Goal: Task Accomplishment & Management: Use online tool/utility

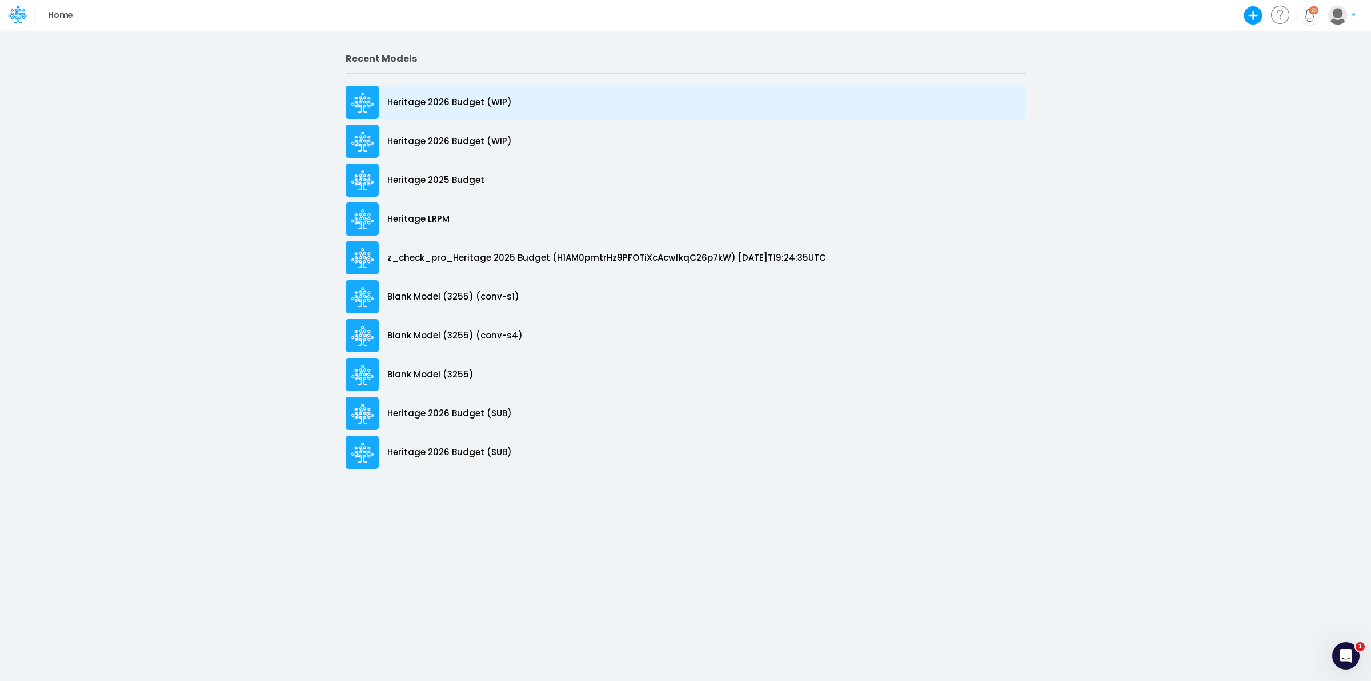
click at [461, 91] on div "Heritage 2026 Budget (WIP)" at bounding box center [686, 102] width 681 height 33
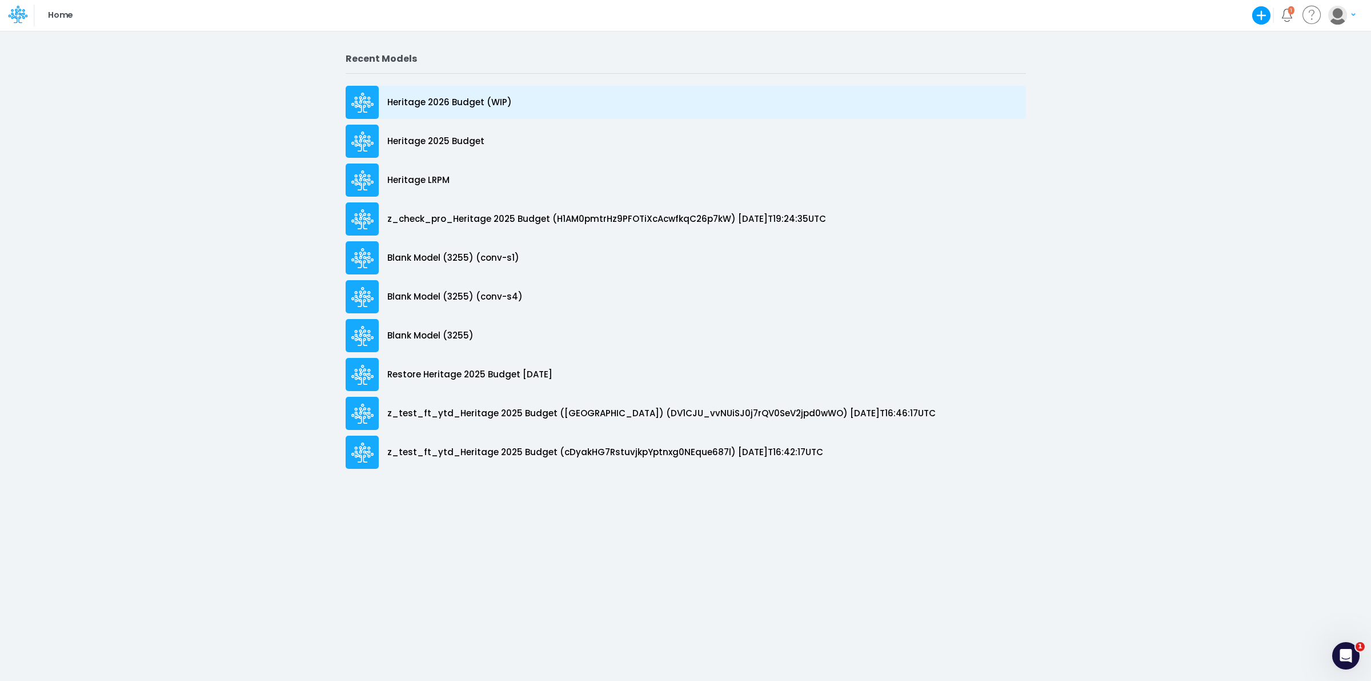
click at [433, 102] on p "Heritage 2026 Budget (WIP)" at bounding box center [449, 102] width 125 height 13
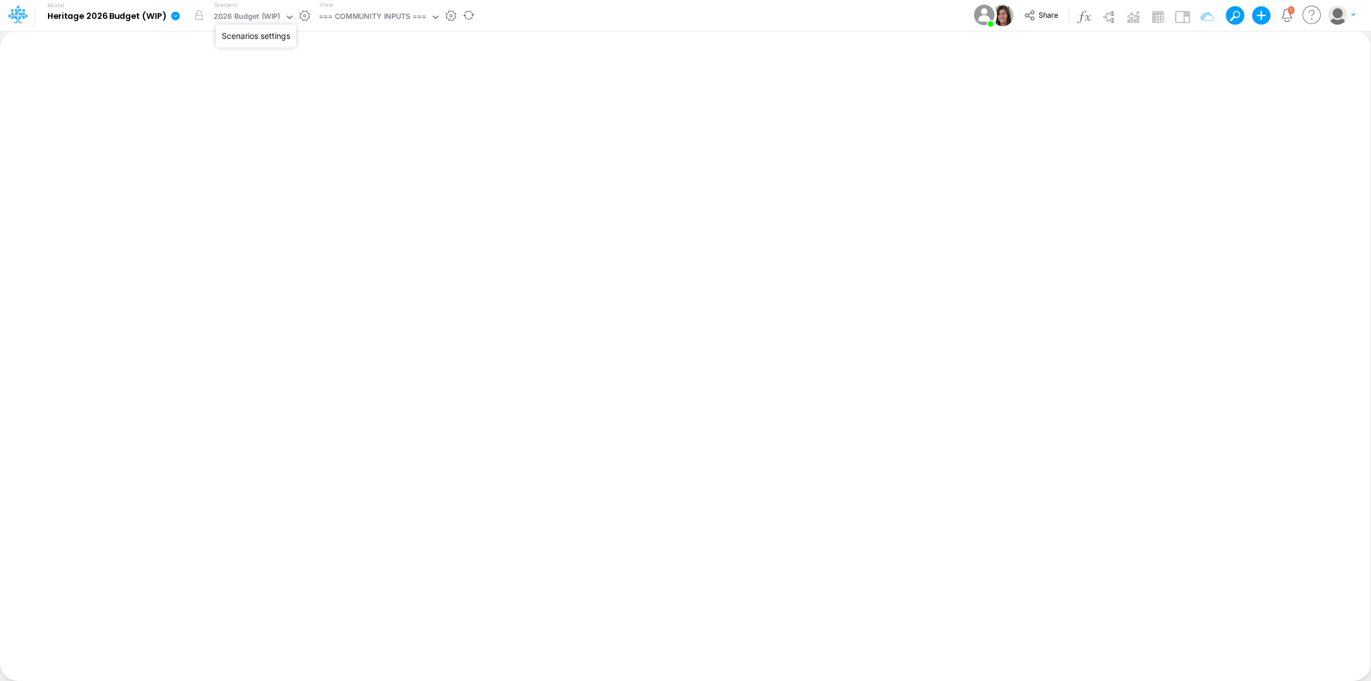
click at [304, 15] on button "button" at bounding box center [305, 16] width 12 height 12
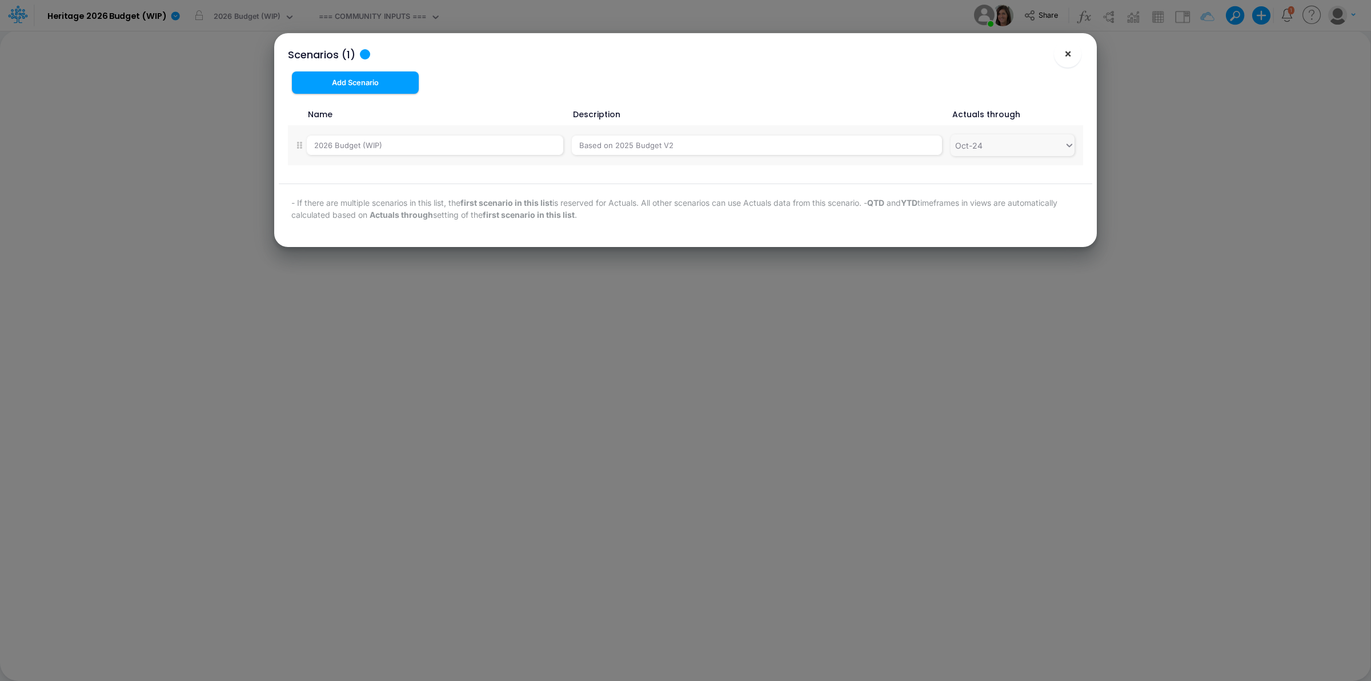
drag, startPoint x: 1069, startPoint y: 61, endPoint x: 1017, endPoint y: 49, distance: 53.4
click at [1069, 61] on button "×" at bounding box center [1067, 53] width 27 height 27
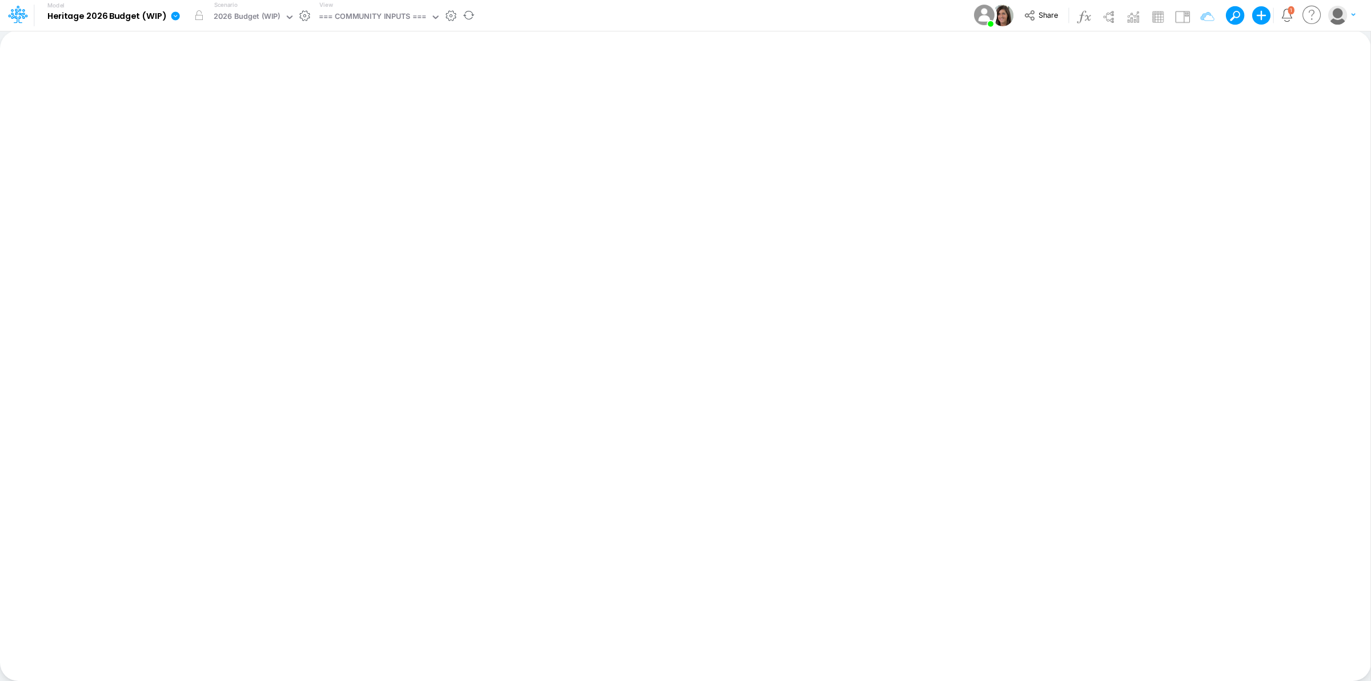
click at [169, 21] on link at bounding box center [177, 16] width 23 height 30
click at [238, 121] on button "View model info" at bounding box center [233, 119] width 122 height 18
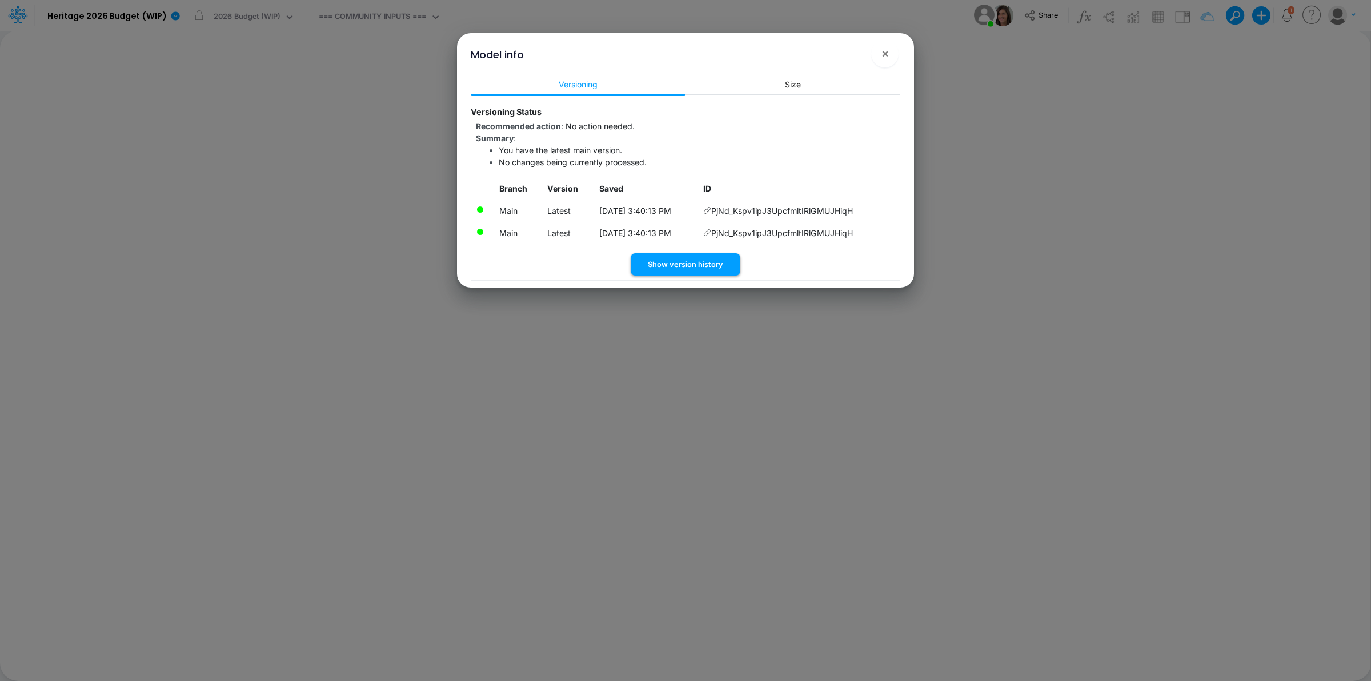
click at [698, 266] on button "Show version history" at bounding box center [686, 264] width 110 height 22
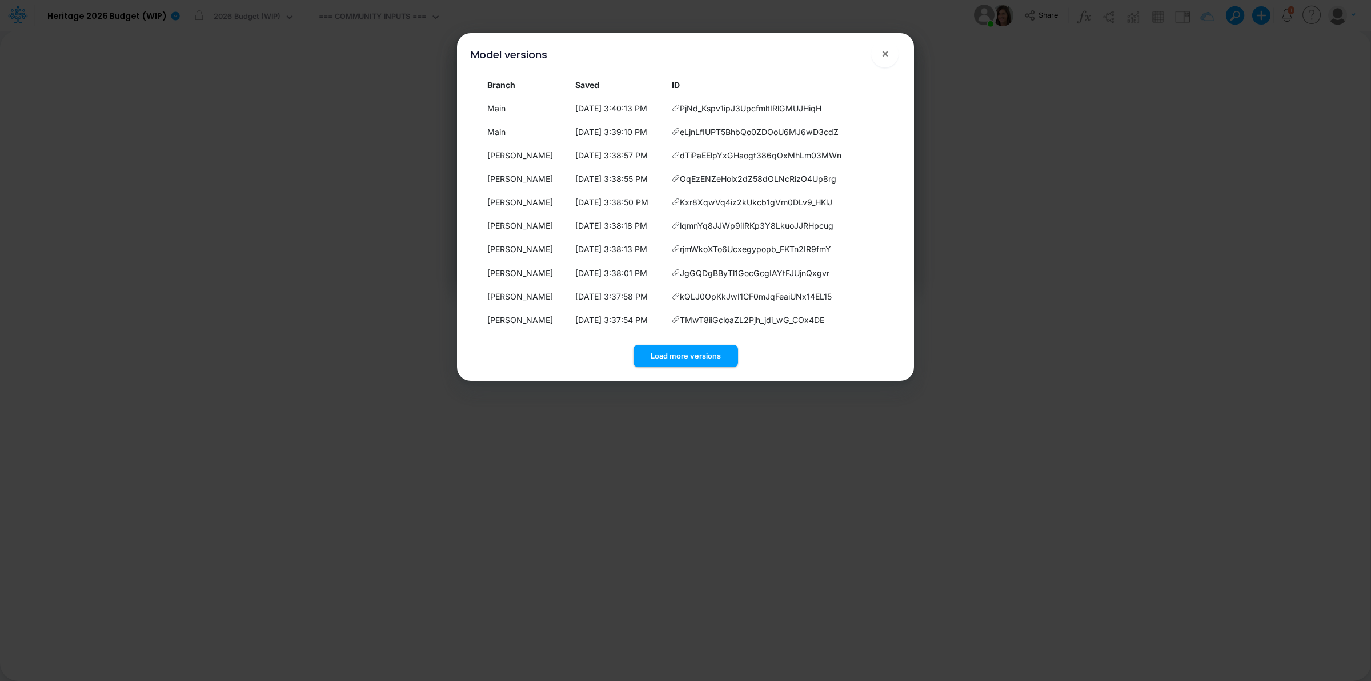
click at [895, 43] on div "Model versions ×" at bounding box center [686, 52] width 448 height 38
click at [889, 53] on button "×" at bounding box center [884, 53] width 27 height 27
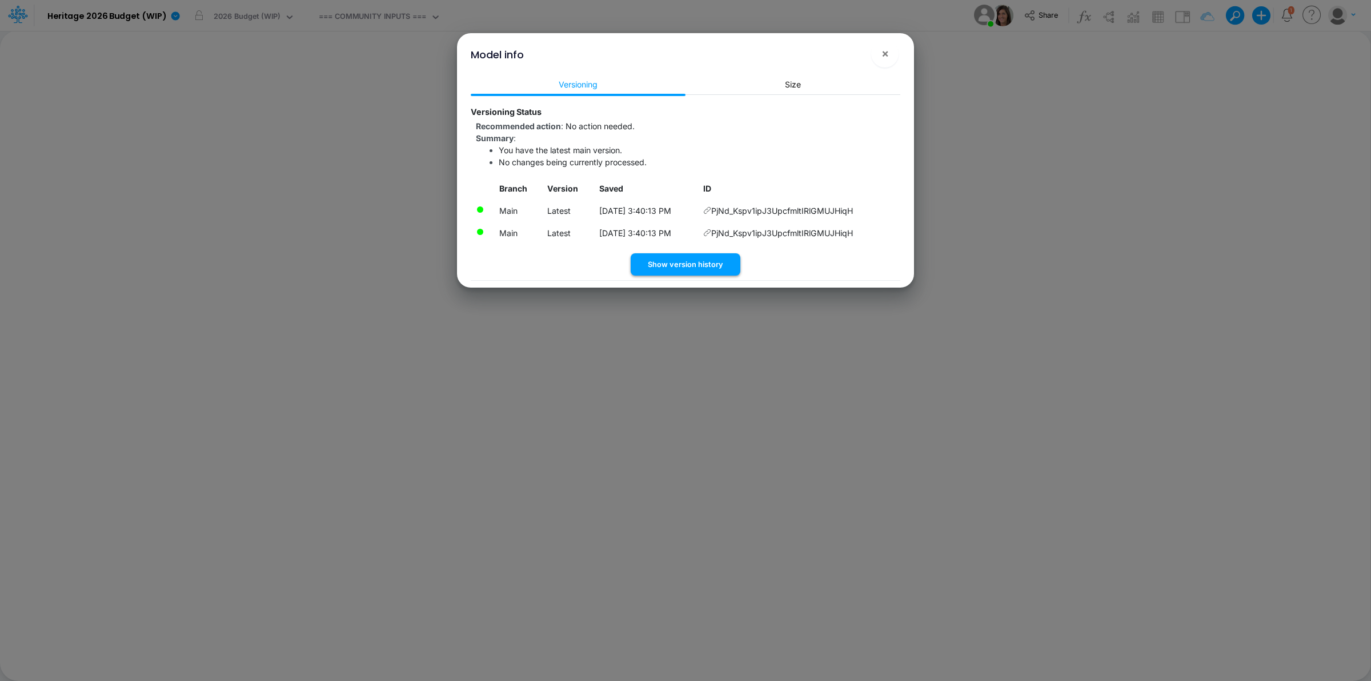
click at [708, 266] on button "Show version history" at bounding box center [686, 264] width 110 height 22
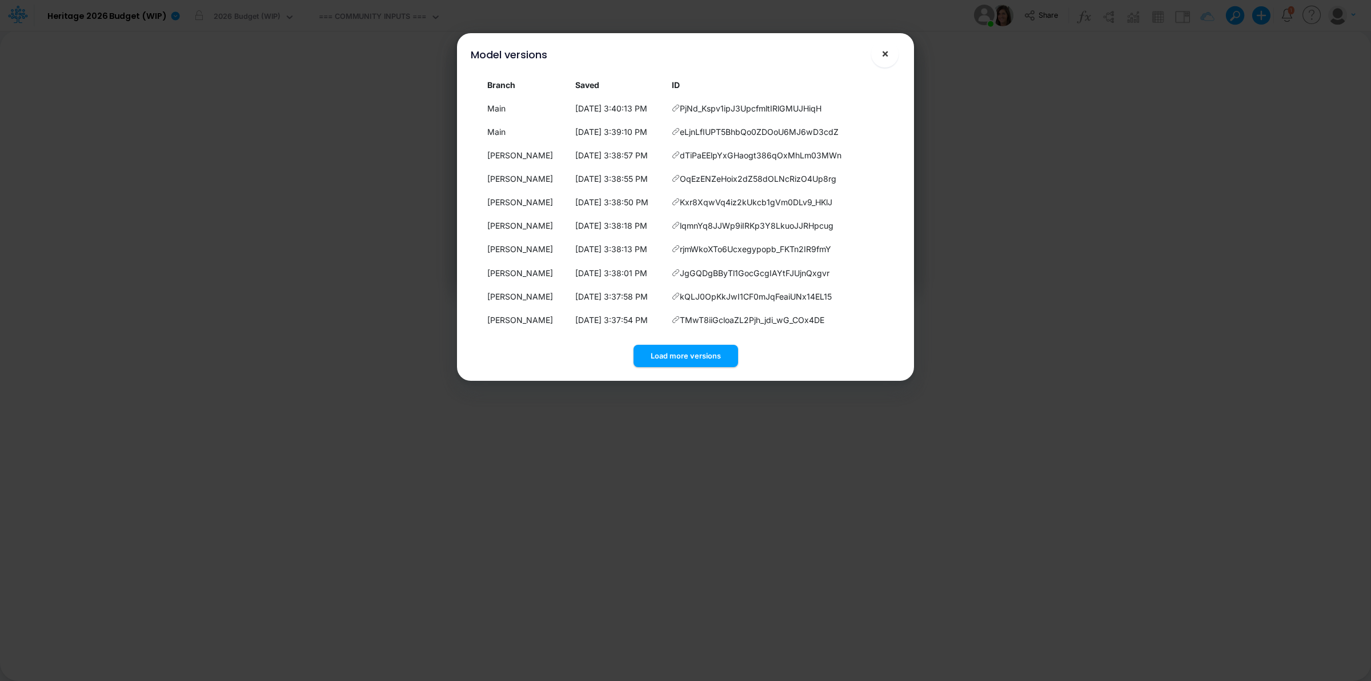
click at [887, 50] on span "×" at bounding box center [885, 53] width 7 height 14
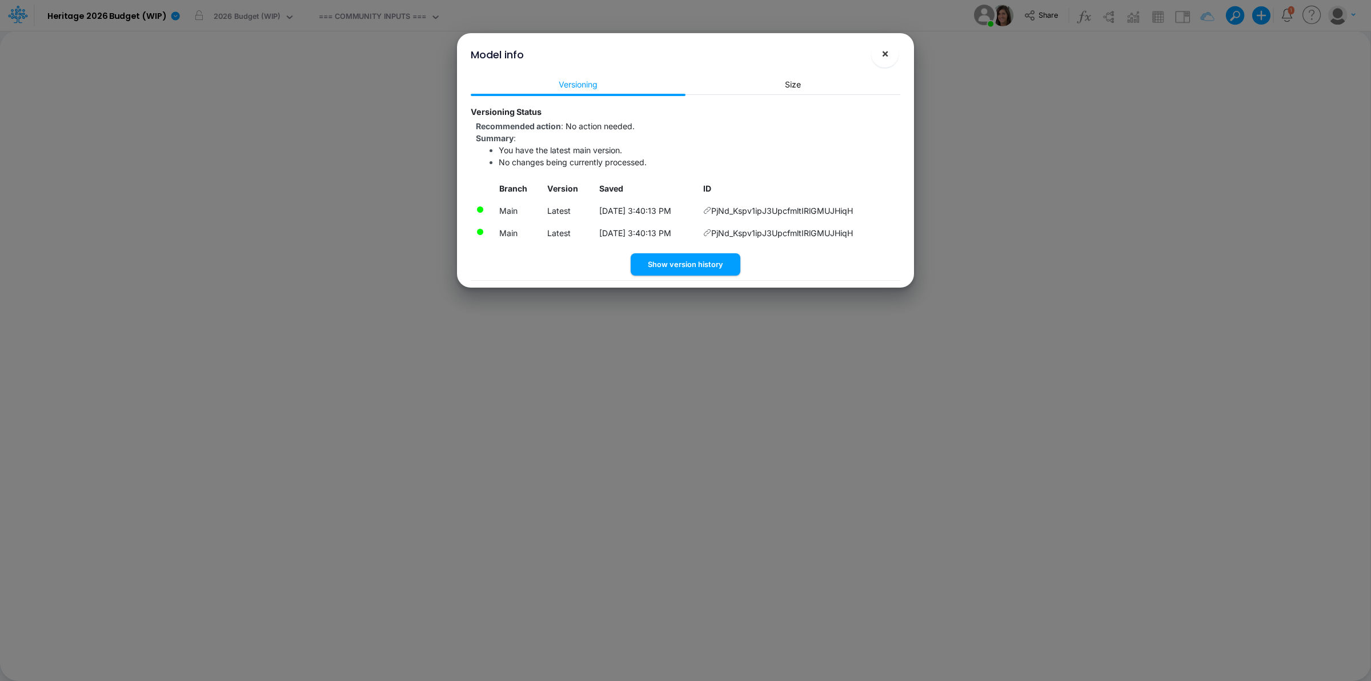
click at [888, 58] on span "×" at bounding box center [885, 53] width 7 height 14
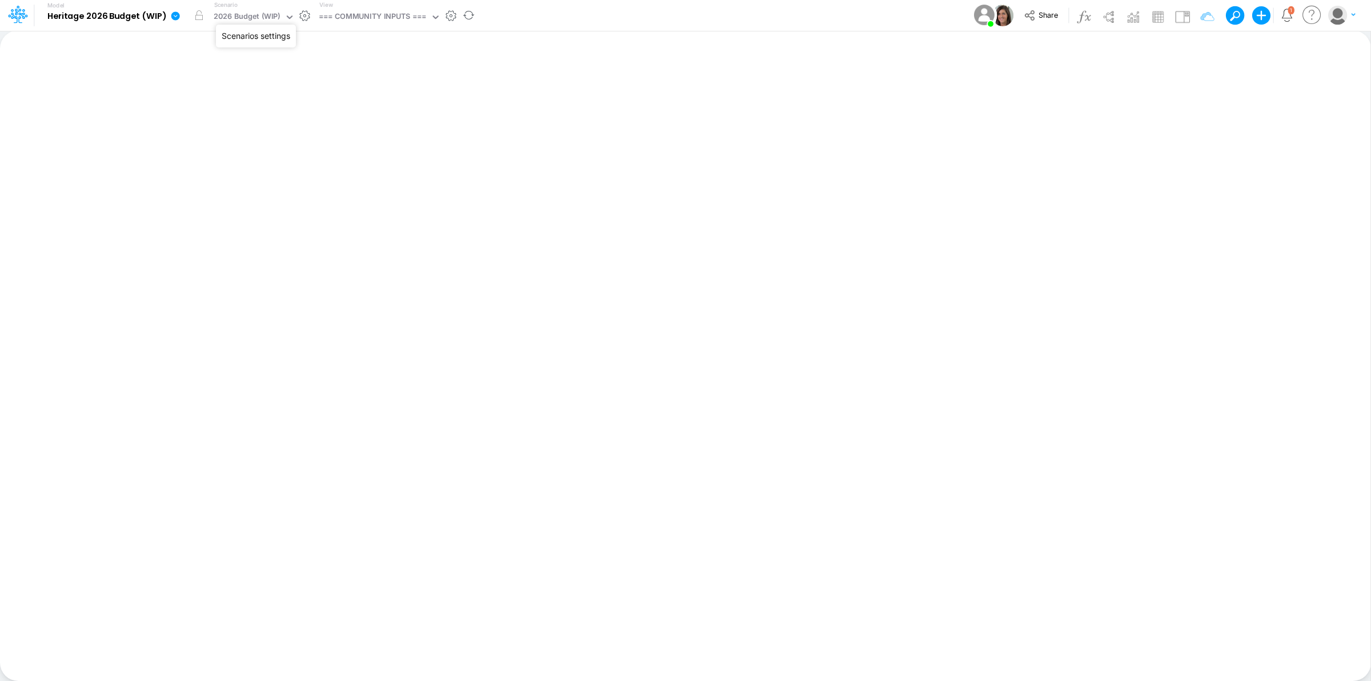
click at [302, 18] on button "button" at bounding box center [305, 16] width 12 height 12
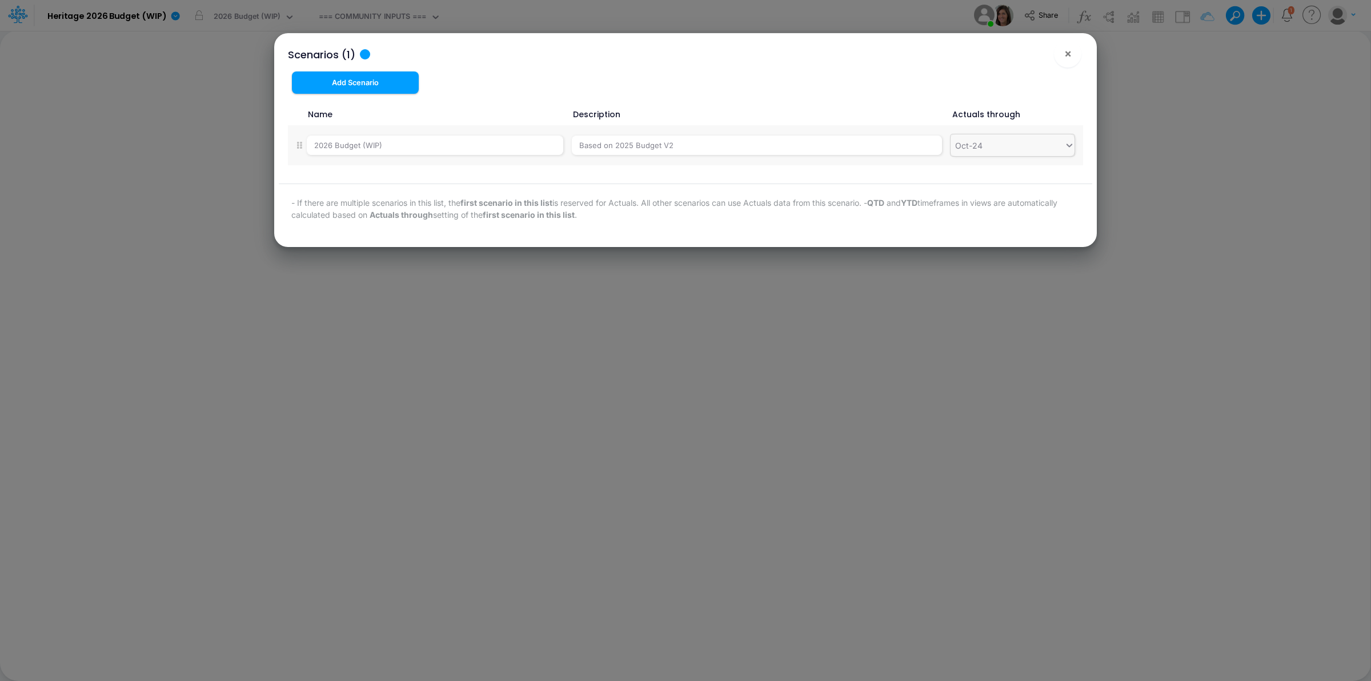
click at [998, 150] on div "Oct-24" at bounding box center [1008, 145] width 114 height 19
type input "jun-25"
click at [998, 173] on div "Jun-25" at bounding box center [1013, 173] width 124 height 21
click at [1066, 54] on span "×" at bounding box center [1067, 53] width 7 height 14
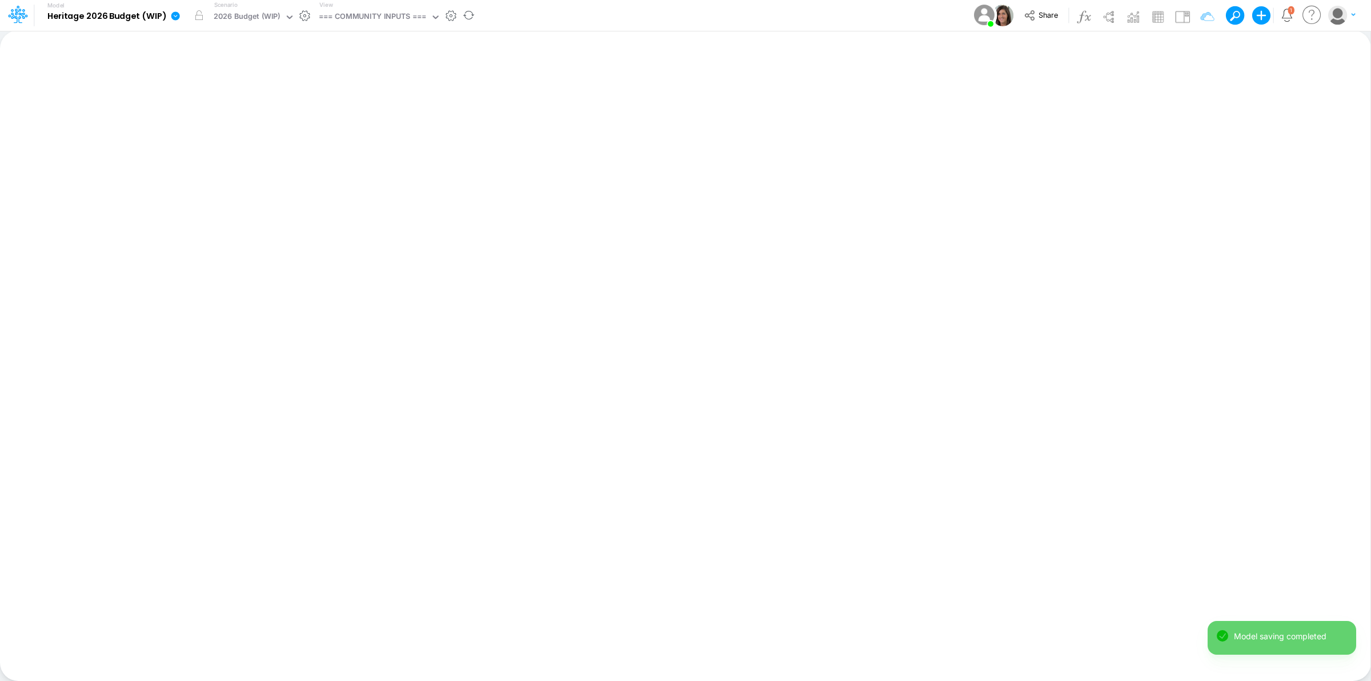
click at [173, 15] on icon at bounding box center [175, 15] width 9 height 9
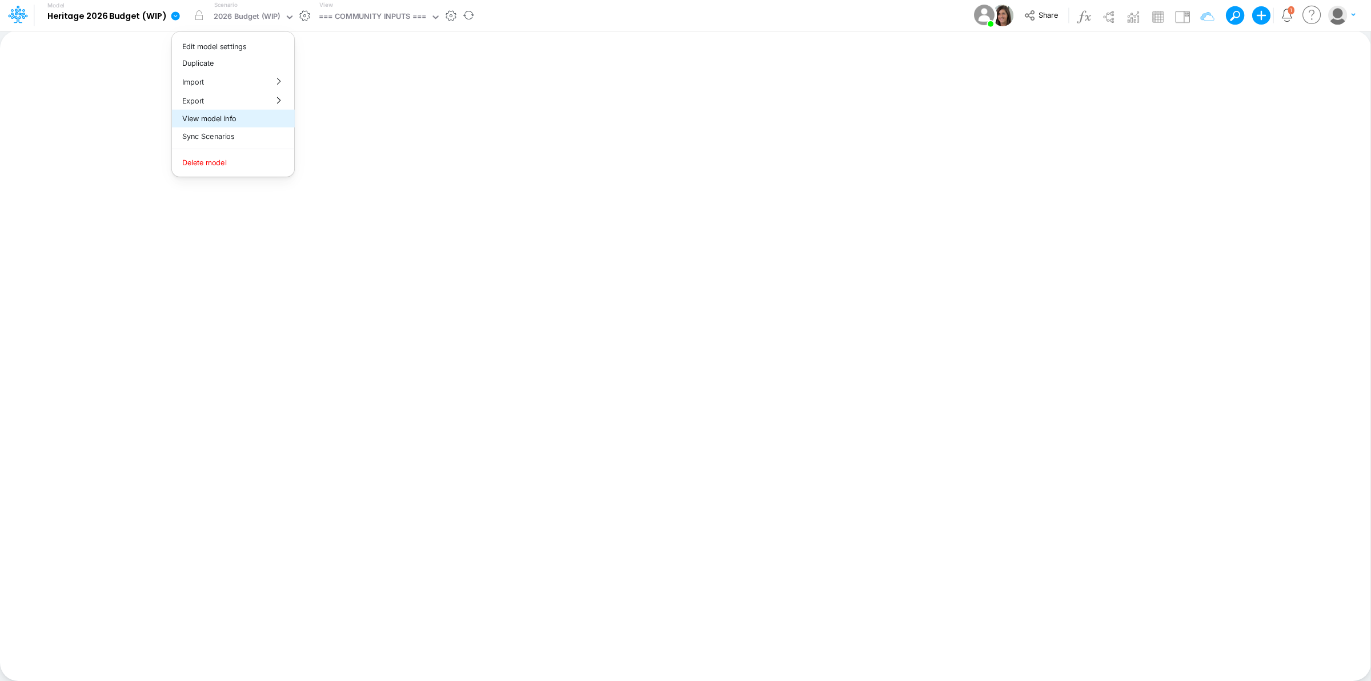
click at [254, 122] on button "View model info" at bounding box center [233, 119] width 122 height 18
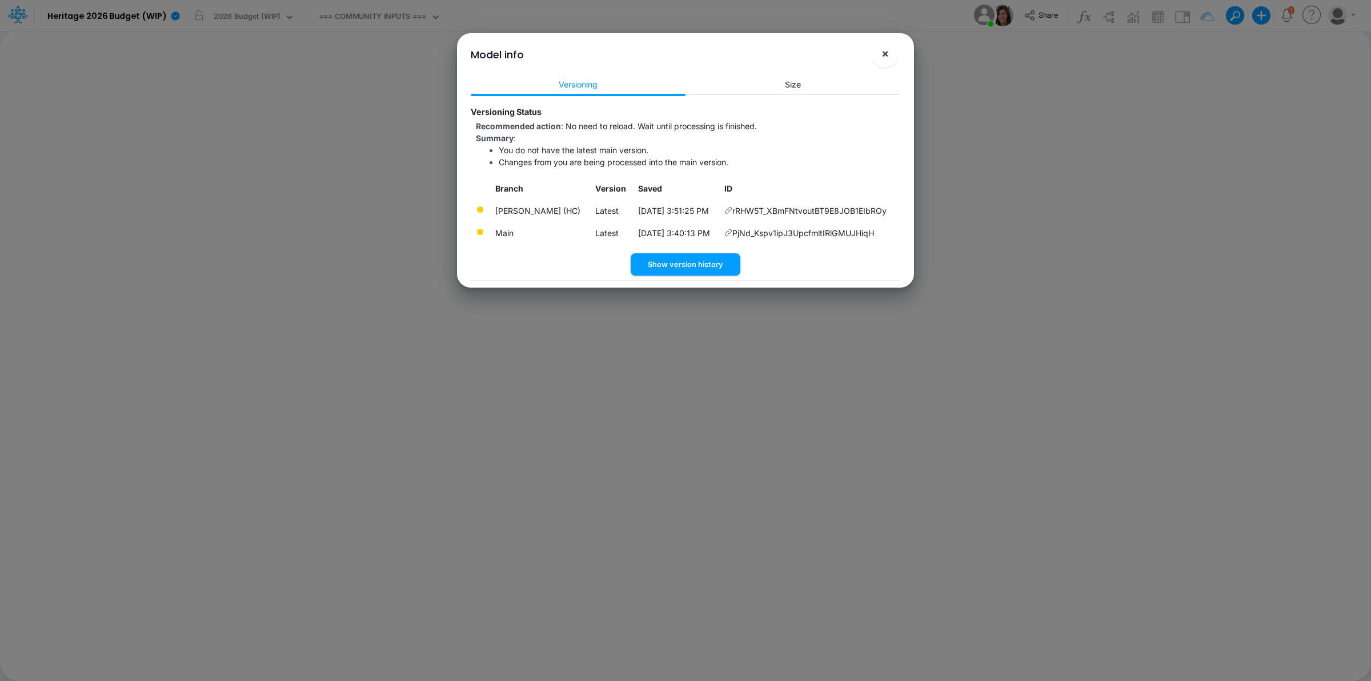
click at [887, 55] on span "×" at bounding box center [885, 53] width 7 height 14
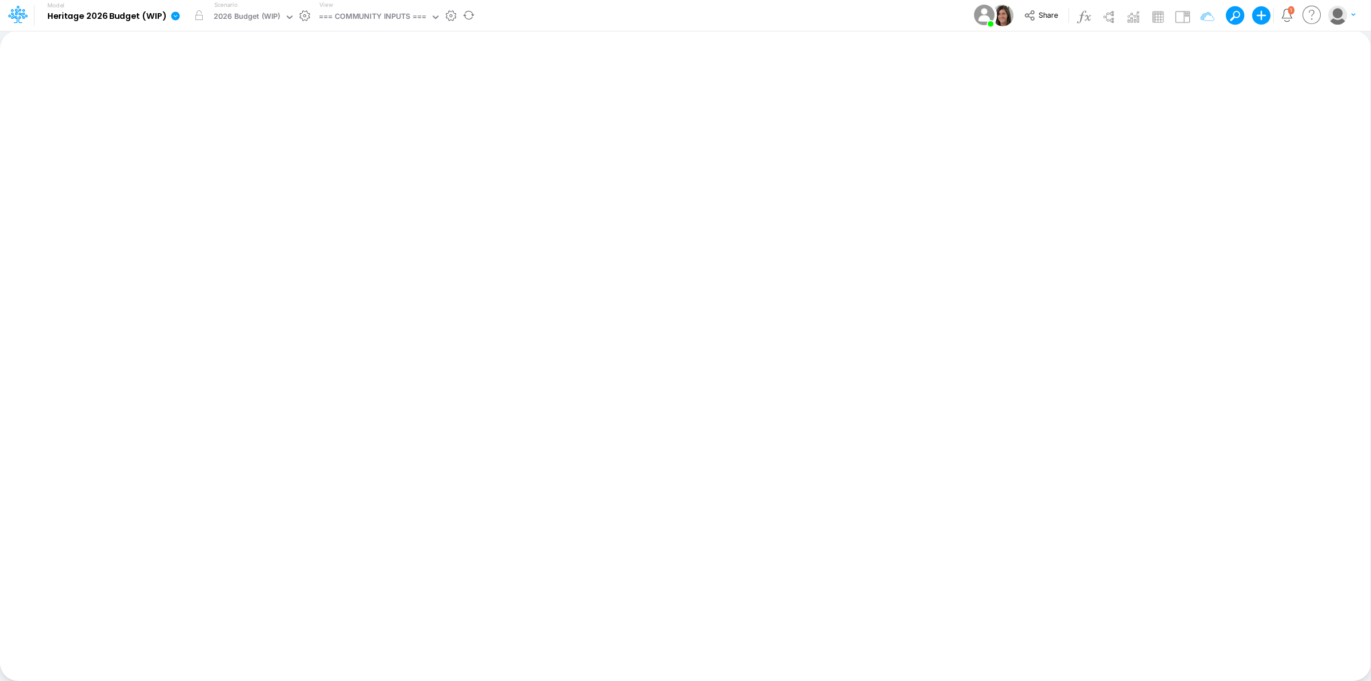
click at [175, 16] on icon at bounding box center [175, 15] width 9 height 9
click at [226, 112] on button "View model info" at bounding box center [233, 119] width 122 height 18
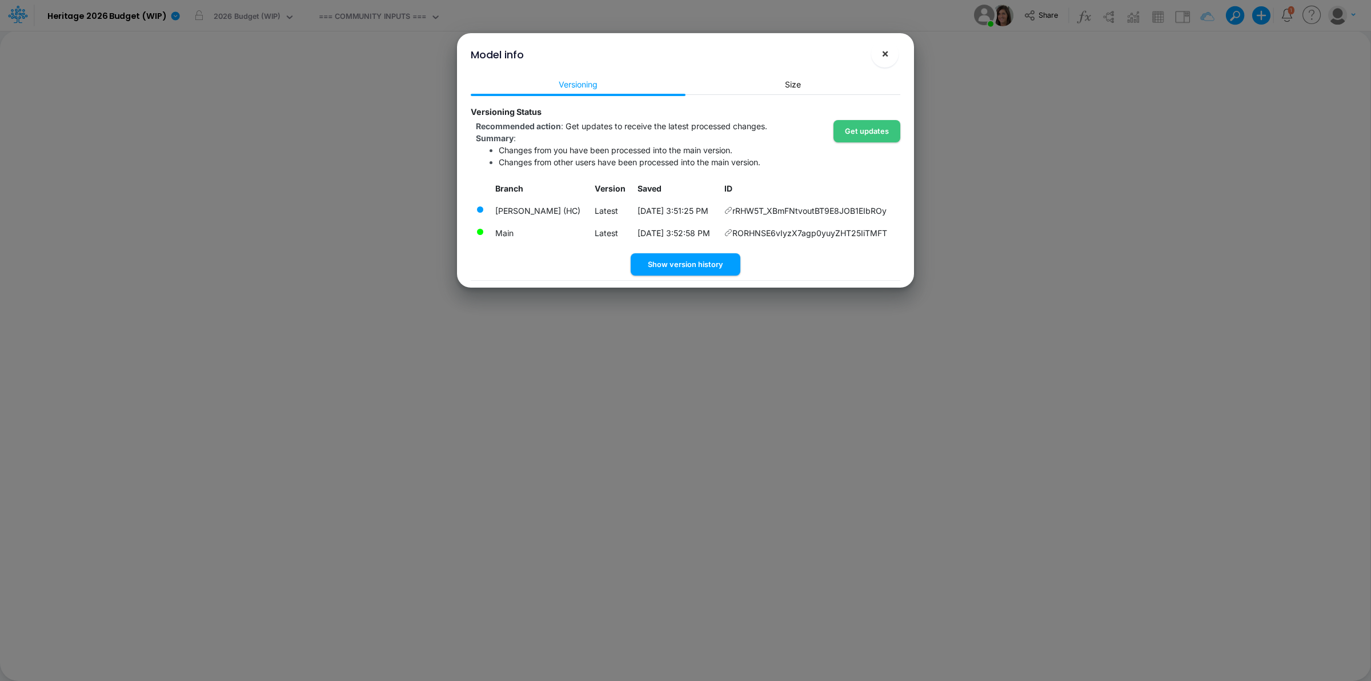
click at [887, 56] on span "×" at bounding box center [885, 53] width 7 height 14
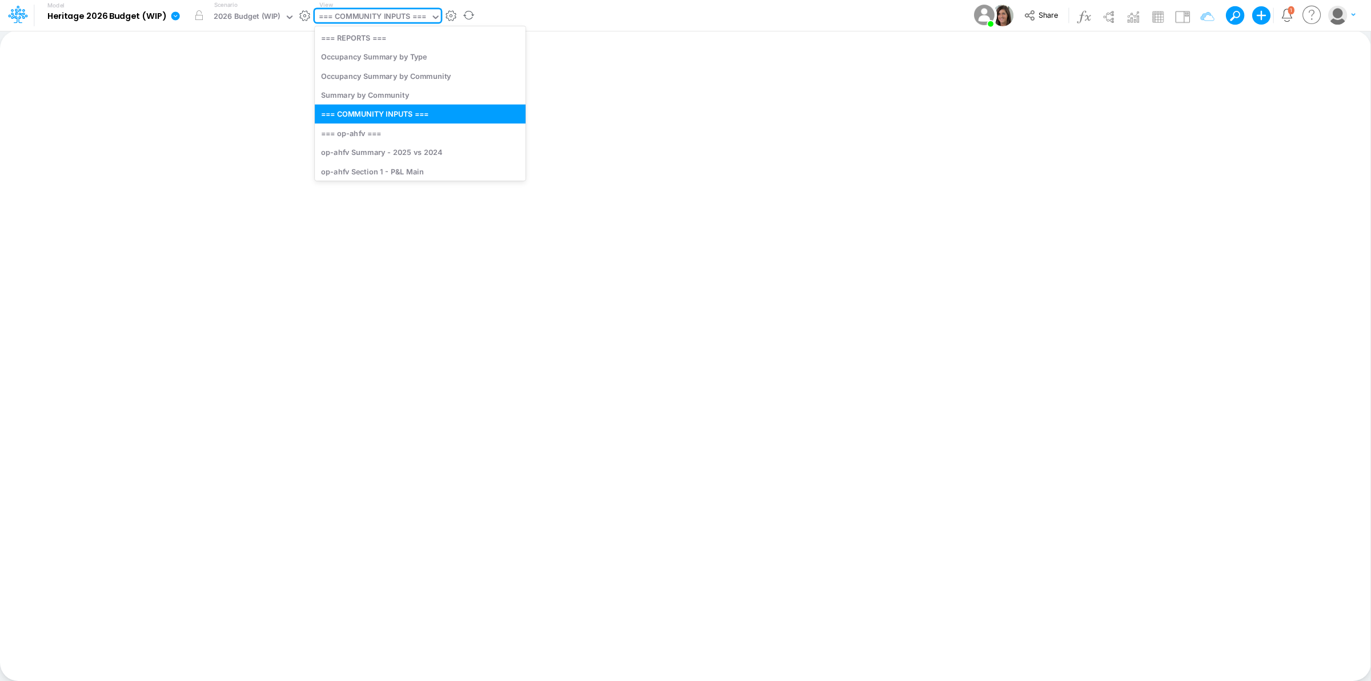
click at [402, 14] on div "=== COMMUNITY INPUTS ===" at bounding box center [372, 17] width 107 height 13
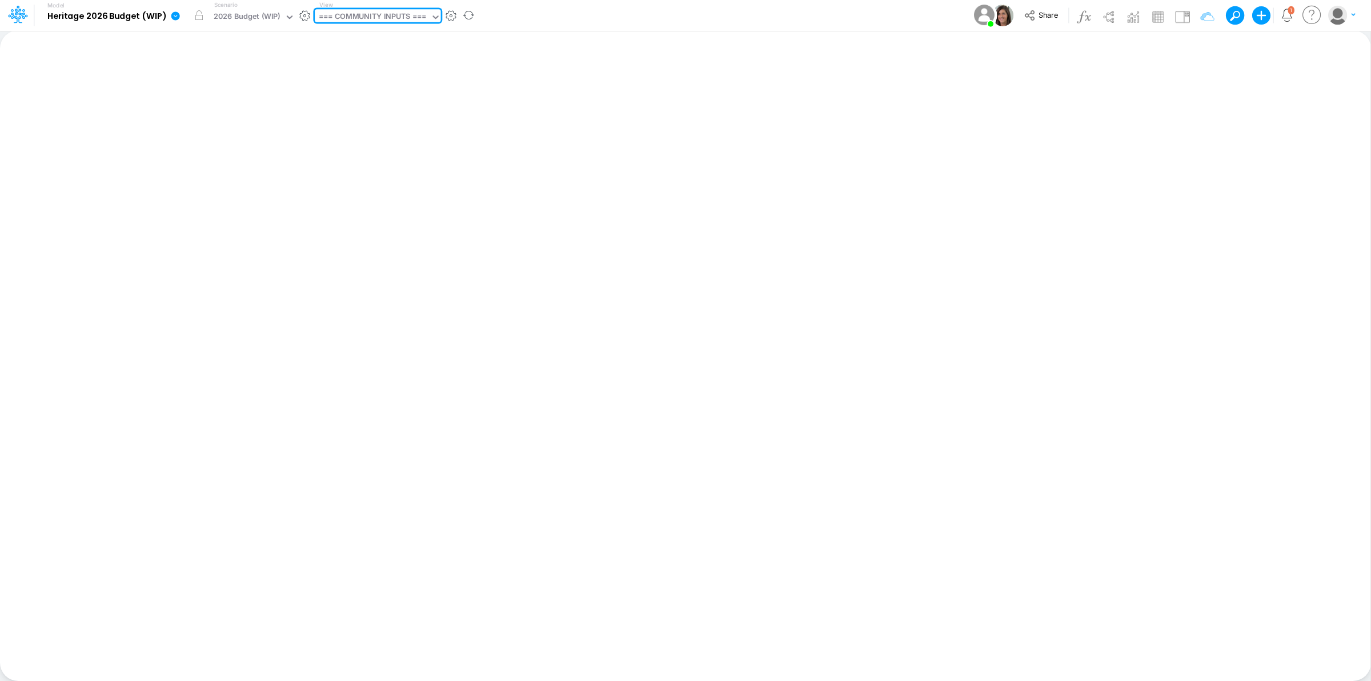
click at [402, 14] on div "=== COMMUNITY INPUTS ===" at bounding box center [372, 17] width 107 height 13
click at [177, 18] on icon at bounding box center [175, 15] width 9 height 9
click at [225, 120] on button "View model info" at bounding box center [233, 119] width 122 height 18
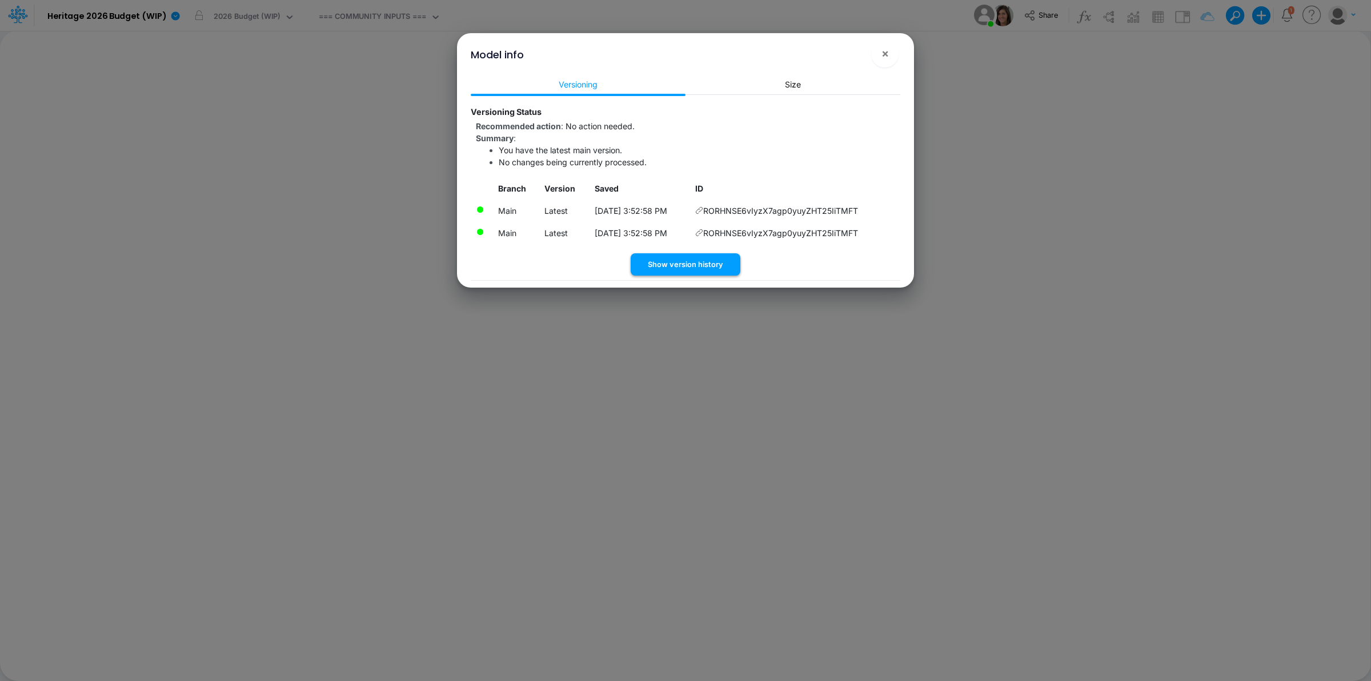
click at [718, 265] on button "Show version history" at bounding box center [686, 264] width 110 height 22
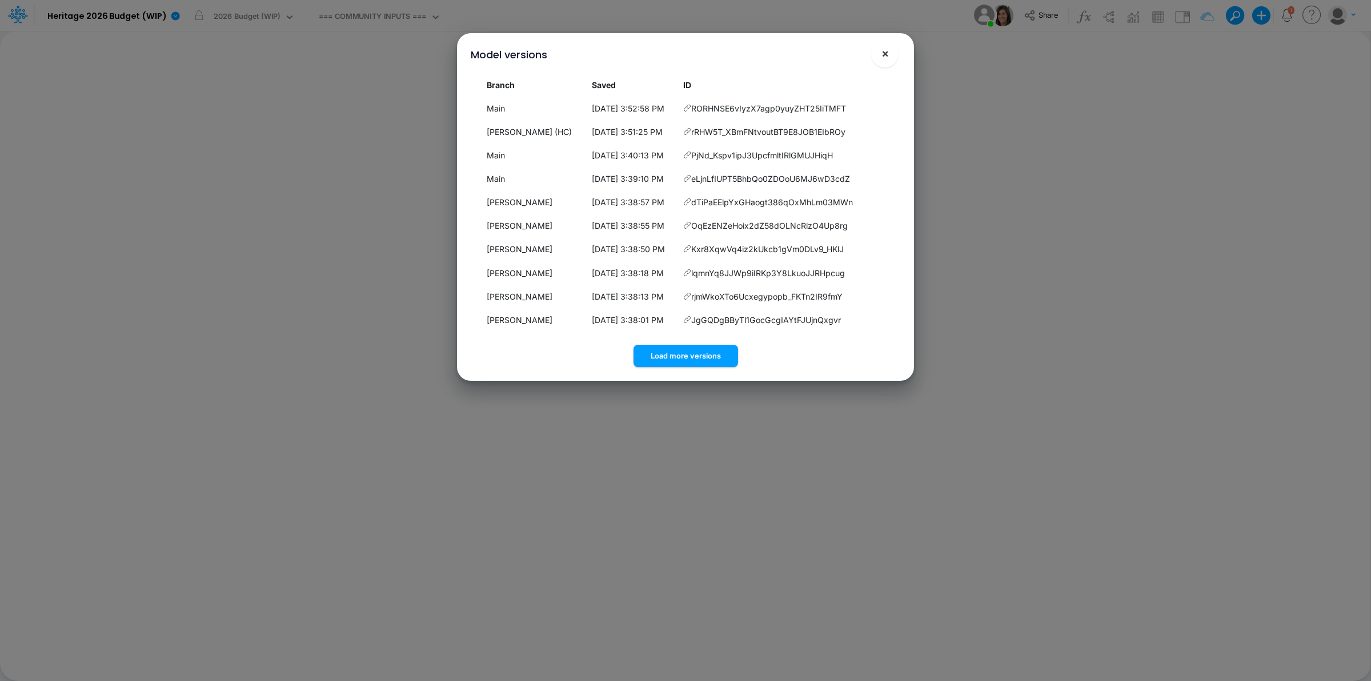
click at [895, 55] on button "×" at bounding box center [884, 53] width 27 height 27
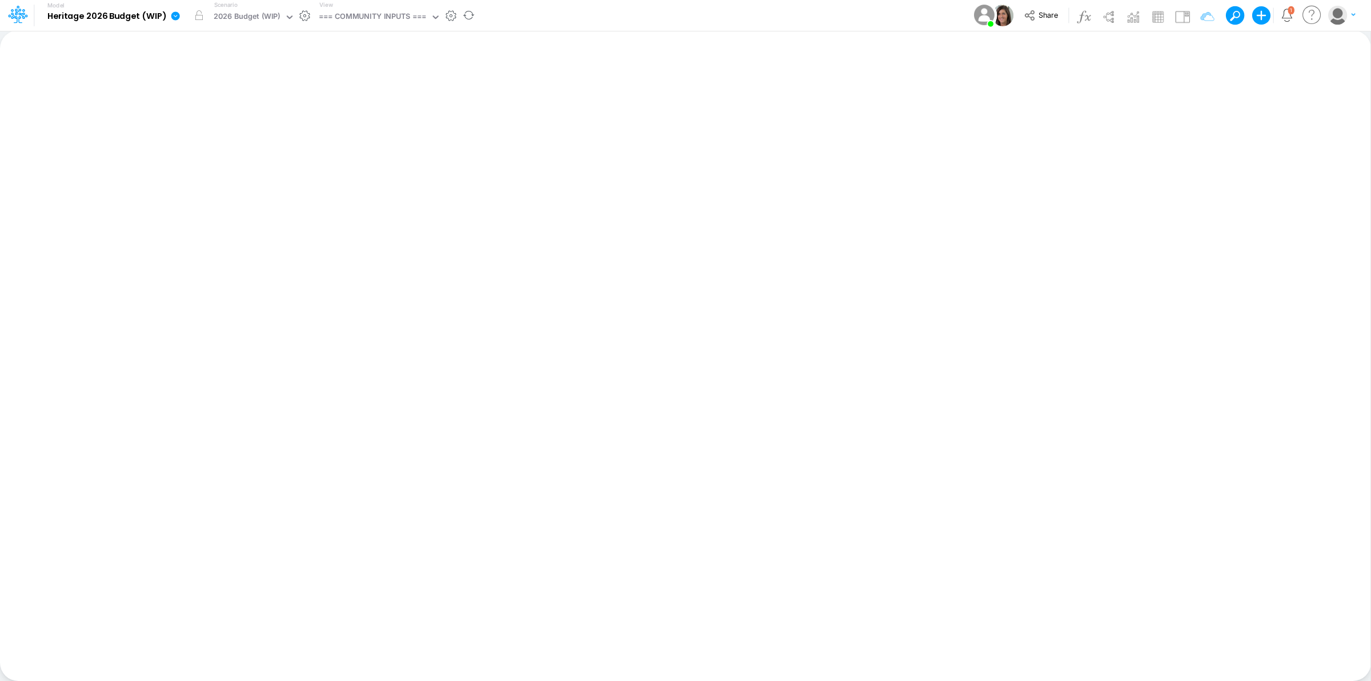
drag, startPoint x: 189, startPoint y: 15, endPoint x: 175, endPoint y: 14, distance: 13.2
click at [175, 14] on div "Model Heritage 2026 Budget (WIP) Edit model settings Duplicate Import QuickBook…" at bounding box center [249, 16] width 464 height 30
click at [175, 14] on icon at bounding box center [175, 15] width 9 height 9
click at [250, 118] on button "View model info" at bounding box center [233, 119] width 122 height 18
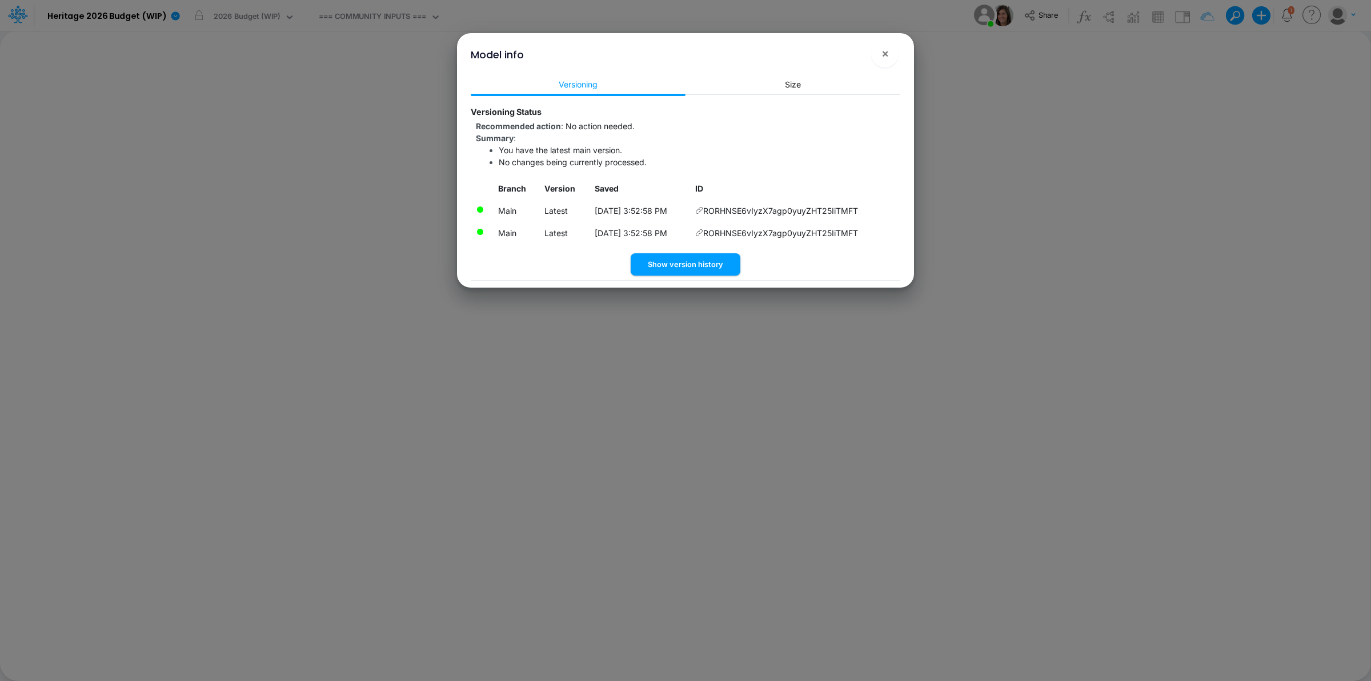
click at [875, 43] on div "Model info ×" at bounding box center [686, 52] width 448 height 38
click at [873, 58] on button "×" at bounding box center [884, 53] width 27 height 27
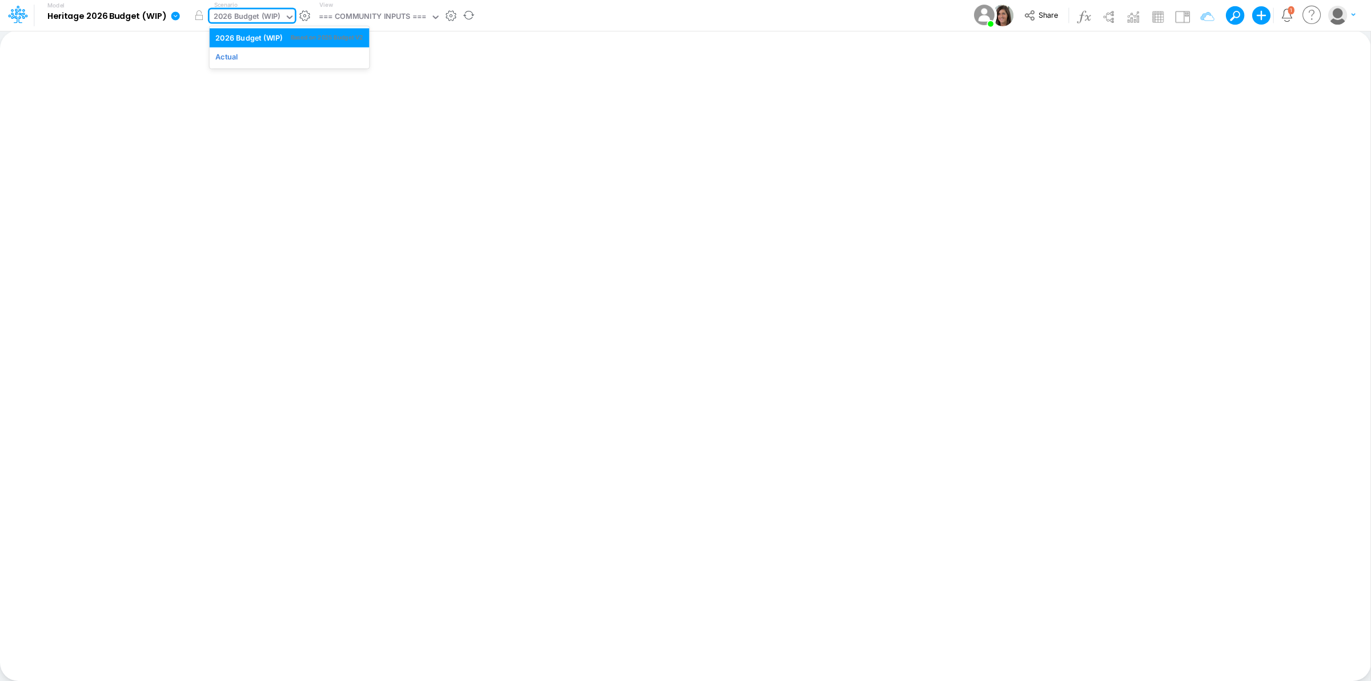
click at [275, 14] on div "2026 Budget (WIP)" at bounding box center [247, 17] width 67 height 13
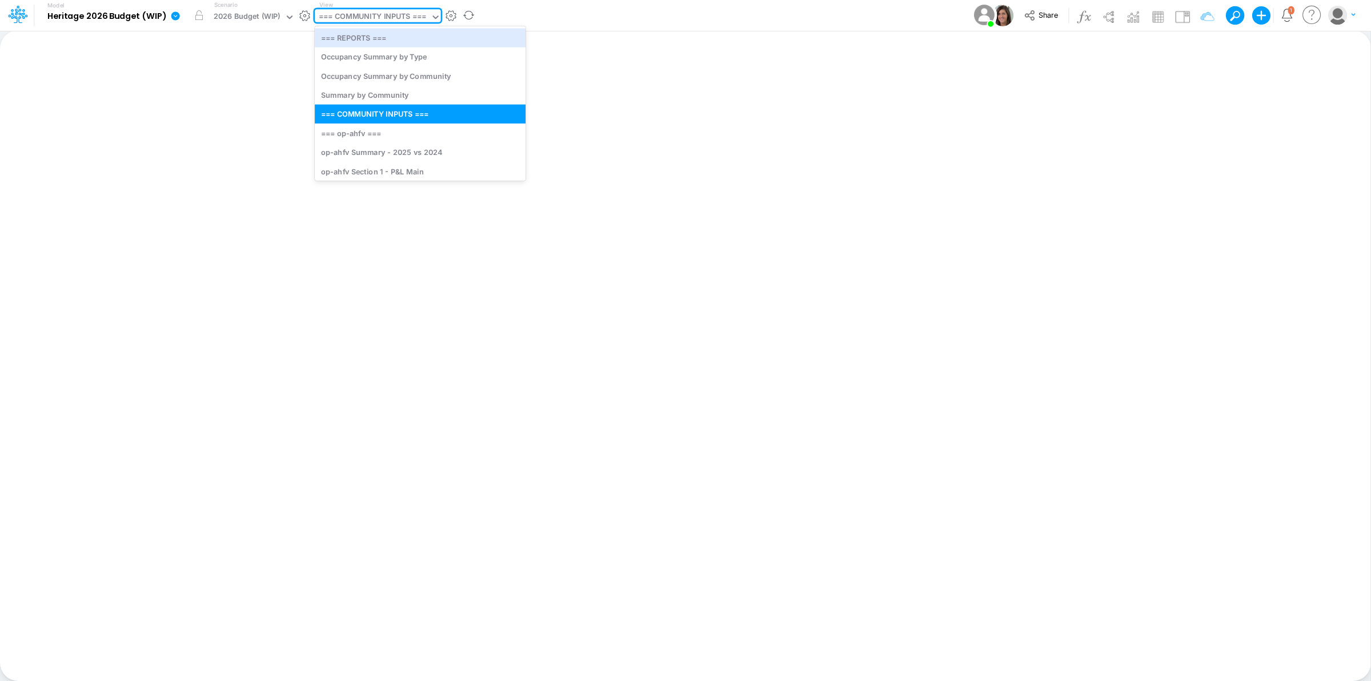
click at [427, 13] on div "=== COMMUNITY INPUTS ===" at bounding box center [373, 17] width 116 height 17
click at [443, 173] on div "op-ahfv Section 1 - P&L Main" at bounding box center [420, 171] width 211 height 19
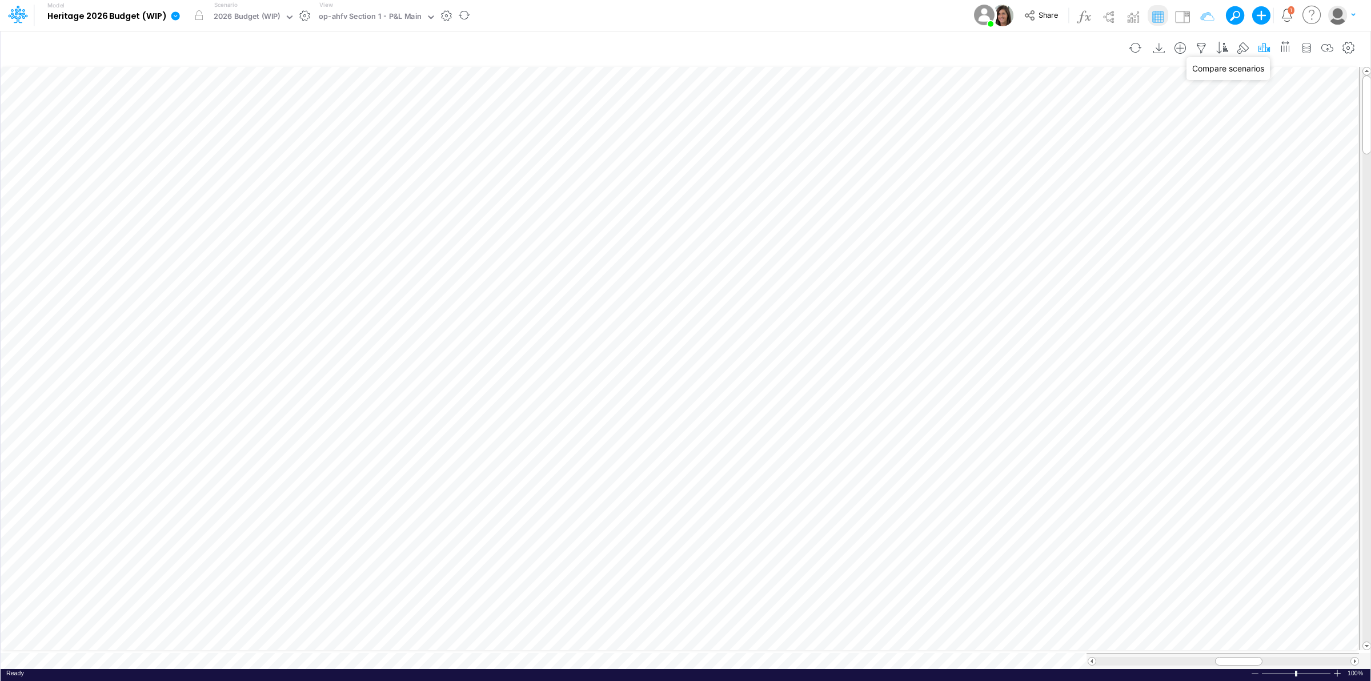
click at [1264, 47] on icon "button" at bounding box center [1264, 48] width 17 height 12
click at [172, 15] on icon at bounding box center [175, 15] width 9 height 9
click at [371, 15] on div "op-ahfv Section 1 - P&L Main" at bounding box center [370, 17] width 103 height 13
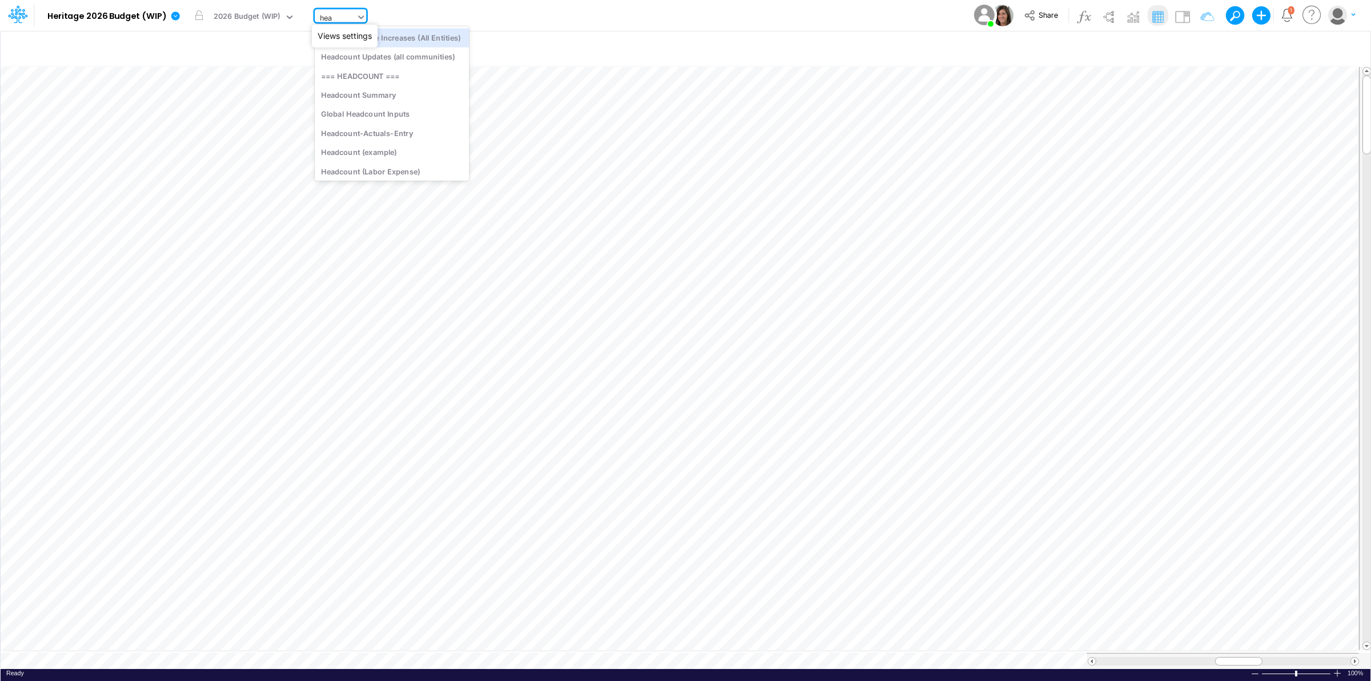
type input "head"
click at [422, 163] on div "Headcount (template)" at bounding box center [392, 169] width 154 height 19
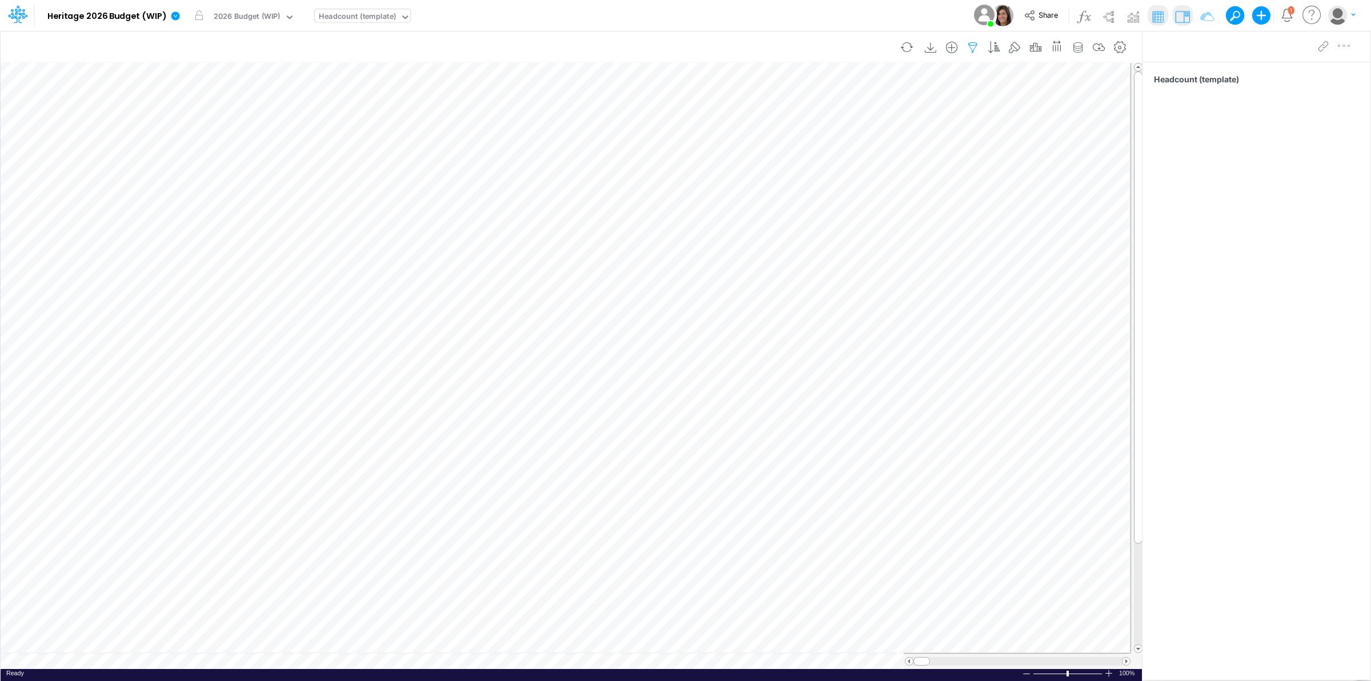
scroll to position [0, 1]
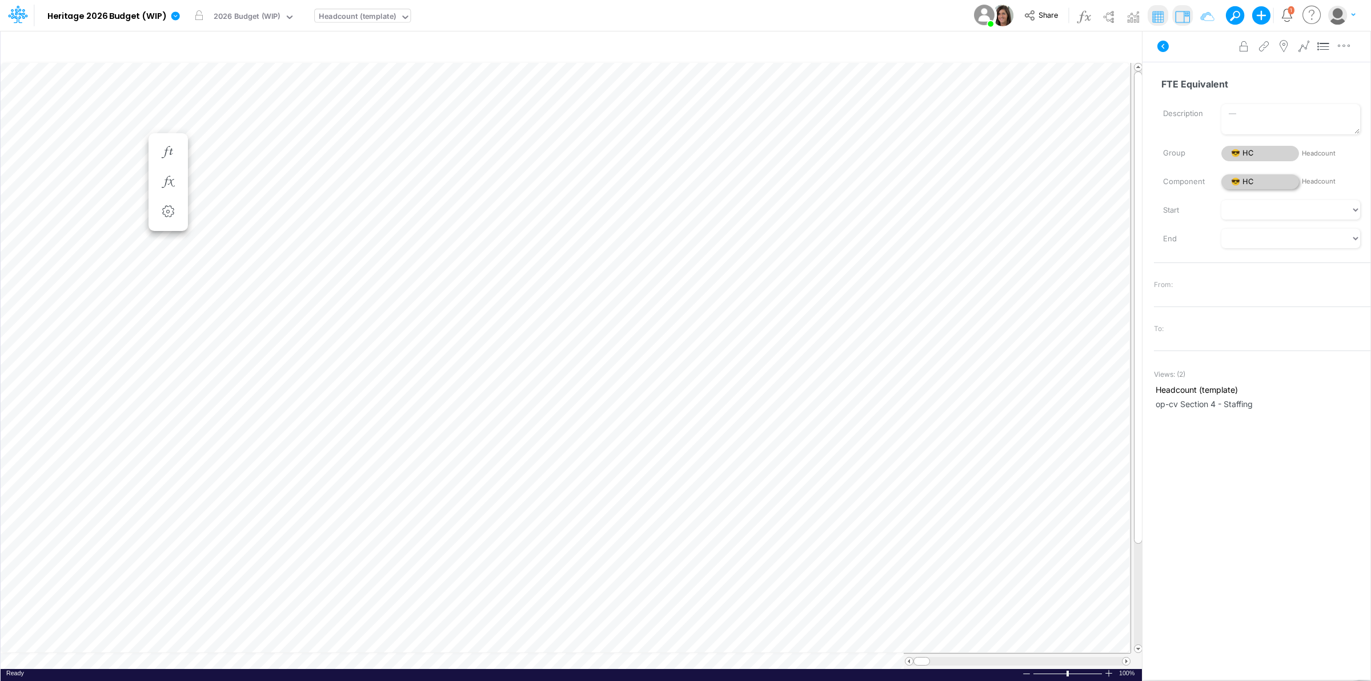
click at [1249, 182] on span "😎 HC" at bounding box center [1261, 181] width 78 height 15
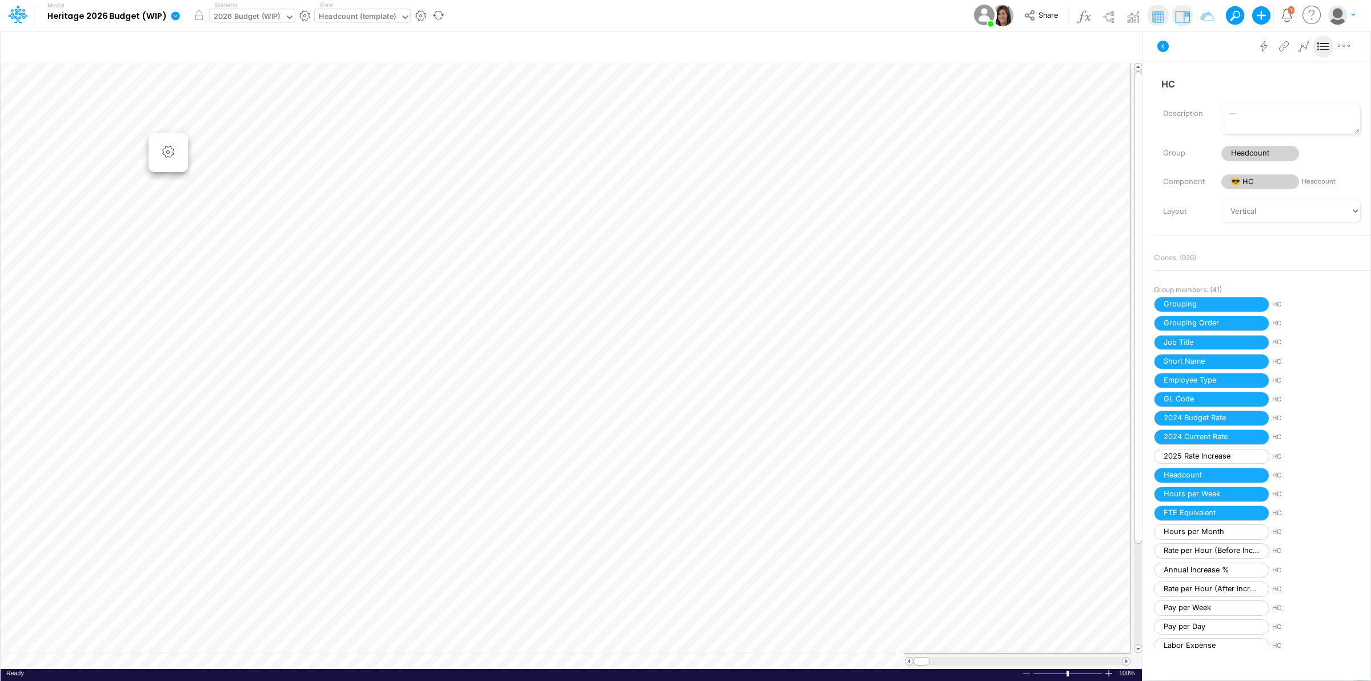
click at [258, 15] on div "2026 Budget (WIP)" at bounding box center [247, 17] width 67 height 13
click at [262, 47] on div "Actual" at bounding box center [290, 56] width 160 height 19
click at [195, 16] on button "button" at bounding box center [199, 15] width 21 height 21
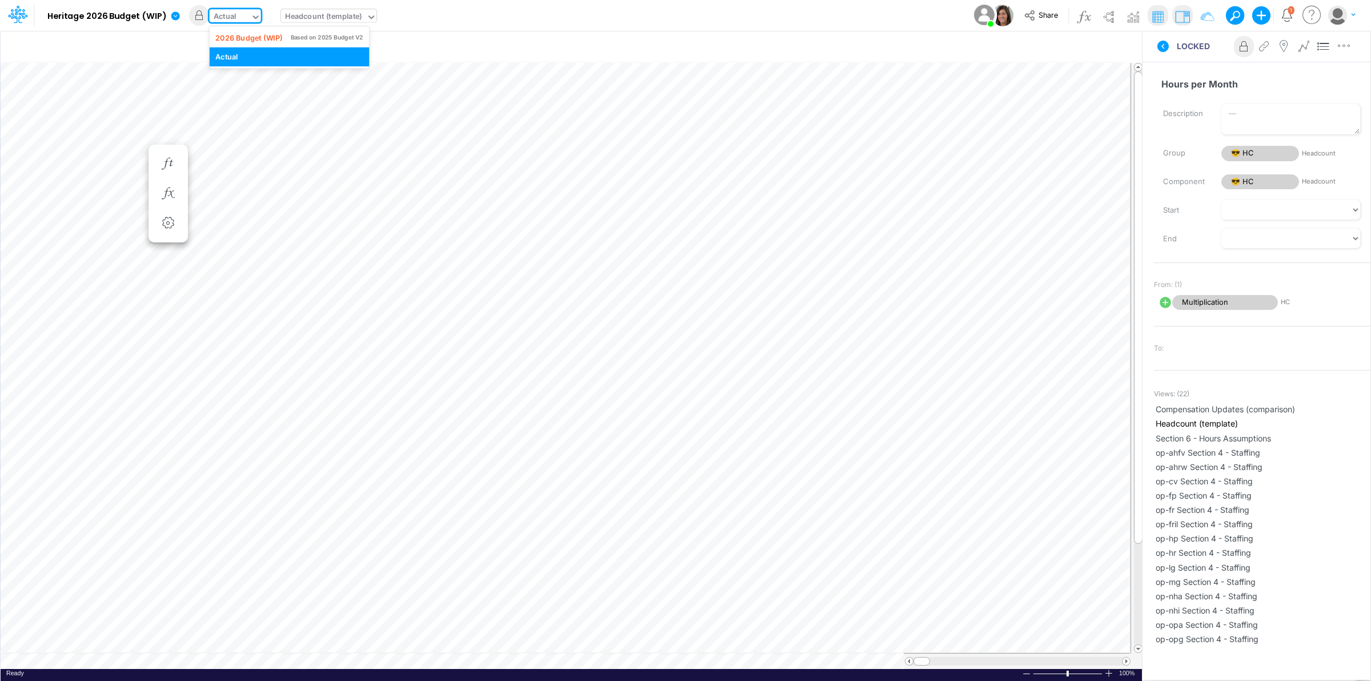
click at [233, 18] on div "Actual" at bounding box center [225, 17] width 23 height 13
click at [238, 38] on div "2026 Budget (WIP)" at bounding box center [248, 37] width 67 height 11
click at [1253, 179] on span "😎 HC" at bounding box center [1261, 181] width 78 height 15
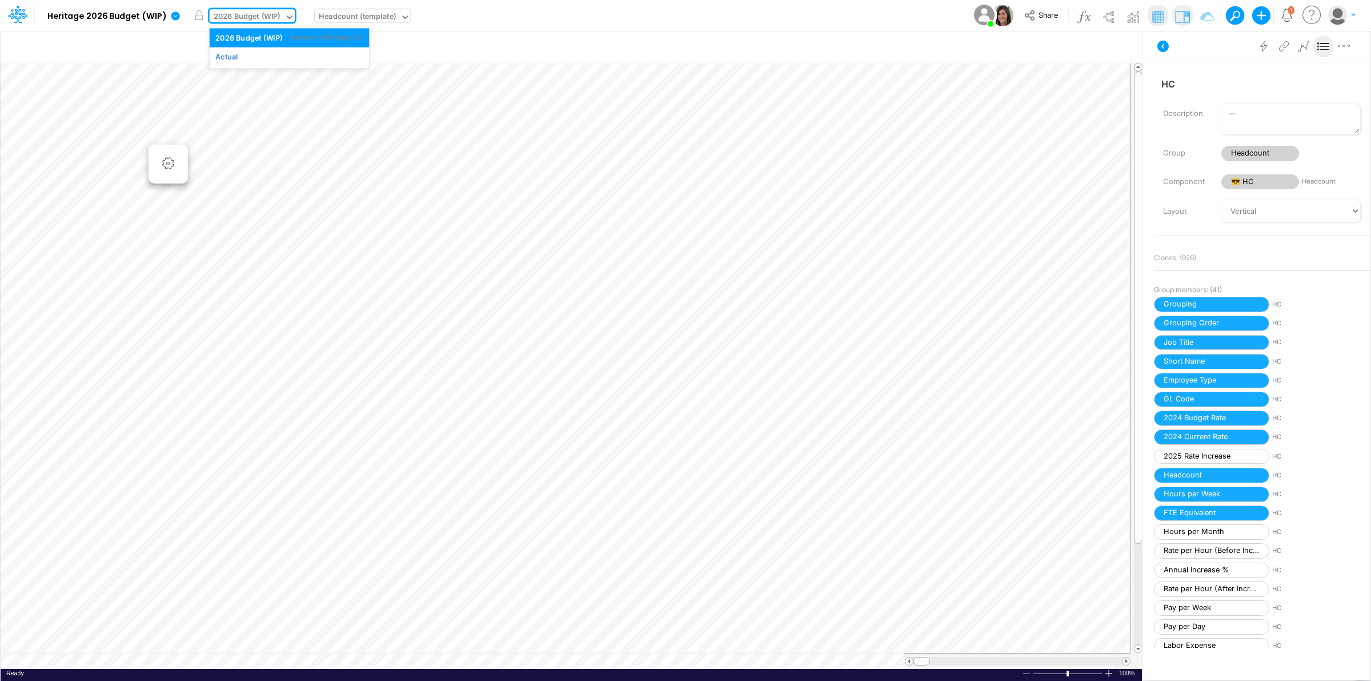
click at [270, 18] on div "2026 Budget (WIP)" at bounding box center [247, 17] width 67 height 13
click at [818, 18] on div "Model Heritage 2026 Budget (WIP) Edit model settings Duplicate Import QuickBook…" at bounding box center [686, 15] width 1234 height 31
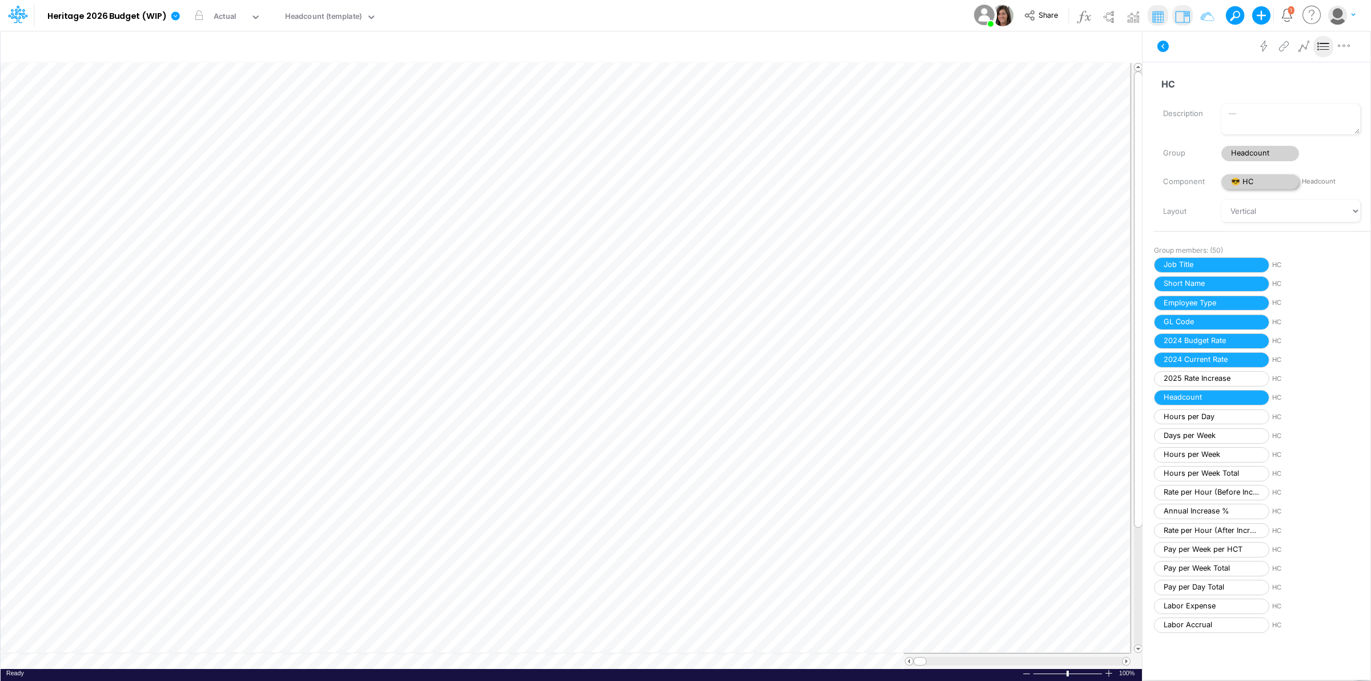
click at [1270, 183] on span "😎 HC" at bounding box center [1261, 181] width 78 height 15
click at [1258, 179] on span "😎 HC" at bounding box center [1261, 181] width 78 height 15
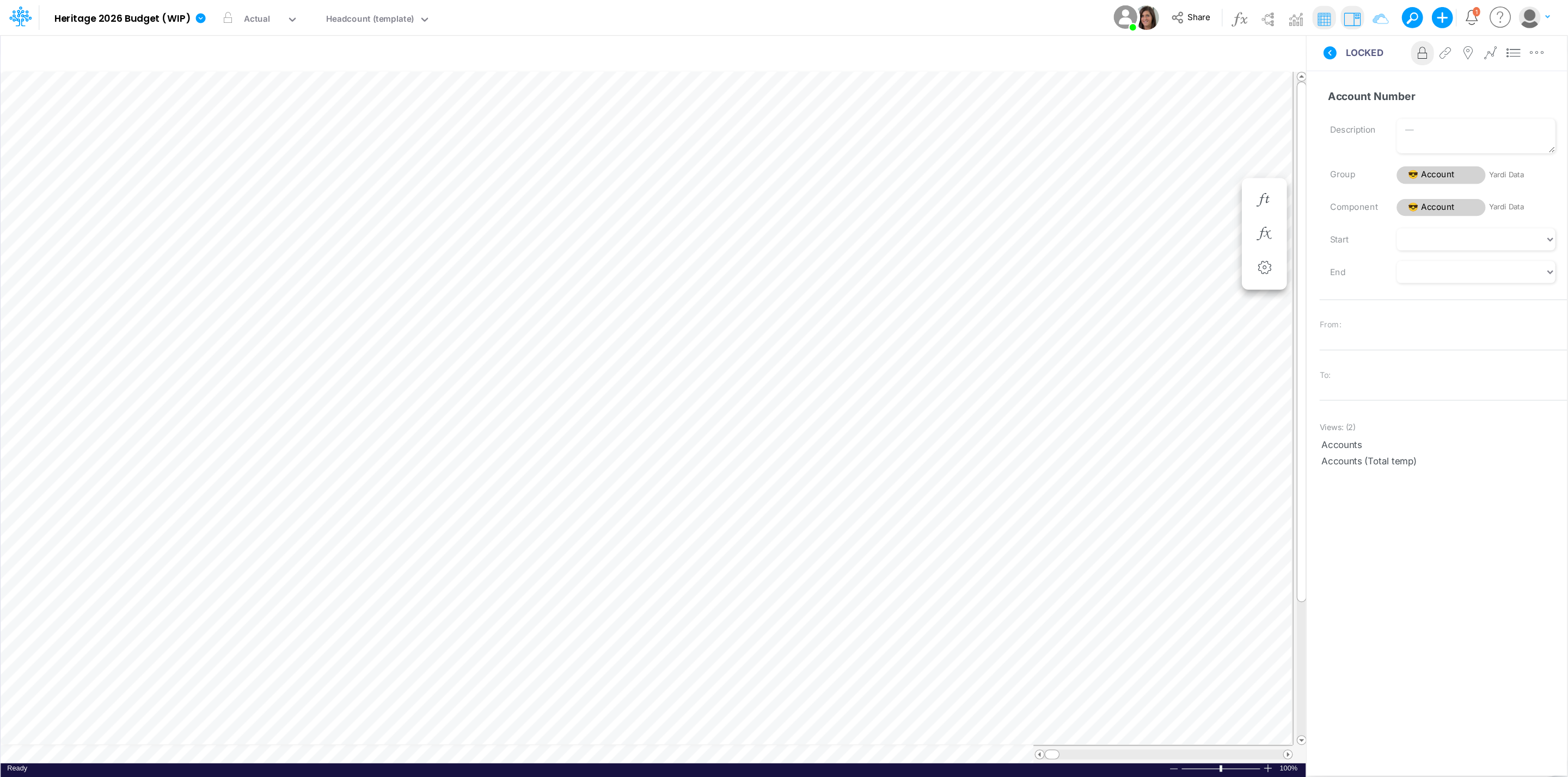
scroll to position [0, 1]
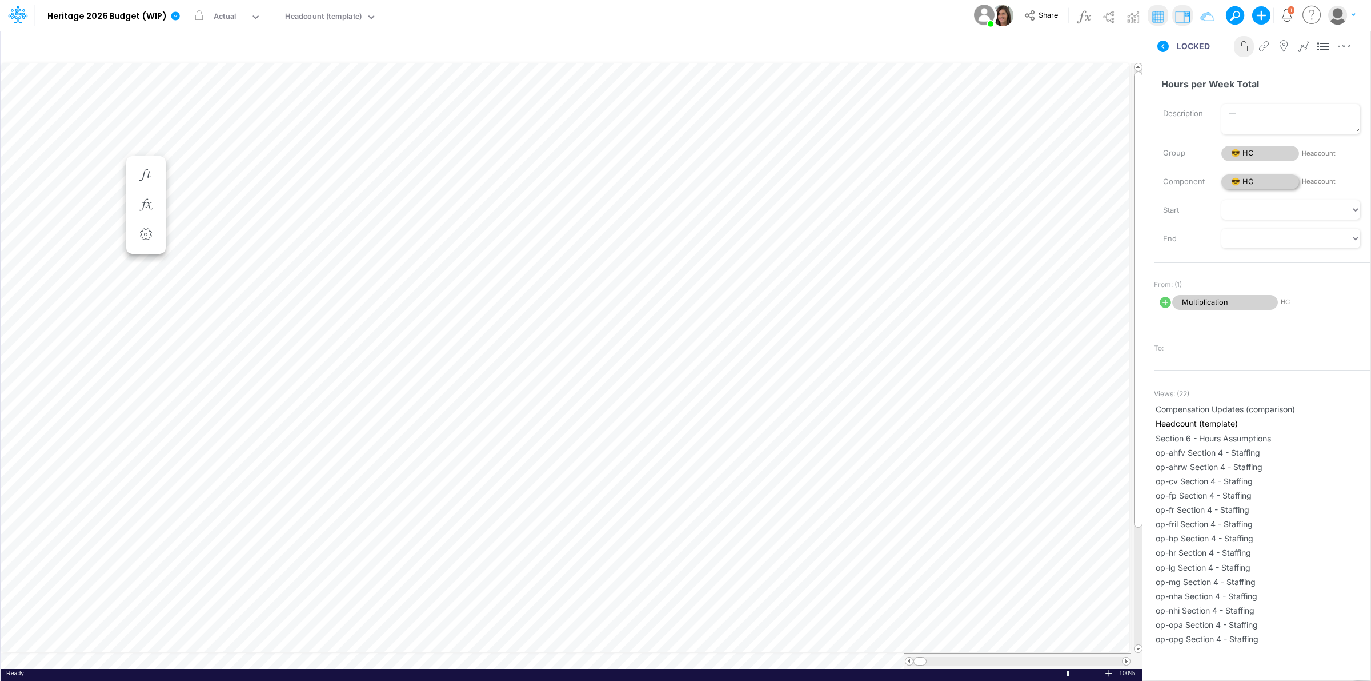
click at [1252, 179] on span "😎 HC" at bounding box center [1261, 181] width 78 height 15
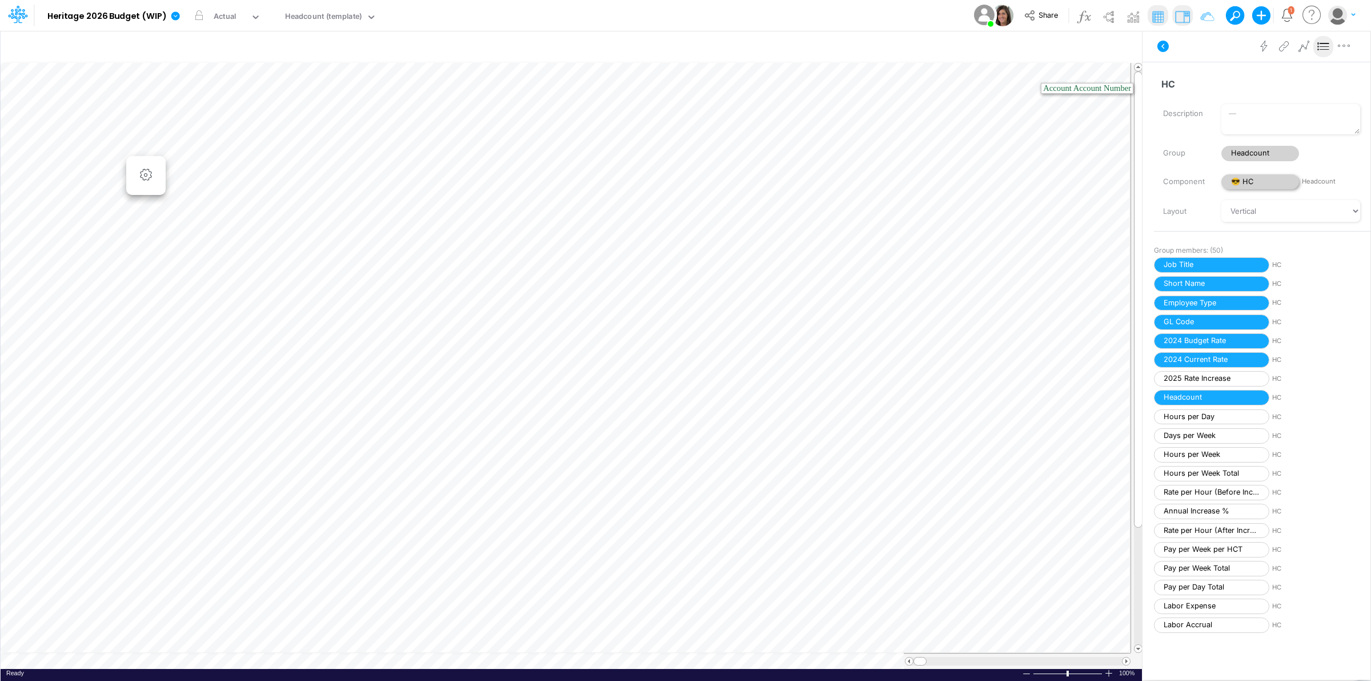
click at [1267, 183] on span "😎 HC" at bounding box center [1261, 181] width 78 height 15
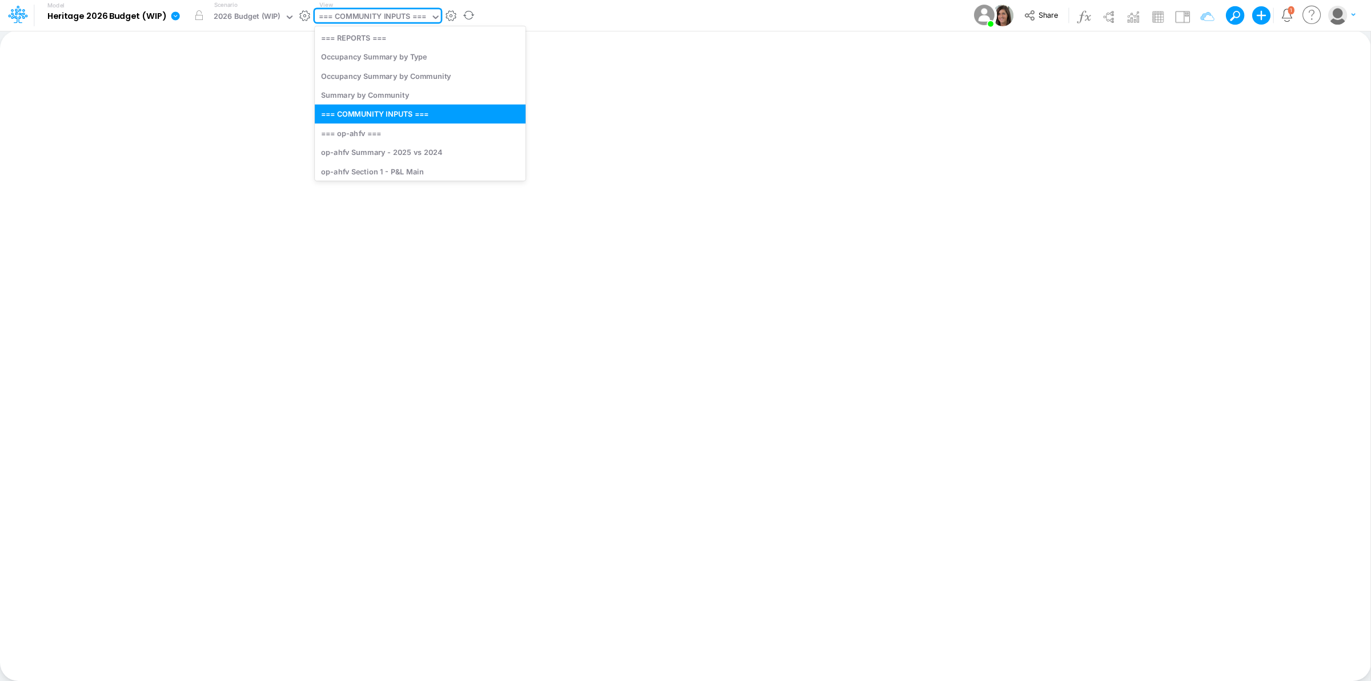
click at [401, 11] on div "=== COMMUNITY INPUTS ===" at bounding box center [372, 17] width 107 height 13
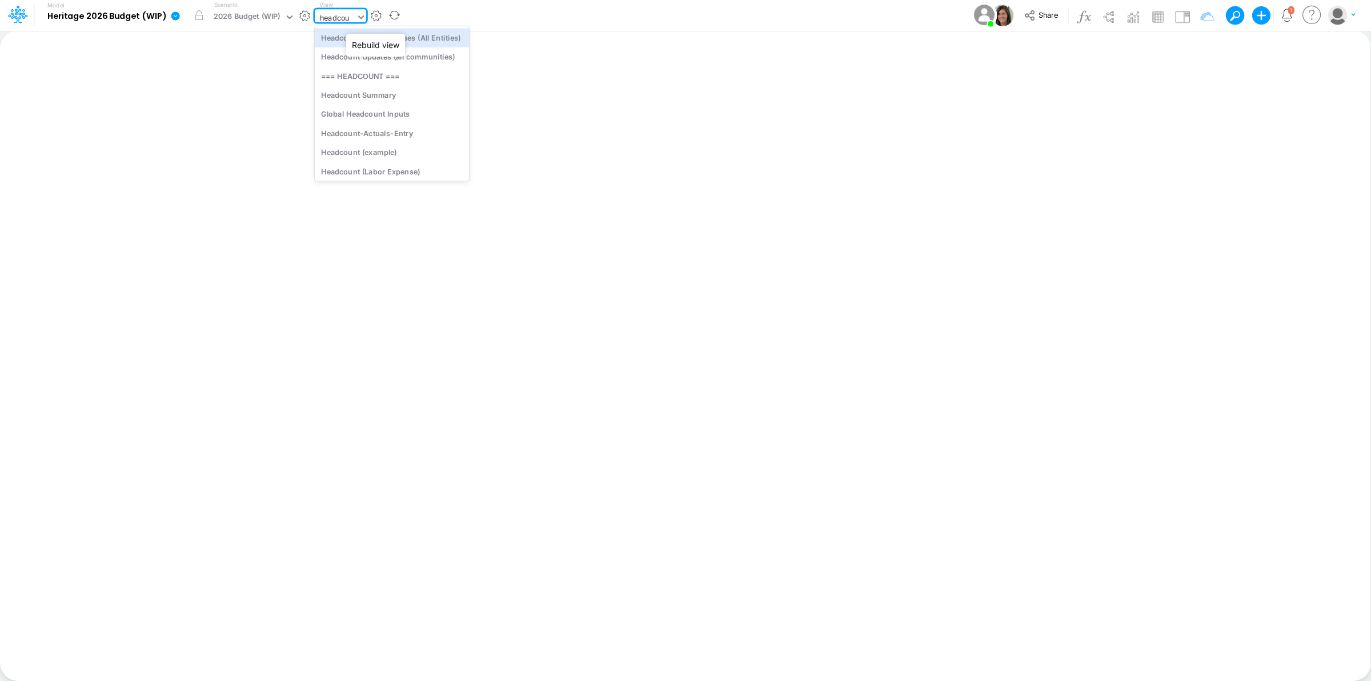
type input "headcoun"
click at [383, 163] on div "Headcount (template)" at bounding box center [392, 169] width 154 height 19
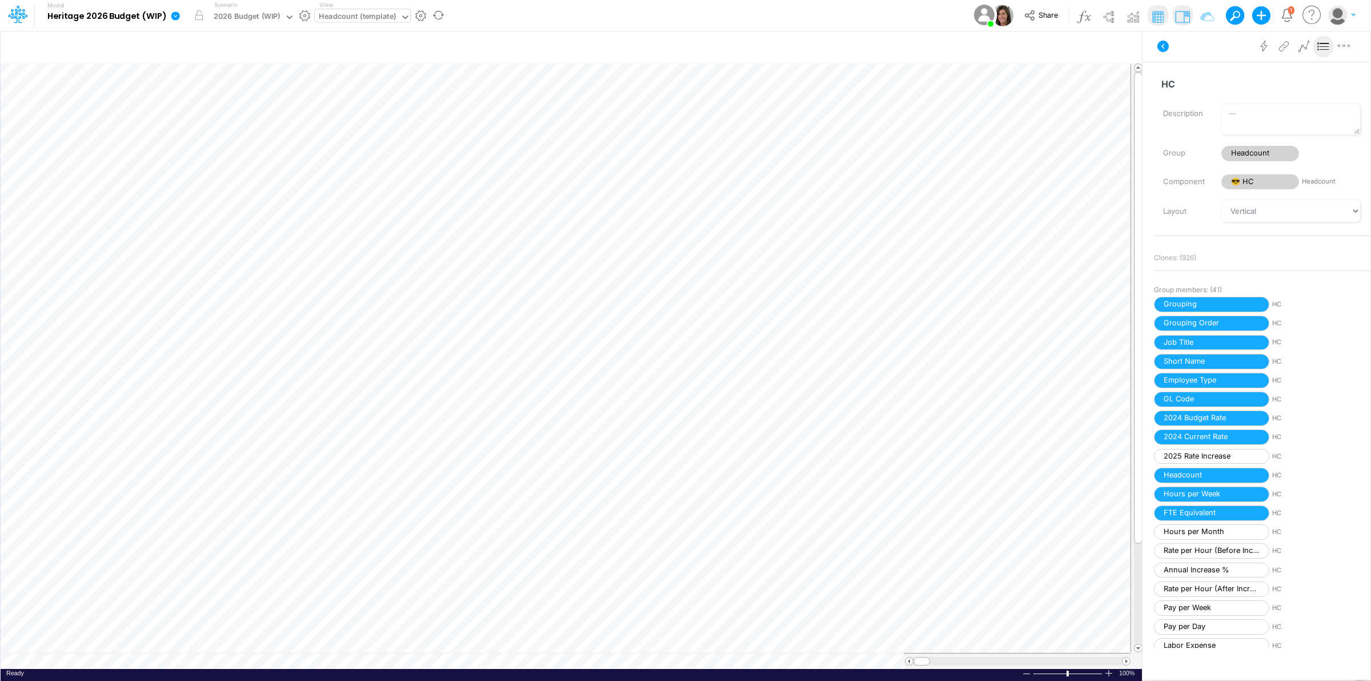
click at [173, 18] on icon at bounding box center [175, 15] width 9 height 9
click at [250, 113] on button "View model info" at bounding box center [233, 119] width 122 height 18
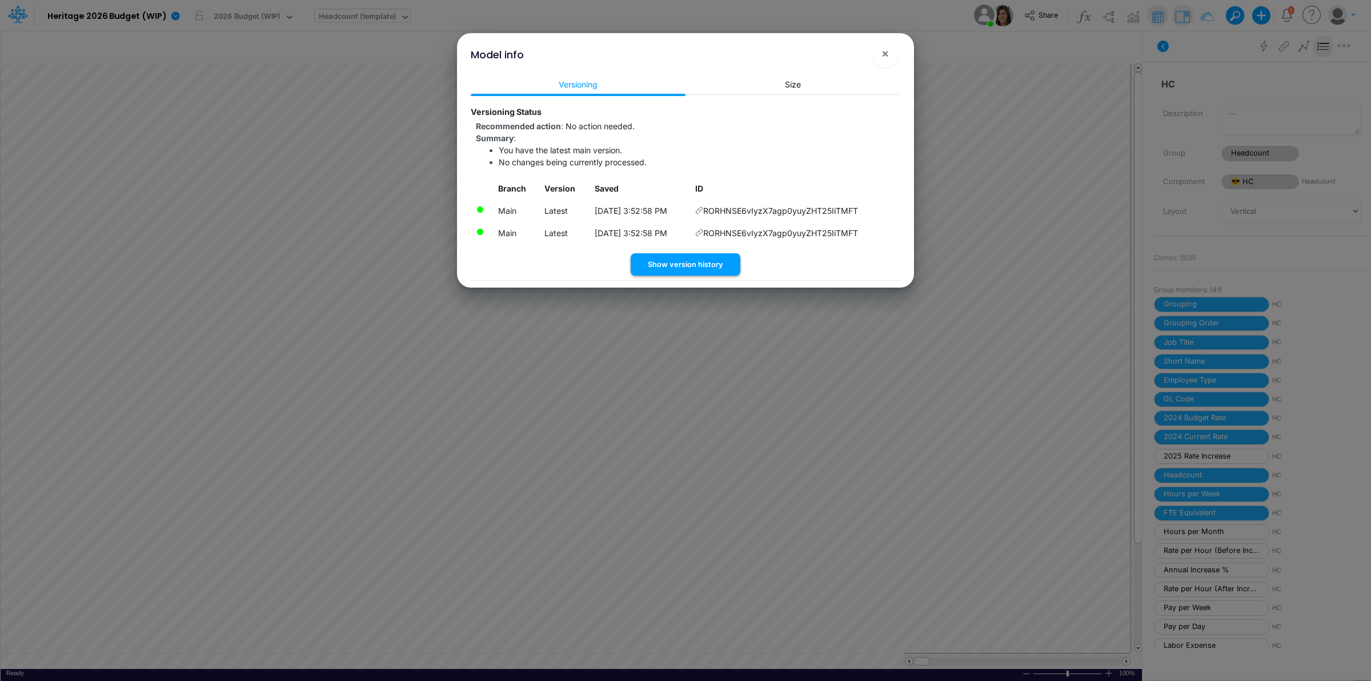
click at [698, 258] on button "Show version history" at bounding box center [686, 264] width 110 height 22
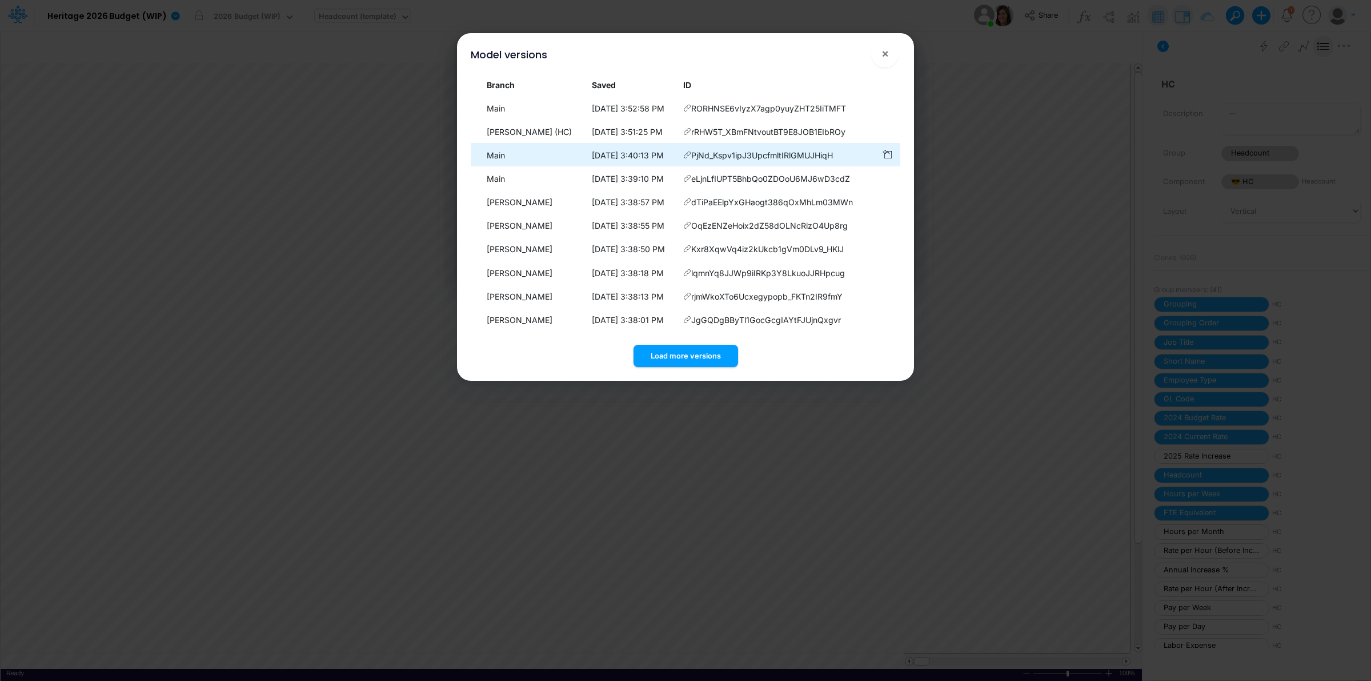
click at [688, 112] on icon at bounding box center [687, 108] width 8 height 8
click at [684, 352] on button "Load more versions" at bounding box center [686, 356] width 105 height 22
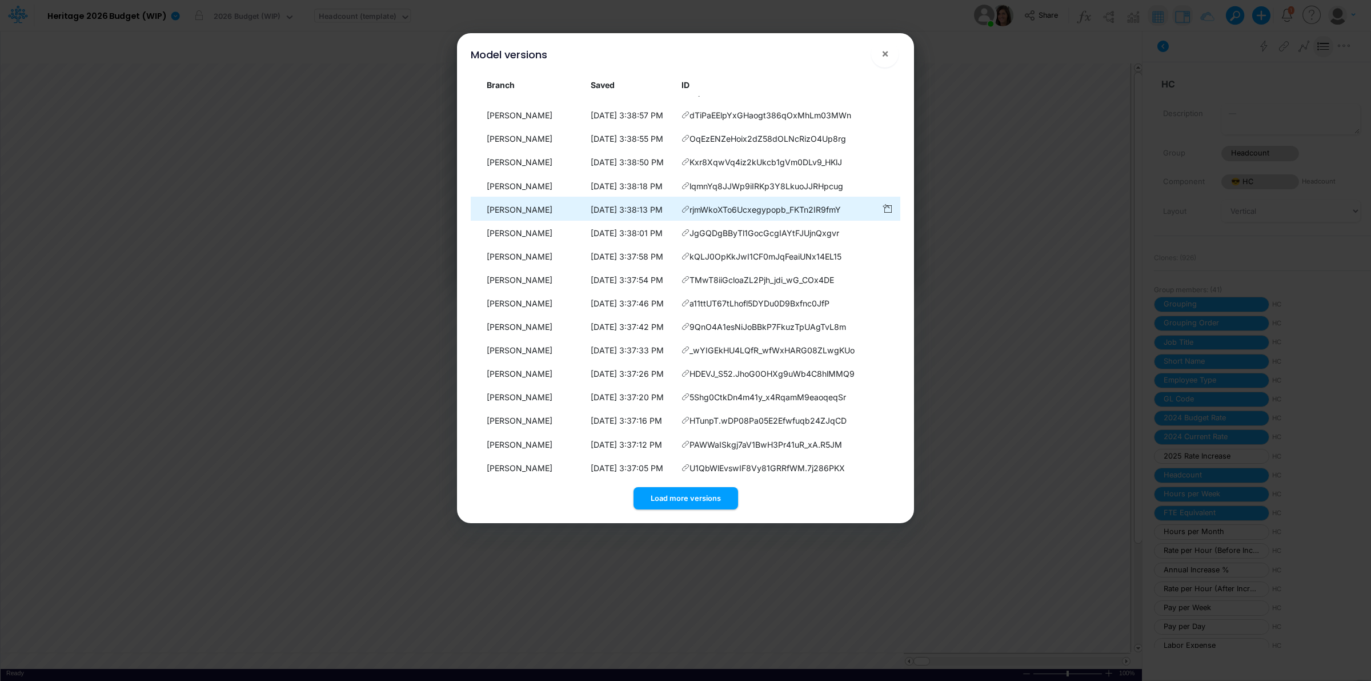
scroll to position [92, 0]
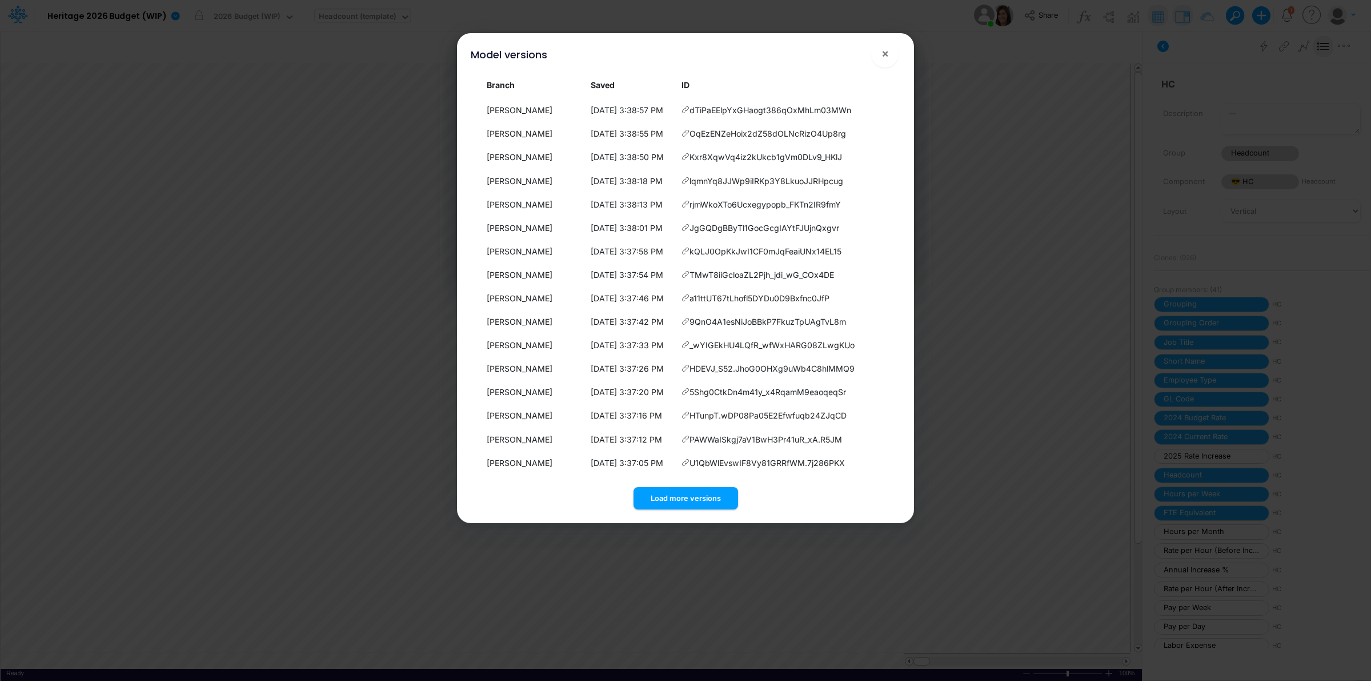
click at [700, 498] on button "Load more versions" at bounding box center [686, 498] width 105 height 22
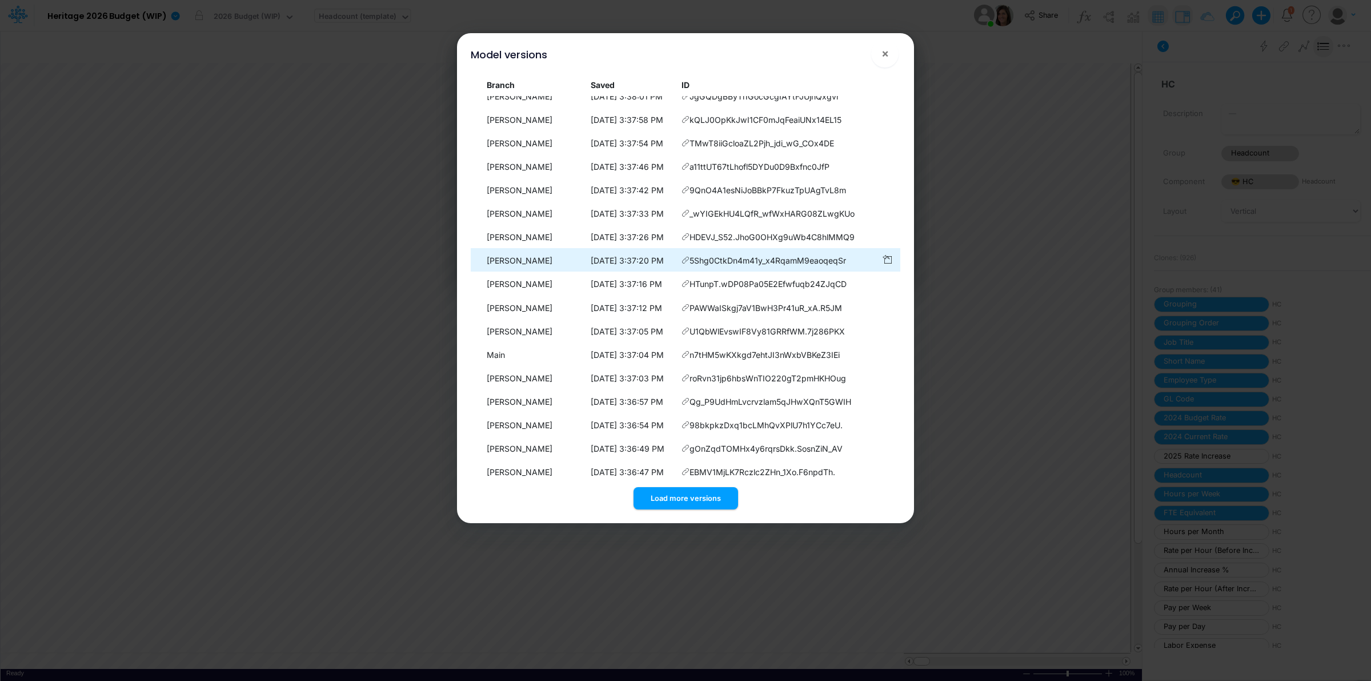
scroll to position [327, 0]
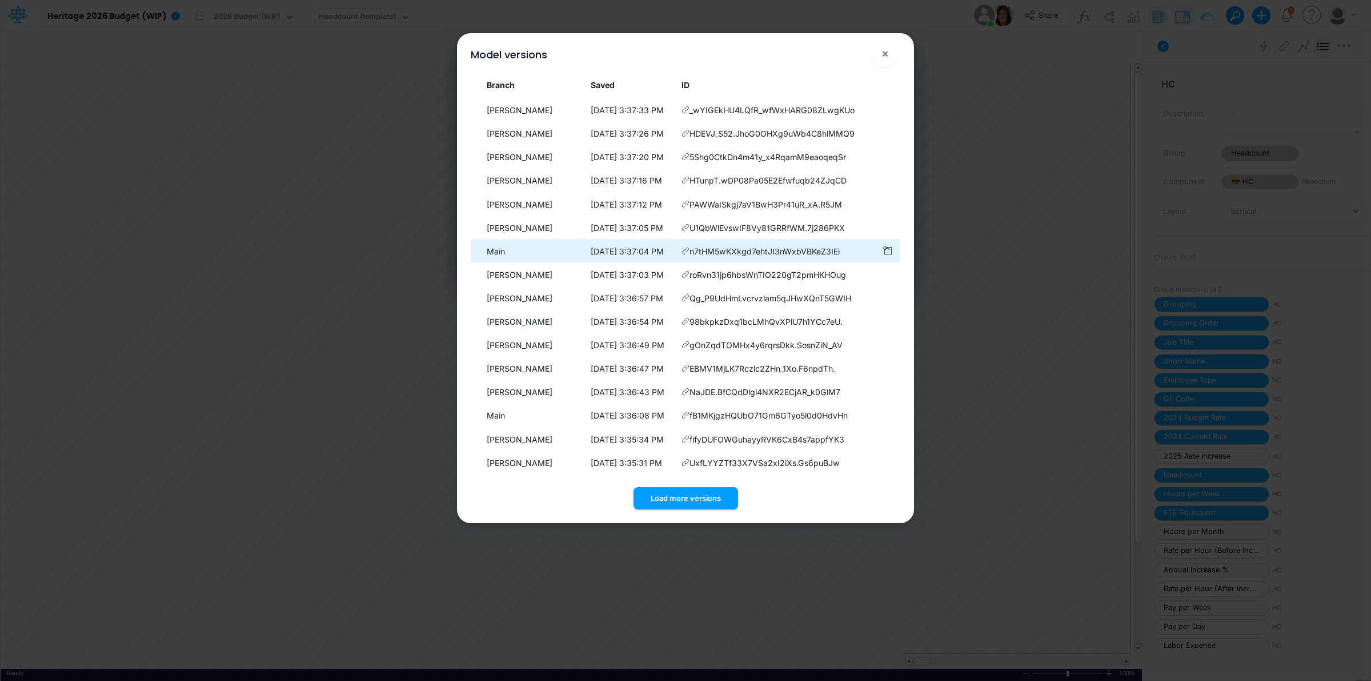
drag, startPoint x: 719, startPoint y: 475, endPoint x: 718, endPoint y: 486, distance: 10.9
click at [719, 476] on div "Branch Saved ID Main 9/3/2025, 3:52:58 PM RORHNSE6vIyzX7agp0yuyZHT25IiTMFT Lean…" at bounding box center [686, 278] width 430 height 409
click at [717, 493] on button "Load more versions" at bounding box center [686, 498] width 105 height 22
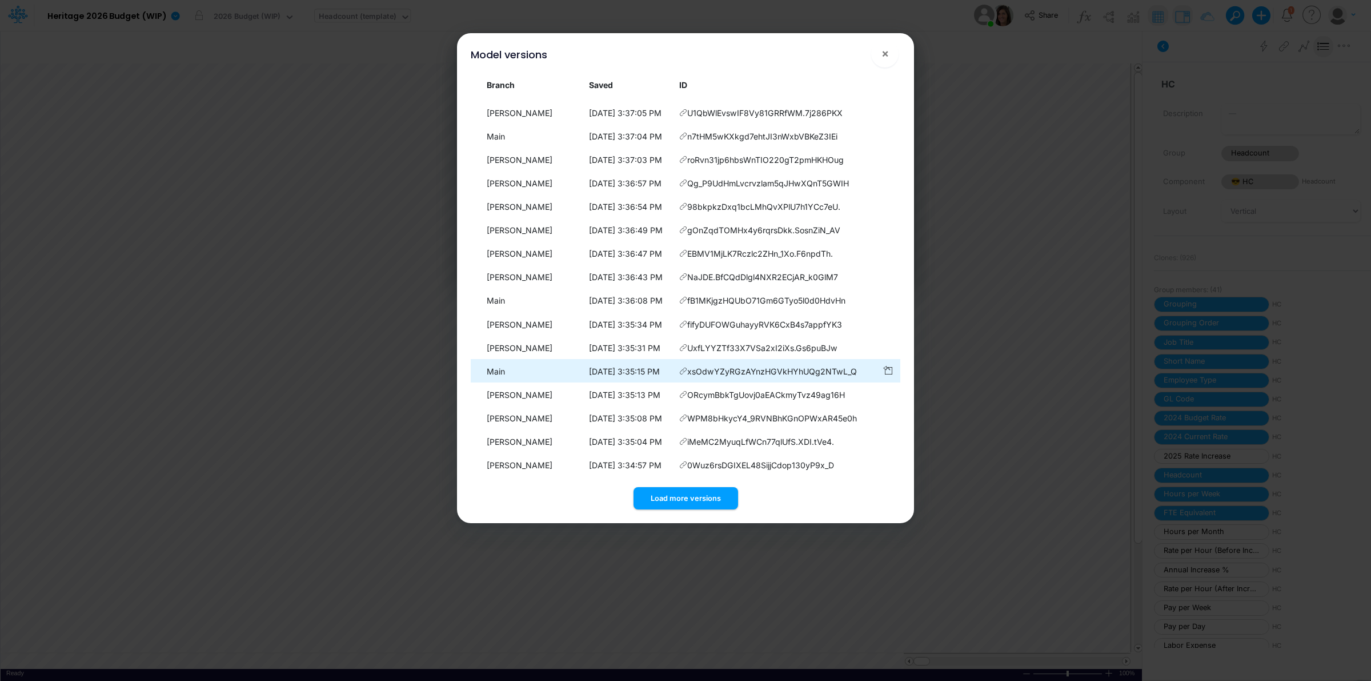
scroll to position [561, 0]
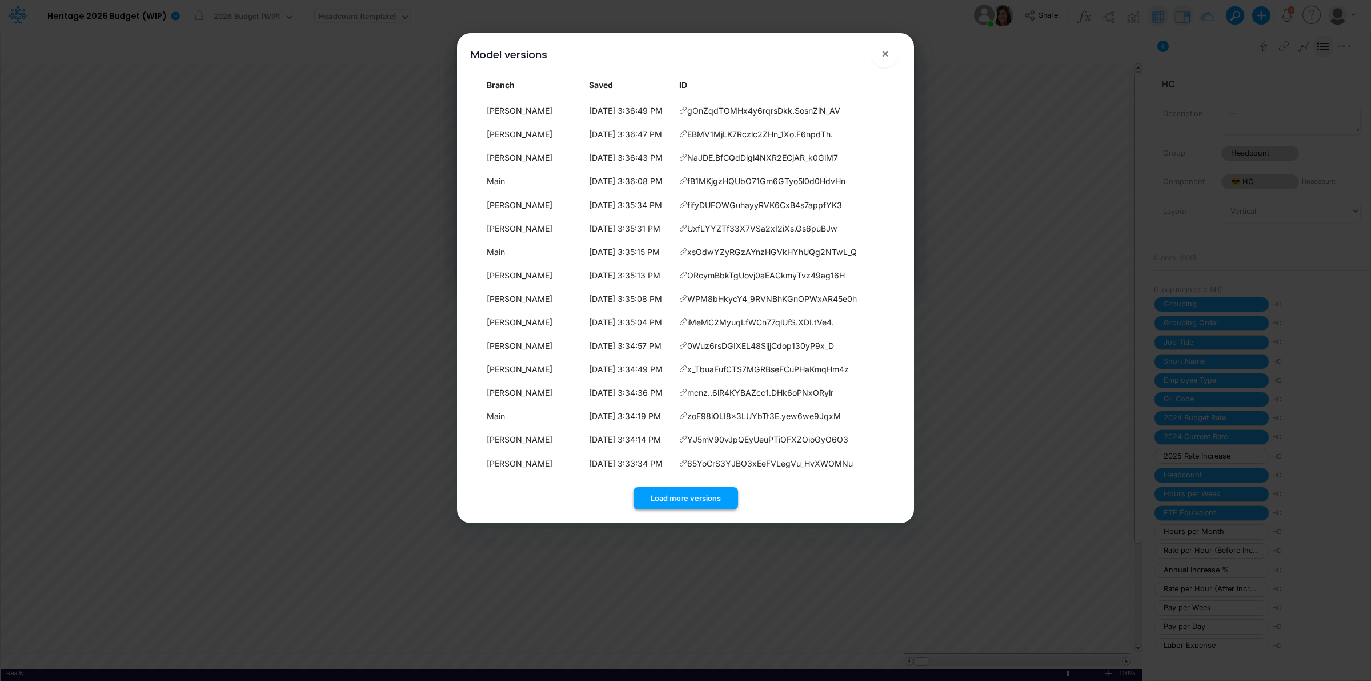
click at [701, 500] on button "Load more versions" at bounding box center [686, 498] width 105 height 22
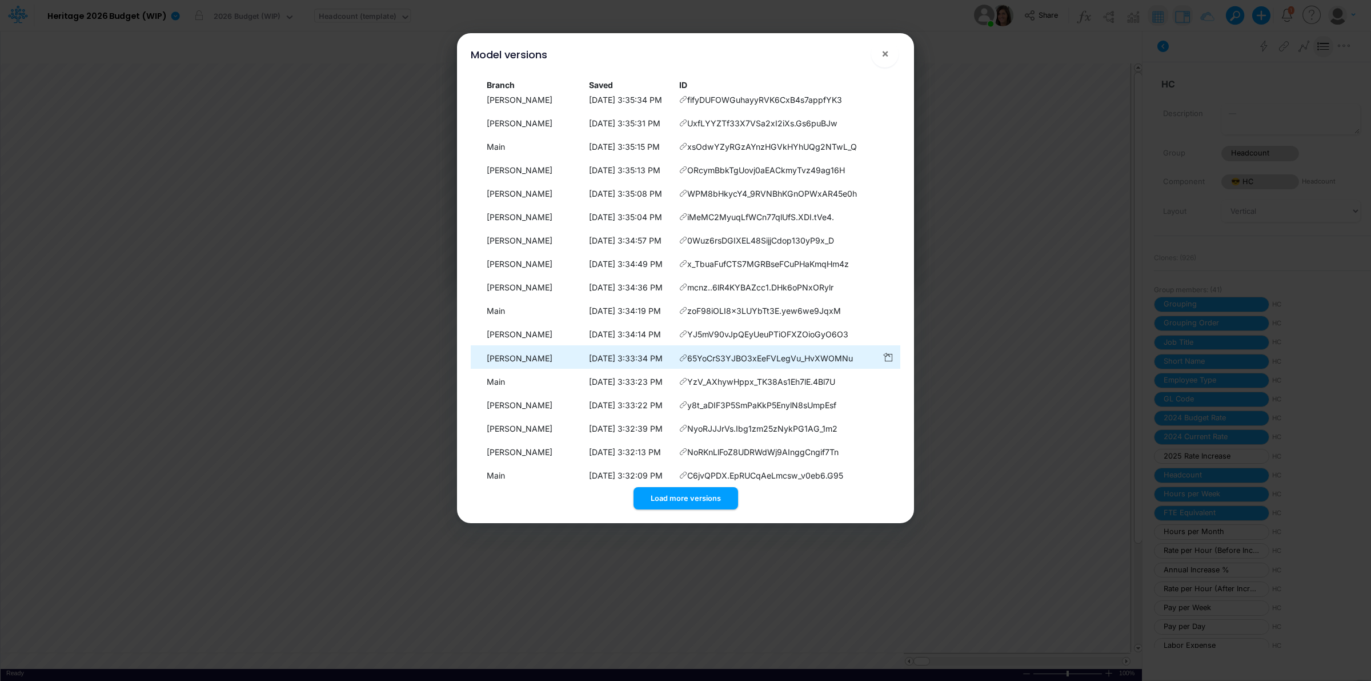
scroll to position [796, 0]
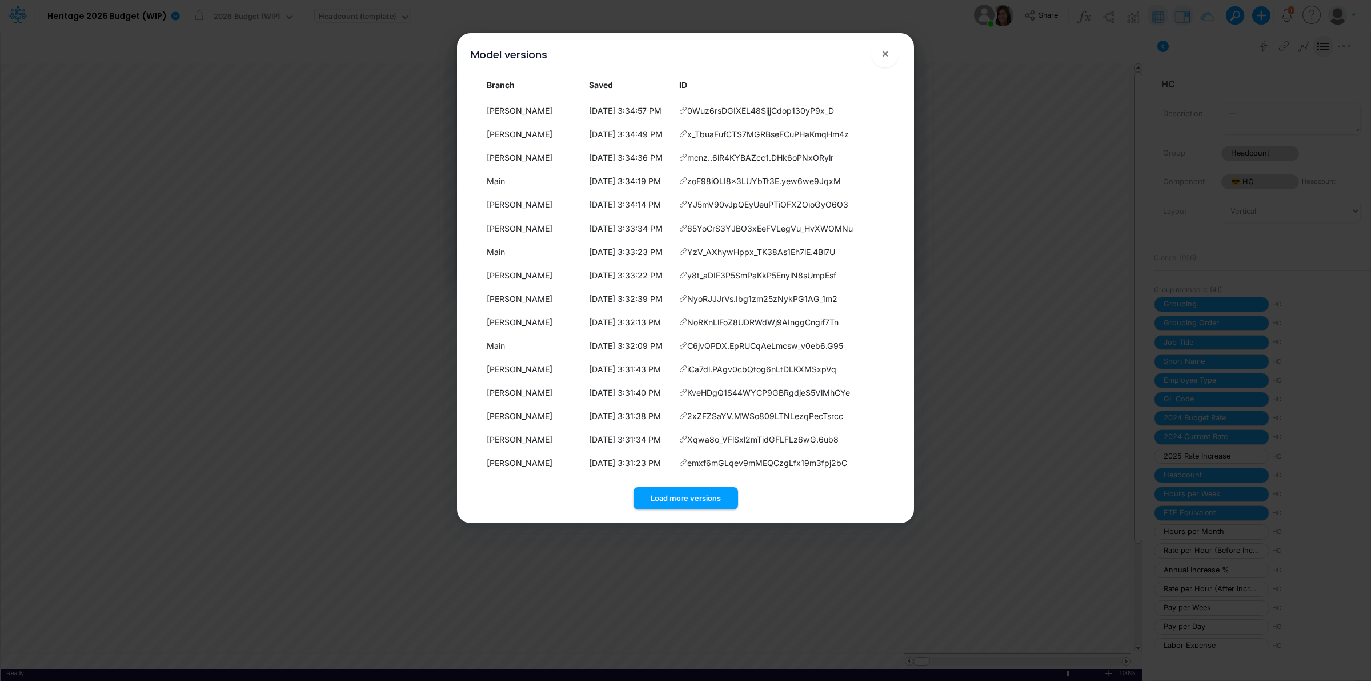
click at [681, 493] on button "Load more versions" at bounding box center [686, 498] width 105 height 22
click at [700, 486] on div "Load more versions" at bounding box center [686, 495] width 430 height 27
click at [700, 497] on button "Load more versions" at bounding box center [686, 498] width 105 height 22
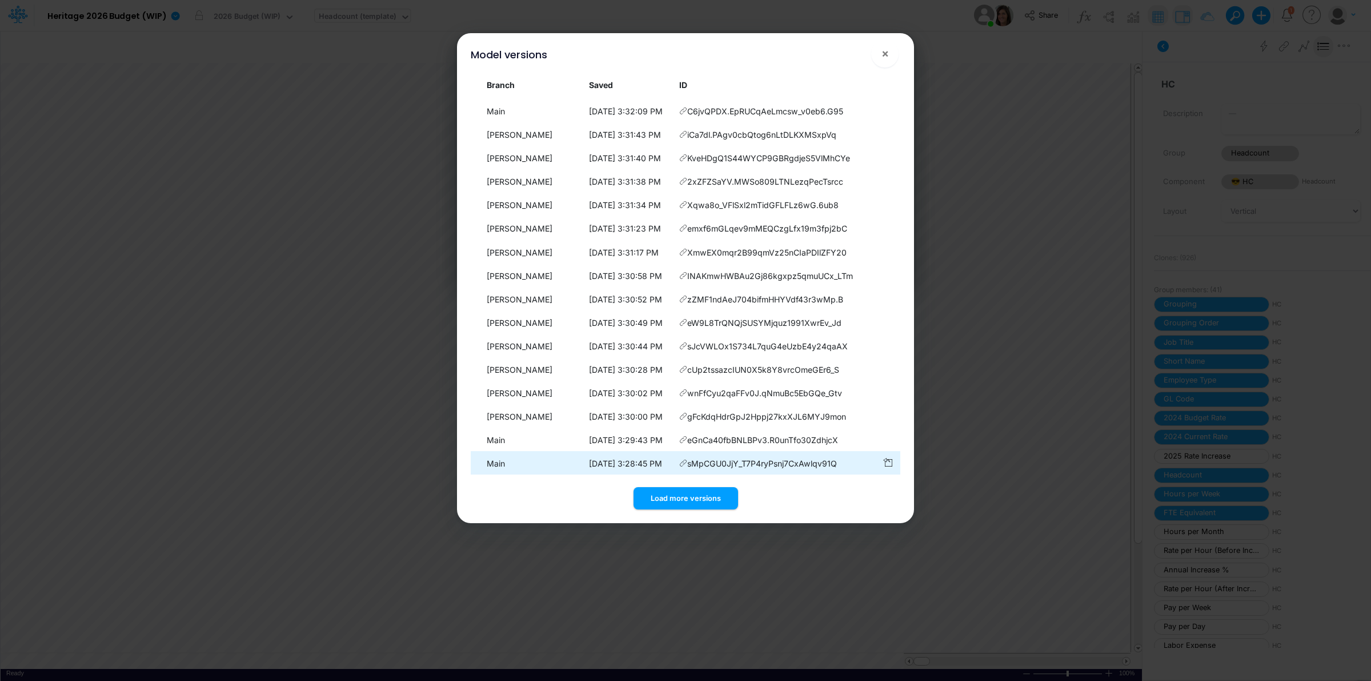
scroll to position [1266, 0]
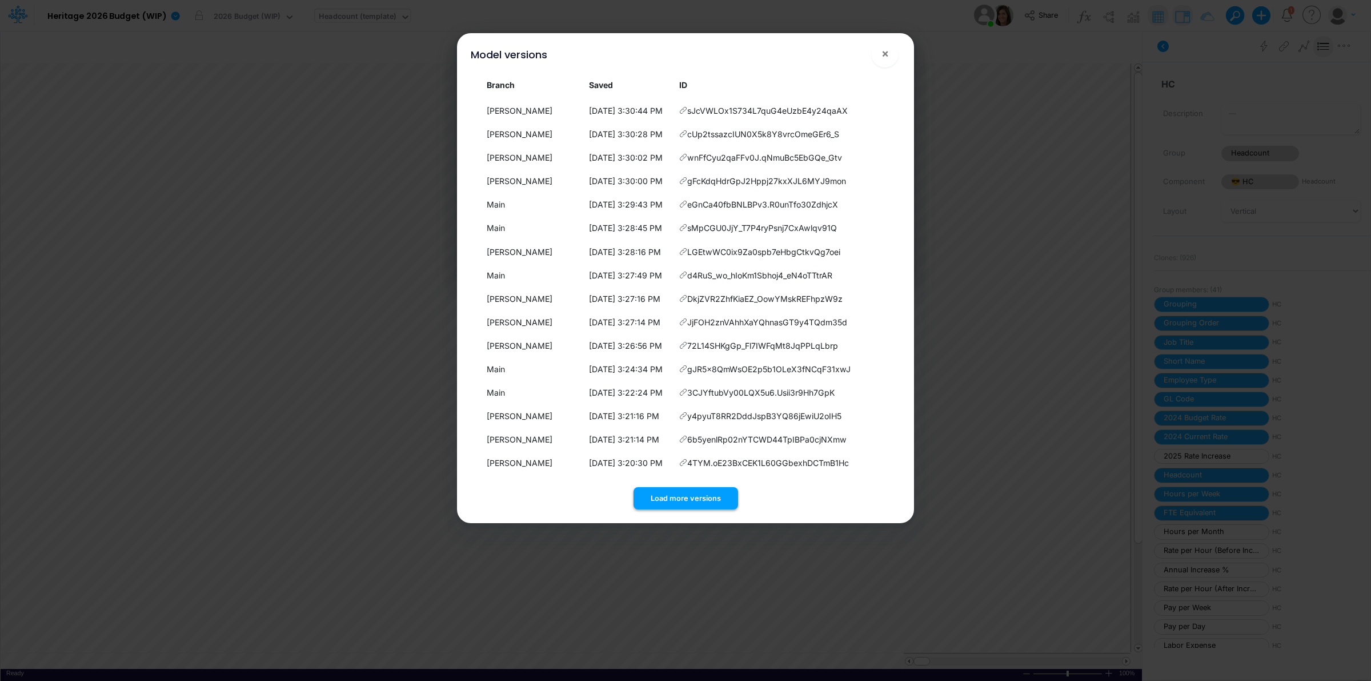
click at [700, 500] on button "Load more versions" at bounding box center [686, 498] width 105 height 22
click at [703, 506] on button "Load more versions" at bounding box center [686, 498] width 105 height 22
click at [698, 485] on div "Load more versions" at bounding box center [686, 495] width 430 height 27
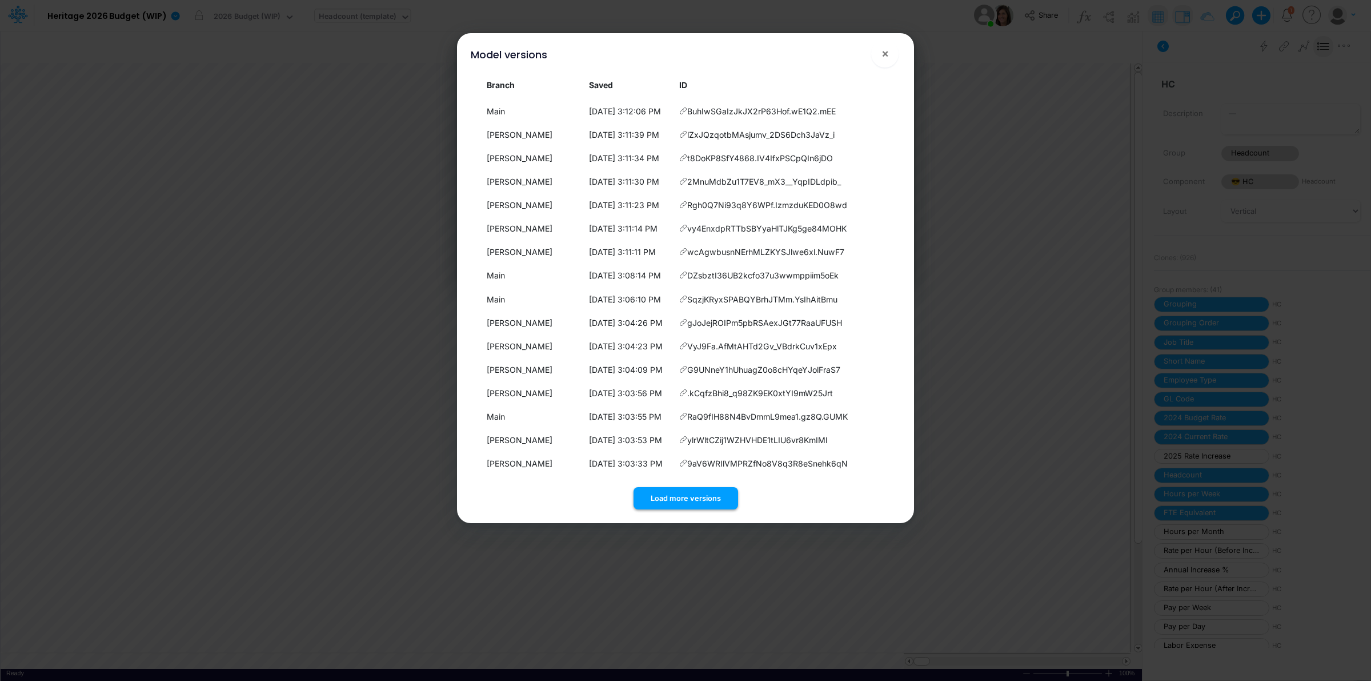
click at [700, 494] on button "Load more versions" at bounding box center [686, 498] width 105 height 22
click at [701, 495] on button "Load more versions" at bounding box center [686, 498] width 105 height 22
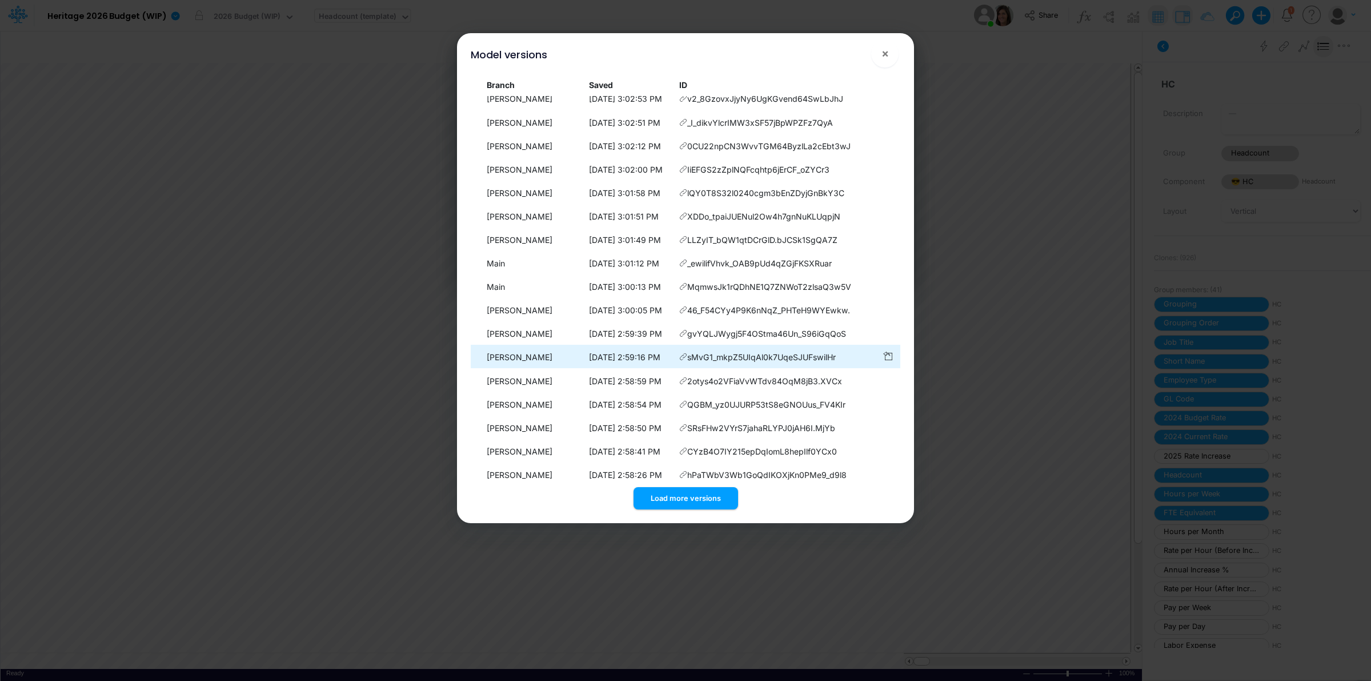
scroll to position [2204, 0]
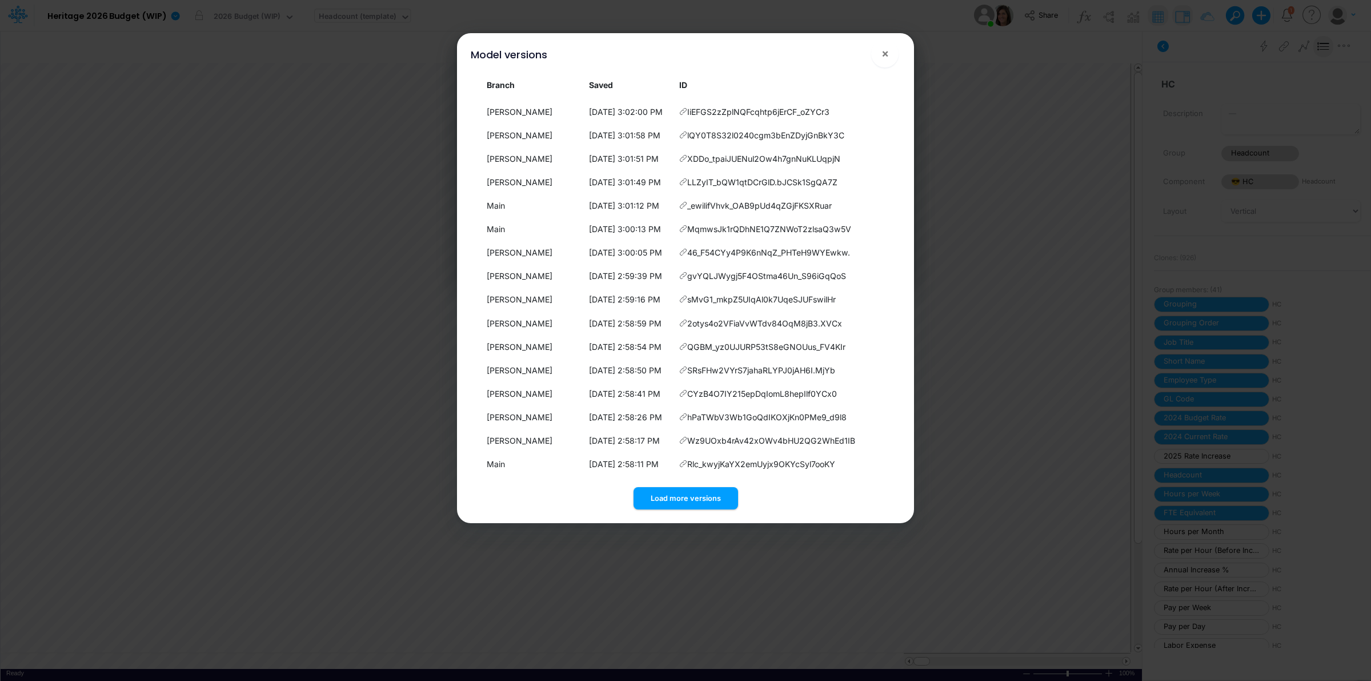
click at [715, 489] on button "Load more versions" at bounding box center [686, 498] width 105 height 22
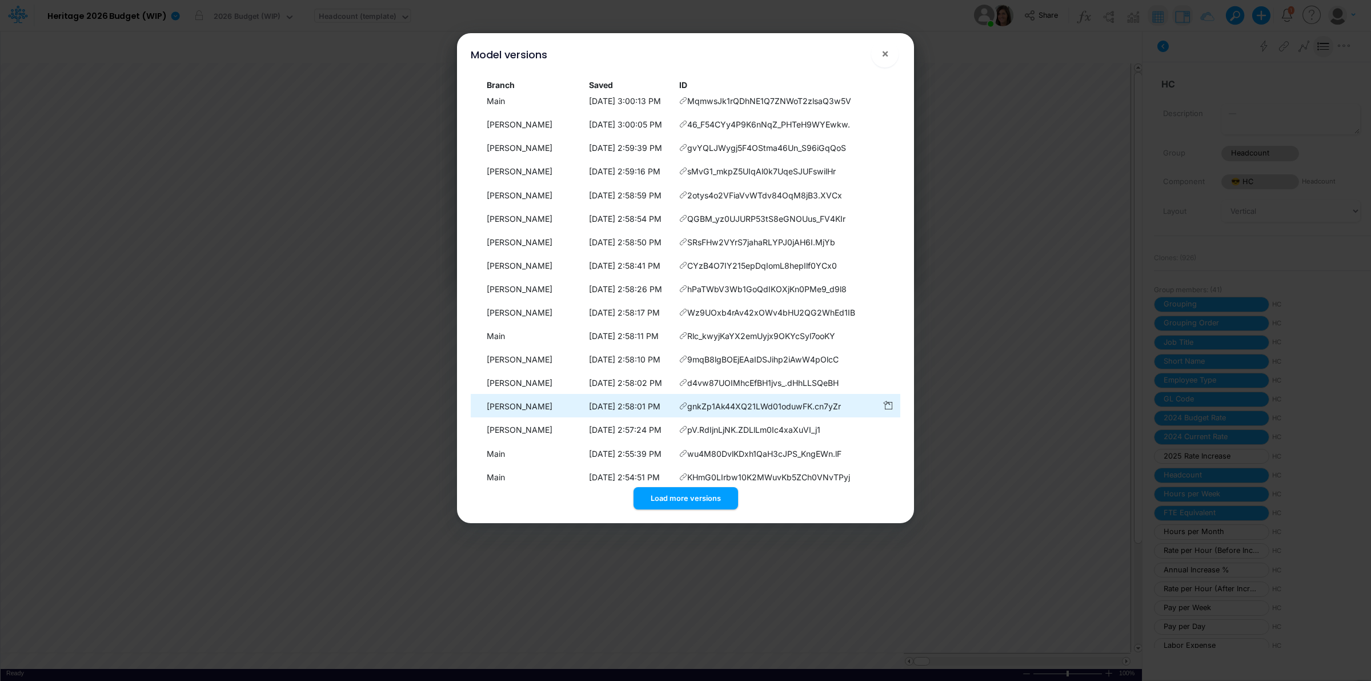
scroll to position [2296, 0]
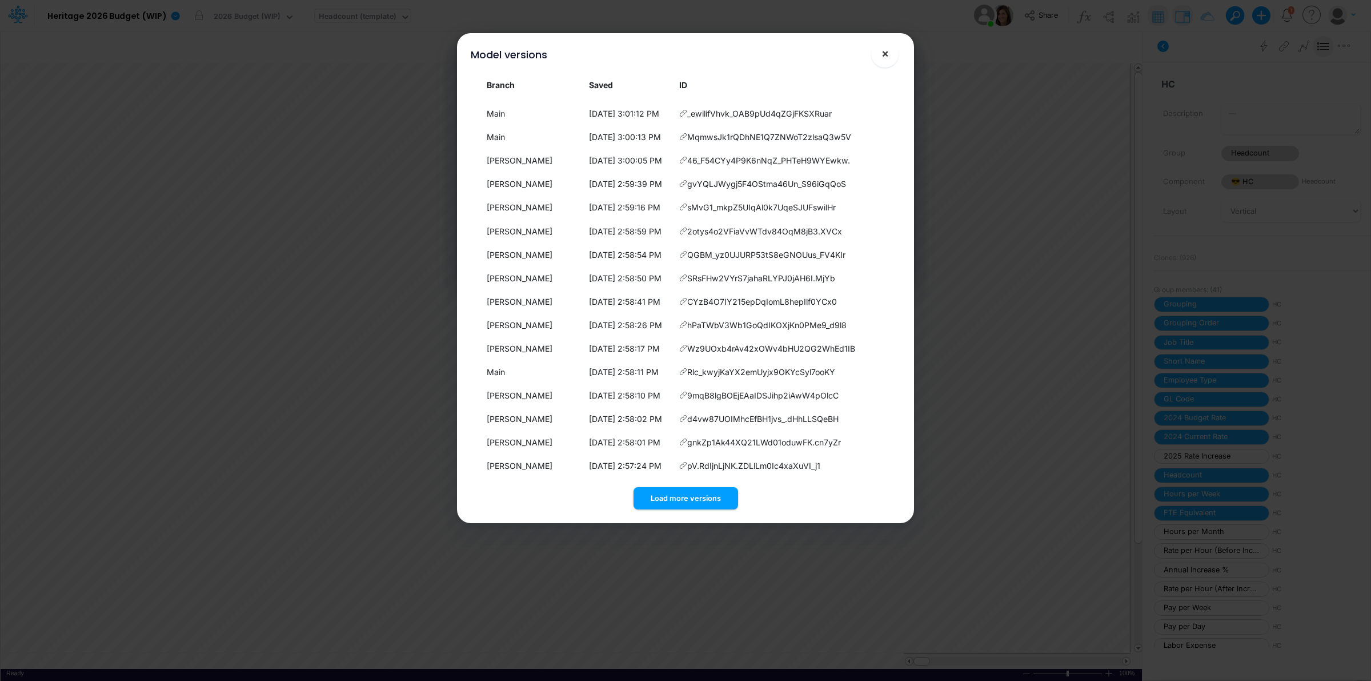
click at [886, 62] on button "×" at bounding box center [884, 53] width 27 height 27
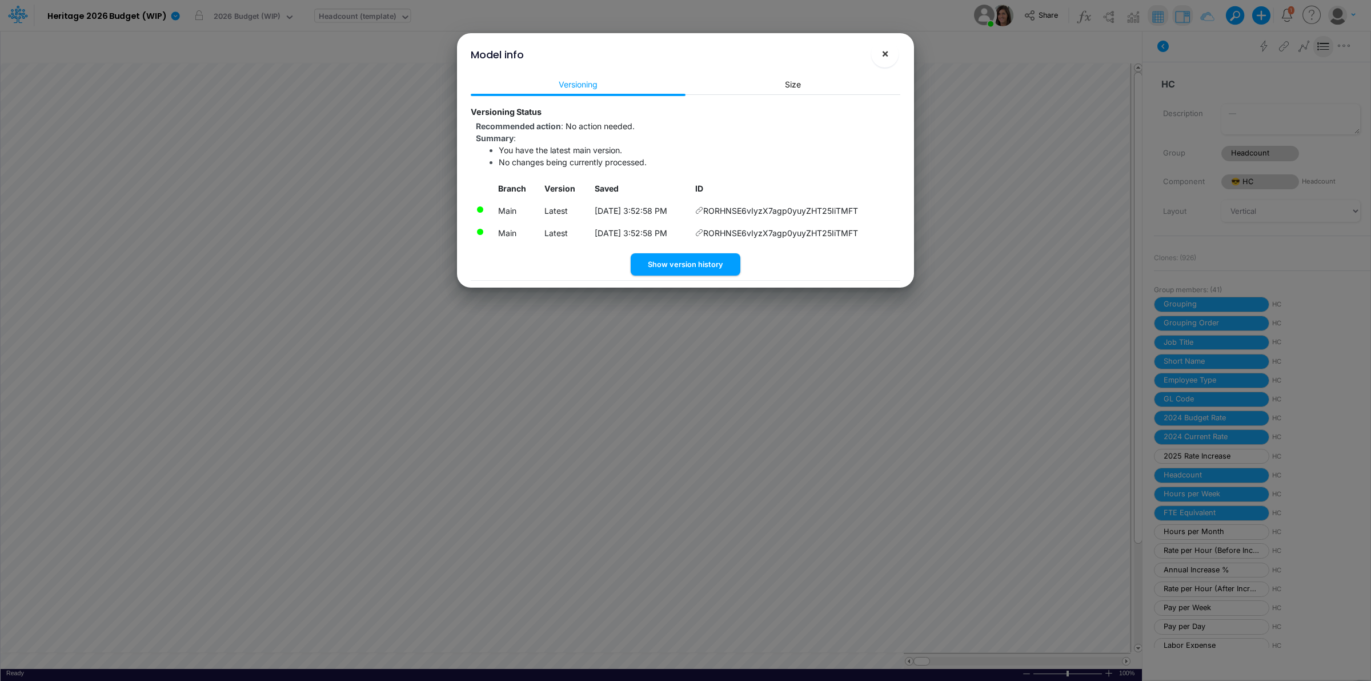
click at [886, 46] on button "×" at bounding box center [884, 53] width 27 height 27
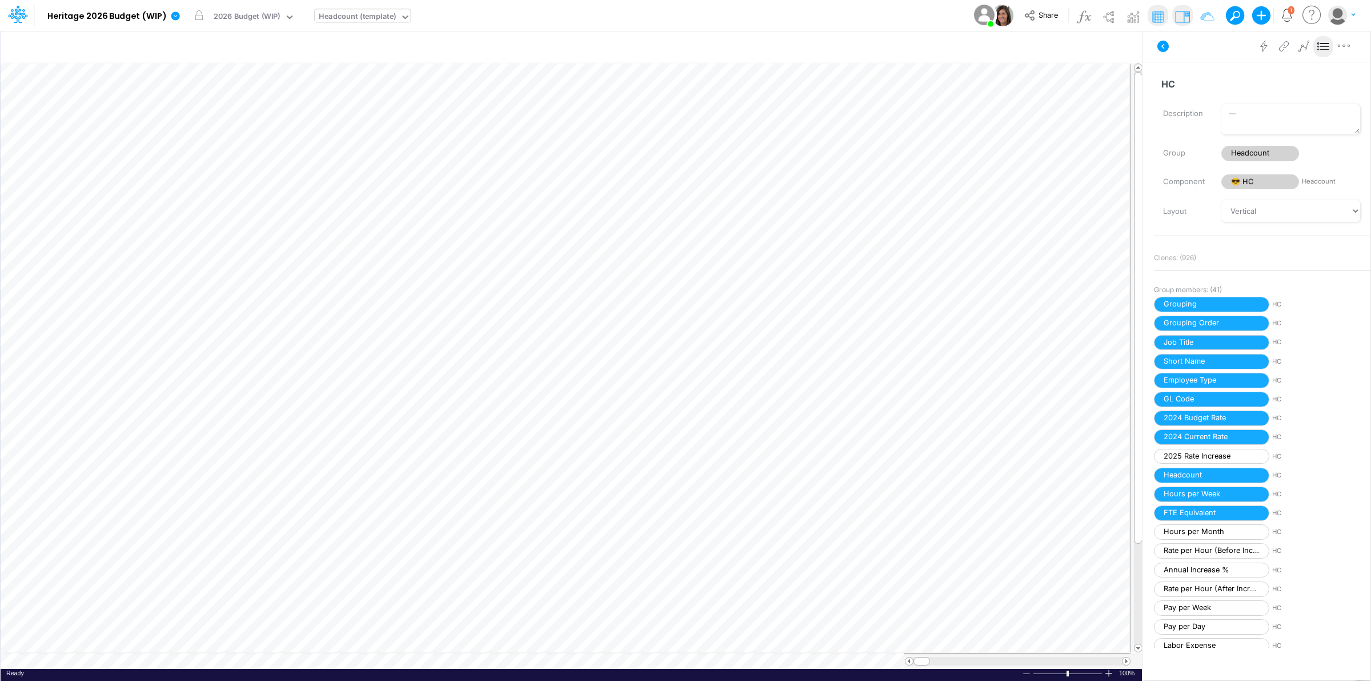
click at [872, 10] on div "Model Heritage 2026 Budget (WIP) Edit model settings Duplicate Import QuickBook…" at bounding box center [686, 15] width 1234 height 31
click at [170, 19] on icon at bounding box center [175, 16] width 10 height 10
click at [257, 119] on button "View model info" at bounding box center [233, 119] width 122 height 18
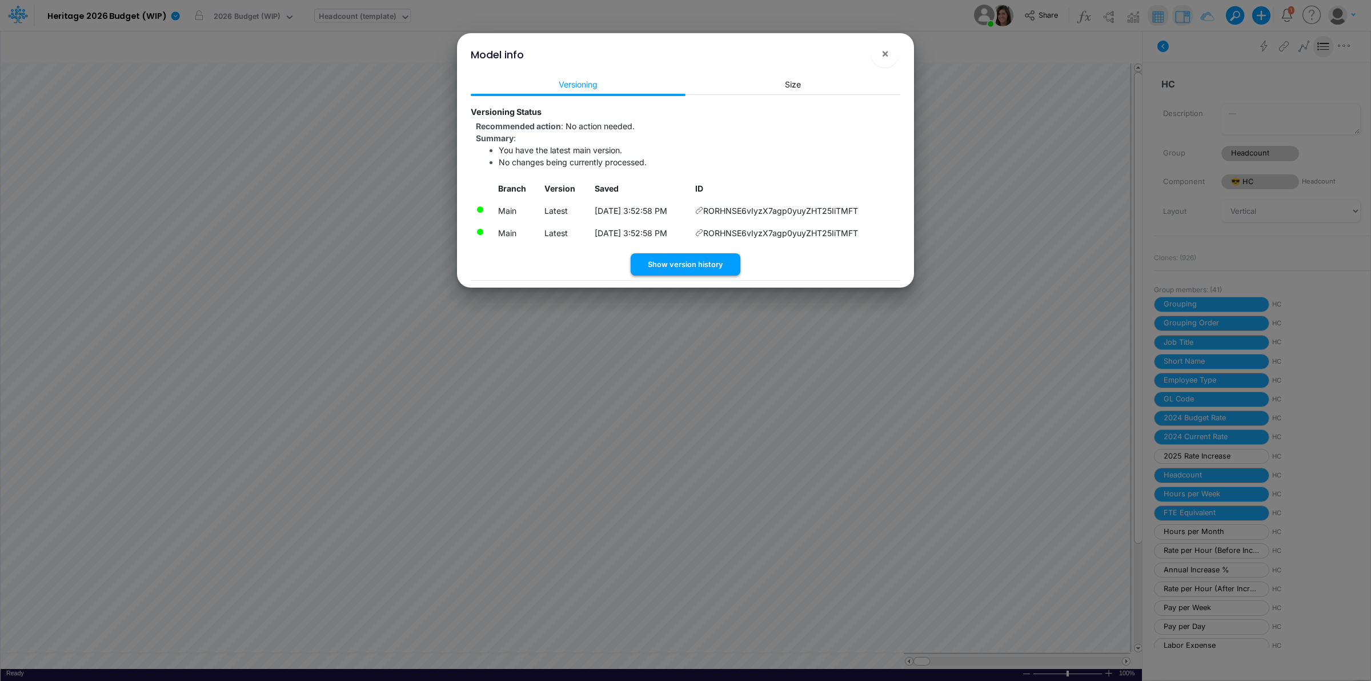
click at [697, 267] on button "Show version history" at bounding box center [686, 264] width 110 height 22
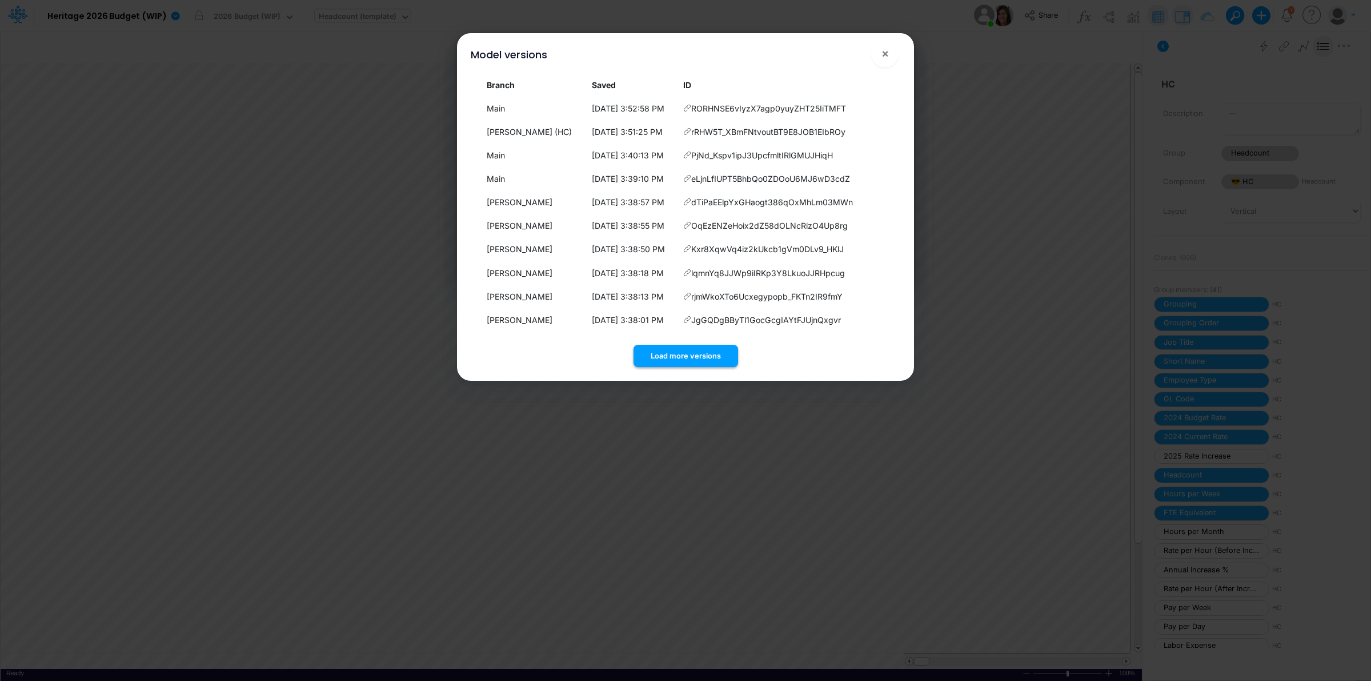
click at [701, 356] on button "Load more versions" at bounding box center [686, 356] width 105 height 22
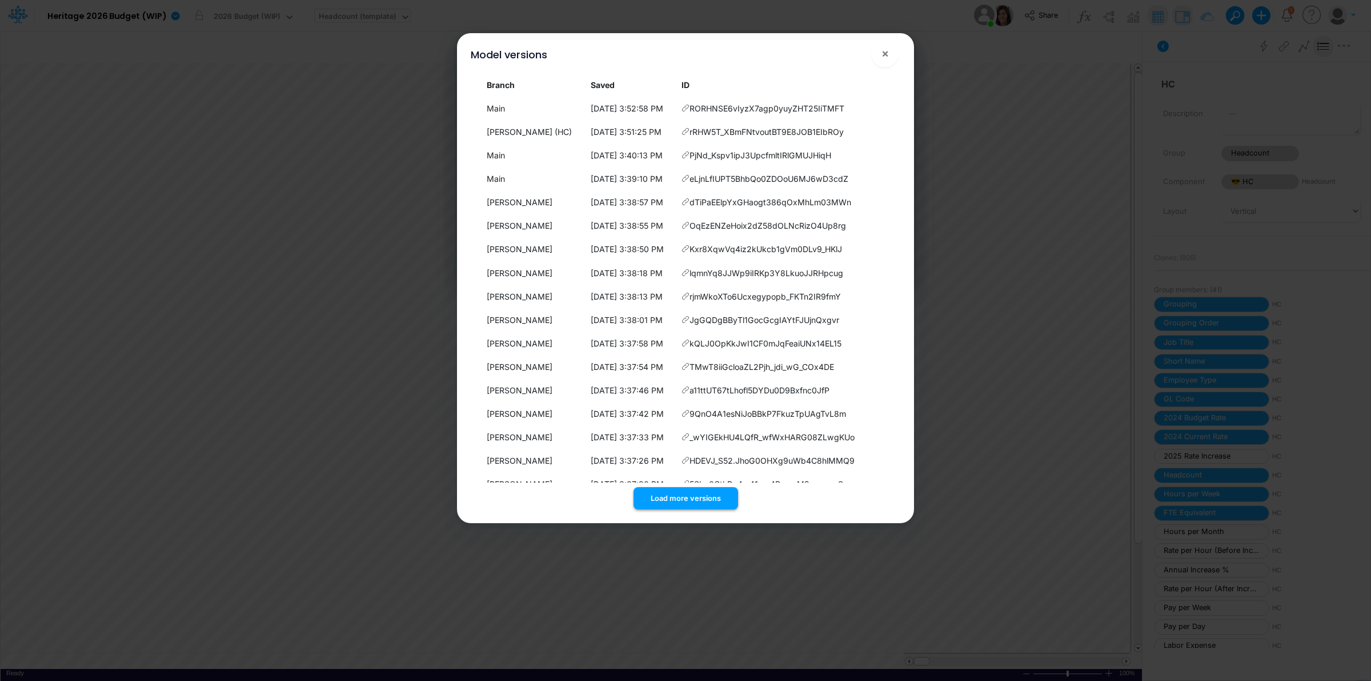
click at [695, 505] on button "Load more versions" at bounding box center [686, 498] width 105 height 22
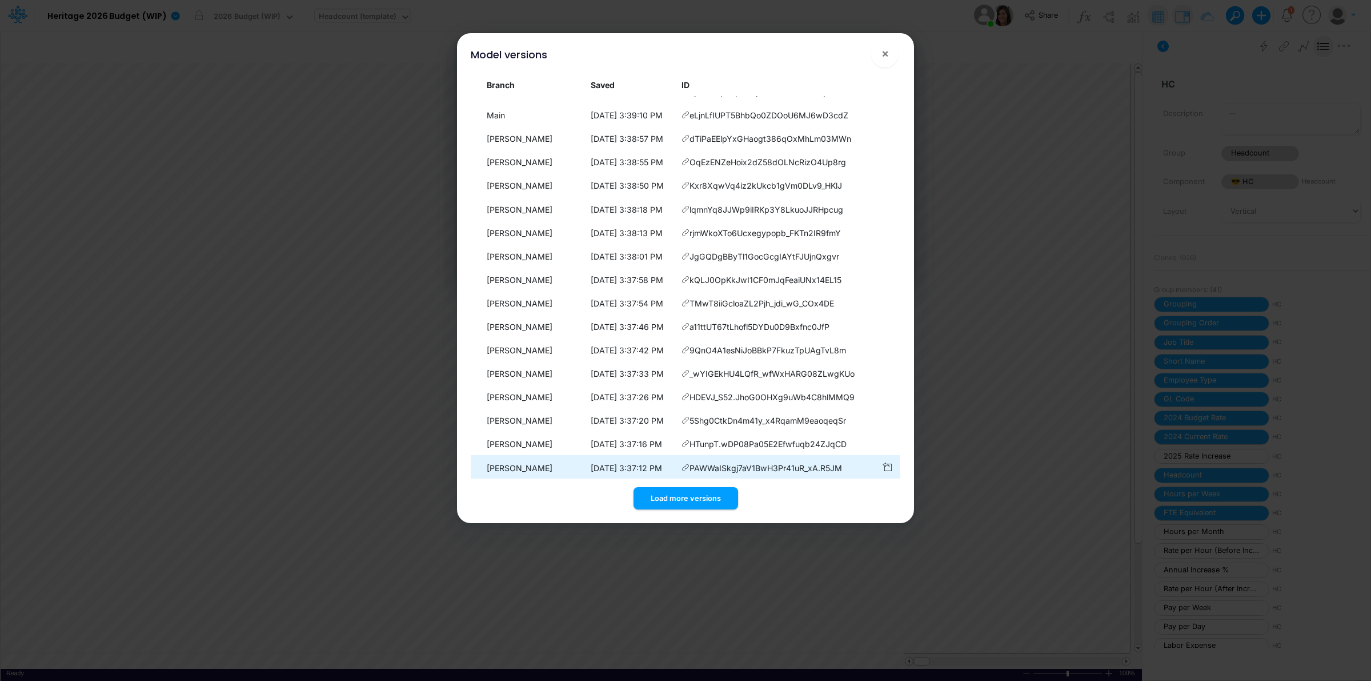
scroll to position [143, 0]
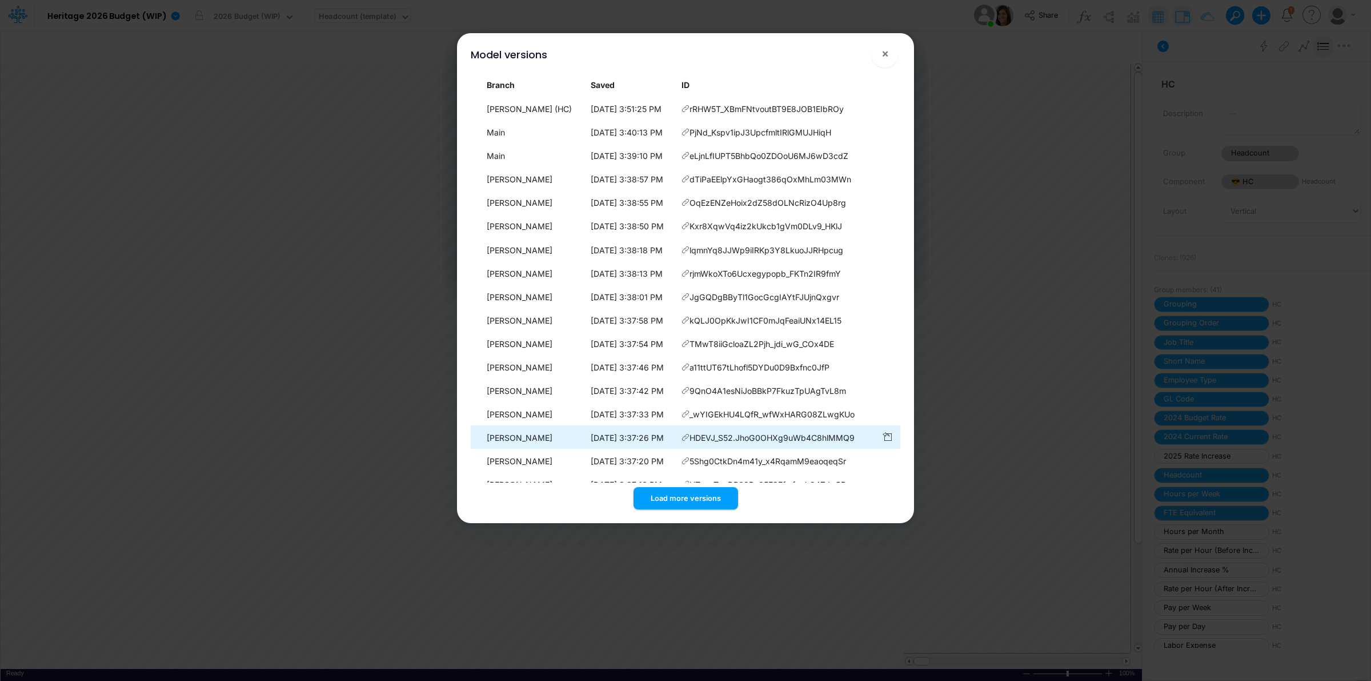
scroll to position [0, 0]
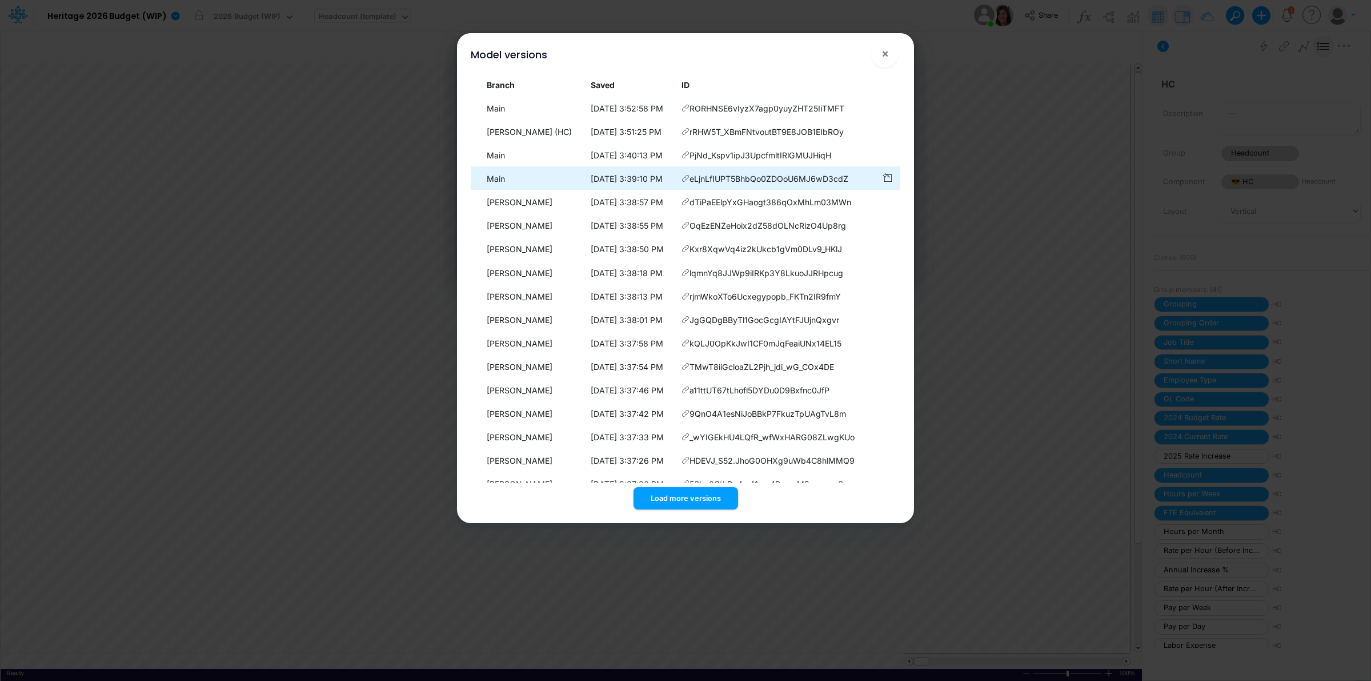
click at [686, 112] on icon at bounding box center [686, 108] width 8 height 8
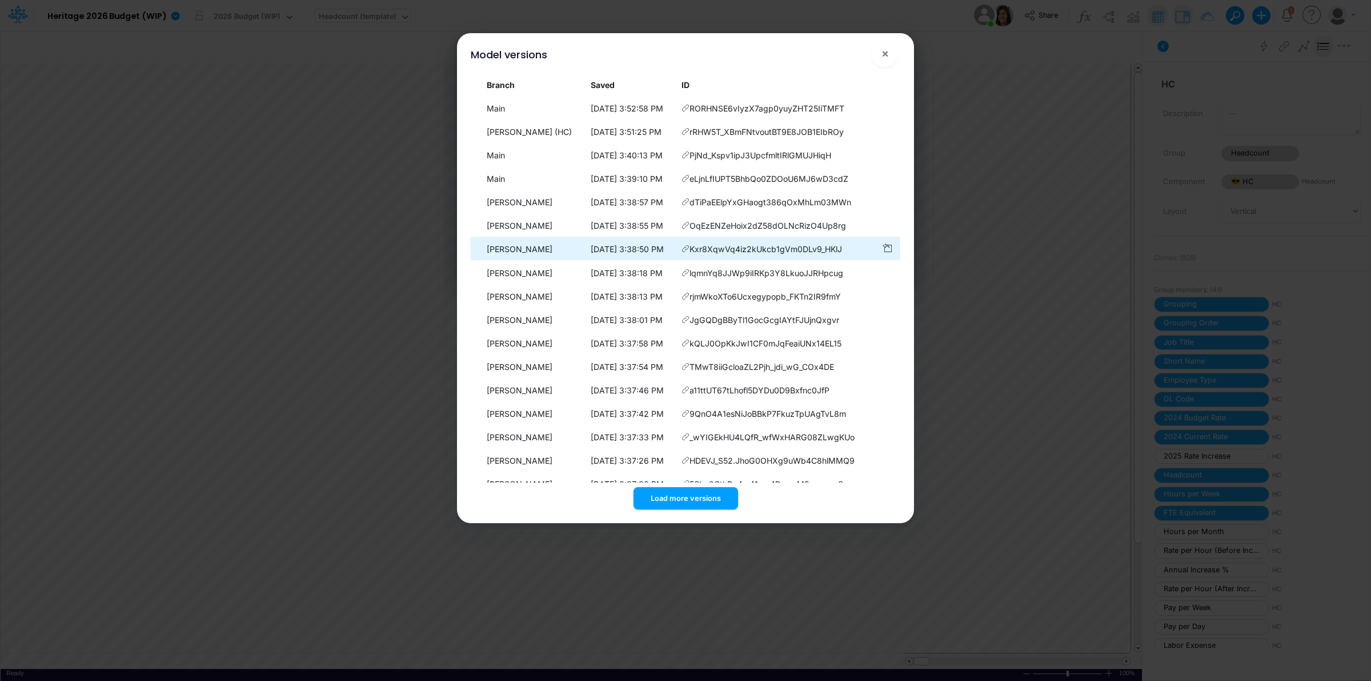
click at [686, 112] on icon at bounding box center [686, 108] width 8 height 8
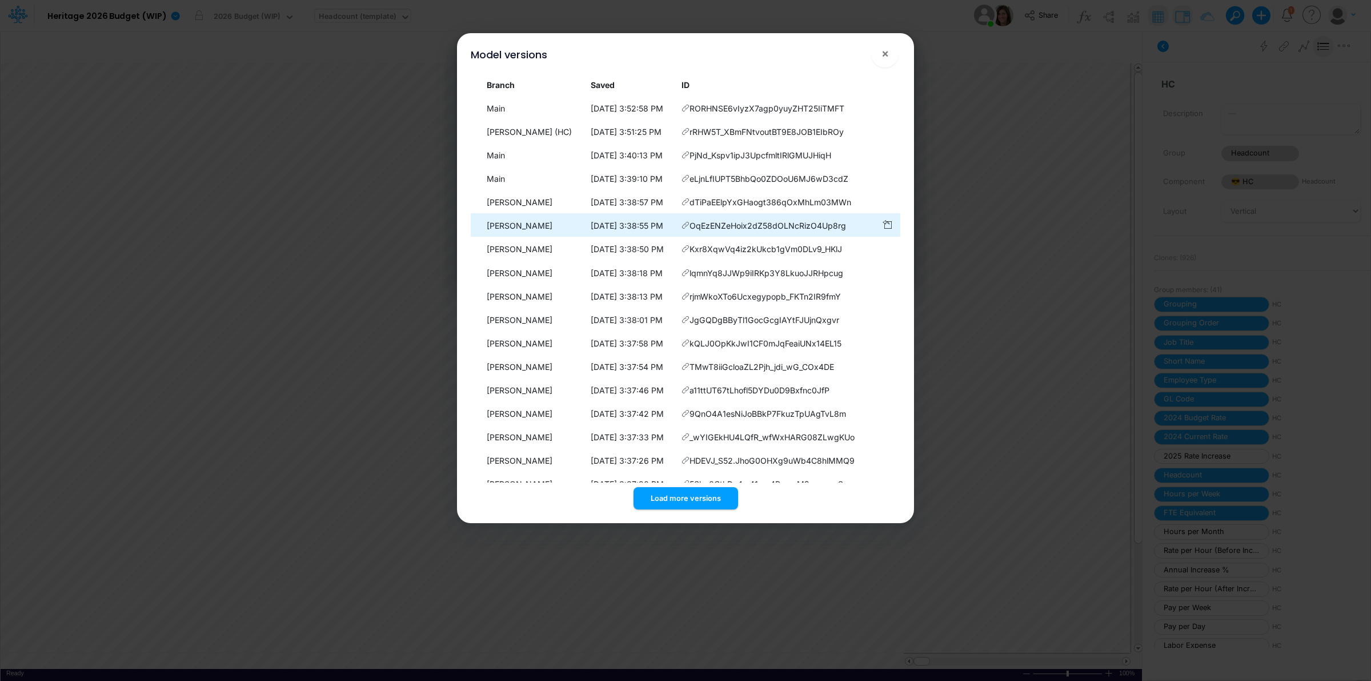
click at [683, 112] on icon at bounding box center [686, 108] width 8 height 8
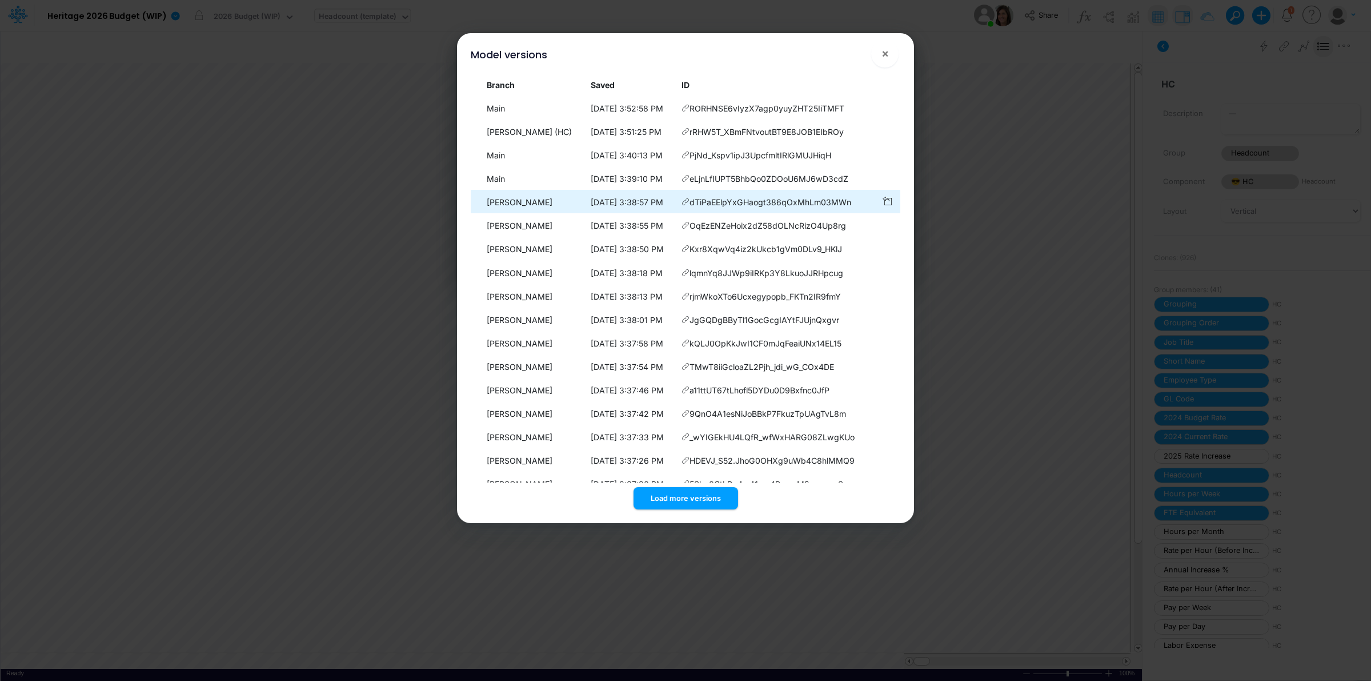
click at [684, 112] on icon at bounding box center [686, 108] width 8 height 8
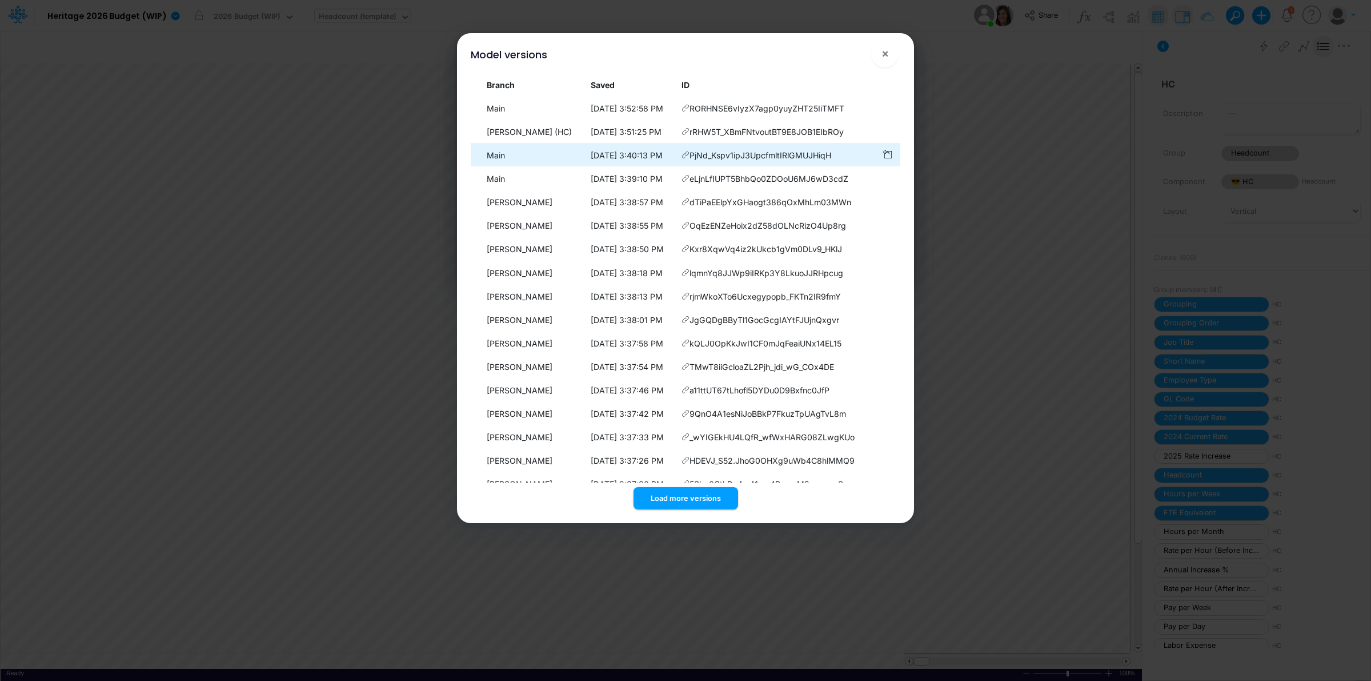
click at [686, 112] on icon at bounding box center [686, 108] width 8 height 8
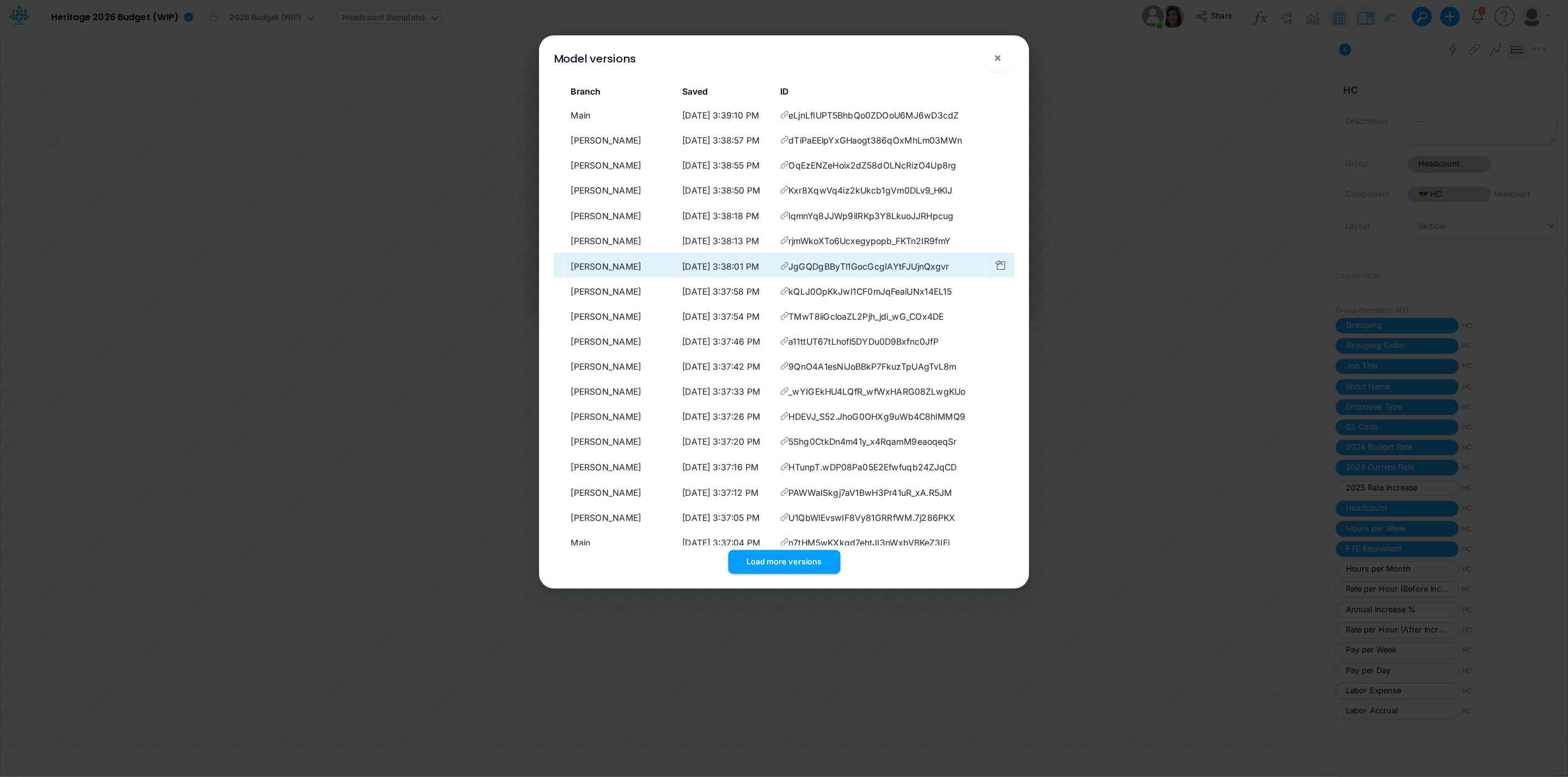
scroll to position [69, 0]
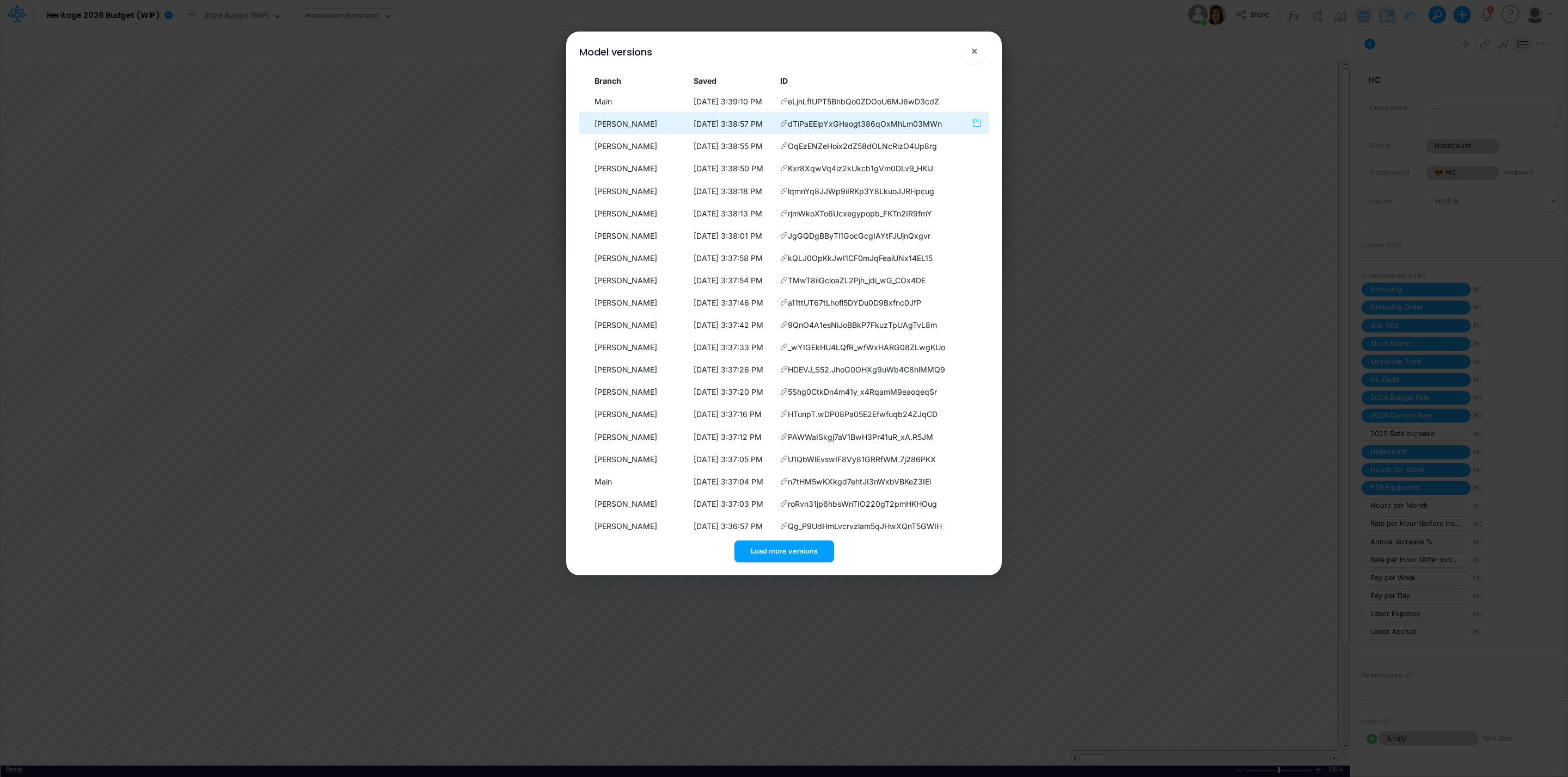
click at [974, 121] on icon "button" at bounding box center [975, 123] width 9 height 10
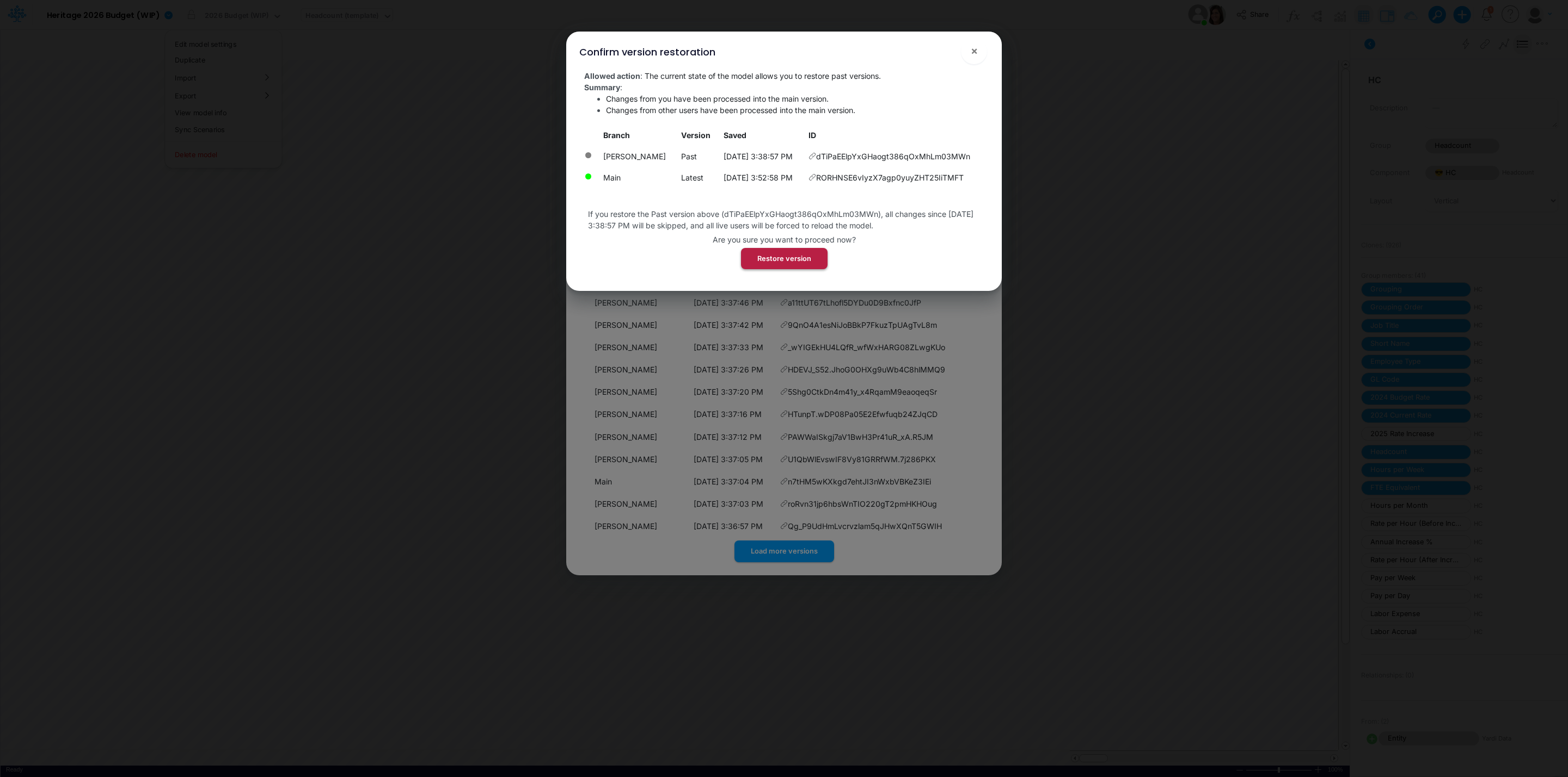
click at [774, 262] on button "Restore version" at bounding box center [784, 259] width 87 height 21
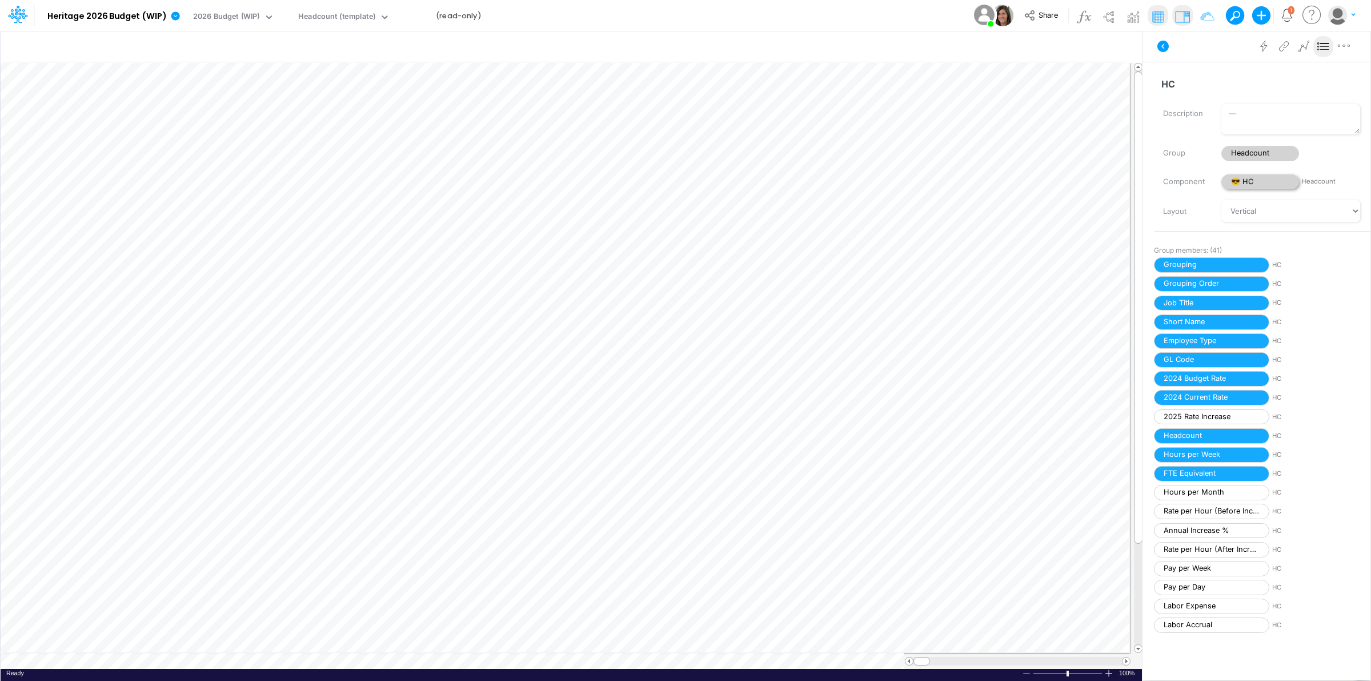
click at [1259, 182] on span "😎 HC" at bounding box center [1261, 181] width 78 height 15
click at [1268, 150] on span "Headcount" at bounding box center [1261, 153] width 78 height 15
select select "Horizontal"
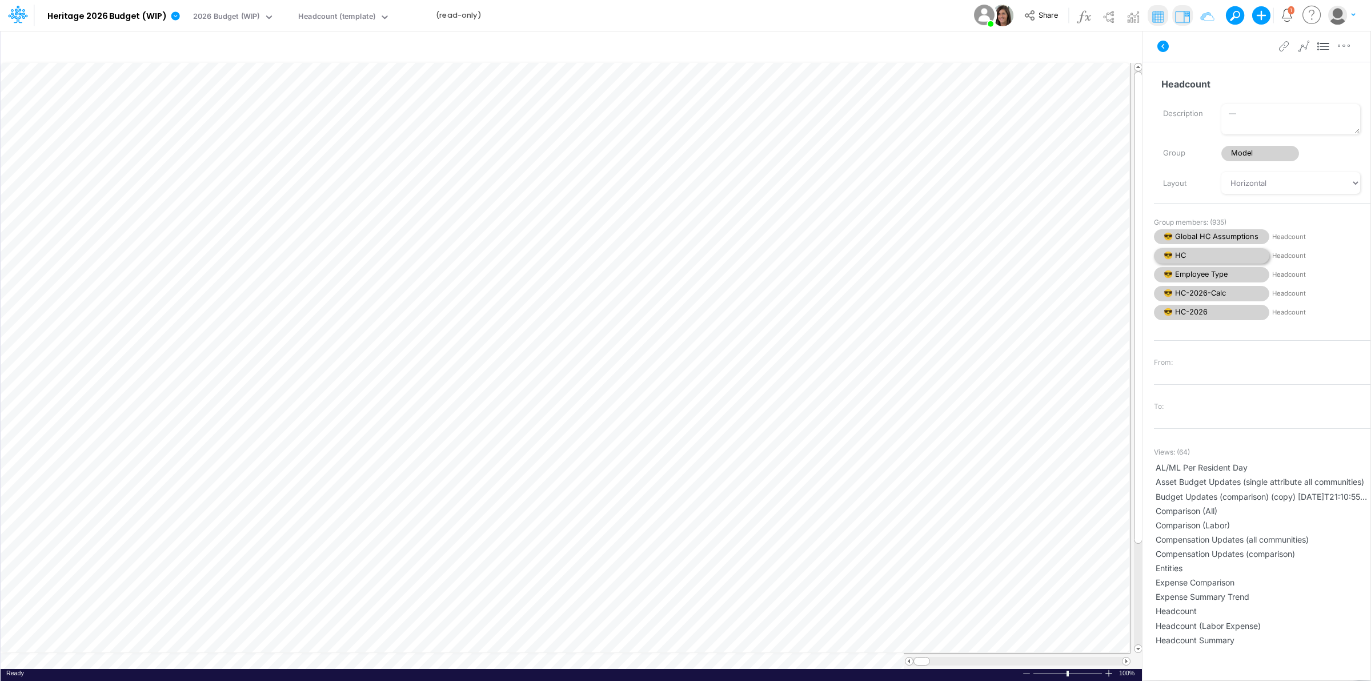
click at [1188, 251] on span "😎 HC" at bounding box center [1211, 255] width 115 height 15
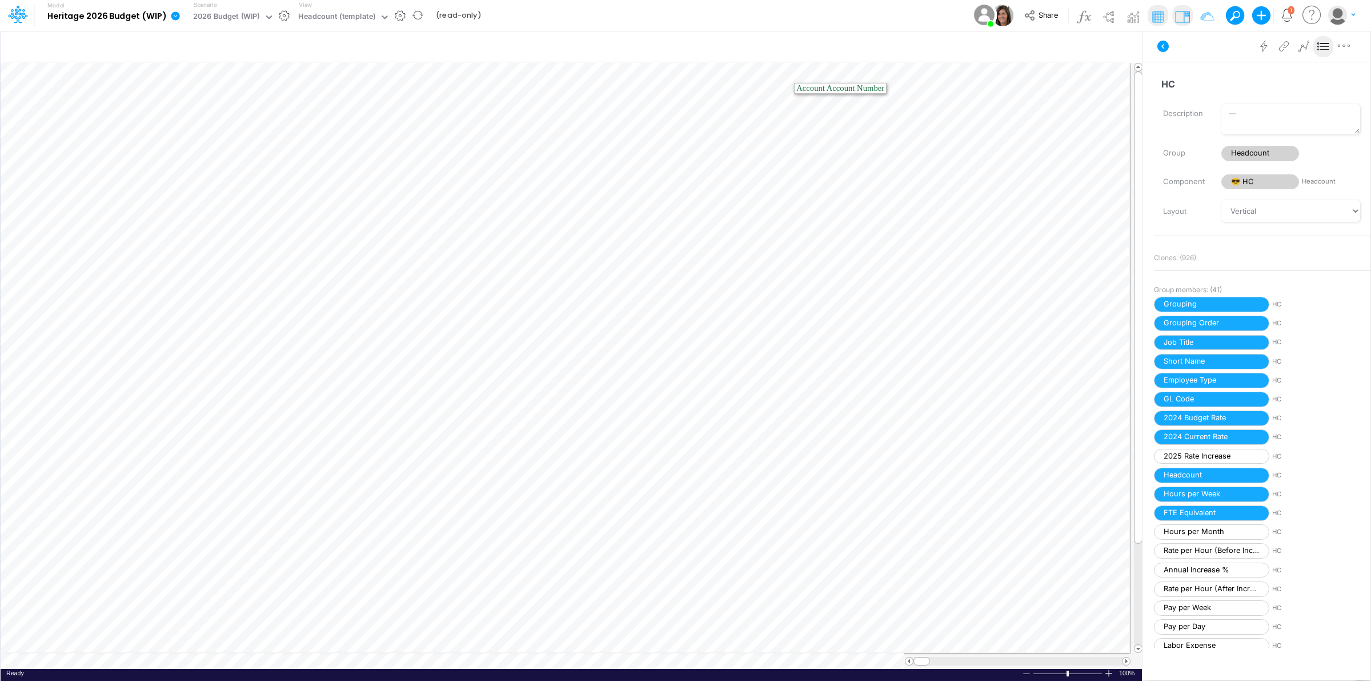
click at [178, 15] on icon at bounding box center [175, 15] width 9 height 9
click at [241, 121] on button "View model info" at bounding box center [233, 119] width 122 height 18
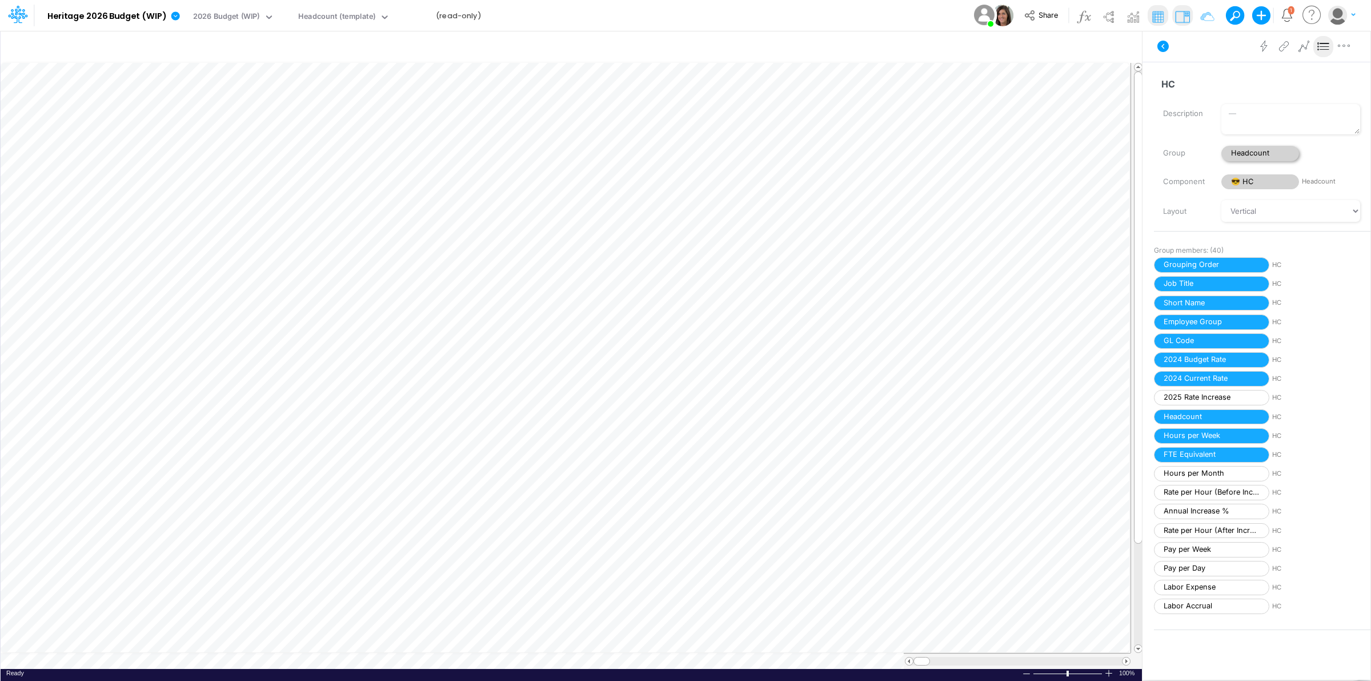
click at [1282, 146] on span "Headcount" at bounding box center [1261, 153] width 78 height 15
select select "Horizontal"
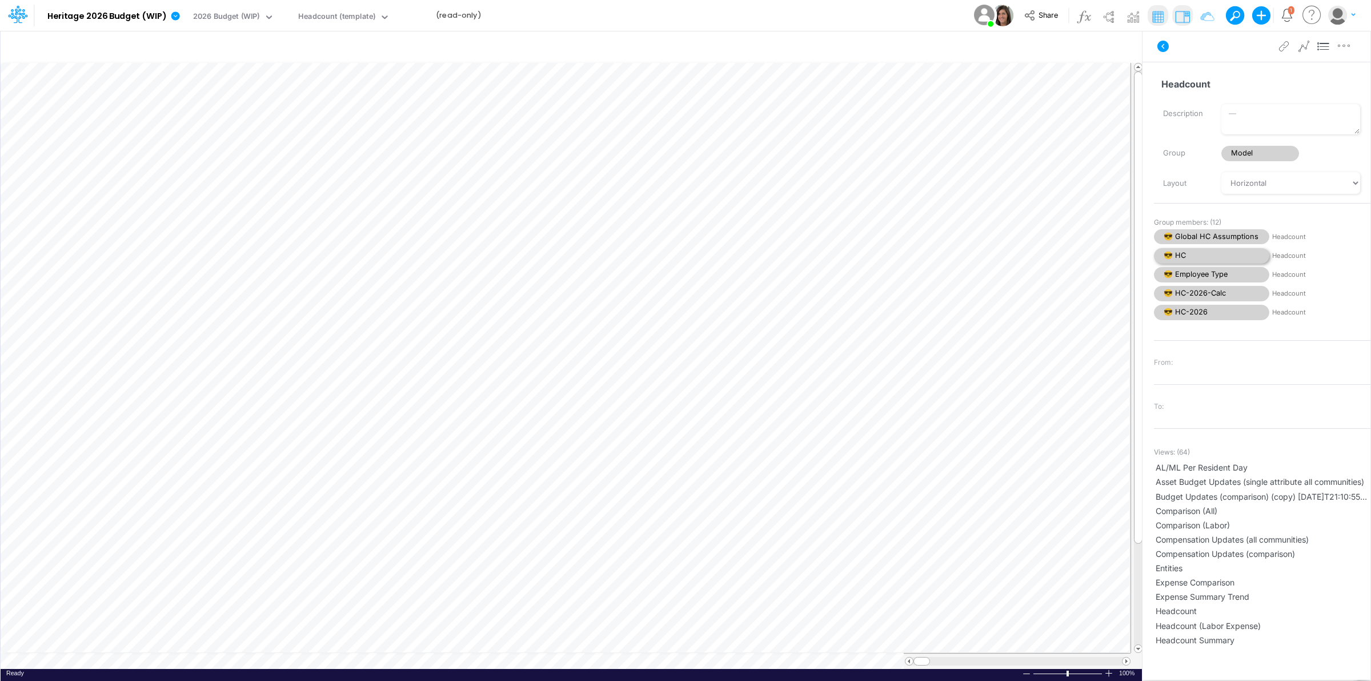
click at [1200, 255] on span "😎 HC" at bounding box center [1211, 255] width 115 height 15
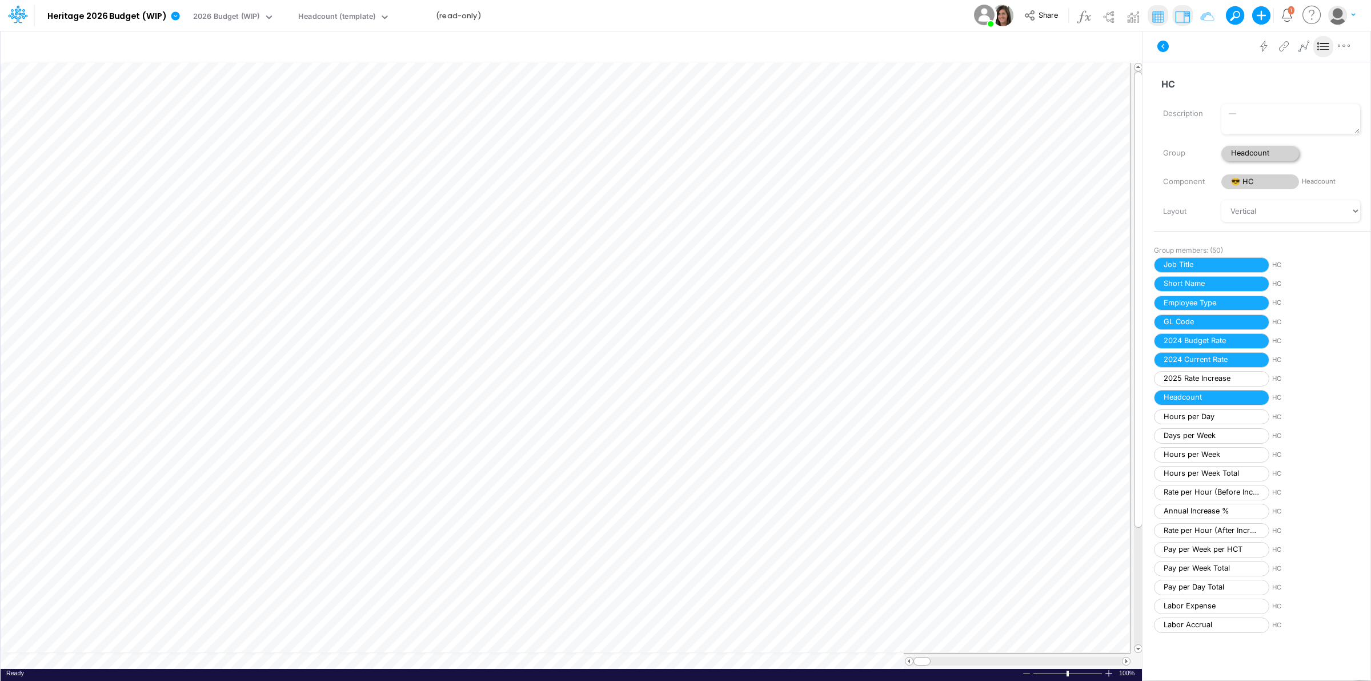
click at [1258, 149] on span "Headcount" at bounding box center [1261, 153] width 78 height 15
select select "Horizontal"
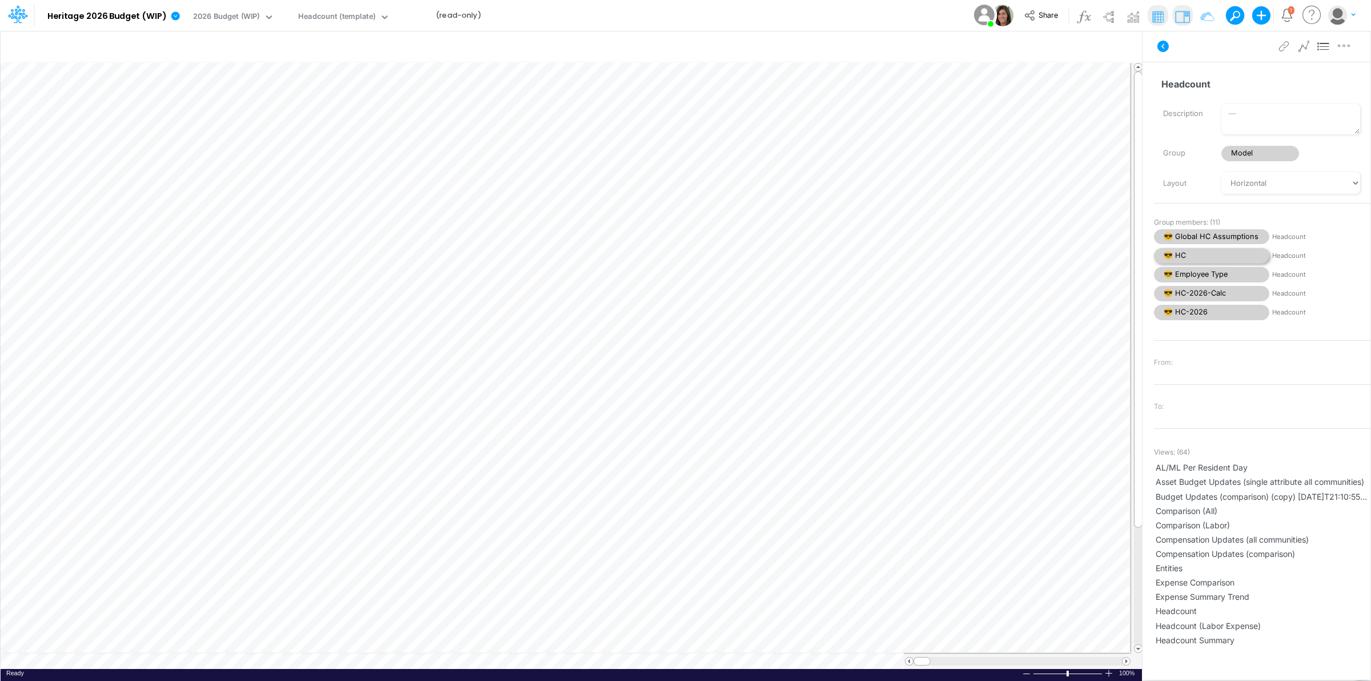
click at [1198, 258] on span "😎 HC" at bounding box center [1211, 255] width 115 height 15
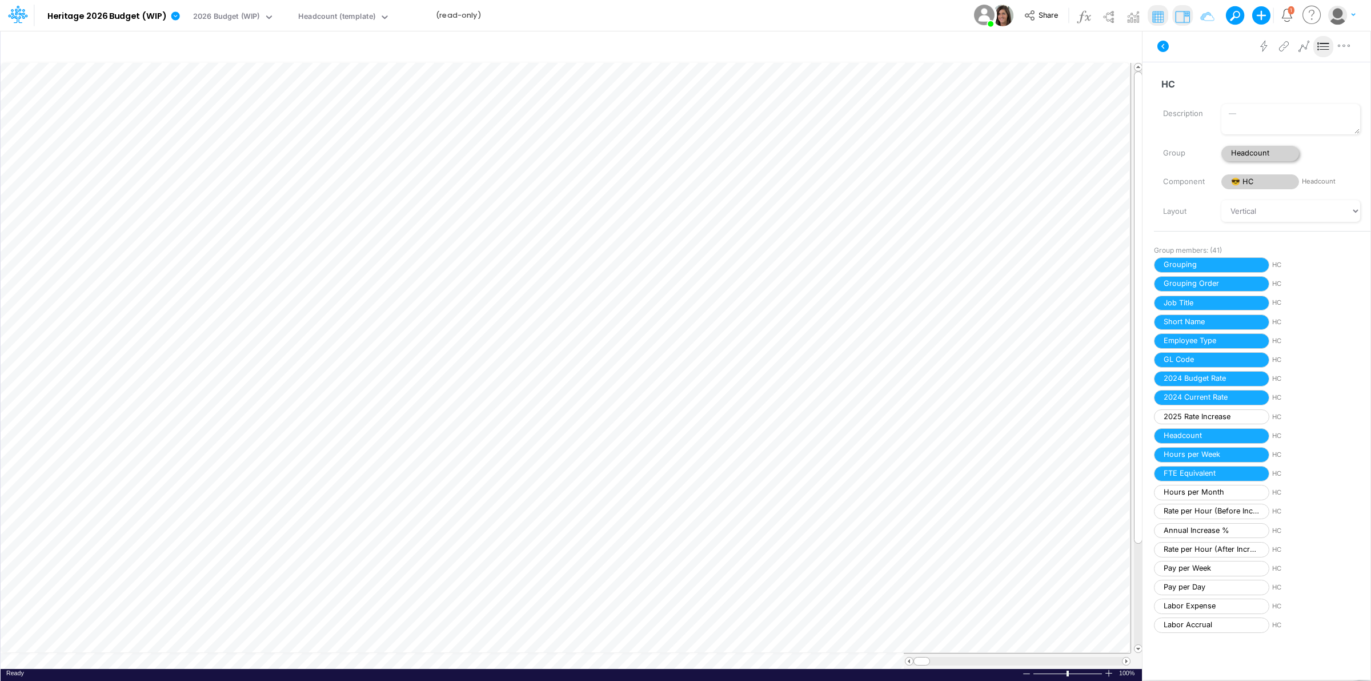
click at [1259, 149] on span "Headcount" at bounding box center [1261, 153] width 78 height 15
select select "Horizontal"
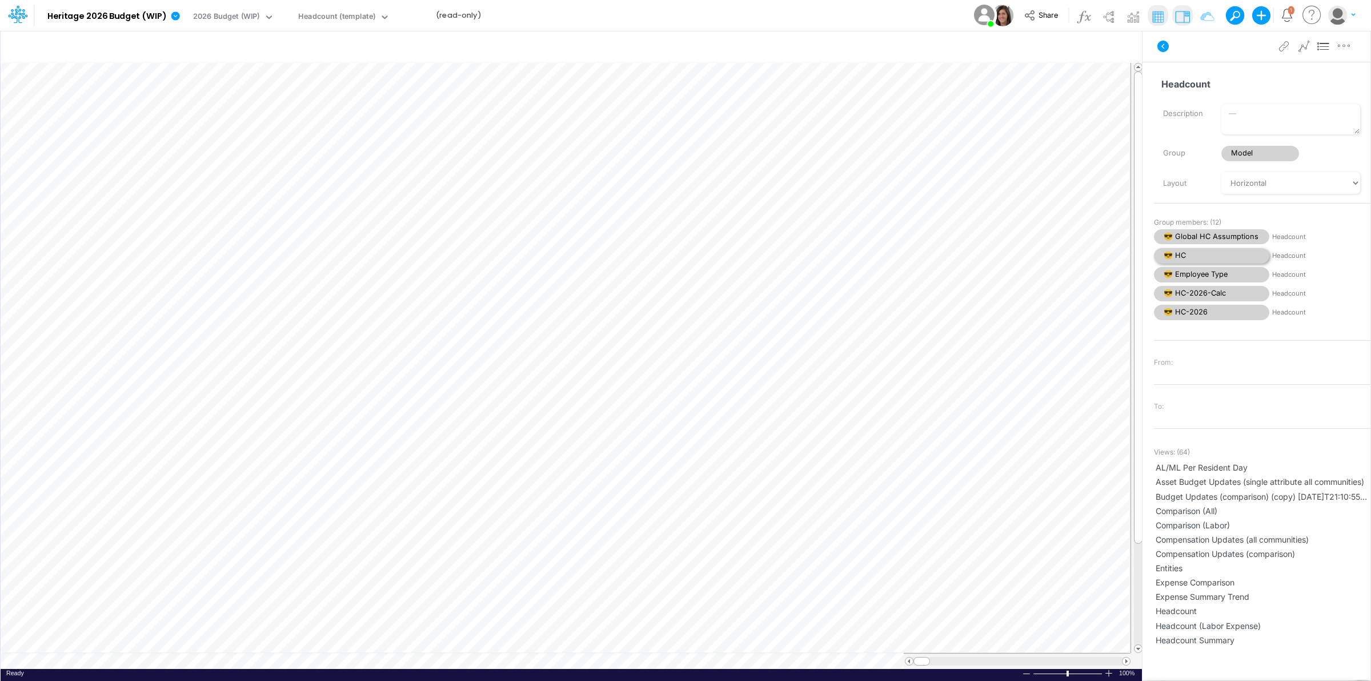
click at [1207, 259] on span "😎 HC" at bounding box center [1211, 255] width 115 height 15
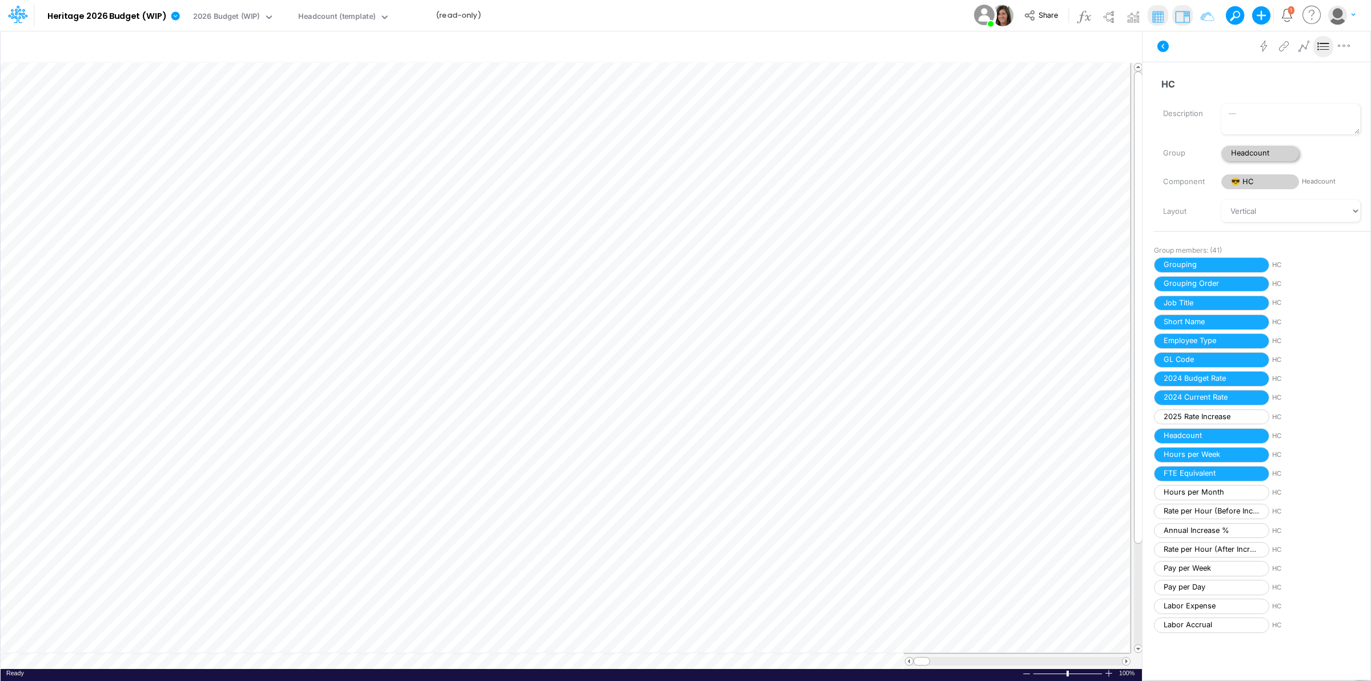
click at [1250, 147] on span "Headcount" at bounding box center [1261, 153] width 78 height 15
select select "Horizontal"
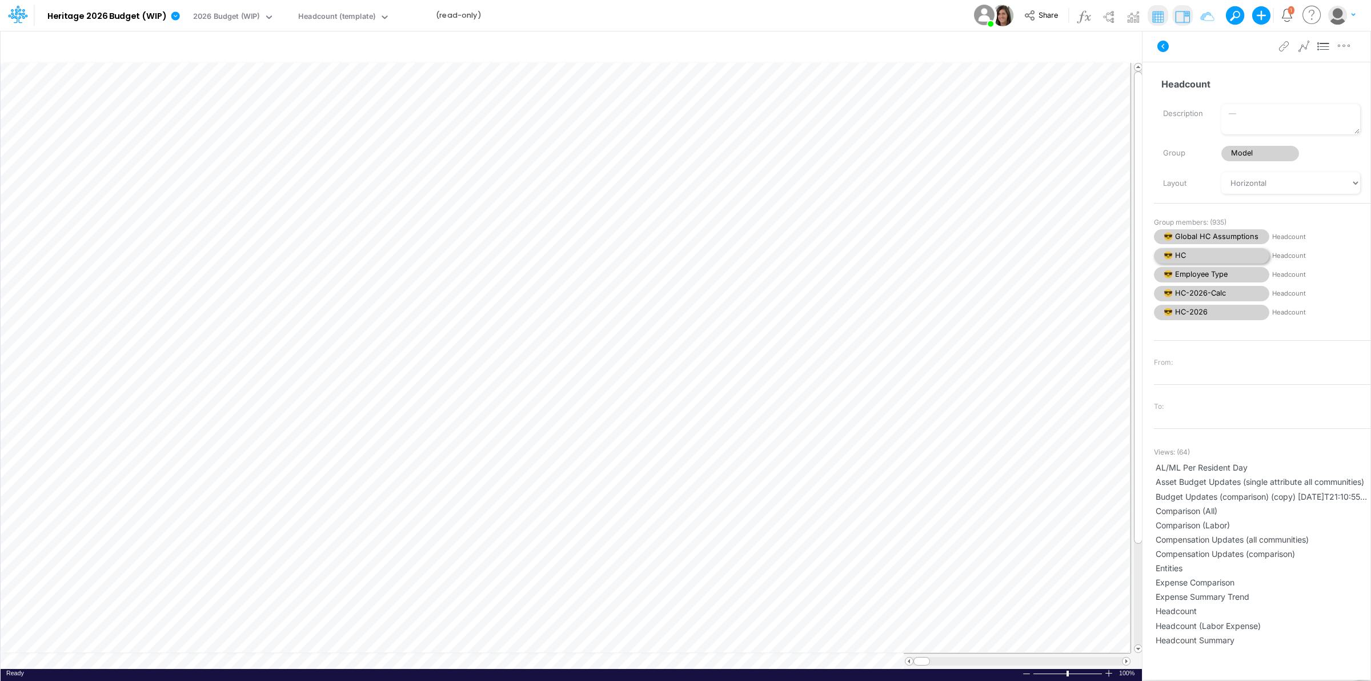
click at [1214, 257] on span "😎 HC" at bounding box center [1211, 255] width 115 height 15
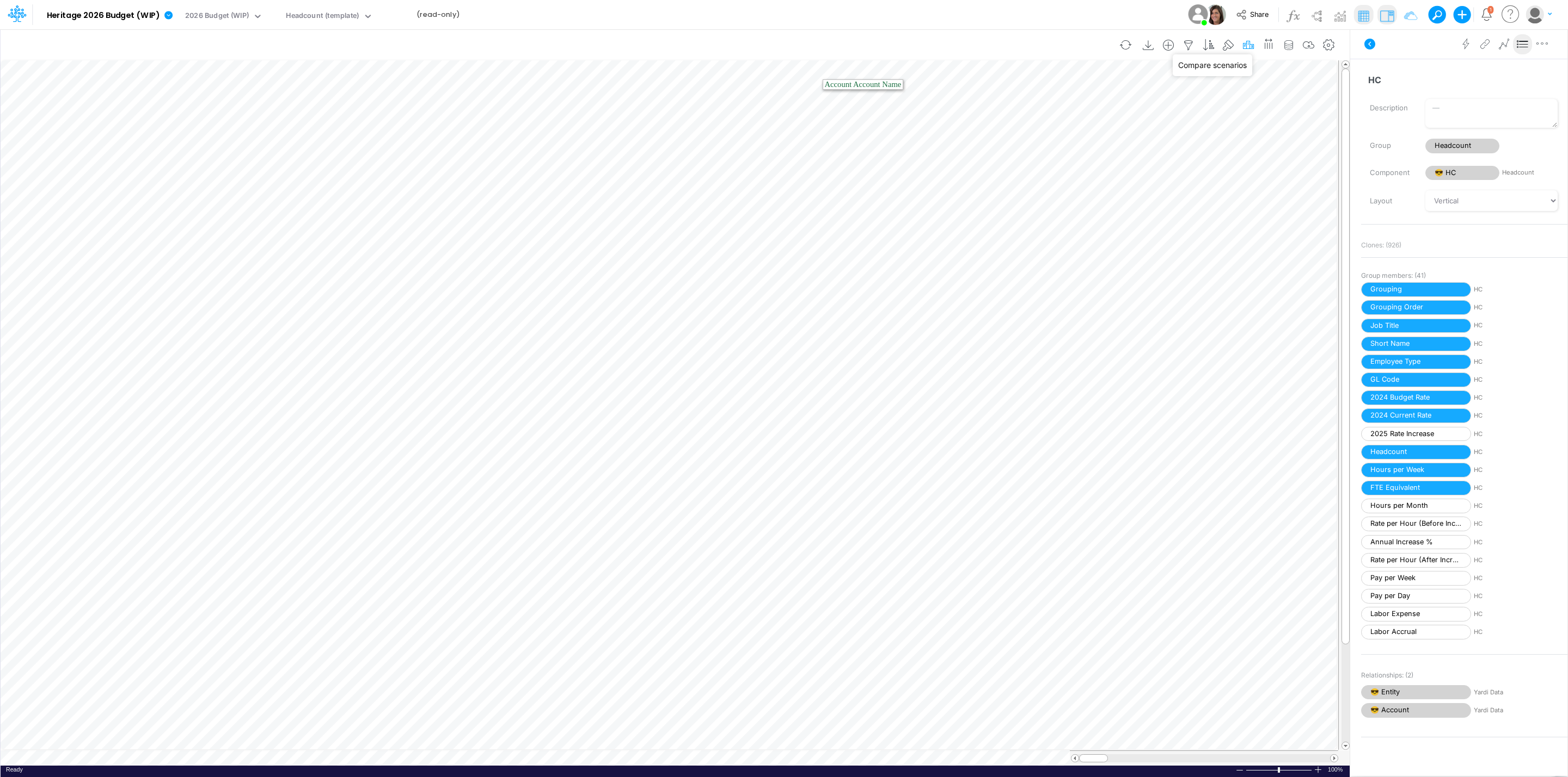
click at [1242, 47] on icon "button" at bounding box center [1248, 46] width 16 height 11
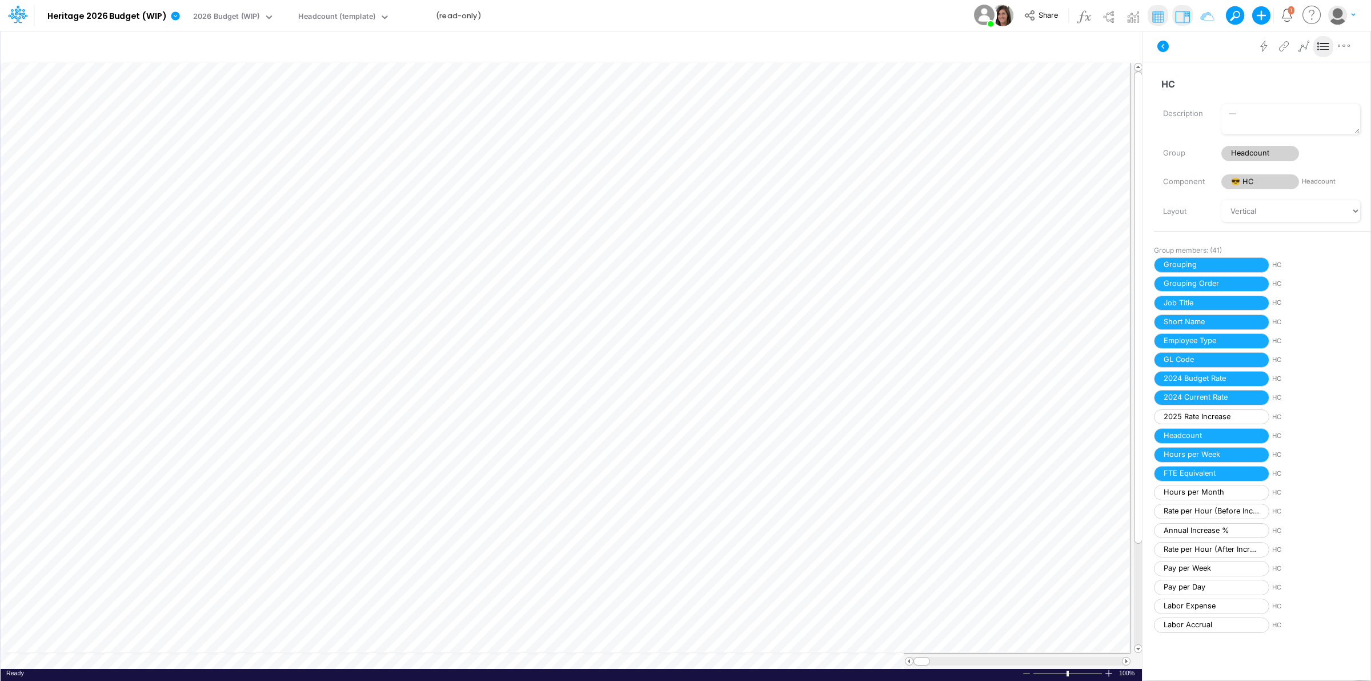
click at [1250, 143] on div "Description Group Headcount Component 😎 HC Headcount Layout Vertical Vertical T…" at bounding box center [1262, 163] width 217 height 118
click at [1253, 149] on span "Headcount" at bounding box center [1261, 153] width 78 height 15
select select "Horizontal"
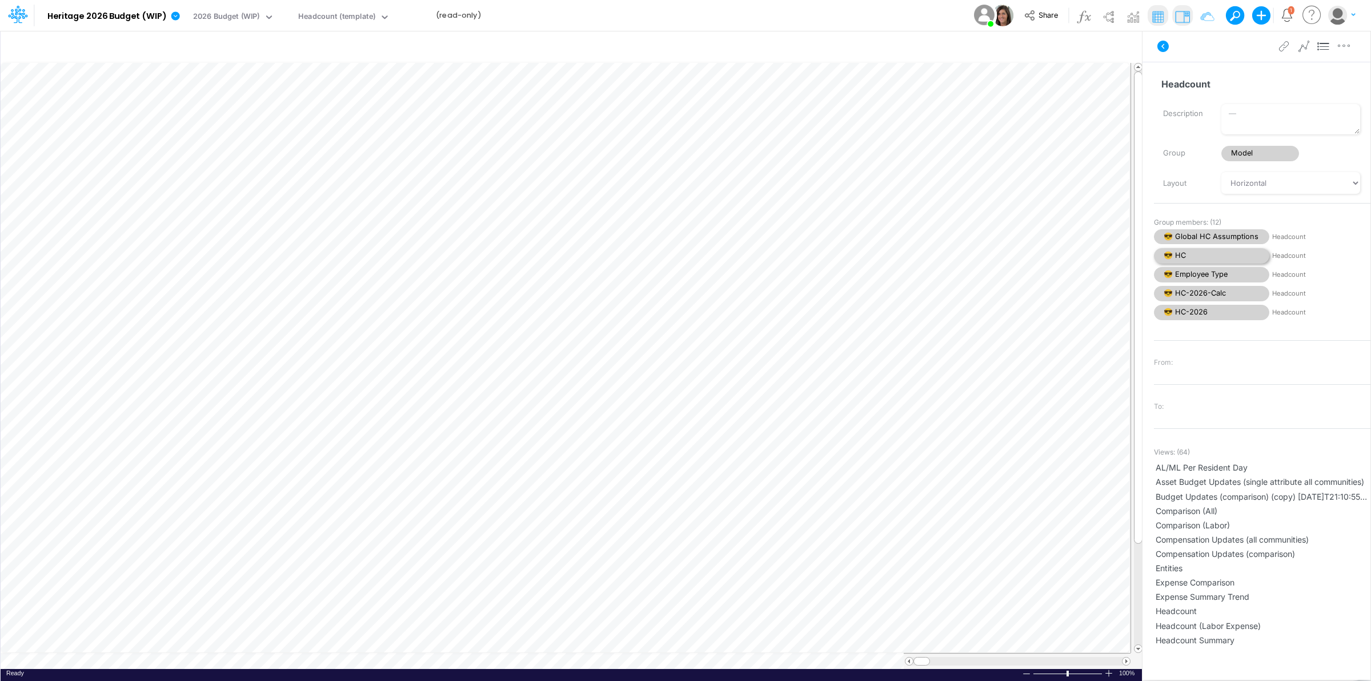
click at [1216, 250] on span "😎 HC" at bounding box center [1211, 255] width 115 height 15
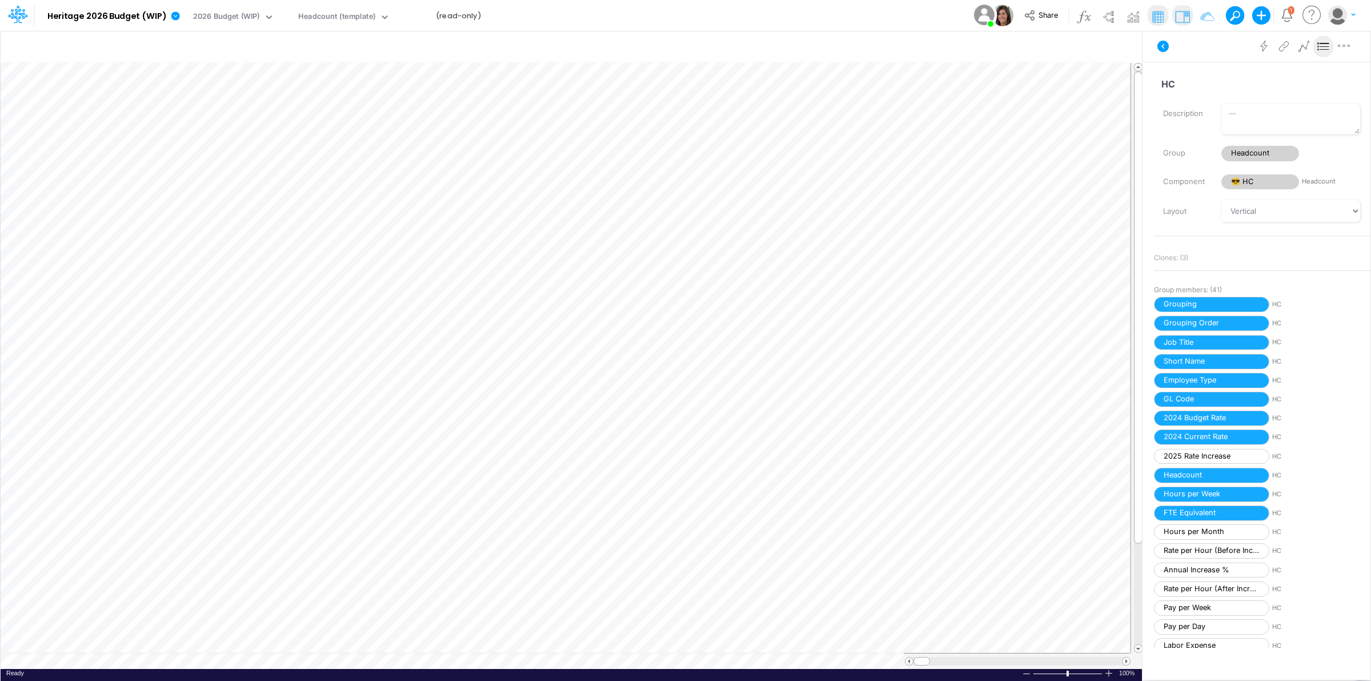
click at [1246, 141] on div "Description Group Headcount Component 😎 HC Headcount Layout Vertical Vertical T…" at bounding box center [1262, 163] width 217 height 118
click at [1249, 149] on span "Headcount" at bounding box center [1261, 153] width 78 height 15
select select "Horizontal"
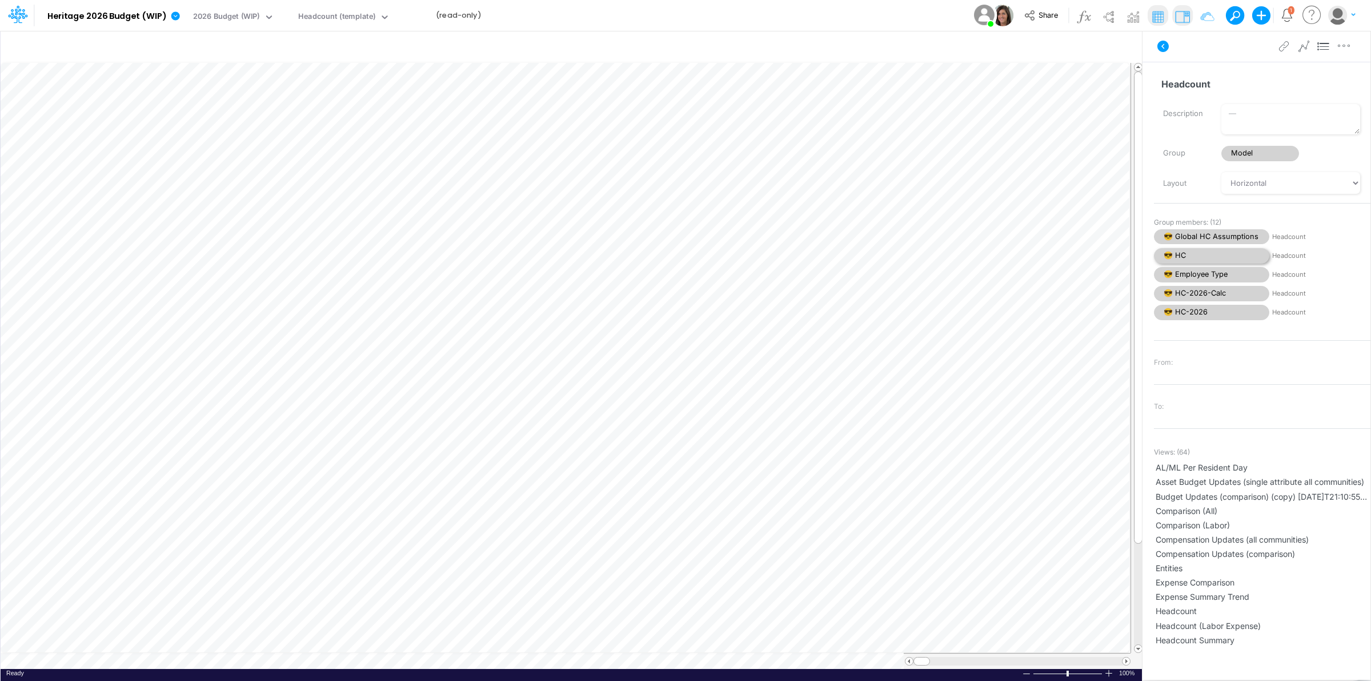
click at [1195, 258] on span "😎 HC" at bounding box center [1211, 255] width 115 height 15
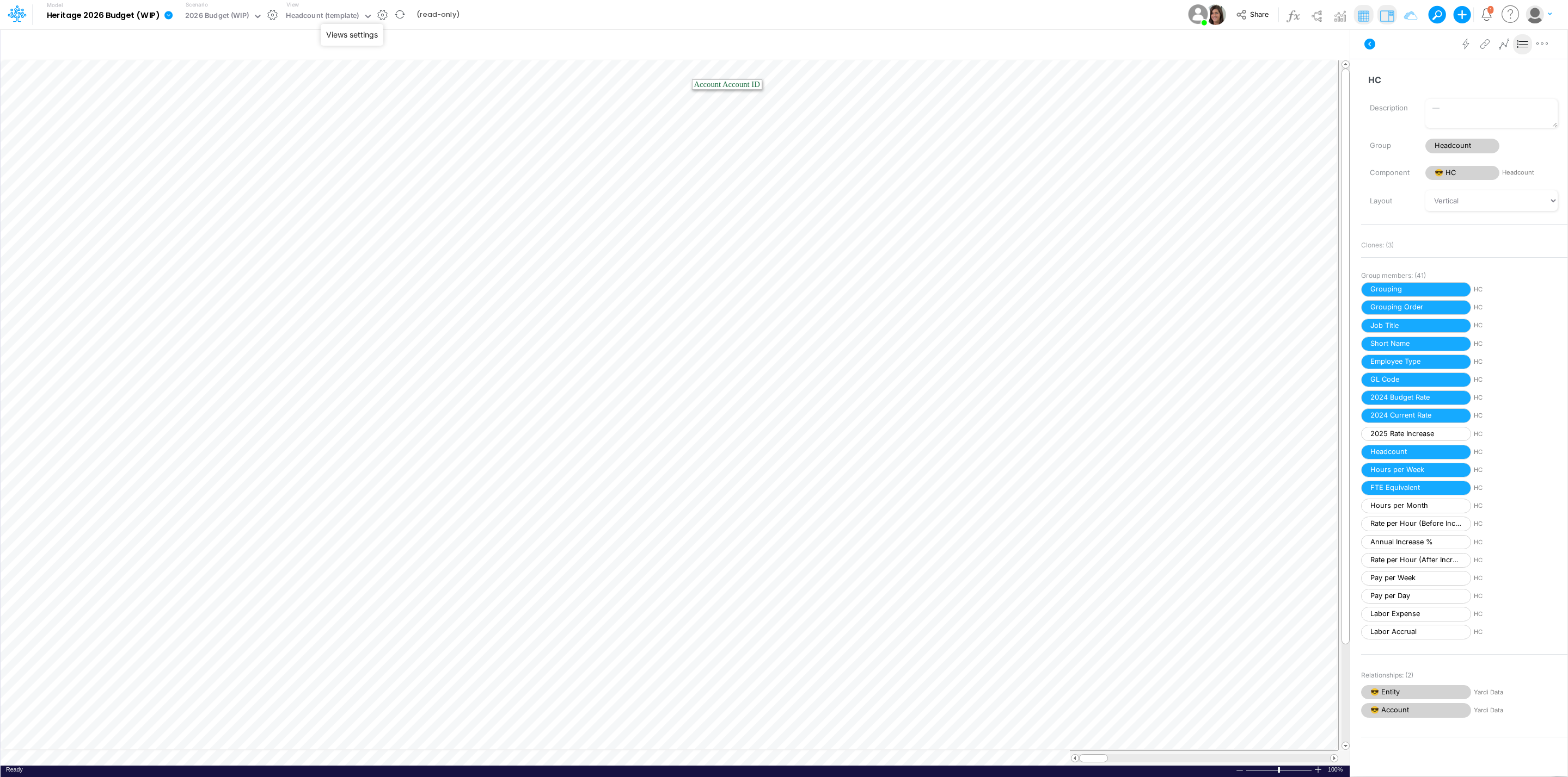
click at [376, 17] on button "button" at bounding box center [382, 15] width 11 height 11
click at [269, 13] on button "button" at bounding box center [272, 15] width 11 height 11
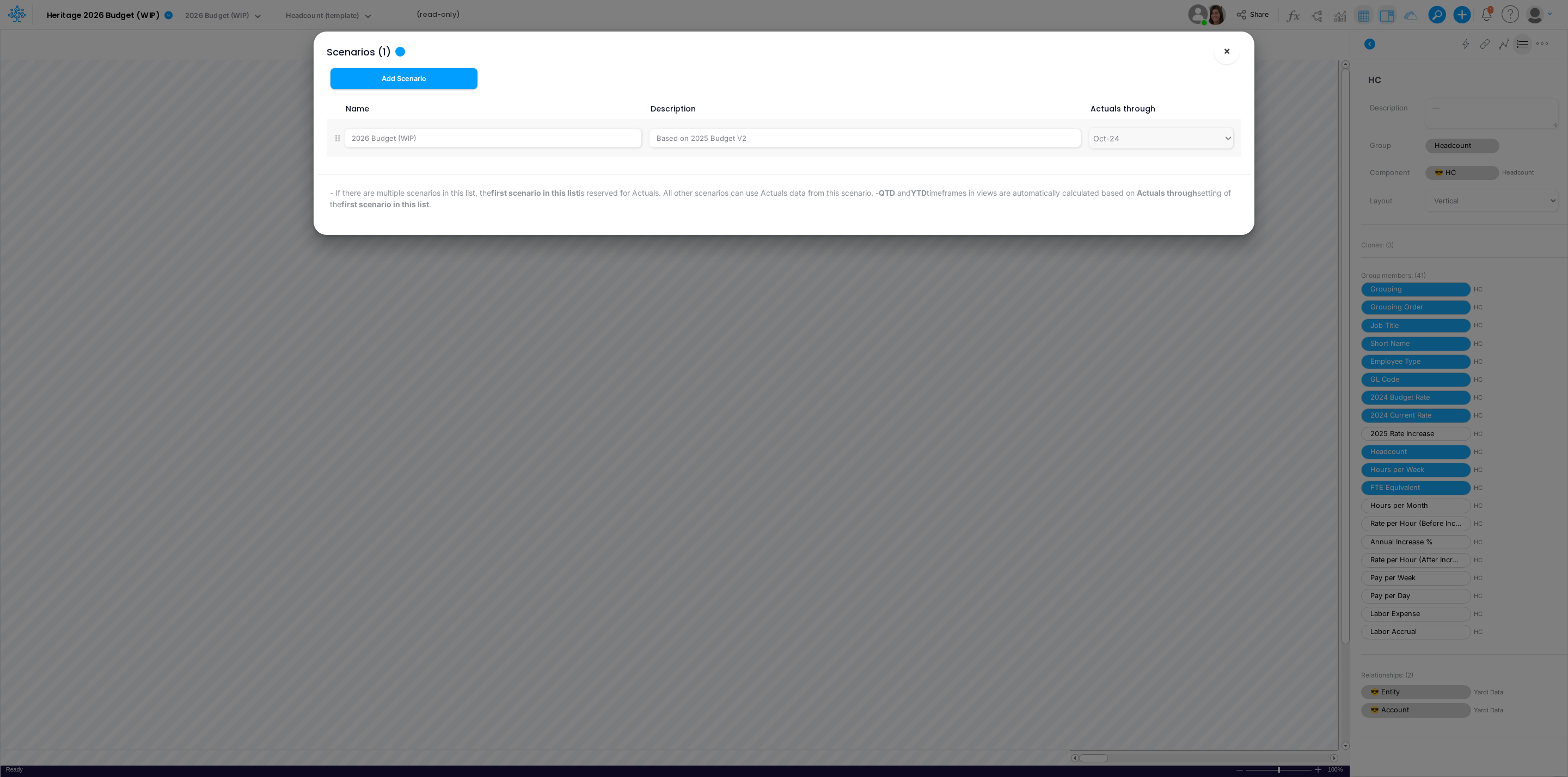
click at [1229, 50] on span "×" at bounding box center [1226, 50] width 7 height 13
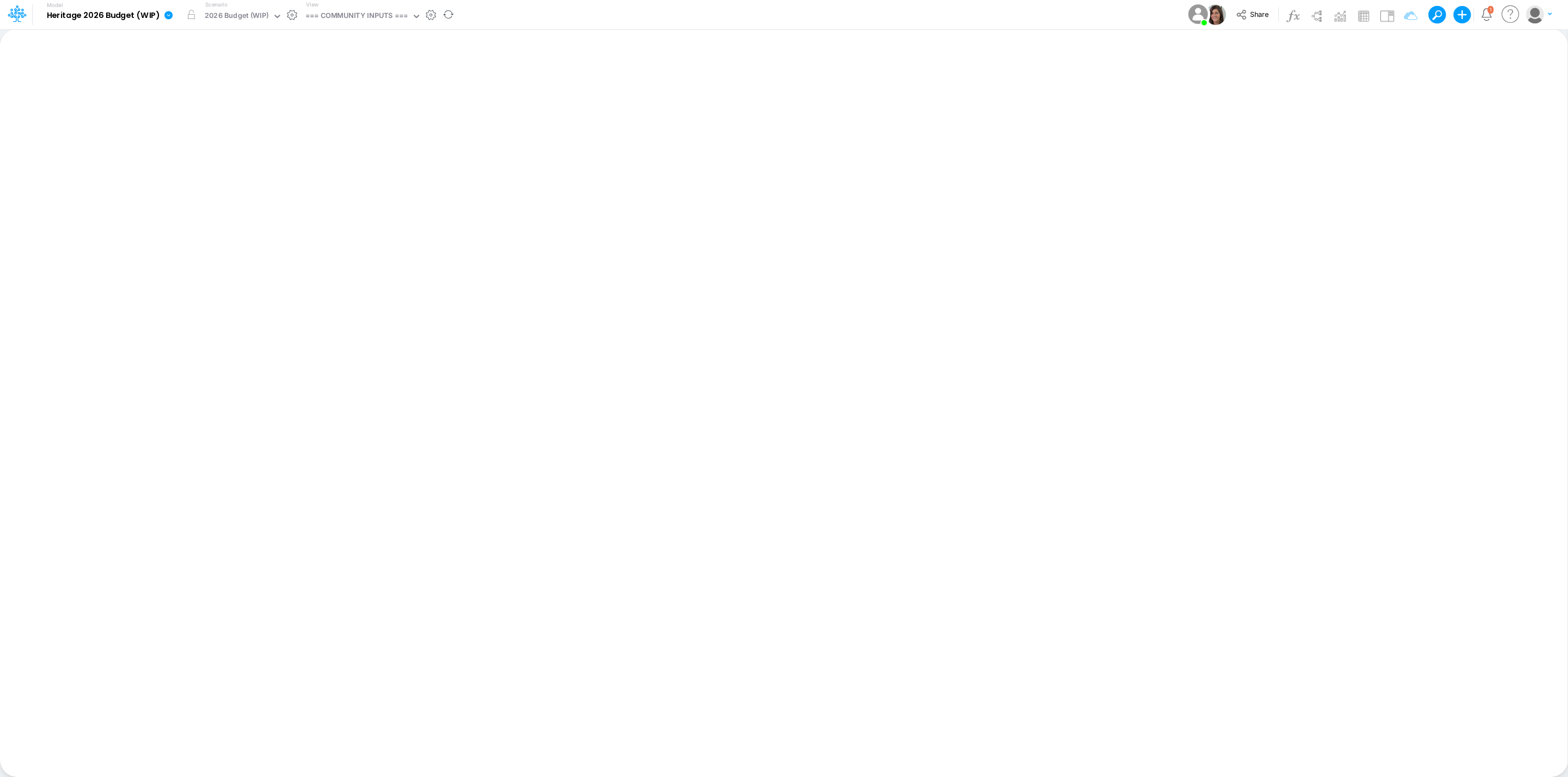
click at [171, 13] on icon at bounding box center [169, 15] width 10 height 10
click at [257, 113] on button "View model info" at bounding box center [223, 113] width 116 height 17
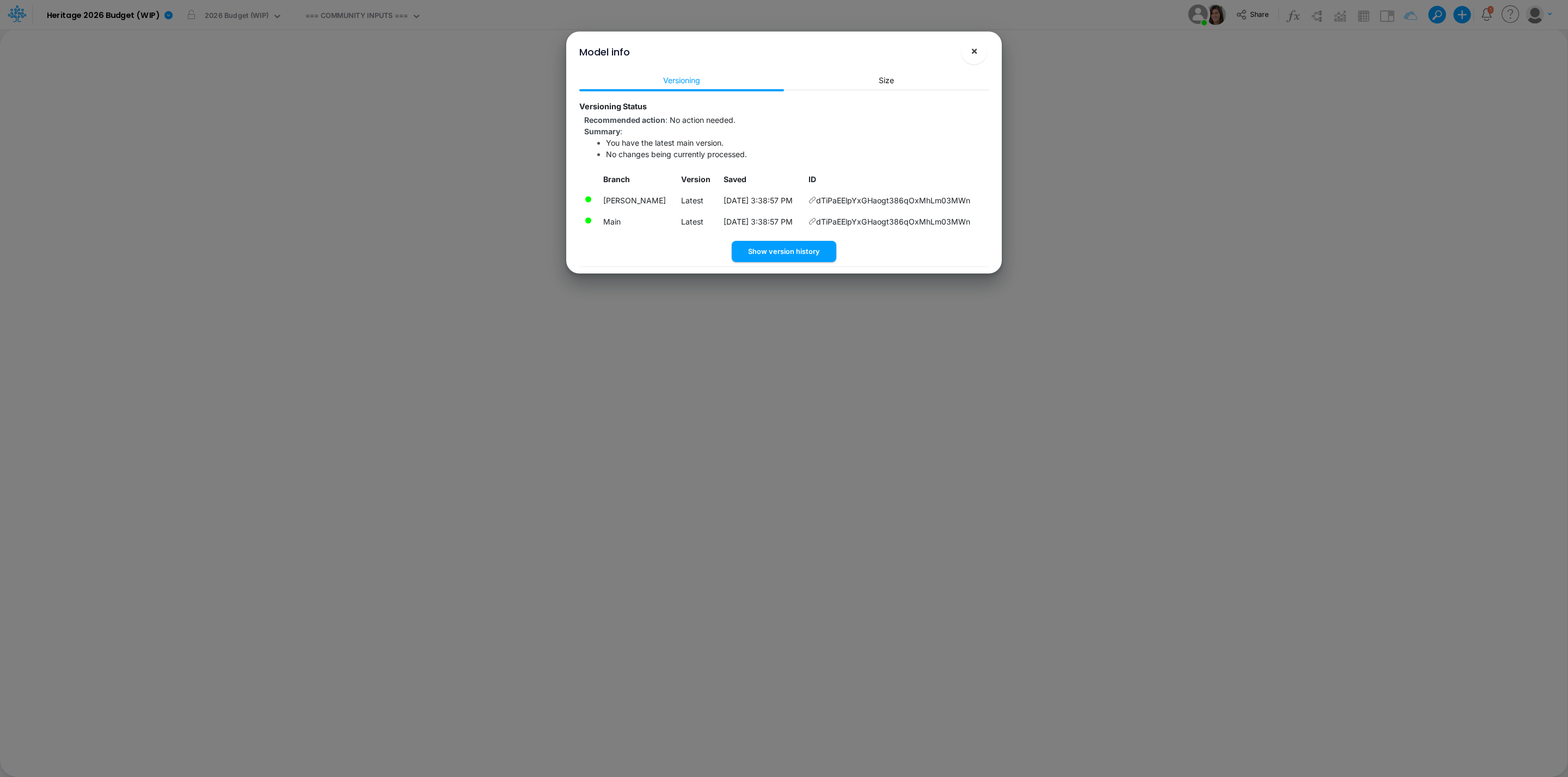
click at [975, 50] on span "×" at bounding box center [974, 50] width 7 height 13
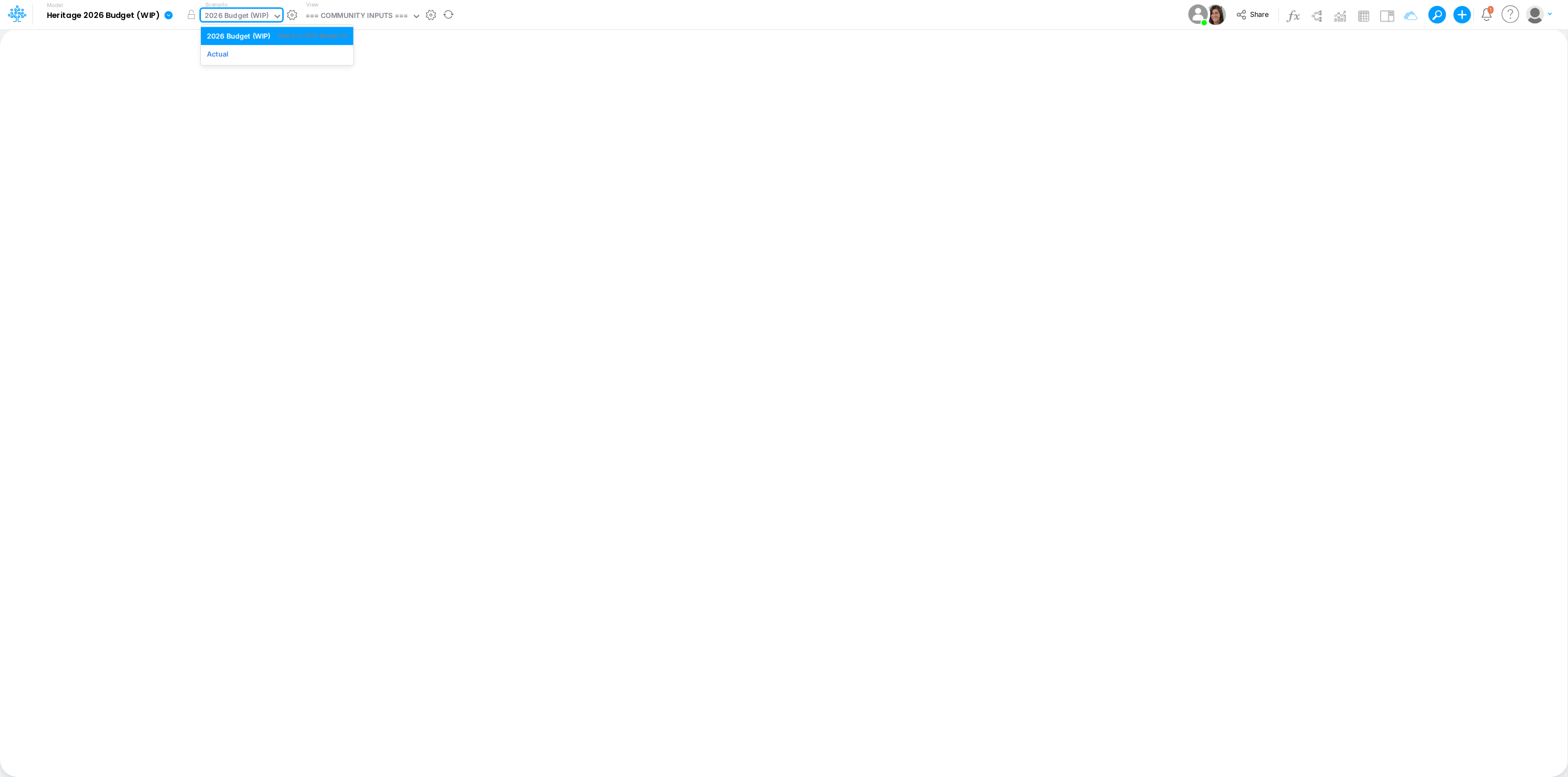
click at [235, 11] on div "2026 Budget (WIP)" at bounding box center [236, 16] width 64 height 12
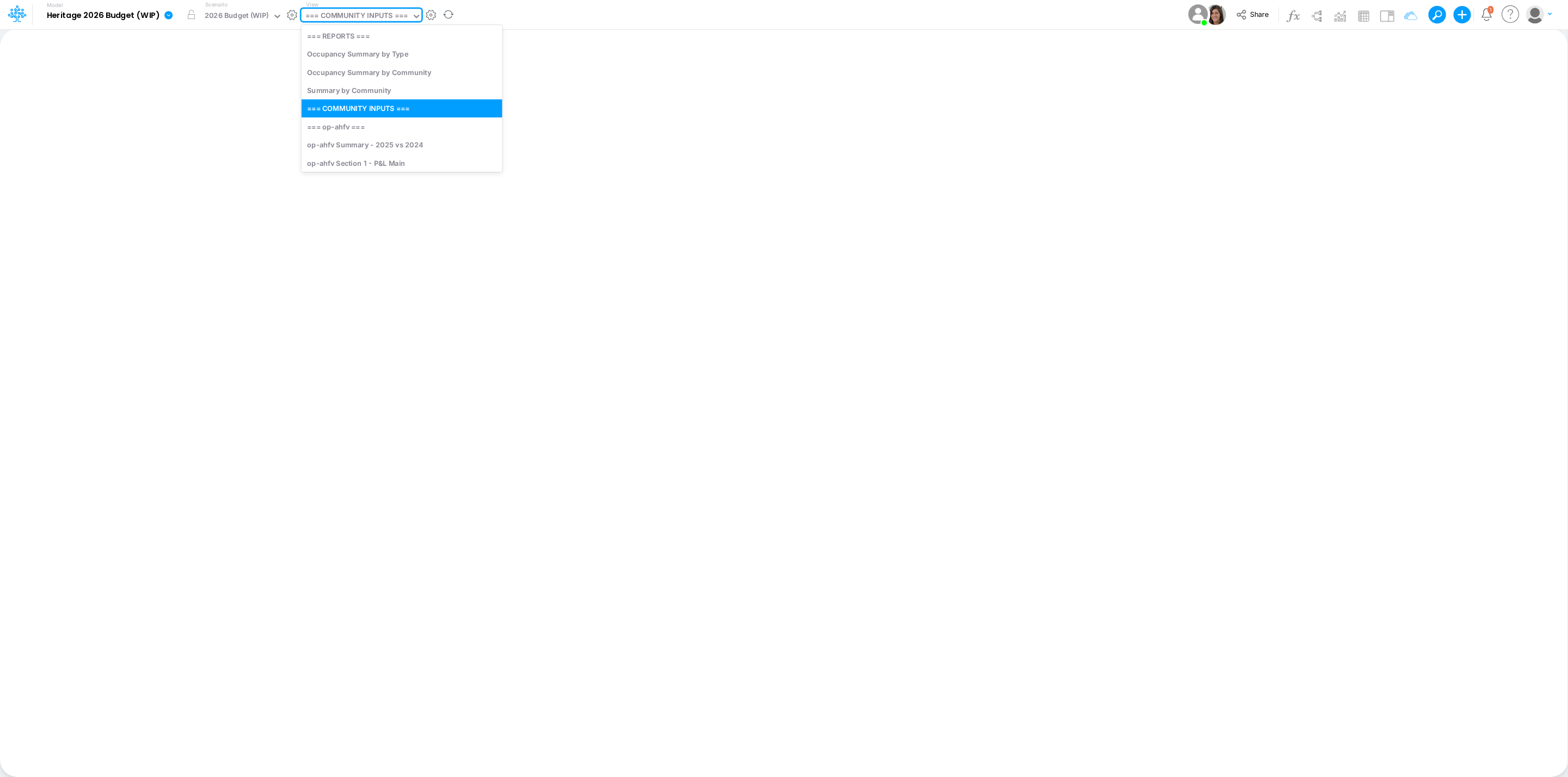
click at [389, 16] on div "=== COMMUNITY INPUTS ===" at bounding box center [356, 16] width 102 height 12
type input "headc"
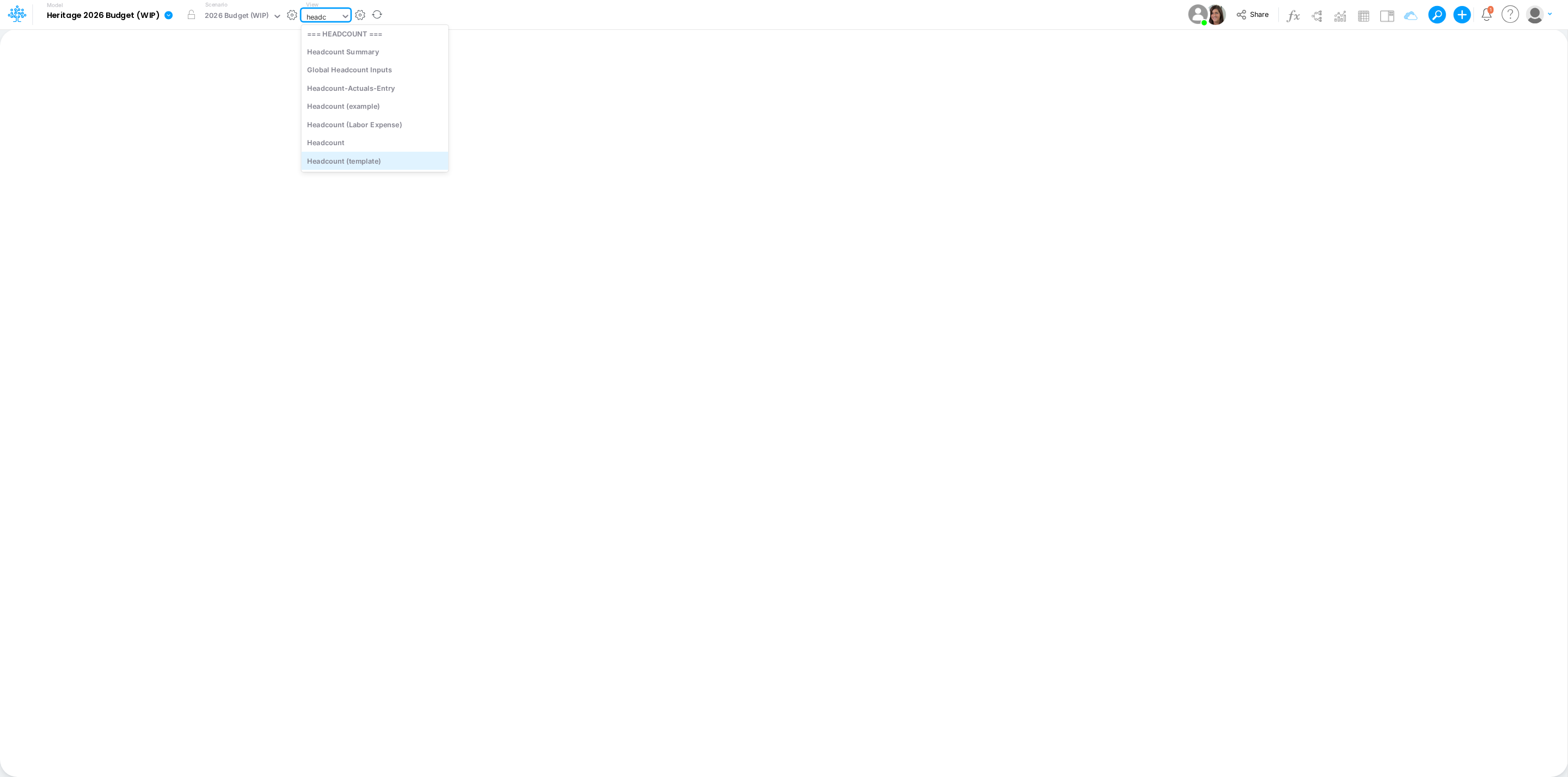
click at [395, 158] on div "Headcount (template)" at bounding box center [375, 160] width 147 height 18
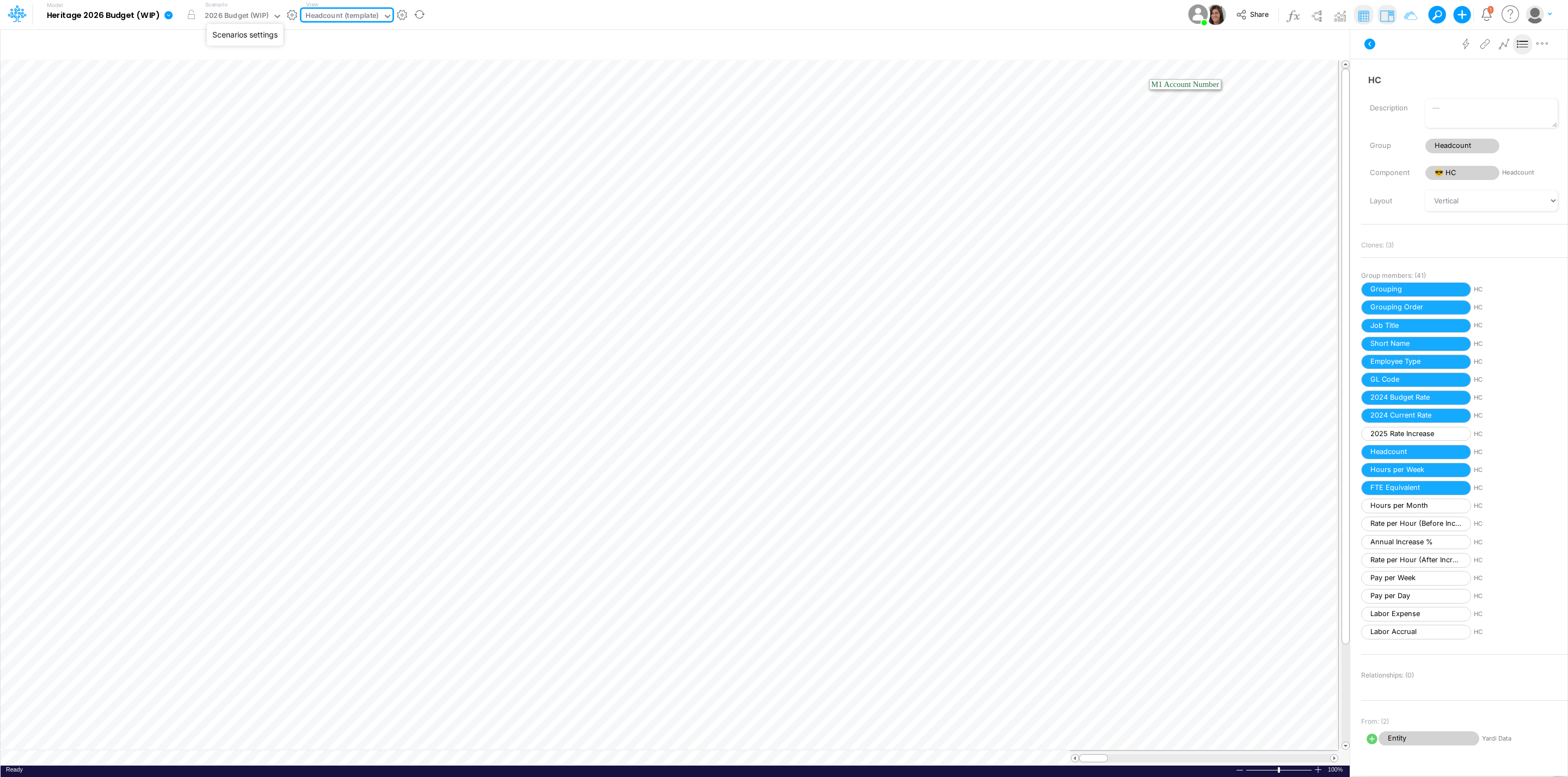
click at [291, 18] on button "button" at bounding box center [292, 15] width 11 height 11
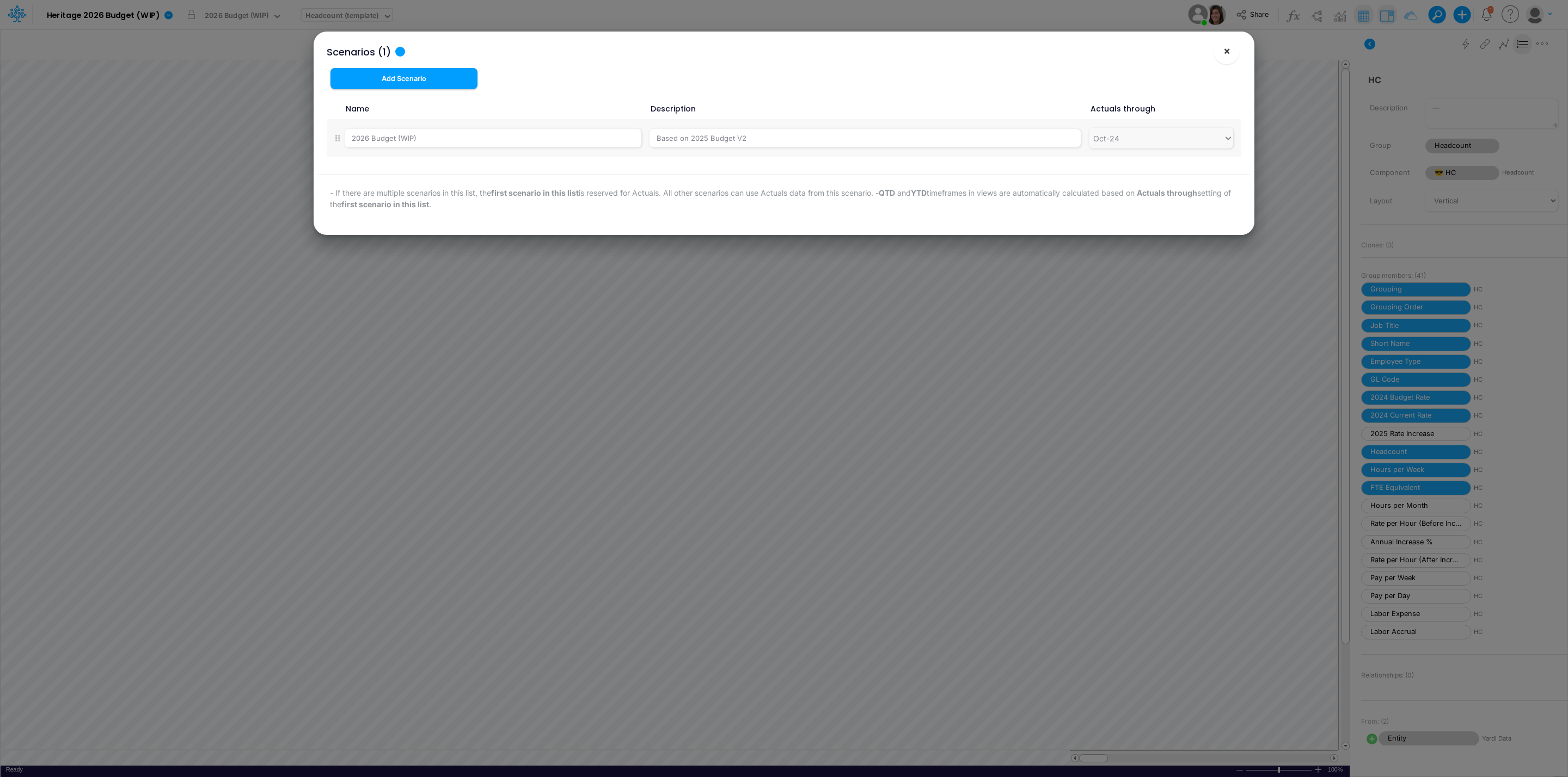
click at [1231, 50] on button "×" at bounding box center [1226, 50] width 26 height 26
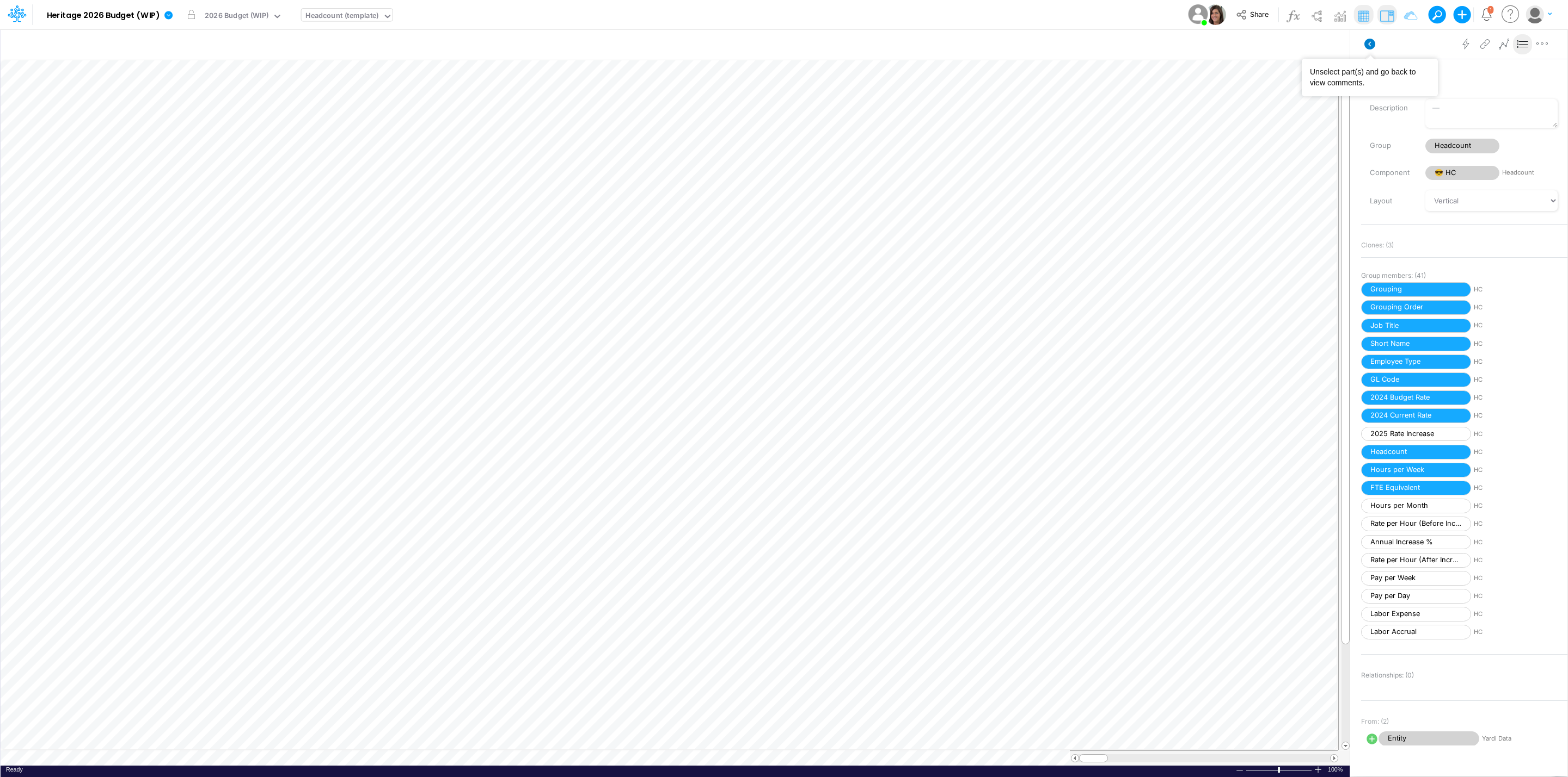
click at [1370, 47] on icon at bounding box center [1369, 44] width 10 height 10
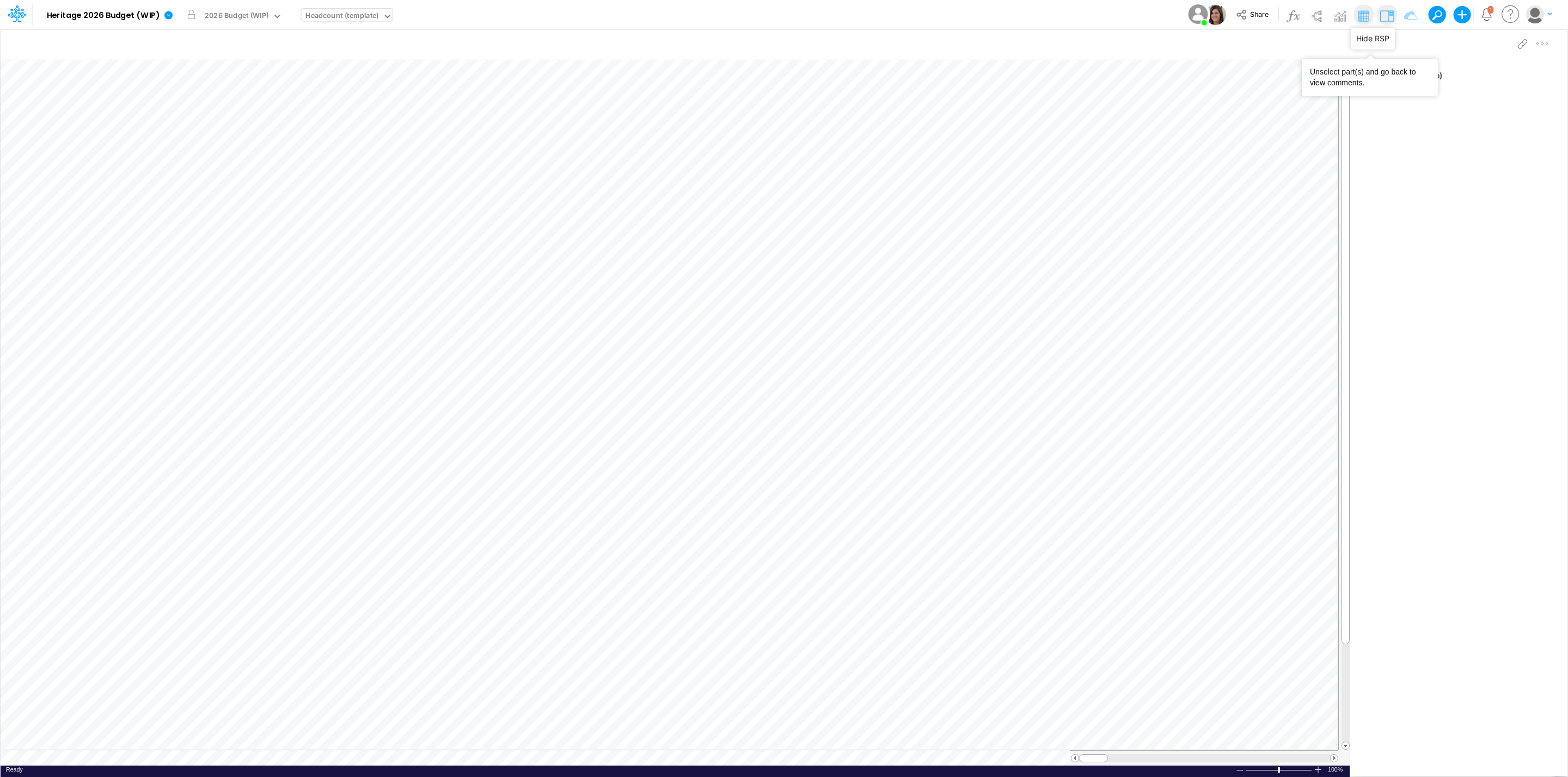
click at [1390, 17] on img at bounding box center [1386, 15] width 17 height 17
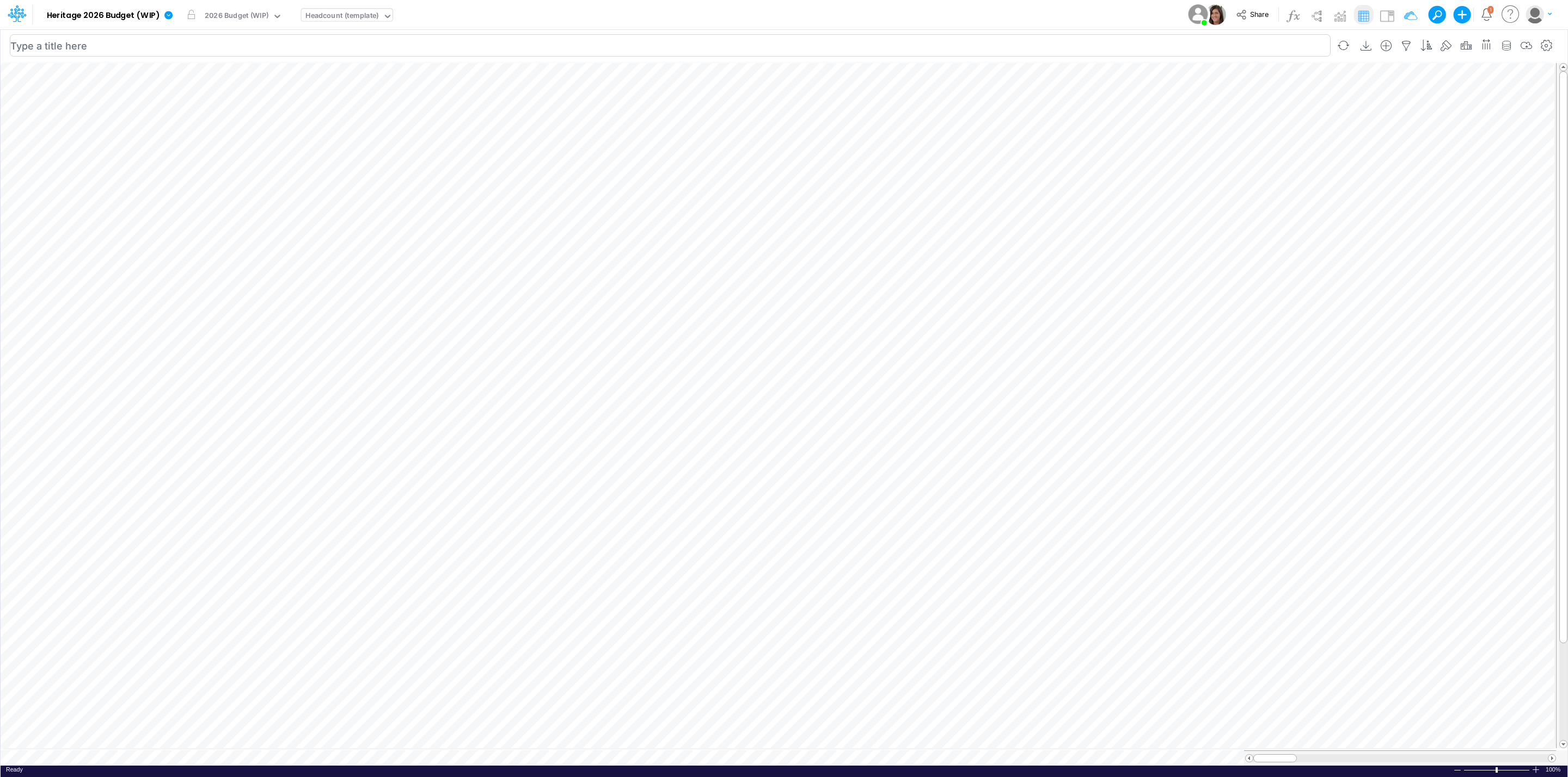
scroll to position [0, 1]
click at [1389, 13] on img at bounding box center [1386, 15] width 17 height 17
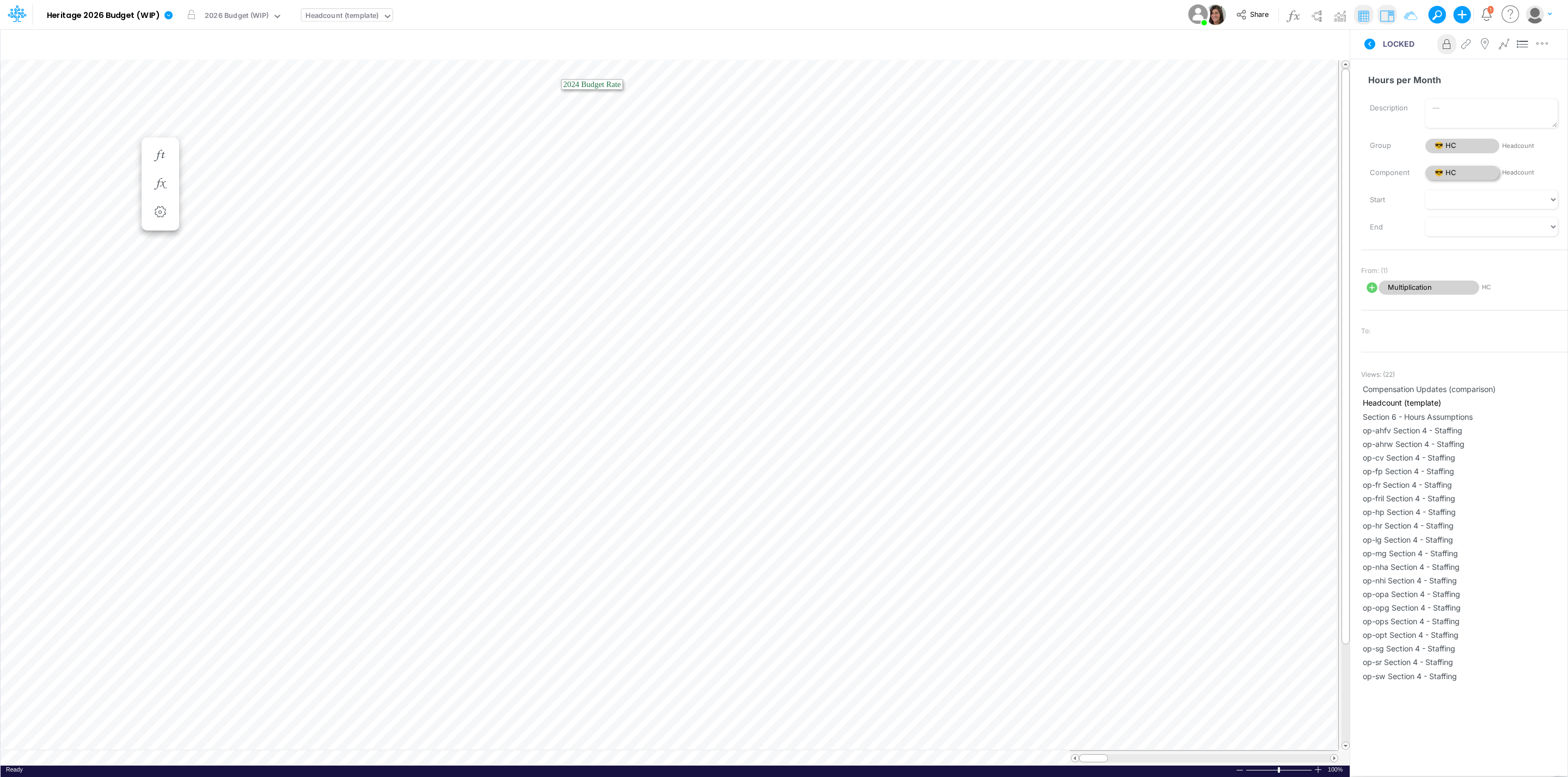
click at [1445, 177] on span "😎 HC" at bounding box center [1462, 172] width 74 height 14
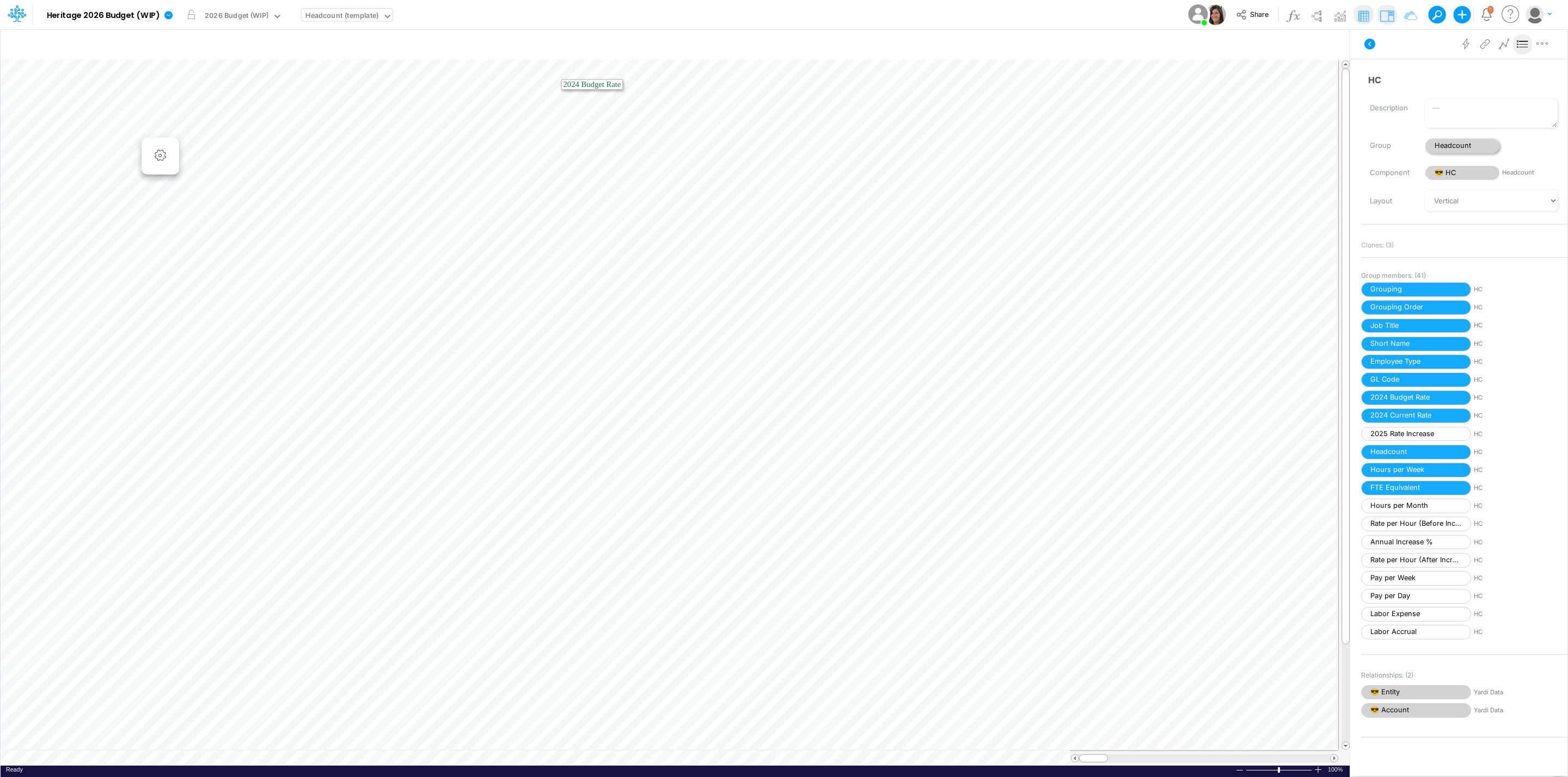
click at [1452, 139] on span "Headcount" at bounding box center [1462, 146] width 74 height 14
select select "Horizontal"
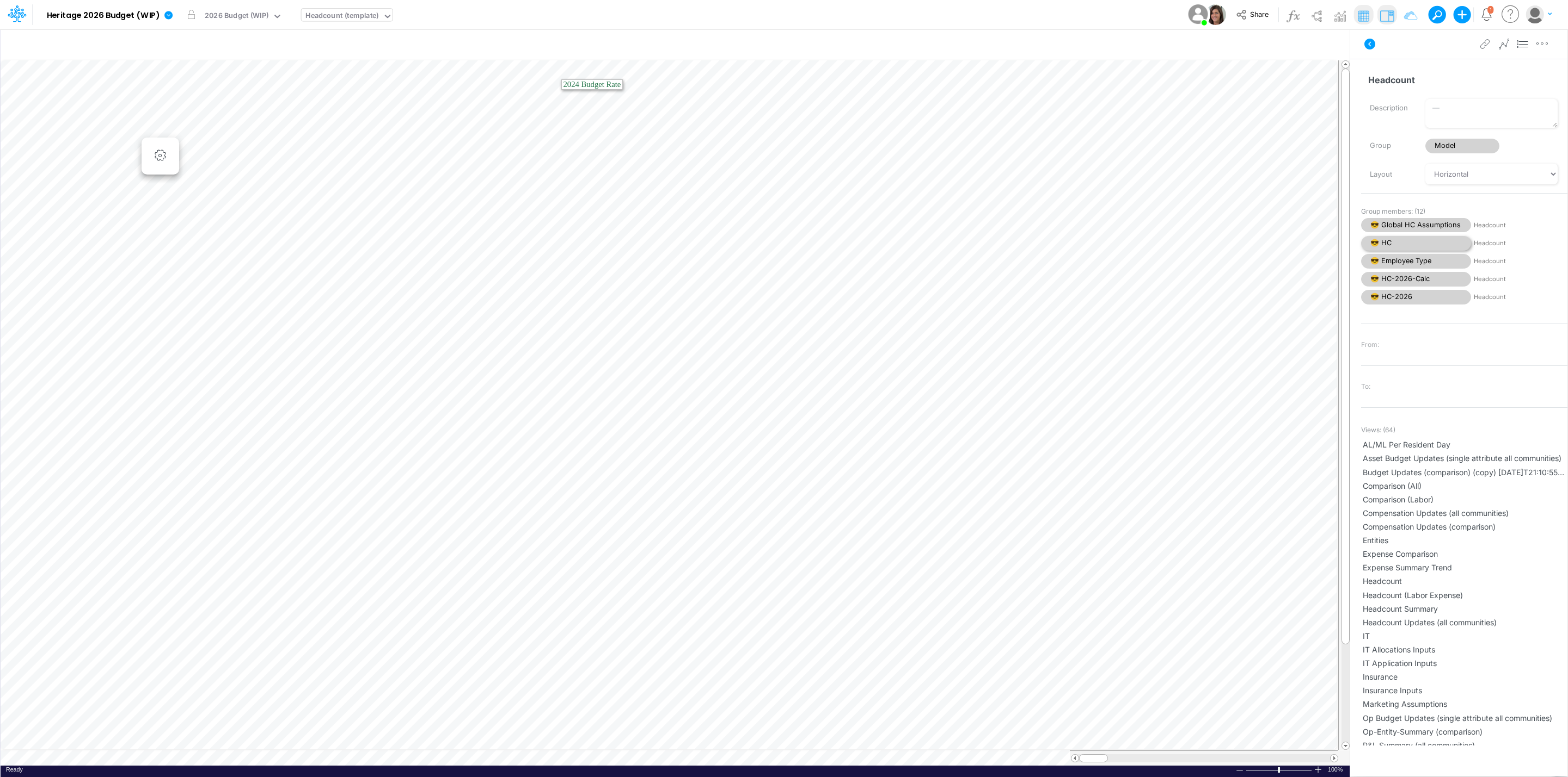
click at [1410, 239] on span "😎 HC" at bounding box center [1415, 243] width 110 height 14
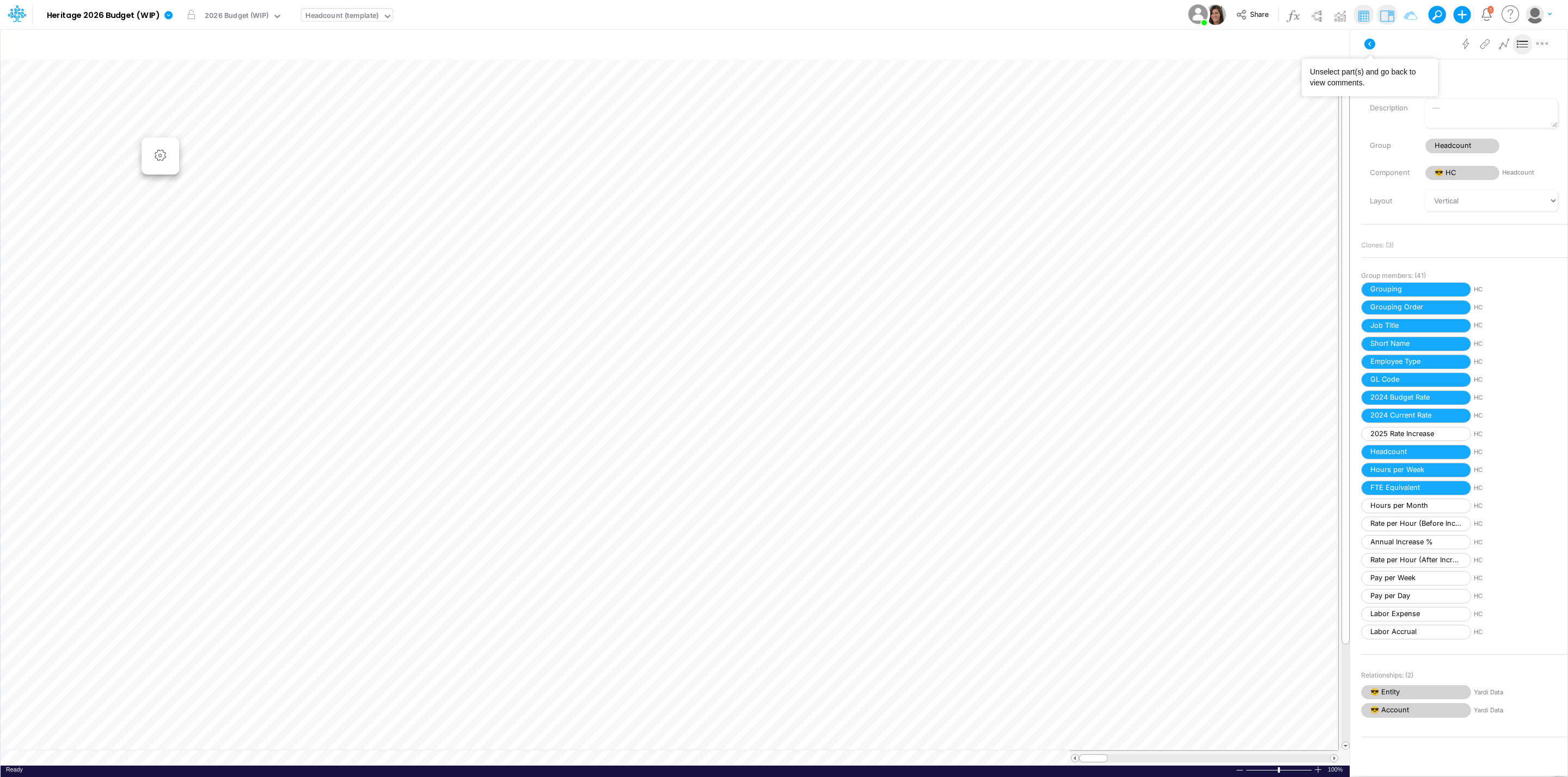
click at [1366, 38] on icon at bounding box center [1370, 44] width 13 height 13
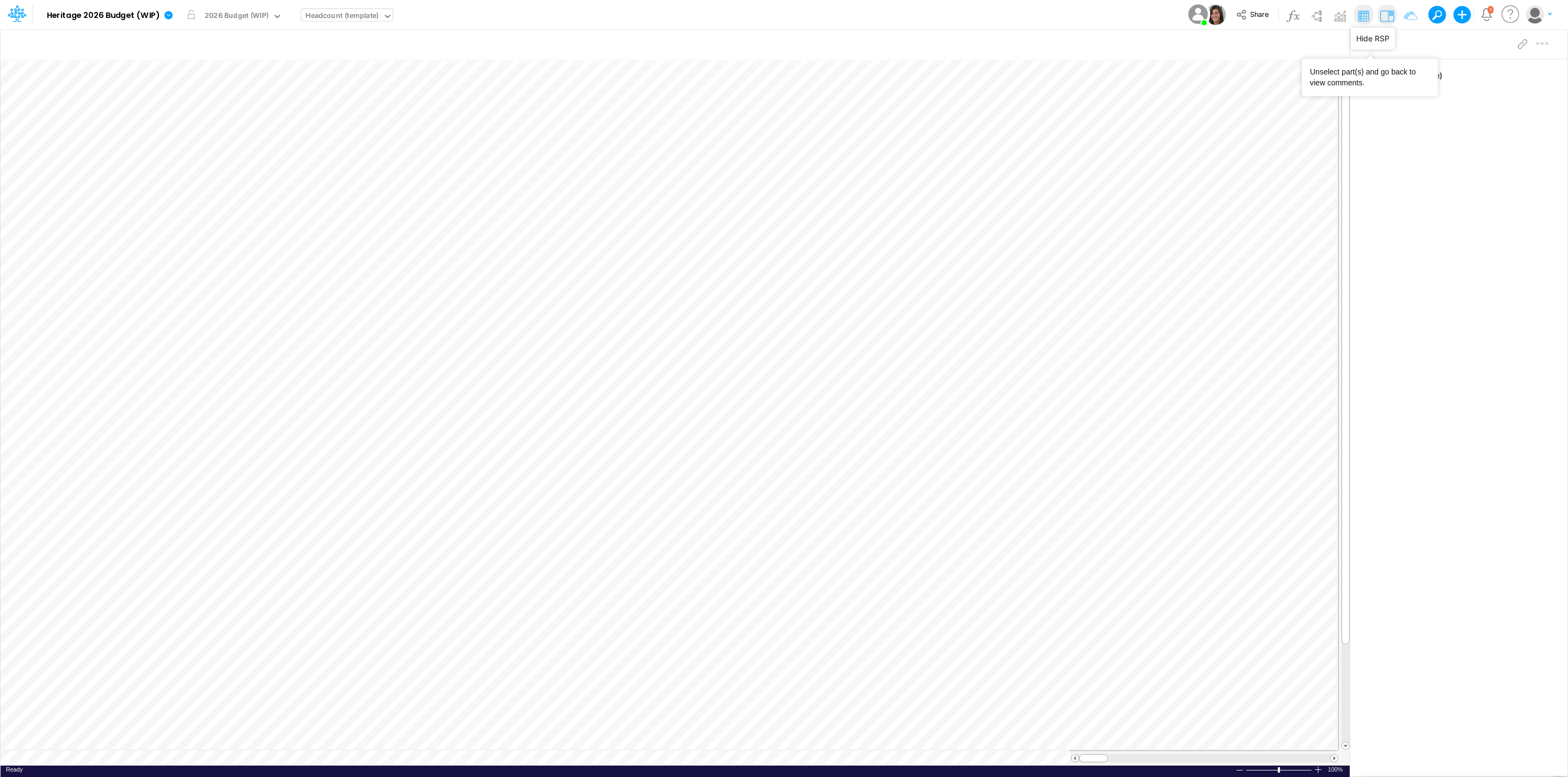
click at [1389, 13] on img at bounding box center [1386, 15] width 17 height 17
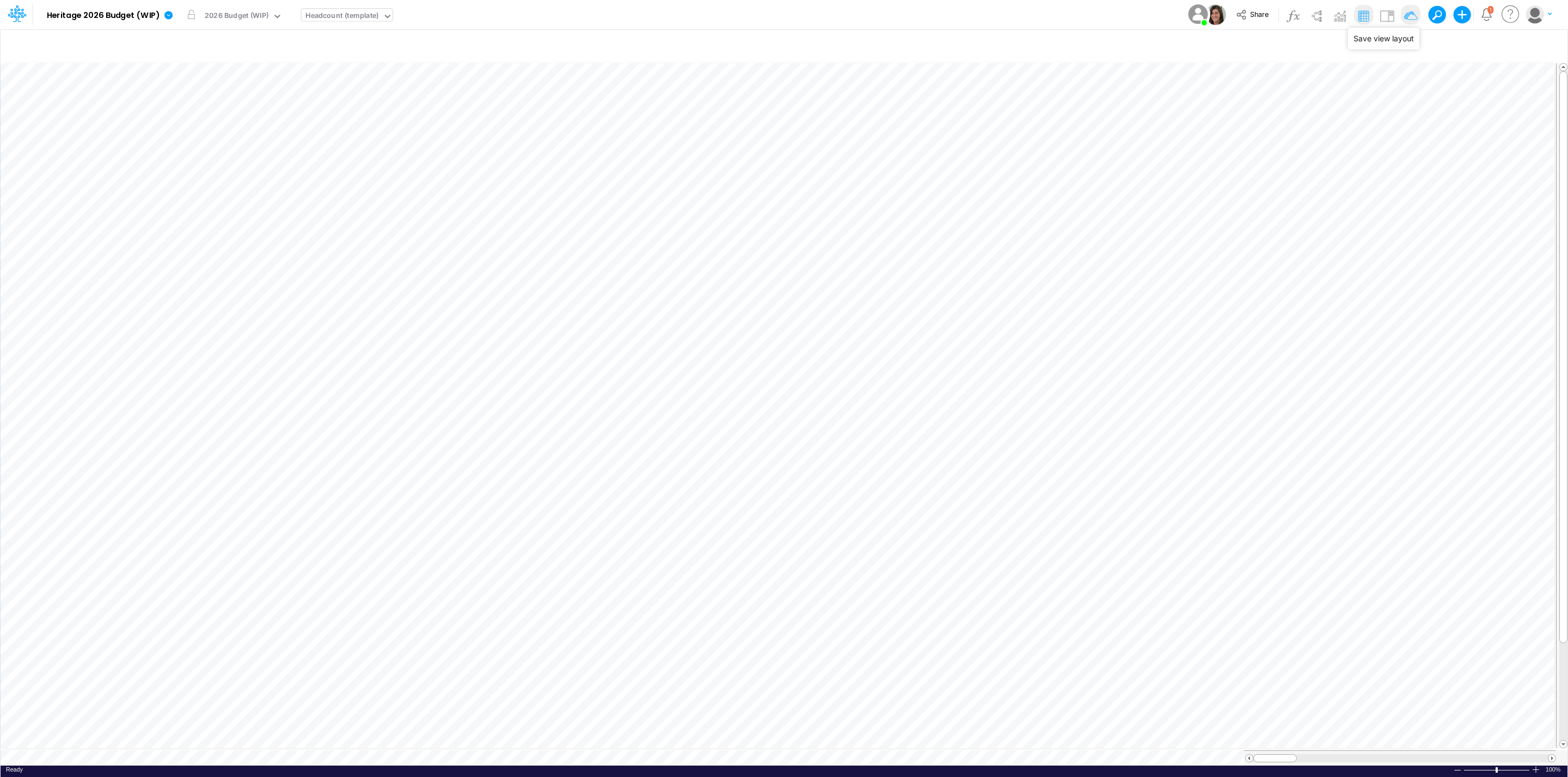
click at [1408, 13] on img at bounding box center [1410, 15] width 17 height 17
click at [166, 16] on icon at bounding box center [169, 14] width 9 height 9
click at [235, 111] on button "View model info" at bounding box center [223, 113] width 116 height 17
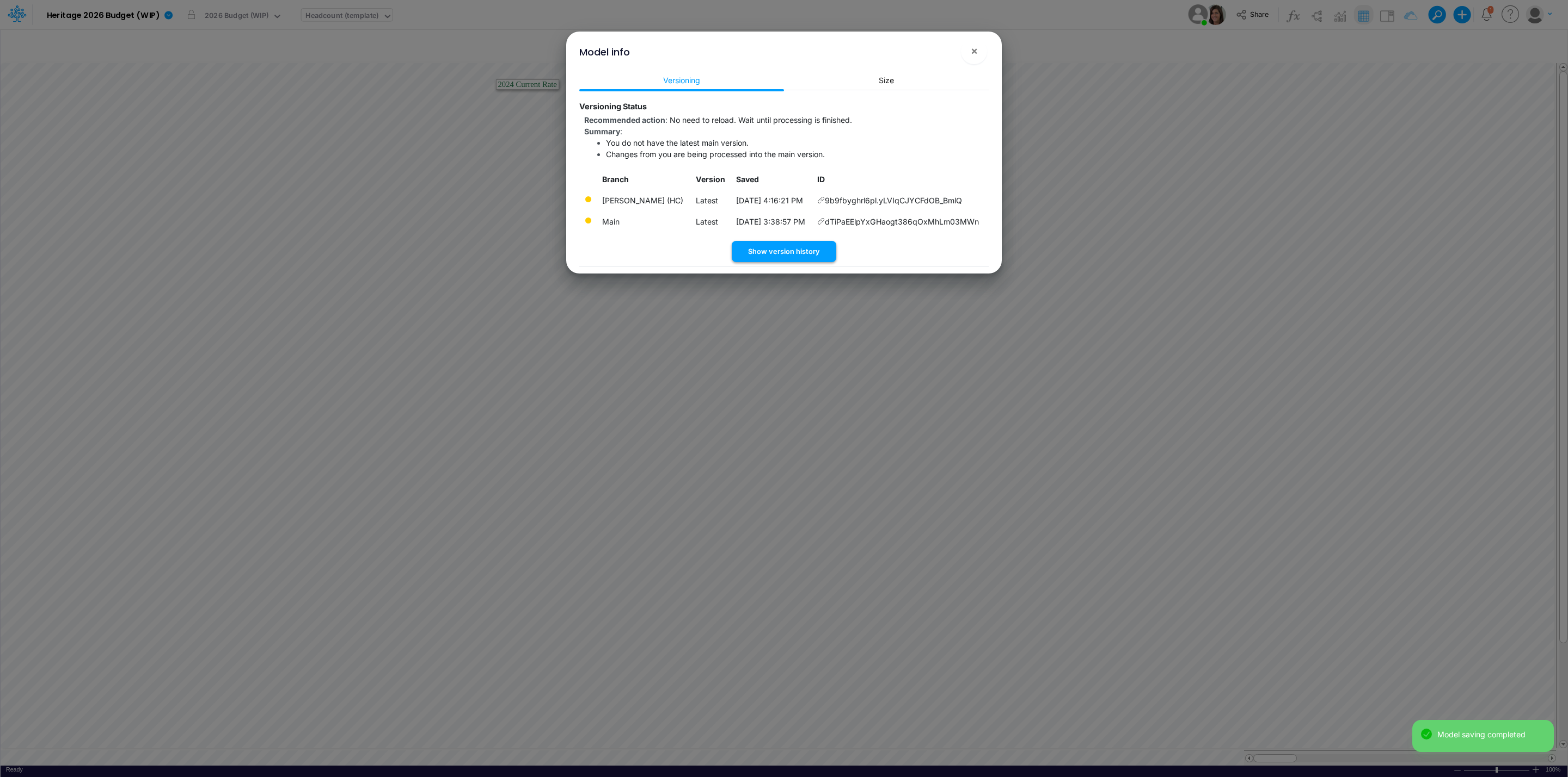
click at [805, 251] on button "Show version history" at bounding box center [784, 251] width 105 height 21
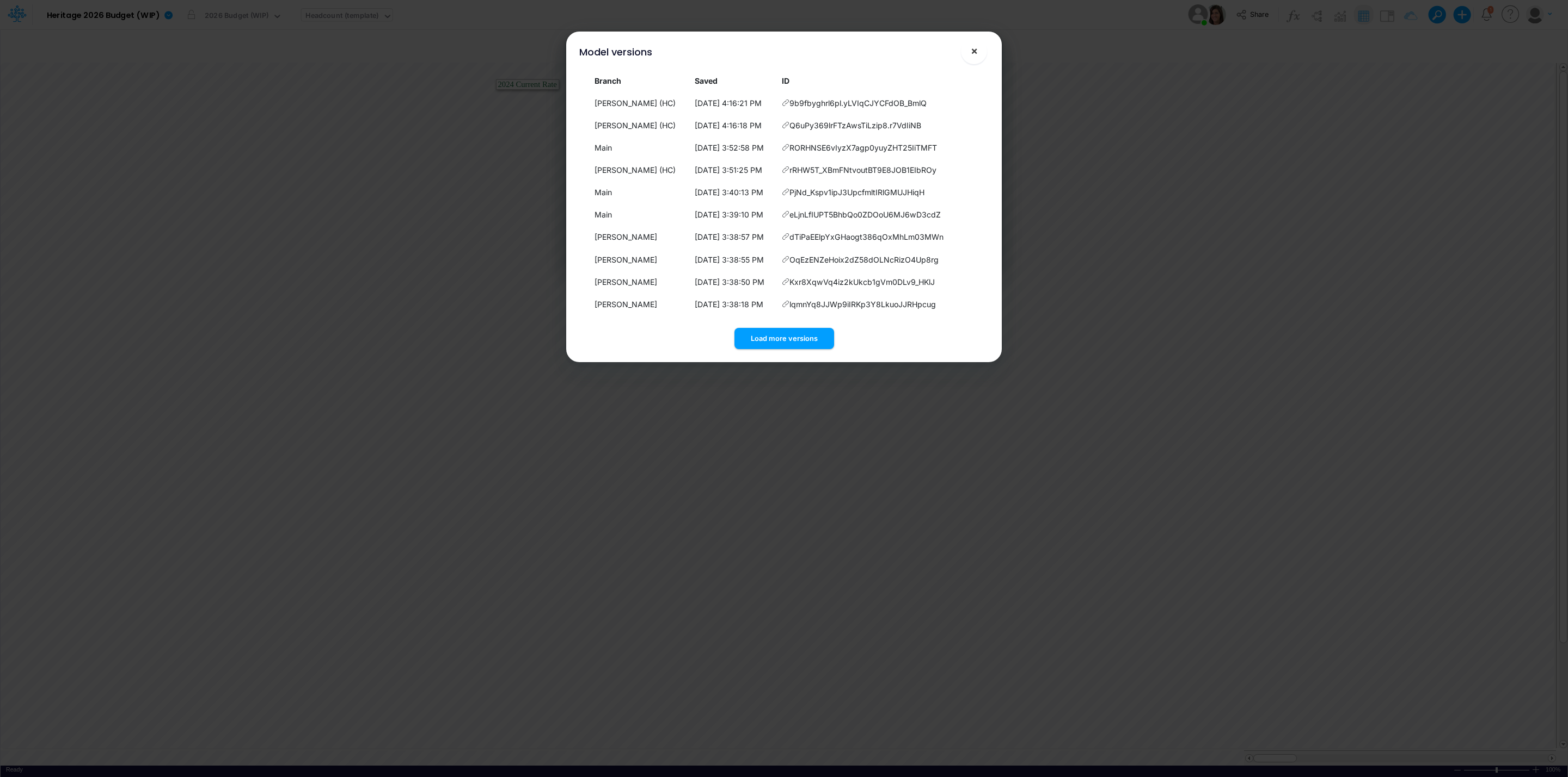
click at [967, 55] on button "×" at bounding box center [973, 50] width 26 height 26
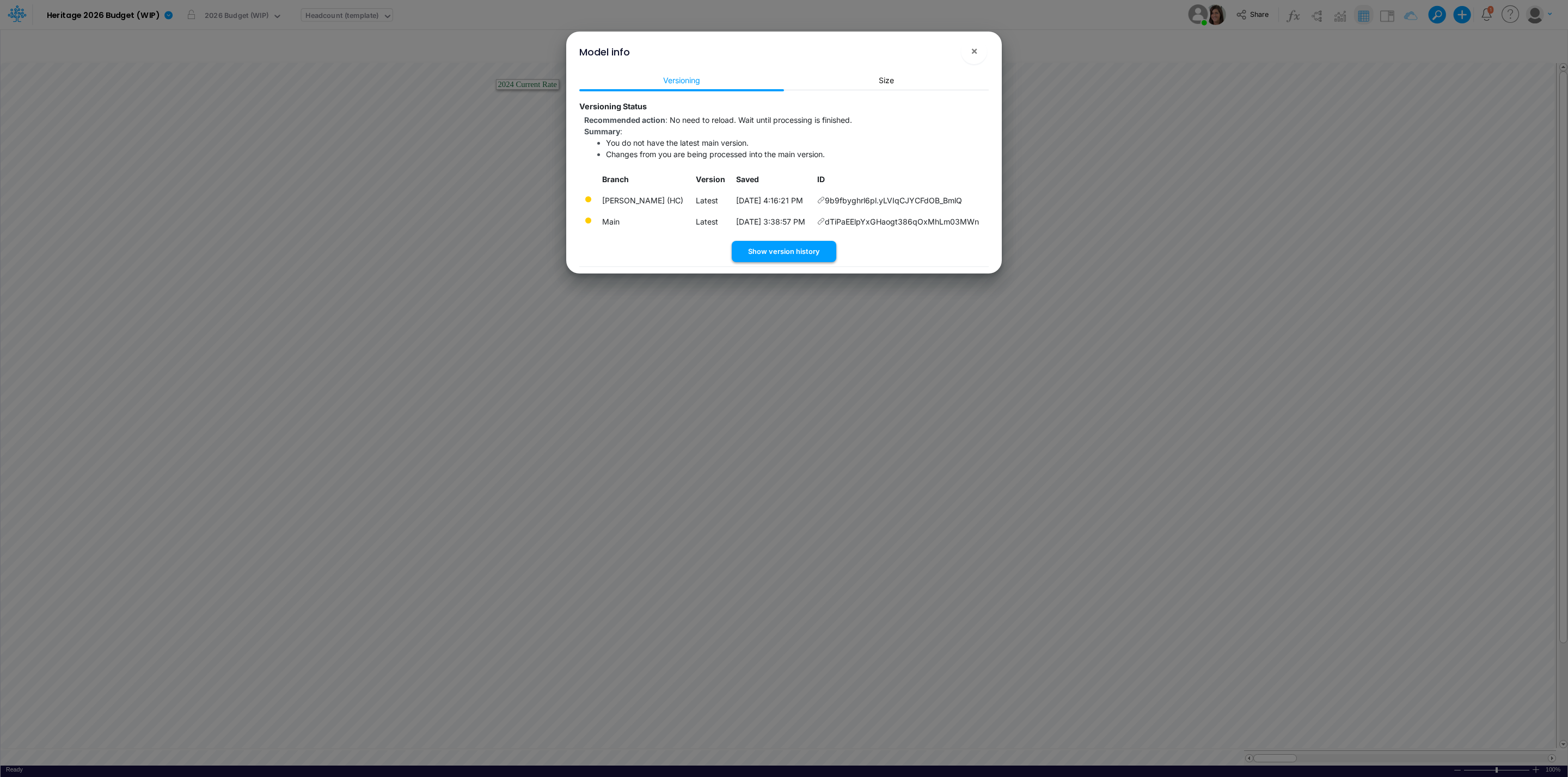
click at [797, 254] on button "Show version history" at bounding box center [784, 251] width 105 height 21
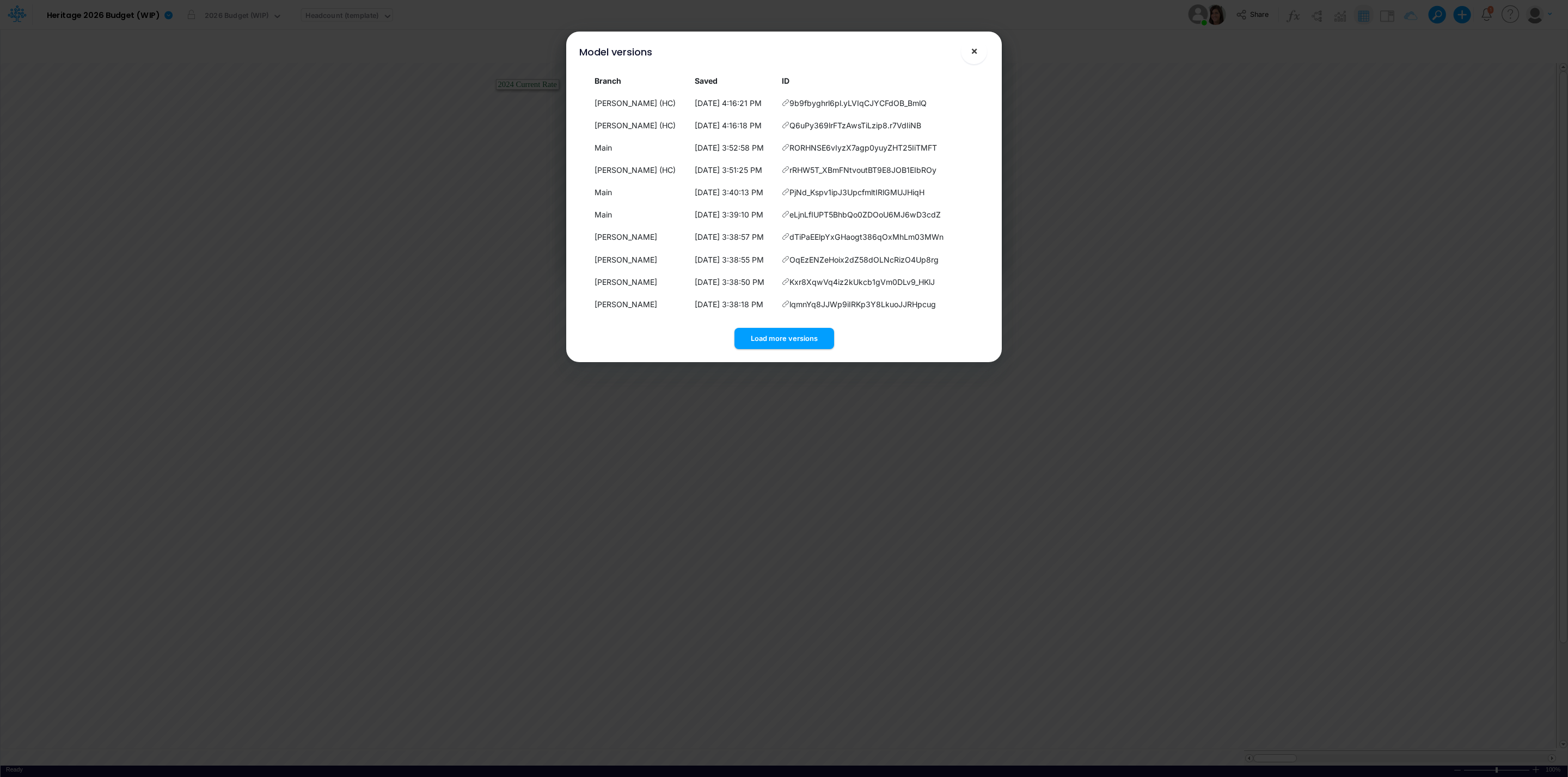
click at [980, 50] on button "×" at bounding box center [973, 50] width 26 height 26
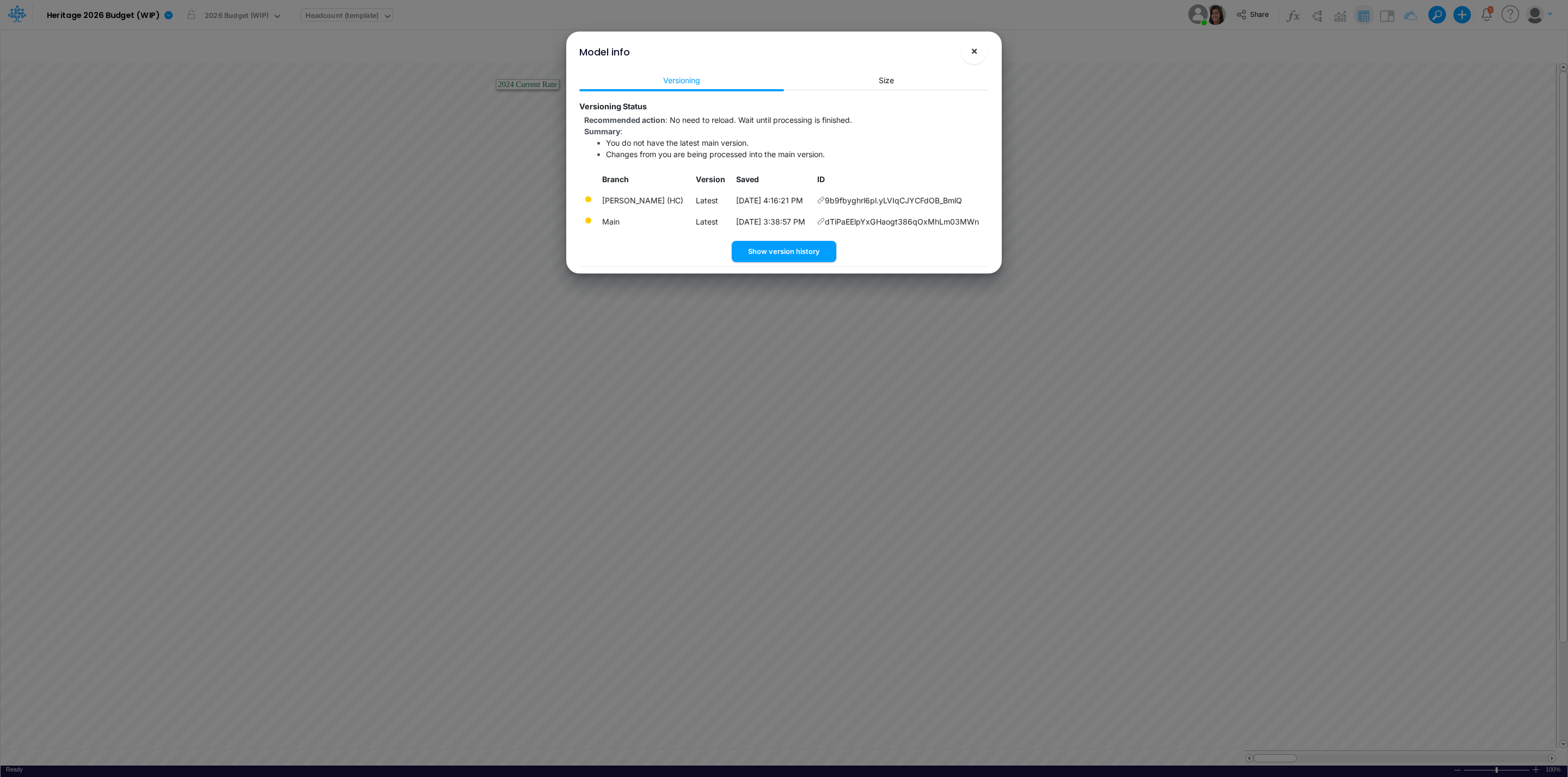
click at [975, 51] on span "×" at bounding box center [974, 50] width 7 height 13
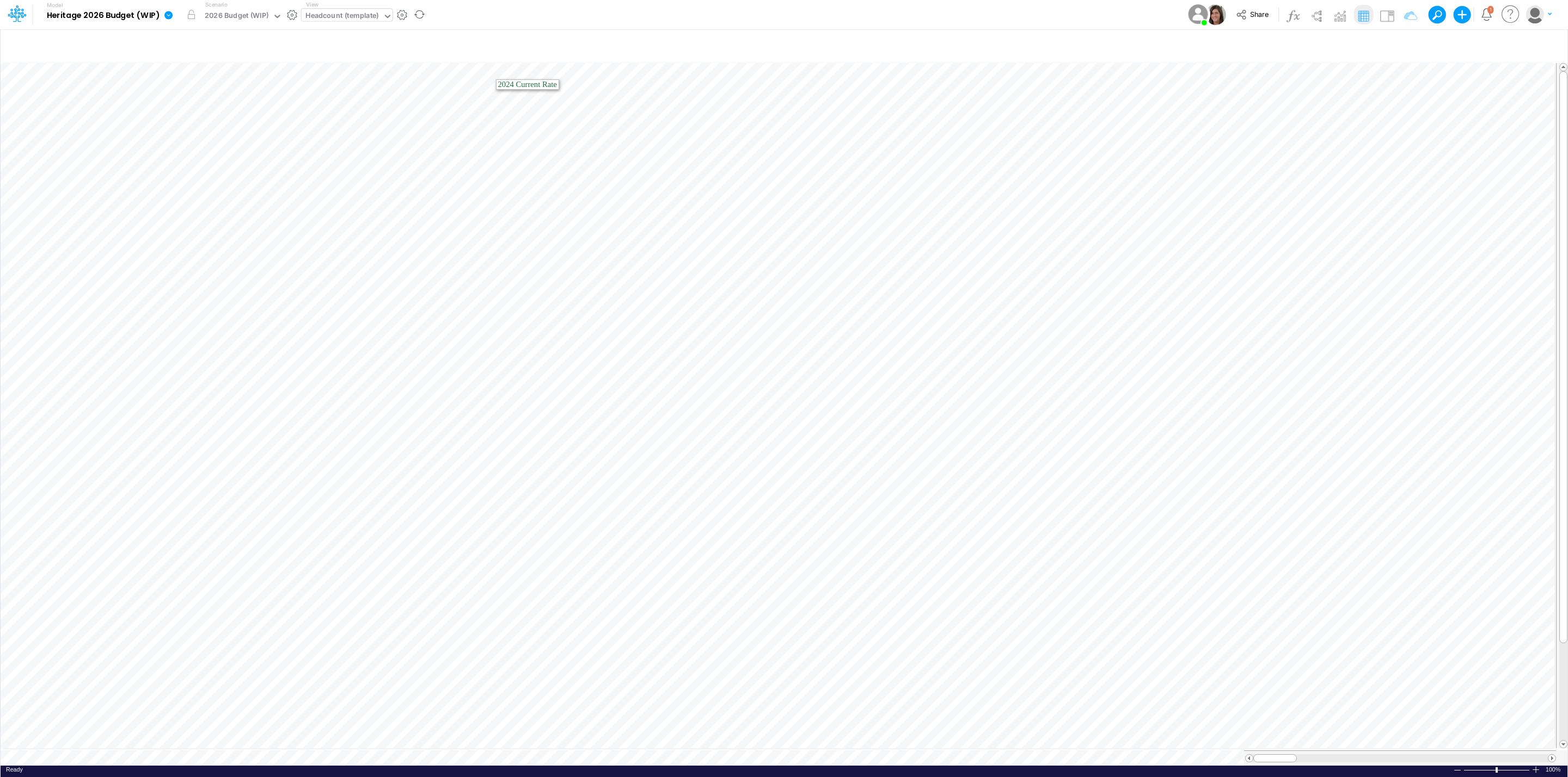
click at [167, 14] on icon at bounding box center [169, 14] width 9 height 9
click at [207, 111] on button "View model info" at bounding box center [223, 113] width 116 height 17
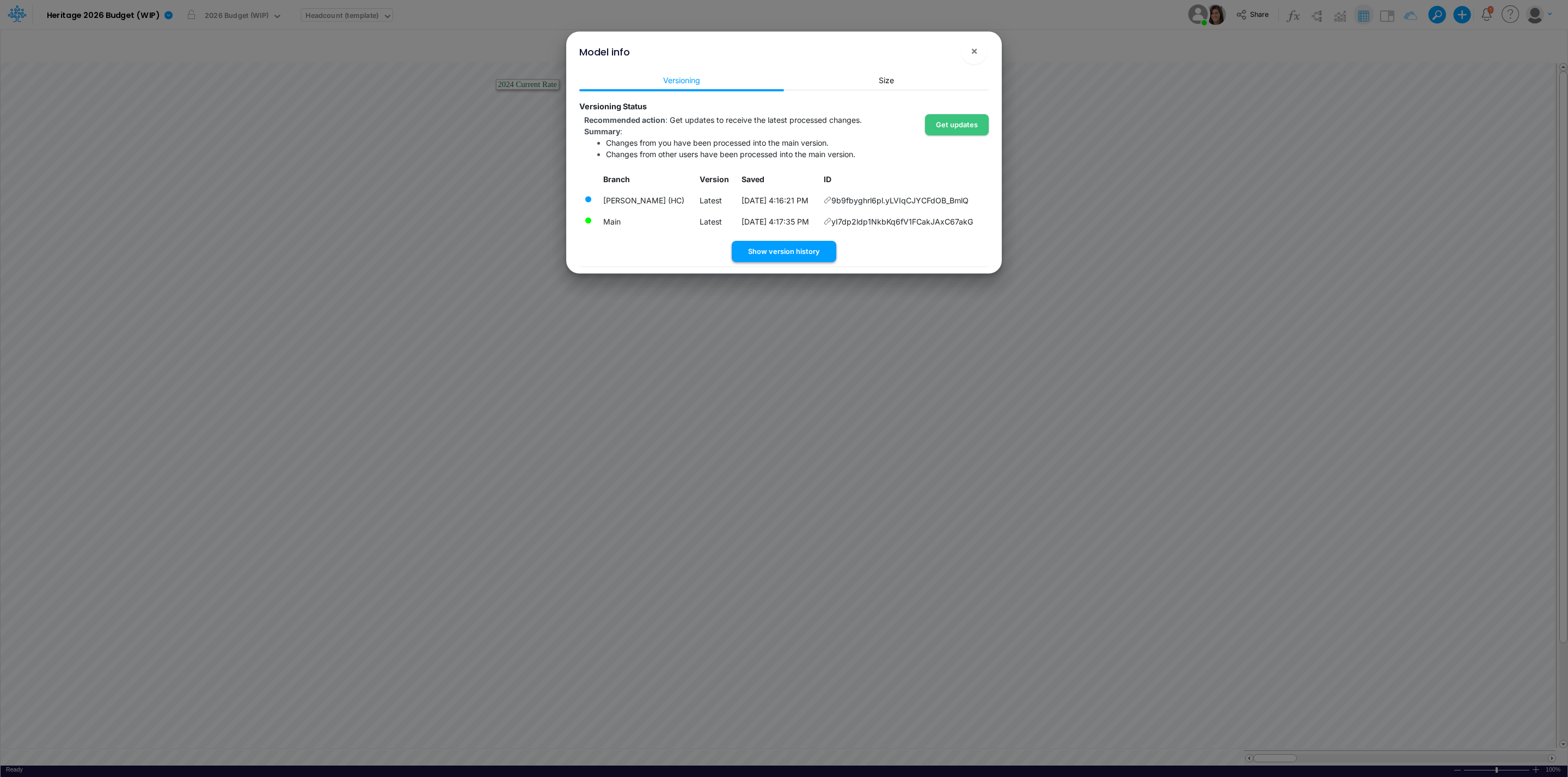
click at [798, 253] on button "Show version history" at bounding box center [784, 251] width 105 height 21
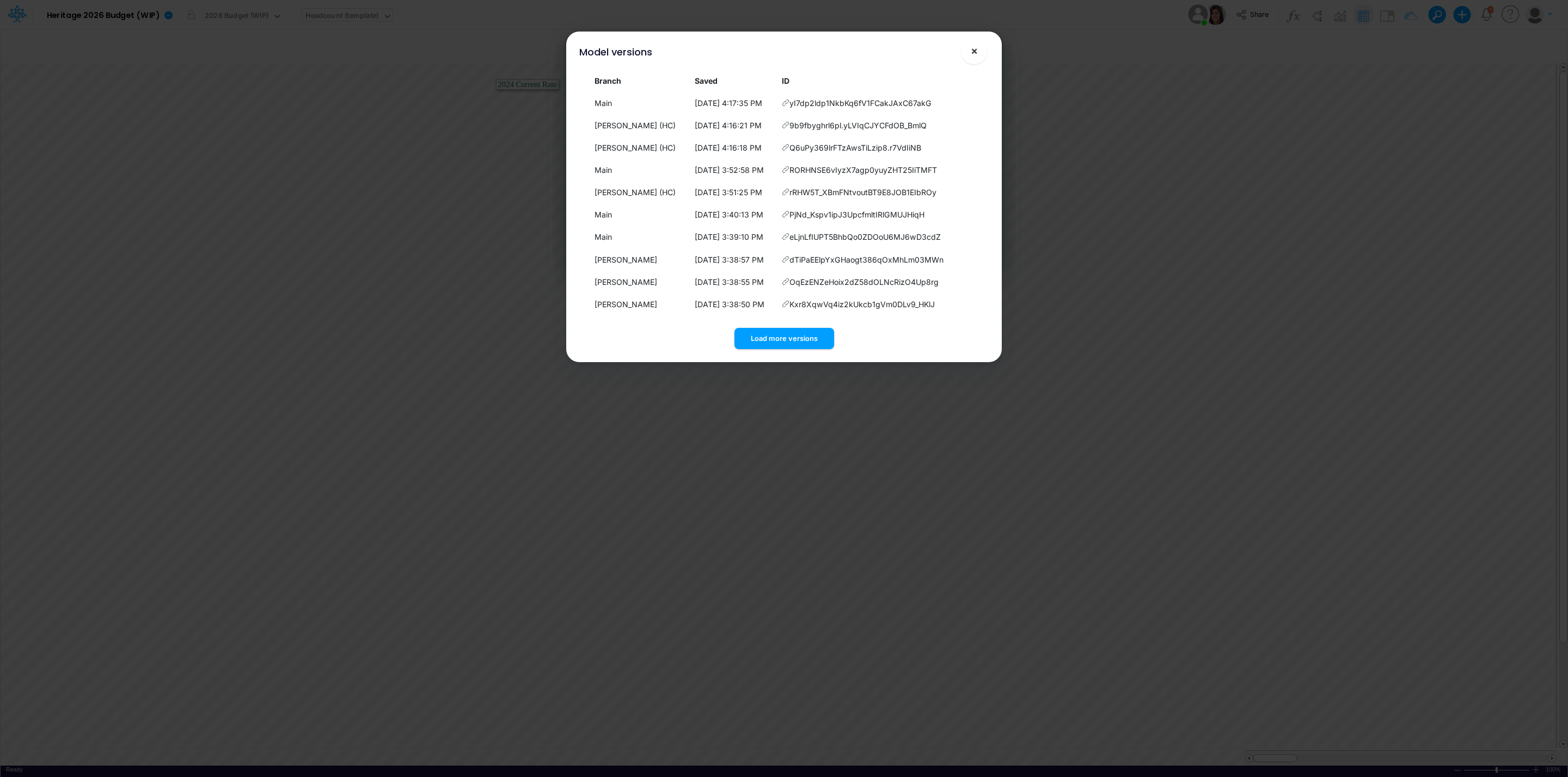
click at [978, 51] on button "×" at bounding box center [973, 50] width 26 height 26
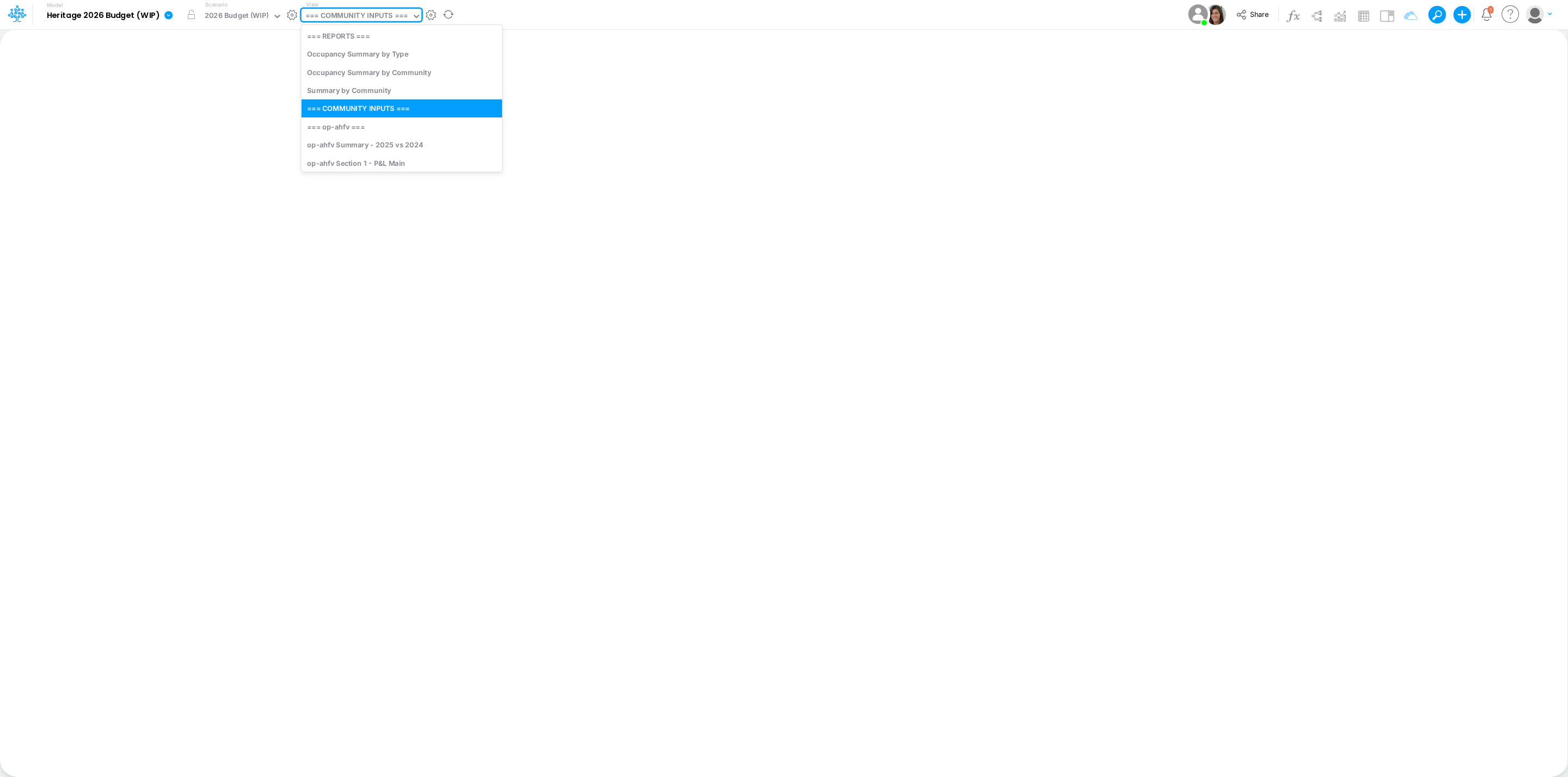
click at [376, 21] on div "=== COMMUNITY INPUTS ===" at bounding box center [356, 16] width 102 height 12
type input "headcoun"
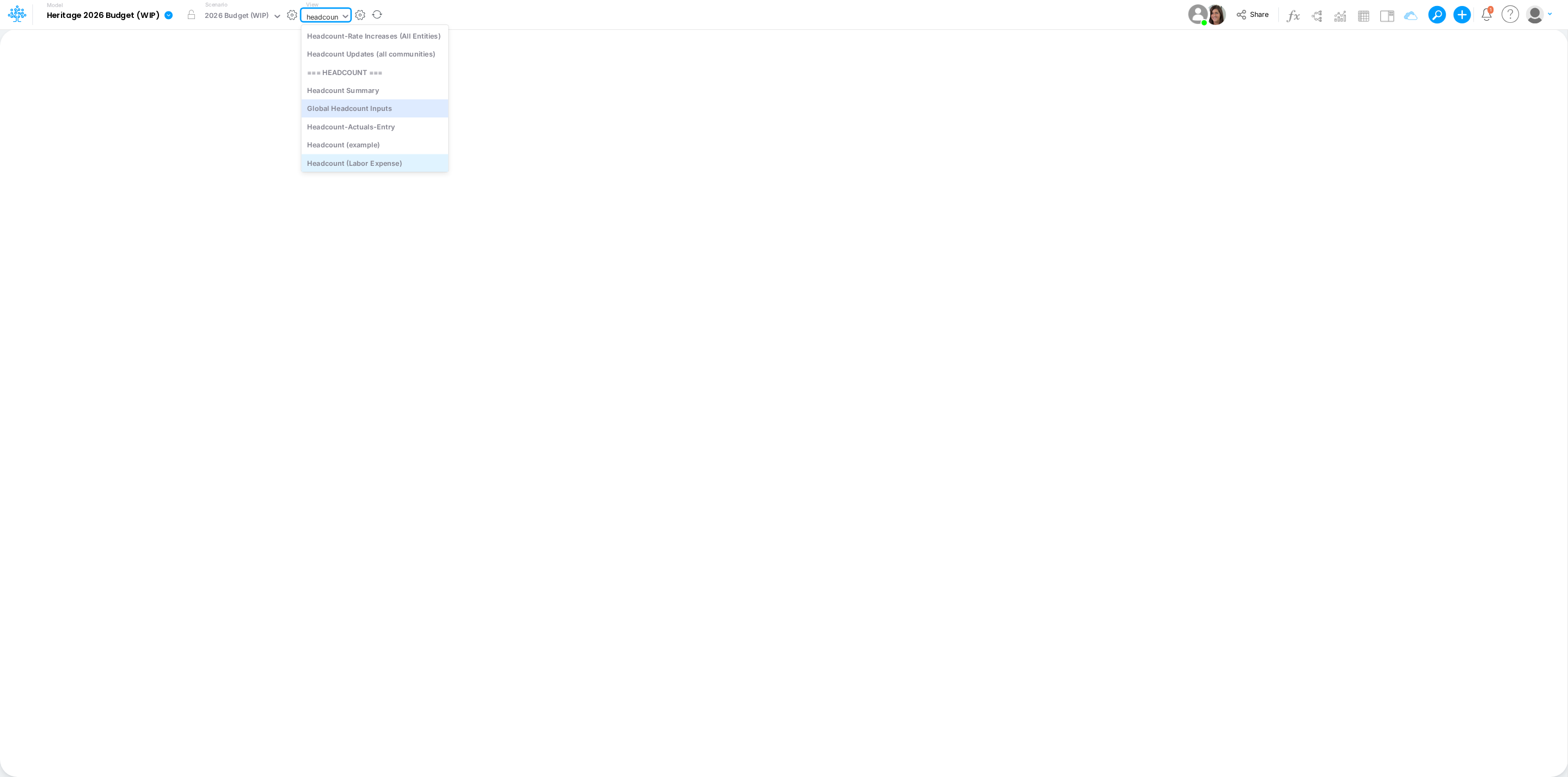
scroll to position [43, 0]
click at [403, 154] on div "Headcount (template)" at bounding box center [375, 160] width 147 height 18
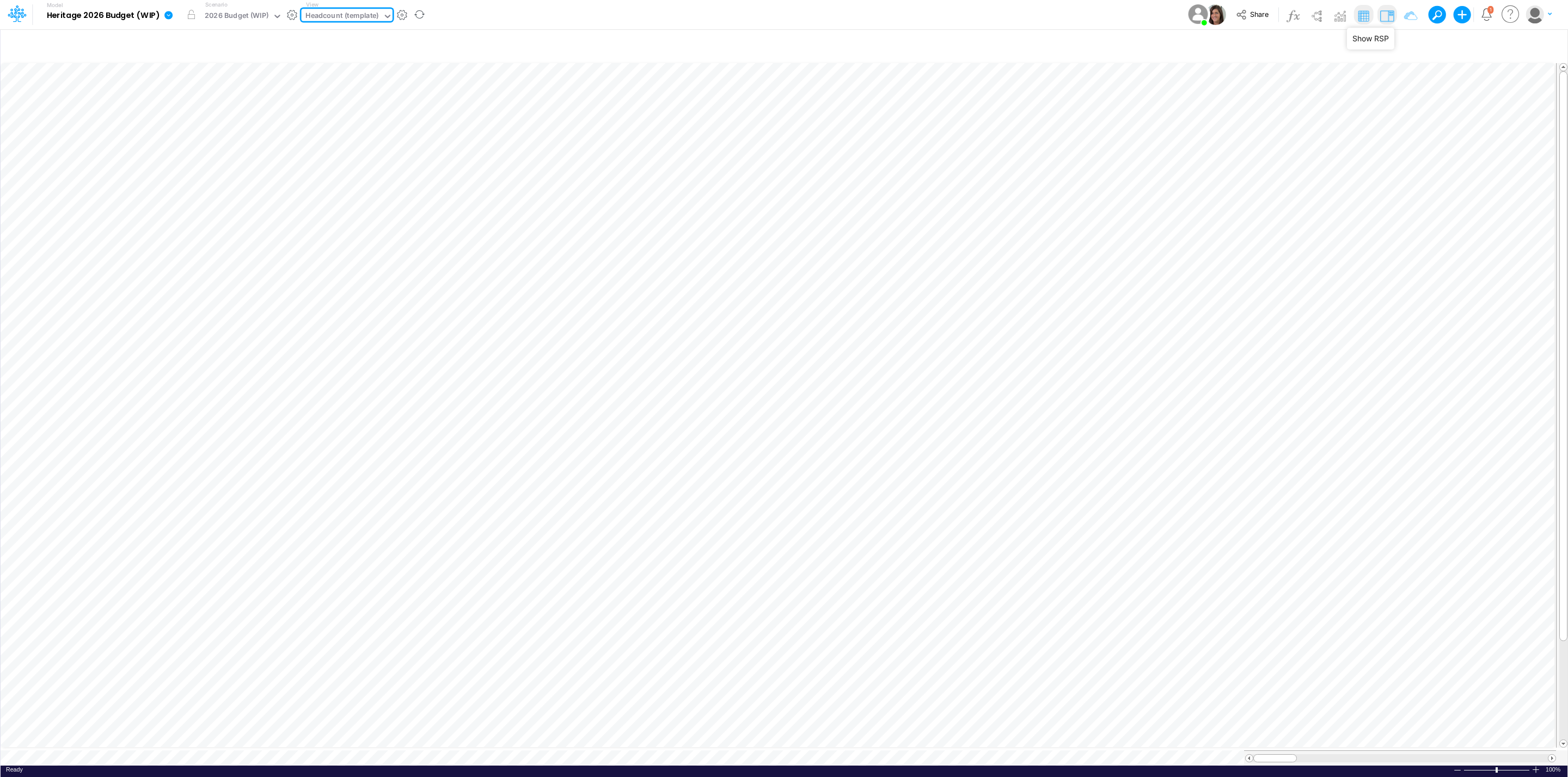
click at [1386, 17] on img at bounding box center [1386, 15] width 17 height 17
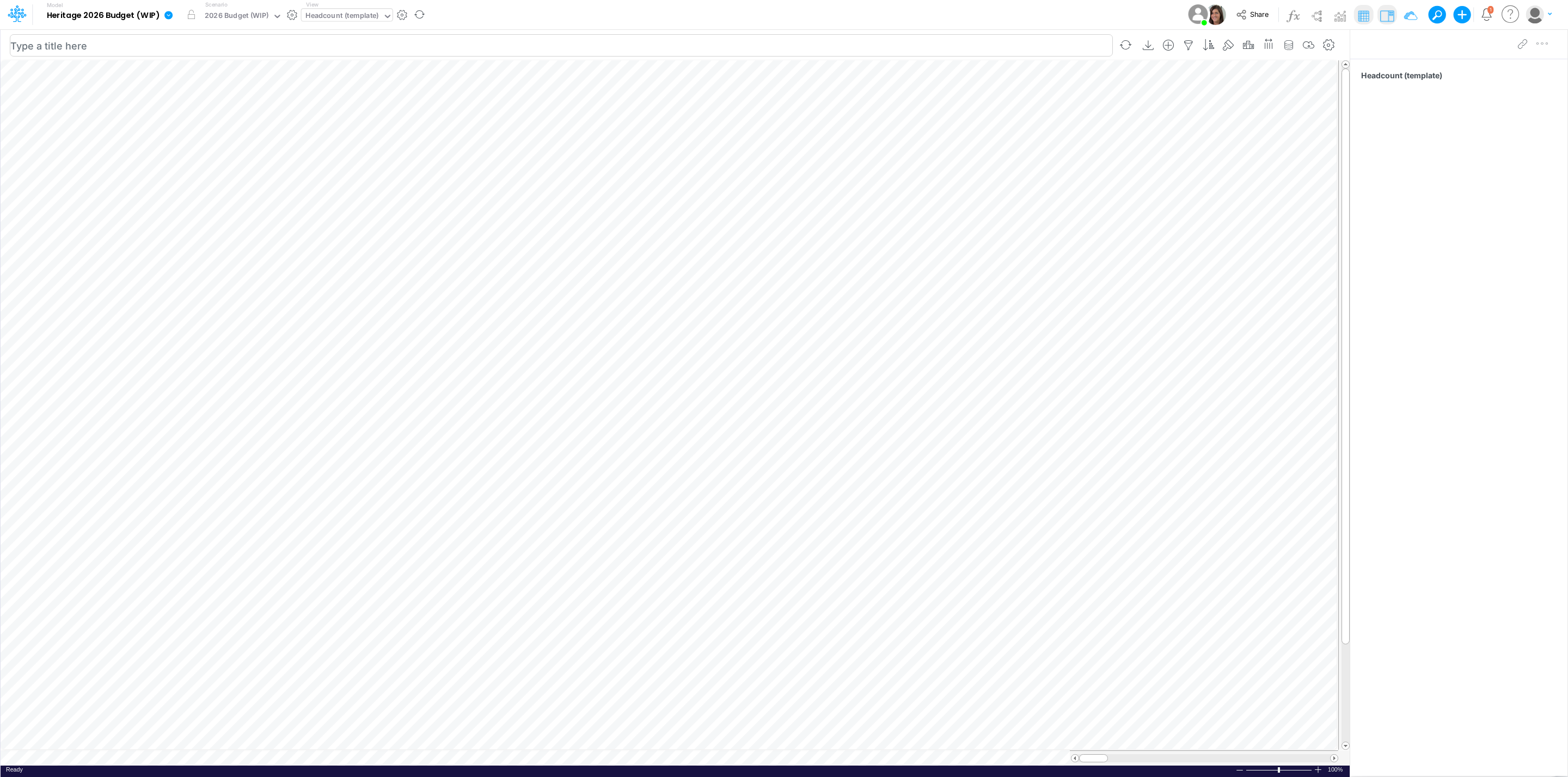
scroll to position [0, 1]
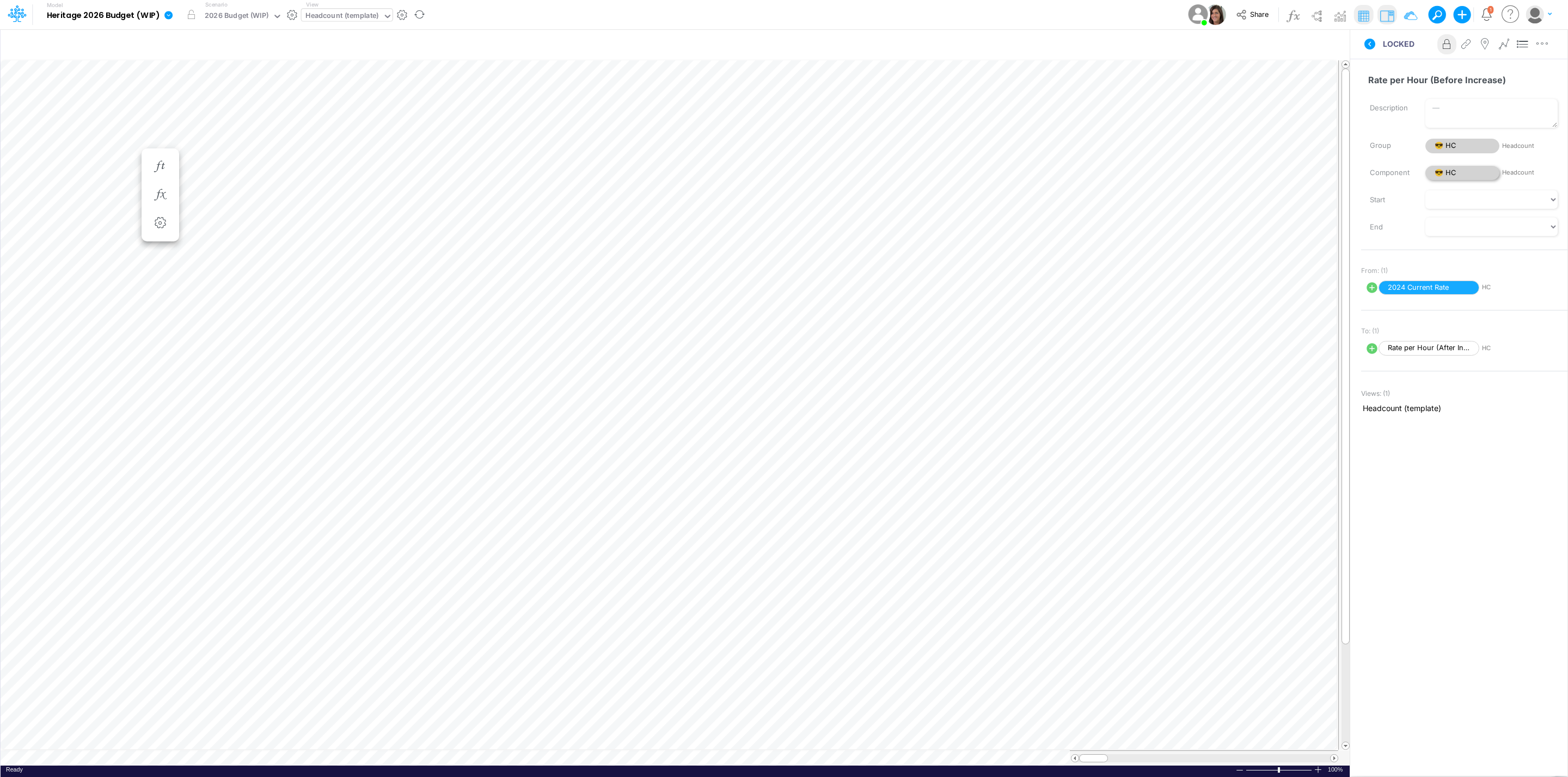
click at [1467, 175] on span "😎 HC" at bounding box center [1462, 172] width 74 height 14
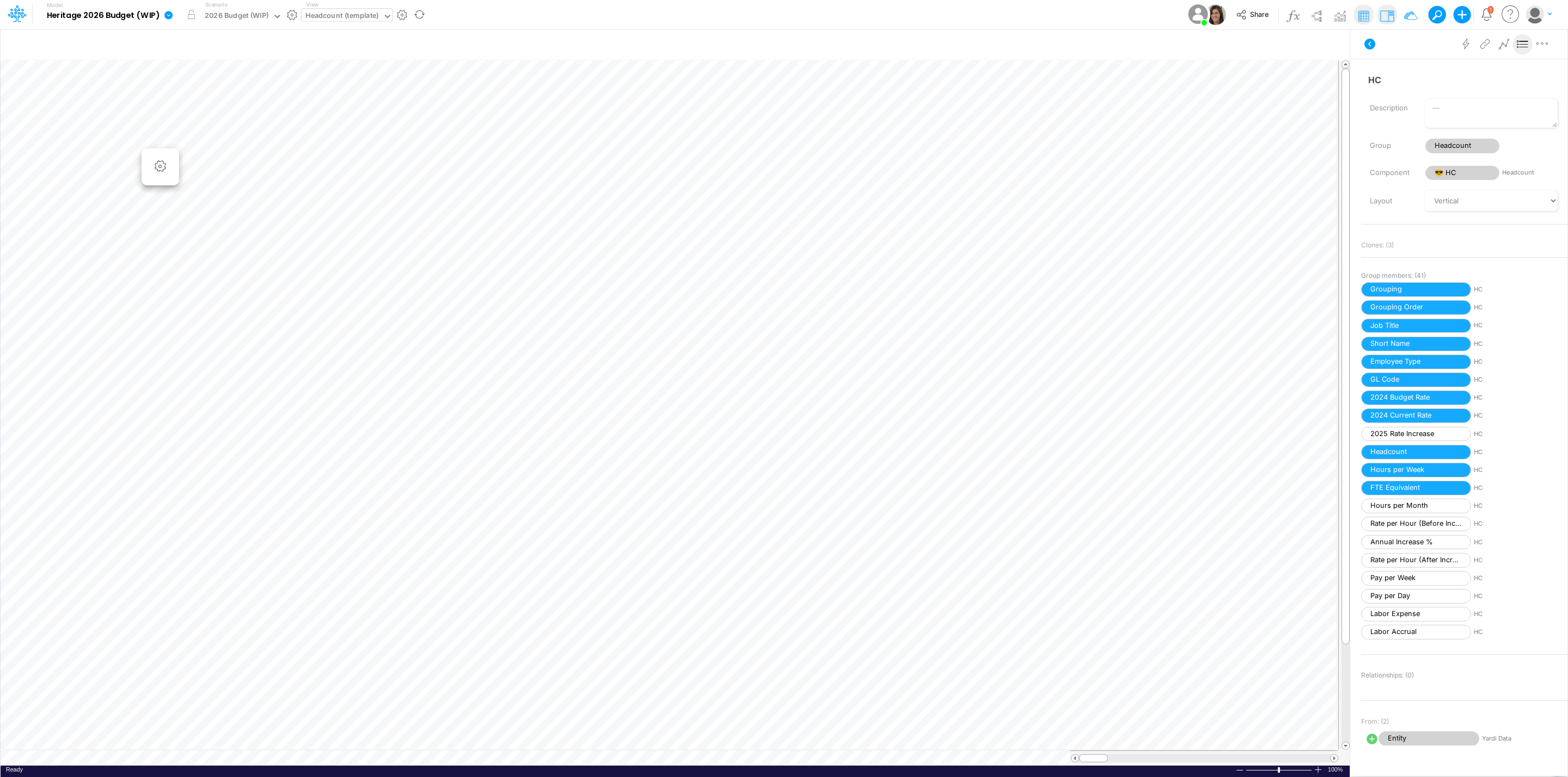
click at [1463, 136] on div "Group Headcount" at bounding box center [1464, 145] width 223 height 18
click at [1463, 144] on span "Headcount" at bounding box center [1462, 146] width 74 height 14
select select "Horizontal"
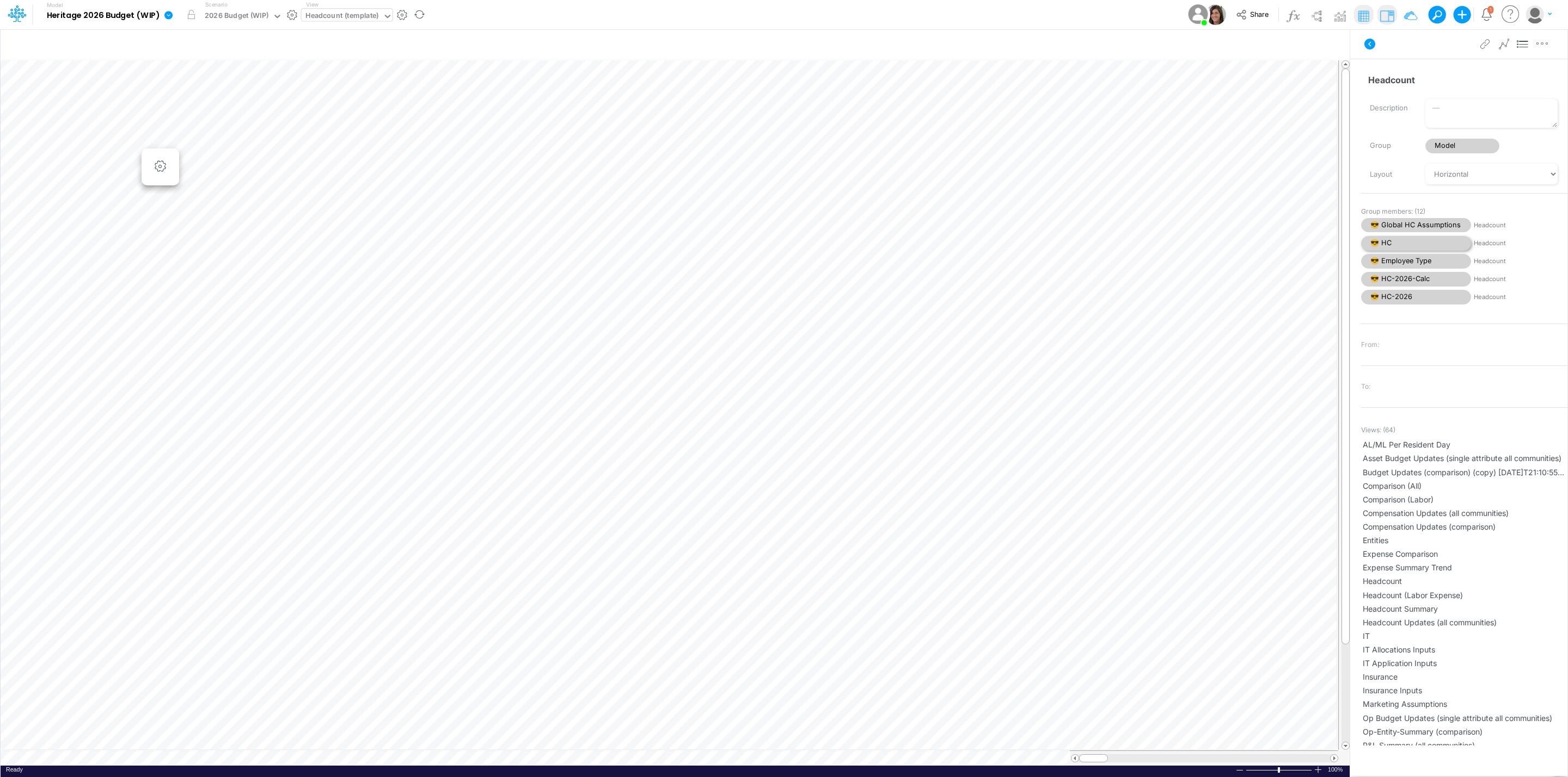
click at [1423, 240] on span "😎 HC" at bounding box center [1415, 243] width 110 height 14
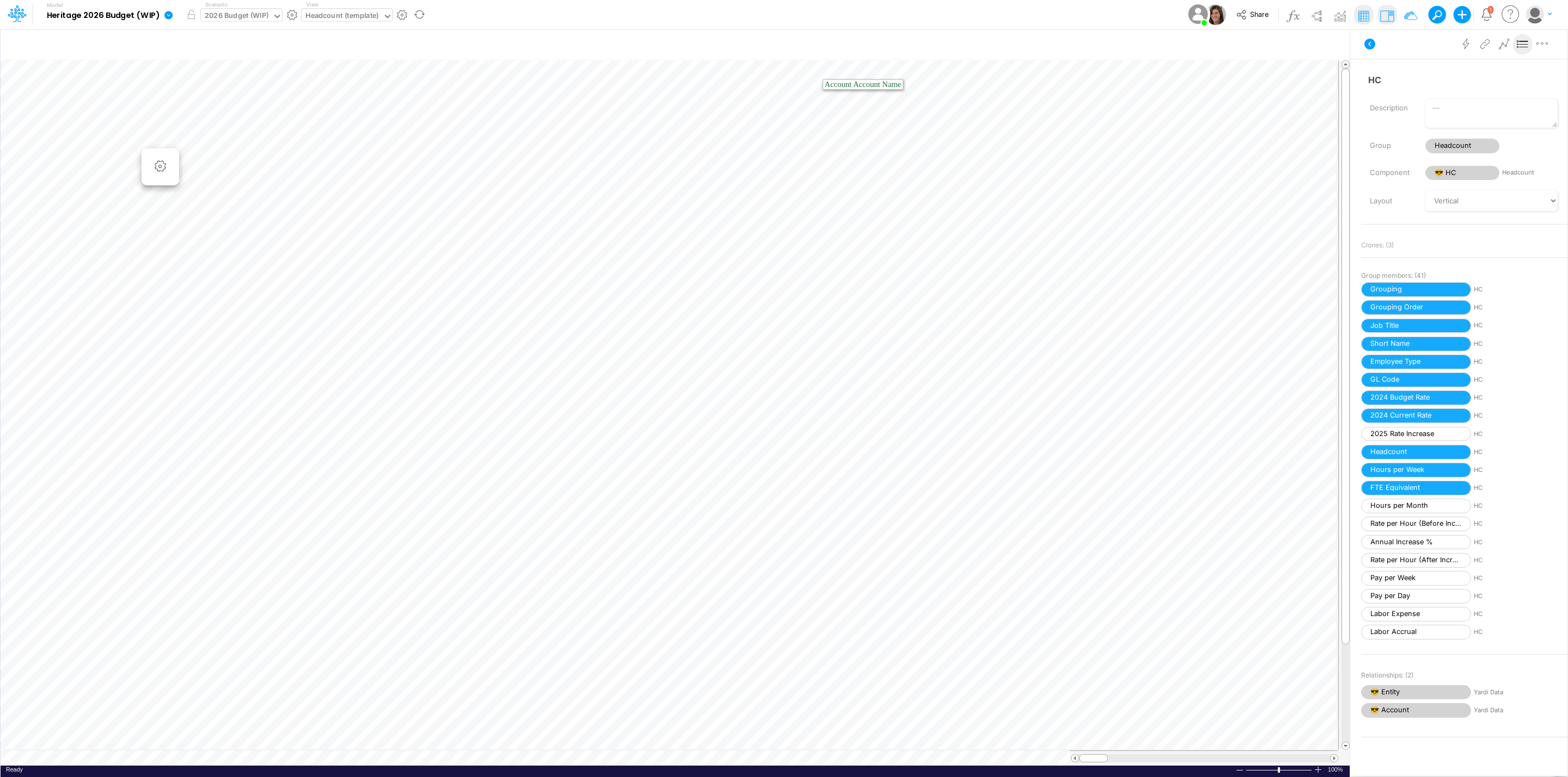
click at [238, 16] on div "2026 Budget (WIP)" at bounding box center [236, 16] width 64 height 12
click at [251, 50] on div "Actual" at bounding box center [276, 53] width 140 height 10
click at [188, 11] on button "button" at bounding box center [191, 14] width 20 height 20
click at [1465, 141] on span "Headcount" at bounding box center [1462, 146] width 74 height 14
select select "Horizontal"
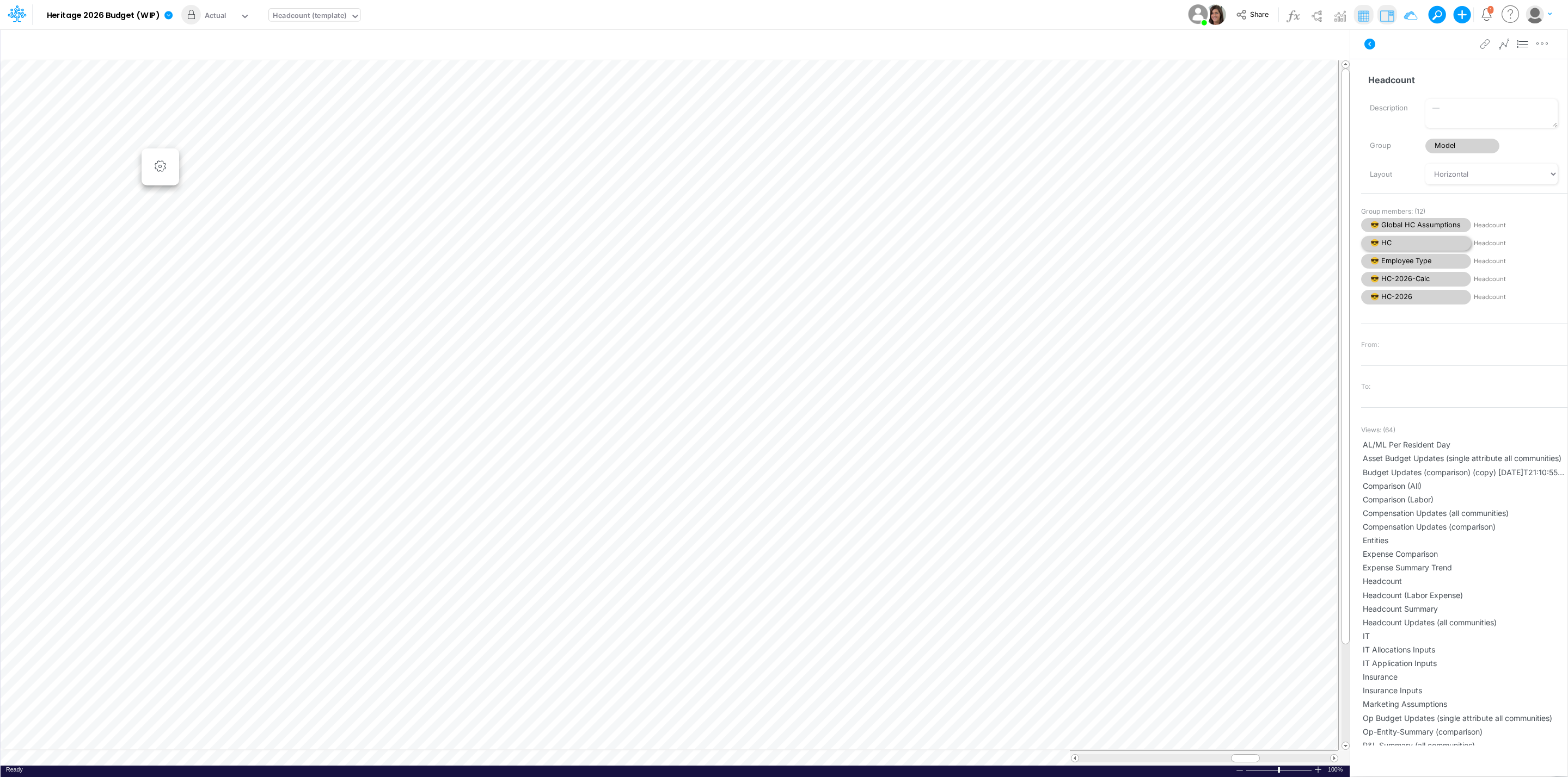
click at [1406, 240] on span "😎 HC" at bounding box center [1415, 243] width 110 height 14
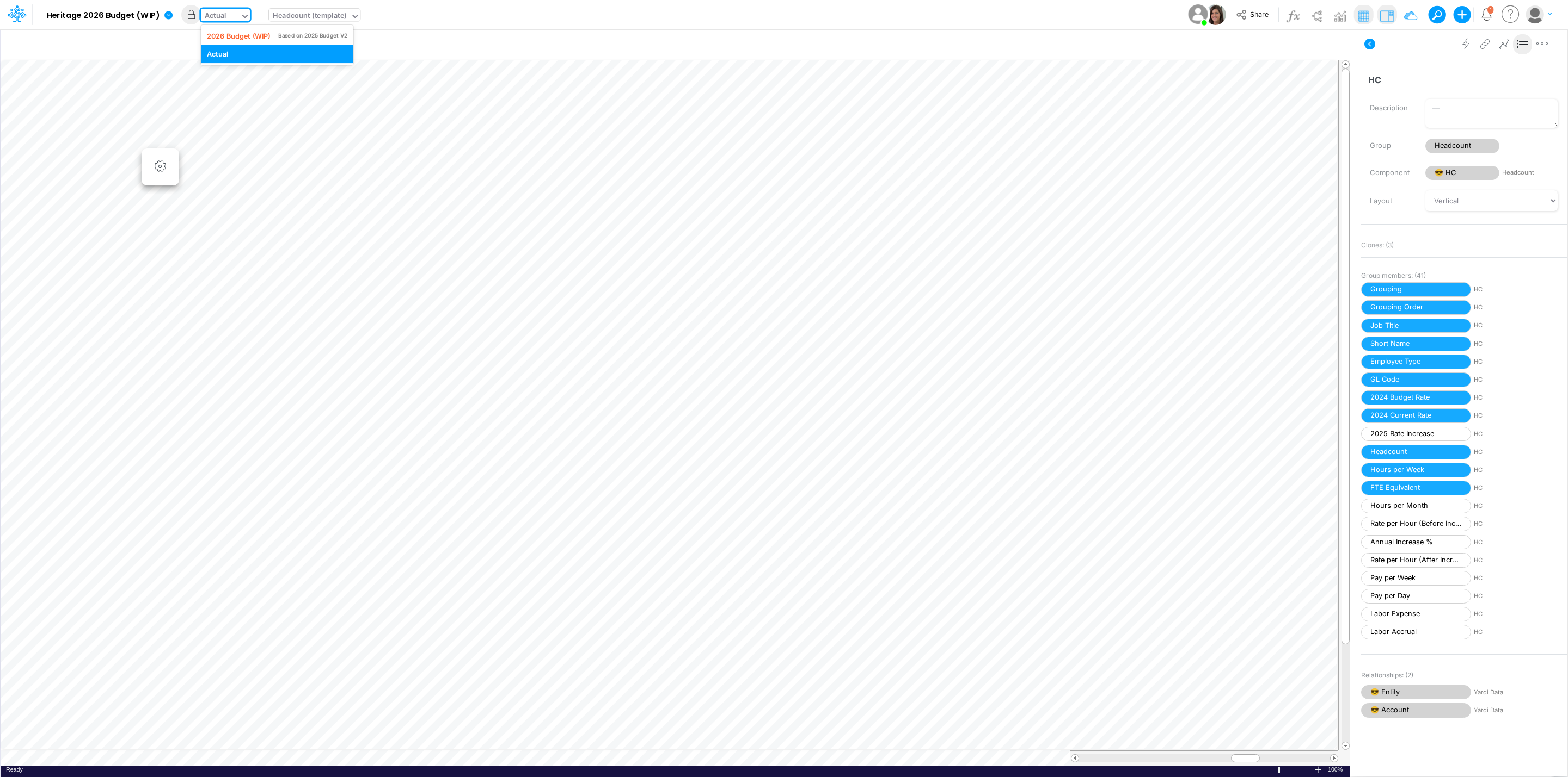
click at [221, 13] on div "Actual" at bounding box center [215, 16] width 22 height 12
click at [231, 27] on div "2026 Budget (WIP) Based on 2025 Budget V2" at bounding box center [277, 35] width 152 height 18
click at [1368, 41] on icon at bounding box center [1369, 44] width 10 height 10
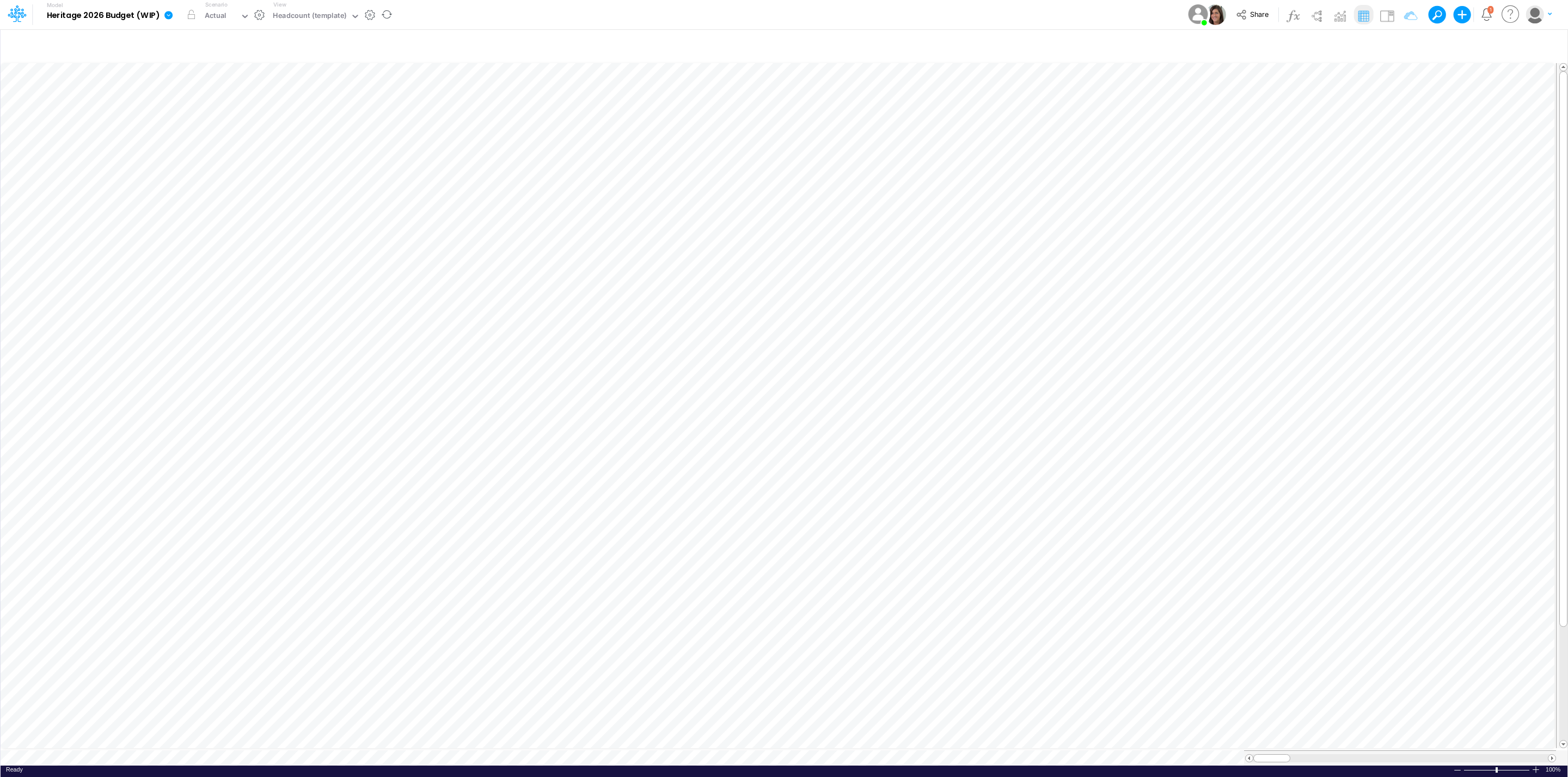
click at [165, 17] on icon at bounding box center [169, 14] width 9 height 9
click at [235, 110] on button "View model info" at bounding box center [223, 113] width 116 height 17
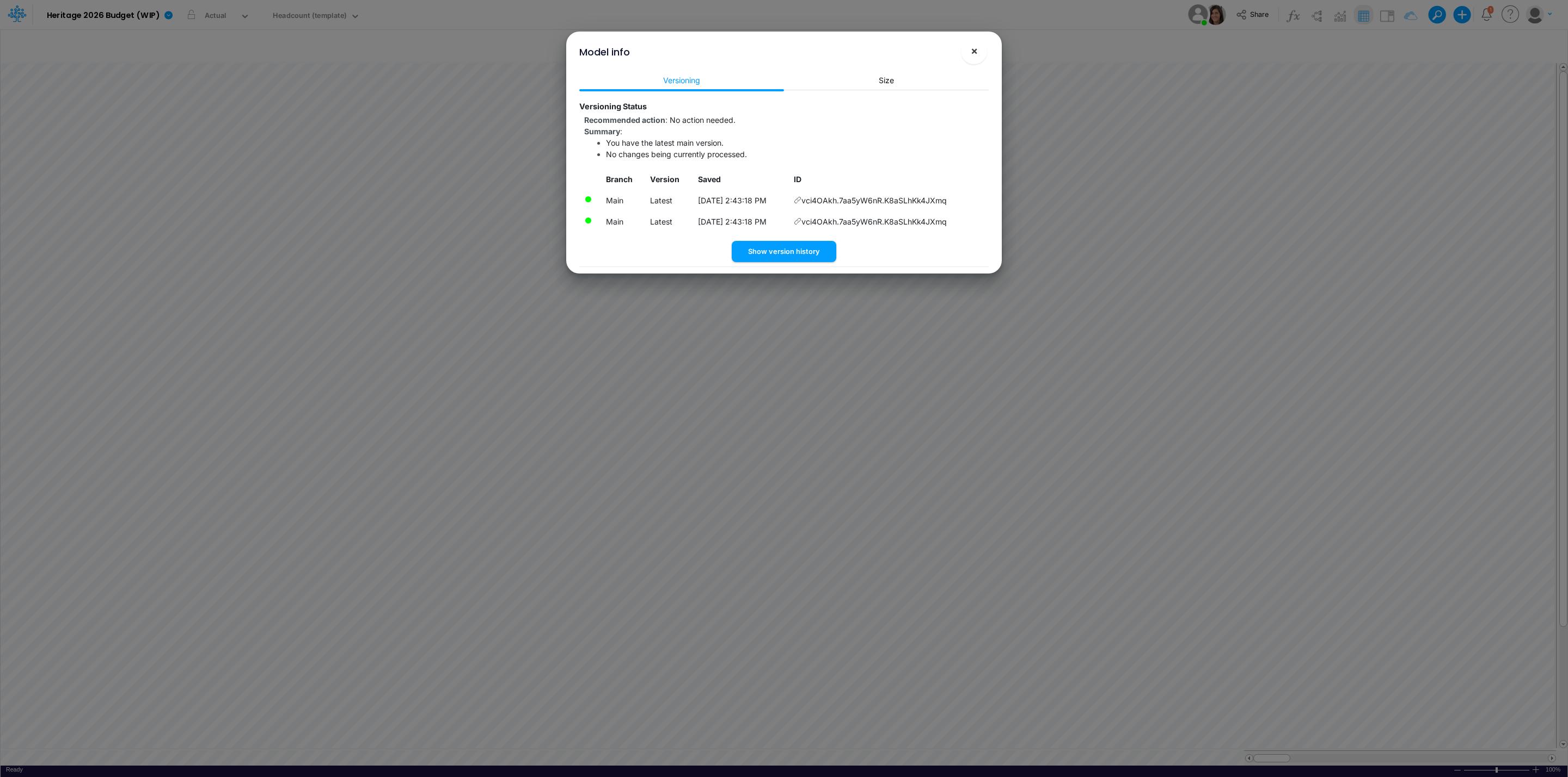
click at [977, 50] on span "×" at bounding box center [974, 50] width 7 height 13
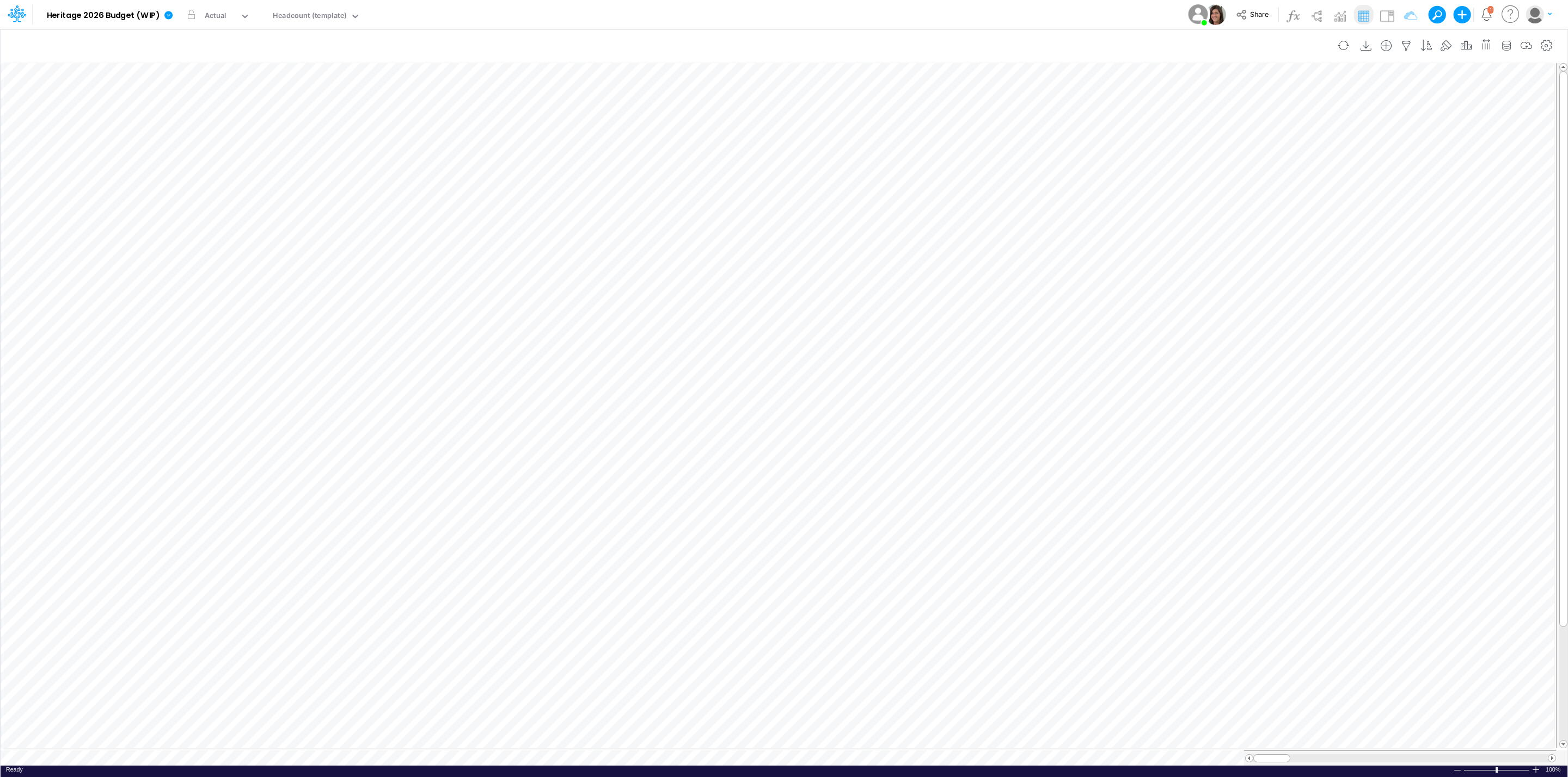
scroll to position [0, 1]
click at [1391, 14] on img at bounding box center [1386, 15] width 17 height 17
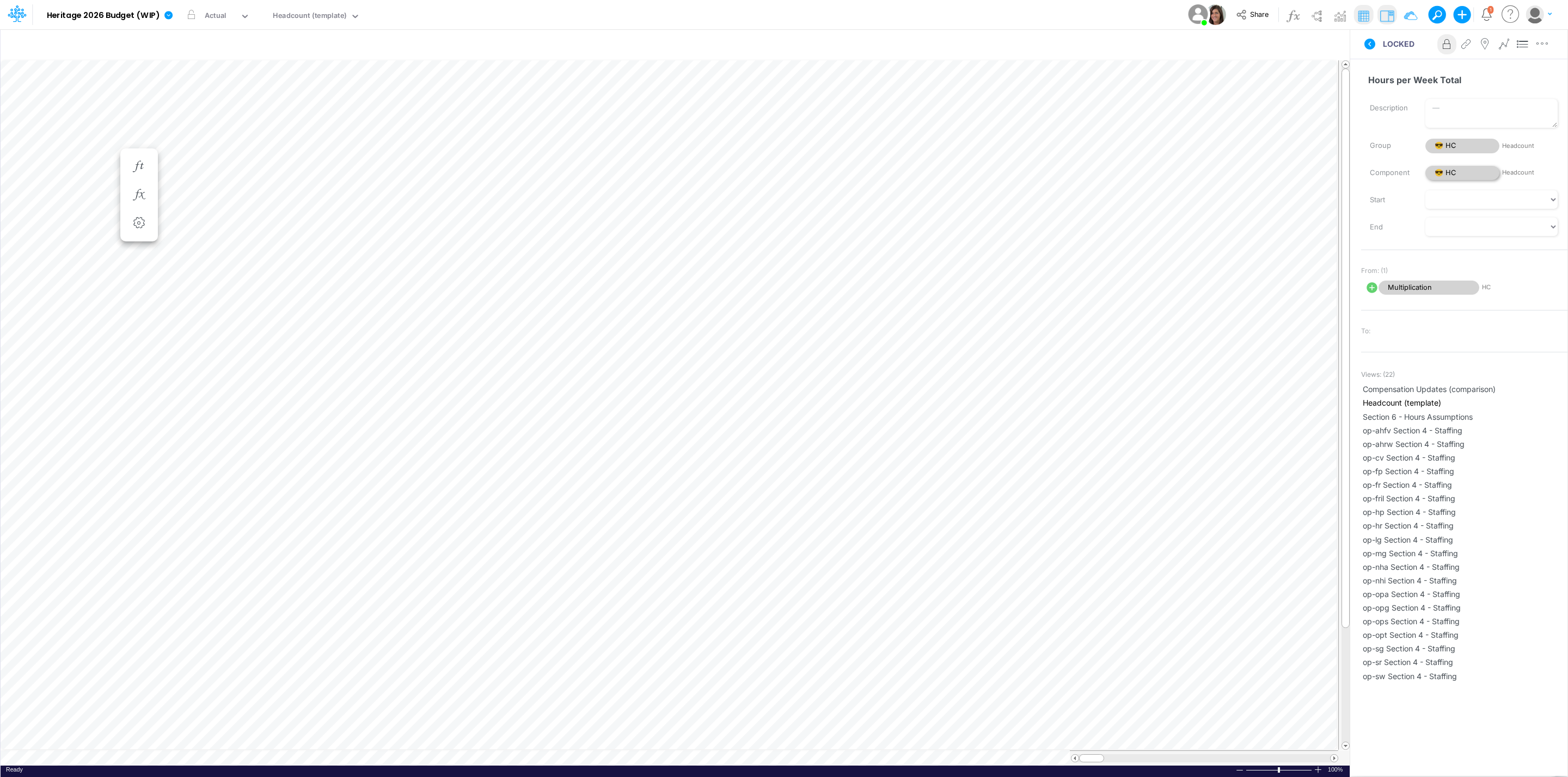
click at [1458, 171] on span "😎 HC" at bounding box center [1462, 172] width 74 height 14
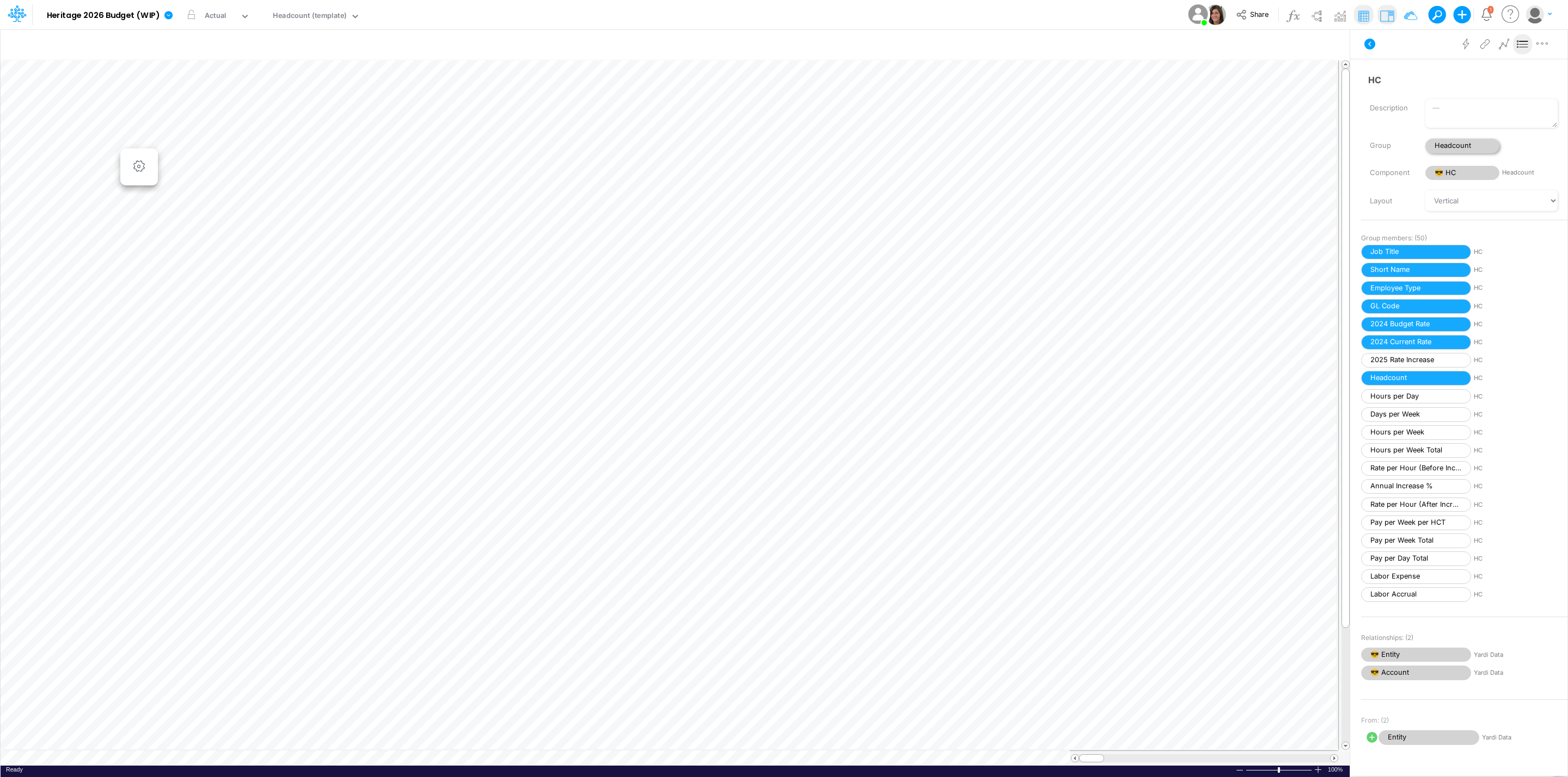
click at [1465, 144] on span "Headcount" at bounding box center [1462, 146] width 74 height 14
select select "Horizontal"
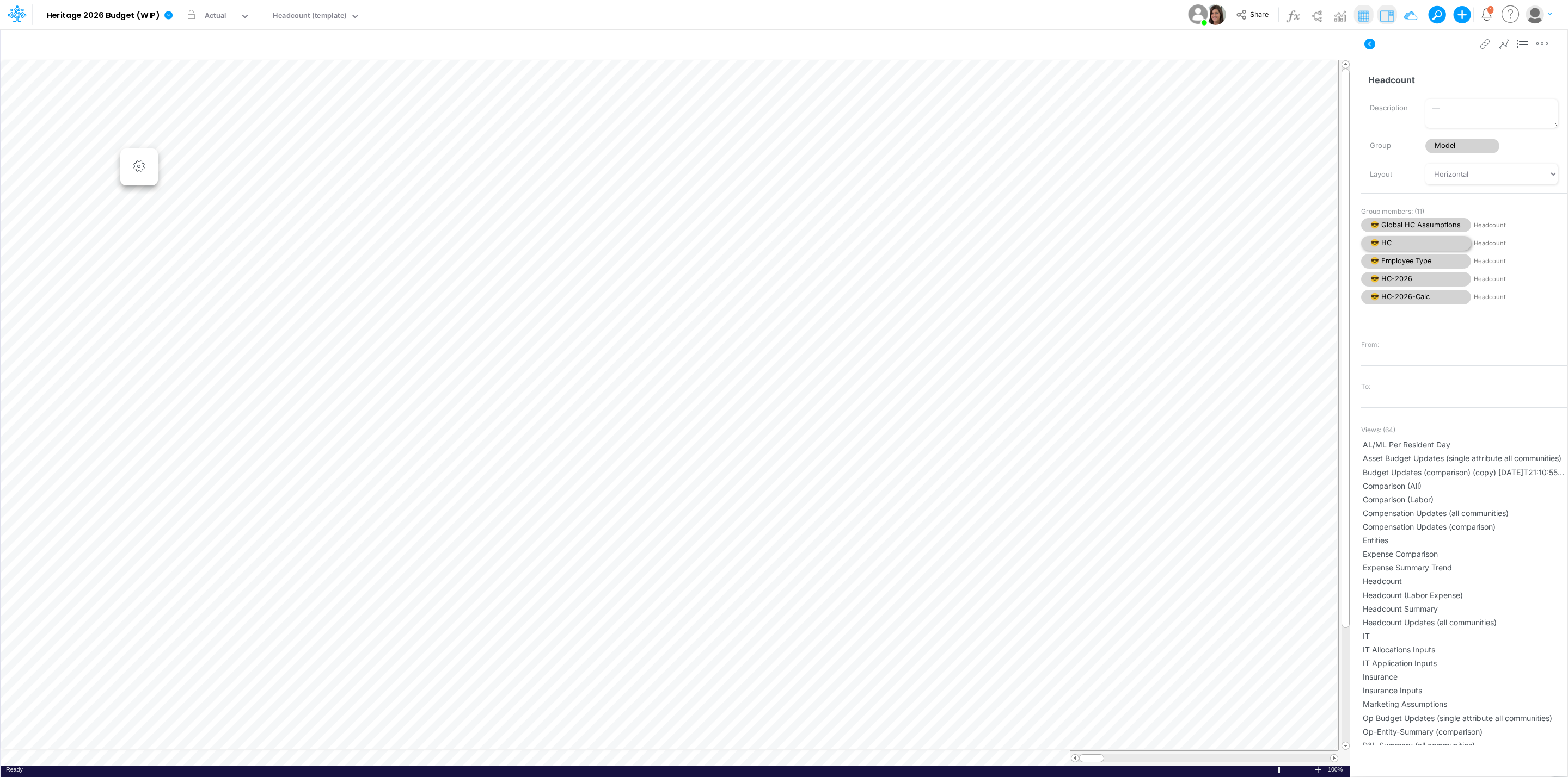
click at [1413, 243] on span "😎 HC" at bounding box center [1415, 243] width 110 height 14
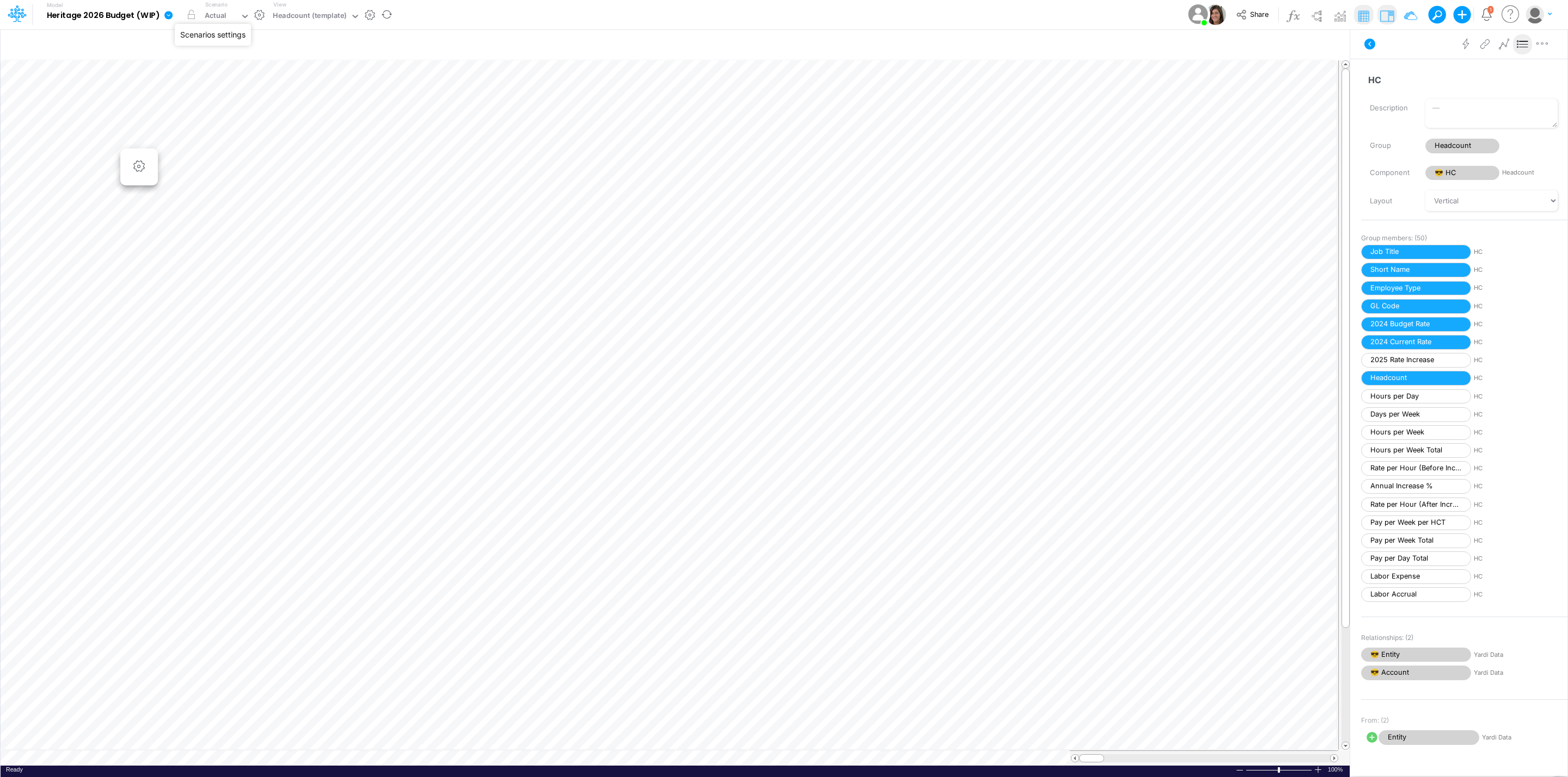
click at [257, 10] on button "button" at bounding box center [259, 15] width 11 height 11
click at [1457, 148] on span "Headcount" at bounding box center [1462, 146] width 74 height 14
select select "Horizontal"
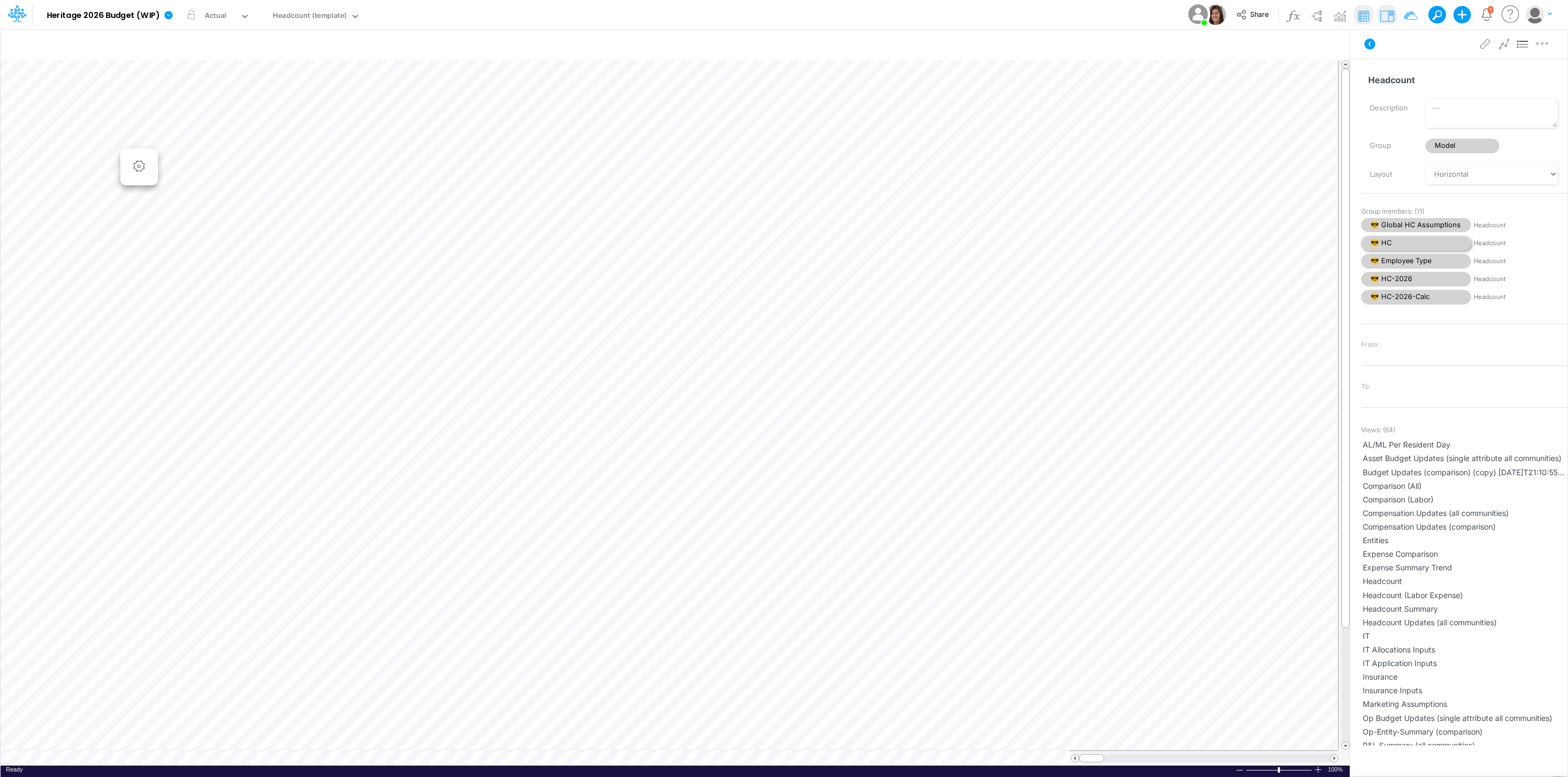
click at [1417, 240] on span "😎 HC" at bounding box center [1415, 243] width 110 height 14
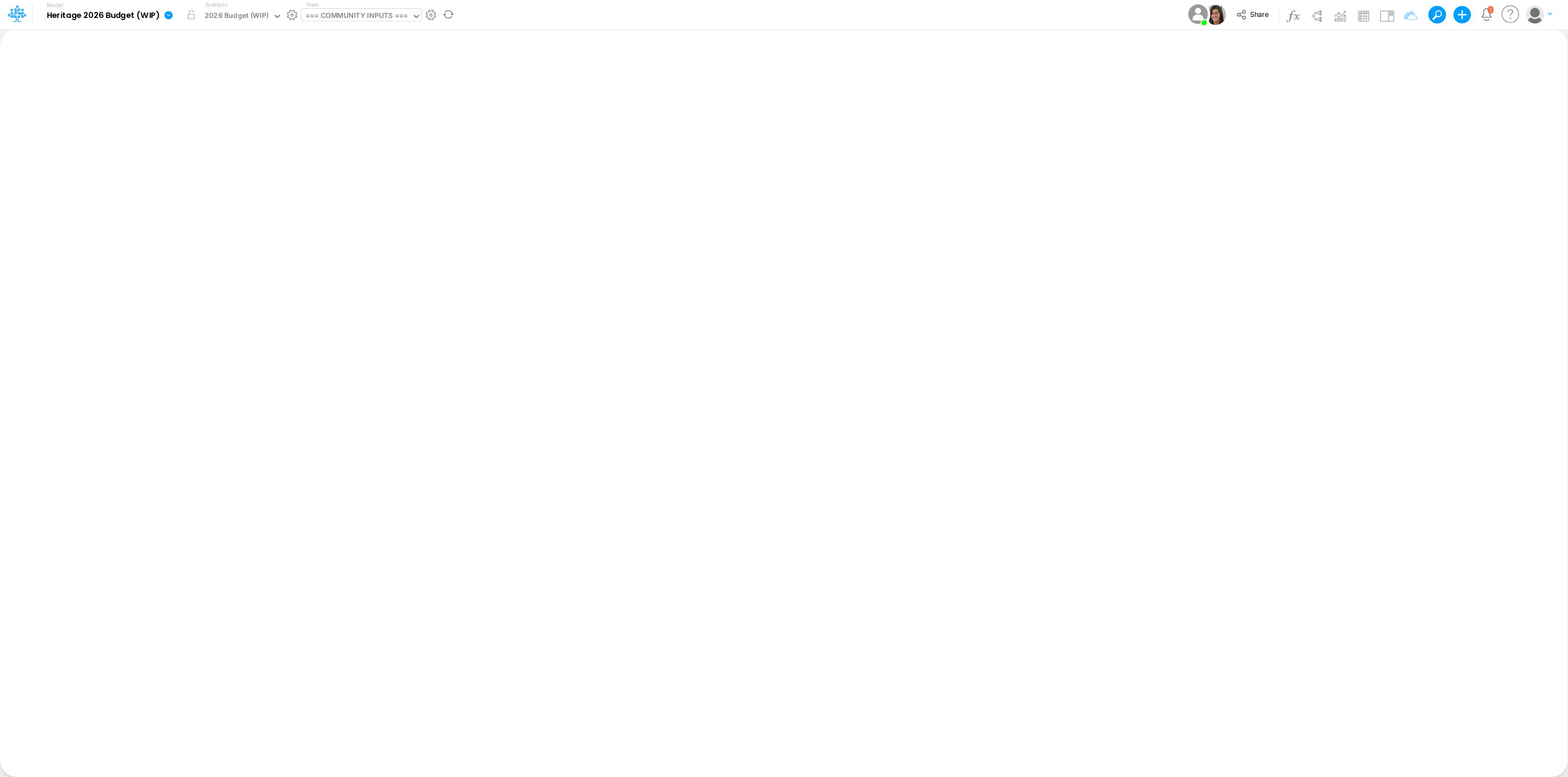
click at [378, 13] on div "=== COMMUNITY INPUTS ===" at bounding box center [356, 16] width 102 height 12
type input "head"
click at [404, 159] on div "Headcount (template)" at bounding box center [375, 160] width 147 height 18
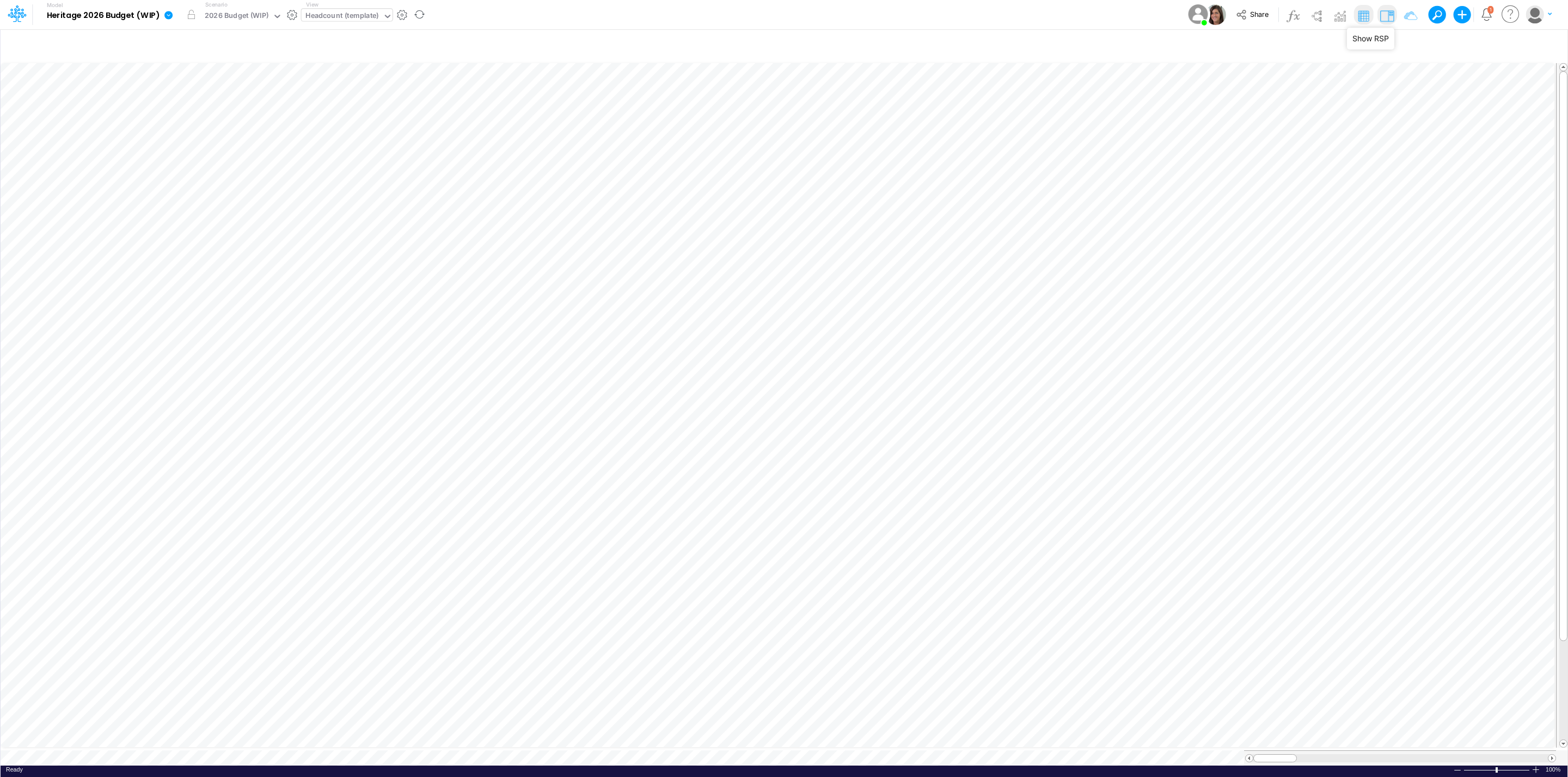
click at [1381, 18] on img at bounding box center [1386, 15] width 17 height 17
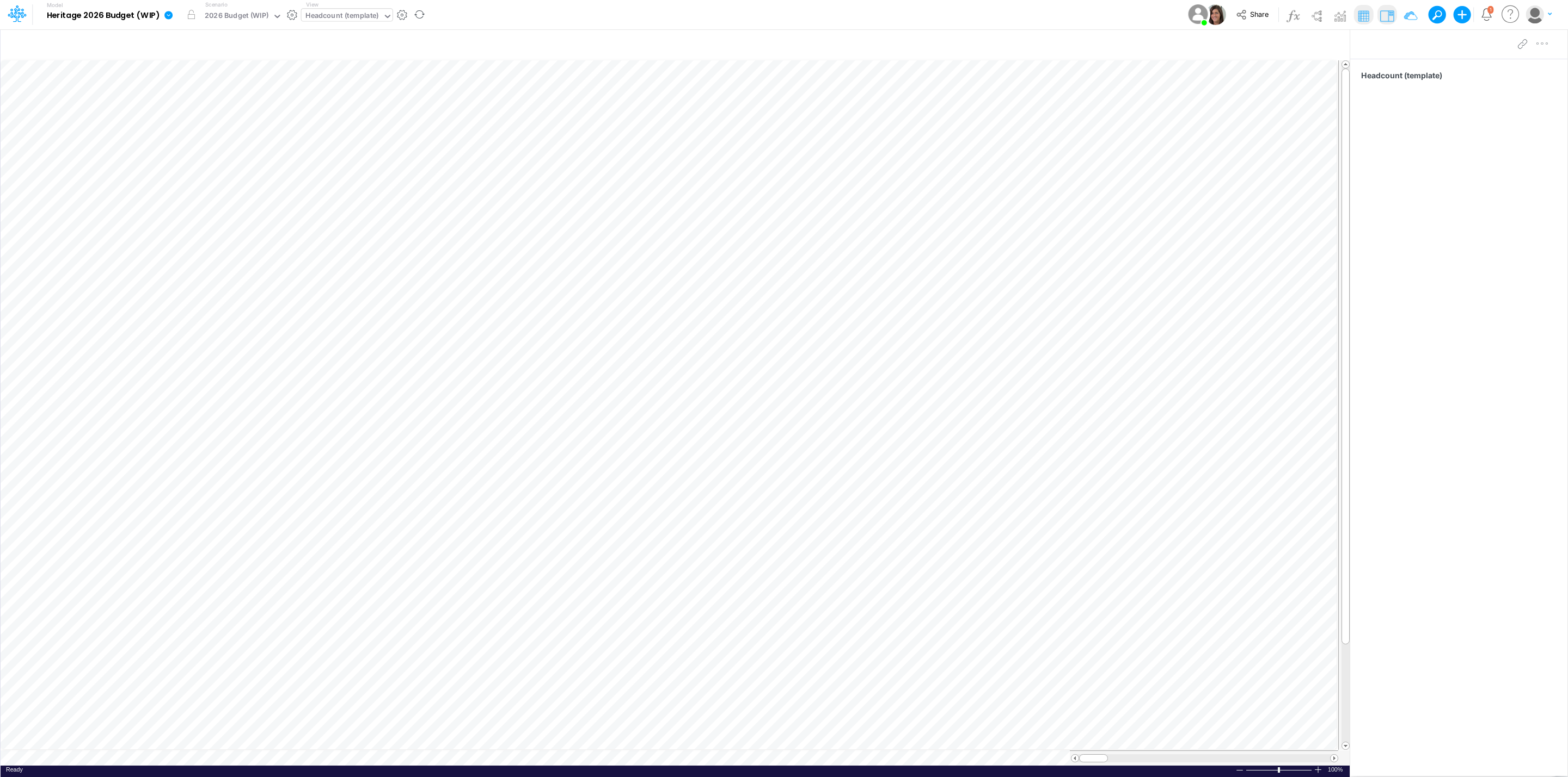
scroll to position [0, 1]
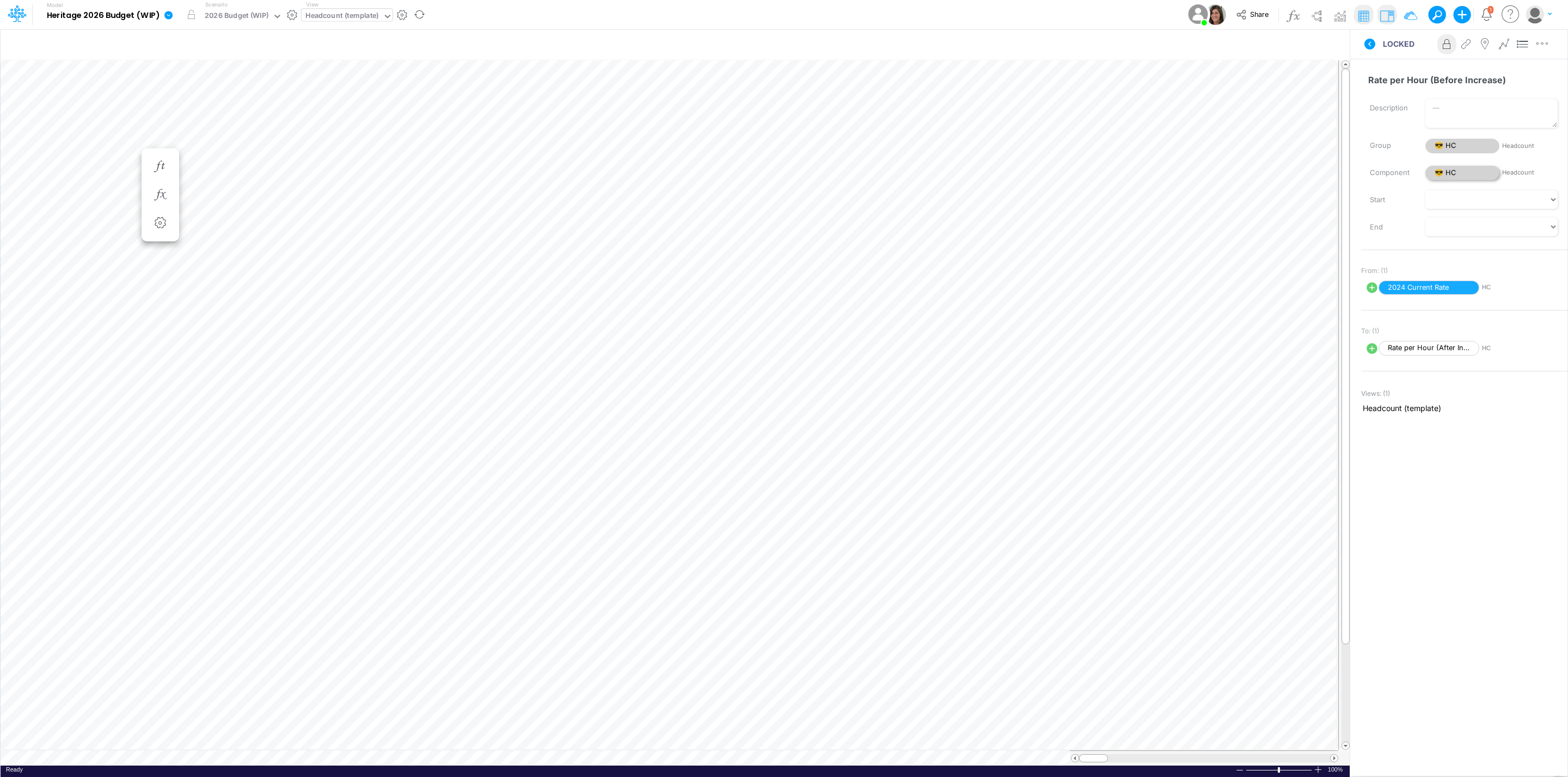
click at [1474, 166] on span "😎 HC" at bounding box center [1462, 172] width 74 height 14
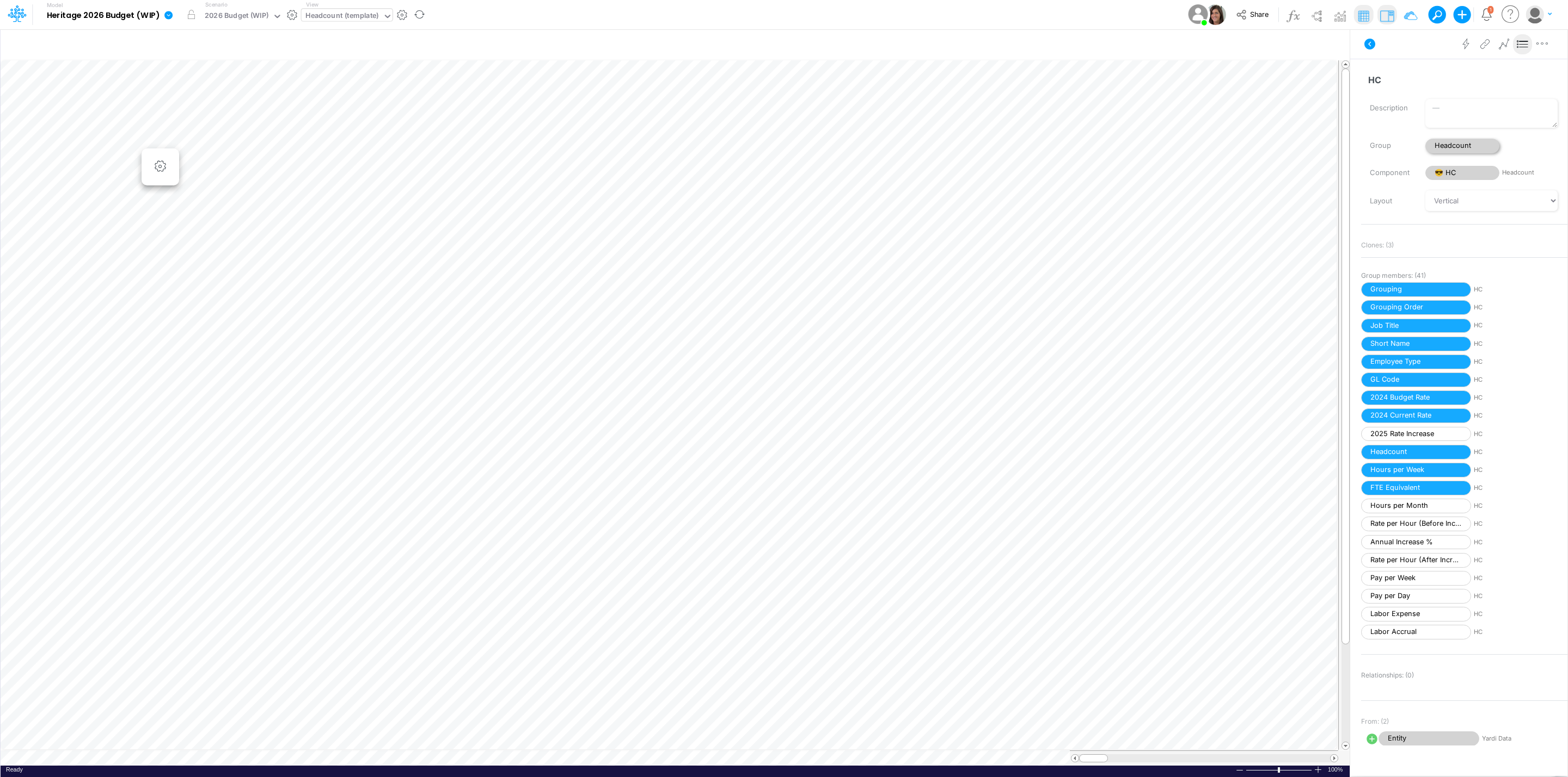
click at [1465, 144] on span "Headcount" at bounding box center [1462, 146] width 74 height 14
select select "Horizontal"
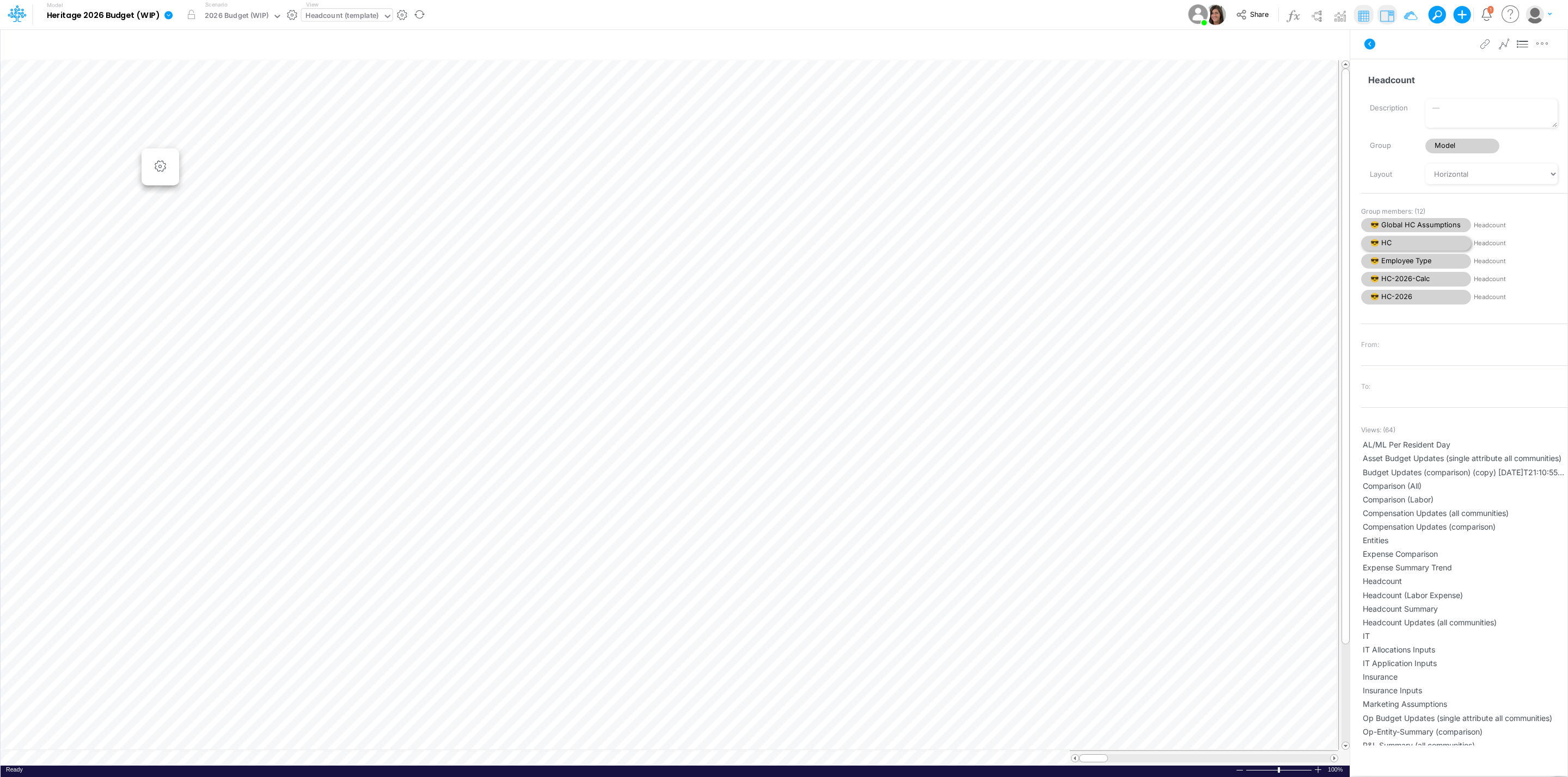
click at [1417, 243] on span "😎 HC" at bounding box center [1415, 243] width 110 height 14
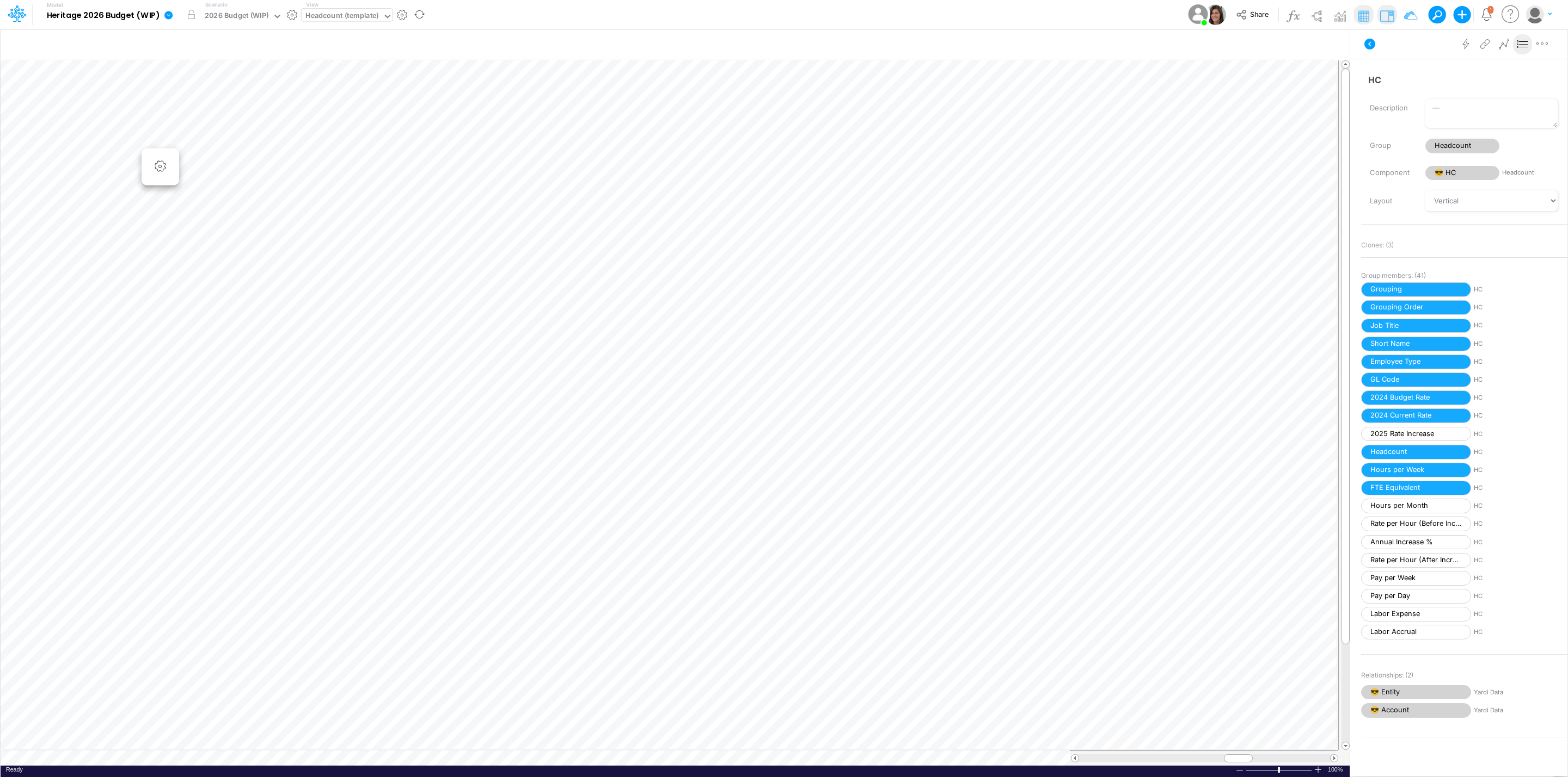
click at [172, 13] on link at bounding box center [170, 15] width 22 height 29
click at [230, 110] on button "View model info" at bounding box center [223, 113] width 116 height 17
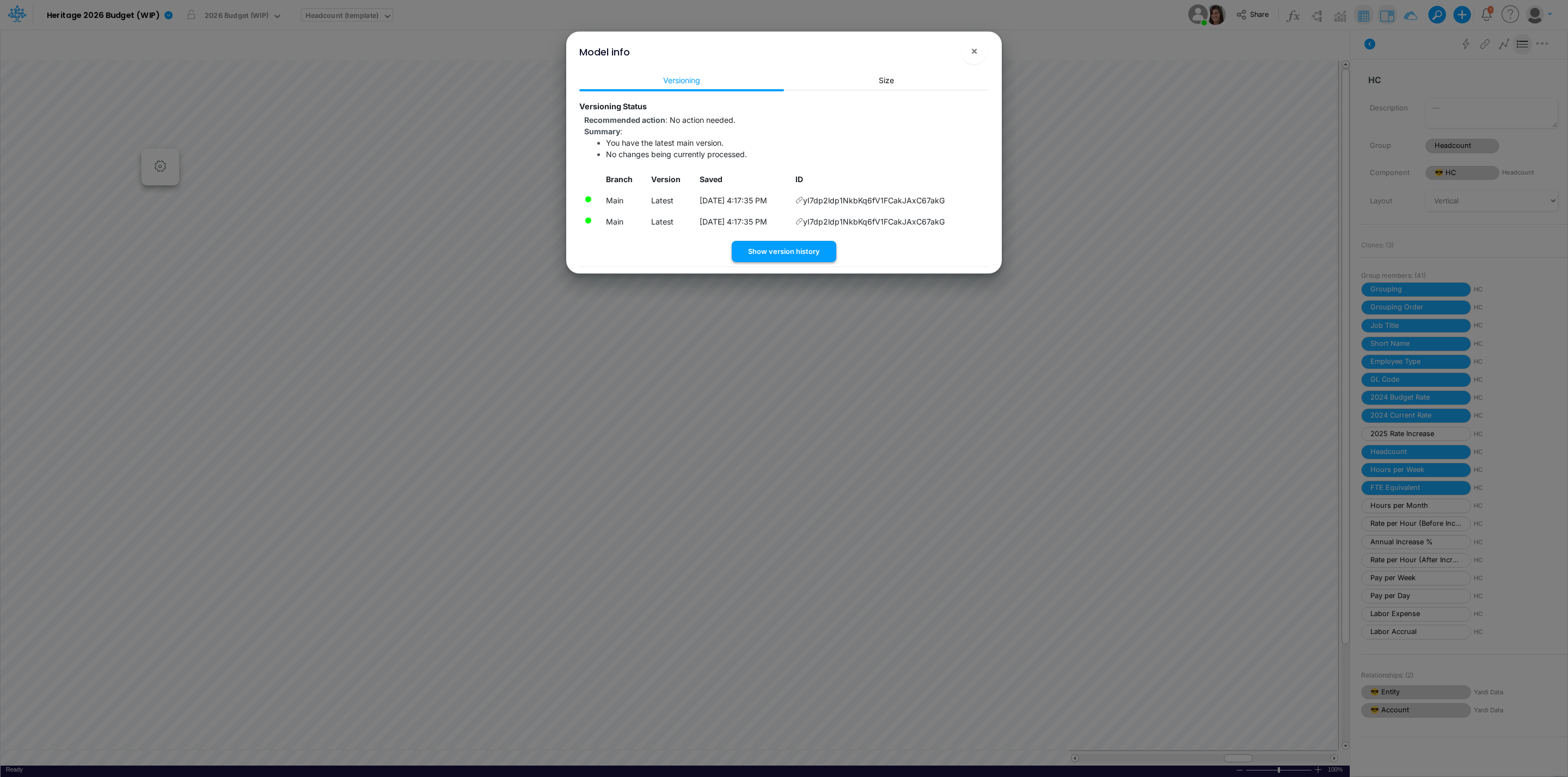
click at [818, 249] on button "Show version history" at bounding box center [784, 251] width 105 height 21
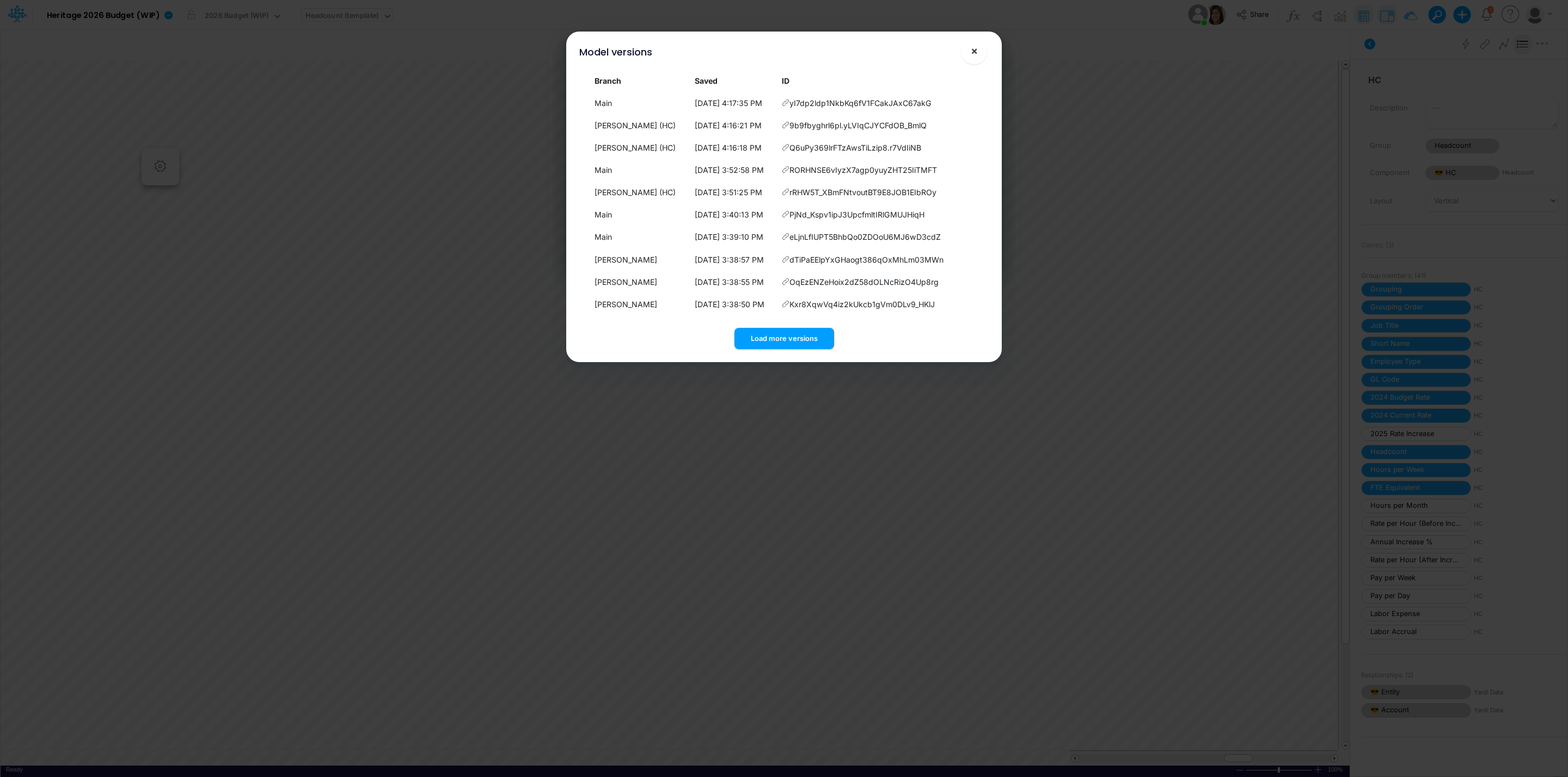
click at [976, 55] on span "×" at bounding box center [974, 50] width 7 height 13
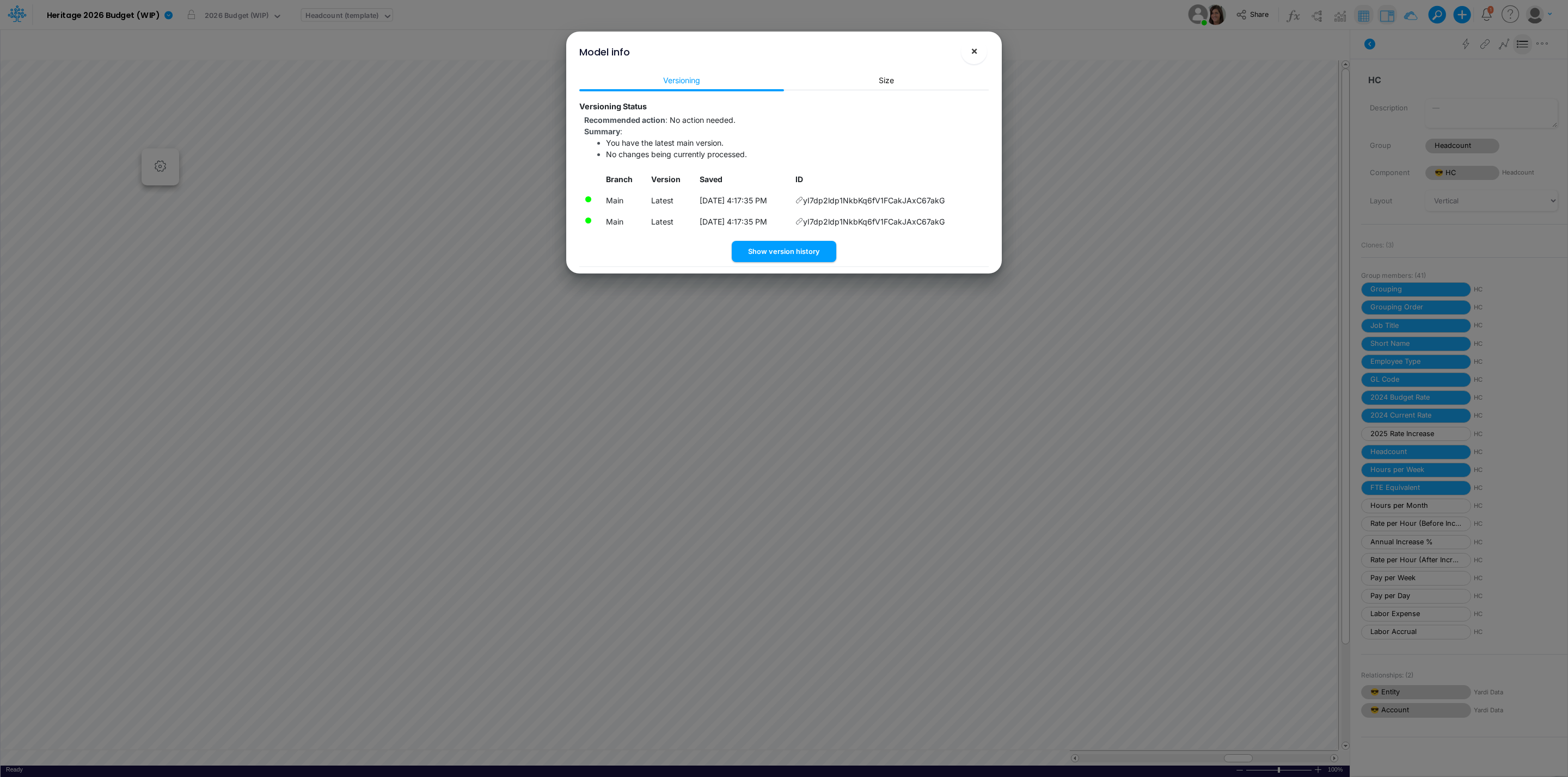
click at [974, 48] on span "×" at bounding box center [974, 50] width 7 height 13
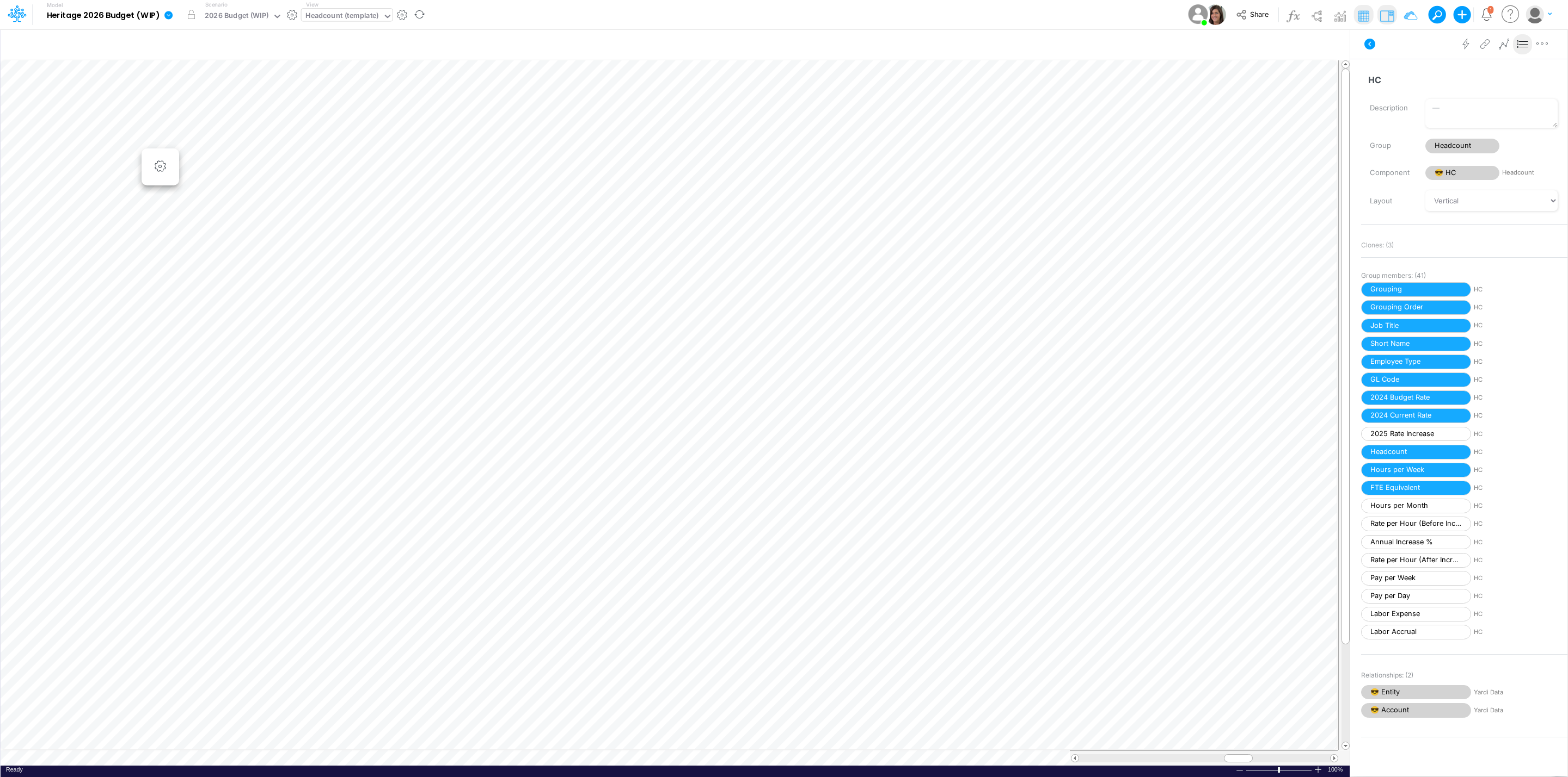
click at [167, 11] on icon at bounding box center [169, 14] width 9 height 9
click at [247, 78] on button "Import" at bounding box center [223, 77] width 116 height 18
click at [219, 123] on button "Sync Scenarios" at bounding box center [223, 130] width 116 height 17
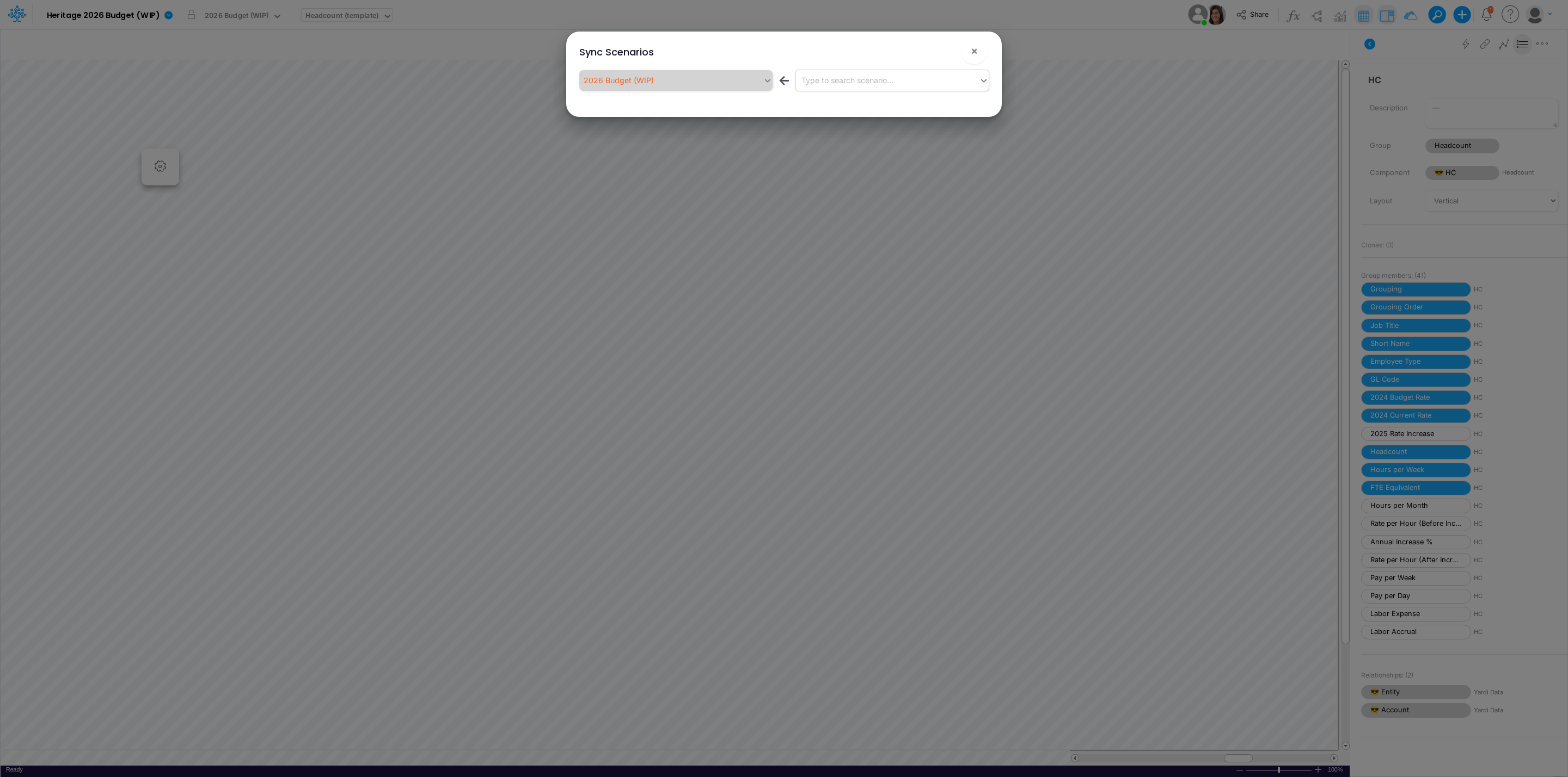
click at [814, 82] on div "Type to search scenario..." at bounding box center [847, 80] width 92 height 11
click at [864, 128] on div "Actual" at bounding box center [892, 127] width 192 height 20
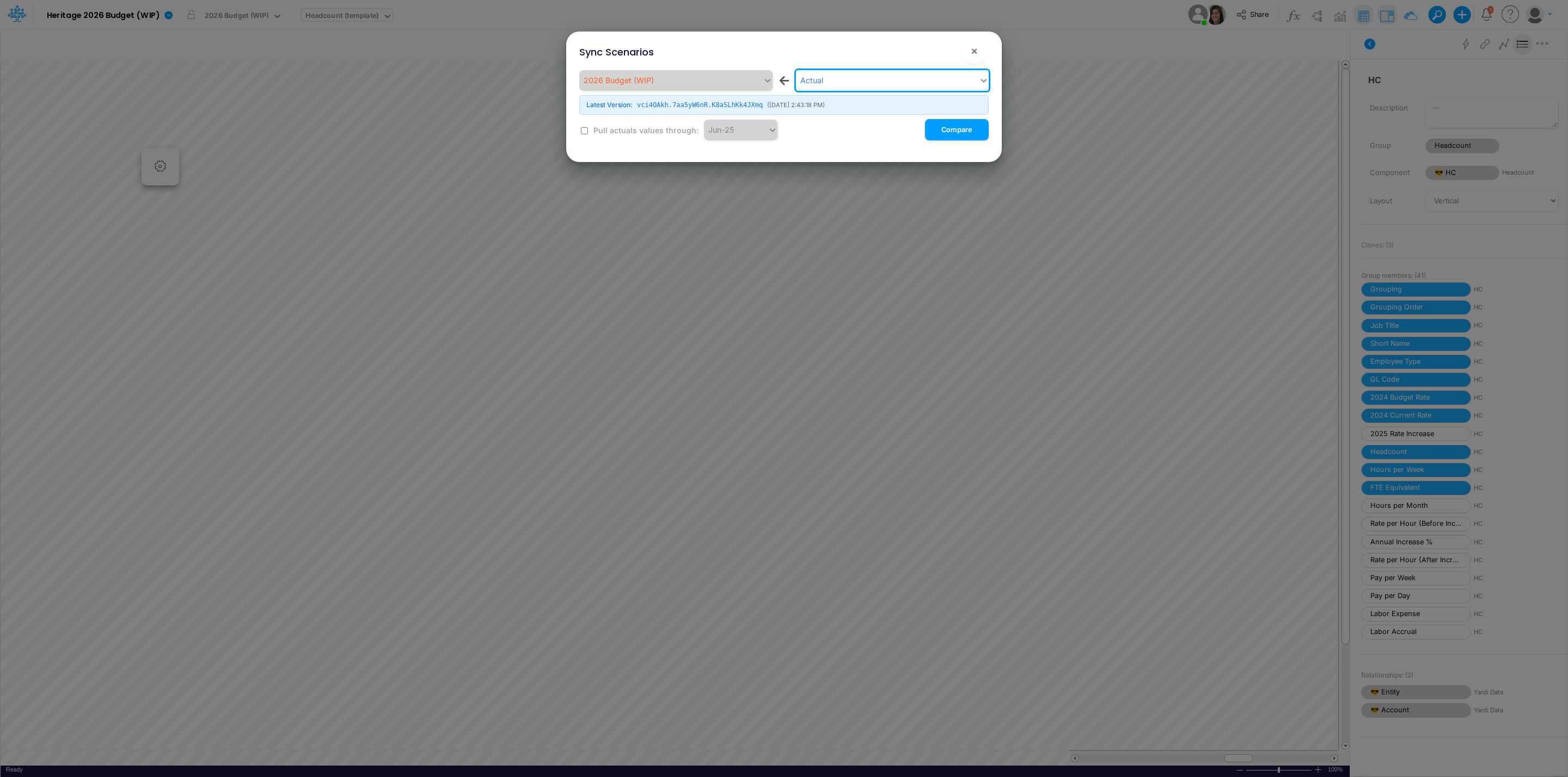
click at [588, 134] on div "2026 Budget (WIP) ← option Actual, selected. 0 results available. Select is foc…" at bounding box center [784, 106] width 410 height 70
click at [585, 134] on input "checkbox" at bounding box center [584, 130] width 7 height 7
checkbox input "true"
drag, startPoint x: 964, startPoint y: 130, endPoint x: 978, endPoint y: 137, distance: 15.7
click at [964, 130] on button "Compare" at bounding box center [956, 130] width 64 height 21
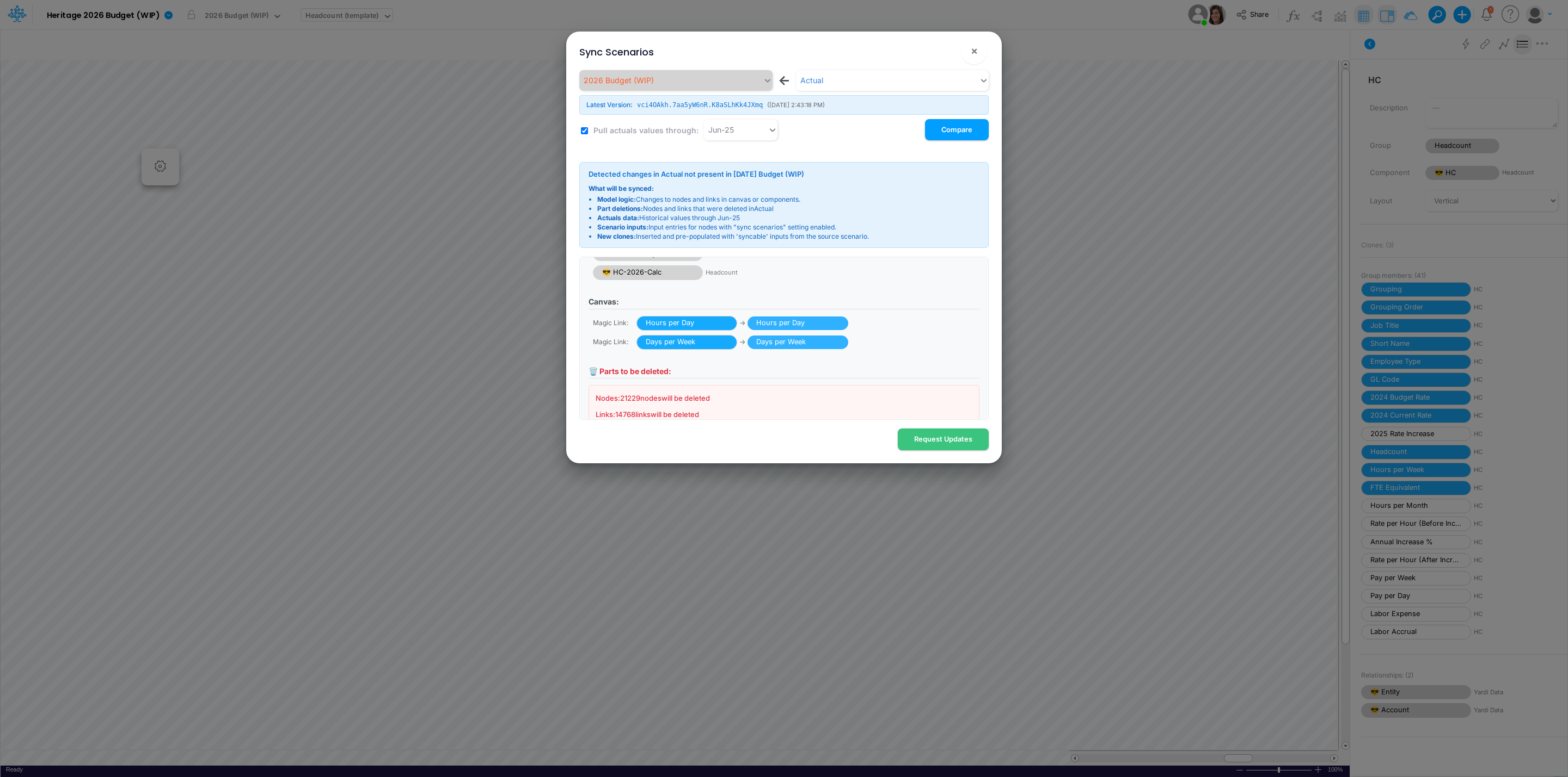
scroll to position [128, 0]
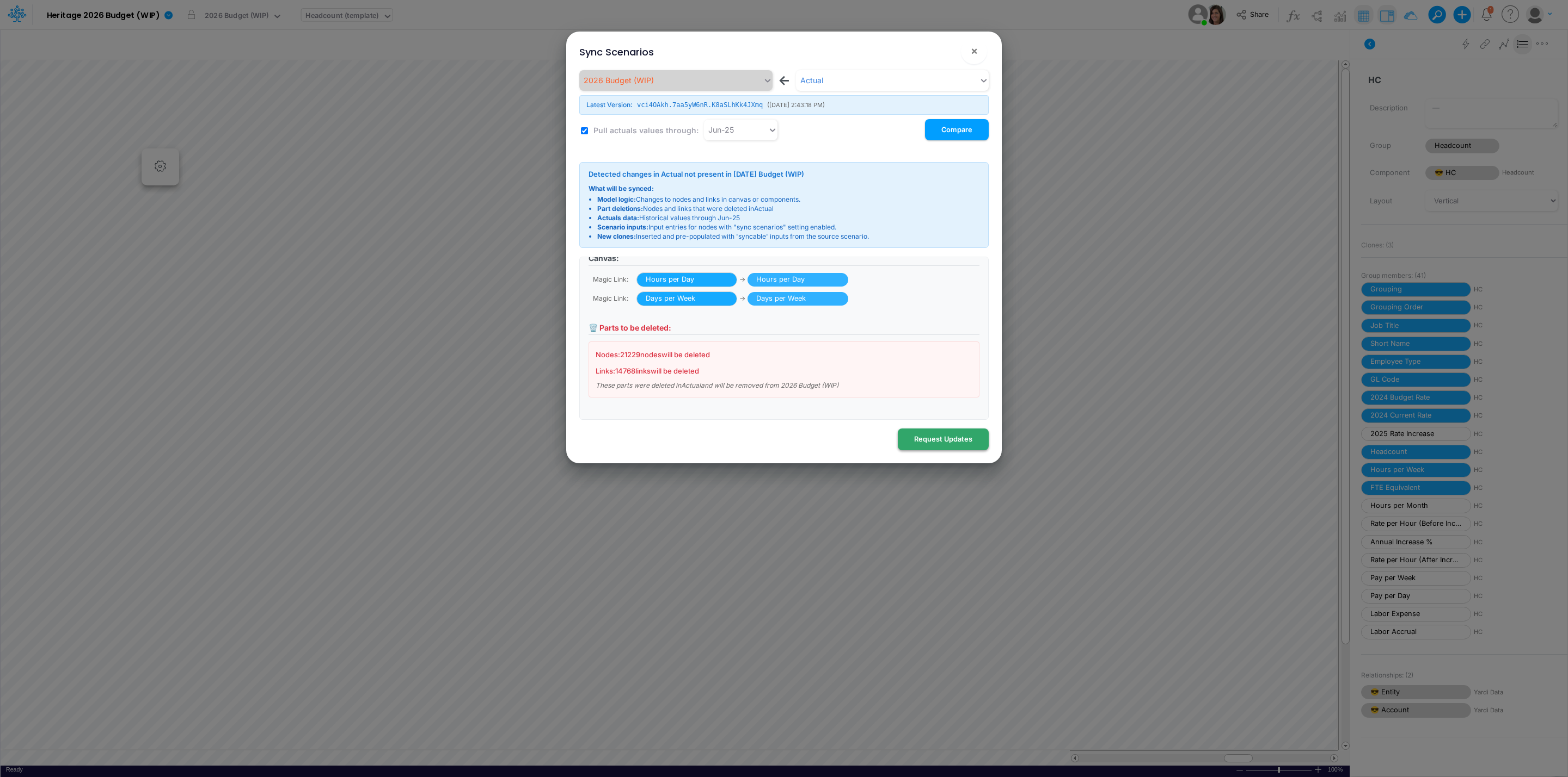
click at [960, 440] on button "Request Updates" at bounding box center [942, 439] width 90 height 21
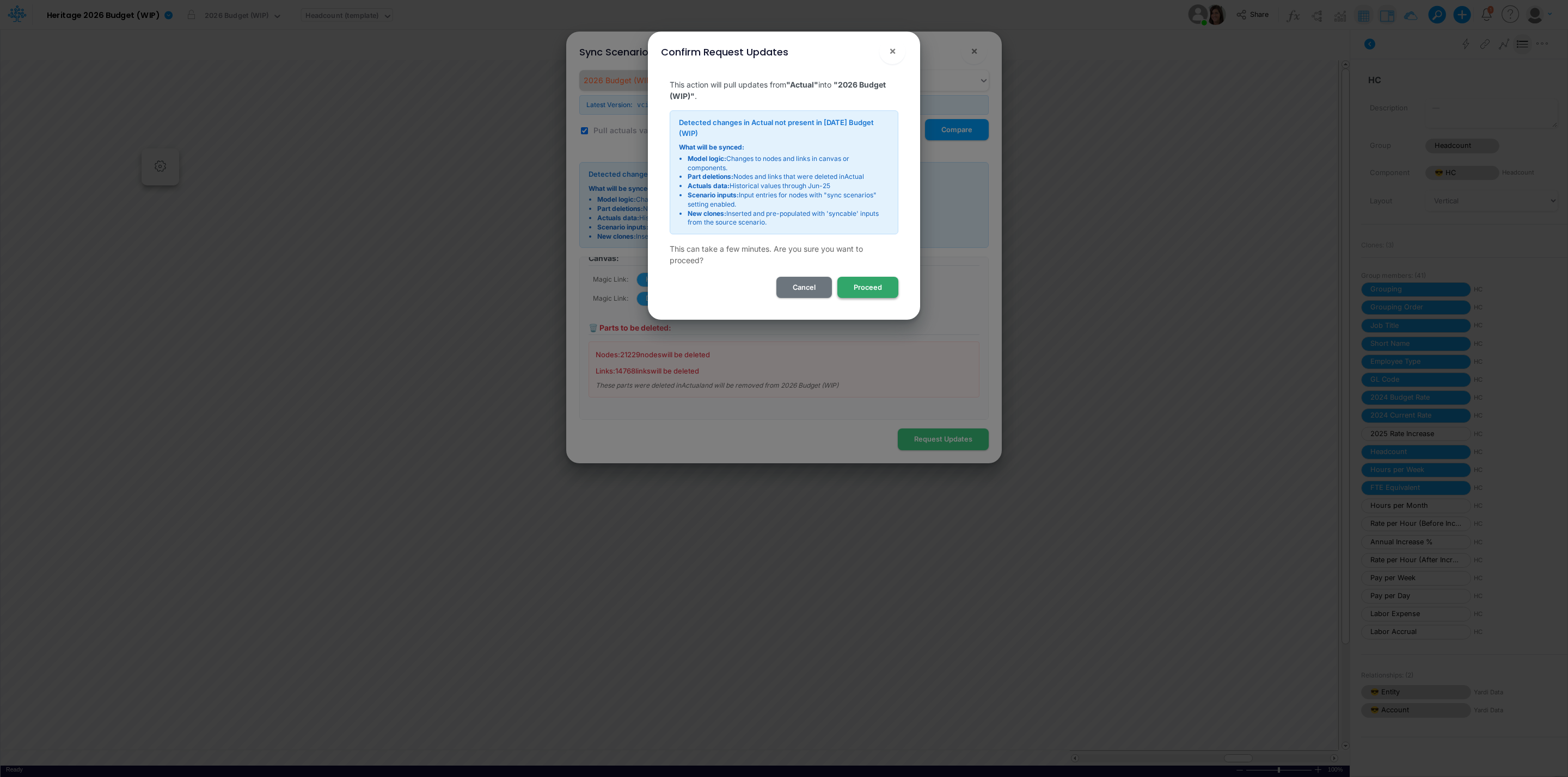
click at [861, 281] on button "Proceed" at bounding box center [868, 288] width 61 height 21
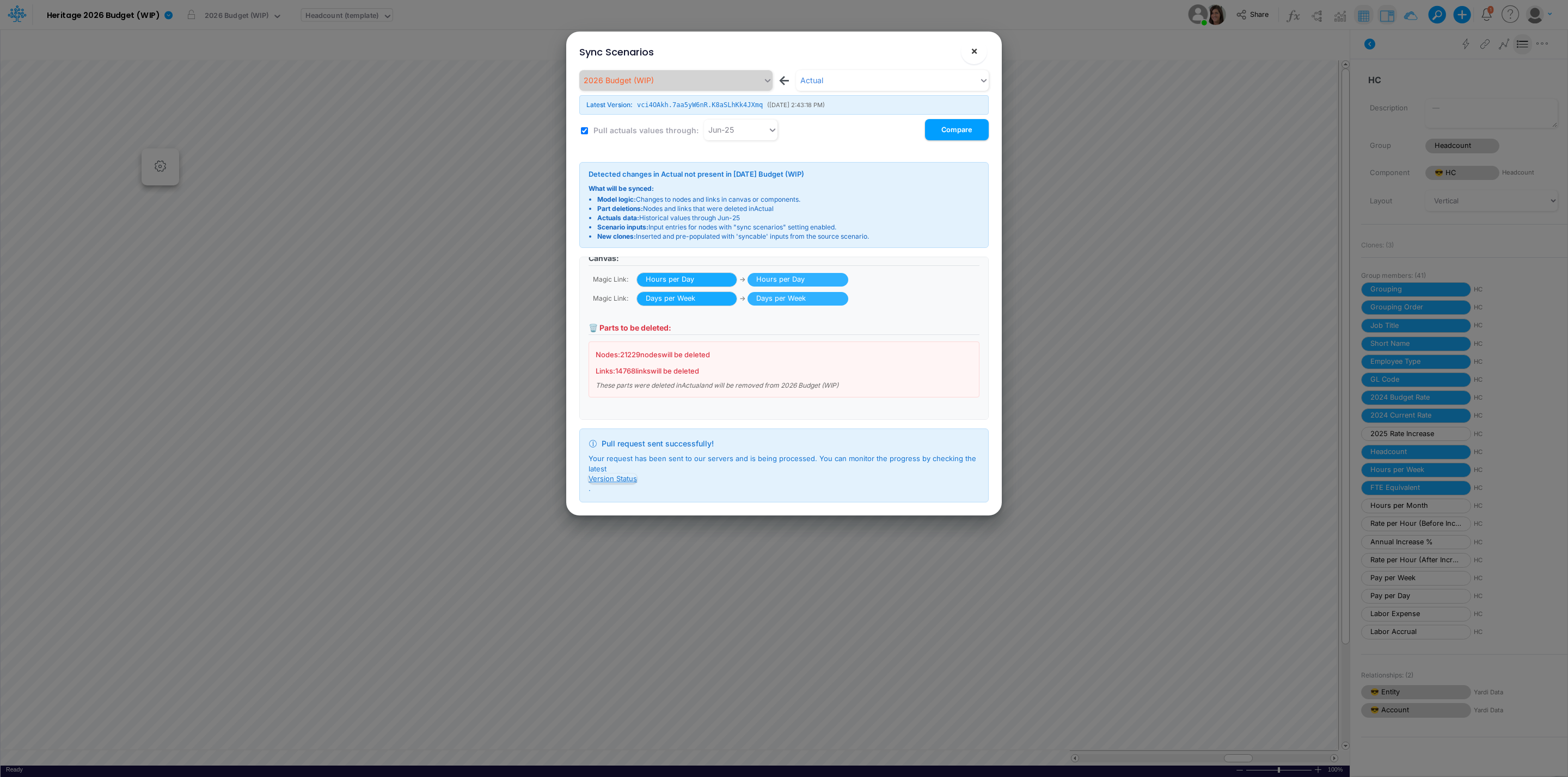
click at [971, 50] on span "×" at bounding box center [974, 50] width 7 height 13
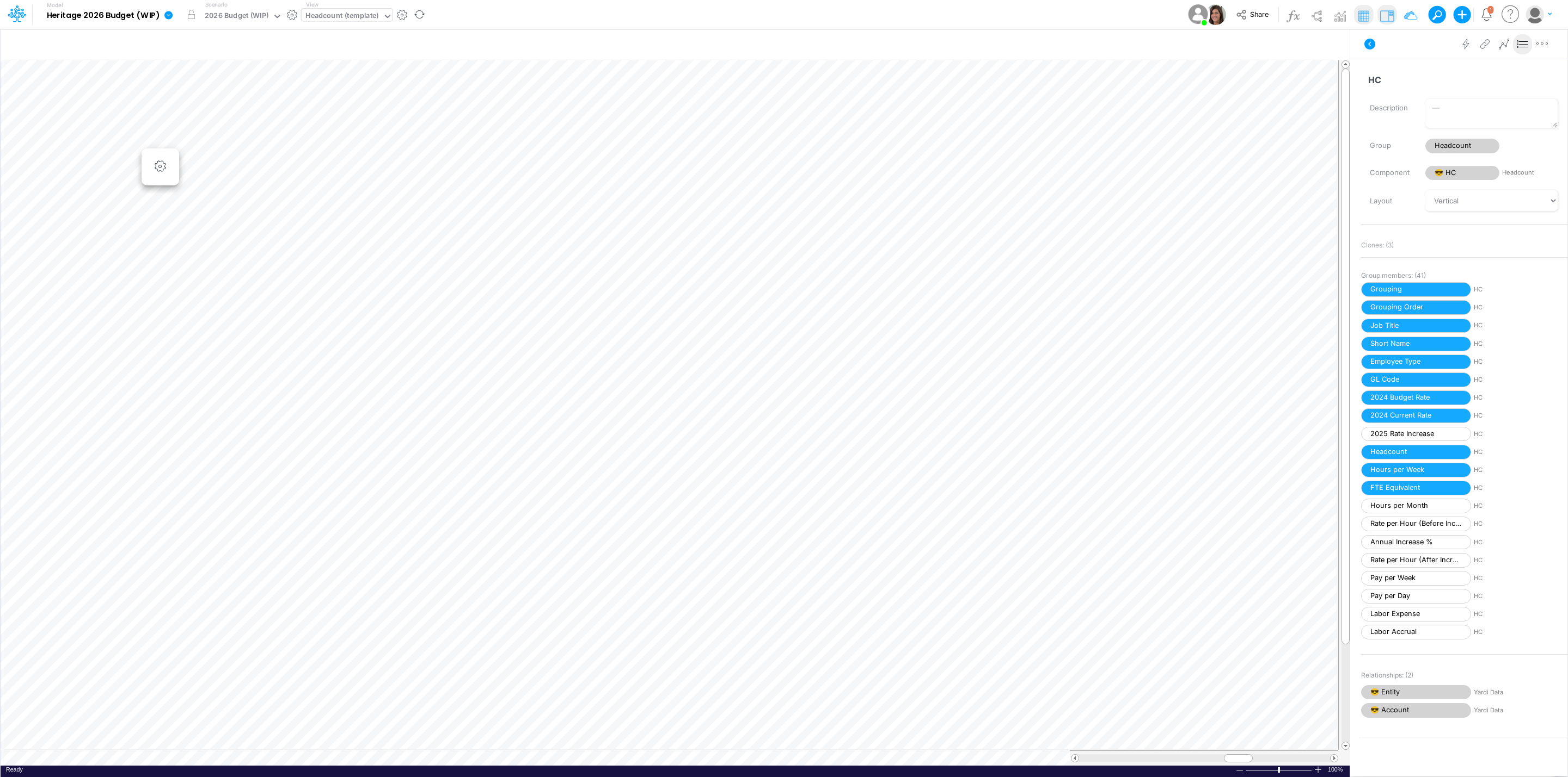
click at [165, 16] on icon at bounding box center [169, 14] width 9 height 9
click at [235, 110] on button "View model info" at bounding box center [223, 113] width 116 height 17
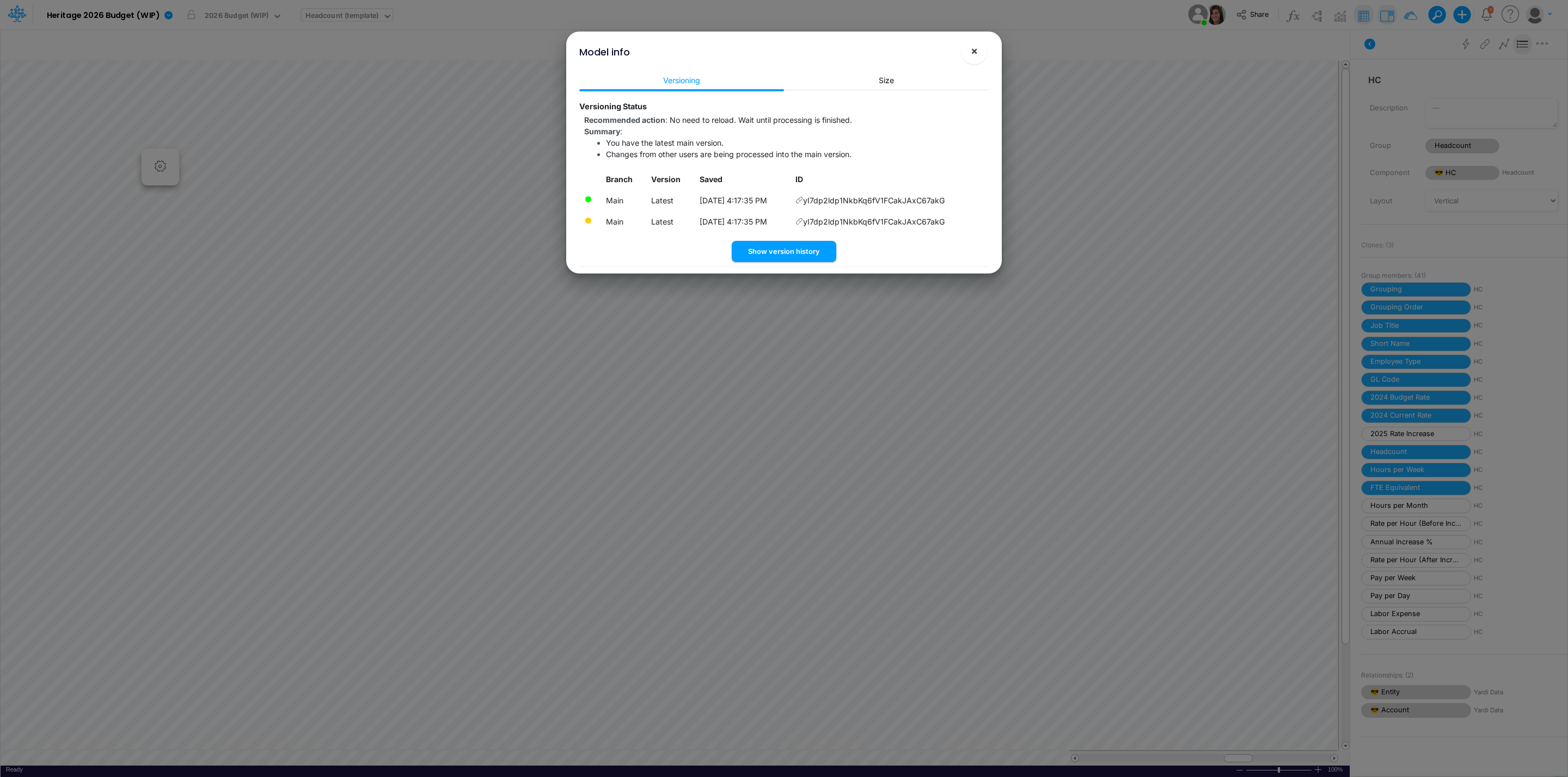
click at [980, 48] on button "×" at bounding box center [973, 50] width 26 height 26
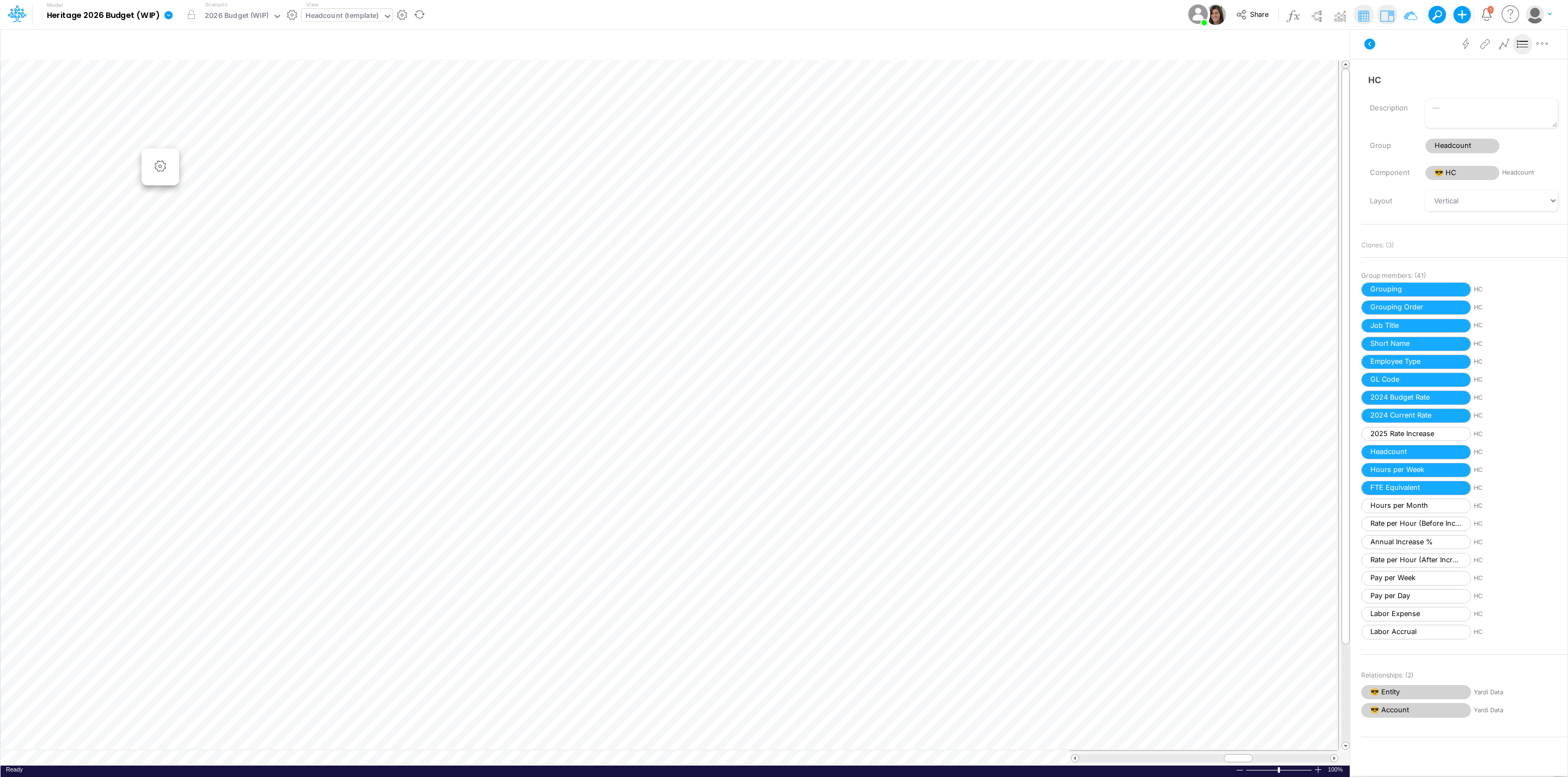
click at [164, 16] on icon at bounding box center [169, 15] width 10 height 10
click at [226, 109] on button "View model info" at bounding box center [223, 113] width 116 height 17
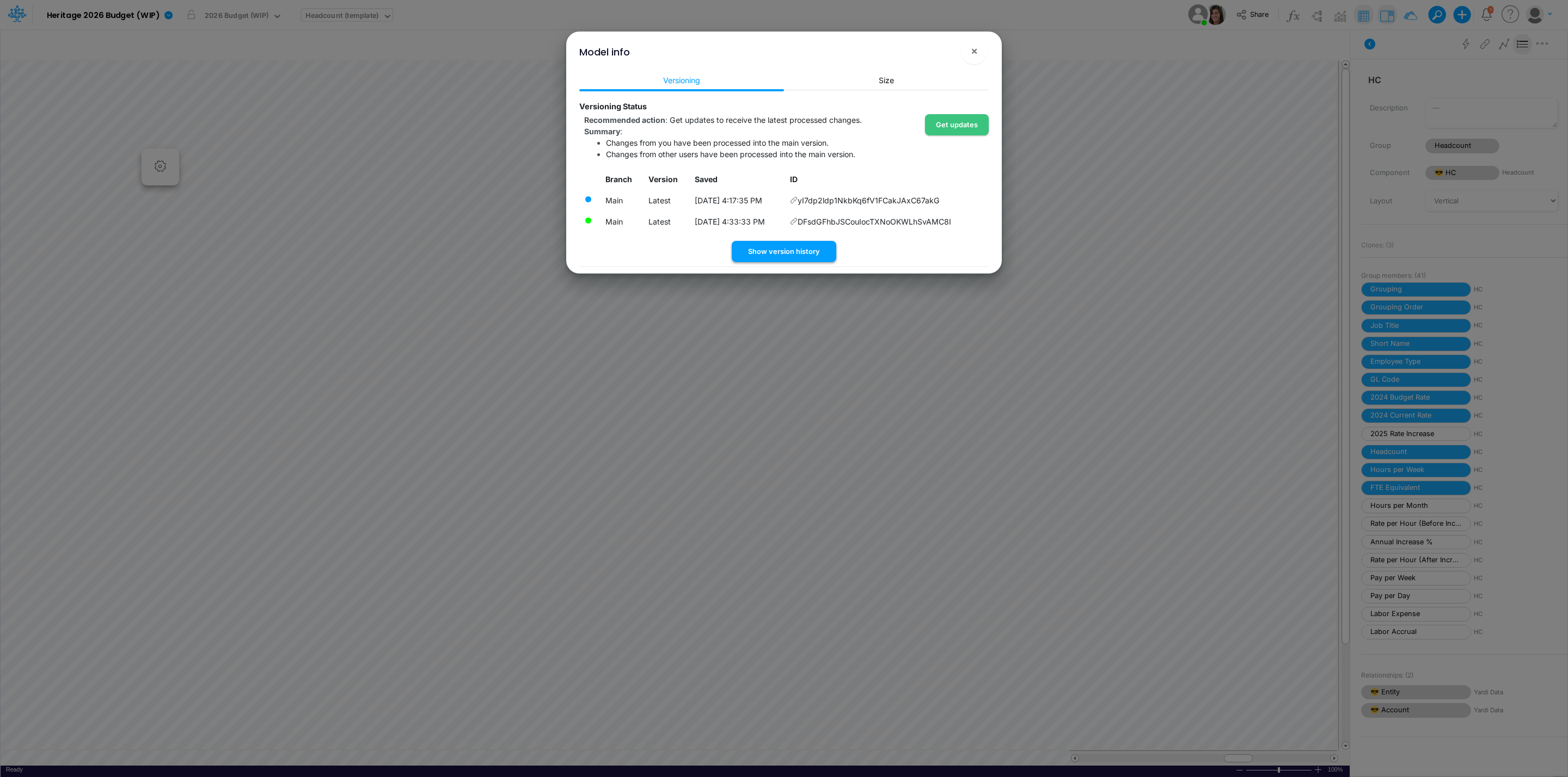
click at [800, 254] on button "Show version history" at bounding box center [784, 251] width 105 height 21
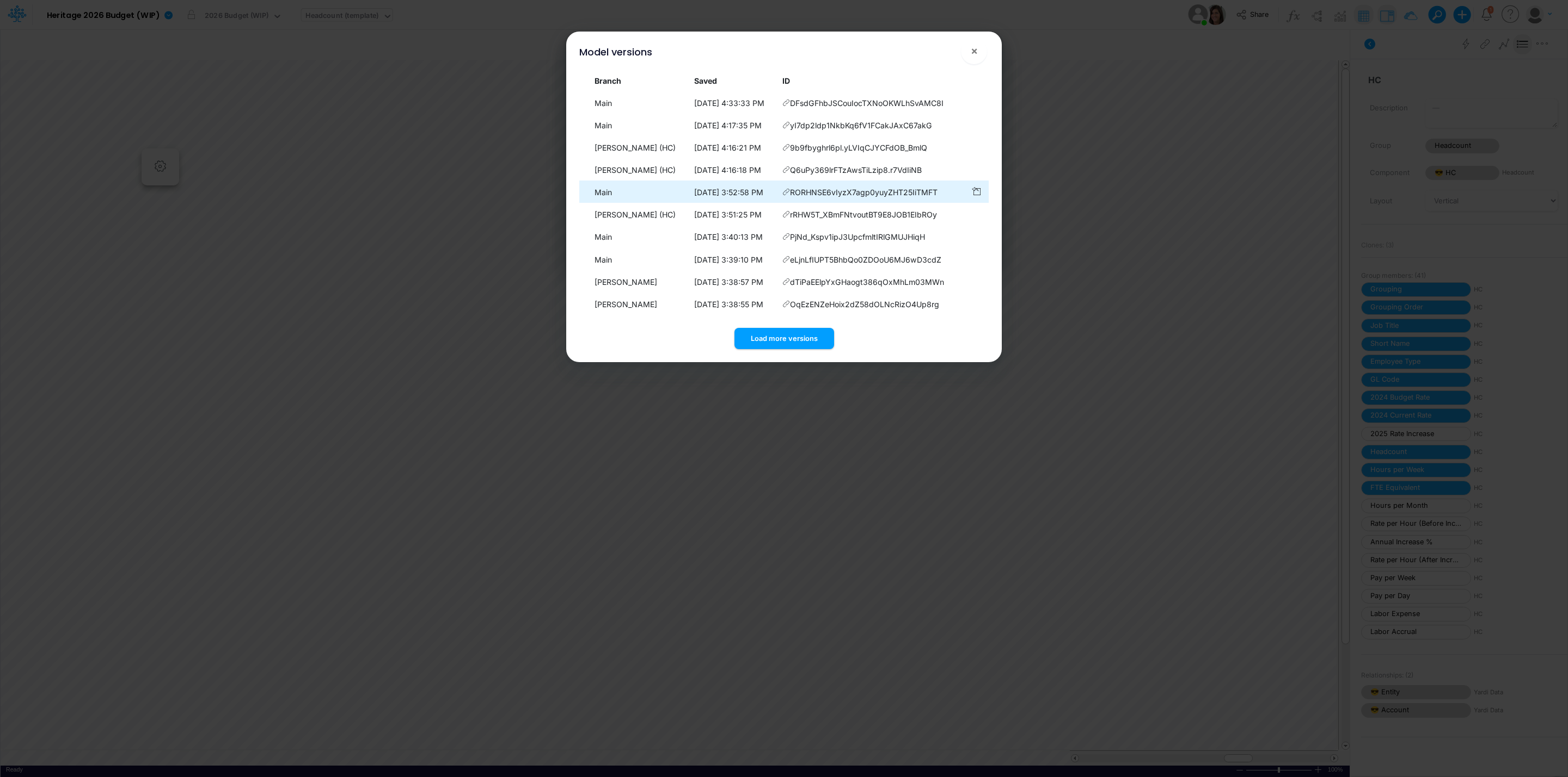
click at [787, 107] on icon at bounding box center [786, 103] width 8 height 8
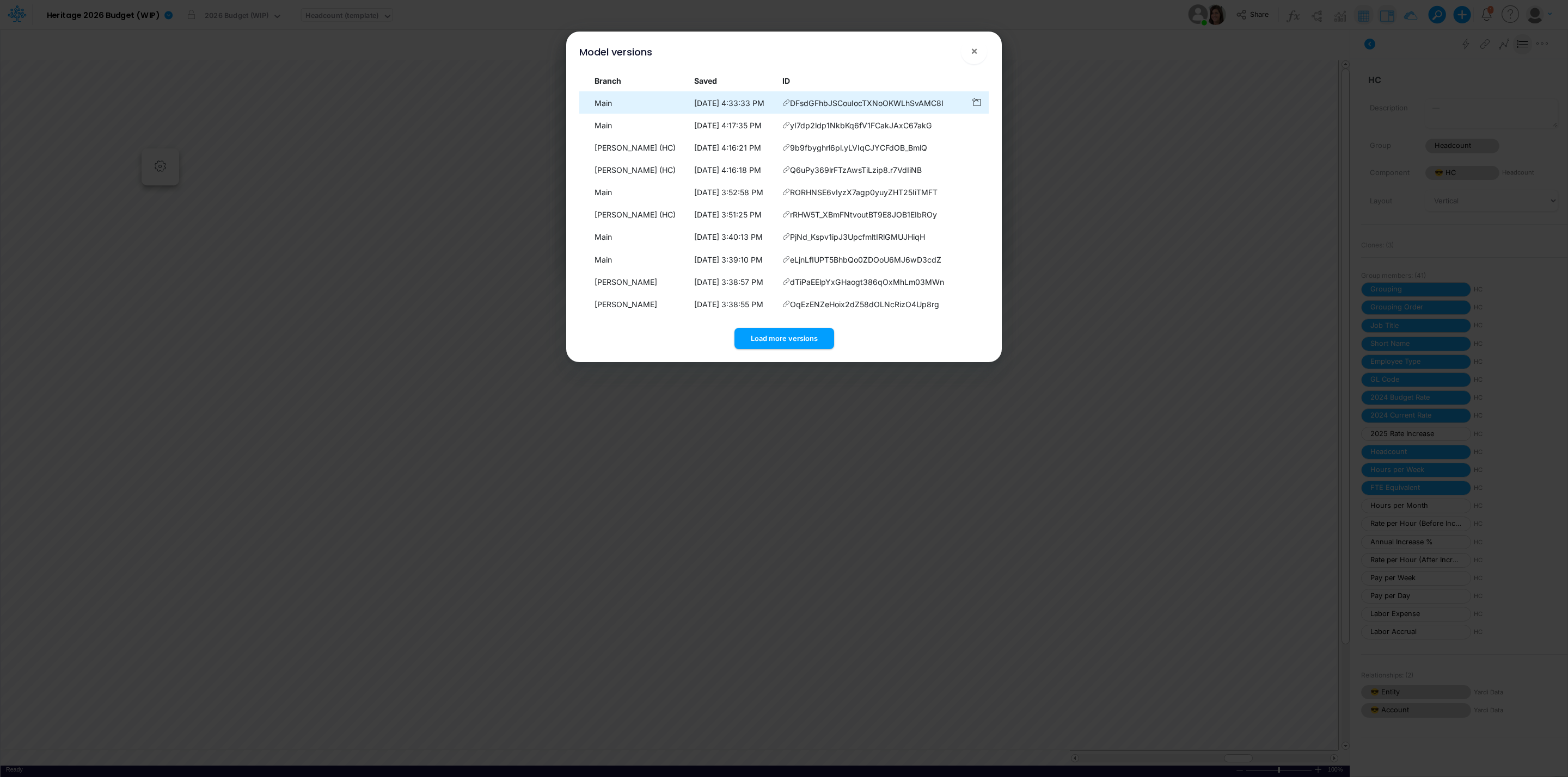
click at [789, 99] on icon at bounding box center [786, 103] width 8 height 8
click at [975, 50] on span "×" at bounding box center [974, 50] width 7 height 13
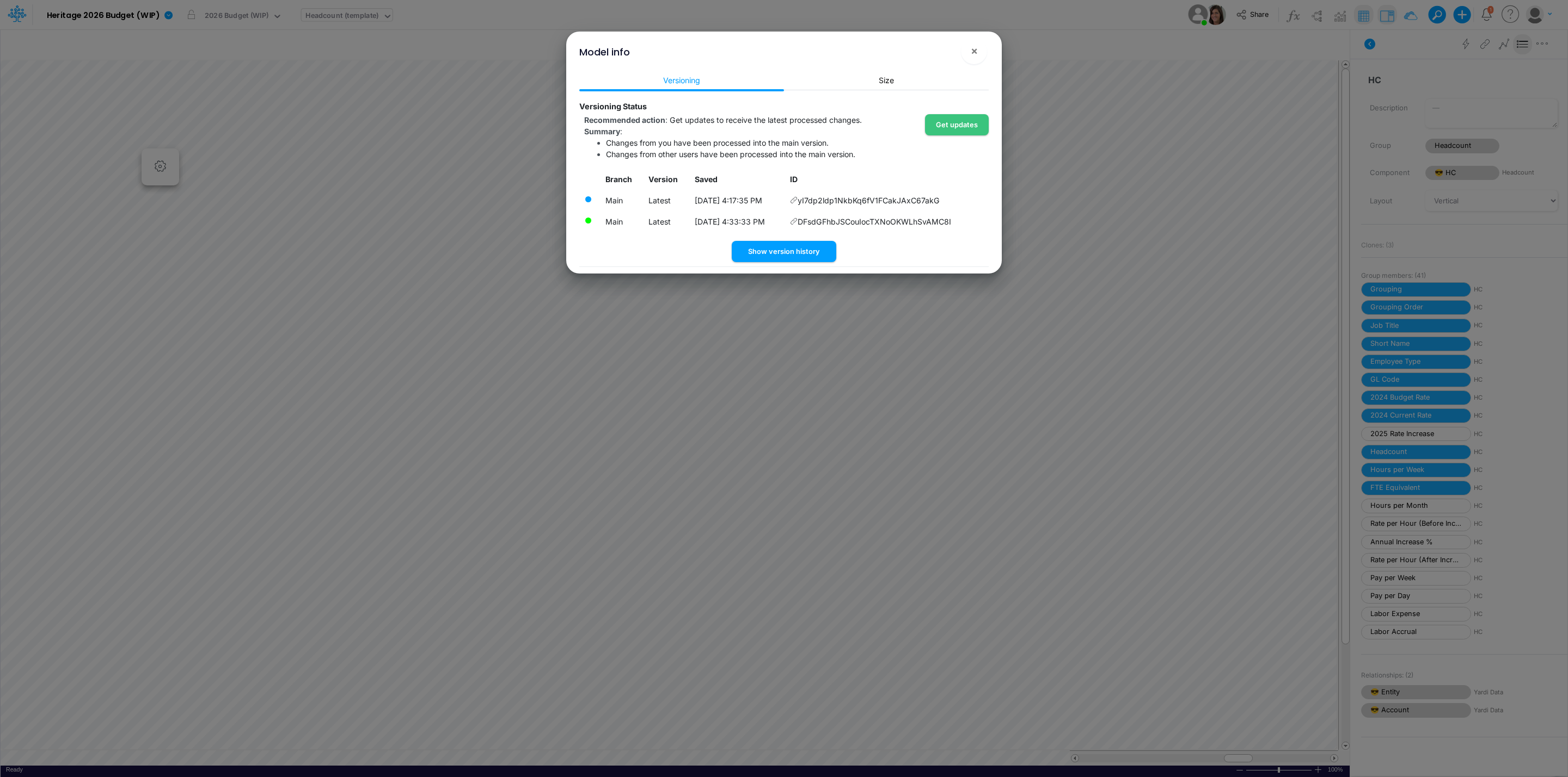
click at [797, 201] on icon at bounding box center [794, 200] width 8 height 8
click at [978, 45] on button "×" at bounding box center [973, 50] width 26 height 26
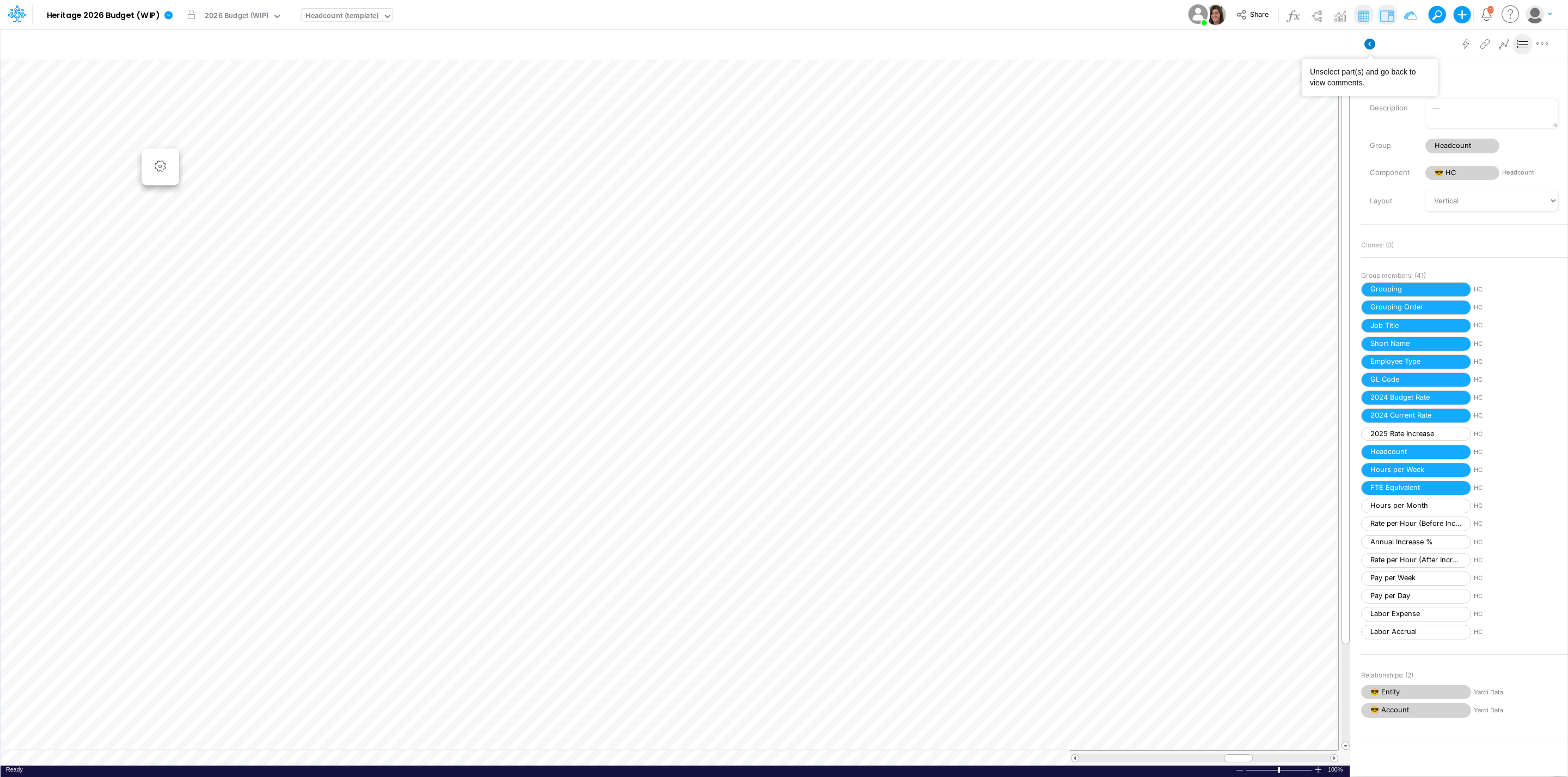
click at [1367, 40] on icon at bounding box center [1369, 44] width 10 height 10
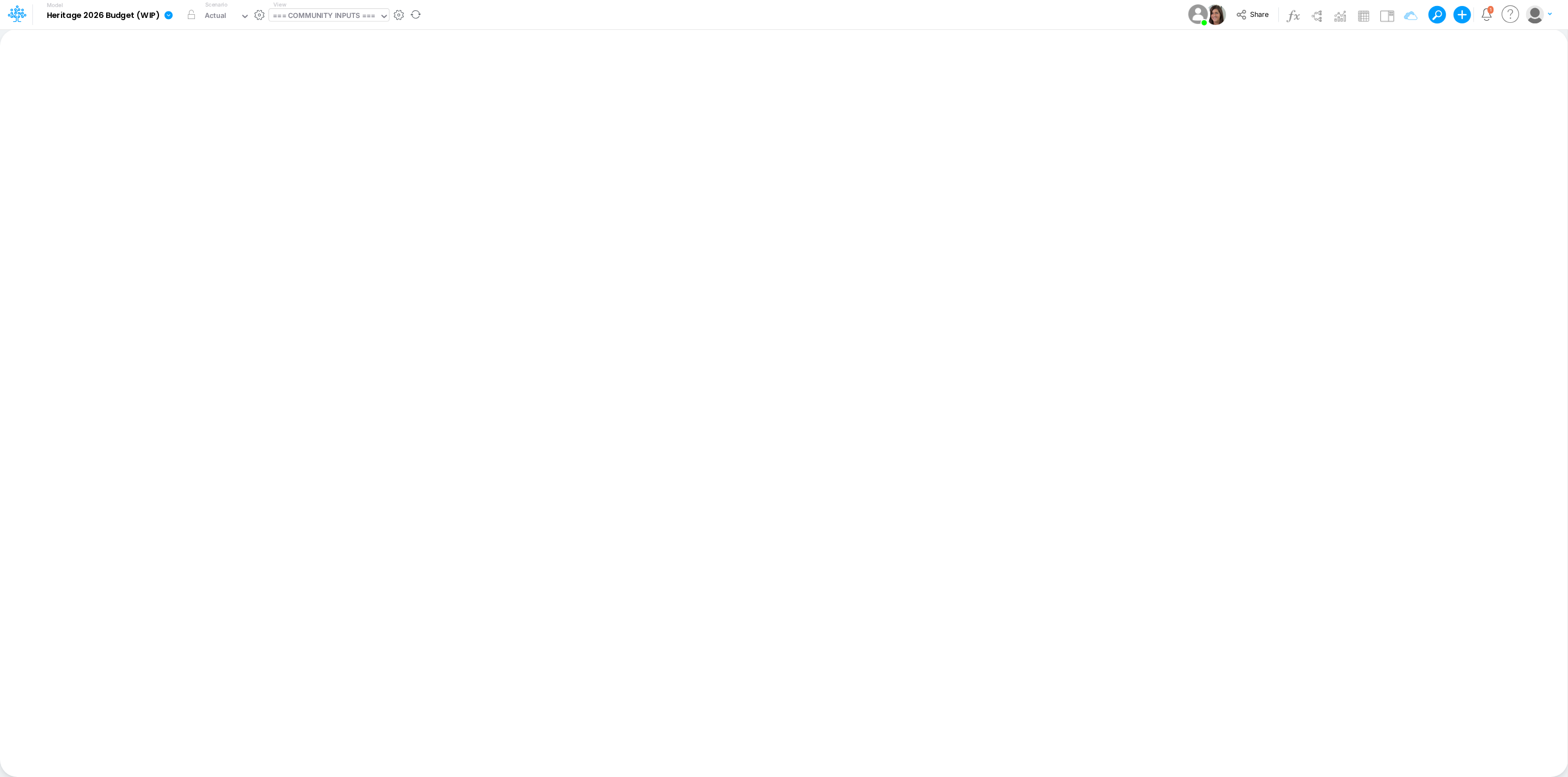
click at [329, 18] on div "=== COMMUNITY INPUTS ===" at bounding box center [323, 16] width 102 height 12
type input "head"
drag, startPoint x: 336, startPoint y: 102, endPoint x: 357, endPoint y: 150, distance: 52.4
click at [357, 150] on div "Headcount-Rate Increases (All Entities) Headcount Updates (all communities) ===…" at bounding box center [342, 98] width 147 height 147
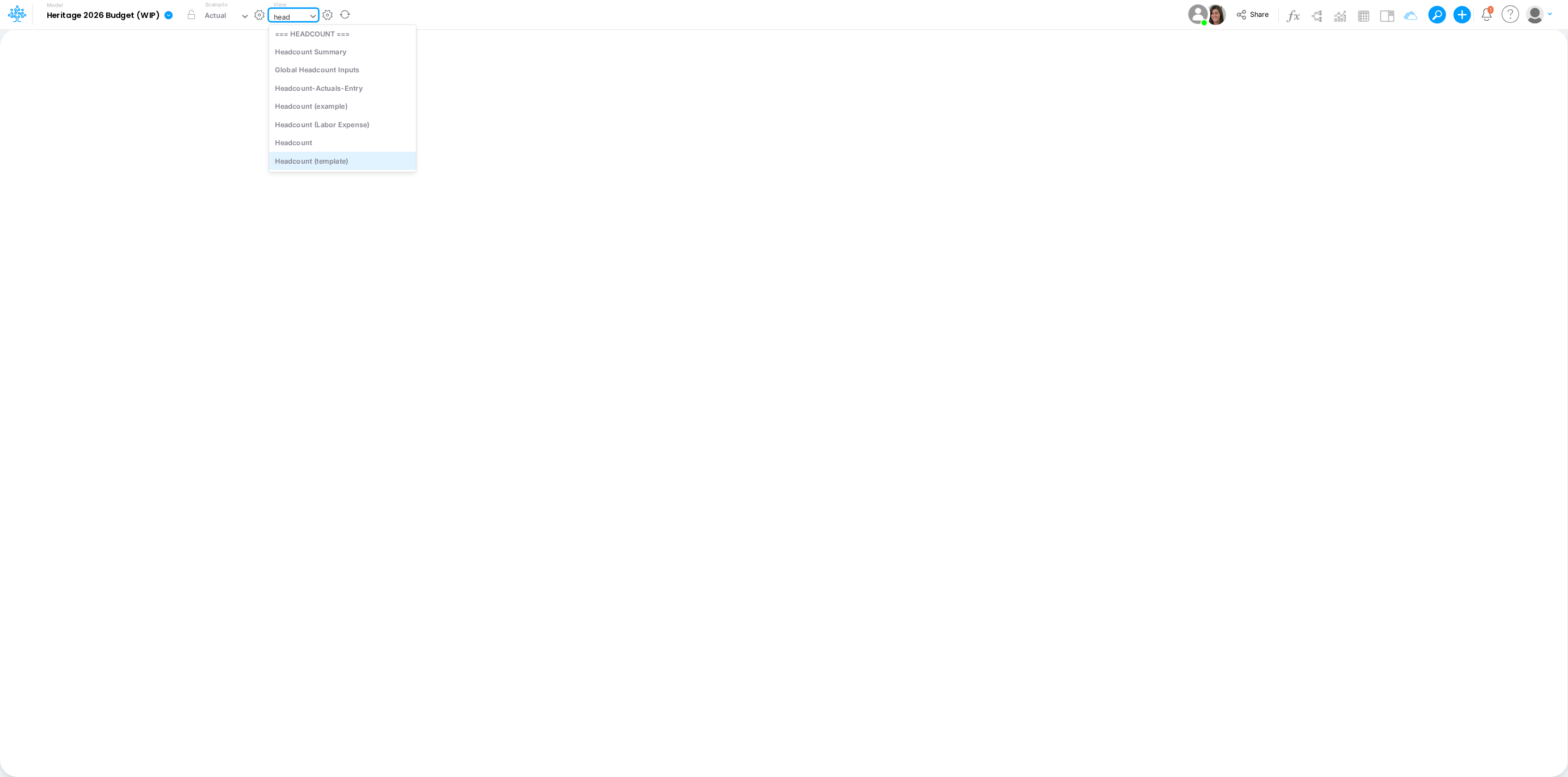
click at [356, 155] on div "Headcount (template)" at bounding box center [342, 160] width 147 height 18
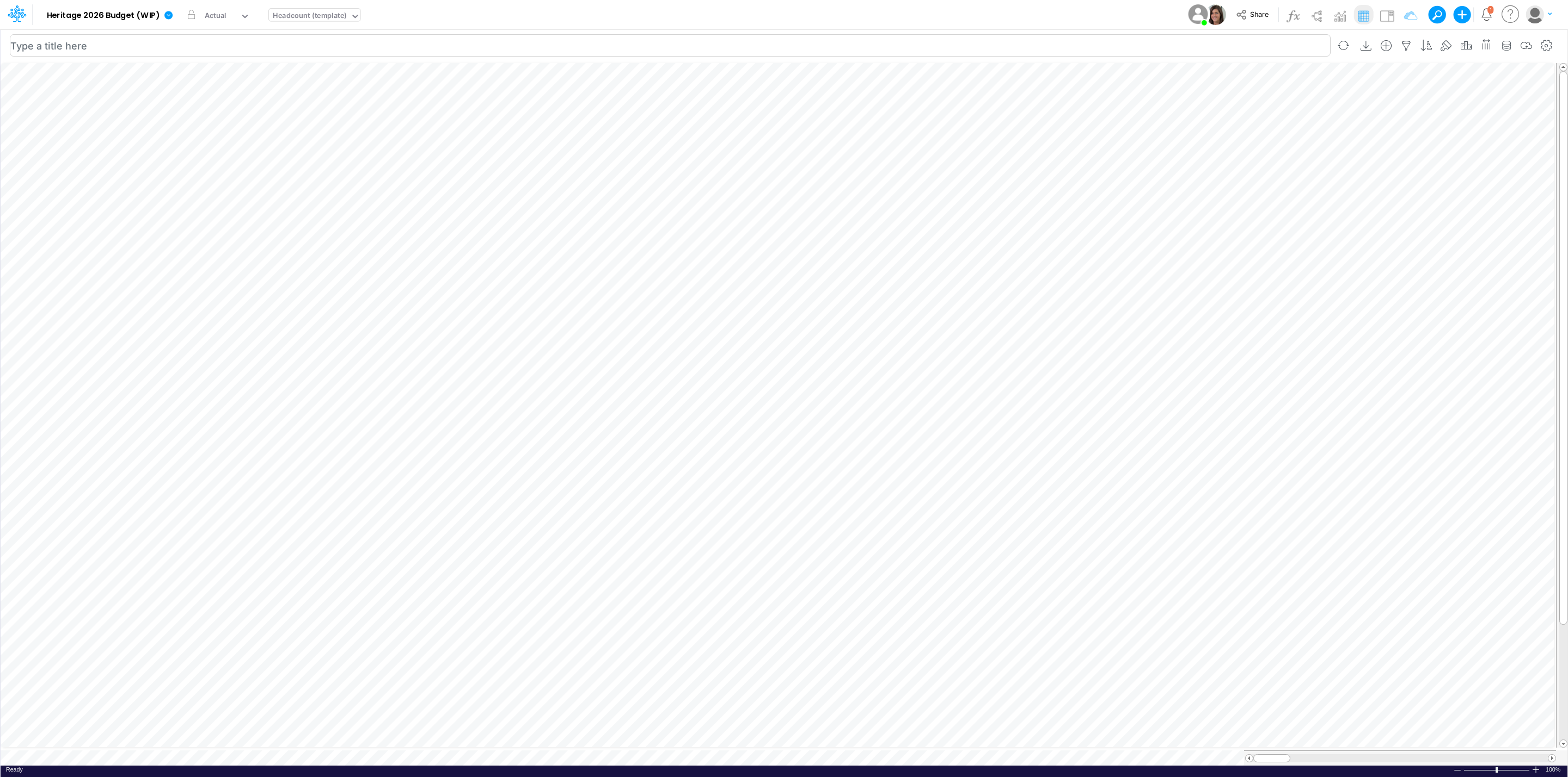
scroll to position [0, 1]
click at [1383, 15] on img at bounding box center [1386, 15] width 17 height 17
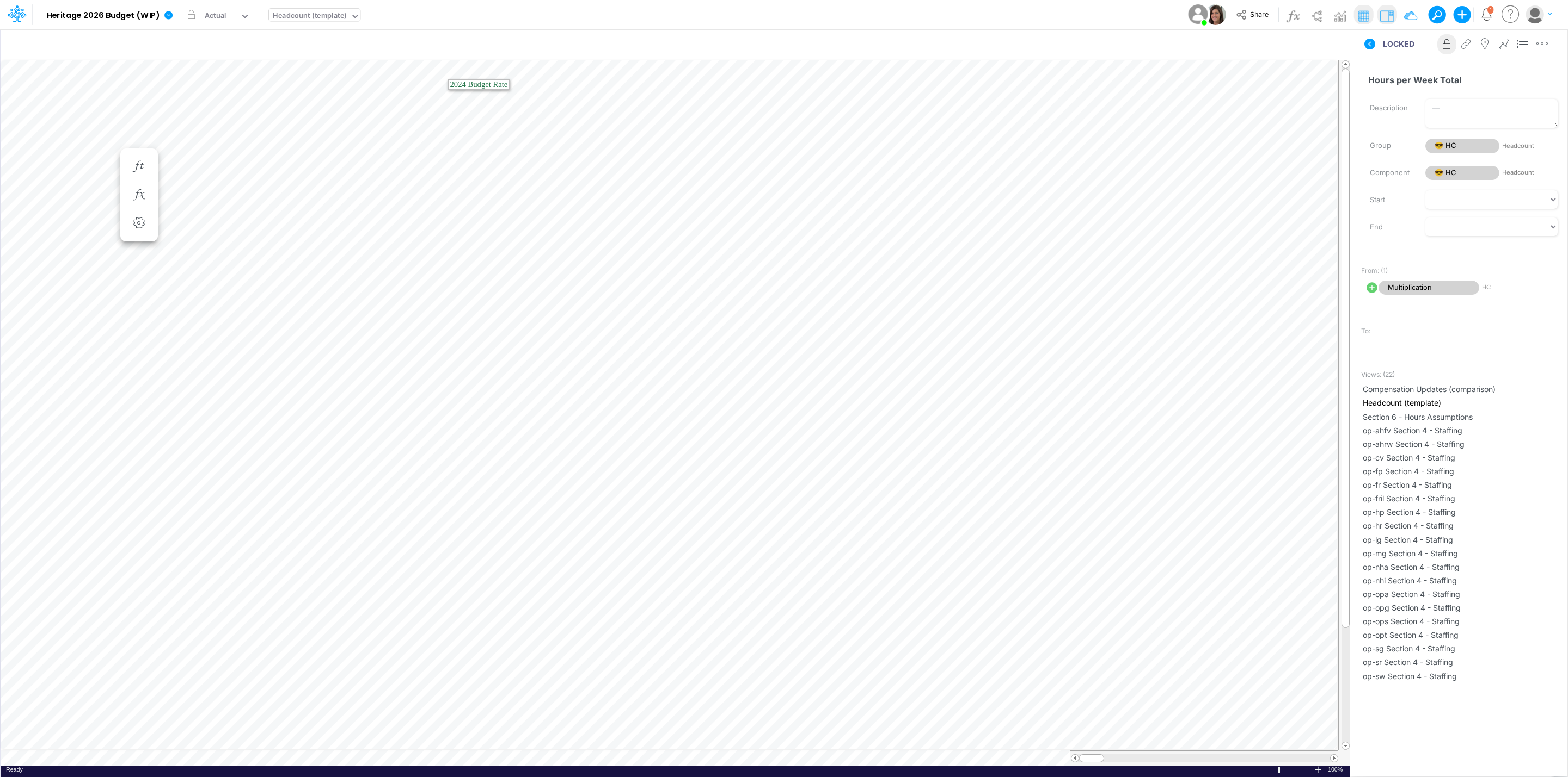
click at [1471, 155] on div "Group 😎 HC Headcount" at bounding box center [1464, 145] width 223 height 18
click at [1471, 150] on span "😎 HC" at bounding box center [1462, 146] width 74 height 14
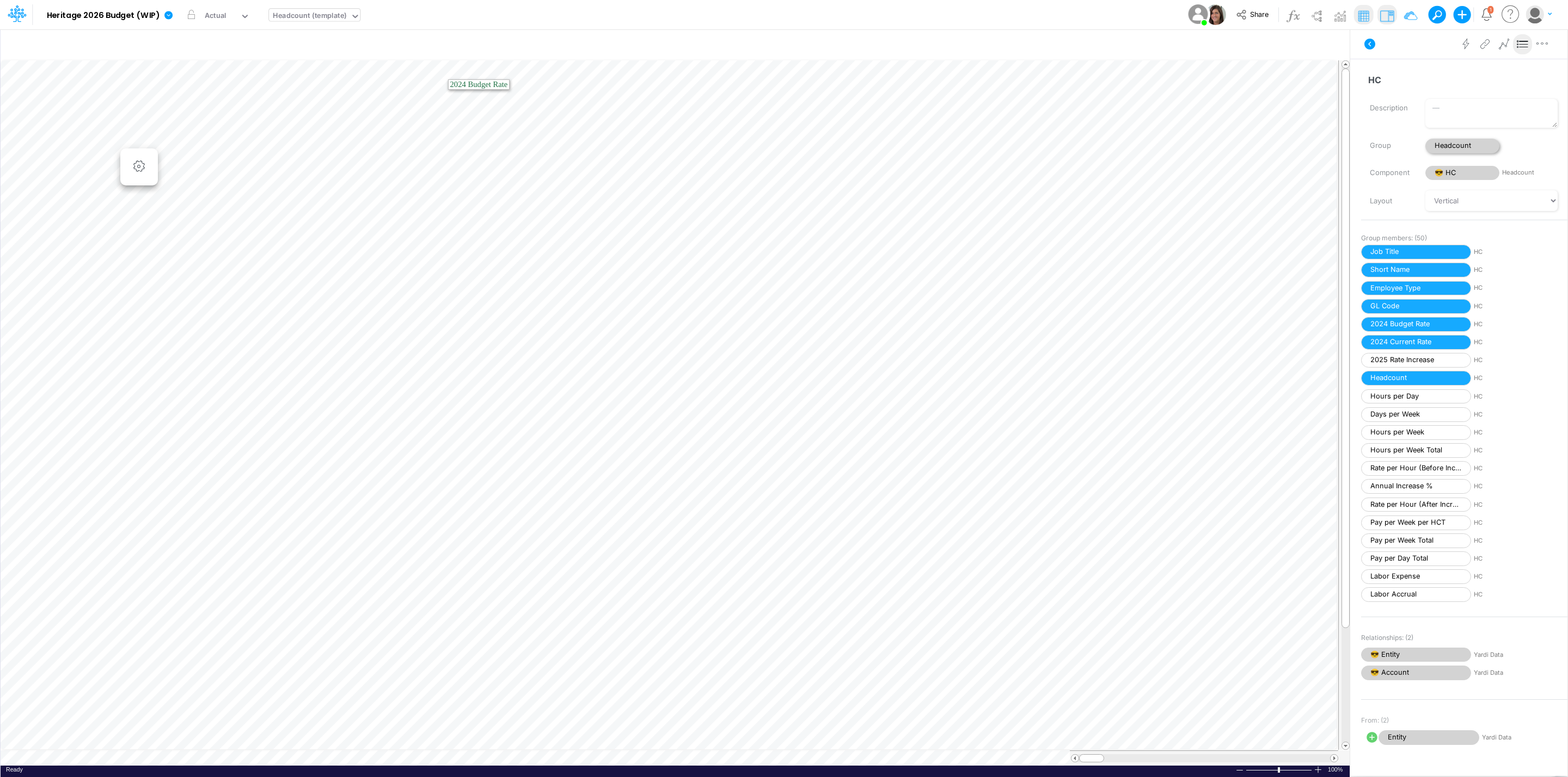
click at [1468, 139] on span "Headcount" at bounding box center [1462, 146] width 74 height 14
select select "Horizontal"
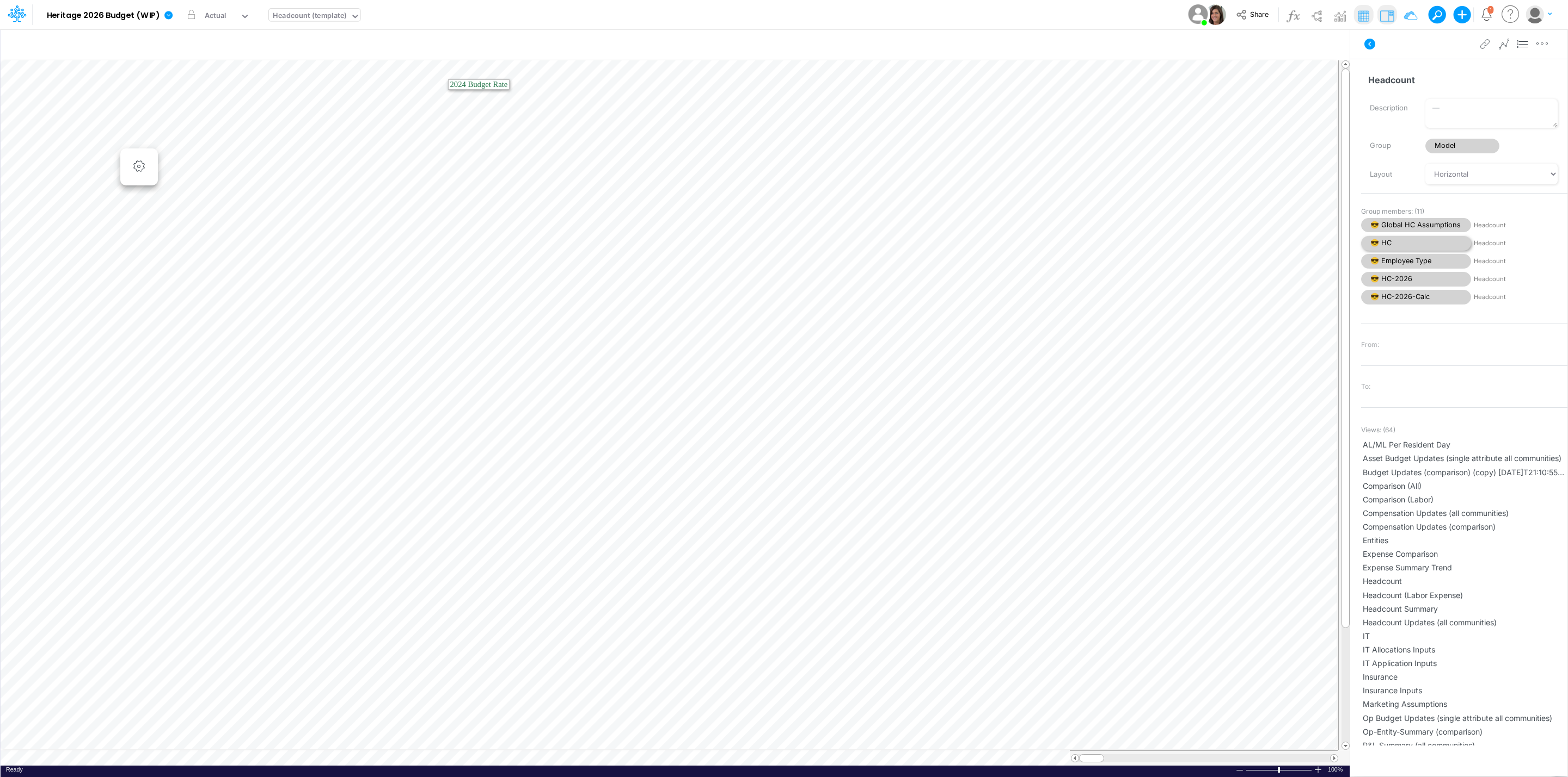
click at [1426, 241] on span "😎 HC" at bounding box center [1415, 243] width 110 height 14
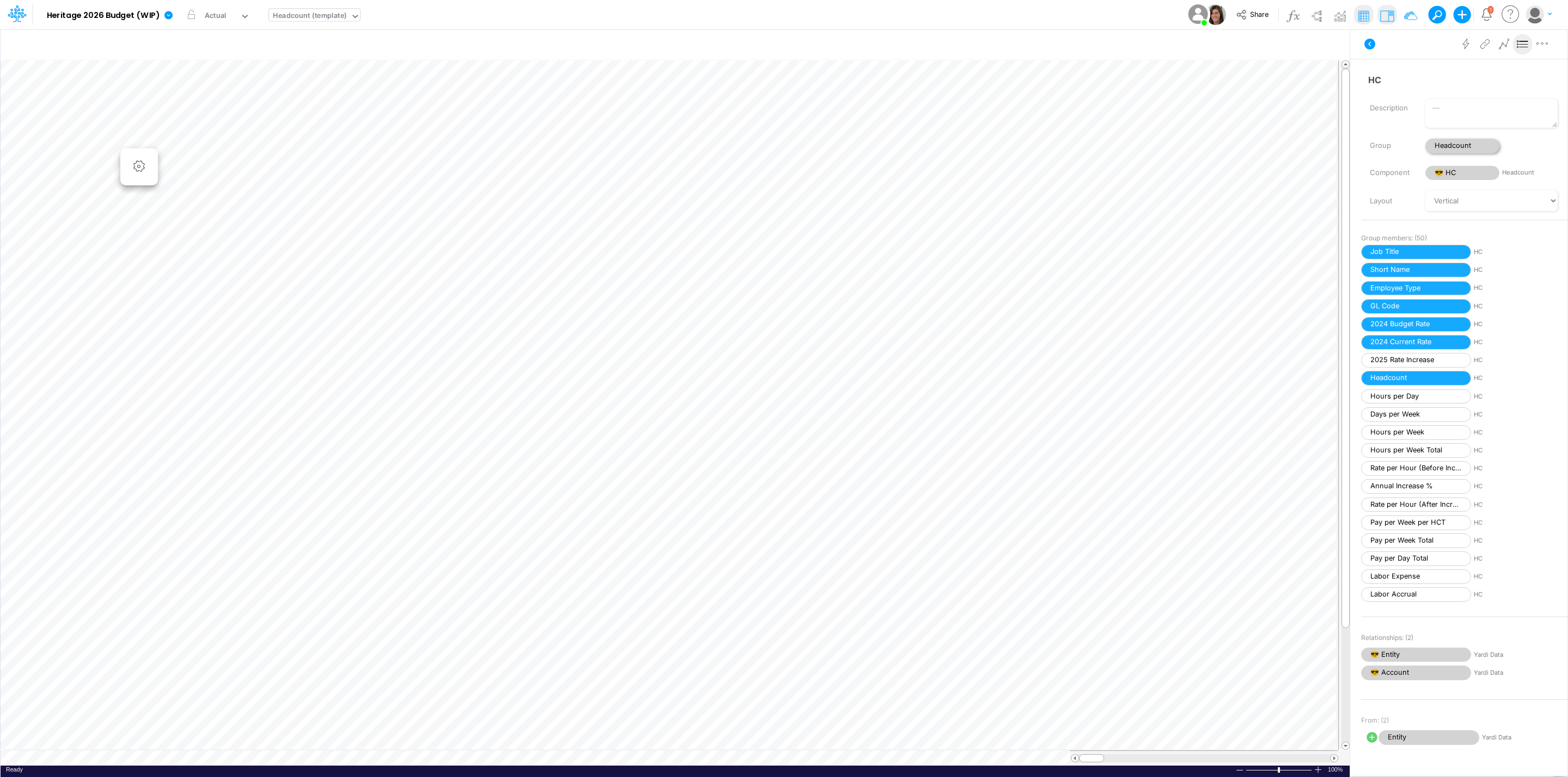
click at [1481, 148] on span "Headcount" at bounding box center [1462, 146] width 74 height 14
select select "Horizontal"
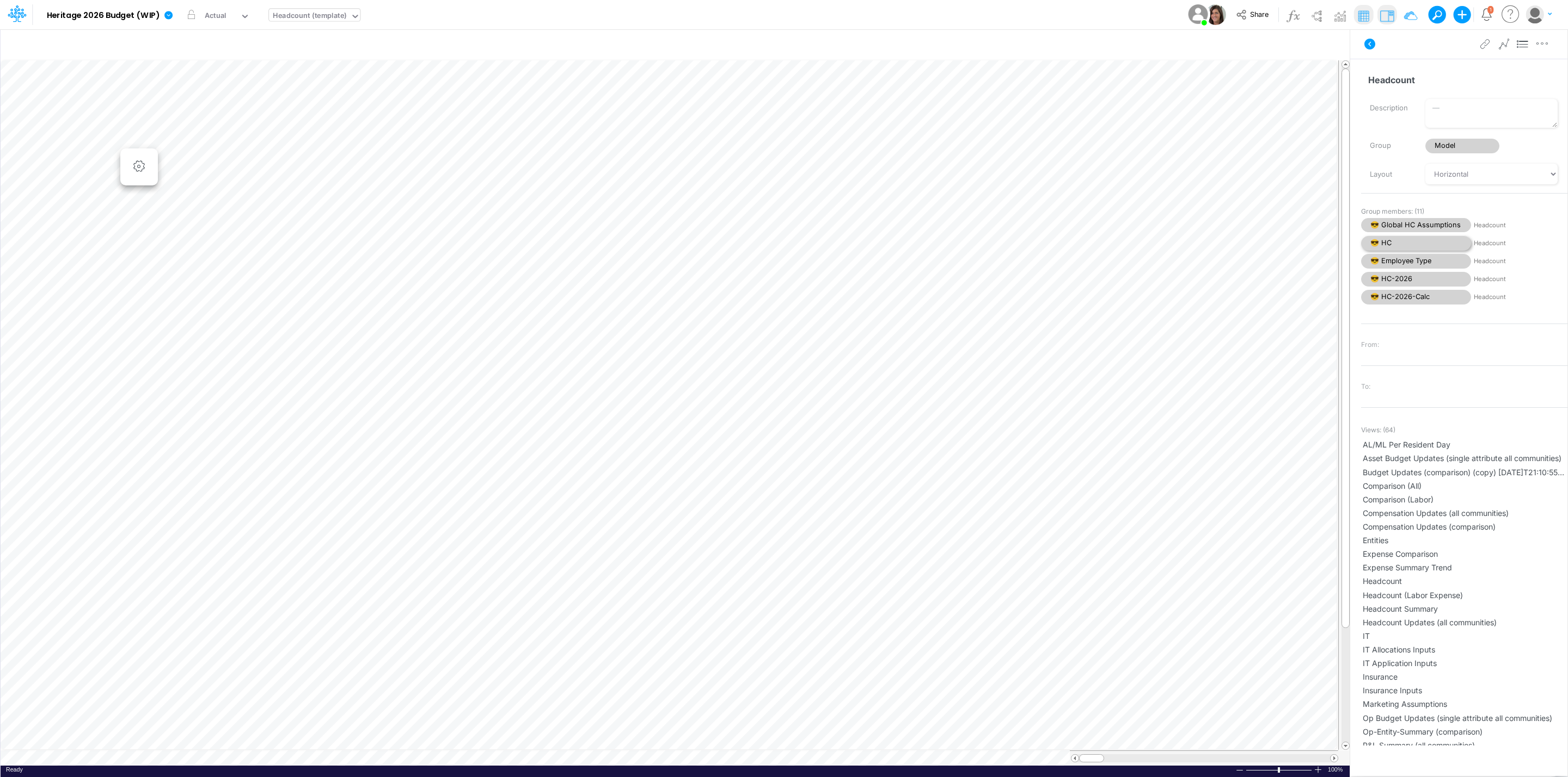
click at [1429, 246] on span "😎 HC" at bounding box center [1415, 243] width 110 height 14
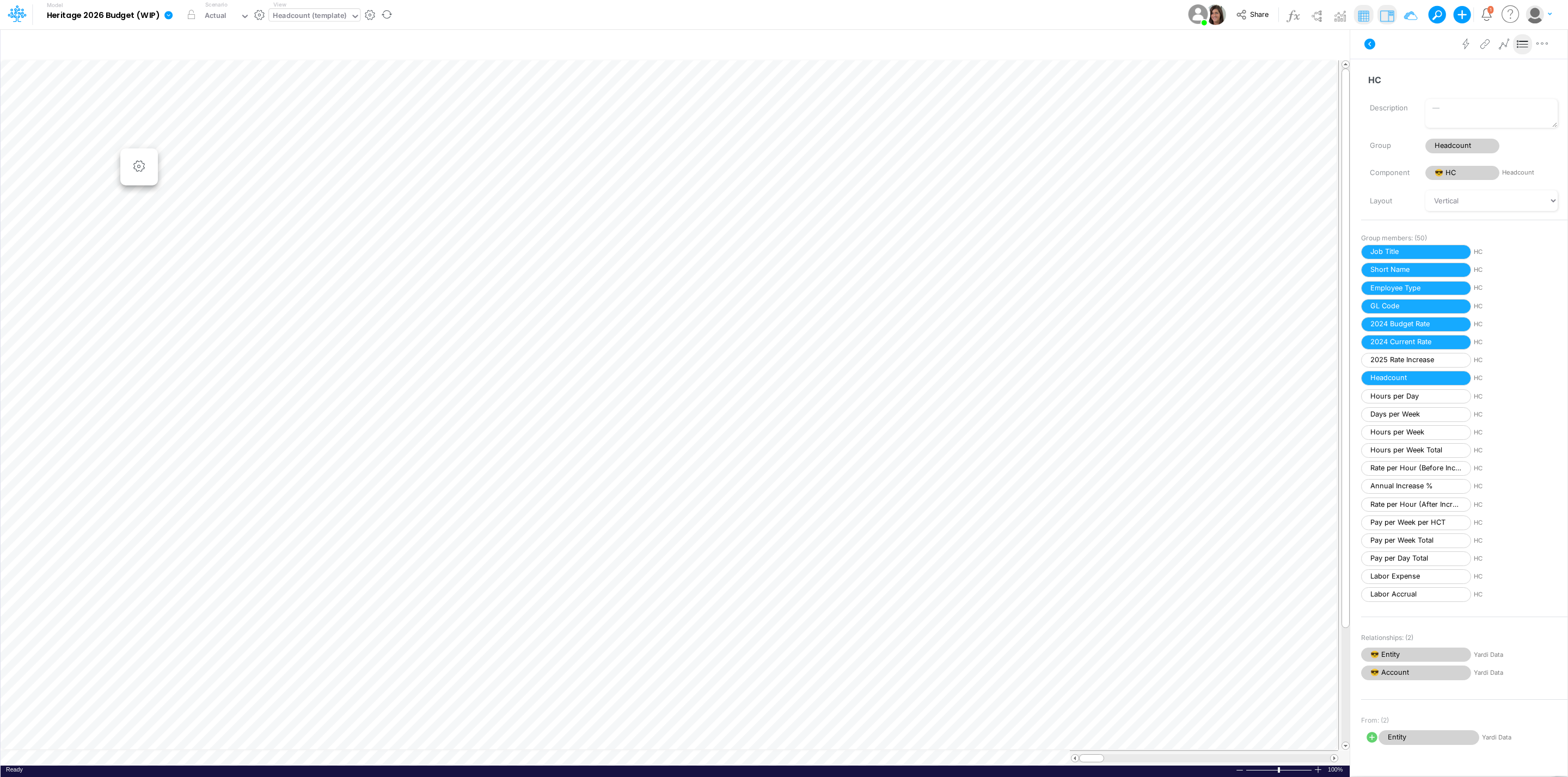
click at [170, 9] on link at bounding box center [170, 15] width 22 height 29
click at [222, 124] on button "Sync Scenarios" at bounding box center [223, 130] width 116 height 17
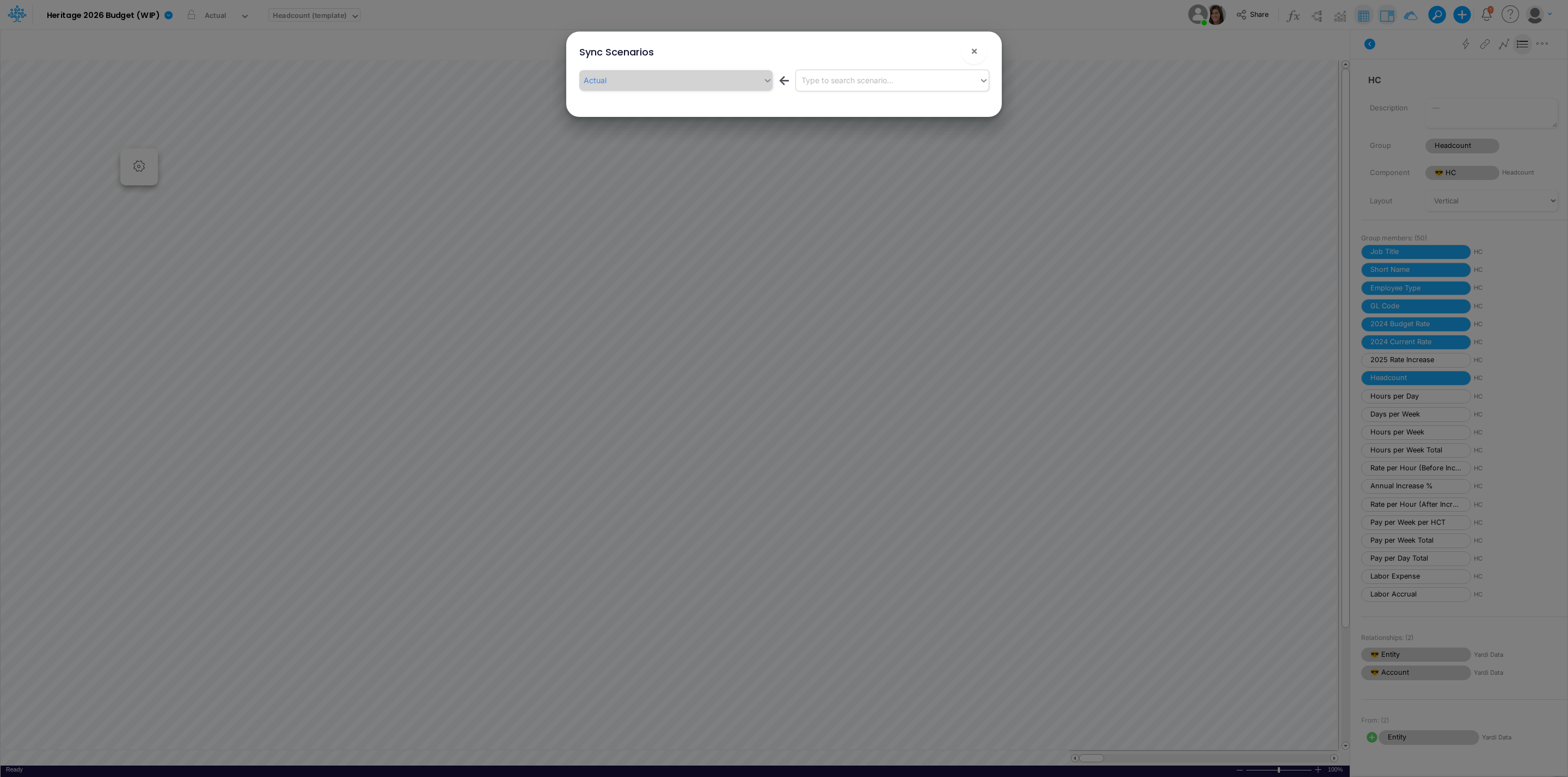
drag, startPoint x: 825, startPoint y: 75, endPoint x: 832, endPoint y: 81, distance: 9.2
click at [826, 75] on div "Type to search scenario..." at bounding box center [847, 80] width 92 height 11
drag, startPoint x: 867, startPoint y: 123, endPoint x: 872, endPoint y: 127, distance: 6.4
click at [872, 127] on div "2026 Budget" at bounding box center [892, 127] width 192 height 20
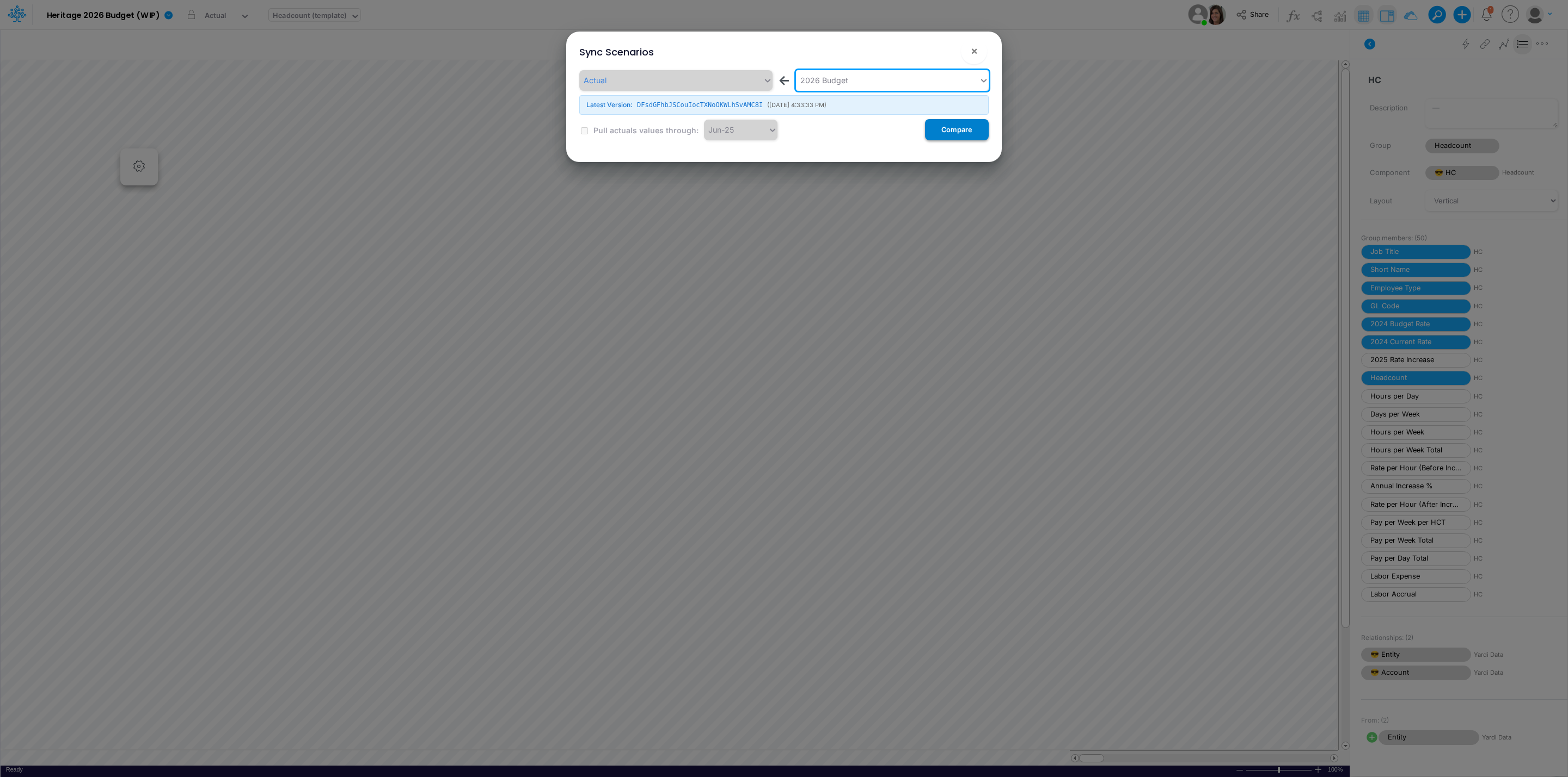
click at [975, 134] on button "Compare" at bounding box center [956, 130] width 64 height 21
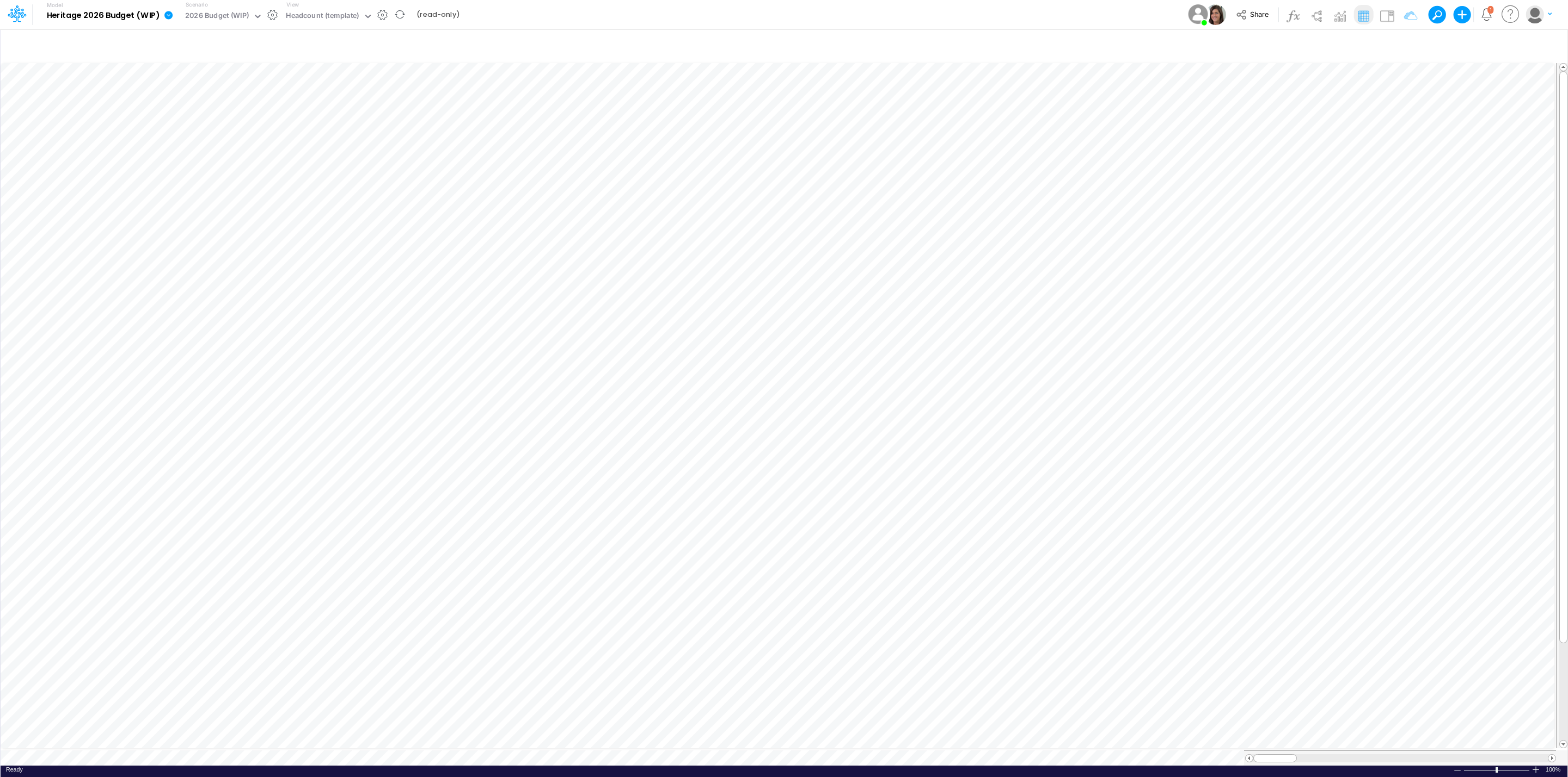
click at [164, 13] on icon at bounding box center [169, 15] width 10 height 10
click at [249, 111] on button "View model info" at bounding box center [223, 113] width 116 height 17
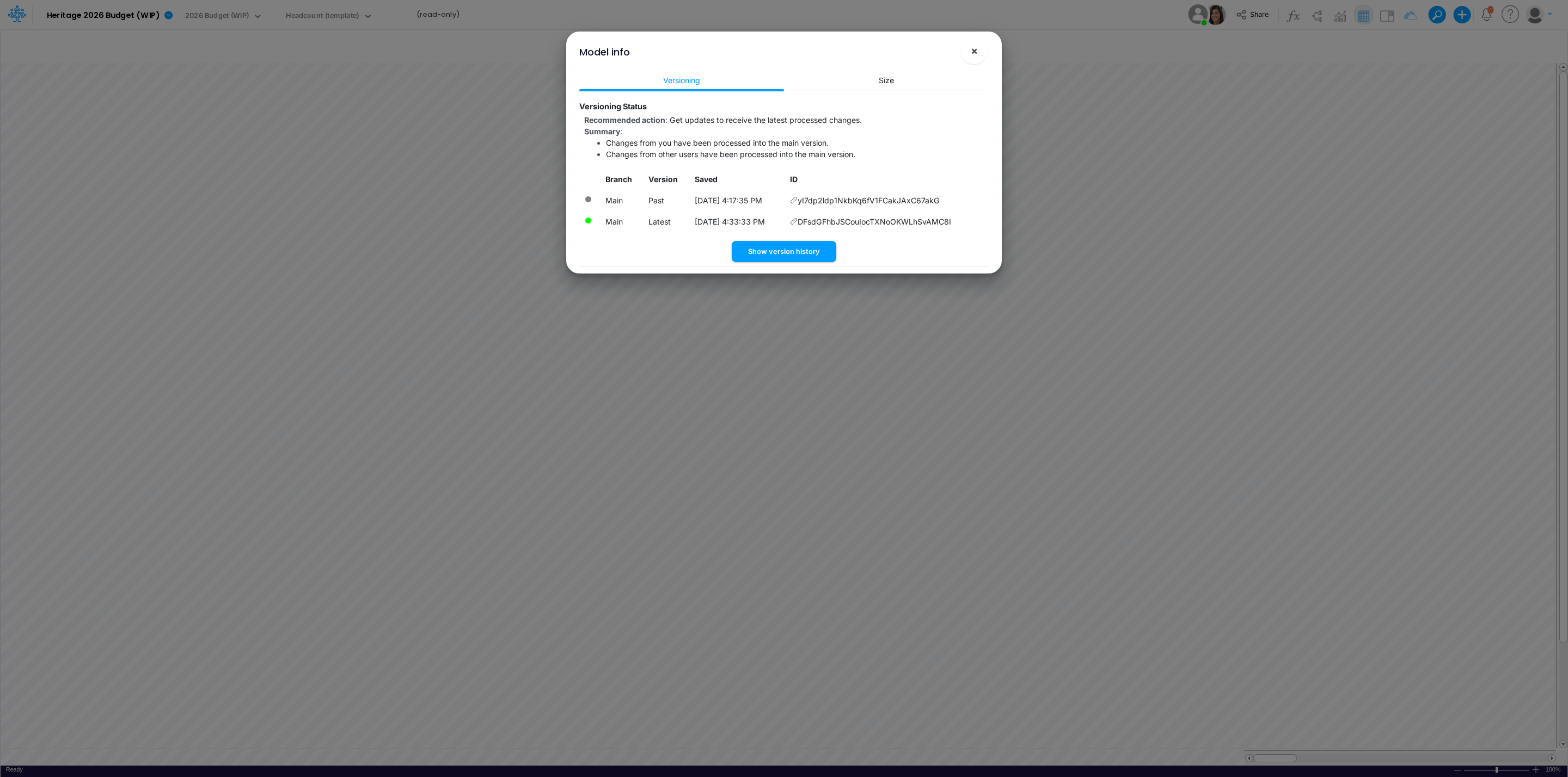
click at [978, 52] on button "×" at bounding box center [973, 50] width 26 height 26
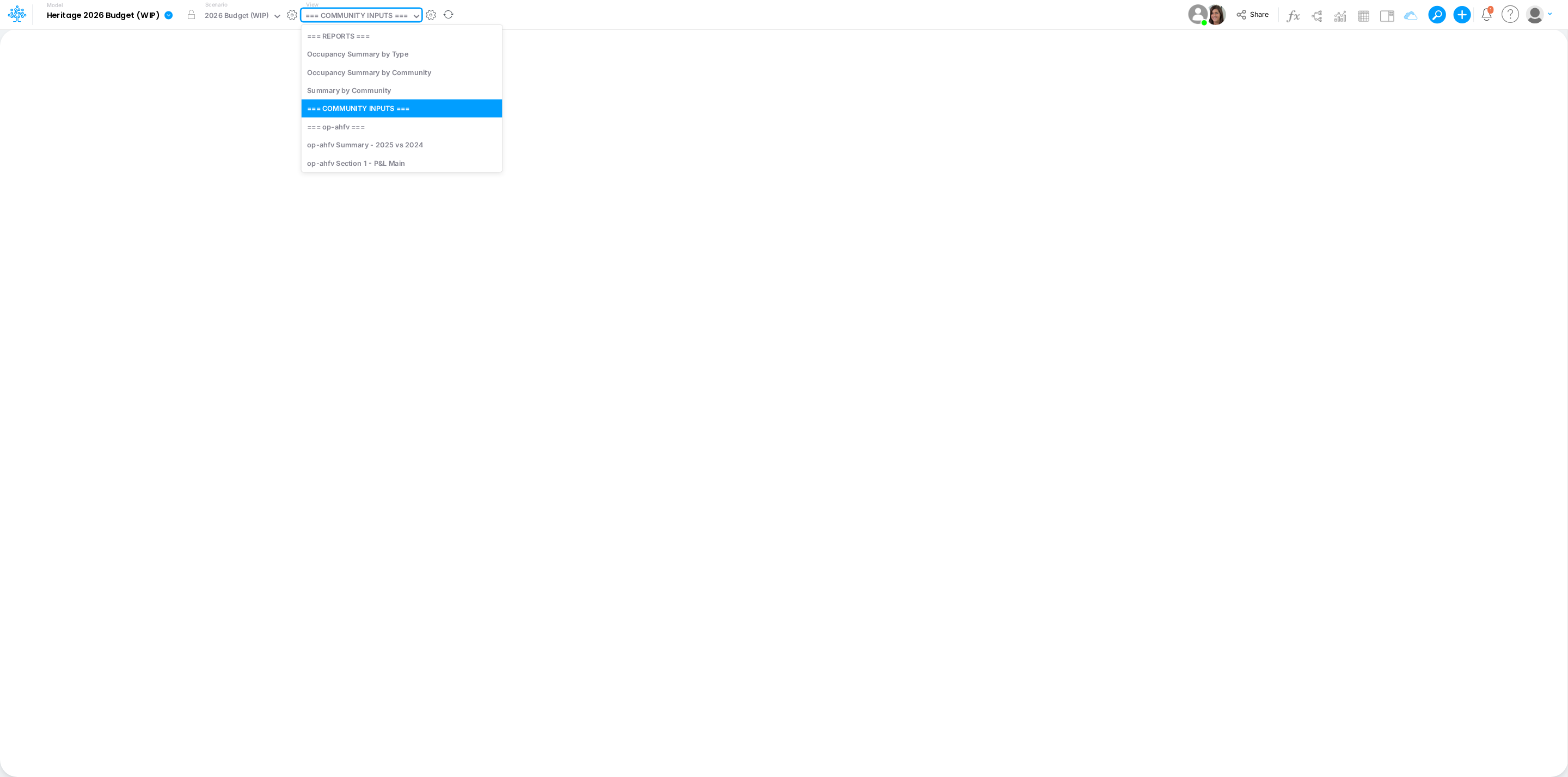
click at [350, 14] on div "=== COMMUNITY INPUTS ===" at bounding box center [356, 16] width 102 height 12
click at [165, 10] on icon at bounding box center [169, 15] width 10 height 10
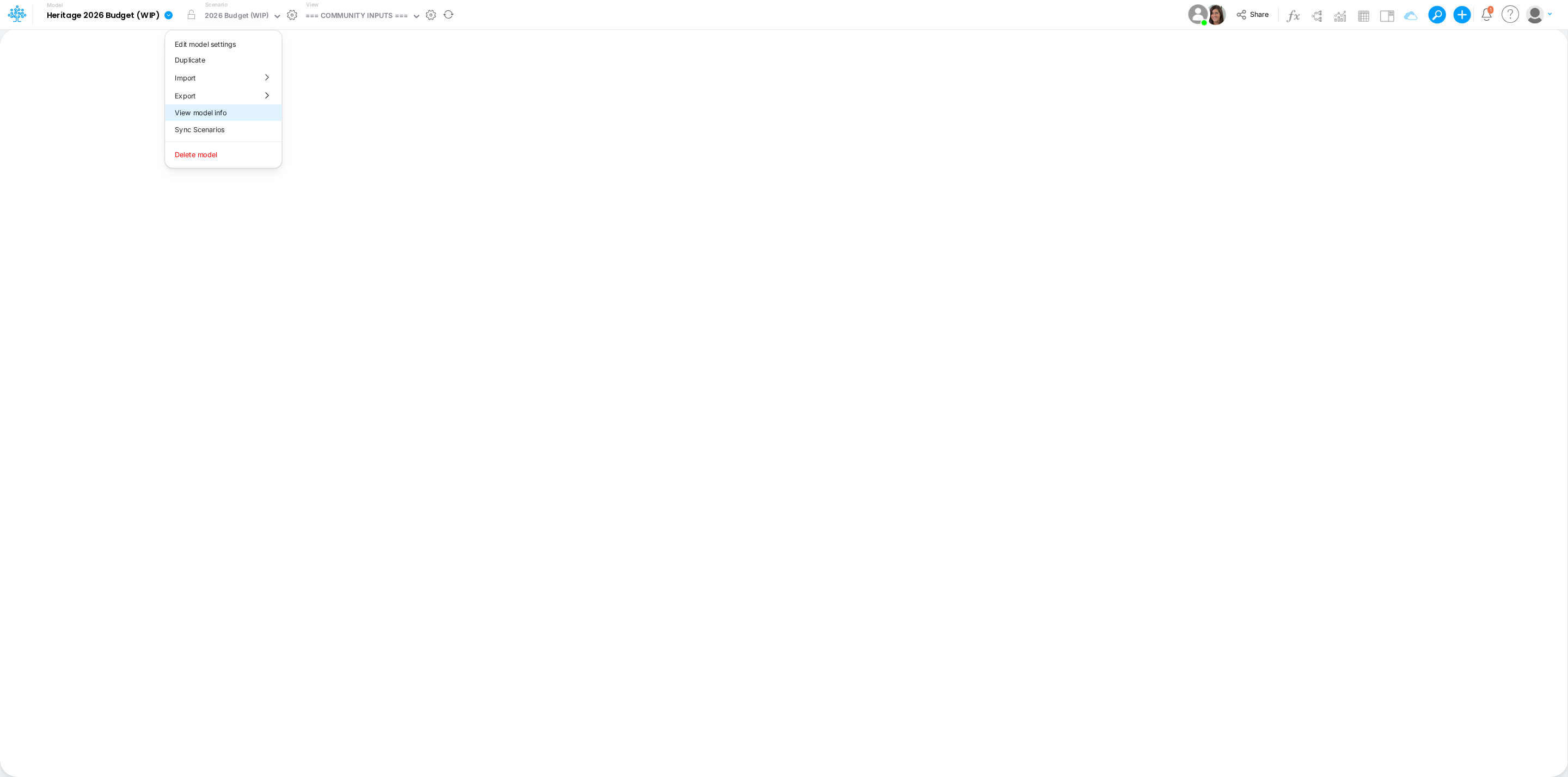
click at [238, 105] on button "View model info" at bounding box center [223, 113] width 116 height 17
click at [398, 7] on div "View === COMMUNITY INPUTS ===" at bounding box center [362, 15] width 120 height 29
click at [398, 20] on div "=== COMMUNITY INPUTS ===" at bounding box center [356, 16] width 102 height 12
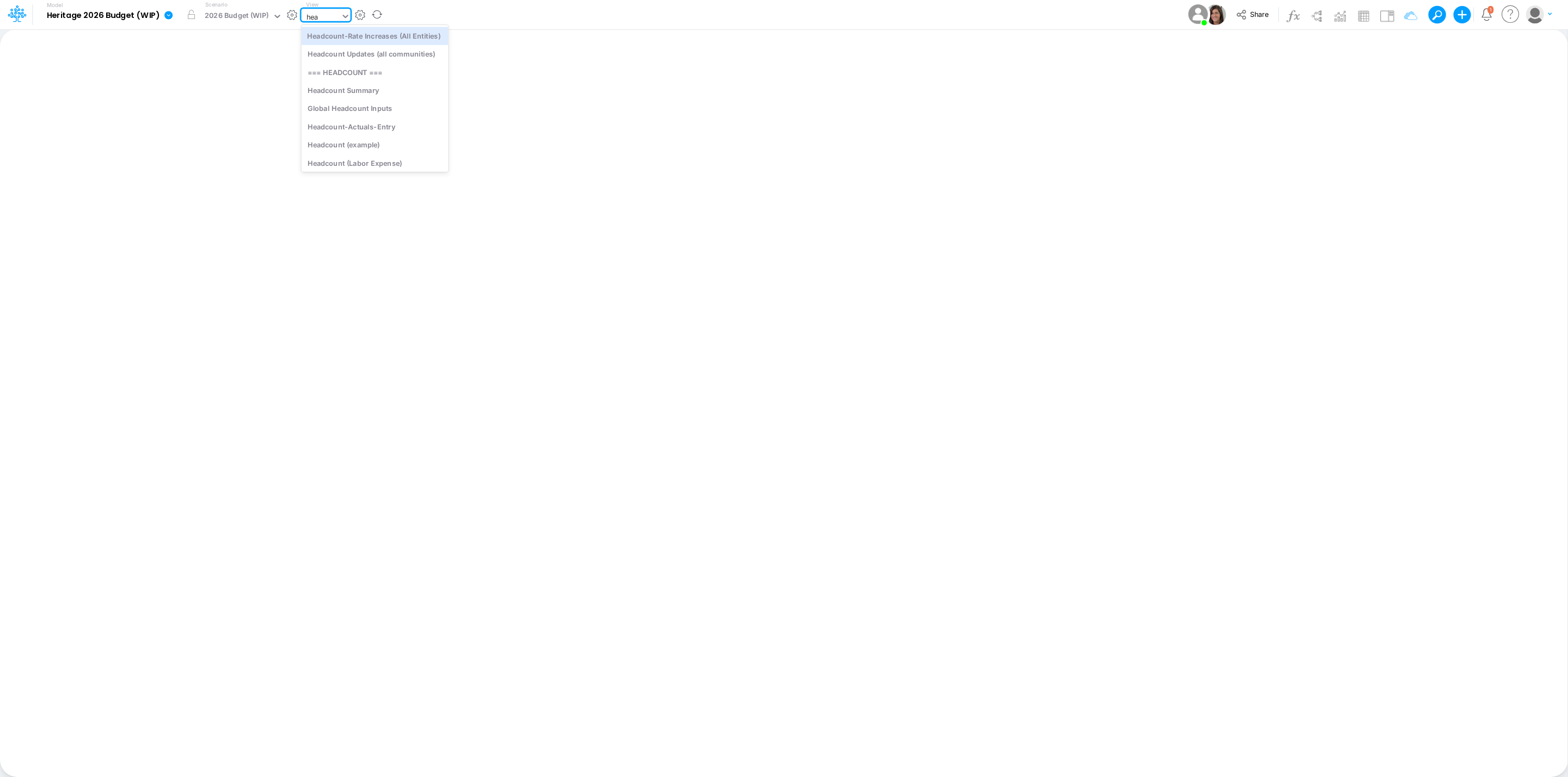
type input "head"
click at [391, 155] on div "Headcount (template)" at bounding box center [375, 160] width 147 height 18
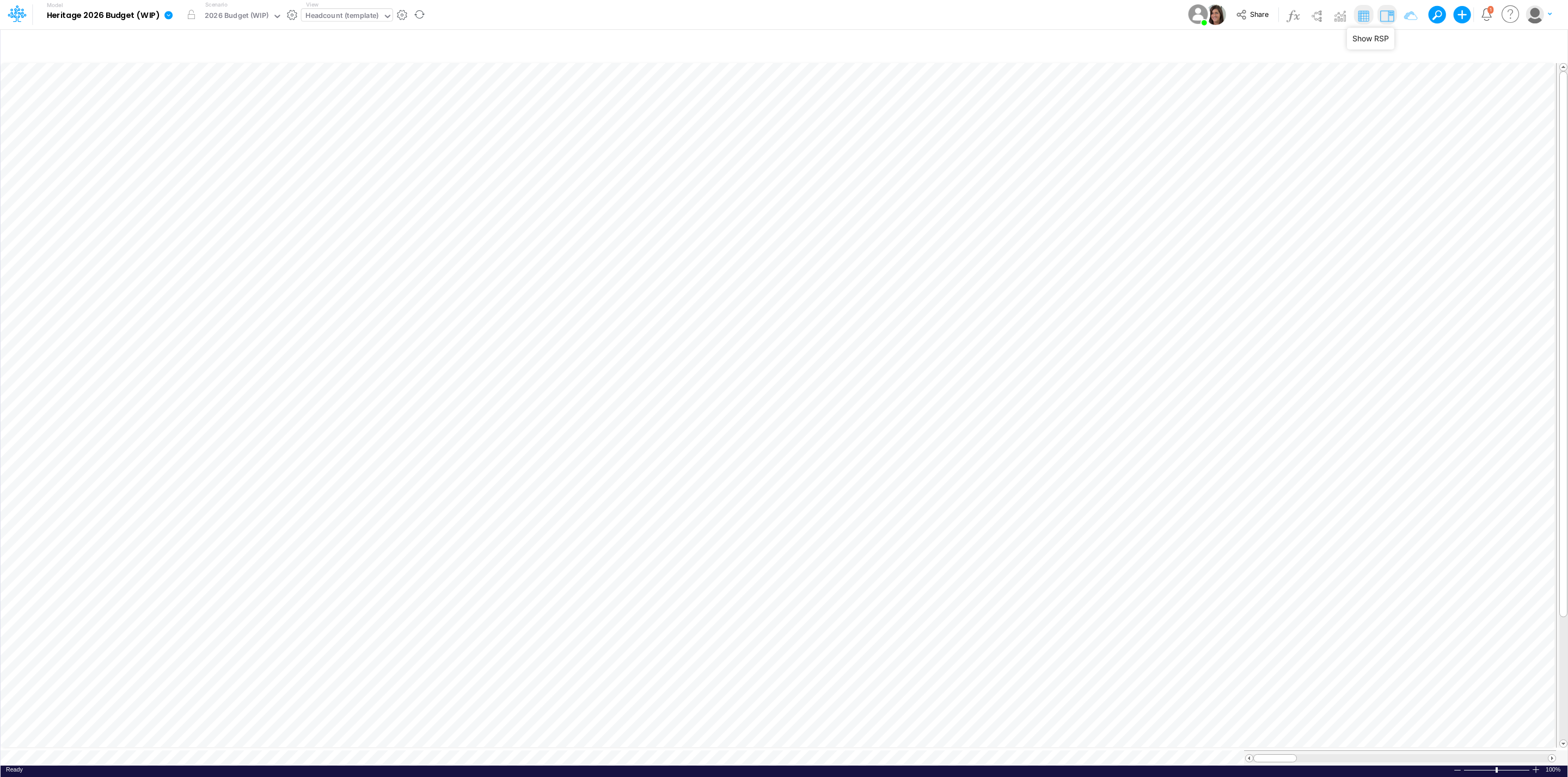
click at [1390, 18] on img at bounding box center [1386, 15] width 17 height 17
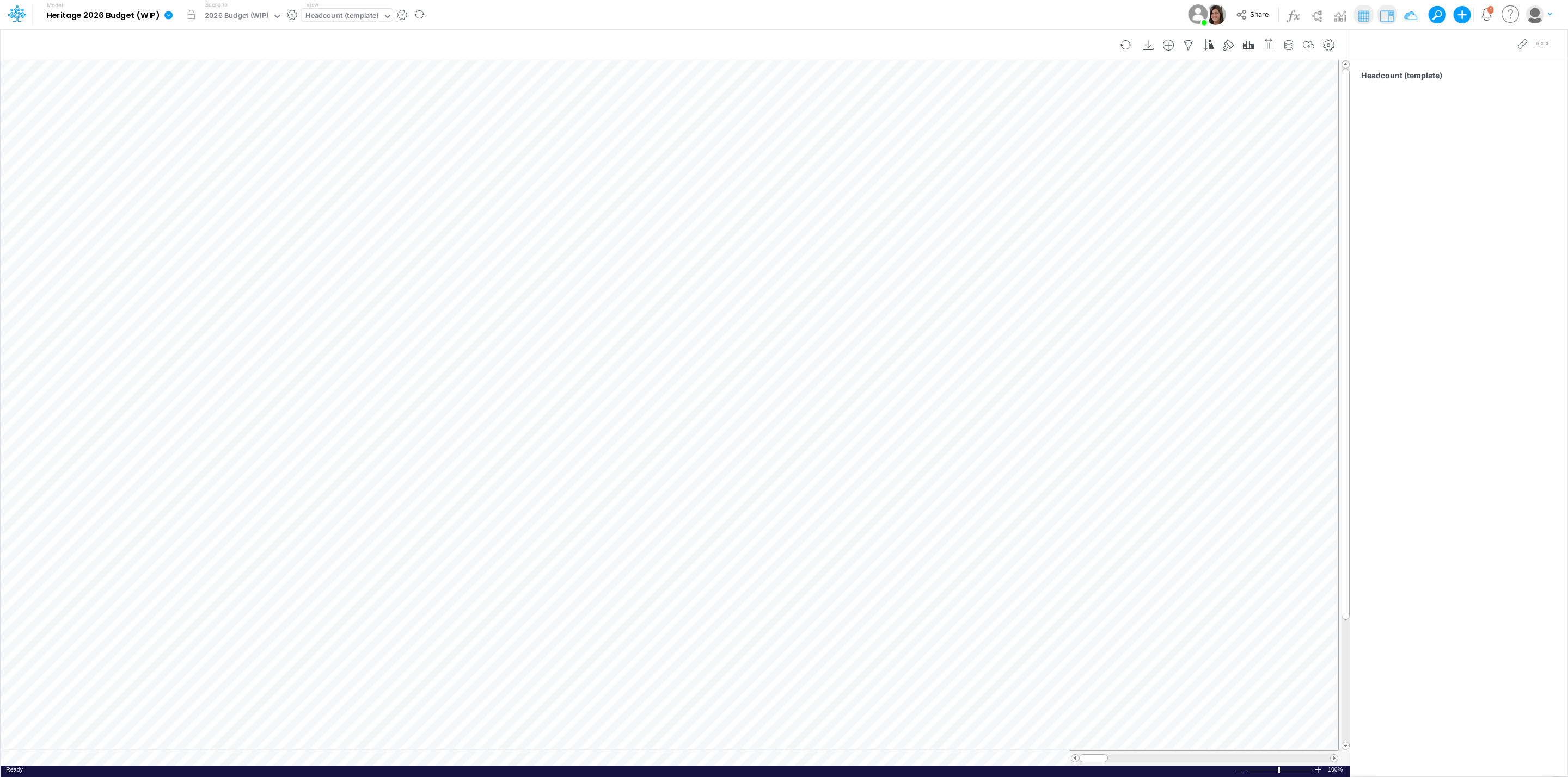
scroll to position [0, 1]
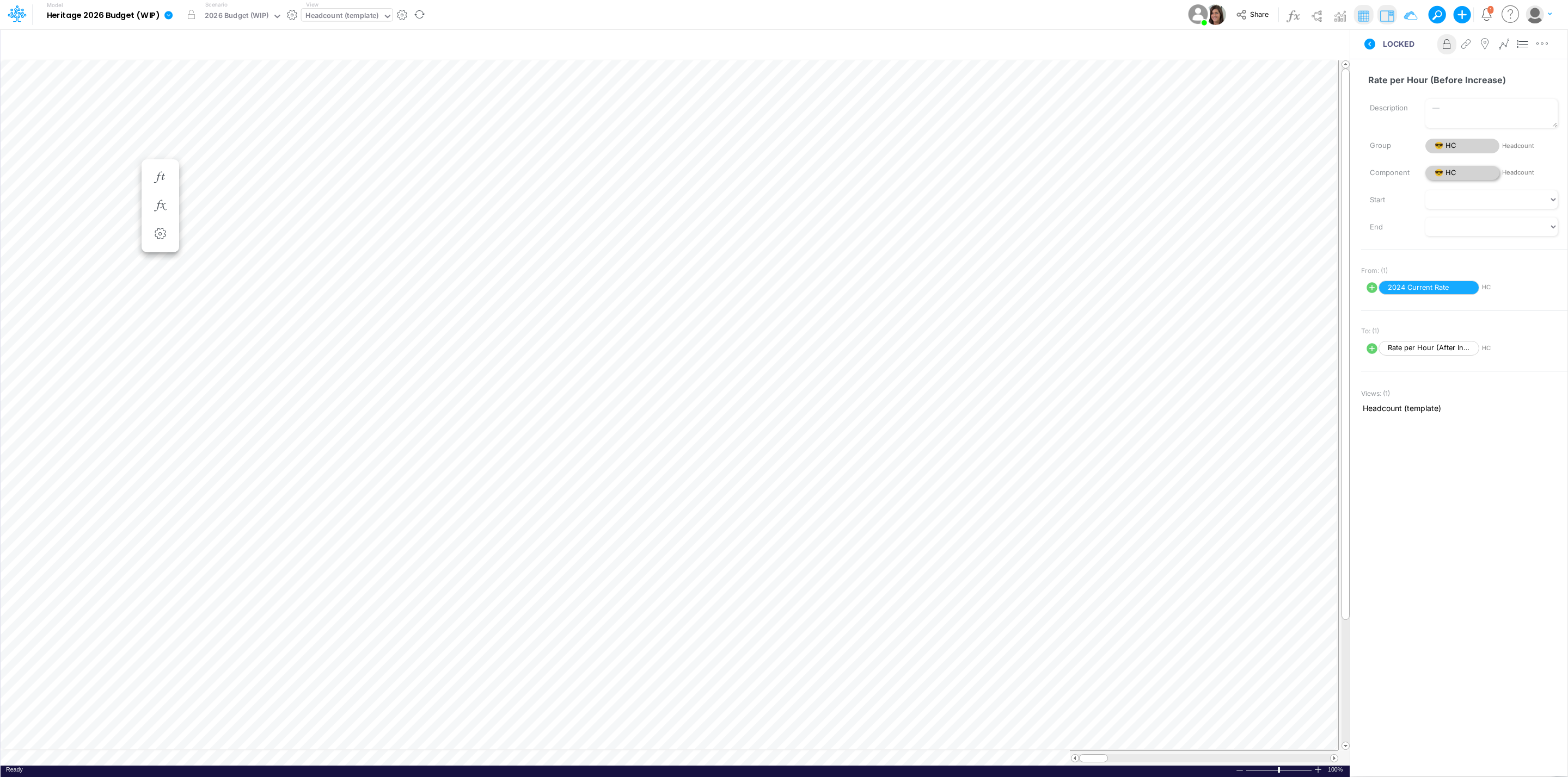
click at [1461, 172] on span "😎 HC" at bounding box center [1462, 172] width 74 height 14
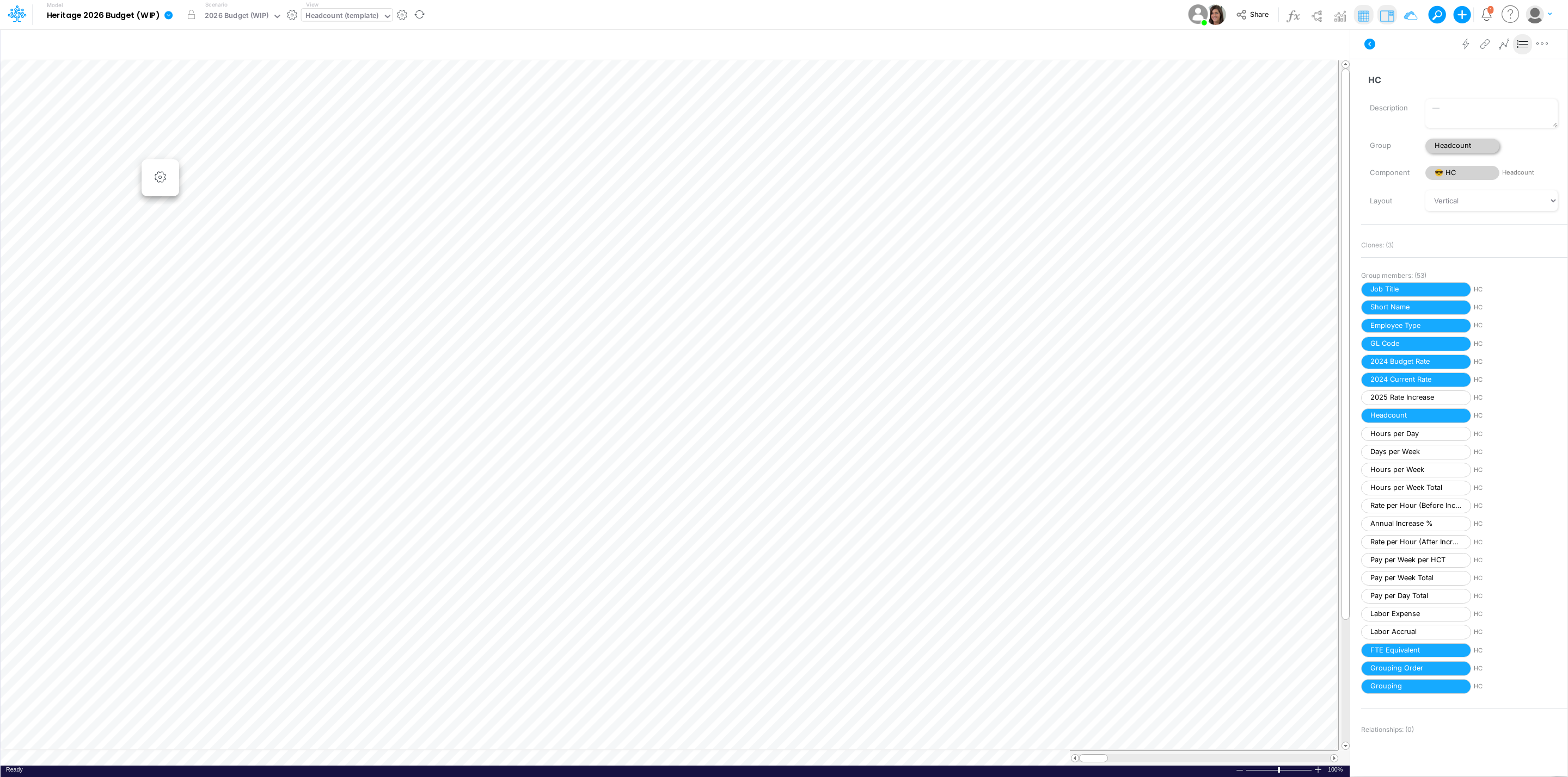
click at [1463, 146] on span "Headcount" at bounding box center [1462, 146] width 74 height 14
select select "Horizontal"
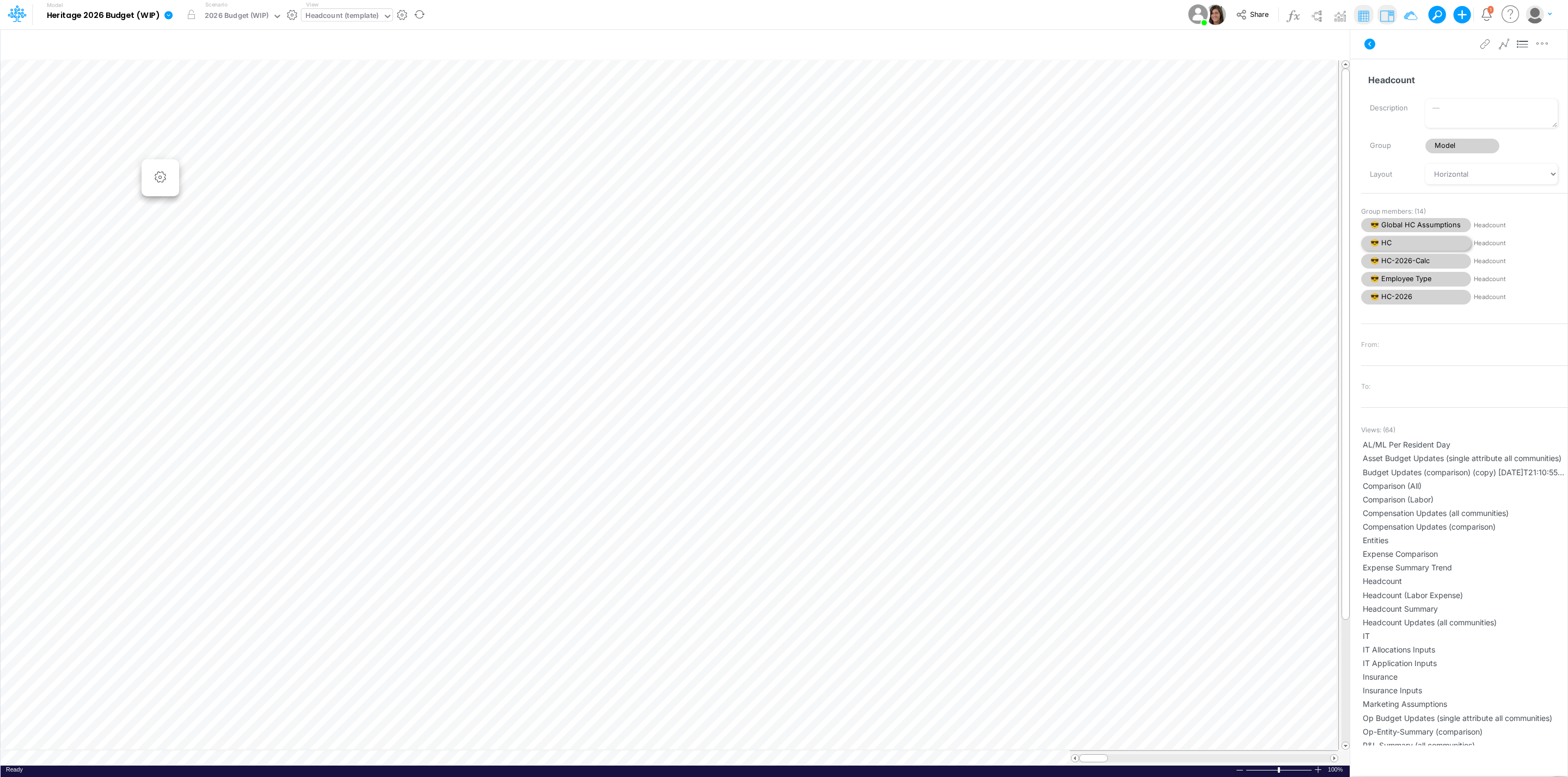
click at [1409, 244] on span "😎 HC" at bounding box center [1415, 243] width 110 height 14
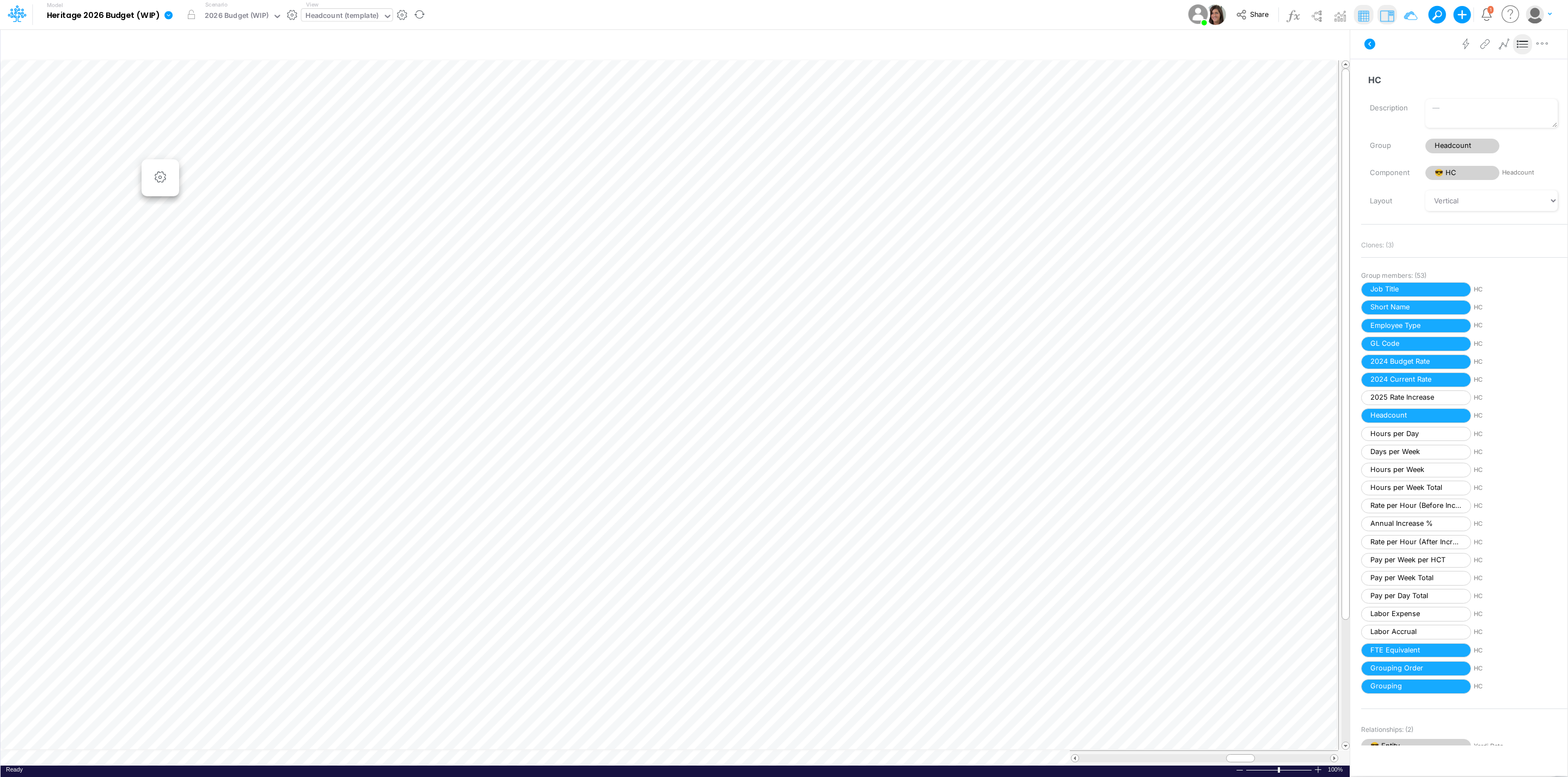
click at [169, 11] on icon at bounding box center [169, 14] width 9 height 9
click at [235, 112] on button "View model info" at bounding box center [223, 113] width 116 height 17
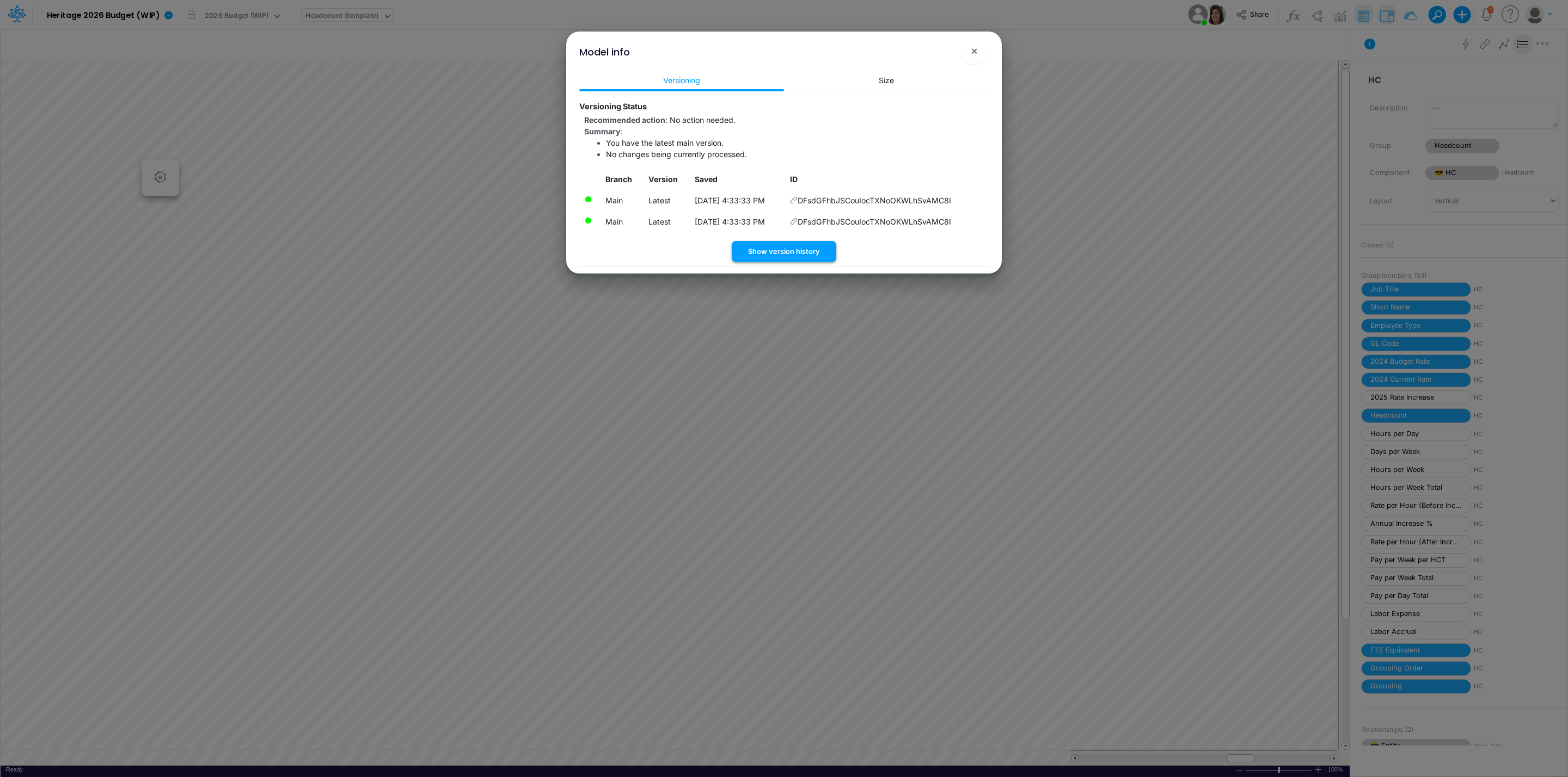
click at [797, 247] on button "Show version history" at bounding box center [784, 251] width 105 height 21
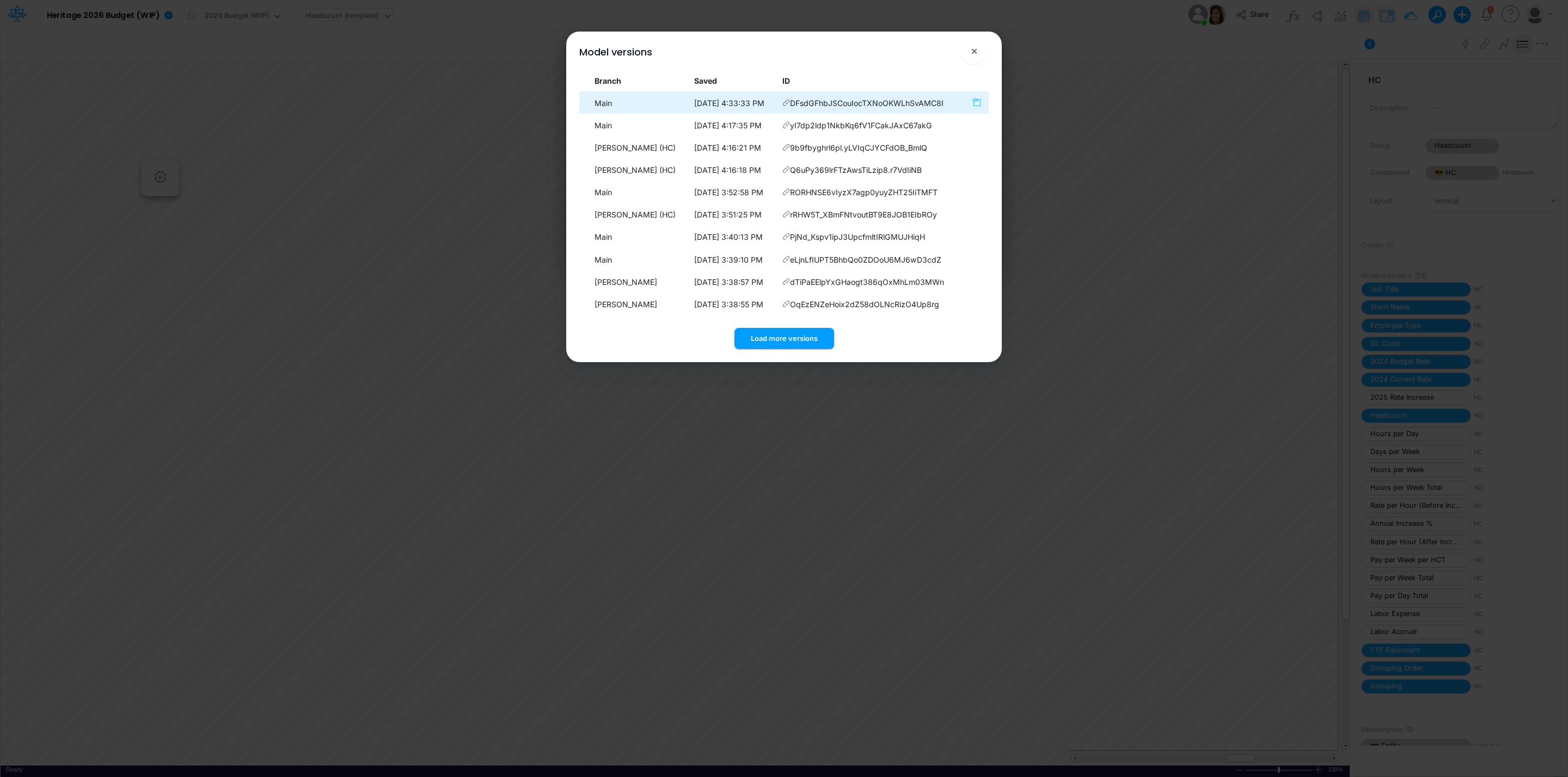
click at [978, 100] on icon "button" at bounding box center [975, 102] width 9 height 10
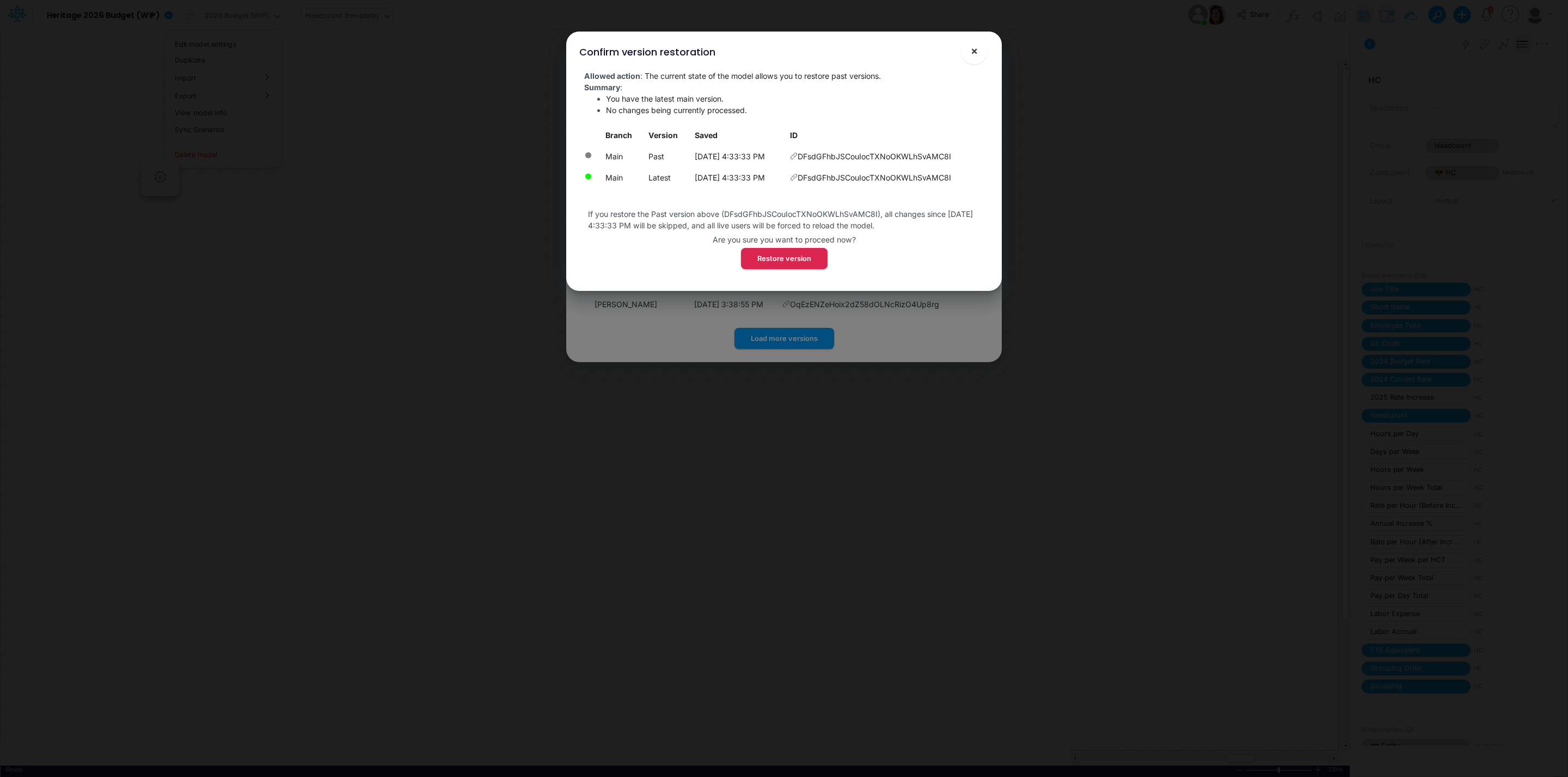
click at [978, 49] on button "×" at bounding box center [973, 50] width 26 height 26
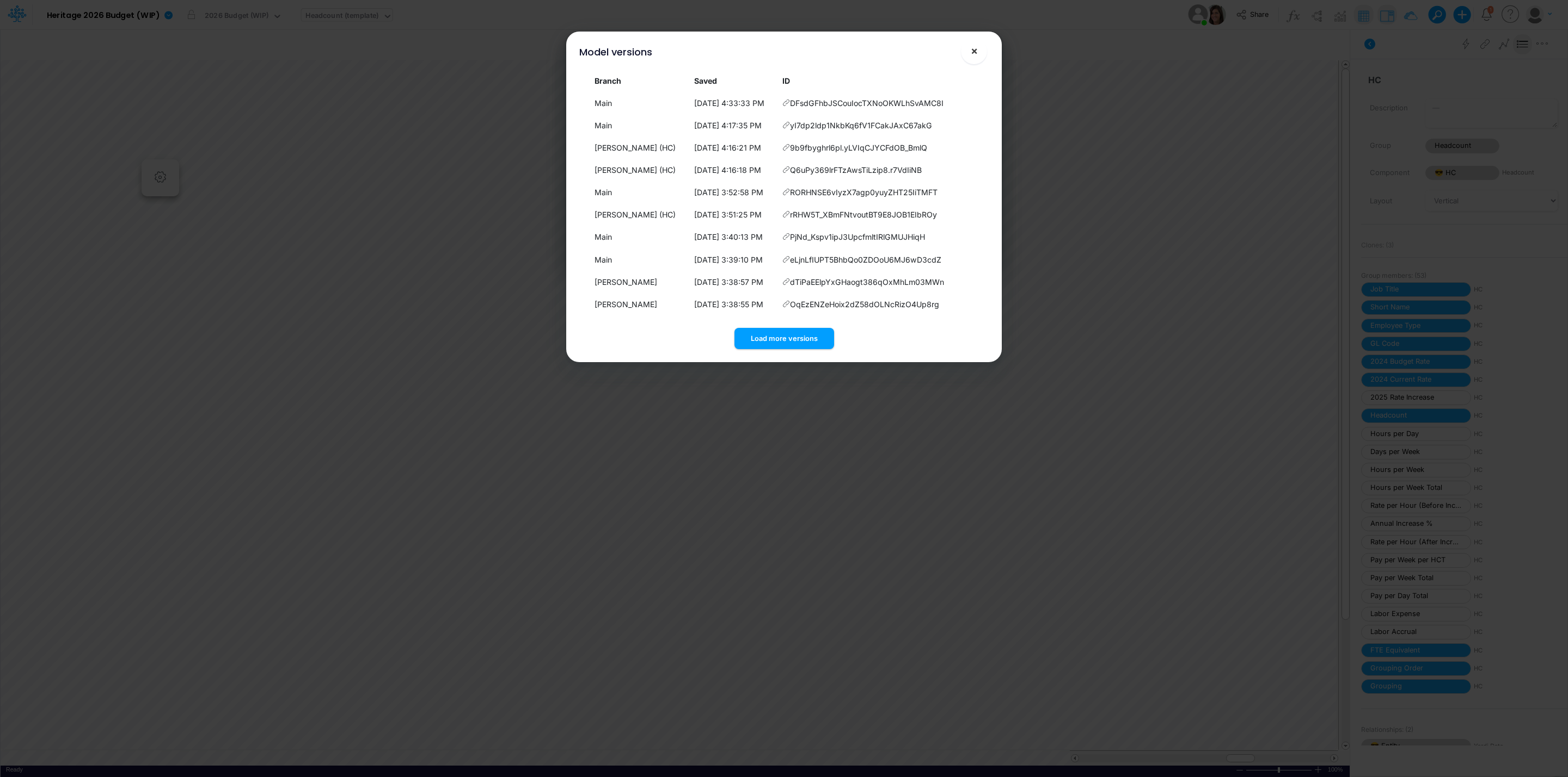
click at [977, 56] on span "×" at bounding box center [974, 50] width 7 height 13
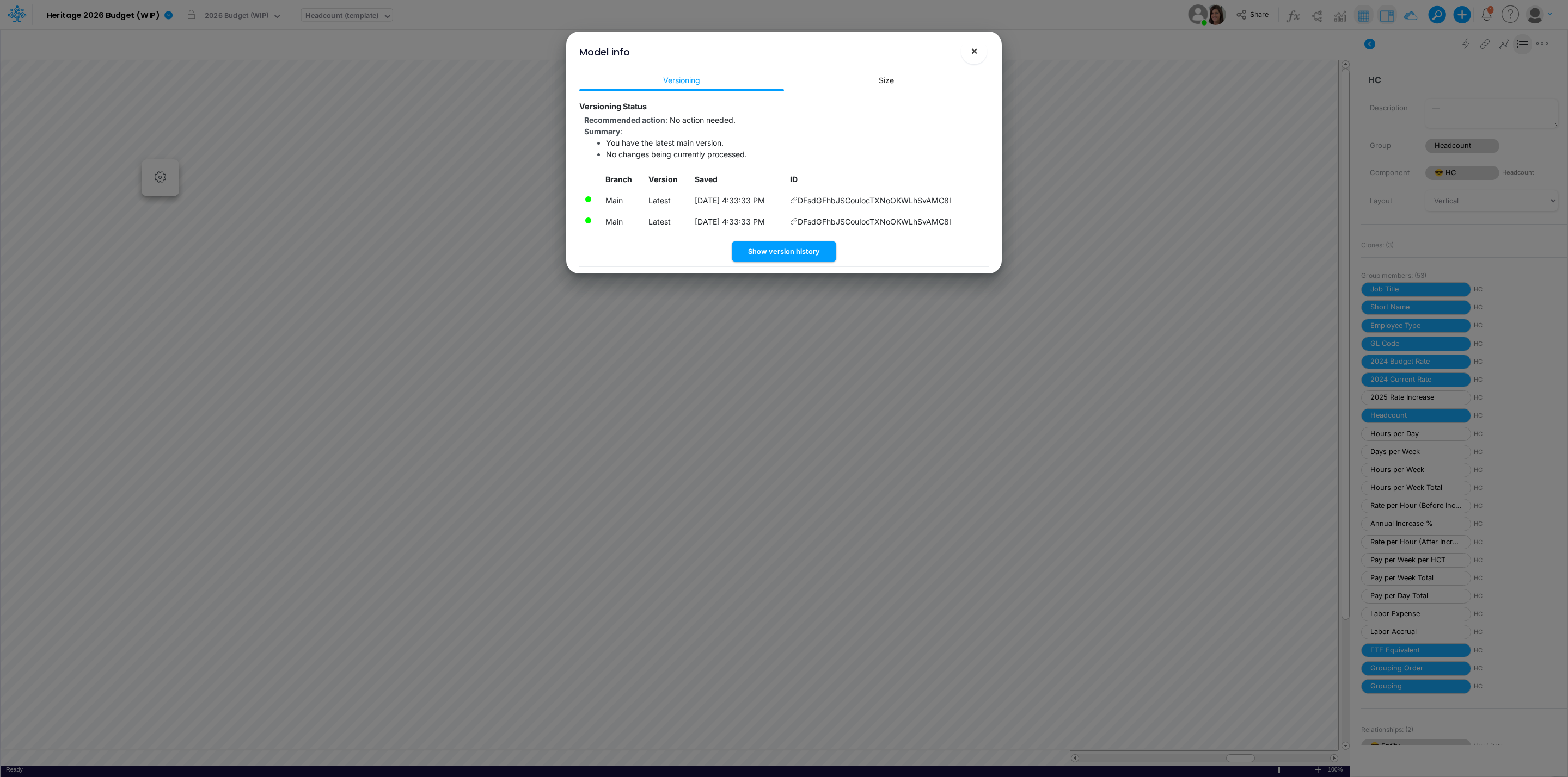
click at [974, 43] on button "×" at bounding box center [973, 50] width 26 height 26
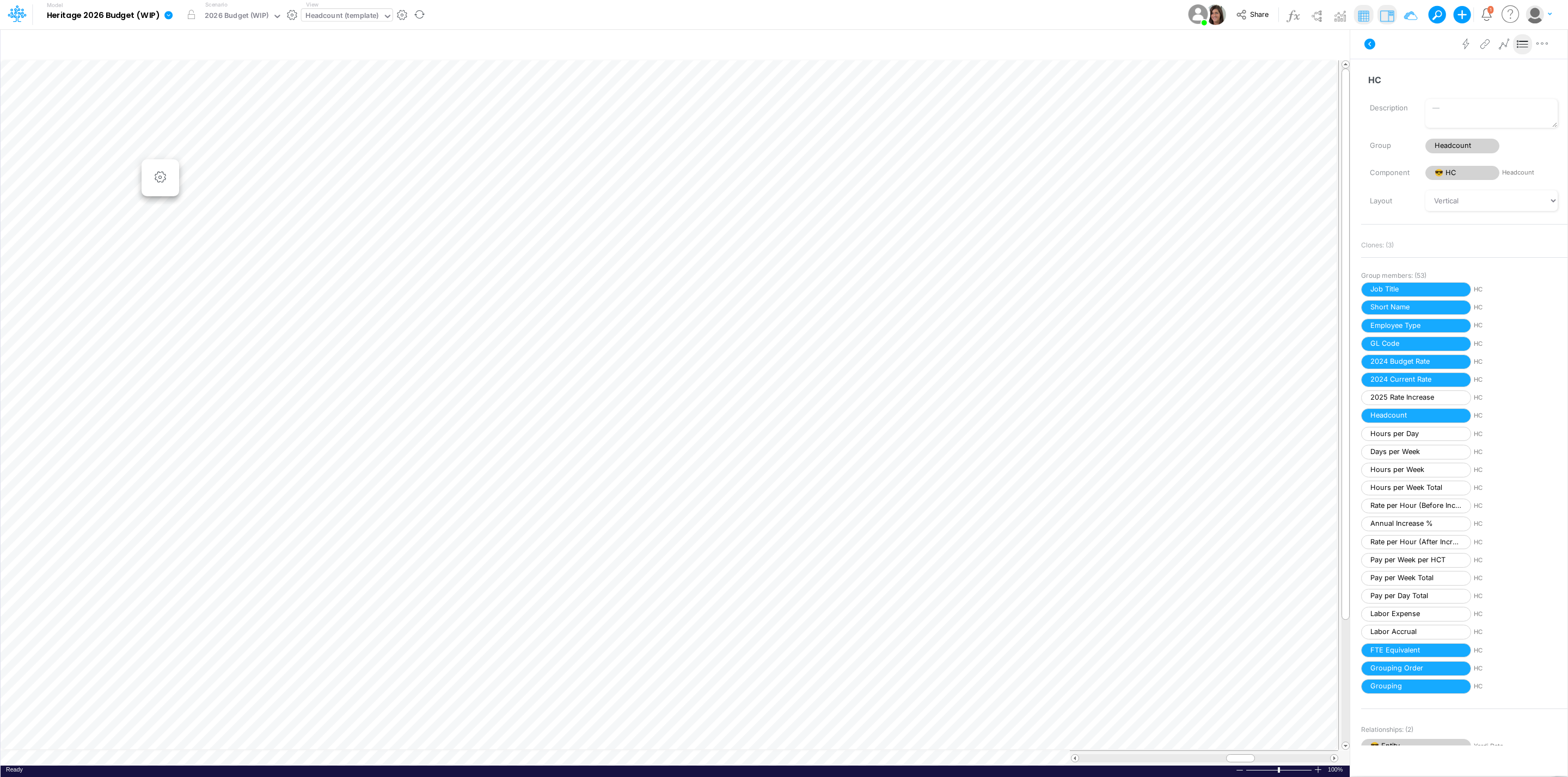
click at [169, 14] on icon at bounding box center [169, 15] width 10 height 10
click at [216, 115] on button "View model info" at bounding box center [223, 113] width 116 height 17
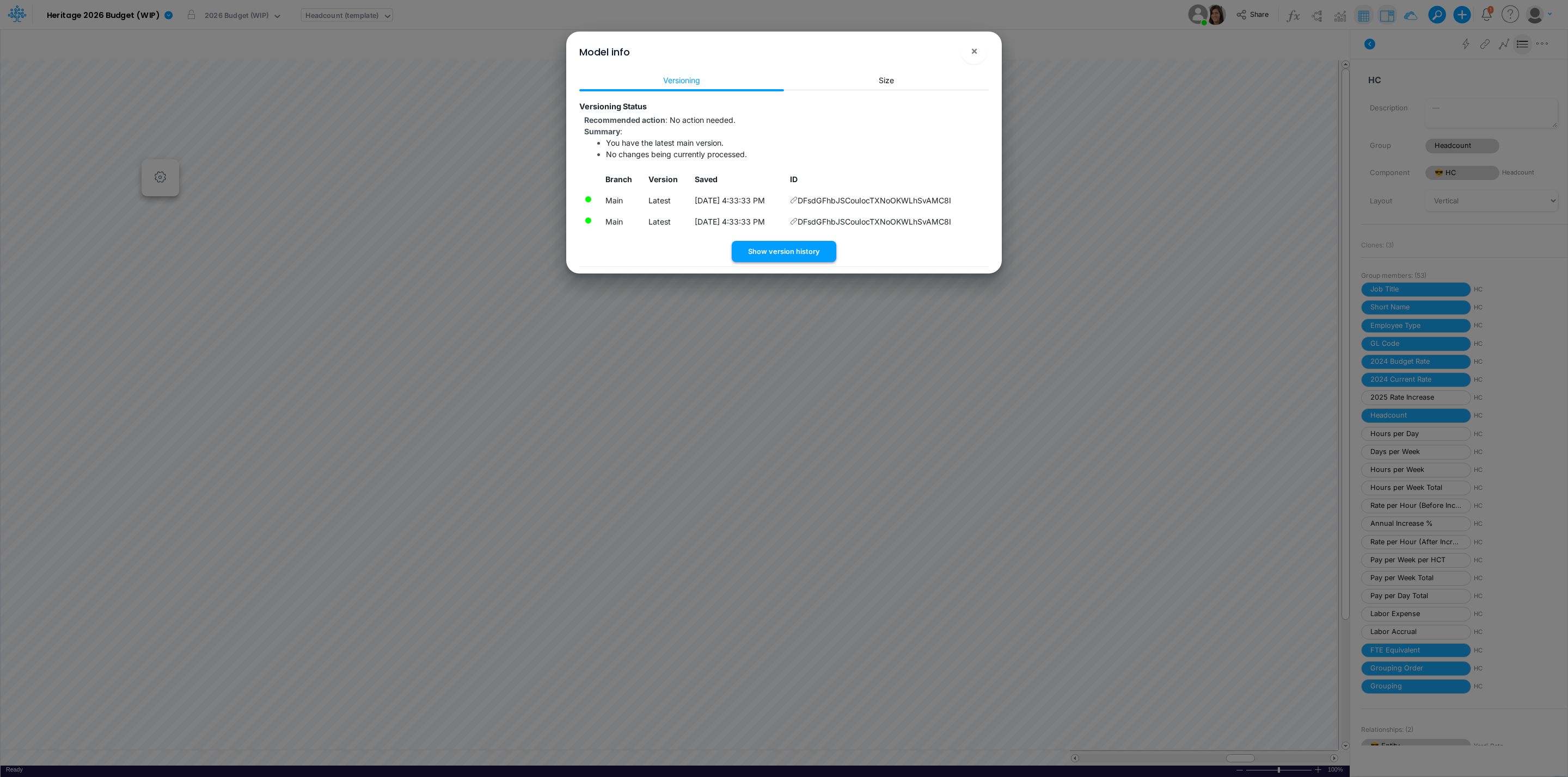
click at [803, 245] on button "Show version history" at bounding box center [784, 251] width 105 height 21
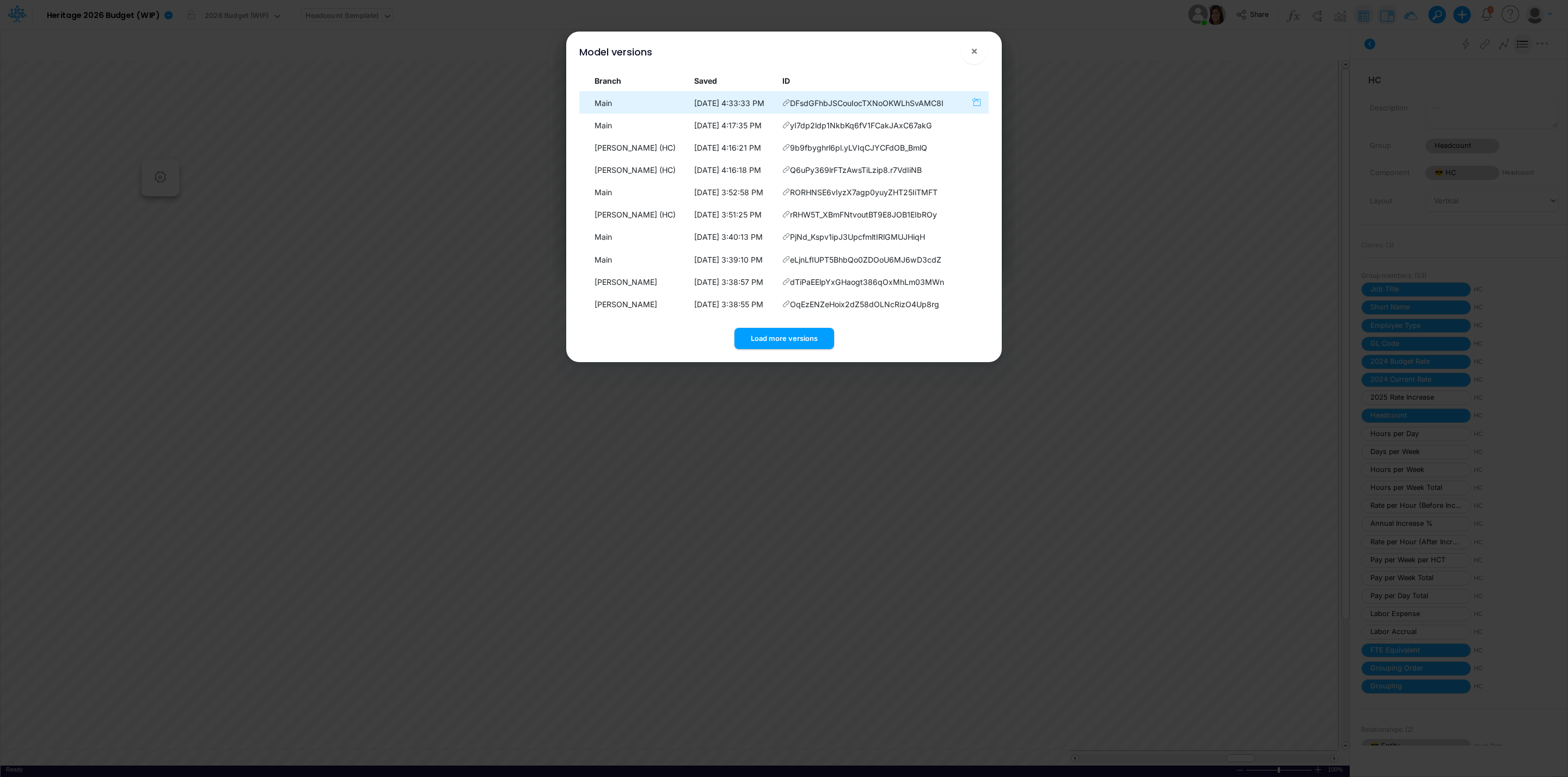
click at [975, 103] on icon "button" at bounding box center [975, 102] width 9 height 10
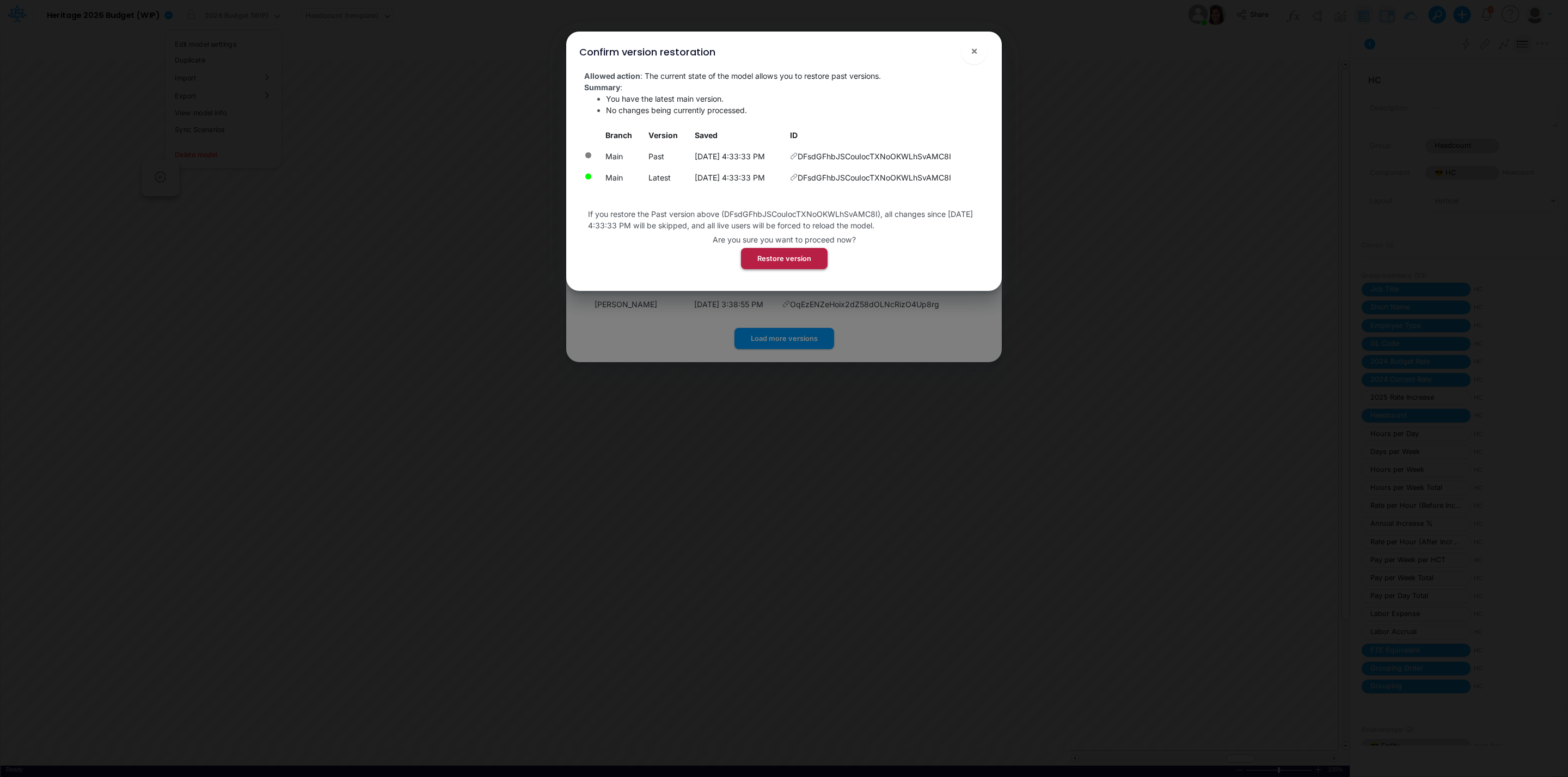
click at [787, 253] on button "Restore version" at bounding box center [784, 259] width 87 height 21
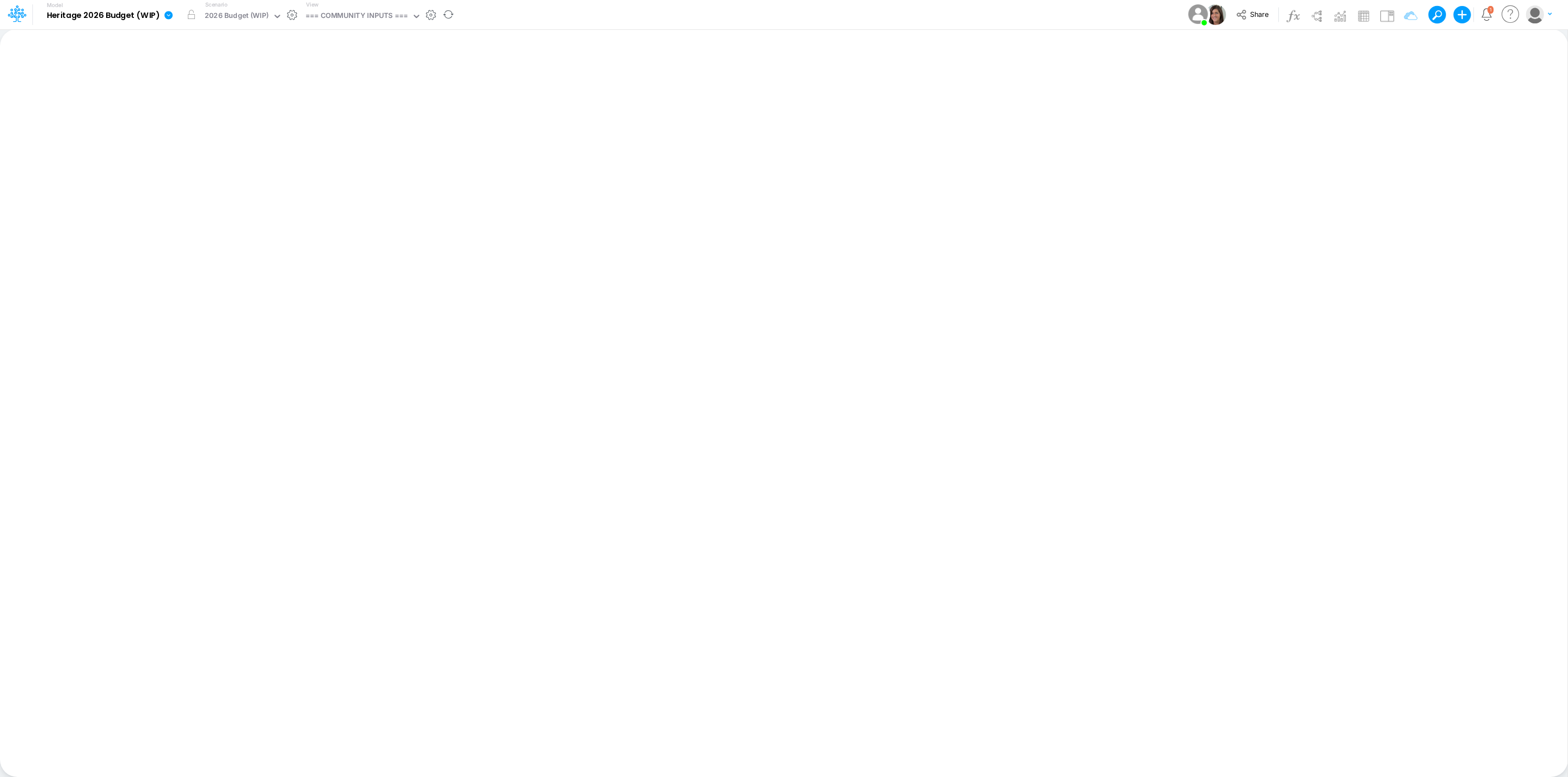
click at [167, 15] on icon at bounding box center [169, 15] width 10 height 10
click at [255, 128] on button "Sync Scenarios" at bounding box center [223, 130] width 116 height 17
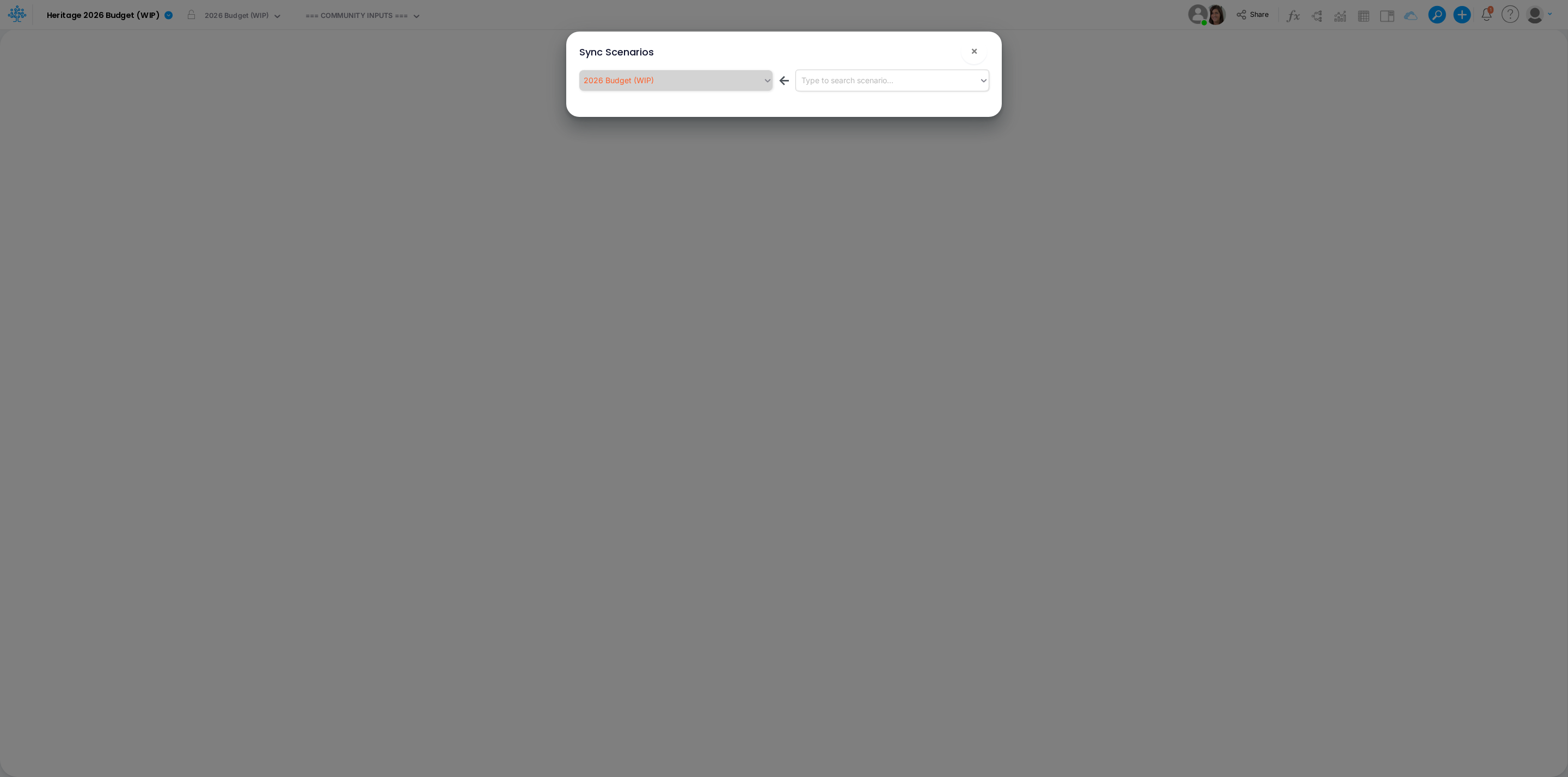
click at [854, 79] on div "Type to search scenario..." at bounding box center [847, 80] width 92 height 11
click at [877, 123] on div "Actual" at bounding box center [892, 127] width 192 height 20
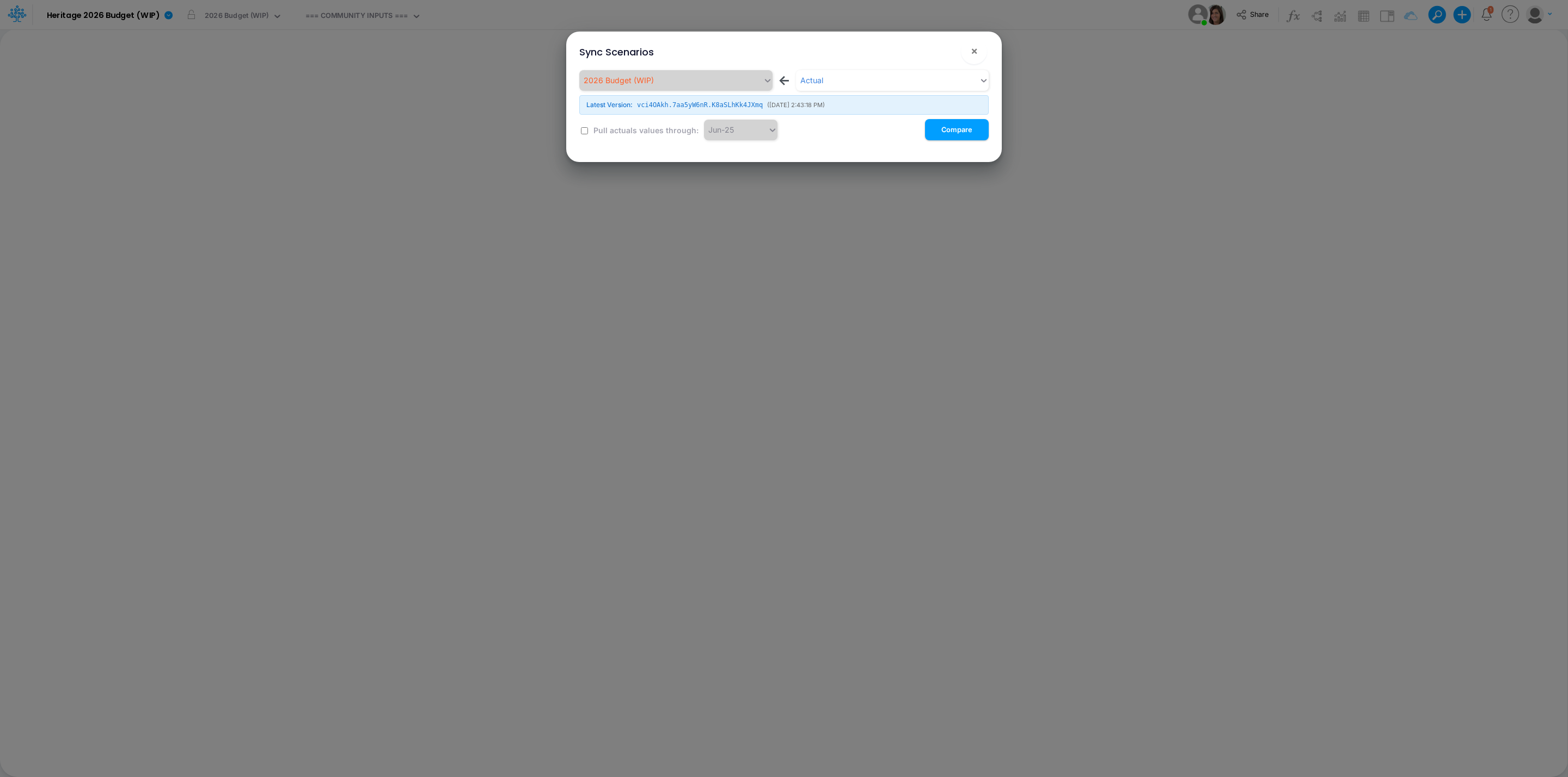
click at [585, 130] on input "checkbox" at bounding box center [584, 130] width 7 height 7
checkbox input "true"
click at [964, 134] on button "Compare" at bounding box center [956, 130] width 64 height 21
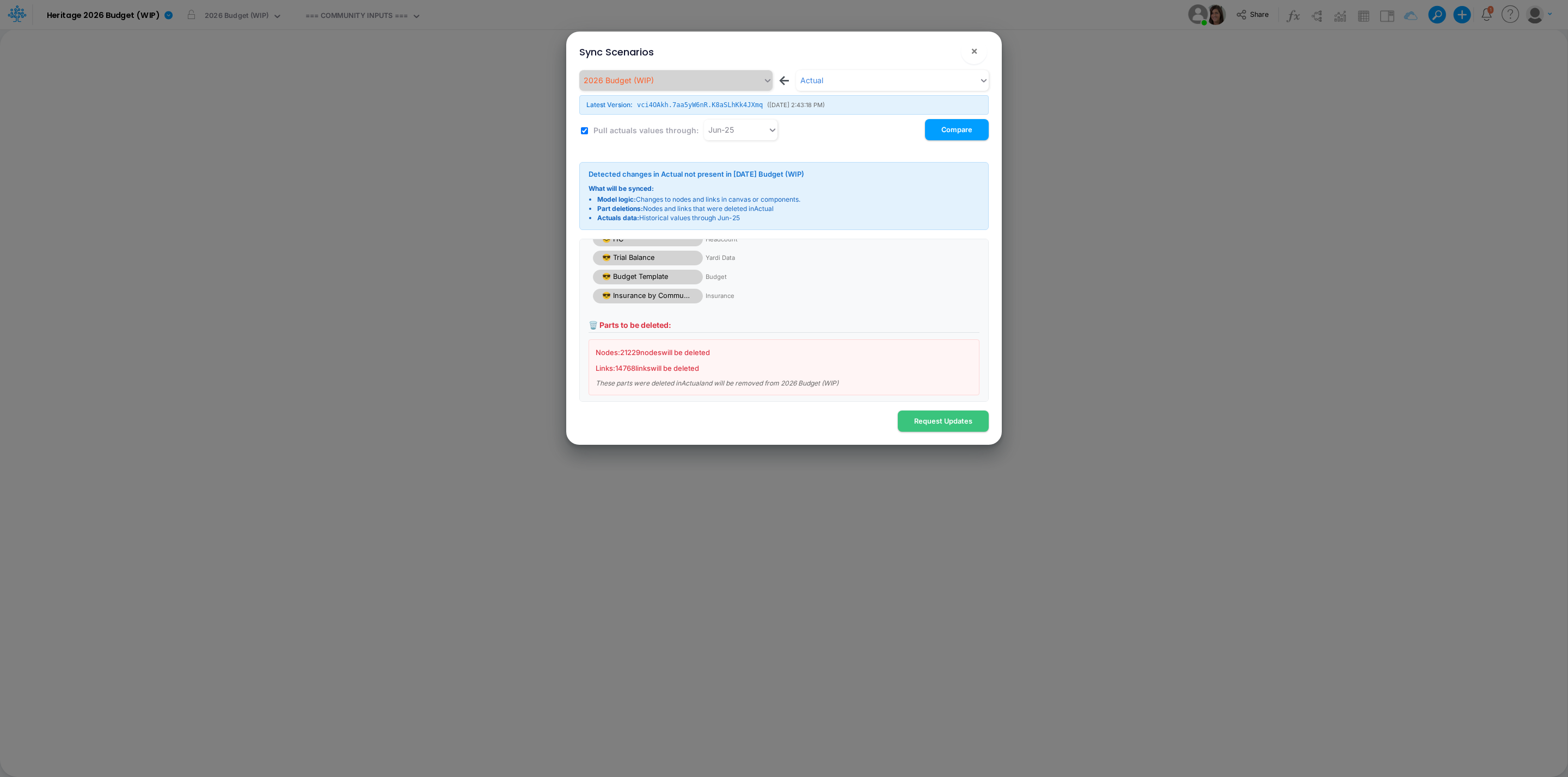
scroll to position [52, 0]
click at [976, 49] on span "×" at bounding box center [974, 50] width 7 height 13
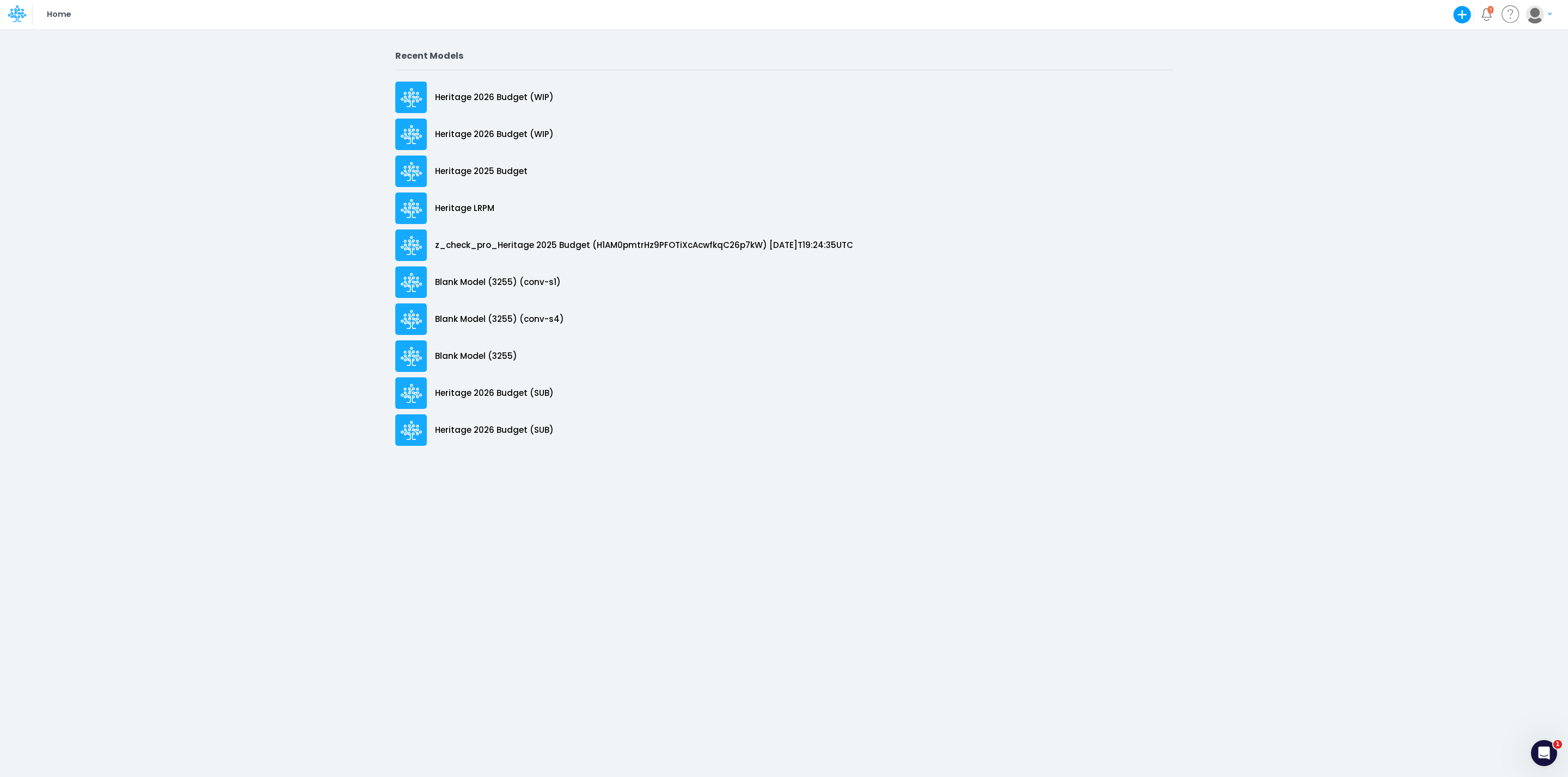
click at [1459, 14] on icon "button" at bounding box center [1461, 14] width 22 height 22
click at [1397, 58] on button "Blank Model" at bounding box center [1371, 58] width 201 height 17
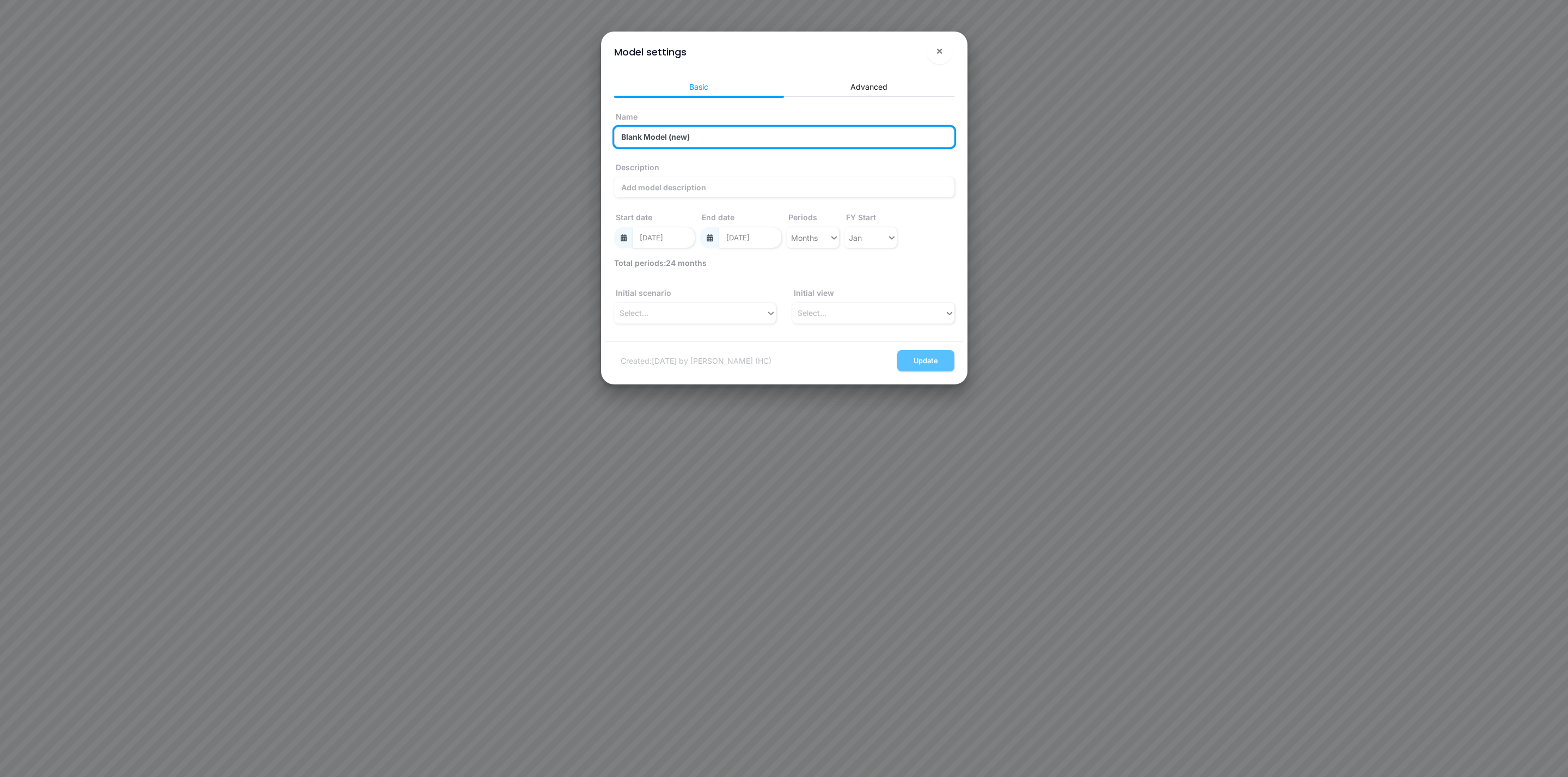
click at [643, 142] on input "Blank Model (new)" at bounding box center [784, 137] width 340 height 21
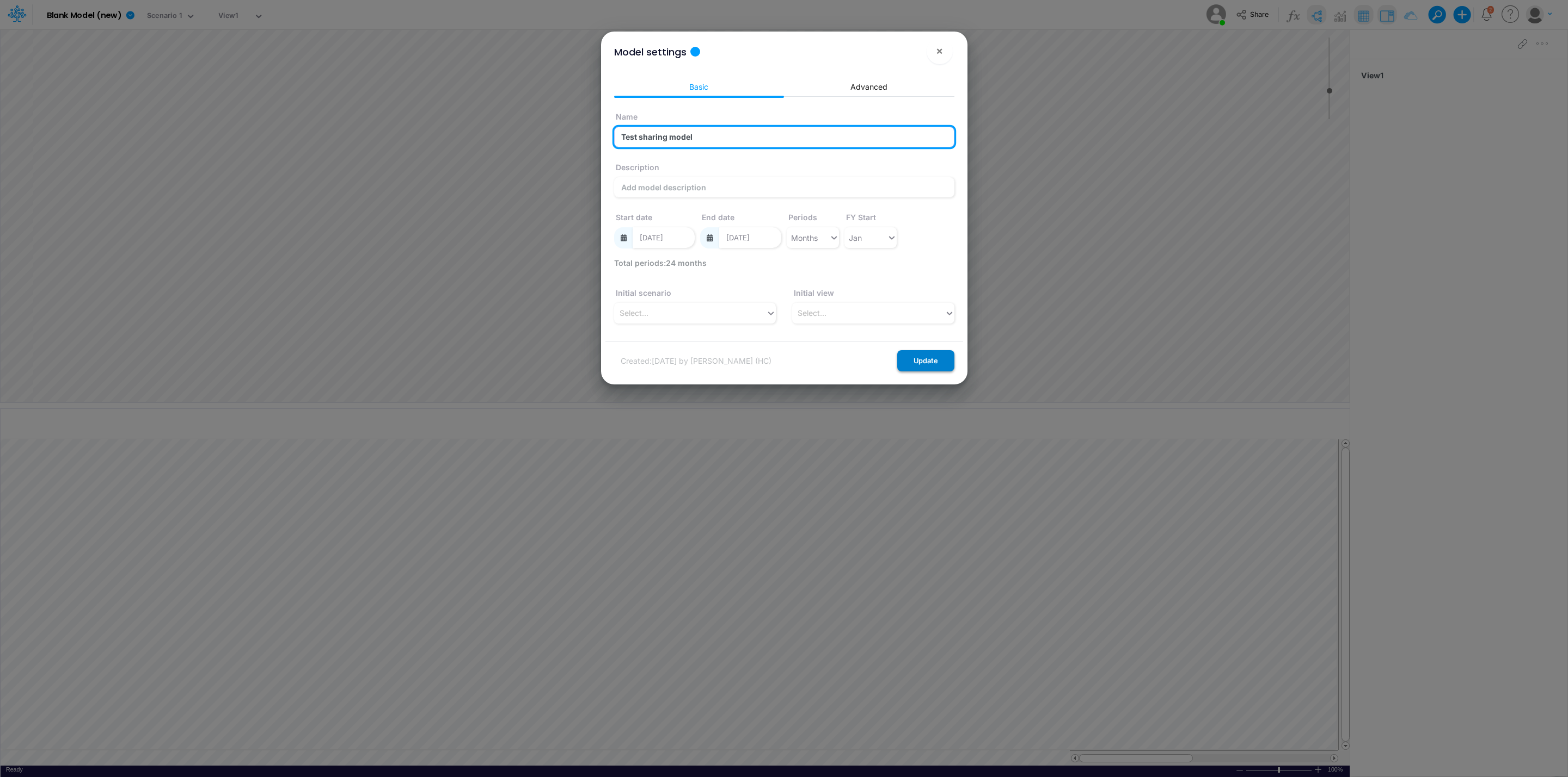
type input "Test sharing model"
click at [944, 363] on button "Update" at bounding box center [926, 361] width 57 height 21
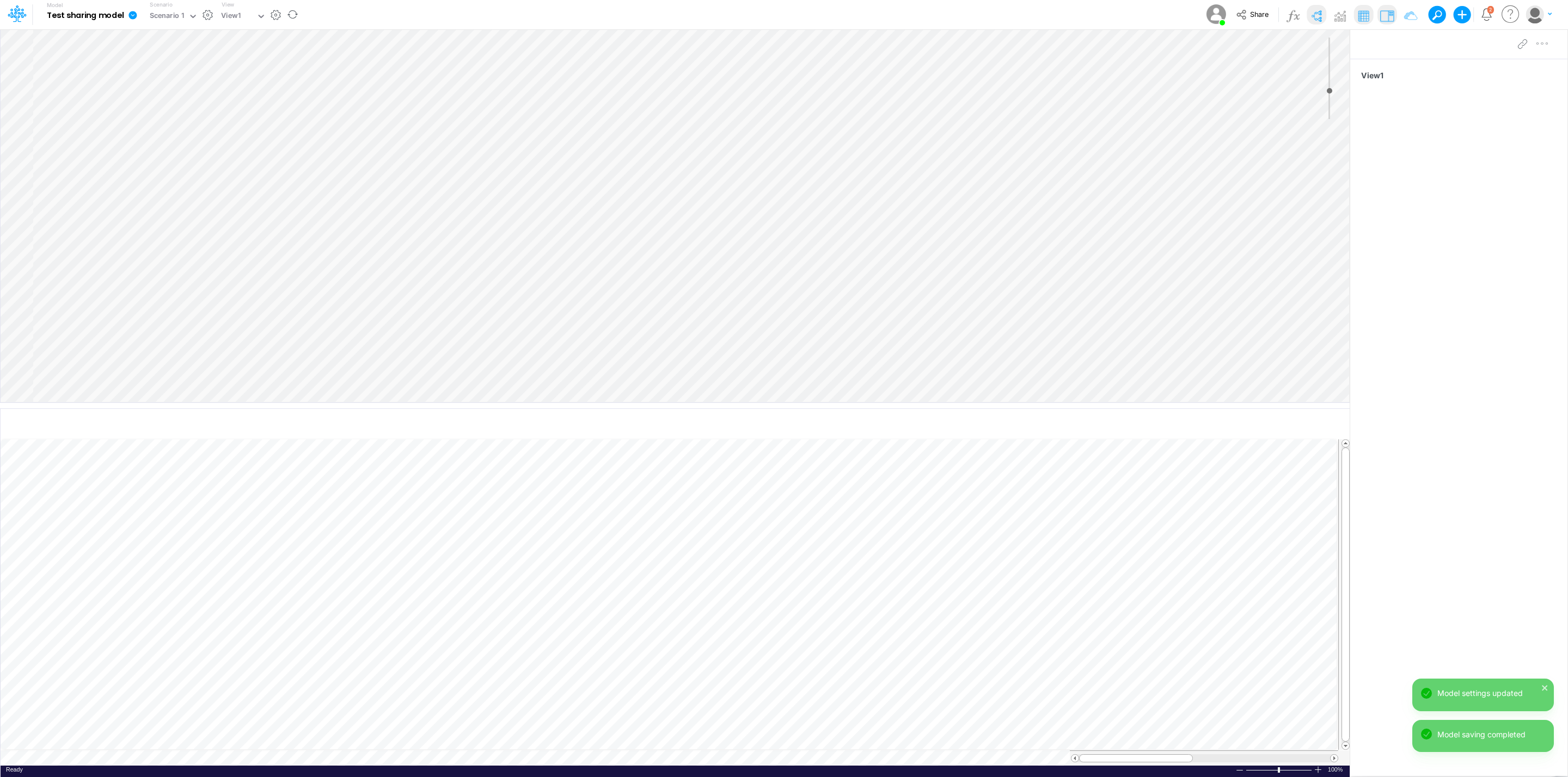
click at [98, 54] on div "Insert node Component Variable Constant Group Addition Subtraction Multiplicati…" at bounding box center [675, 216] width 1349 height 373
click at [73, 48] on div "Insert node Variable Constant Group Addition Subtraction Multiplication Divisio…" at bounding box center [675, 216] width 1349 height 373
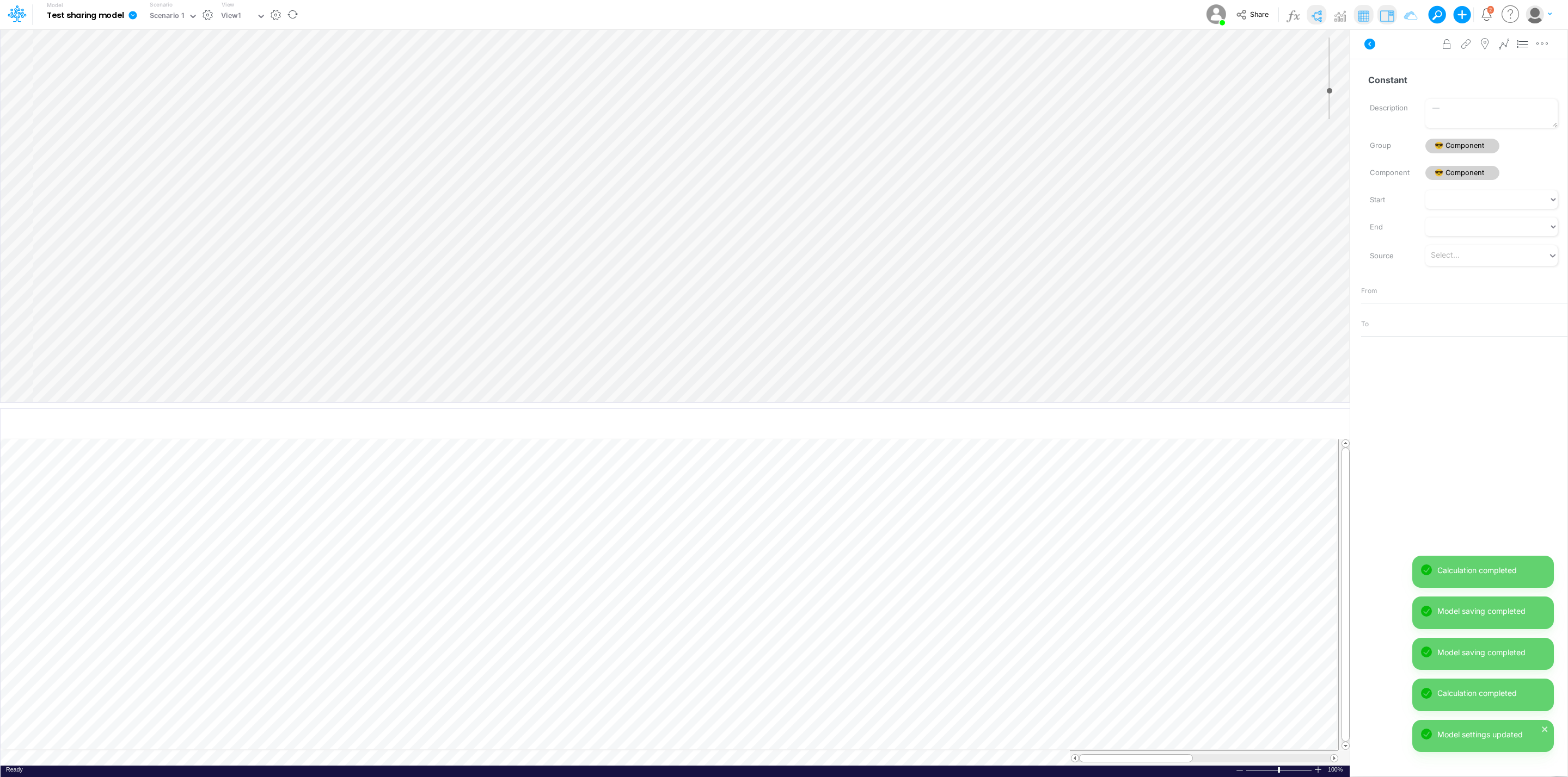
click at [90, 59] on div "Insert child node Variable Constant Group Addition Subtraction Multiplication D…" at bounding box center [675, 216] width 1349 height 373
click at [1526, 46] on icon at bounding box center [1522, 45] width 16 height 11
click at [135, 14] on icon at bounding box center [132, 14] width 9 height 9
click at [163, 39] on button "Edit model settings" at bounding box center [188, 44] width 116 height 17
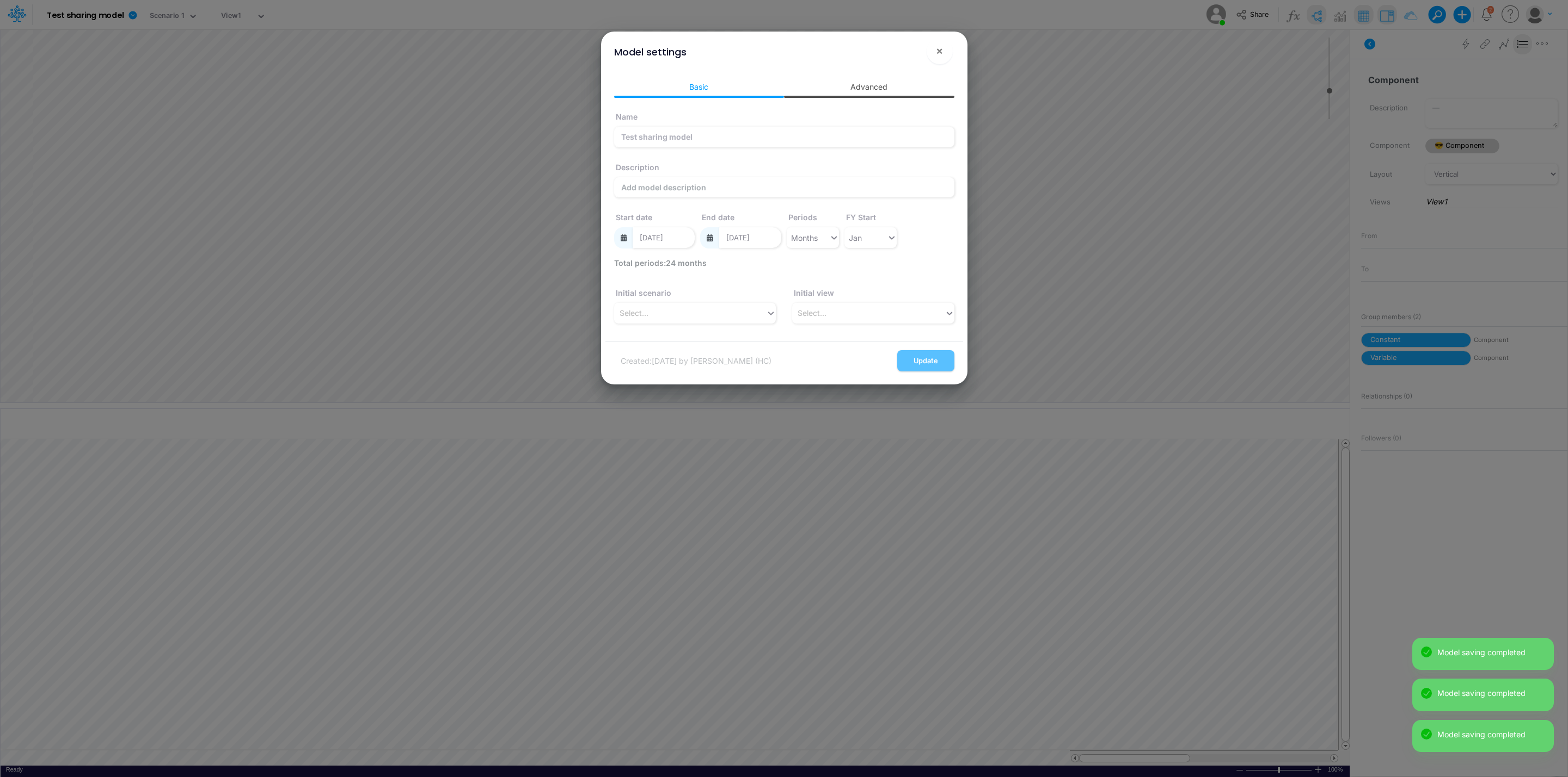
click at [921, 91] on link "Advanced" at bounding box center [869, 87] width 171 height 20
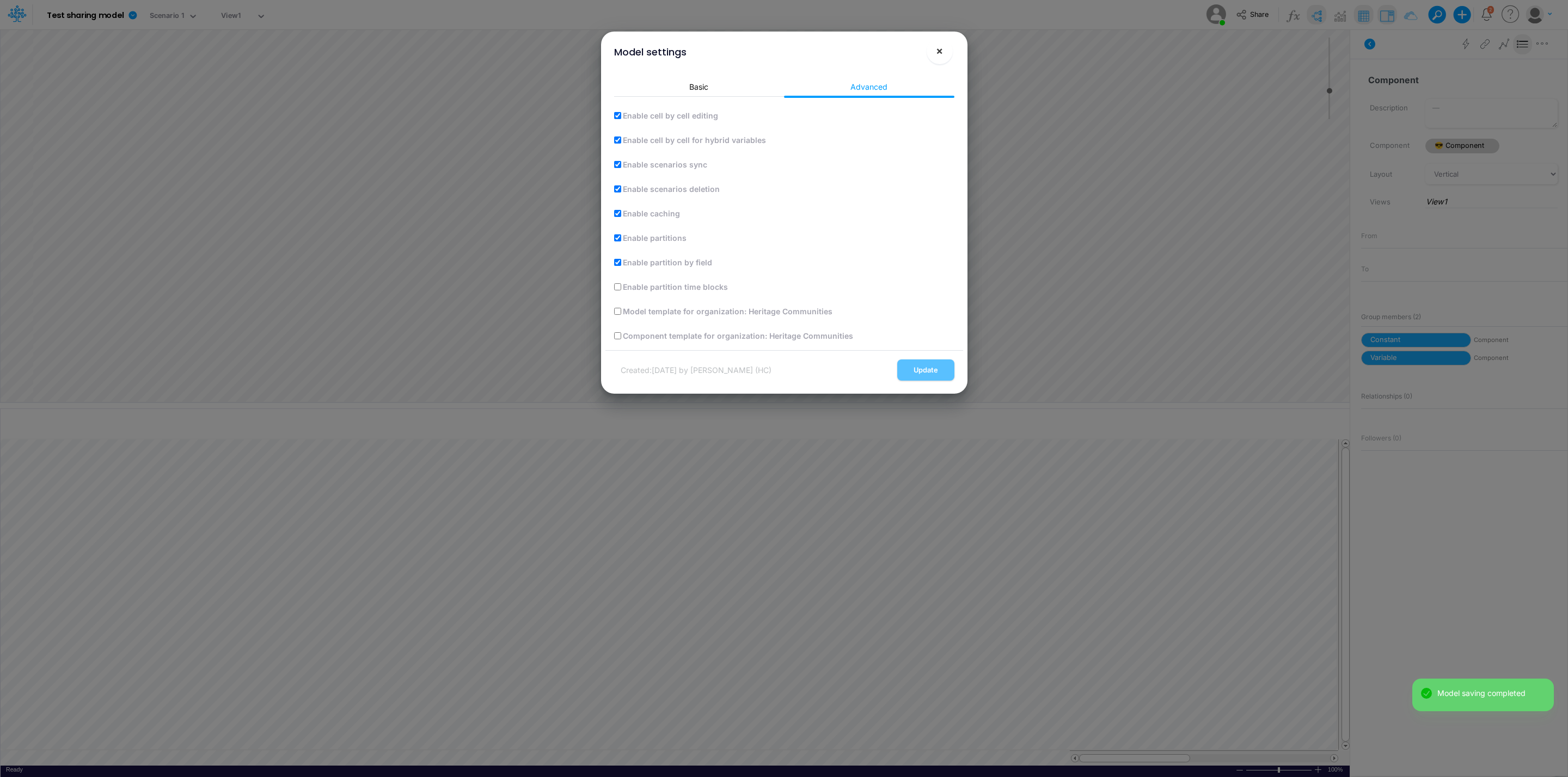
click at [937, 52] on span "×" at bounding box center [938, 50] width 7 height 13
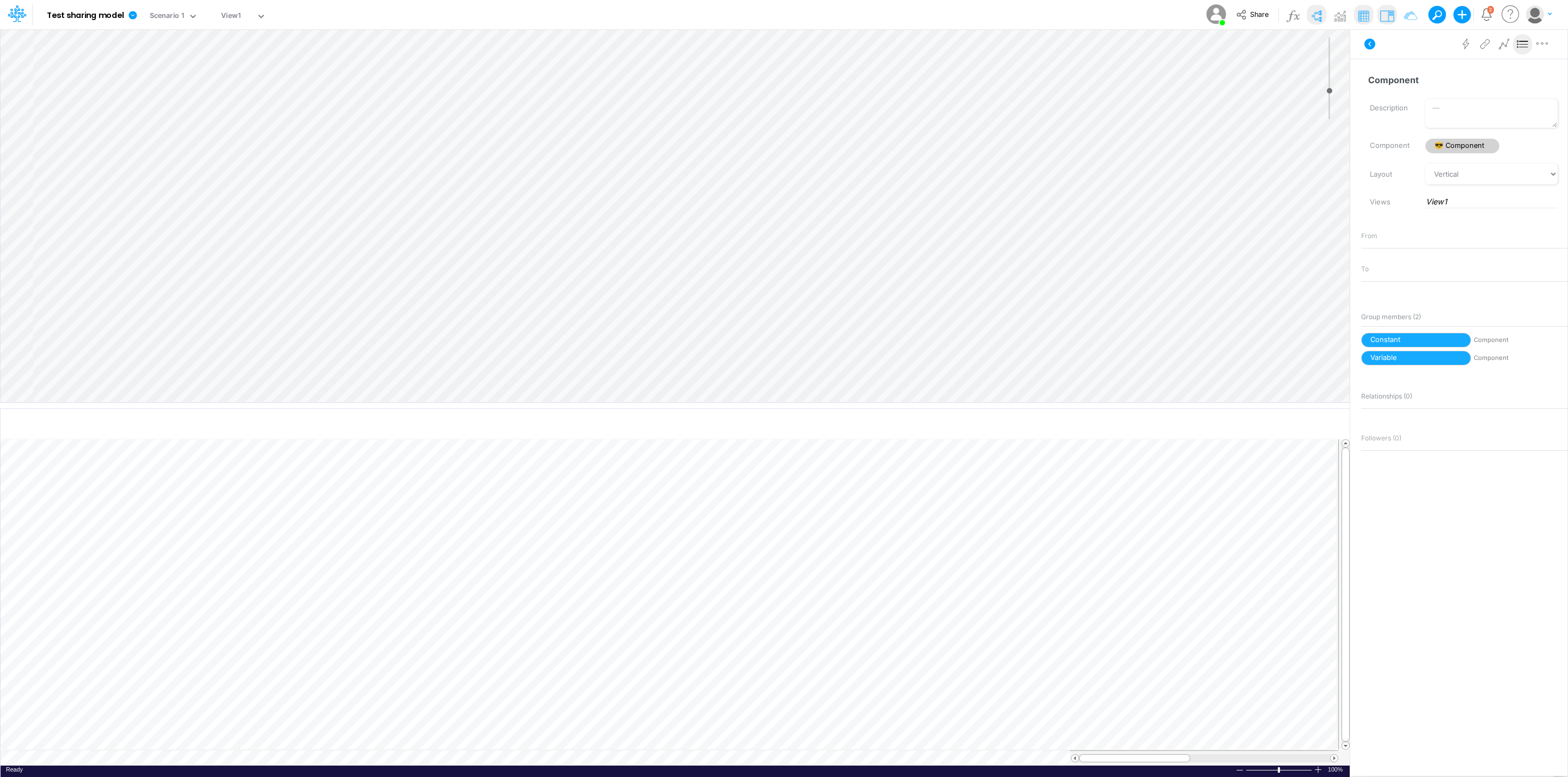
click at [1321, 16] on img at bounding box center [1316, 15] width 17 height 17
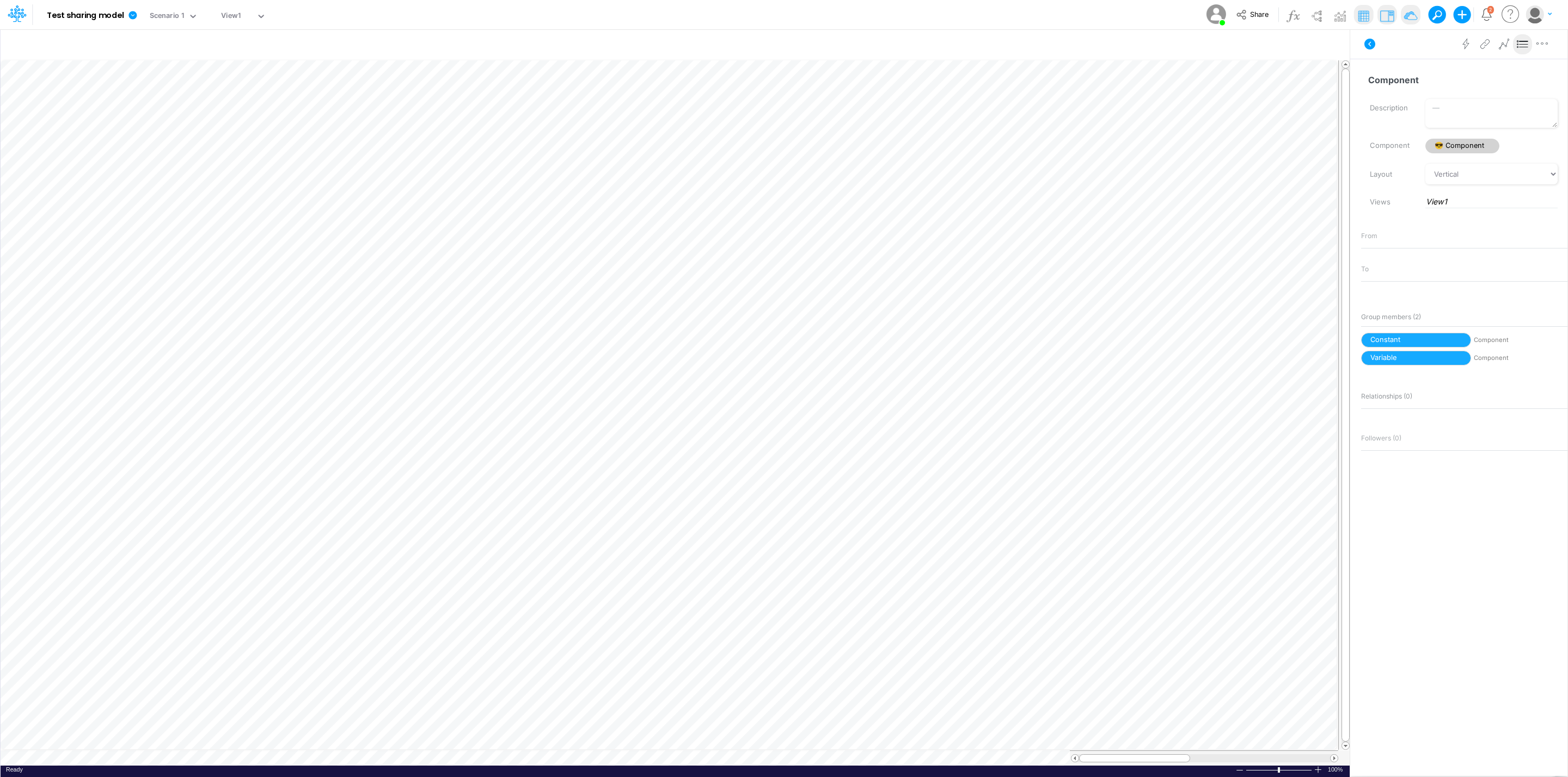
click at [1404, 16] on img at bounding box center [1410, 15] width 17 height 17
click at [237, 12] on div "View1" at bounding box center [231, 16] width 20 height 12
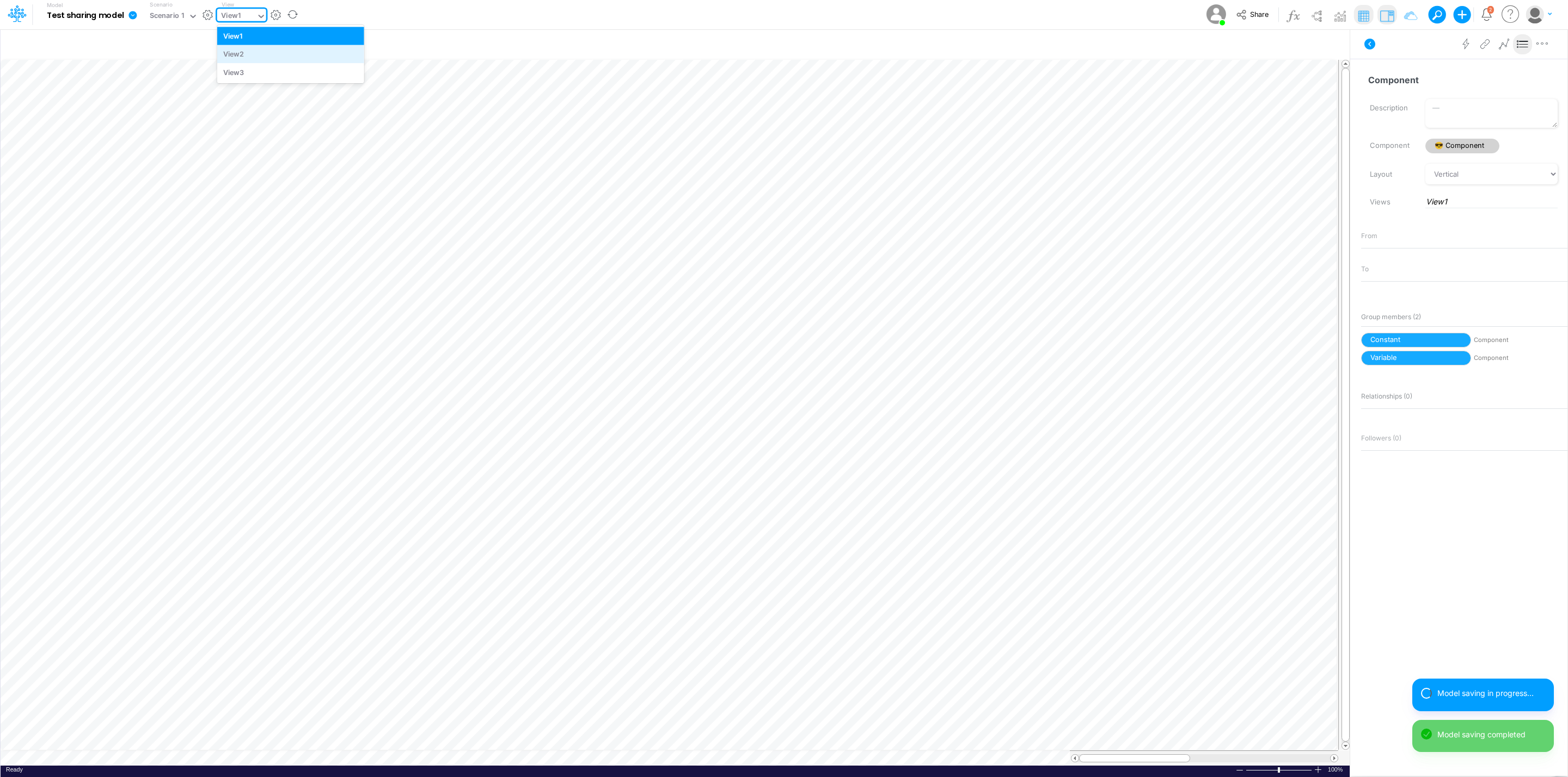
click at [258, 49] on div "View2" at bounding box center [291, 53] width 147 height 18
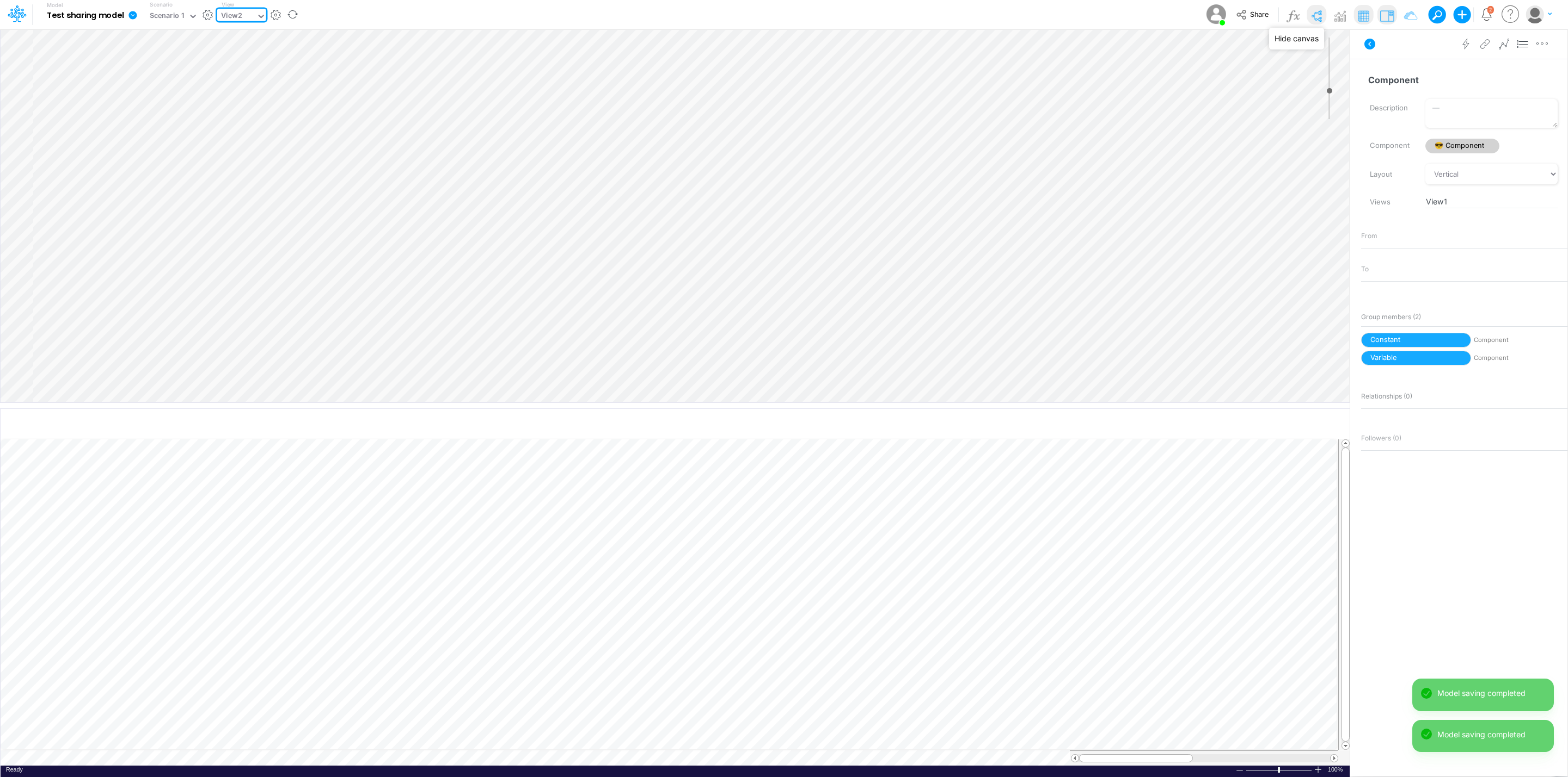
click at [1321, 15] on img at bounding box center [1316, 15] width 17 height 17
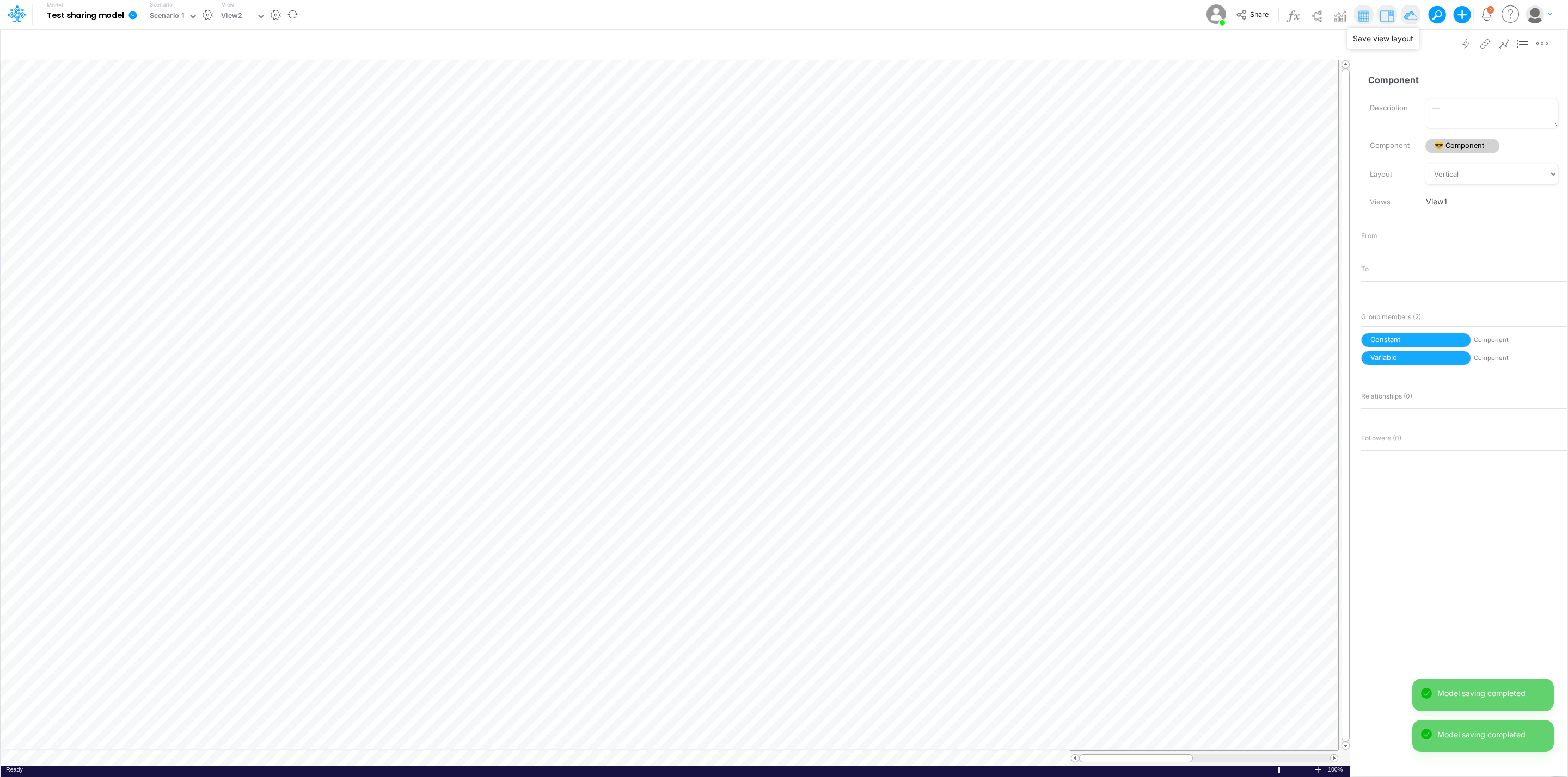
click at [1405, 21] on img at bounding box center [1410, 15] width 17 height 17
click at [210, 12] on button "button" at bounding box center [208, 15] width 11 height 11
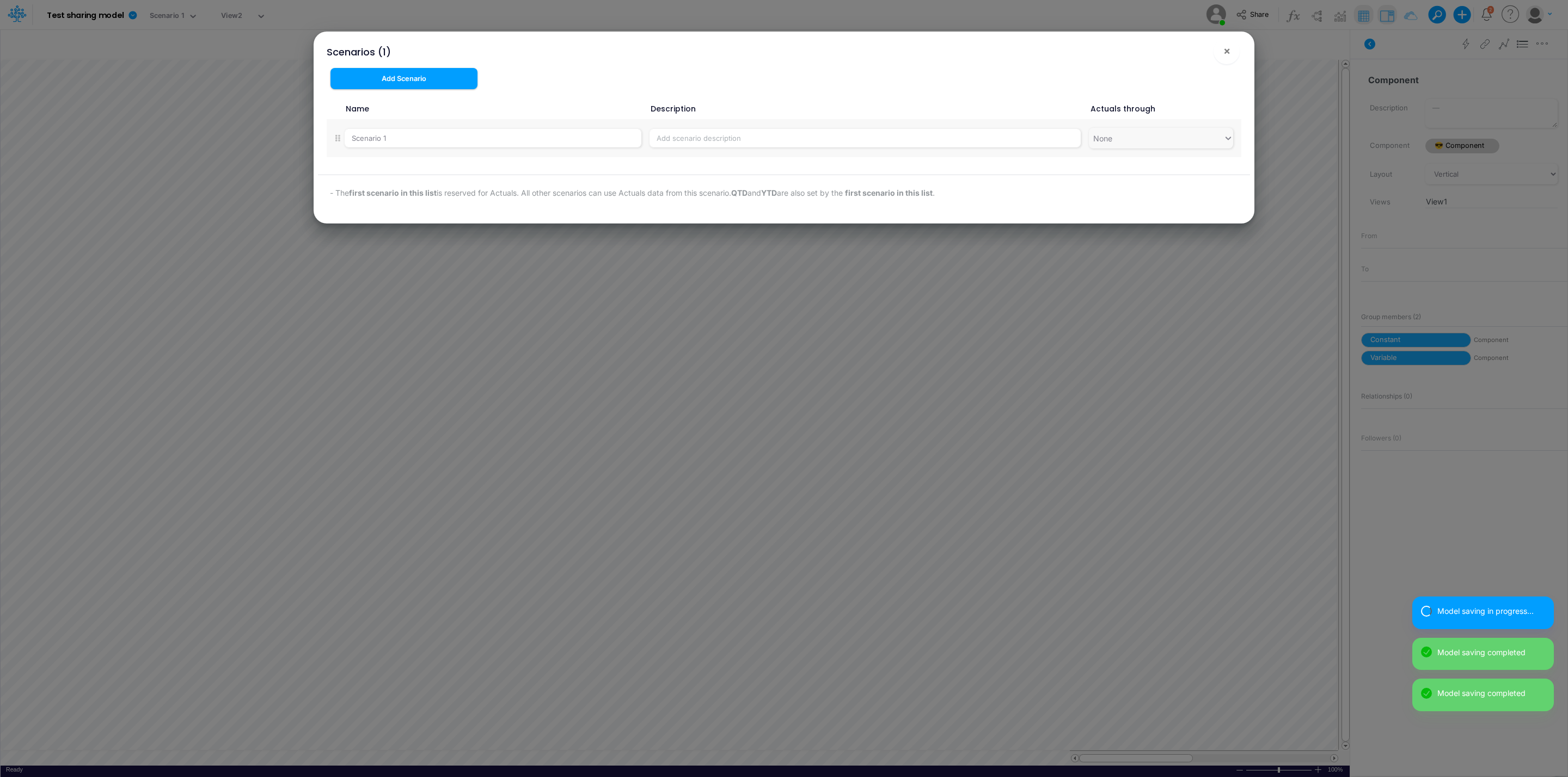
click at [242, 10] on div "Scenarios (1) × Add Scenario Name Description Actuals through Scenario 1 None -…" at bounding box center [784, 388] width 1568 height 777
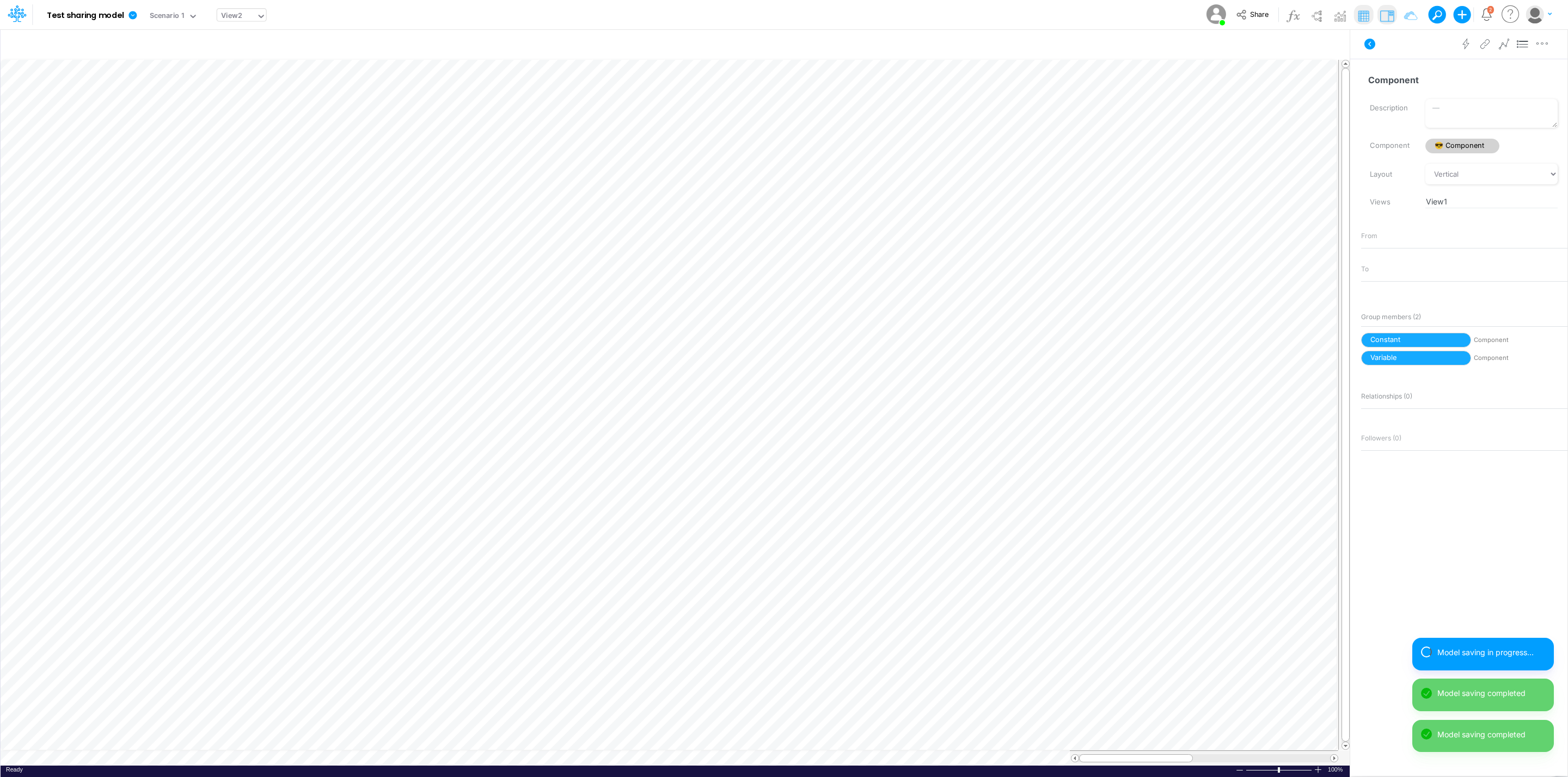
click at [253, 13] on div "View2" at bounding box center [236, 16] width 39 height 16
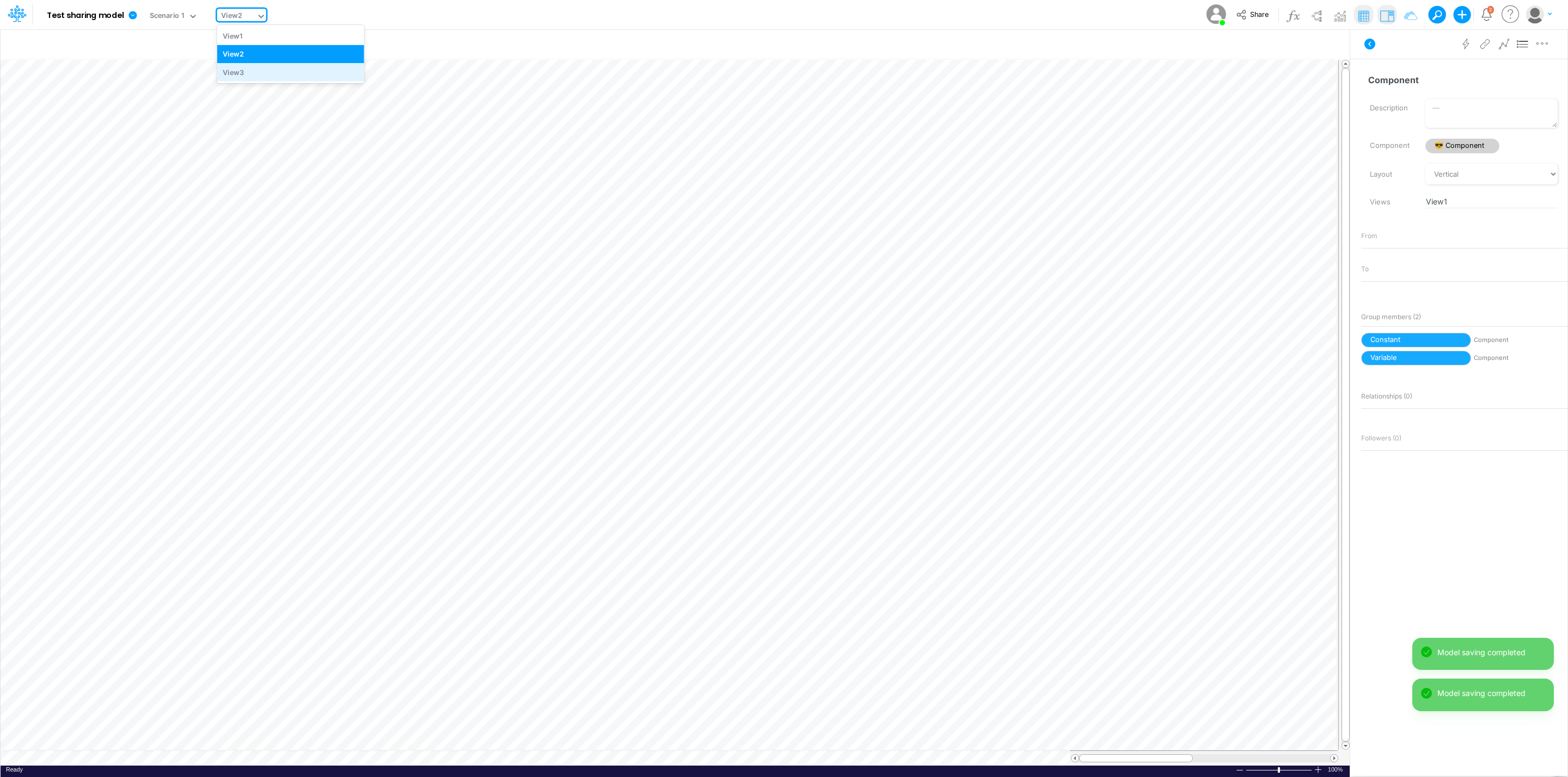
click at [261, 75] on div "View3" at bounding box center [291, 71] width 147 height 18
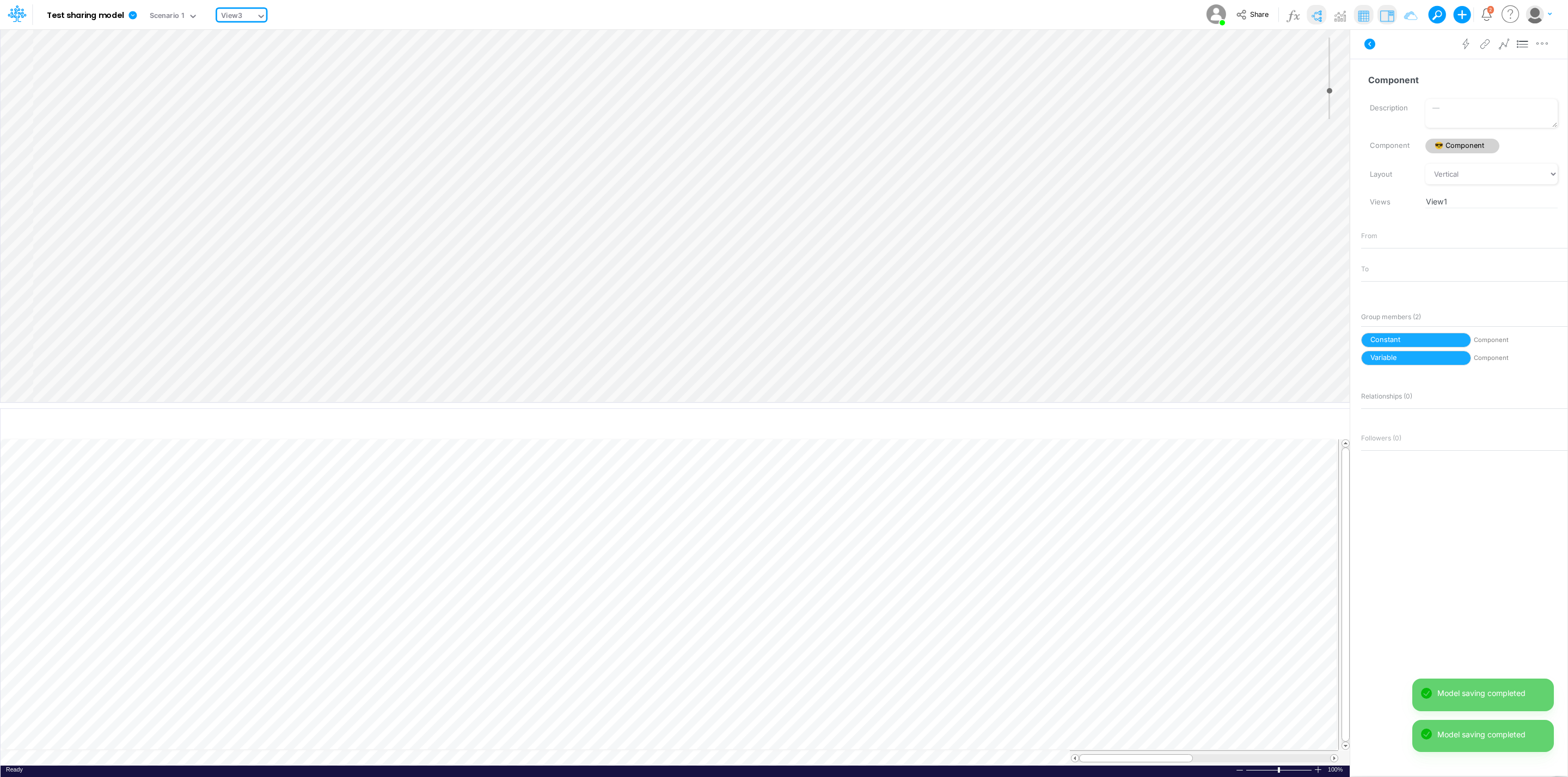
click at [1321, 17] on img at bounding box center [1316, 15] width 17 height 17
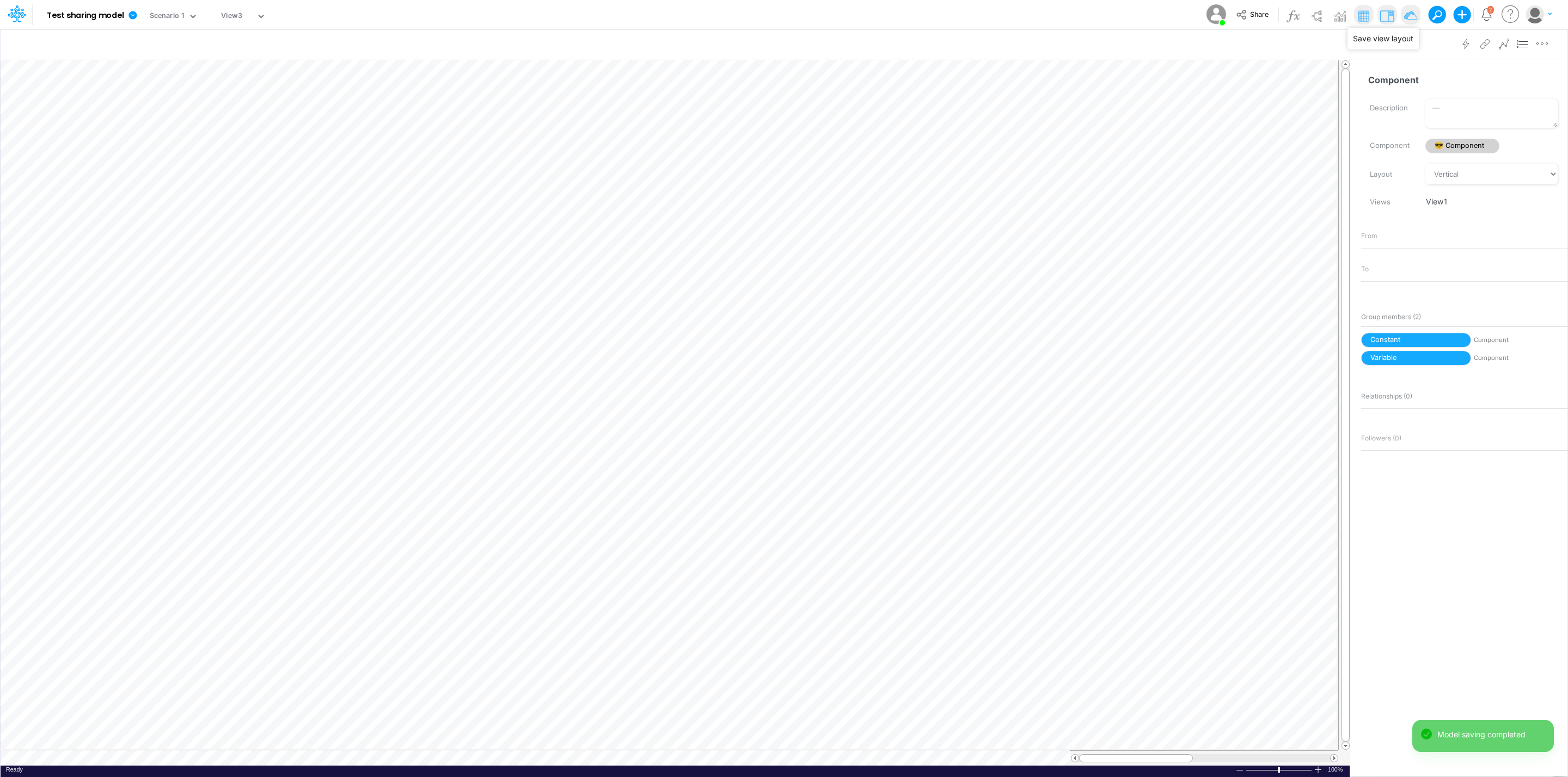
click at [1408, 17] on img at bounding box center [1410, 15] width 17 height 17
click at [231, 13] on div "View3" at bounding box center [231, 16] width 21 height 12
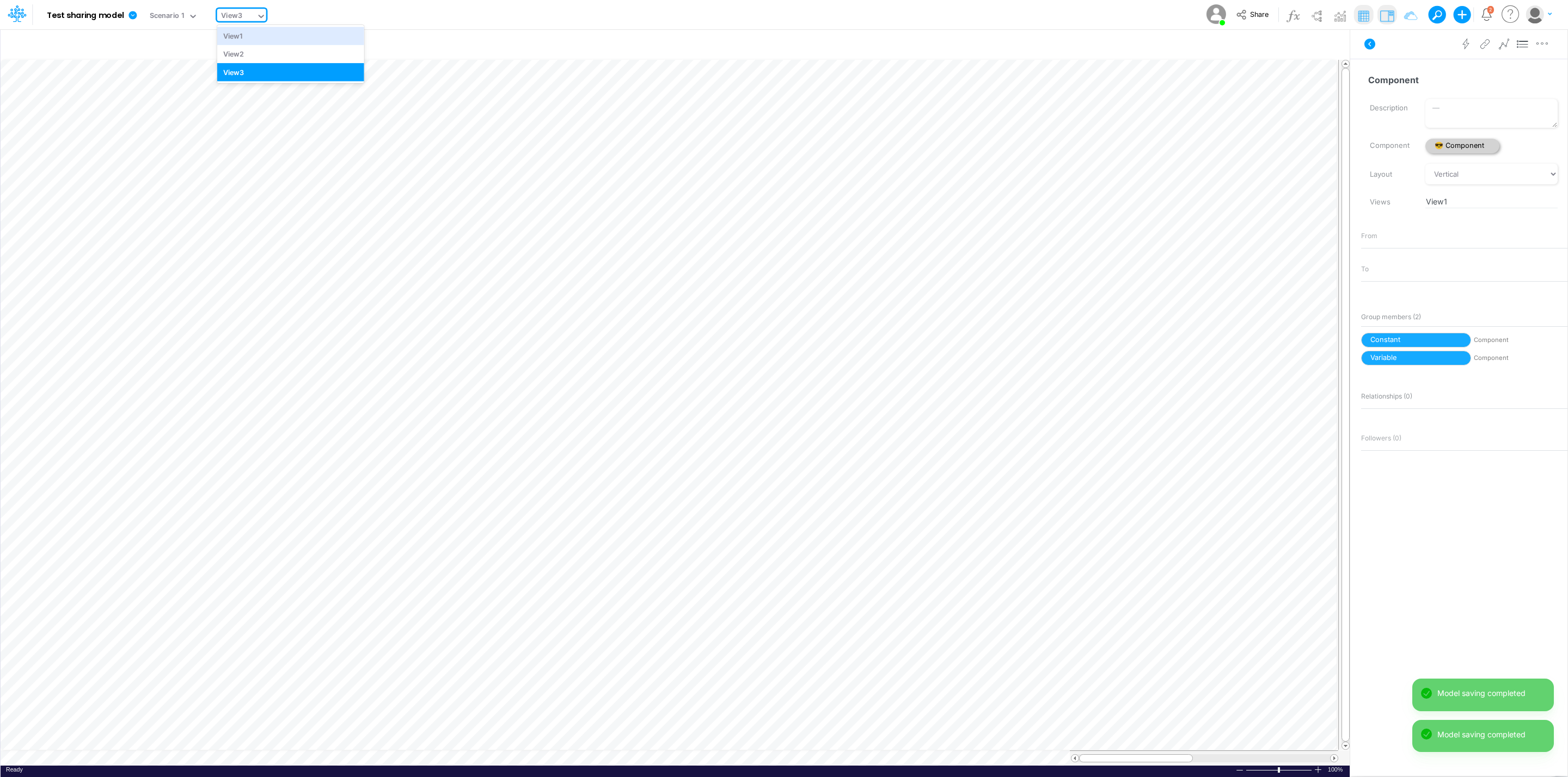
click at [1488, 146] on span "😎 Component" at bounding box center [1462, 146] width 74 height 14
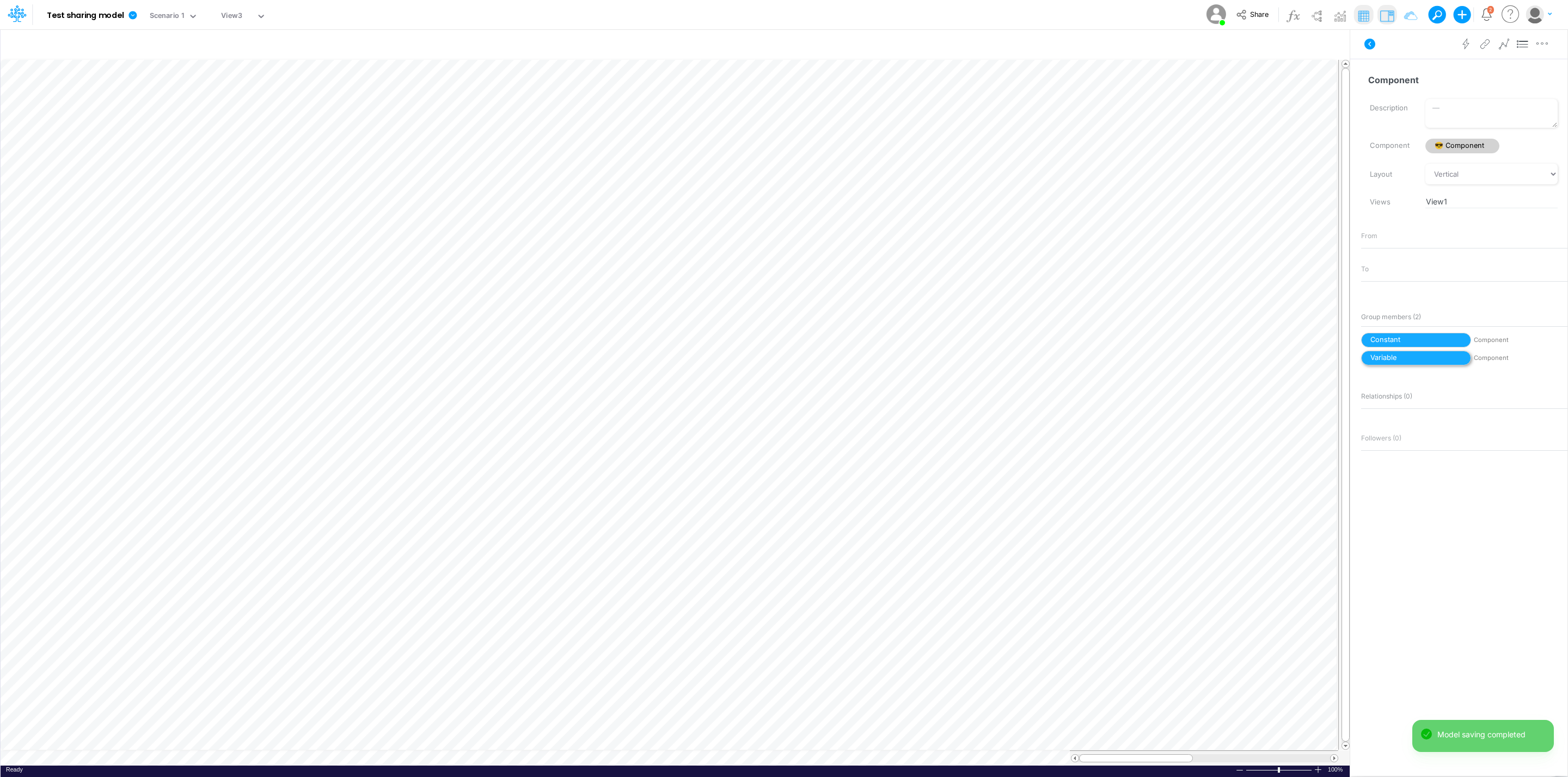
click at [1410, 360] on span "Variable" at bounding box center [1415, 358] width 110 height 14
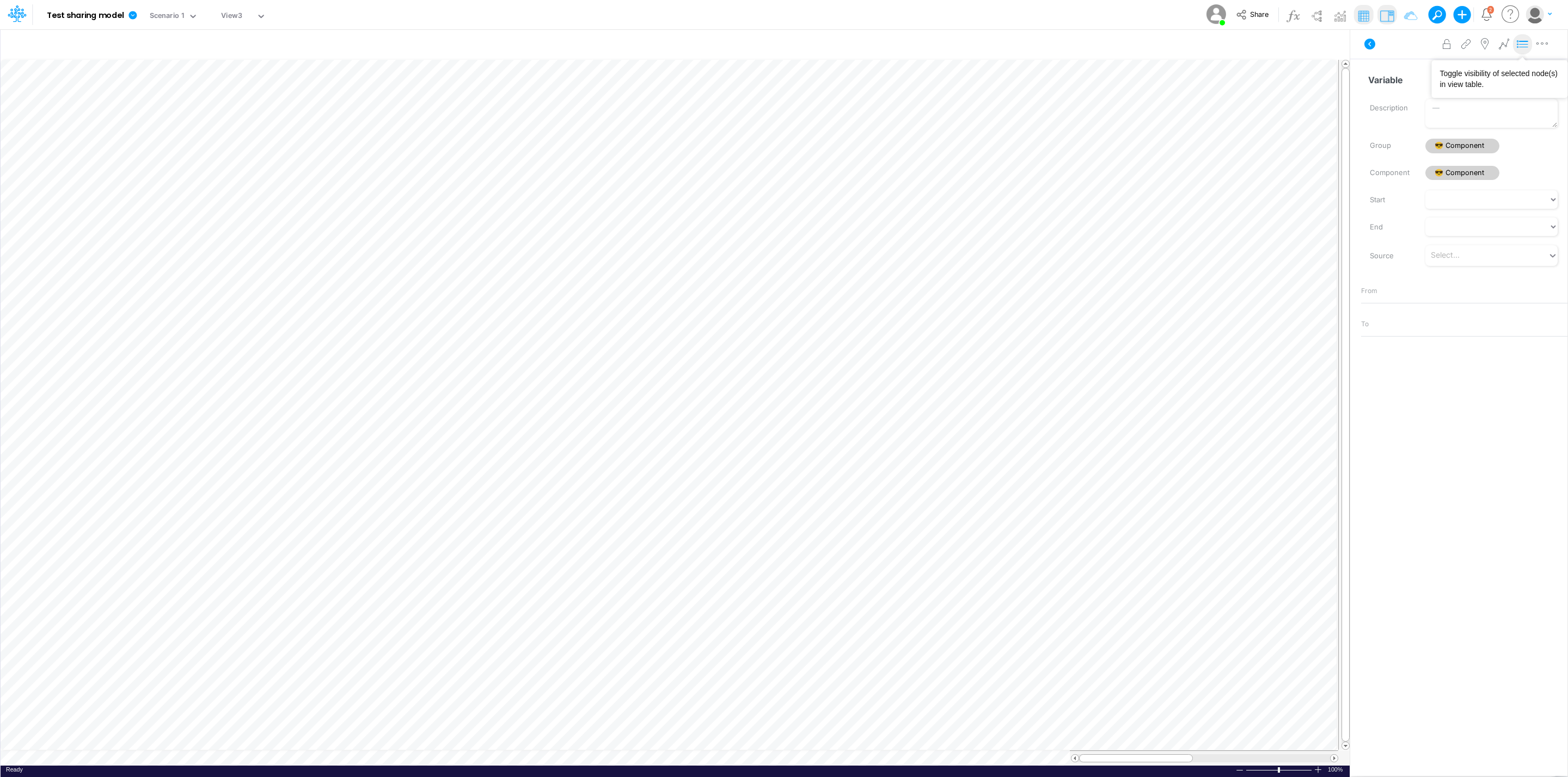
click at [1526, 44] on icon at bounding box center [1522, 45] width 16 height 11
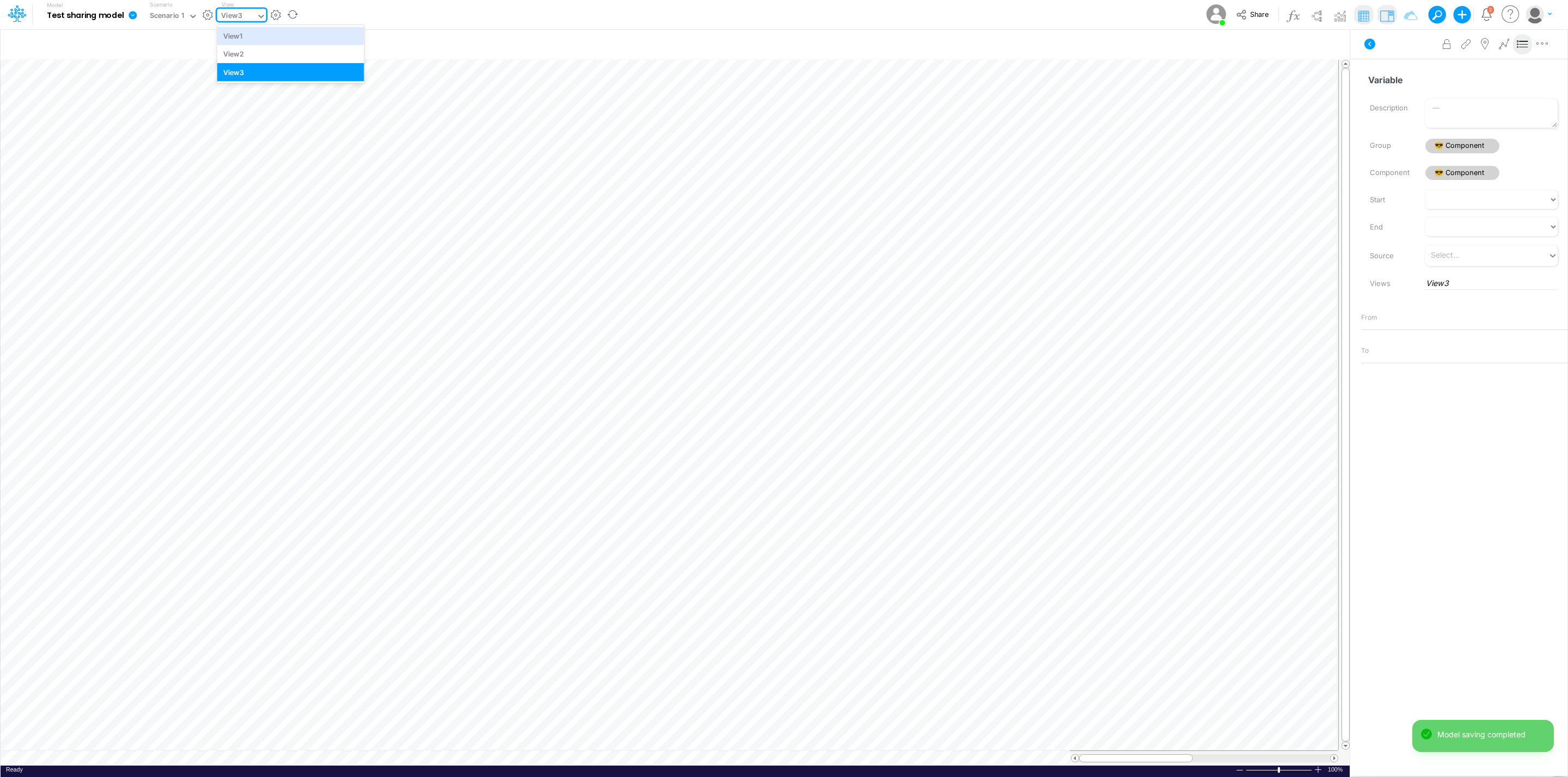
click at [244, 20] on input "text" at bounding box center [244, 16] width 1 height 10
click at [243, 52] on div "View2" at bounding box center [291, 53] width 147 height 18
click at [1458, 169] on span "😎 Component" at bounding box center [1462, 172] width 74 height 14
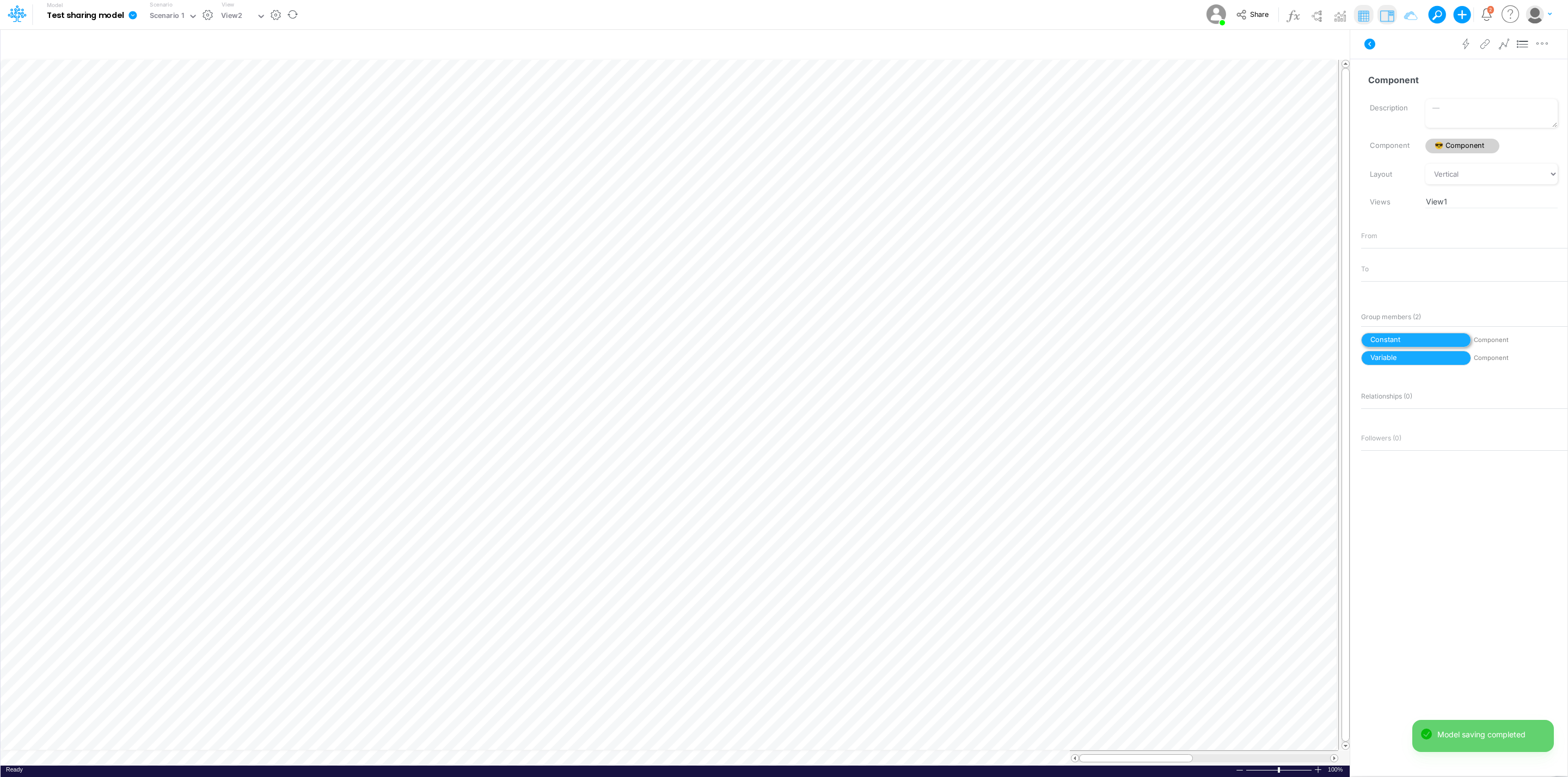
click at [1410, 343] on span "Constant" at bounding box center [1415, 340] width 110 height 14
click at [1522, 43] on icon at bounding box center [1522, 45] width 16 height 11
click at [234, 17] on div "View2" at bounding box center [231, 16] width 21 height 12
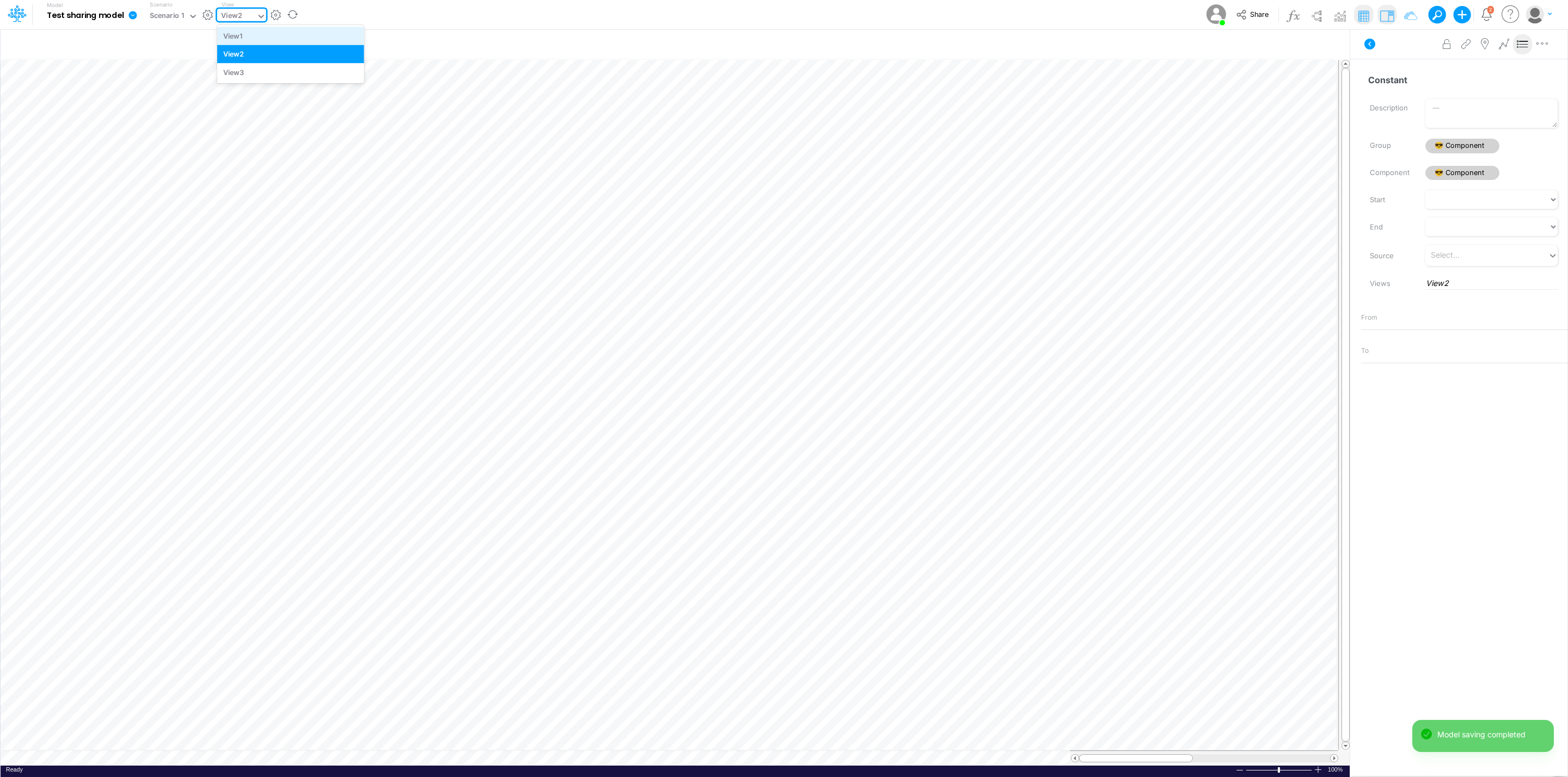
click at [246, 37] on div "View1" at bounding box center [291, 35] width 147 height 18
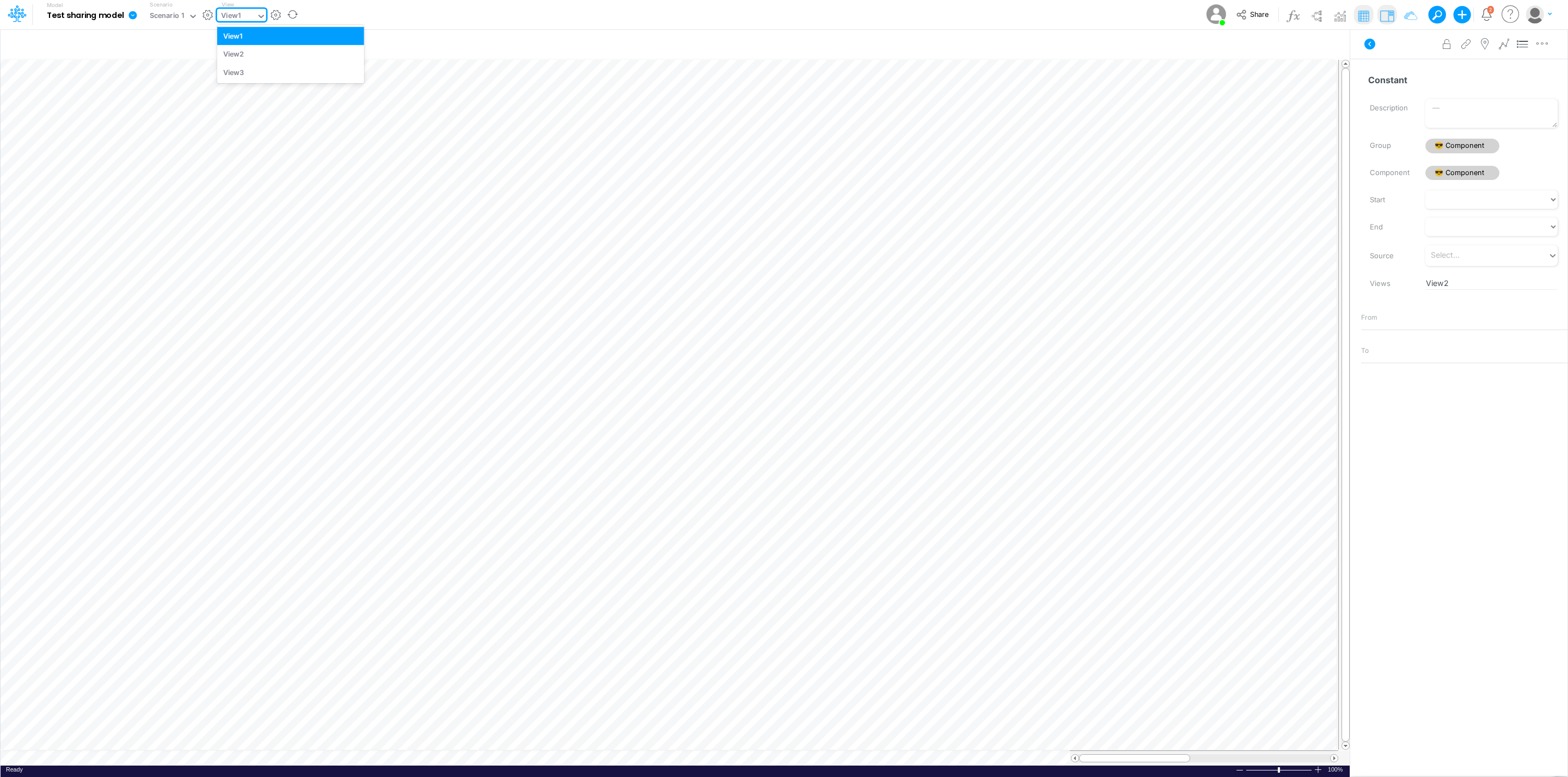
click at [224, 17] on div "View1" at bounding box center [231, 16] width 20 height 12
click at [262, 48] on div "View2" at bounding box center [291, 53] width 147 height 18
click at [242, 15] on div "View2" at bounding box center [231, 16] width 21 height 12
click at [247, 64] on div "View3" at bounding box center [291, 71] width 147 height 18
click at [1391, 16] on img at bounding box center [1386, 15] width 17 height 17
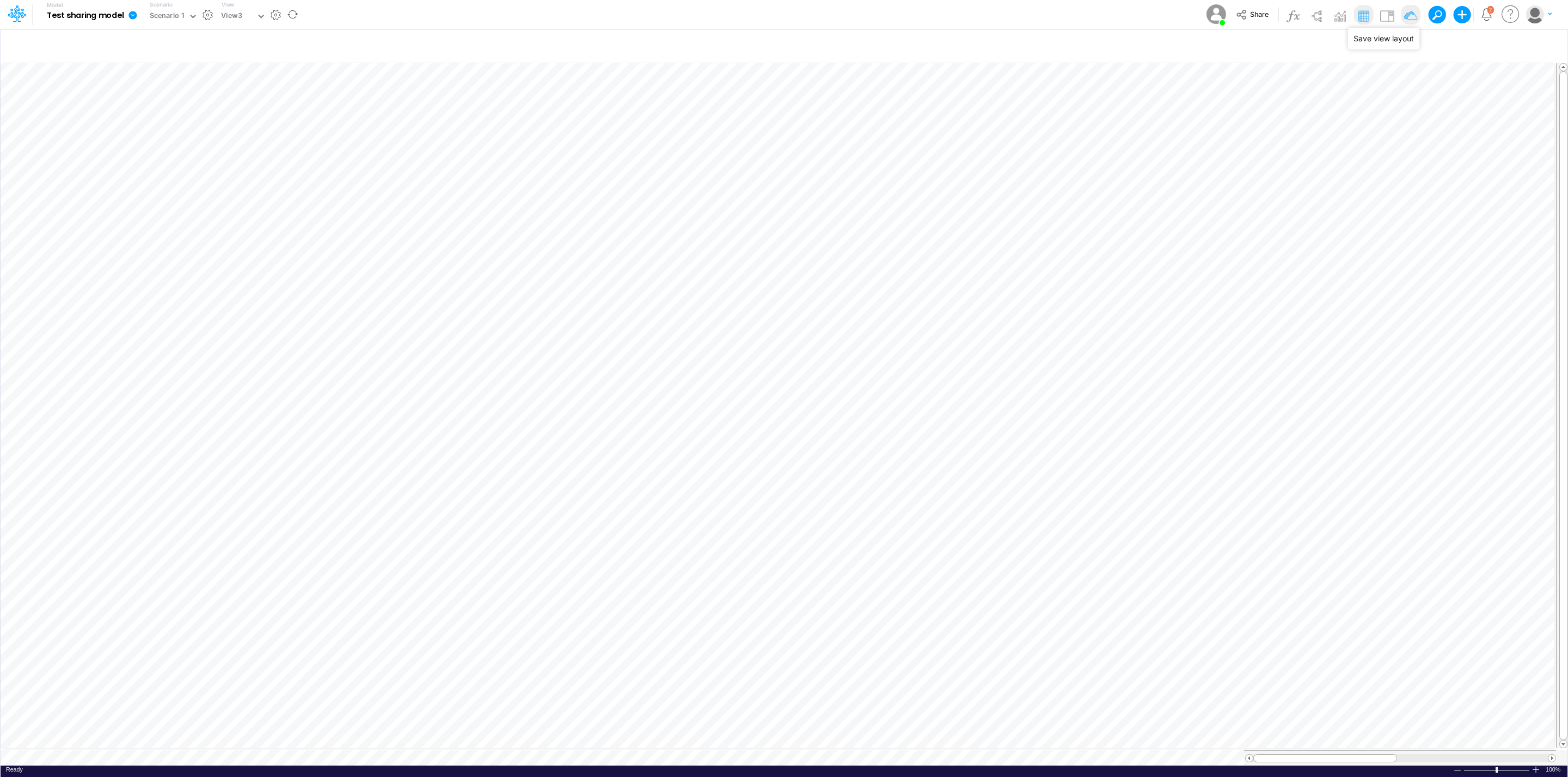
click at [1408, 18] on img at bounding box center [1410, 15] width 17 height 17
drag, startPoint x: 226, startPoint y: 2, endPoint x: 226, endPoint y: 12, distance: 10.0
click at [226, 2] on label "View" at bounding box center [228, 5] width 12 height 9
click at [226, 18] on div "View3" at bounding box center [231, 16] width 21 height 12
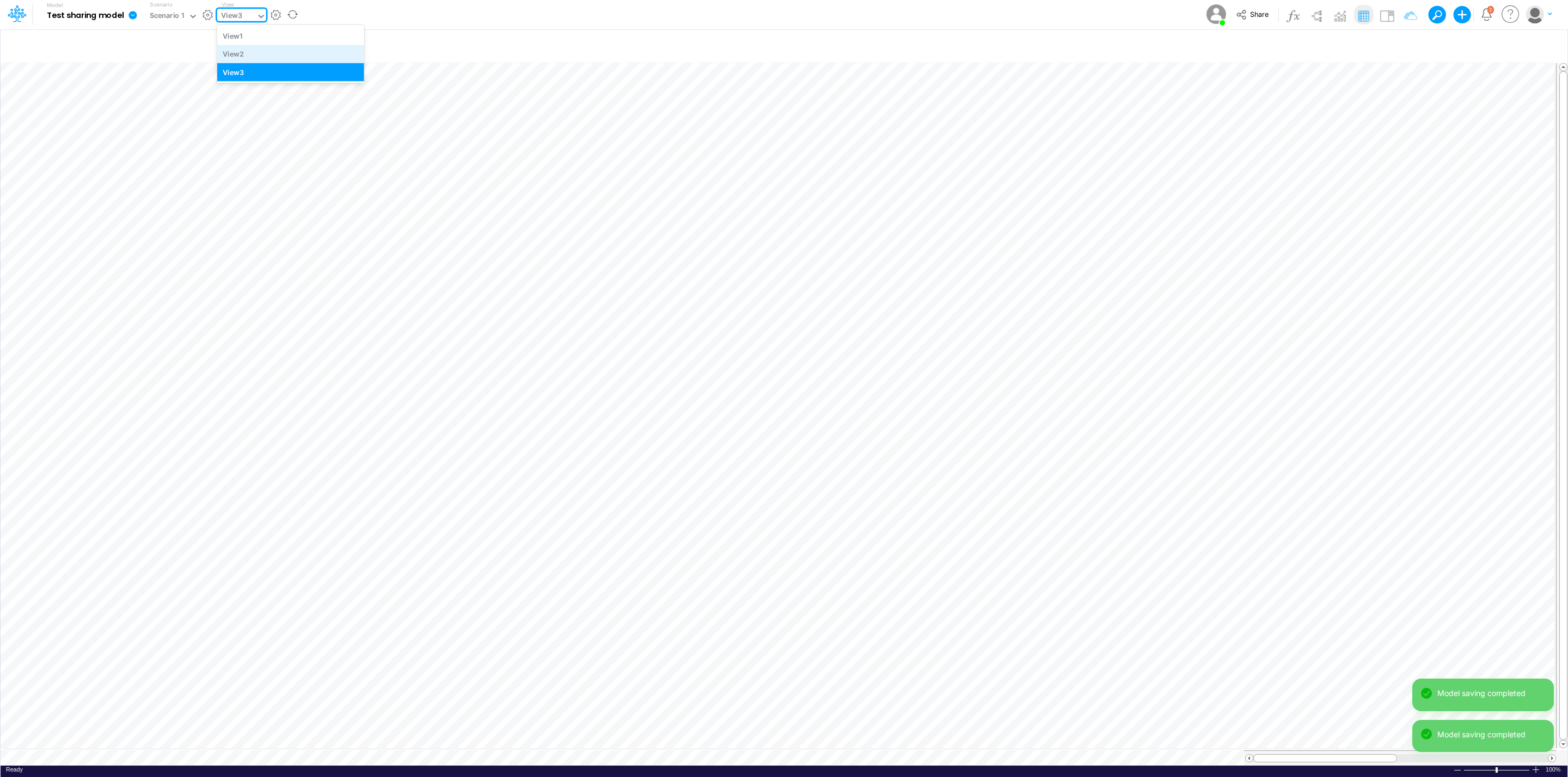
click at [253, 50] on div "View2" at bounding box center [291, 53] width 147 height 18
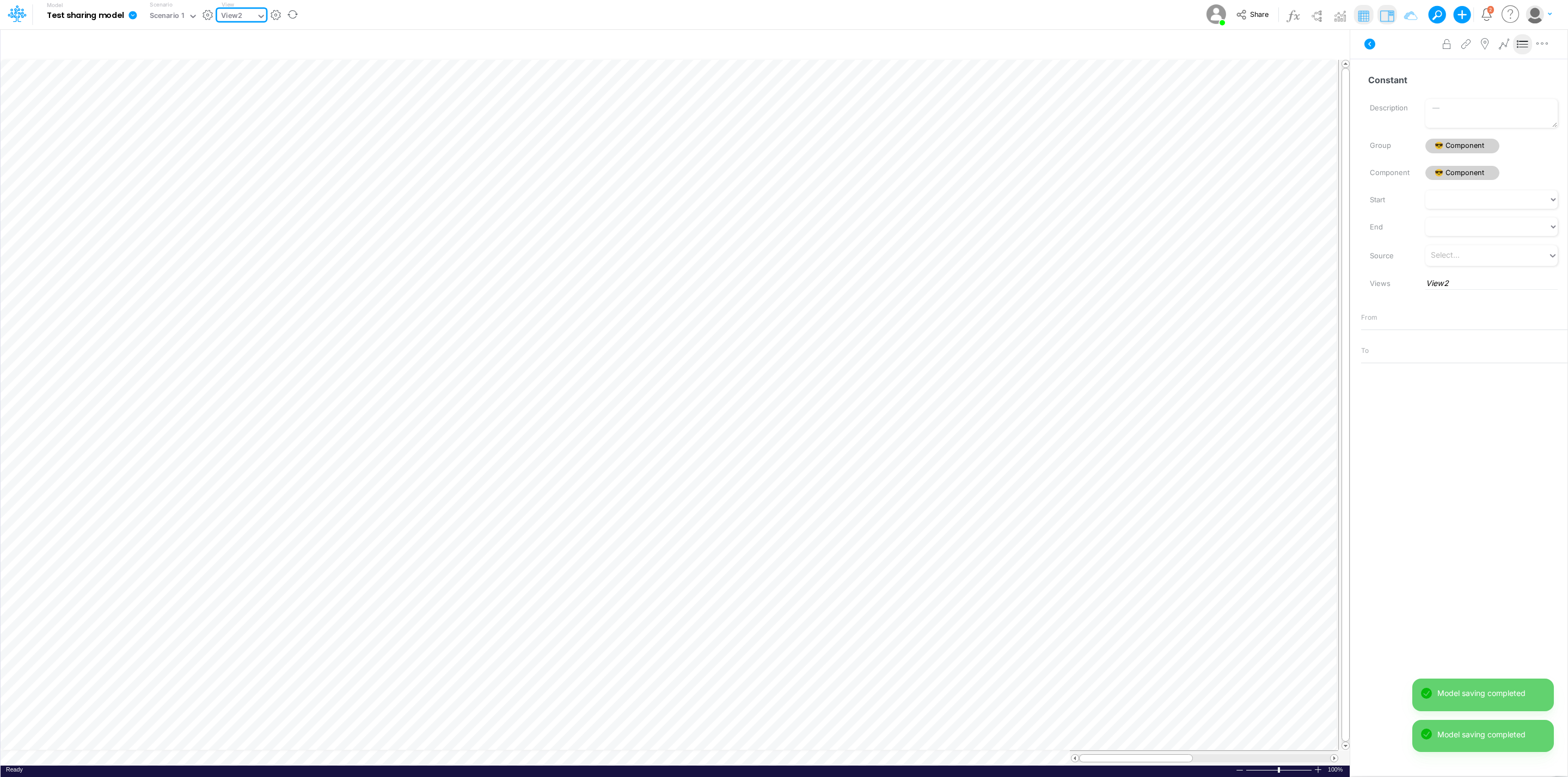
click at [1390, 14] on img at bounding box center [1386, 15] width 17 height 17
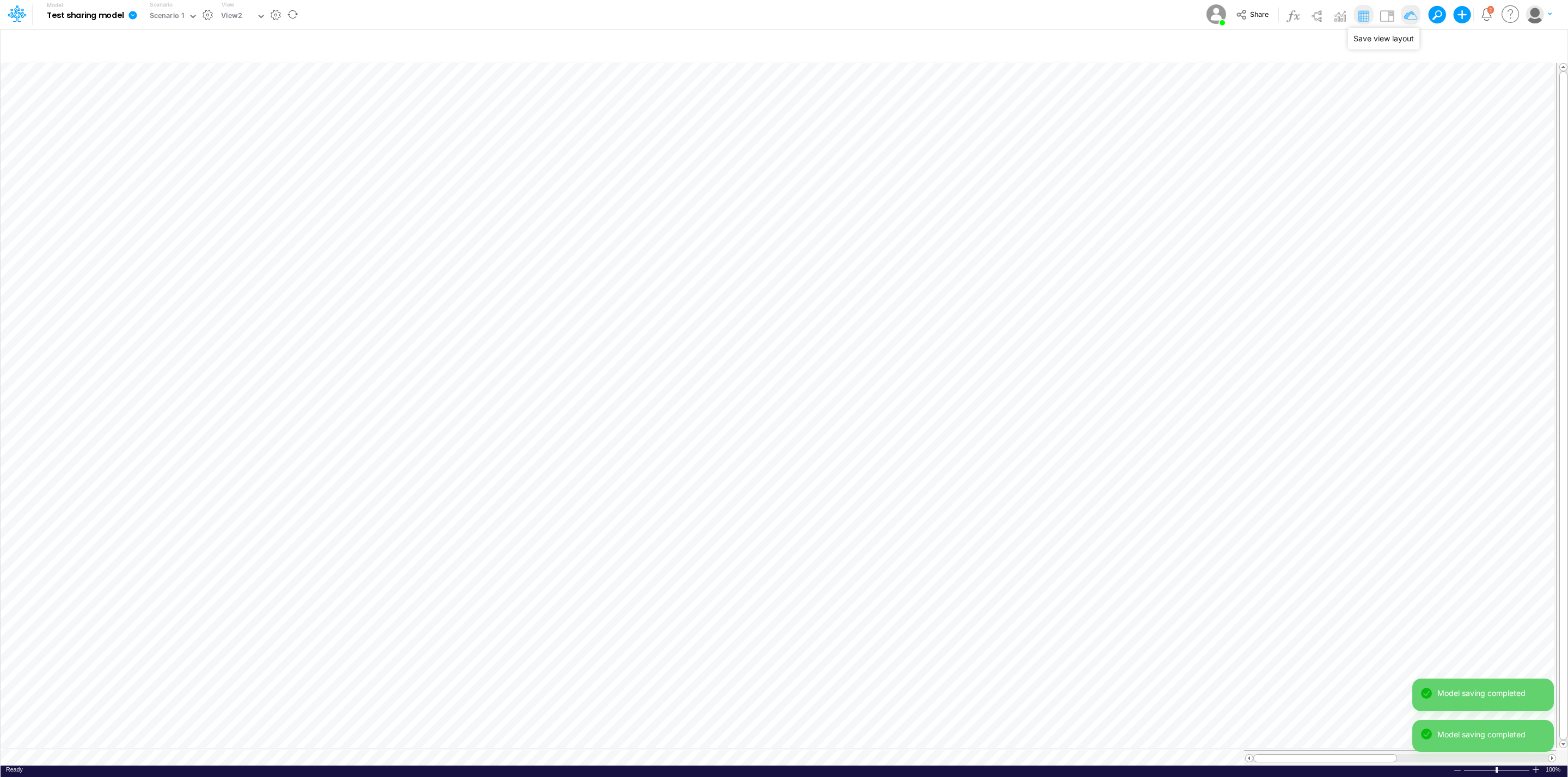
click at [1404, 14] on img at bounding box center [1410, 15] width 17 height 17
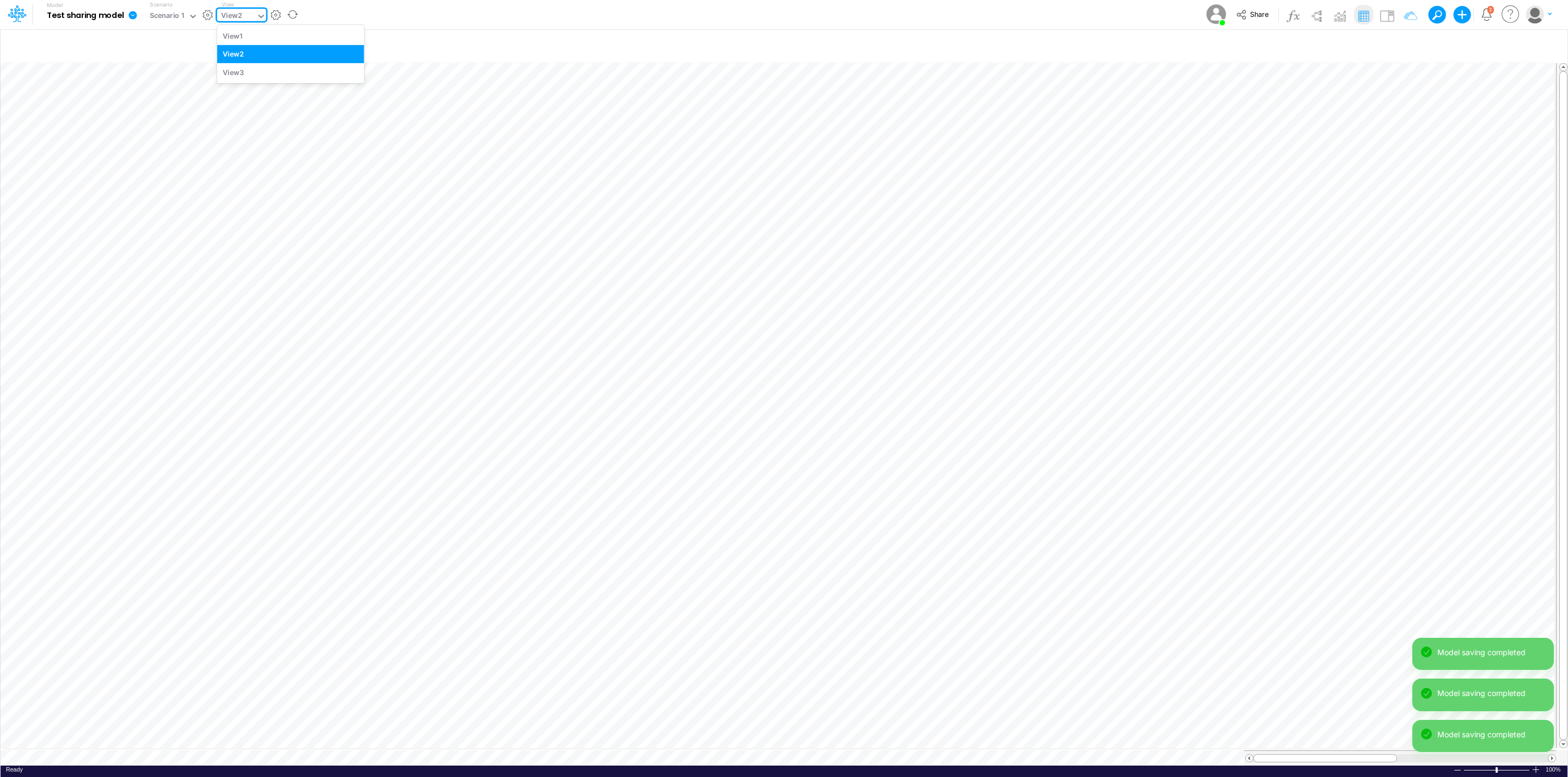
click at [250, 13] on div "View2" at bounding box center [236, 16] width 39 height 16
click at [246, 36] on div "View1" at bounding box center [291, 35] width 147 height 18
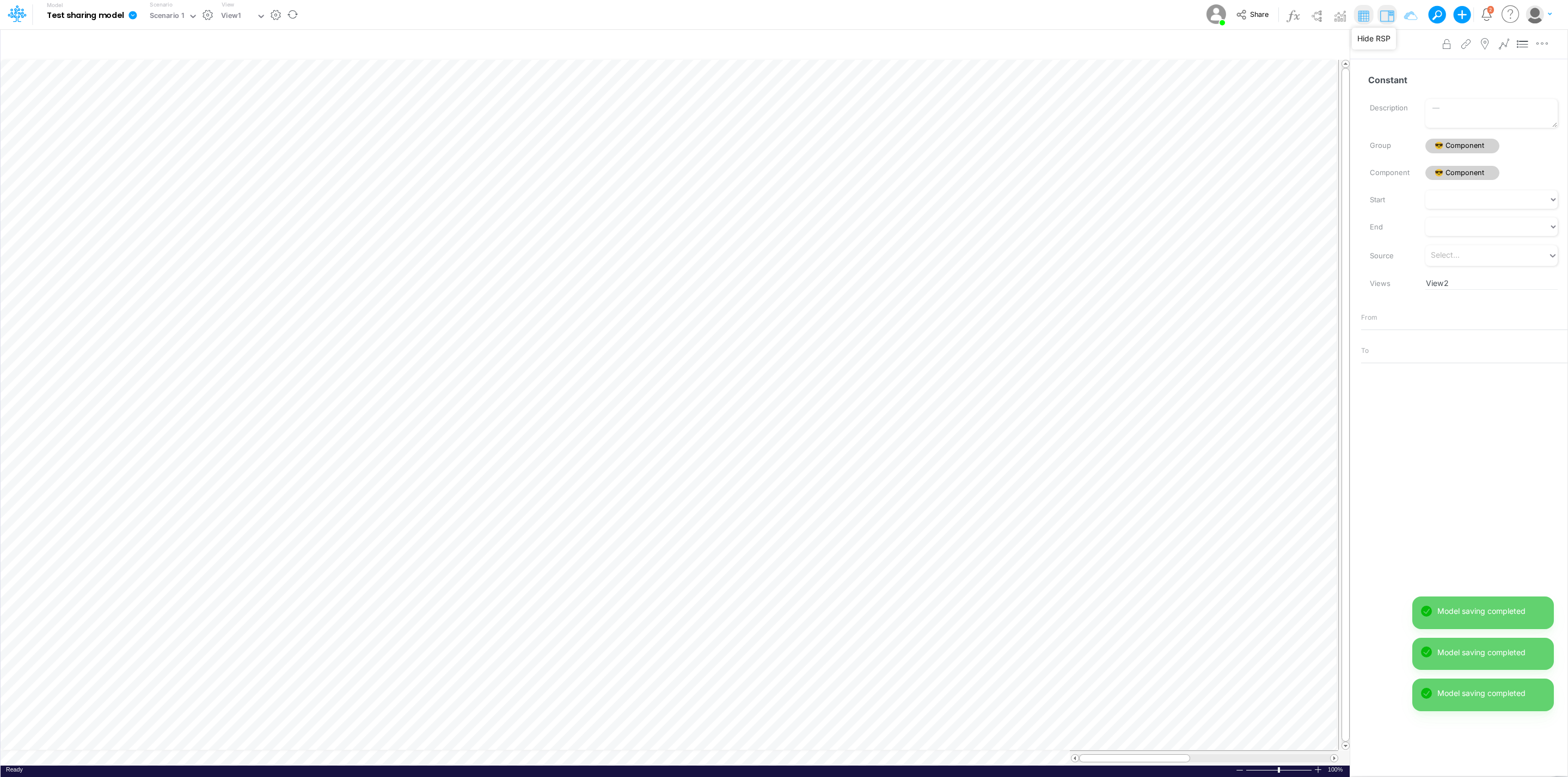
click at [1392, 12] on img at bounding box center [1386, 15] width 17 height 17
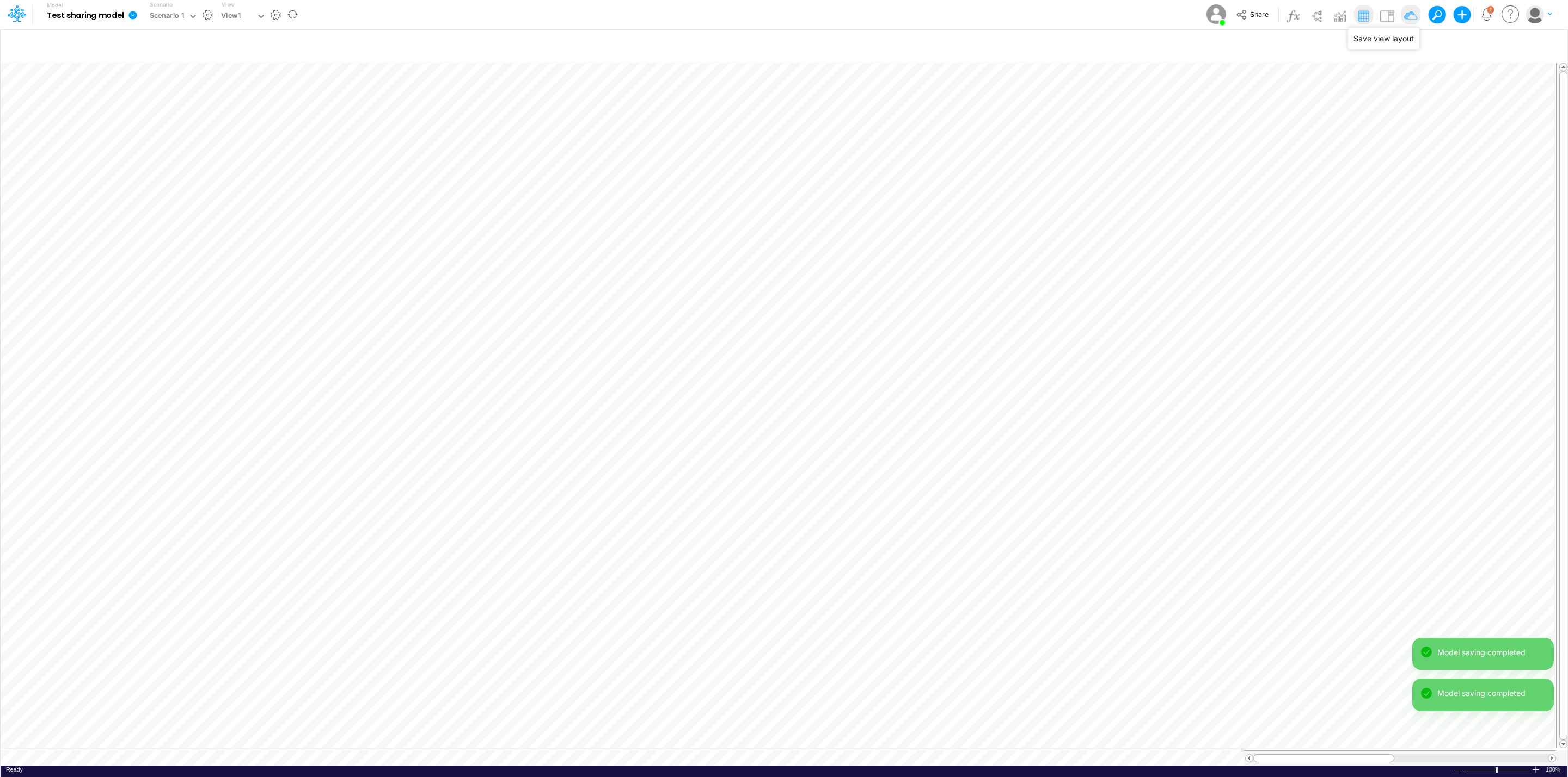
click at [1412, 13] on img at bounding box center [1410, 15] width 17 height 17
click at [130, 16] on icon at bounding box center [132, 14] width 9 height 9
click at [180, 106] on button "View model info" at bounding box center [188, 113] width 116 height 17
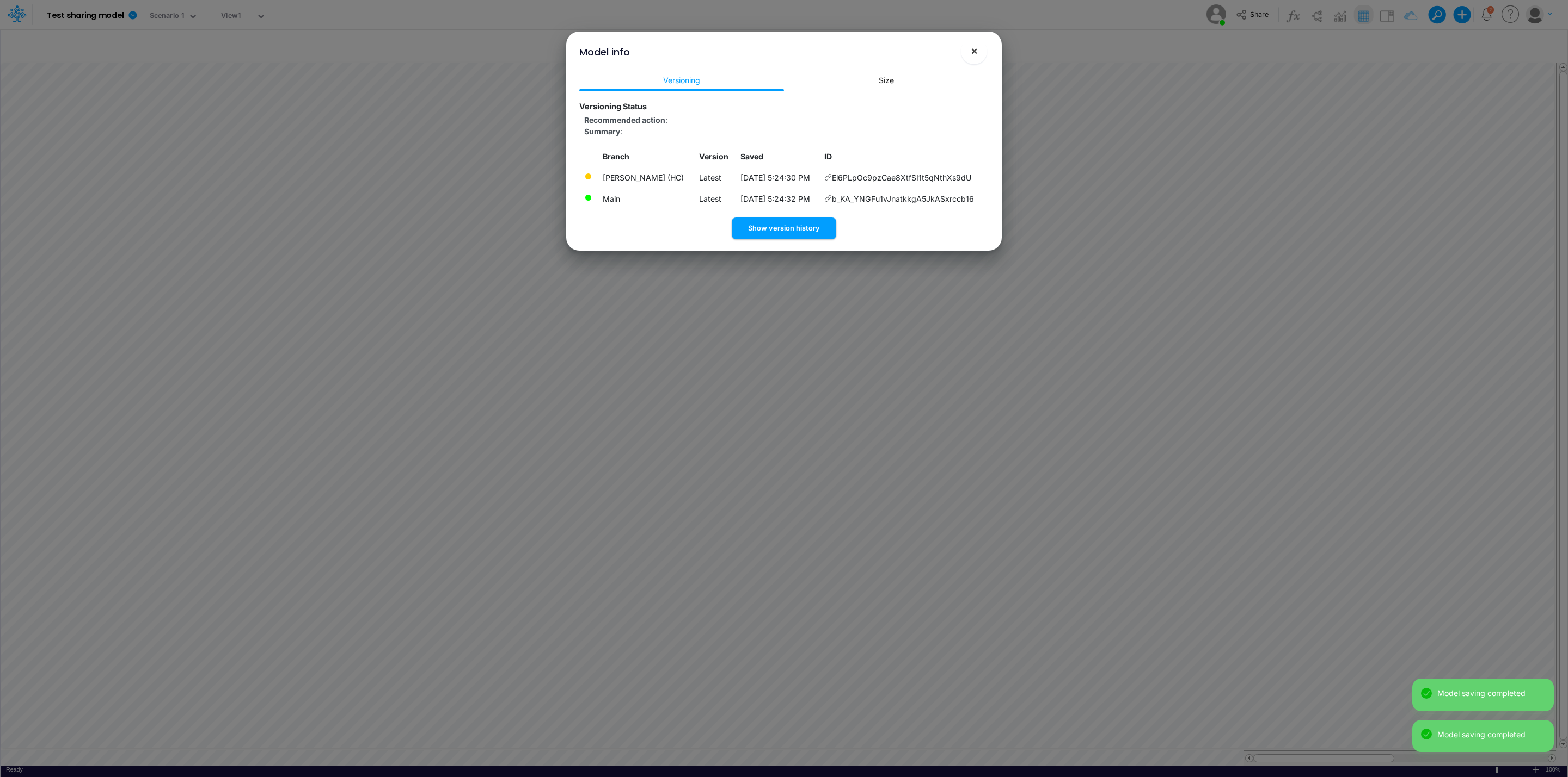
click at [974, 46] on span "×" at bounding box center [974, 50] width 7 height 13
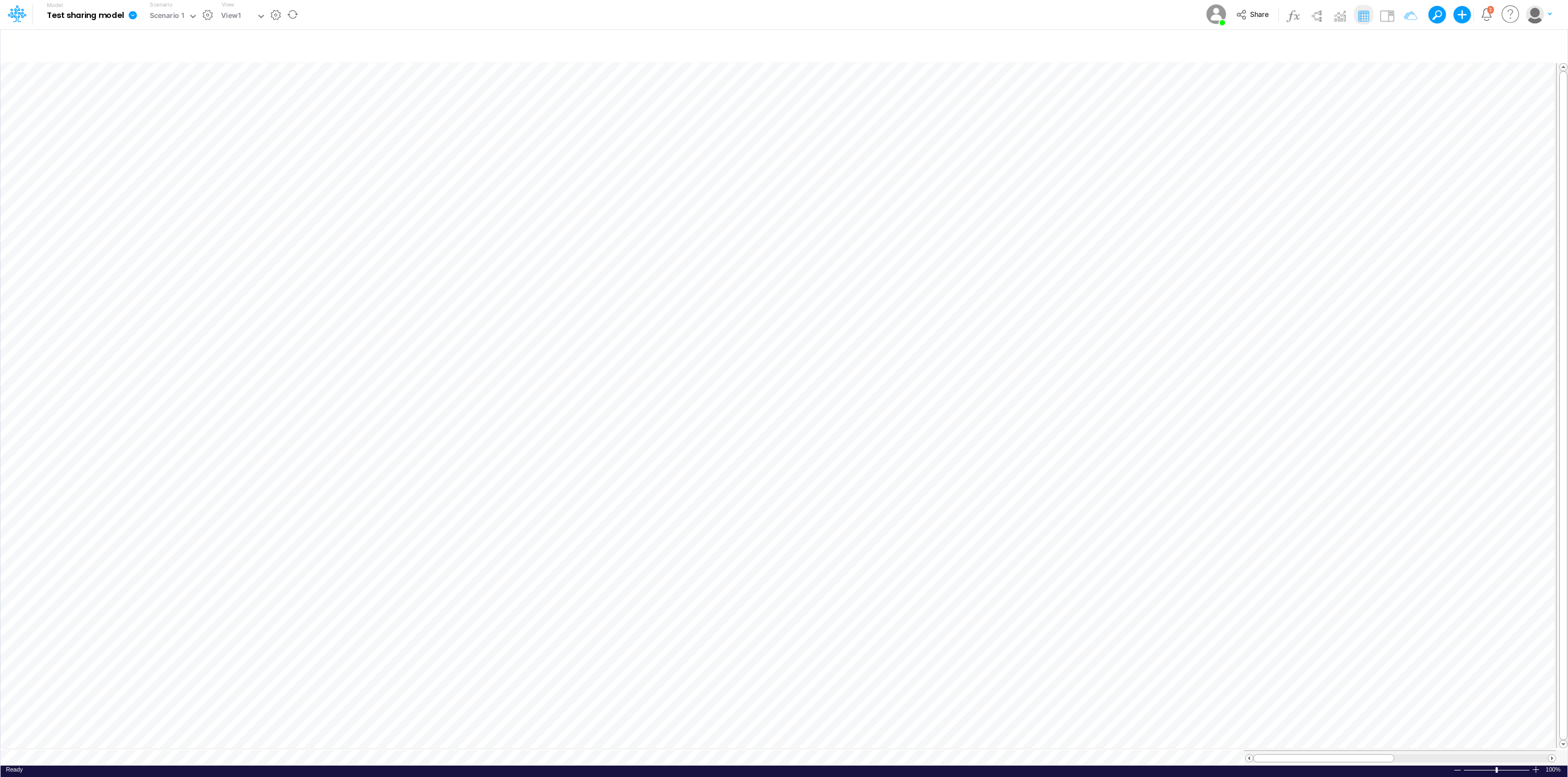
click at [135, 17] on icon at bounding box center [132, 14] width 9 height 9
click at [203, 110] on button "View model info" at bounding box center [188, 113] width 116 height 17
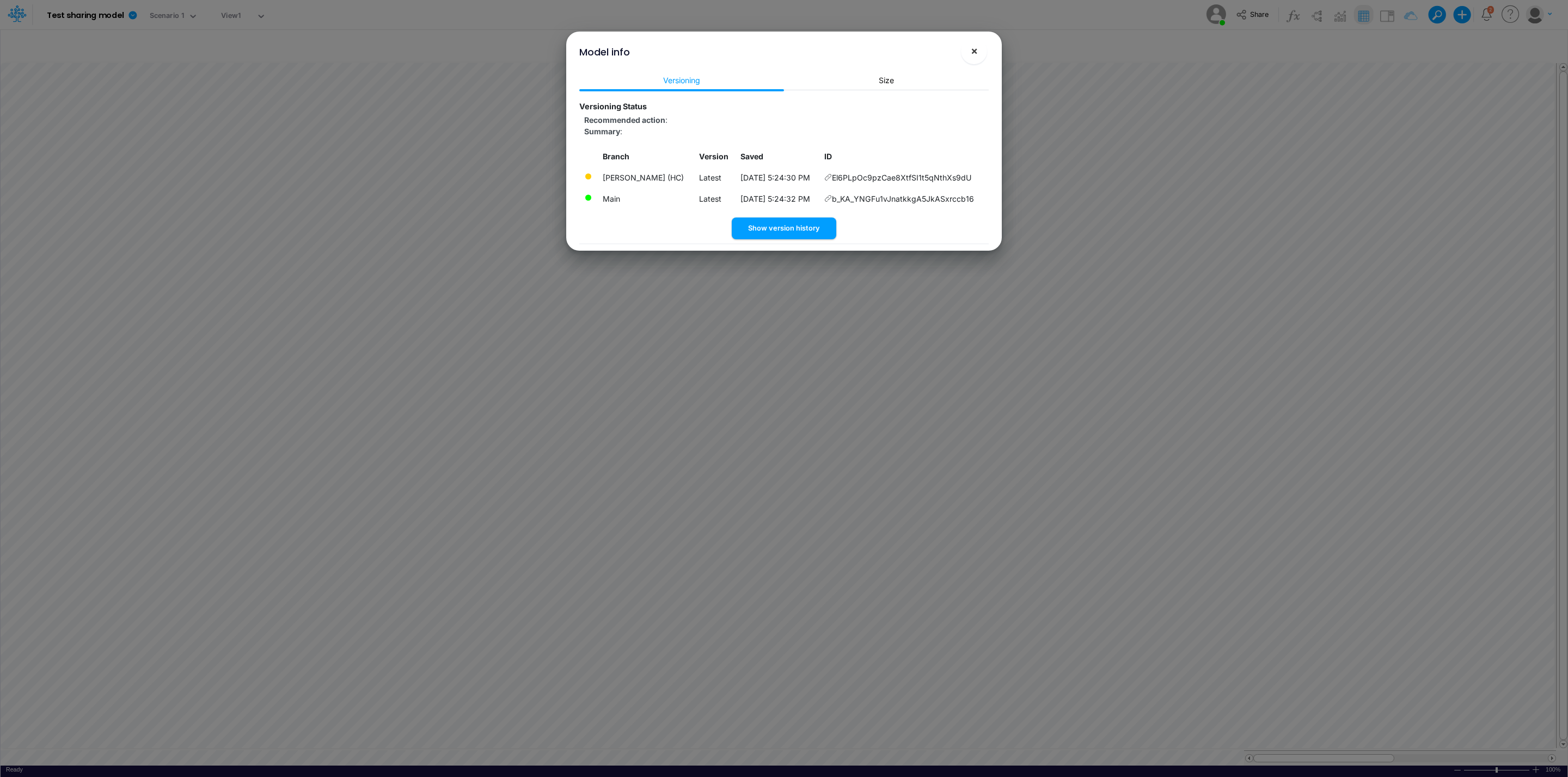
click at [980, 54] on button "×" at bounding box center [973, 50] width 26 height 26
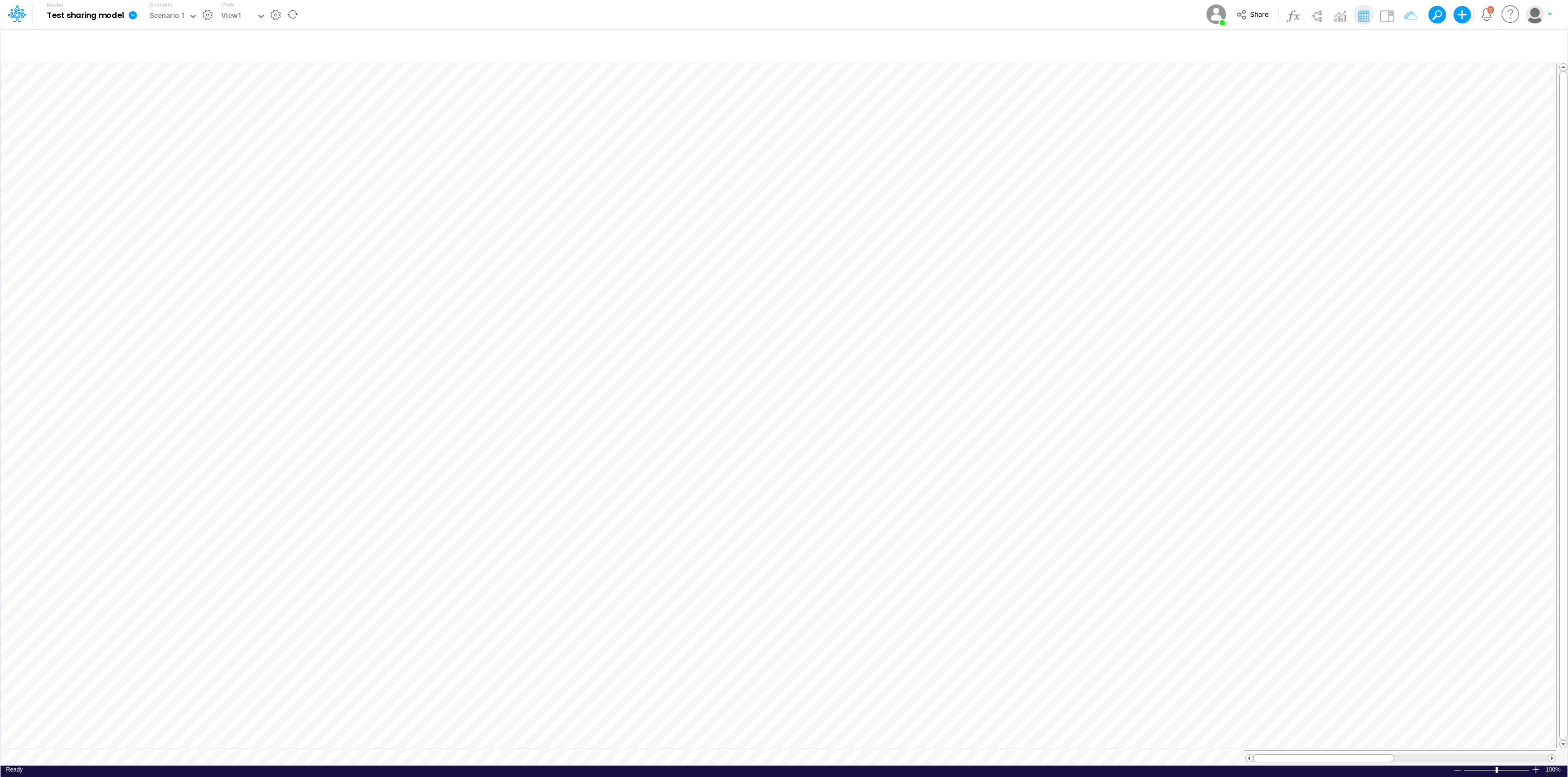
click at [130, 9] on link at bounding box center [134, 15] width 22 height 29
click at [205, 106] on button "View model info" at bounding box center [188, 113] width 116 height 17
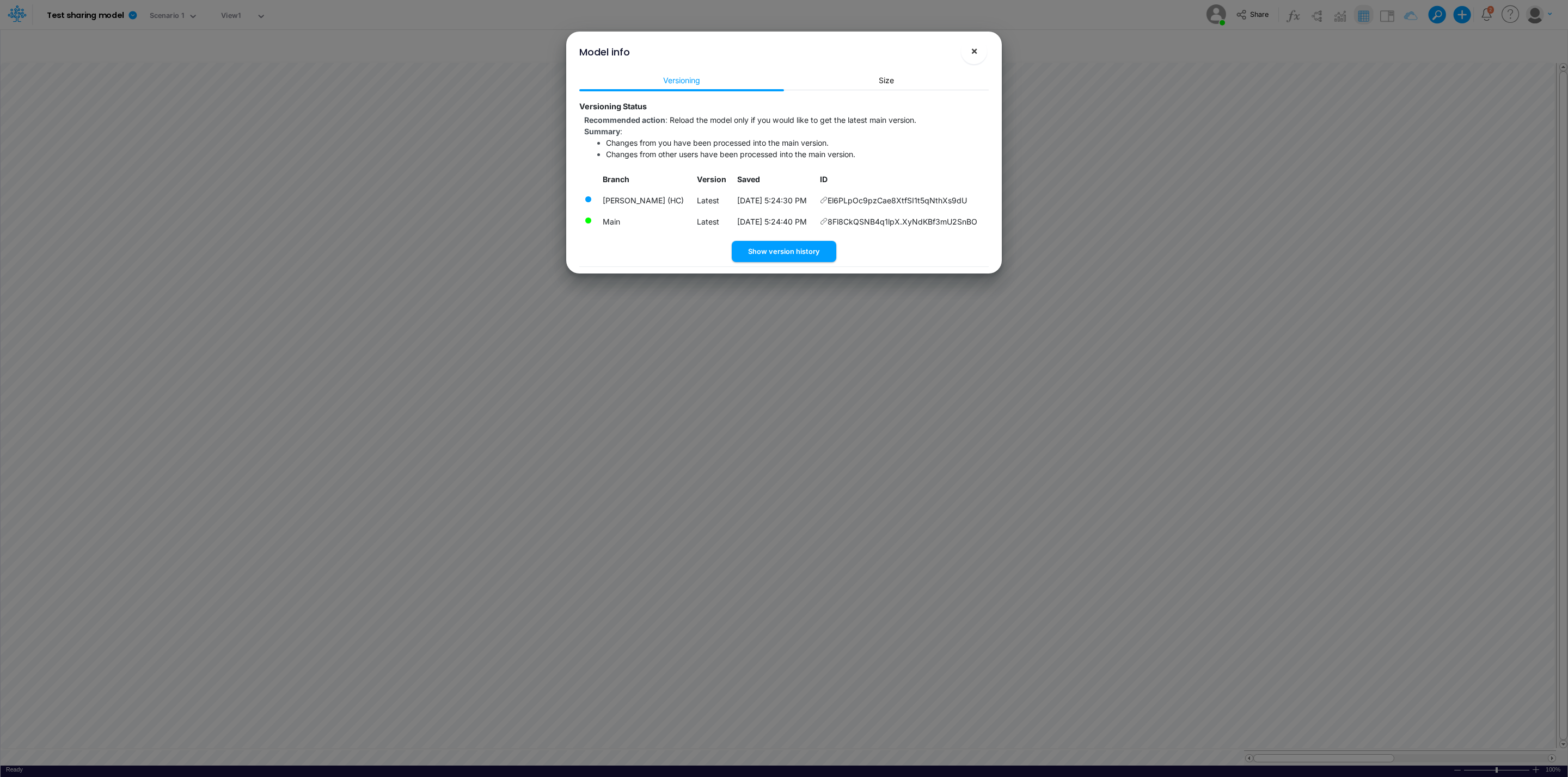
click at [982, 55] on button "×" at bounding box center [973, 50] width 26 height 26
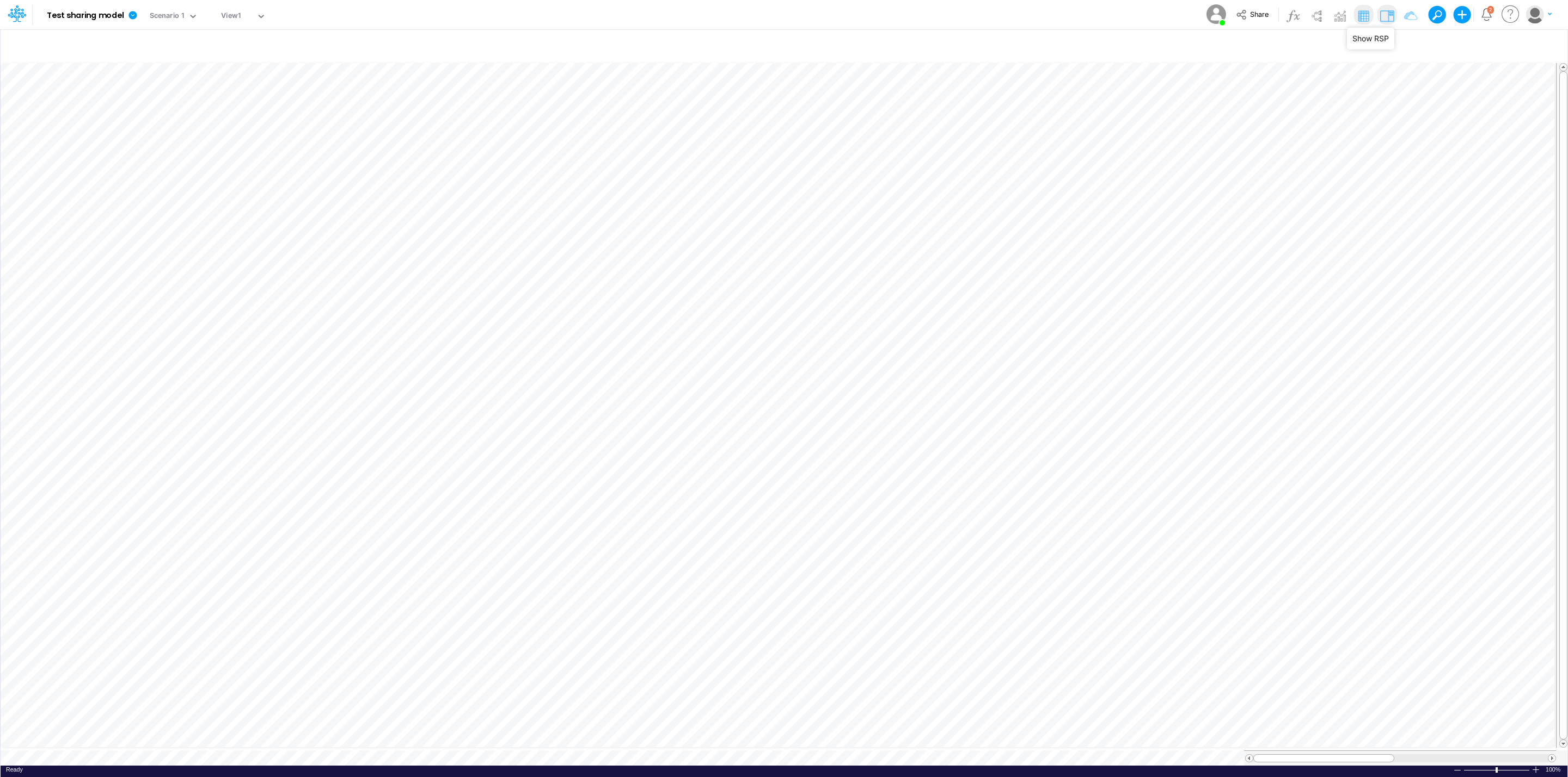
click at [1385, 18] on img at bounding box center [1386, 15] width 17 height 17
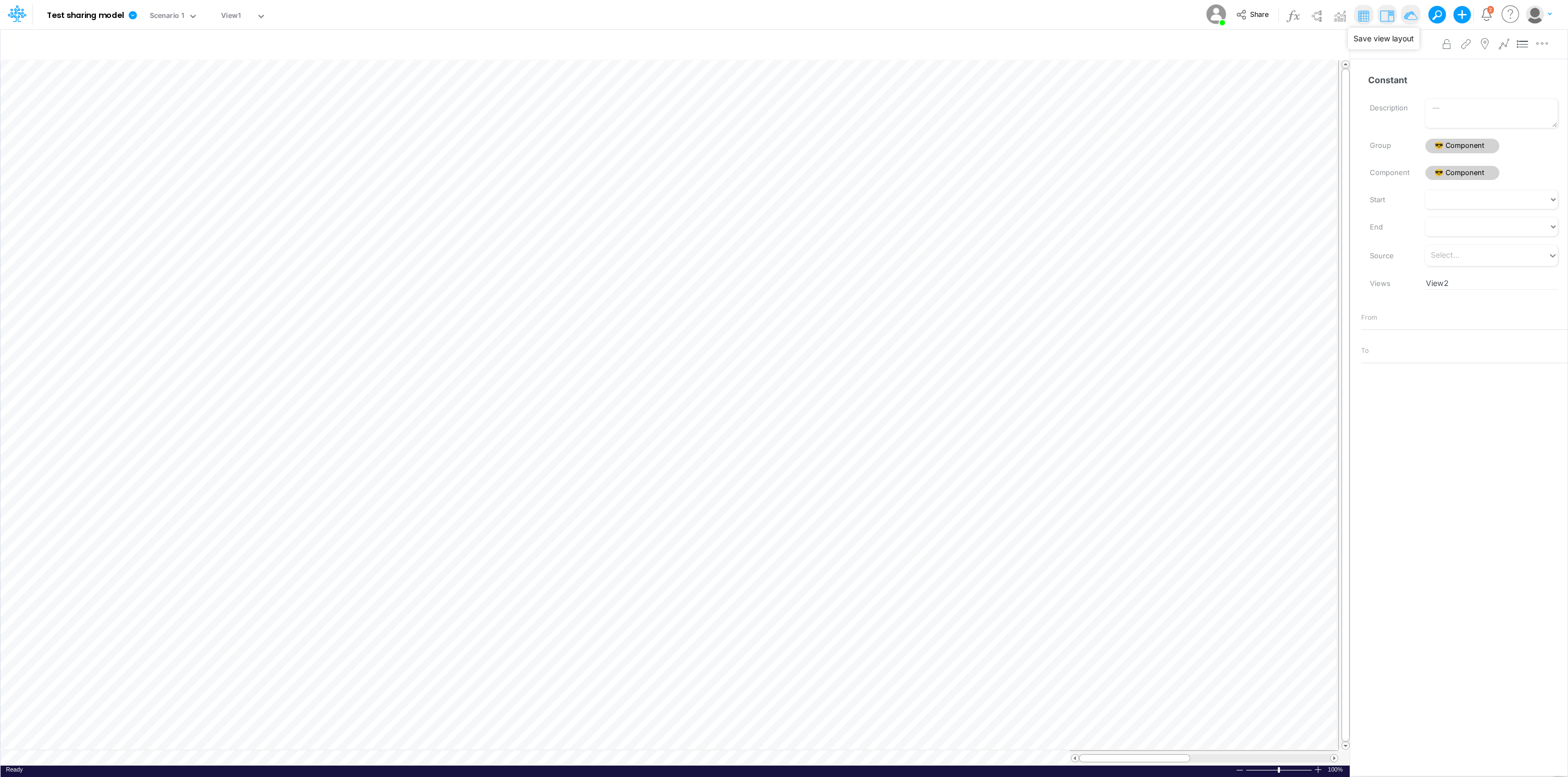
click at [1406, 17] on img at bounding box center [1410, 15] width 17 height 17
click at [1248, 13] on button "Share" at bounding box center [1252, 15] width 45 height 17
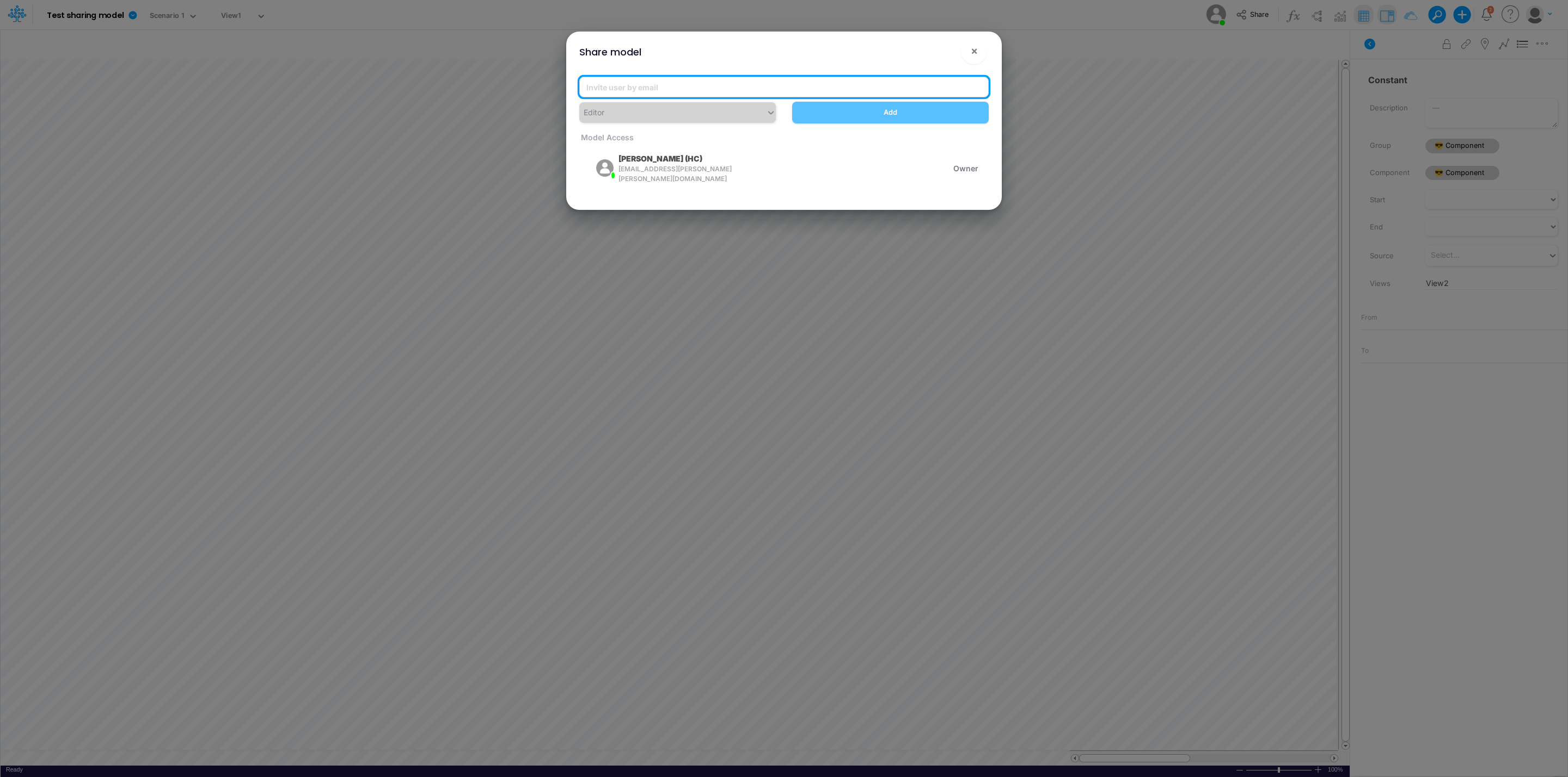
click at [693, 82] on input "email" at bounding box center [784, 88] width 410 height 21
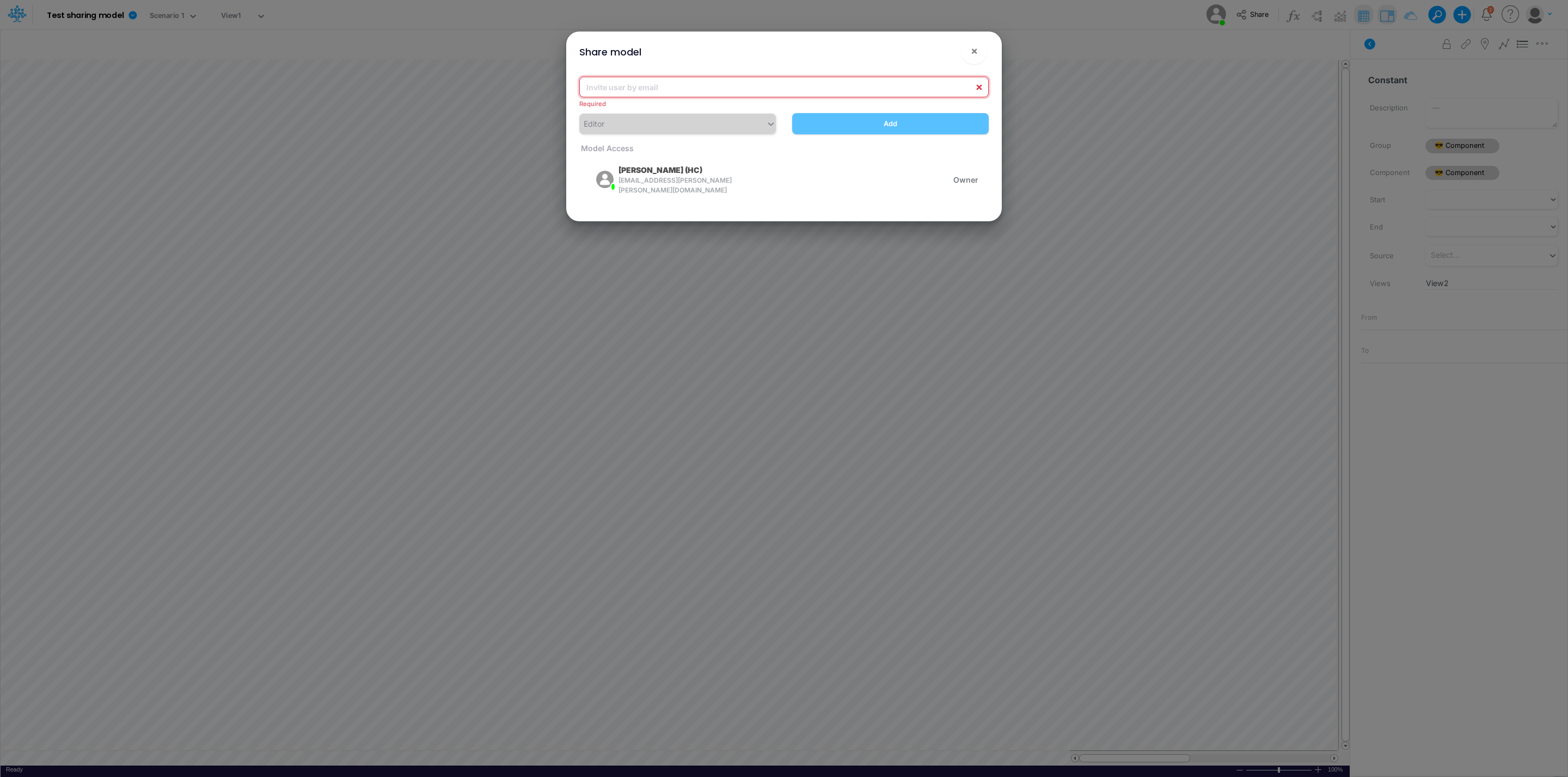
click at [629, 87] on input "email" at bounding box center [784, 88] width 410 height 21
paste input "[PERSON_NAME][EMAIL_ADDRESS][PERSON_NAME][DOMAIN_NAME]"
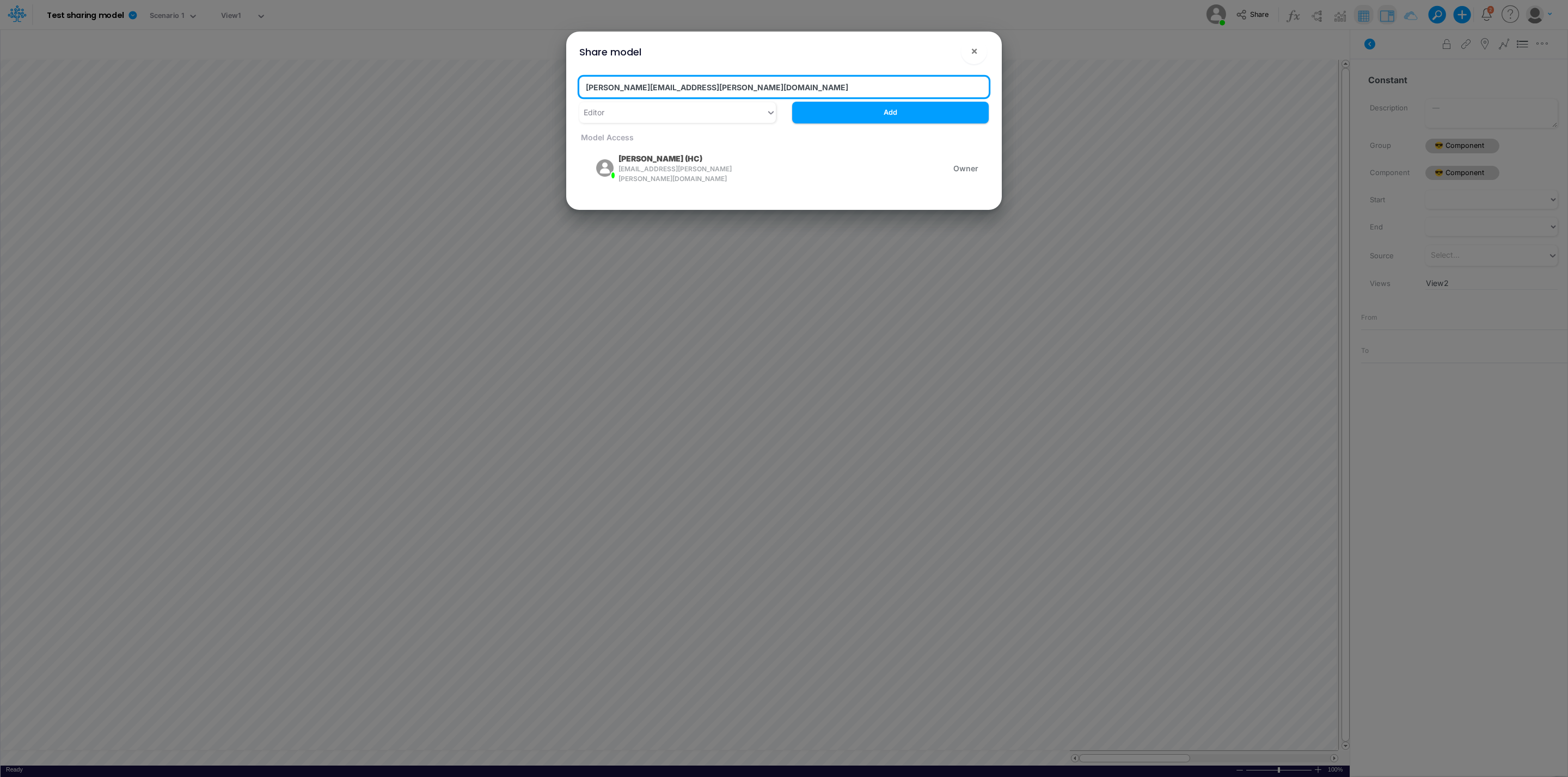
type input "[PERSON_NAME][EMAIL_ADDRESS][PERSON_NAME][DOMAIN_NAME]"
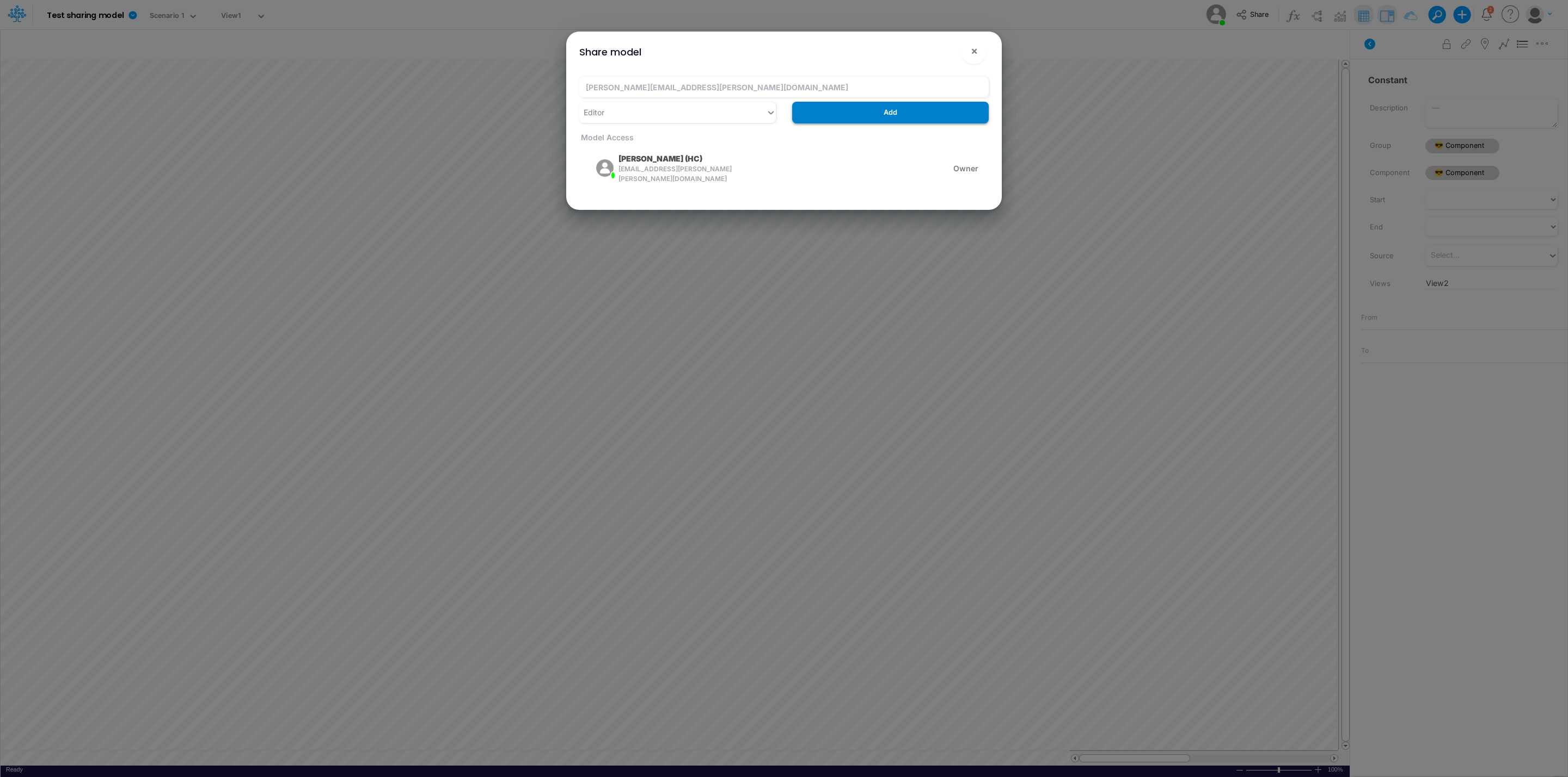
click at [931, 116] on button "Add" at bounding box center [890, 112] width 196 height 21
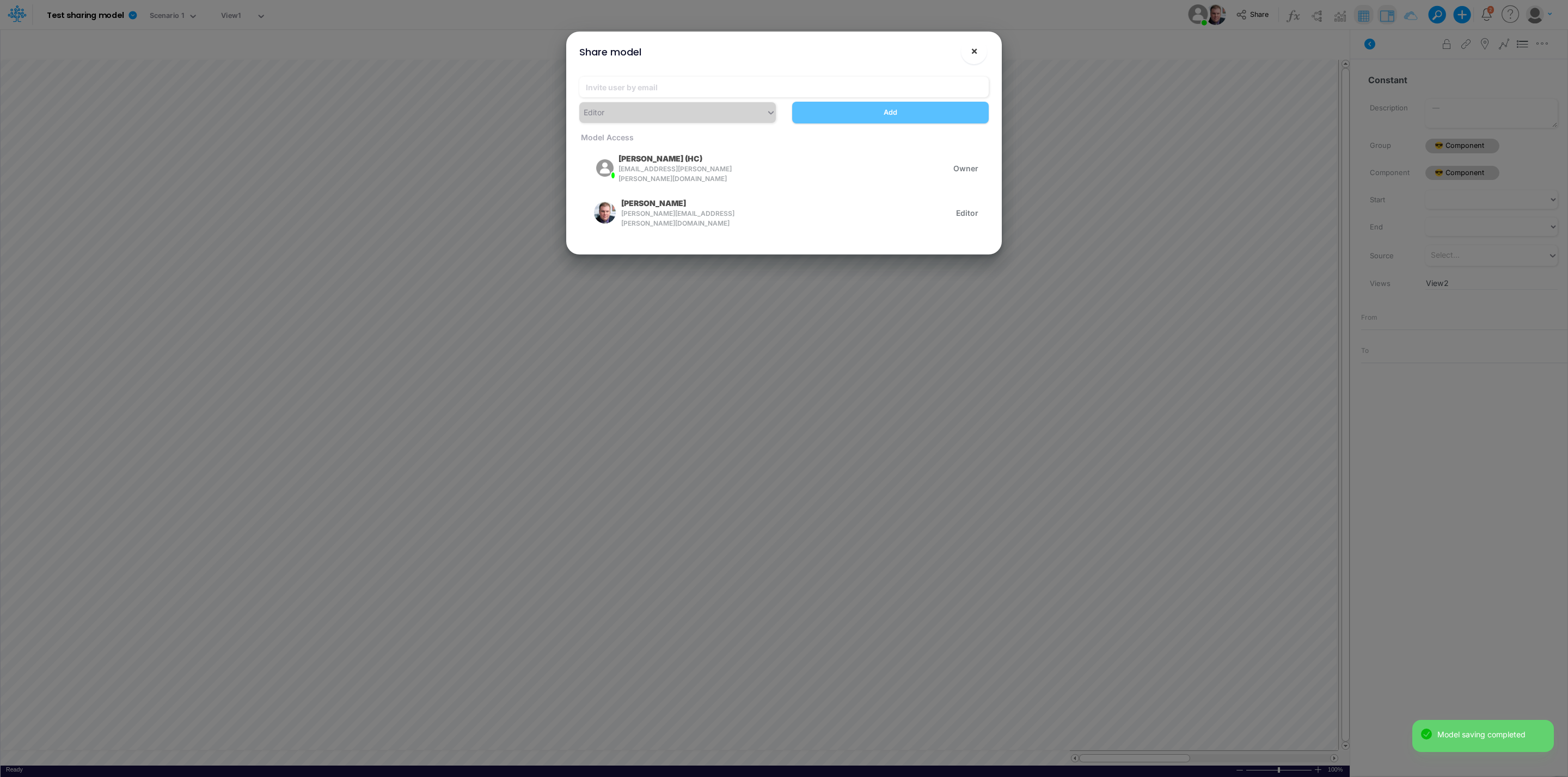
click at [981, 49] on button "×" at bounding box center [973, 50] width 26 height 26
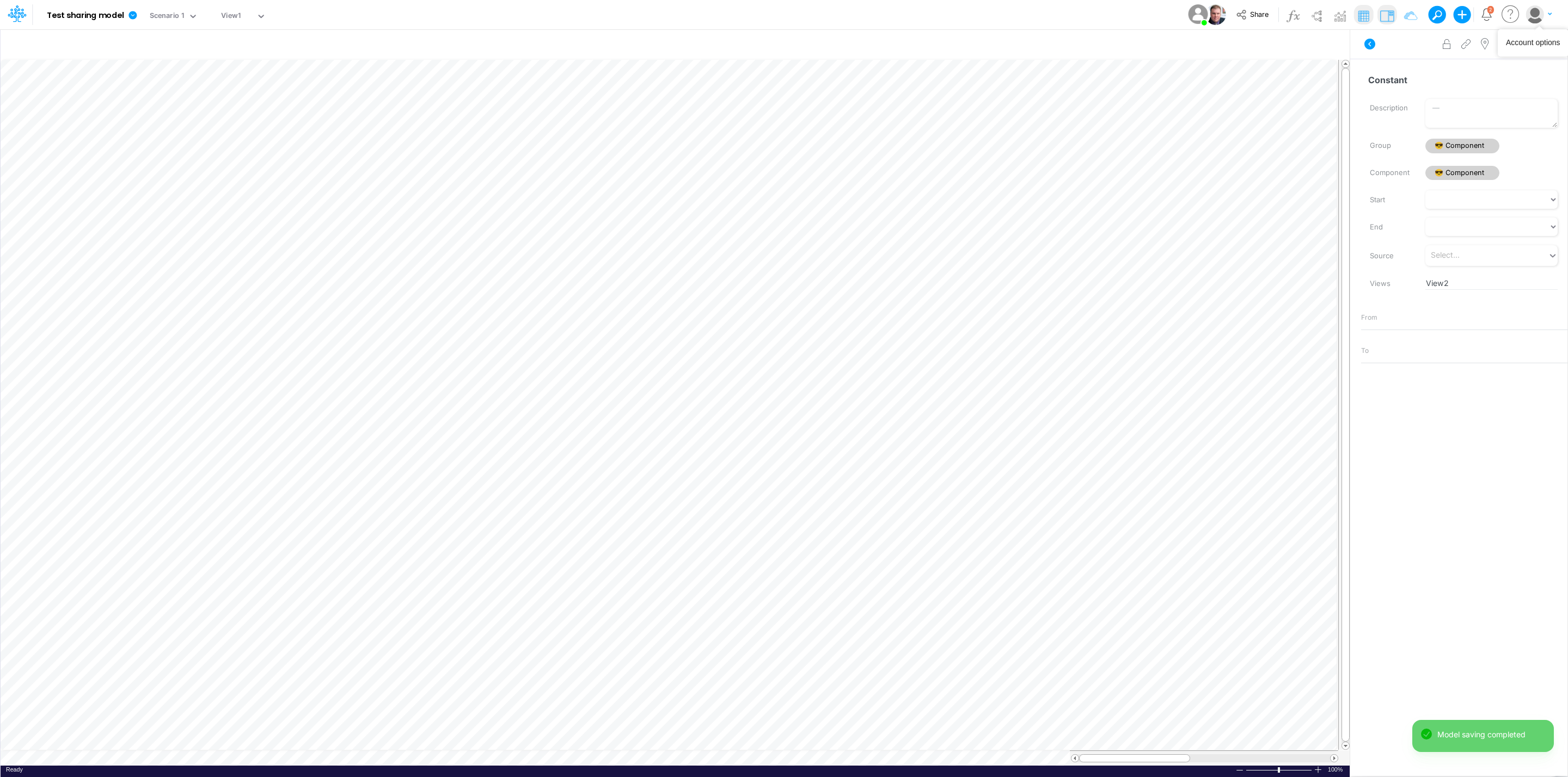
click at [1542, 10] on img "button" at bounding box center [1534, 14] width 18 height 18
click at [13, 20] on icon at bounding box center [16, 13] width 18 height 18
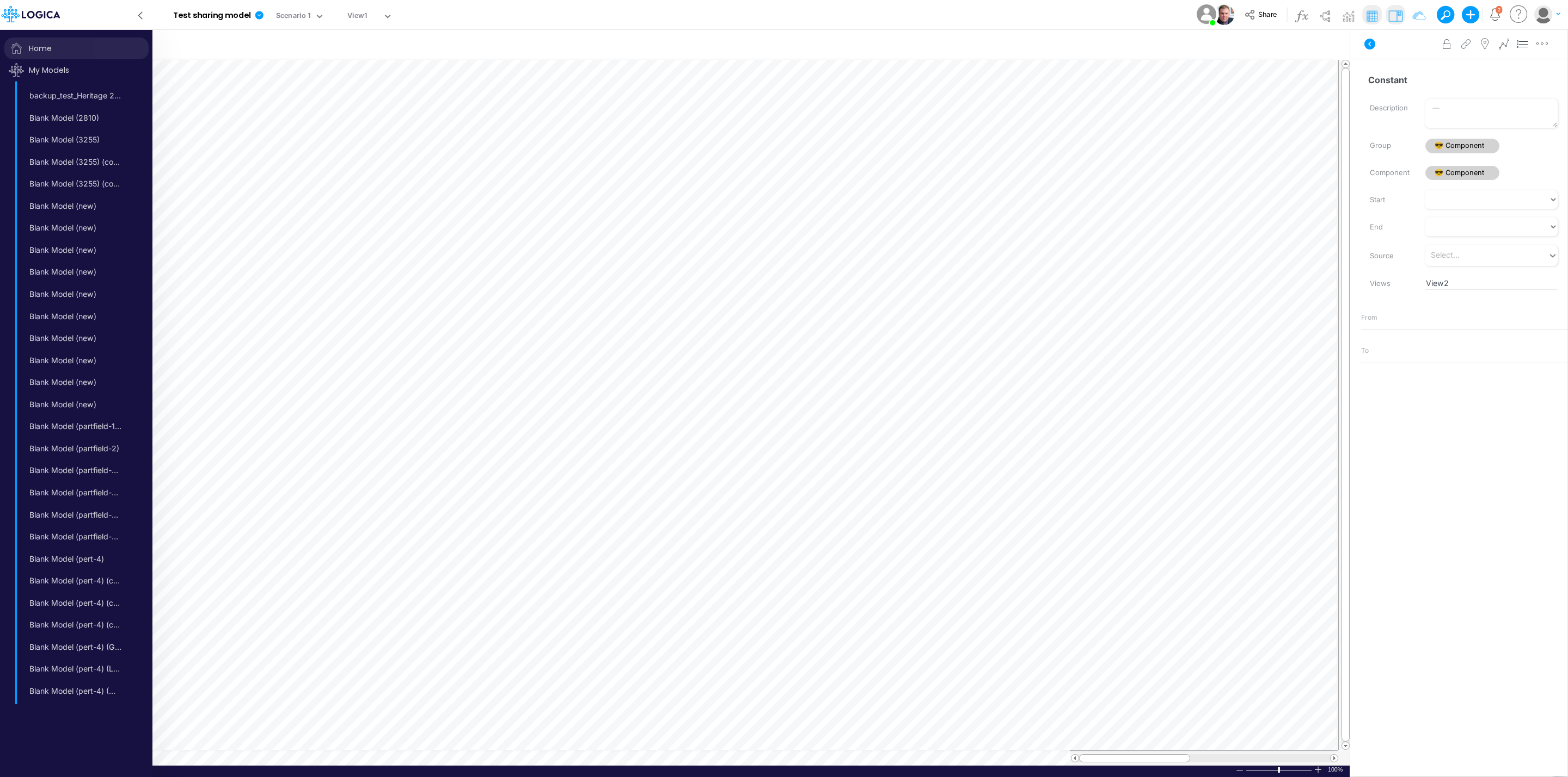
click at [50, 57] on span "Home" at bounding box center [76, 48] width 144 height 22
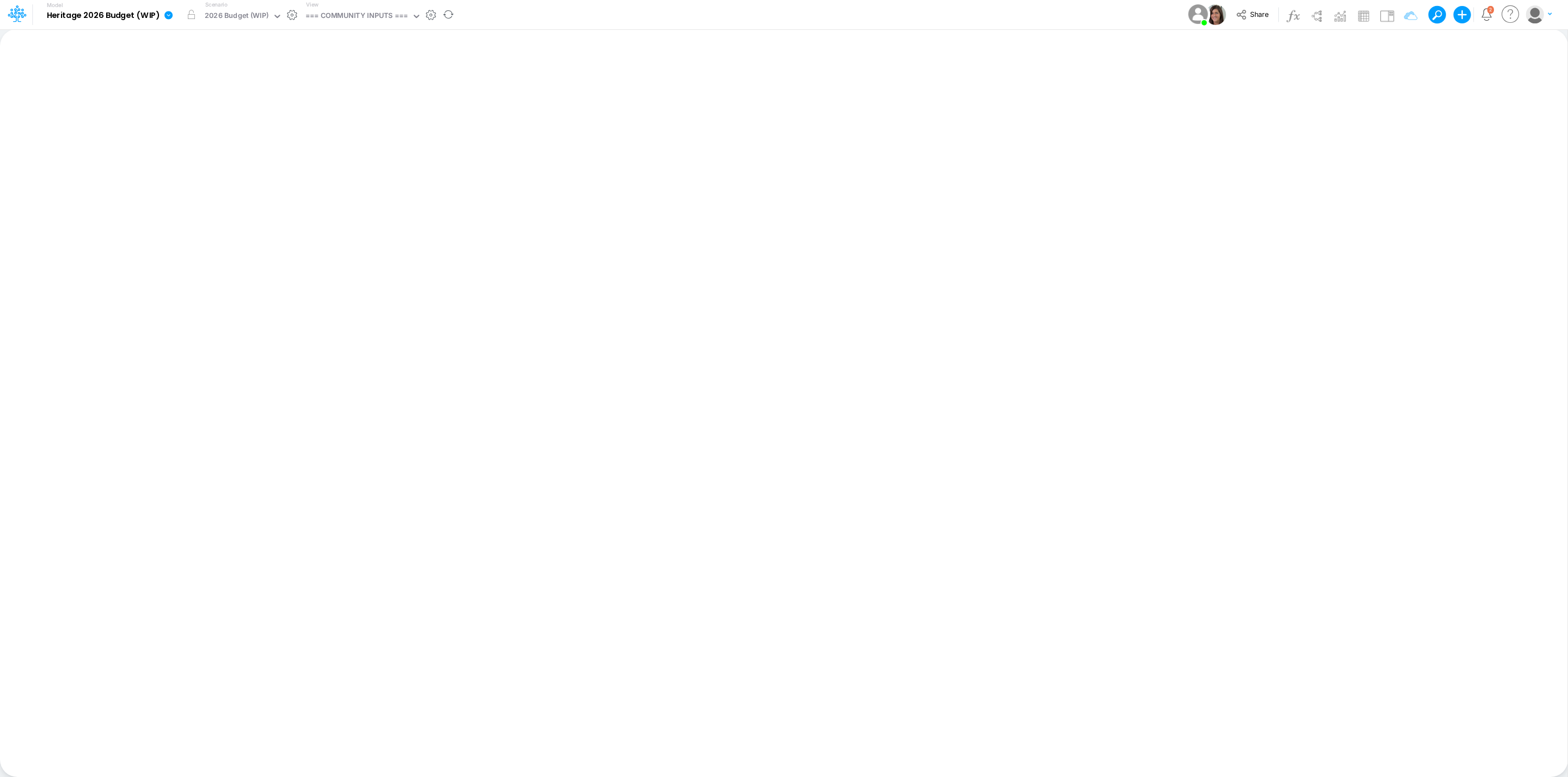
click at [242, 7] on div "Scenario 2026 Budget (WIP)" at bounding box center [244, 15] width 86 height 29
click at [242, 10] on div "2026 Budget (WIP)" at bounding box center [236, 16] width 64 height 12
click at [332, 12] on div "=== COMMUNITY INPUTS ===" at bounding box center [356, 16] width 102 height 12
type input "head"
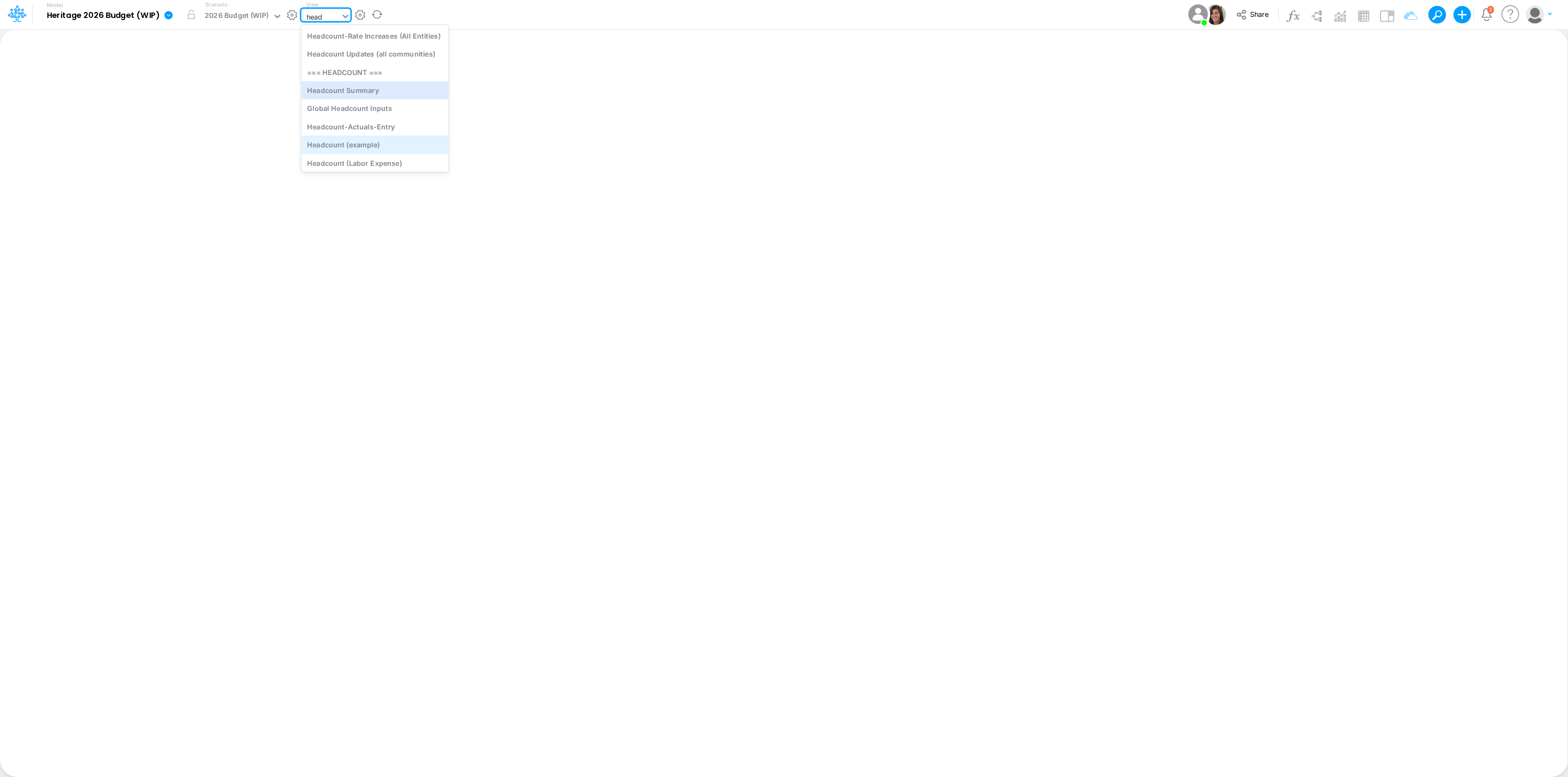
scroll to position [43, 0]
click at [395, 151] on div "Headcount (template)" at bounding box center [375, 160] width 147 height 18
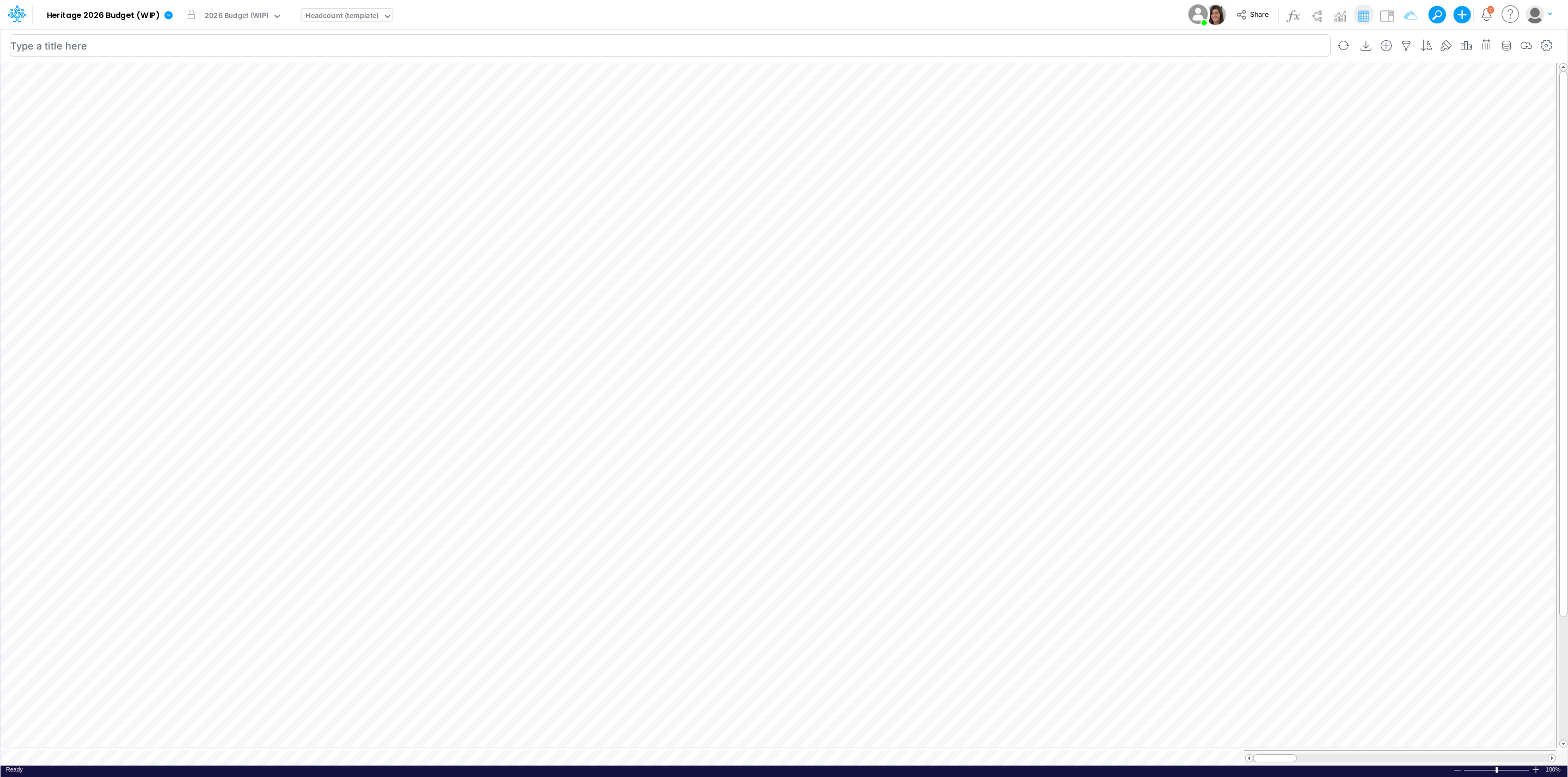
scroll to position [0, 1]
click at [1386, 20] on img at bounding box center [1386, 15] width 17 height 17
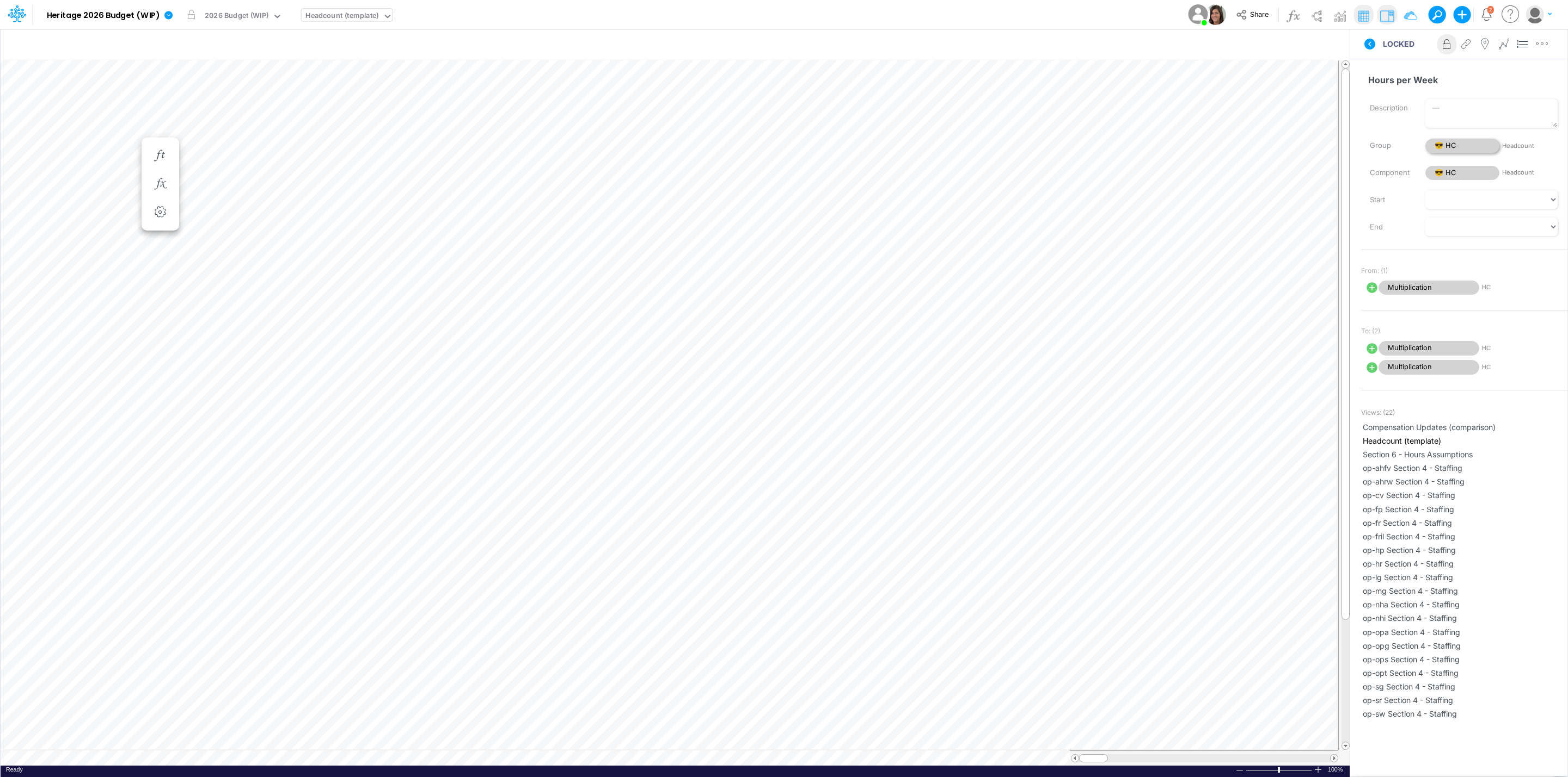
click at [1467, 146] on span "😎 HC" at bounding box center [1462, 146] width 74 height 14
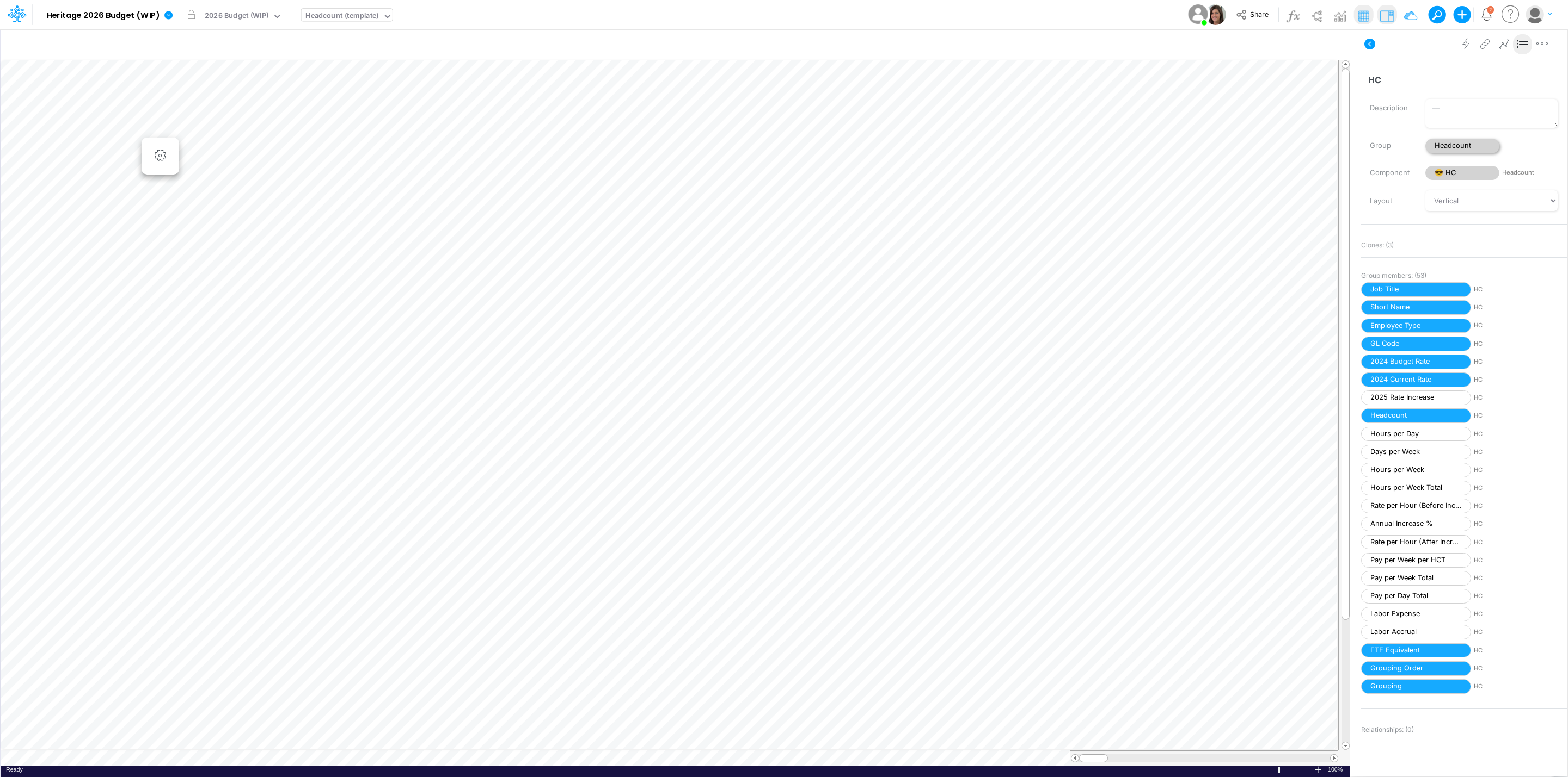
click at [1470, 146] on span "Headcount" at bounding box center [1462, 146] width 74 height 14
select select "Horizontal"
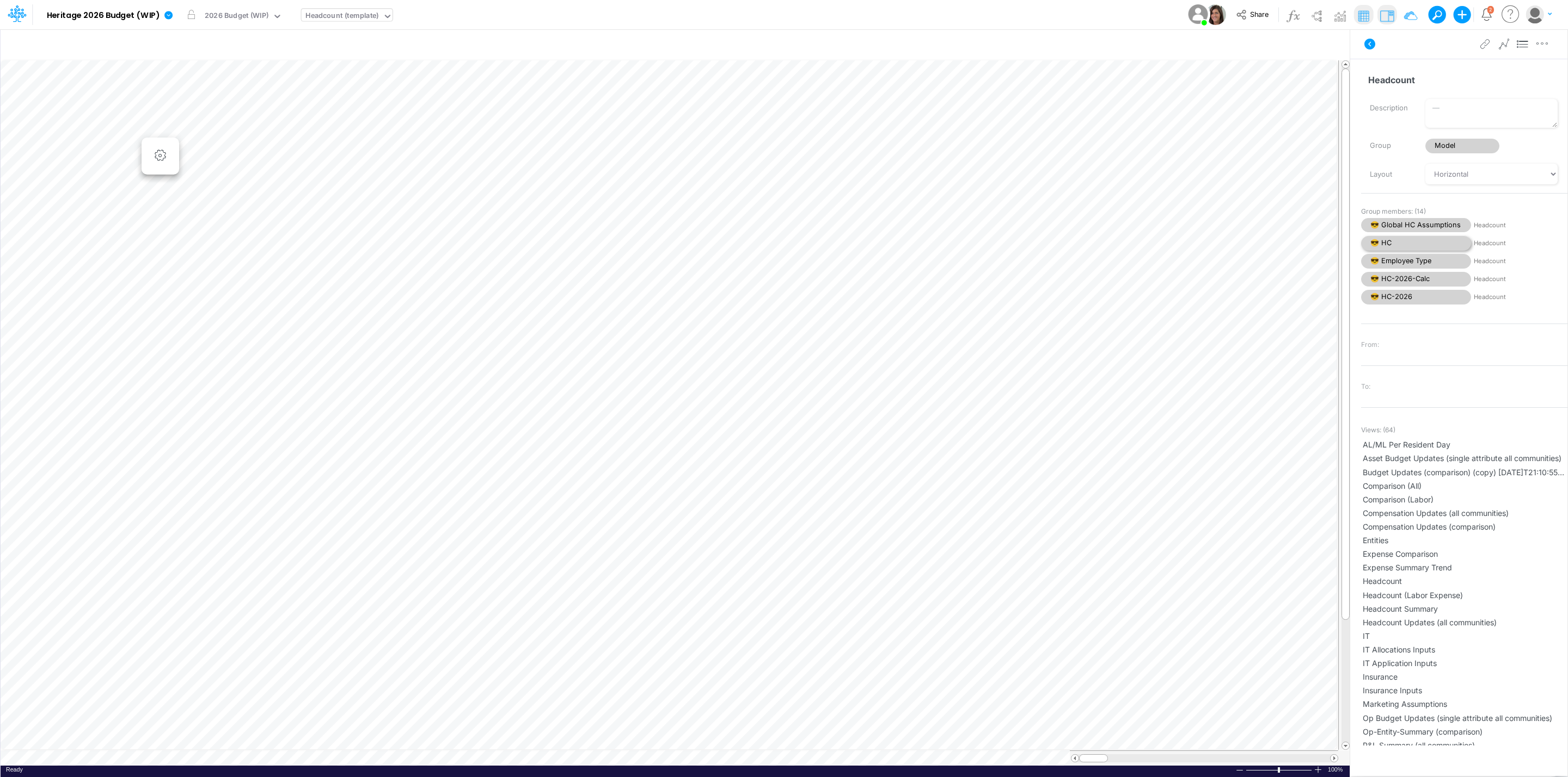
click at [1427, 244] on span "😎 HC" at bounding box center [1415, 243] width 110 height 14
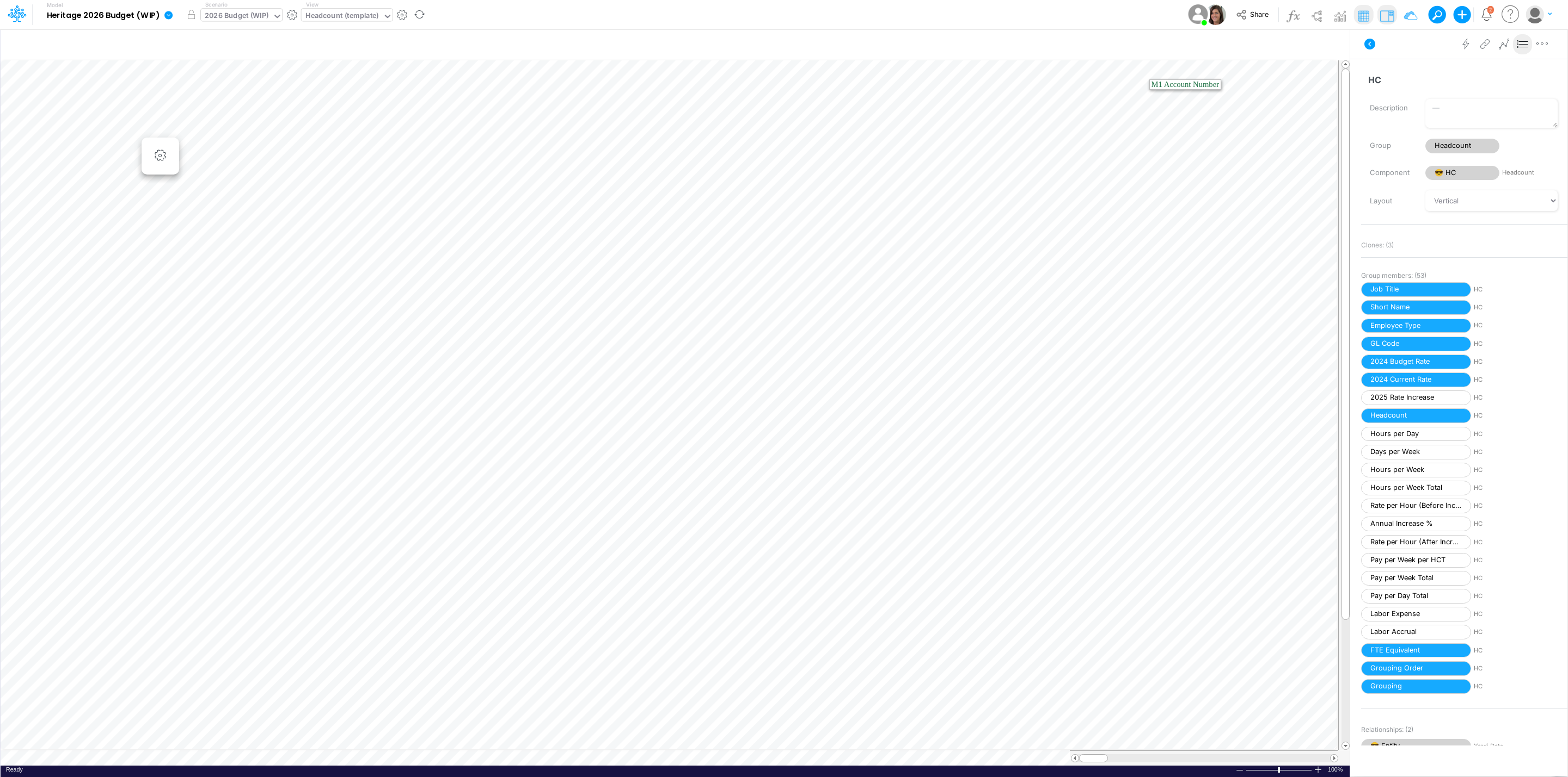
click at [229, 10] on div "2026 Budget (WIP)" at bounding box center [236, 16] width 64 height 12
click at [237, 58] on div "Actual" at bounding box center [276, 53] width 140 height 10
click at [1447, 139] on span "Headcount" at bounding box center [1462, 146] width 74 height 14
select select "Horizontal"
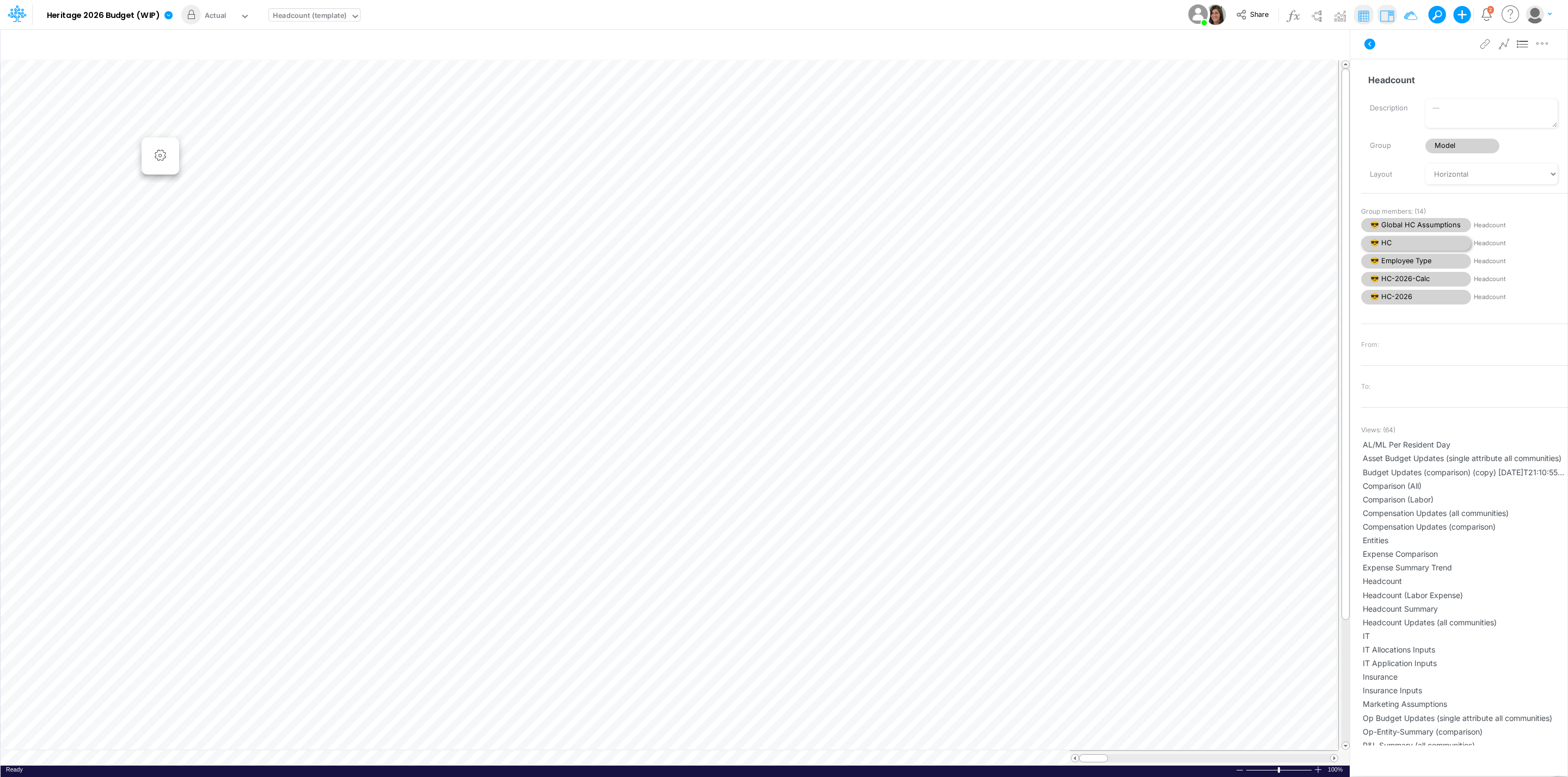
click at [1417, 242] on span "😎 HC" at bounding box center [1415, 243] width 110 height 14
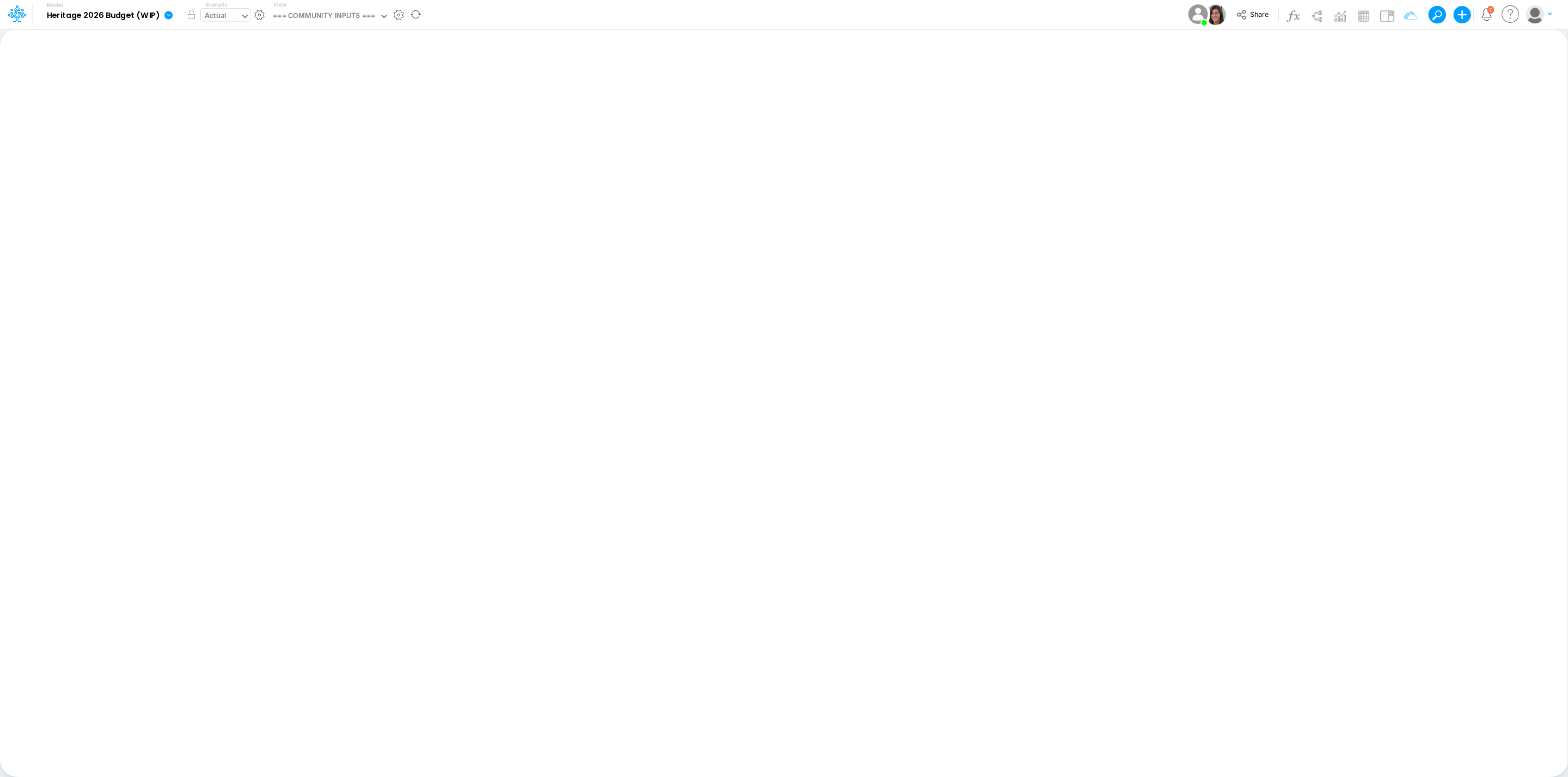
click at [221, 9] on div "Actual" at bounding box center [220, 16] width 39 height 16
click at [341, 5] on div "View === COMMUNITY INPUTS ===" at bounding box center [329, 15] width 120 height 29
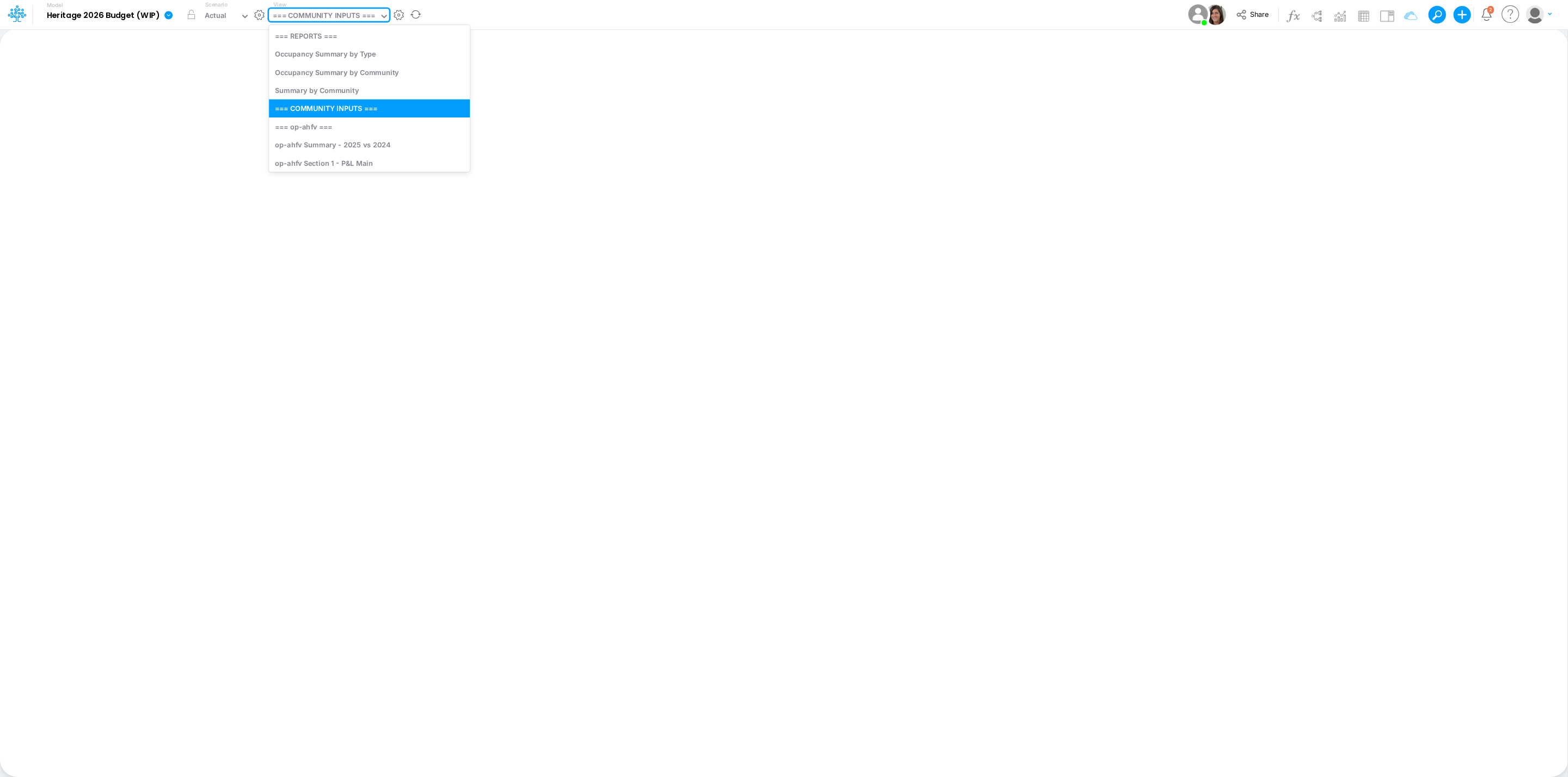
click at [344, 9] on div "=== COMMUNITY INPUTS ===" at bounding box center [324, 16] width 111 height 16
type input "head"
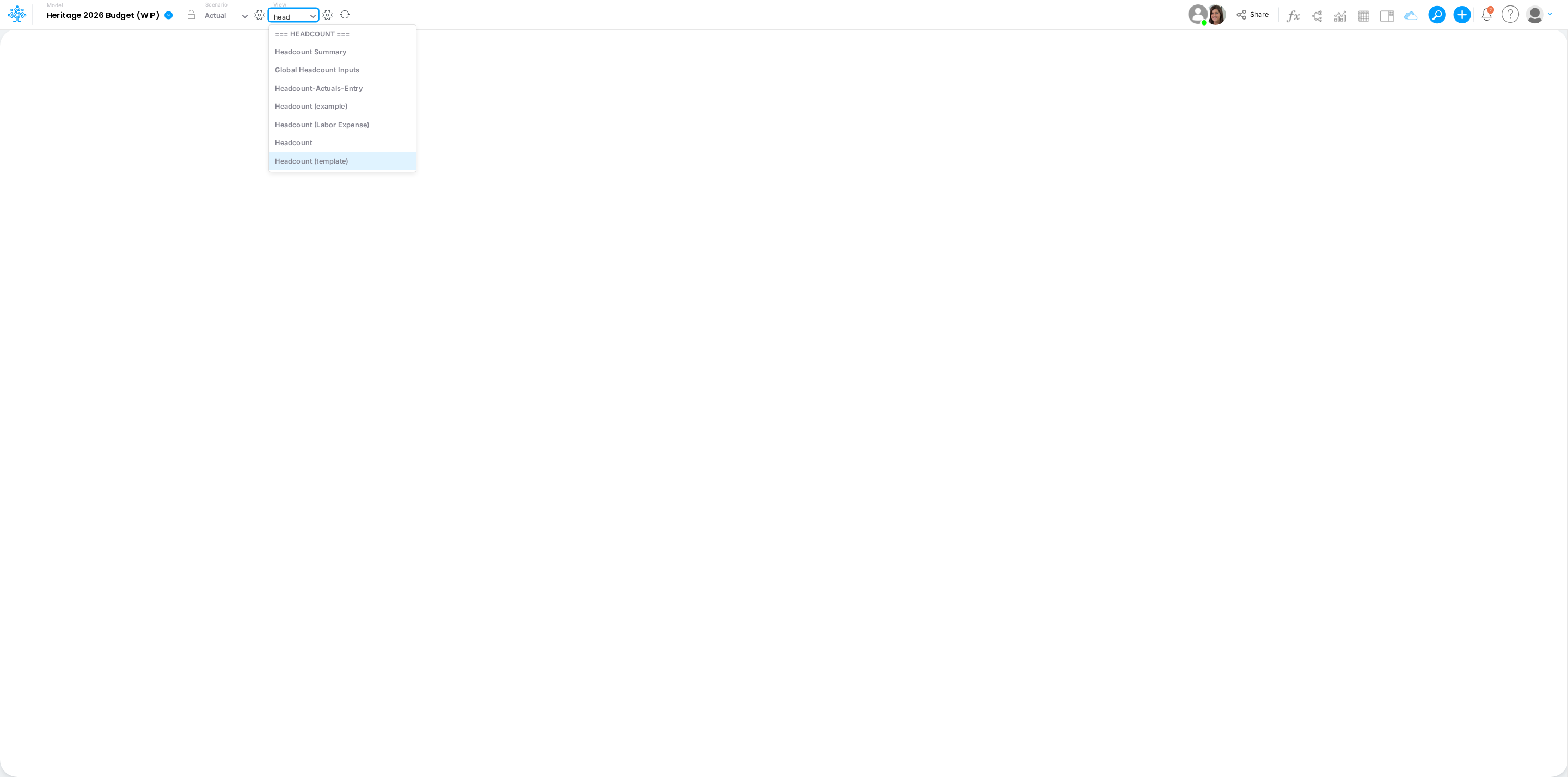
click at [389, 158] on div "Headcount (template)" at bounding box center [342, 160] width 147 height 18
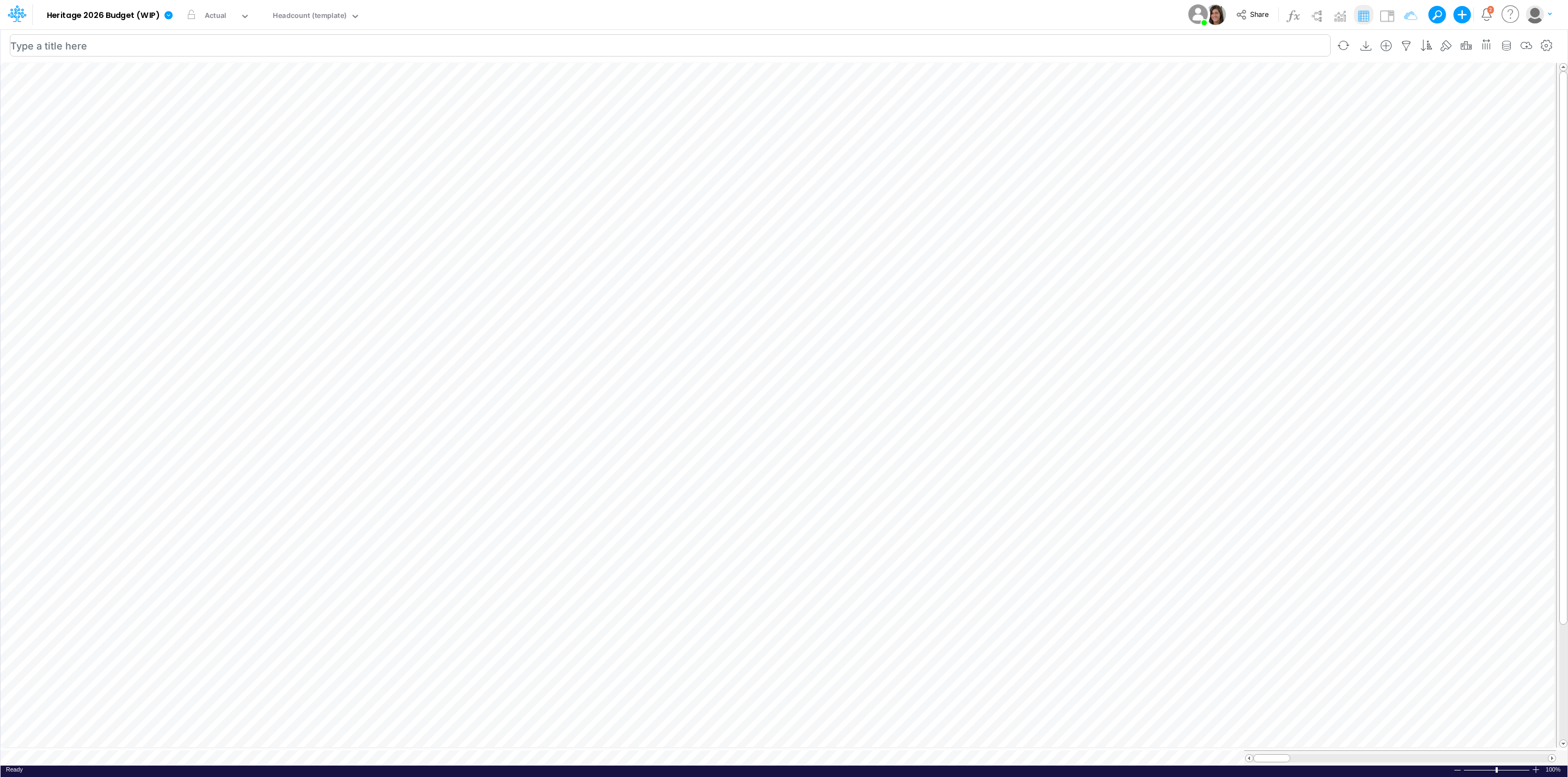
scroll to position [0, 1]
click at [1385, 14] on img at bounding box center [1386, 15] width 17 height 17
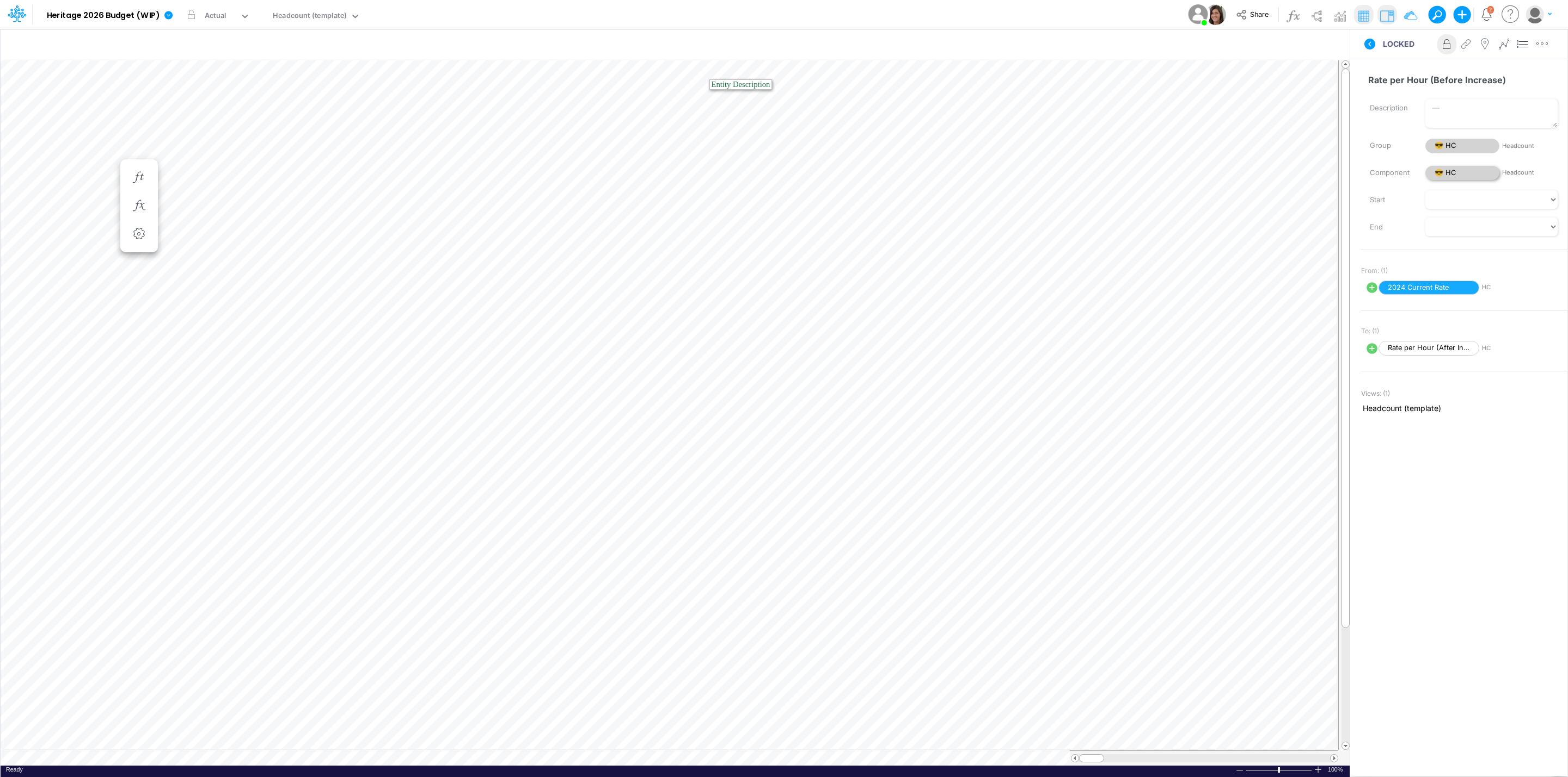
click at [1457, 176] on span "😎 HC" at bounding box center [1462, 172] width 74 height 14
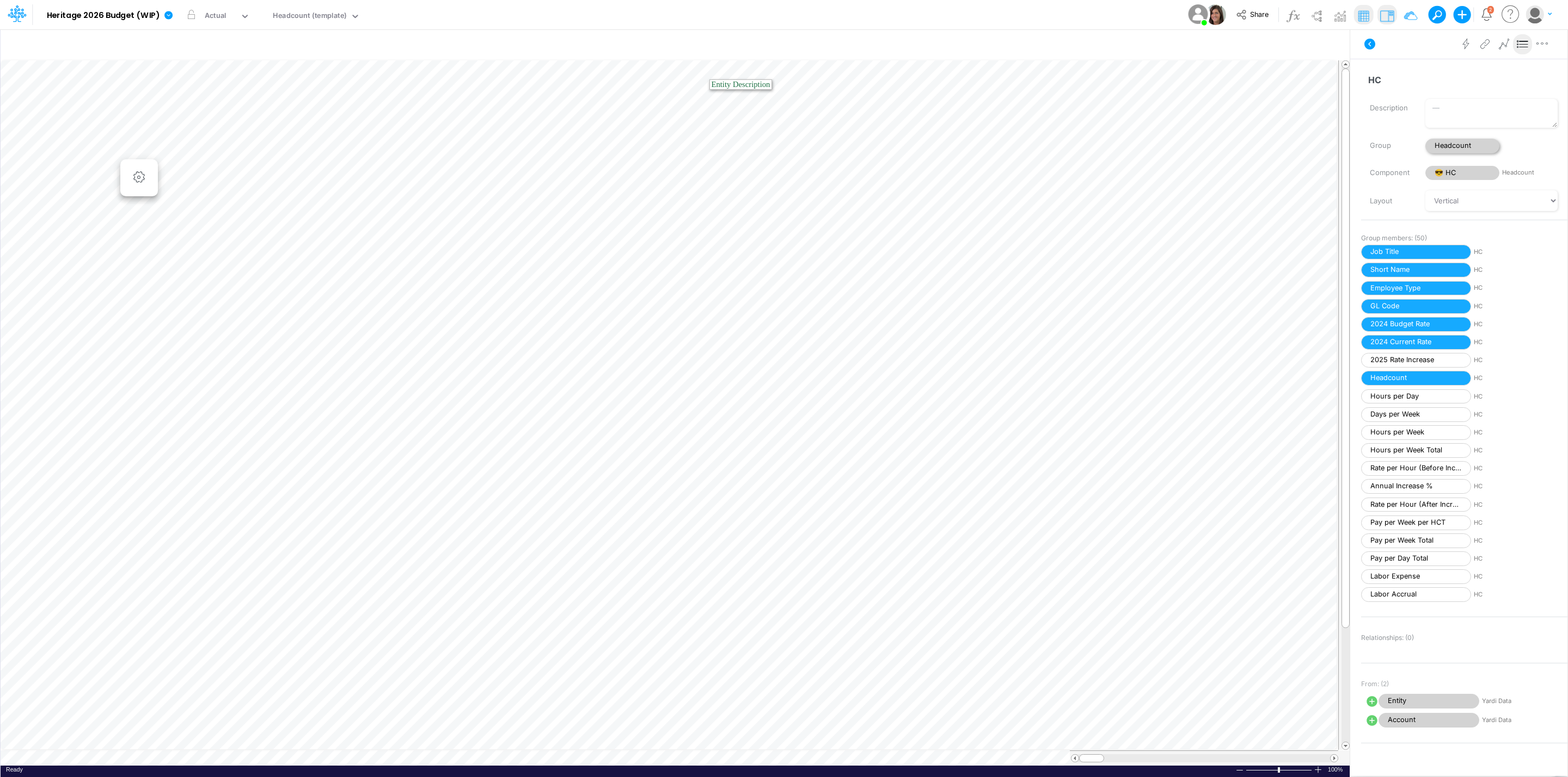
click at [1468, 153] on span "Headcount" at bounding box center [1462, 146] width 74 height 14
select select "Horizontal"
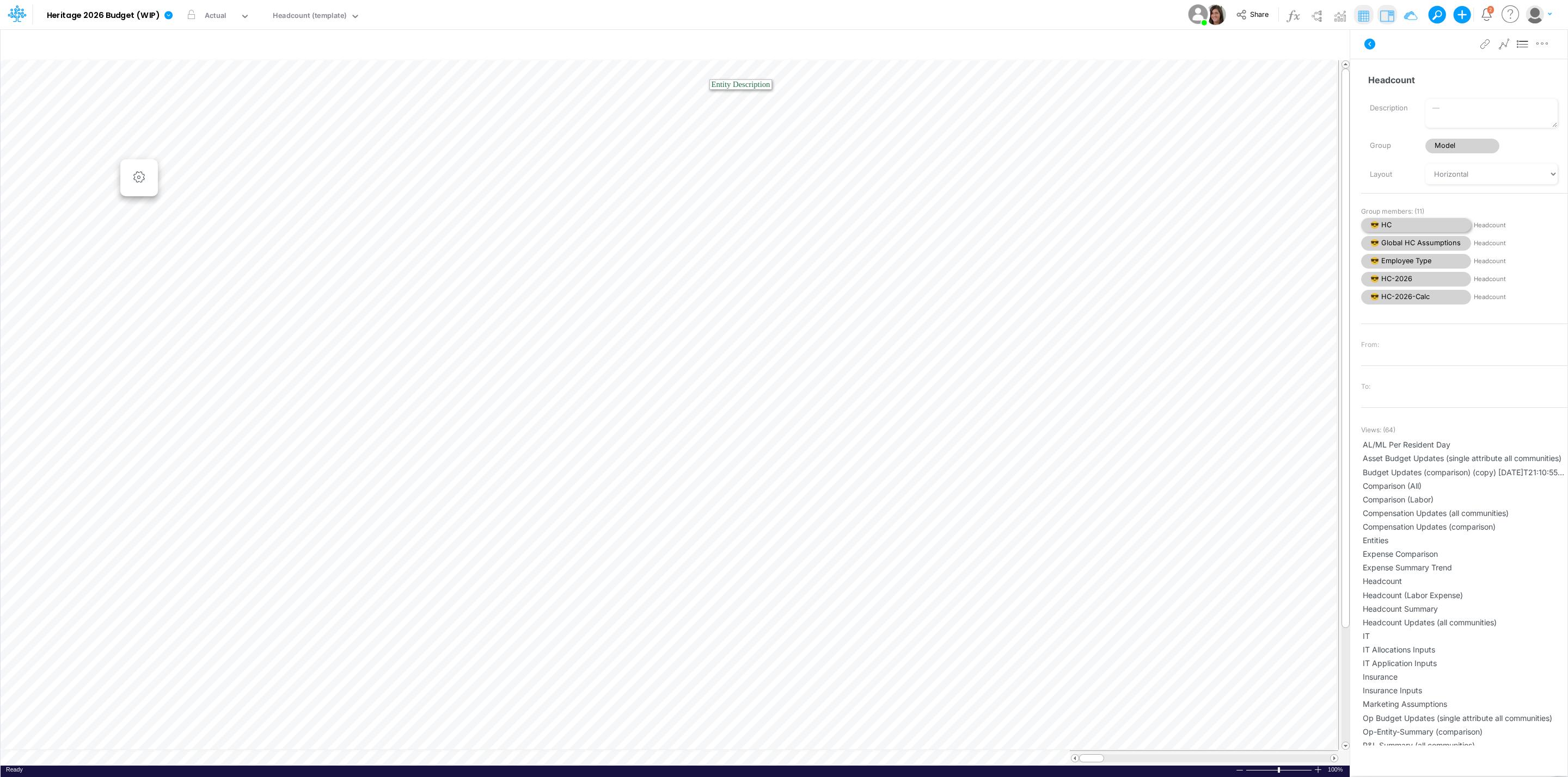
click at [1397, 223] on span "😎 HC" at bounding box center [1415, 225] width 110 height 14
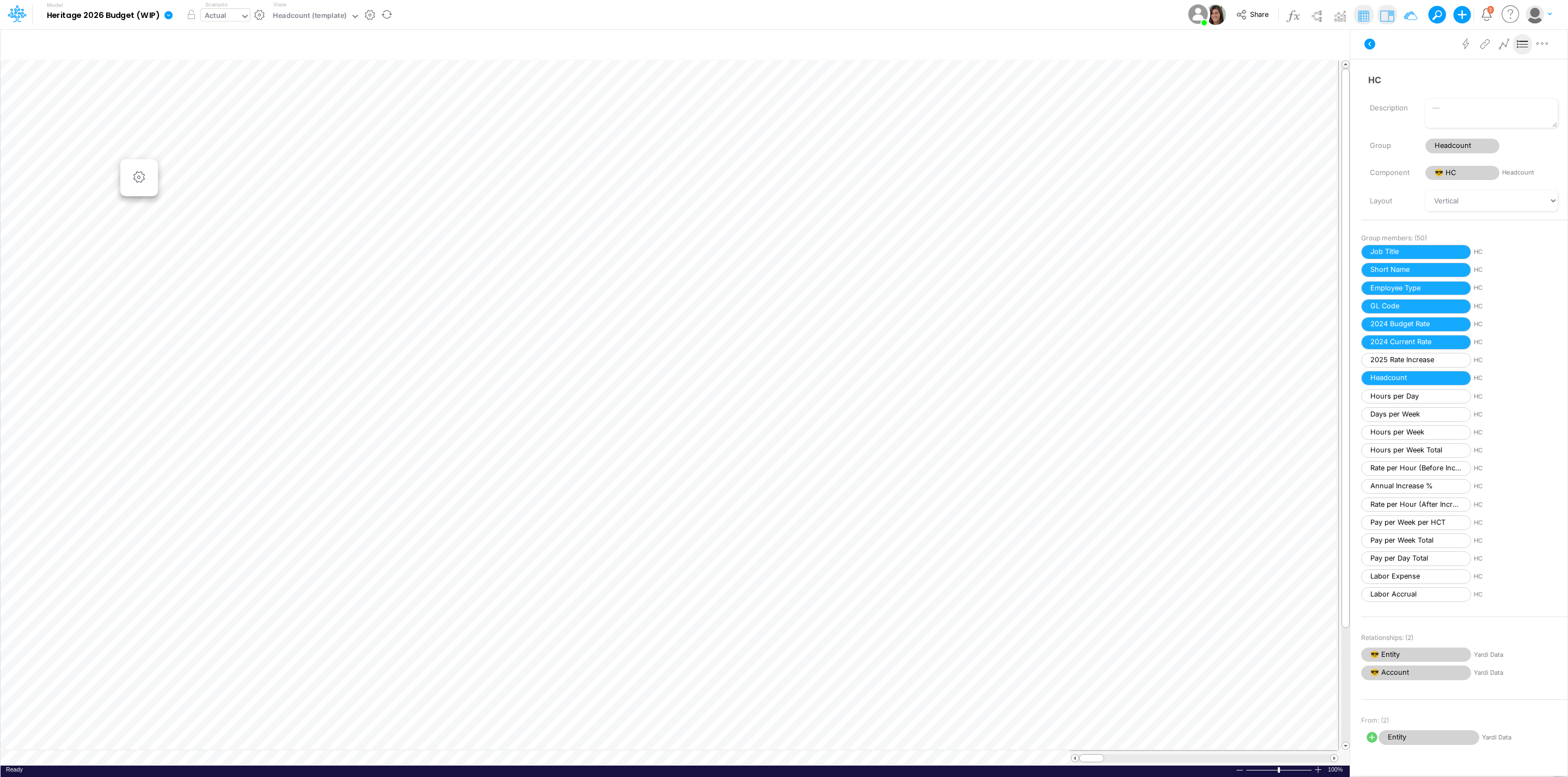
click at [216, 17] on div "Actual" at bounding box center [215, 16] width 22 height 12
click at [234, 49] on div "2026 Budget" at bounding box center [229, 53] width 44 height 10
click at [1454, 146] on span "Headcount" at bounding box center [1462, 146] width 74 height 14
select select "Horizontal"
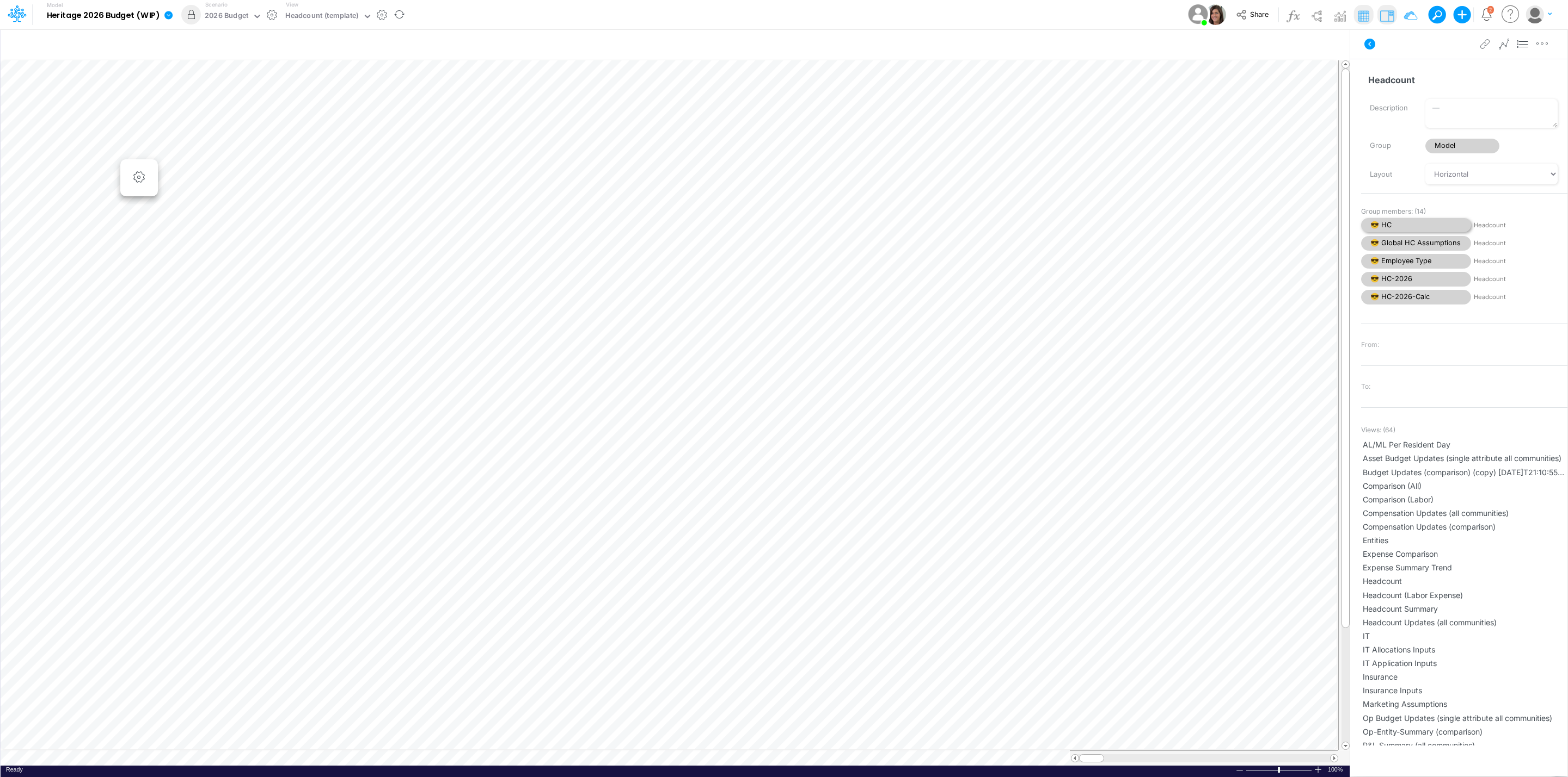
click at [1408, 226] on span "😎 HC" at bounding box center [1415, 225] width 110 height 14
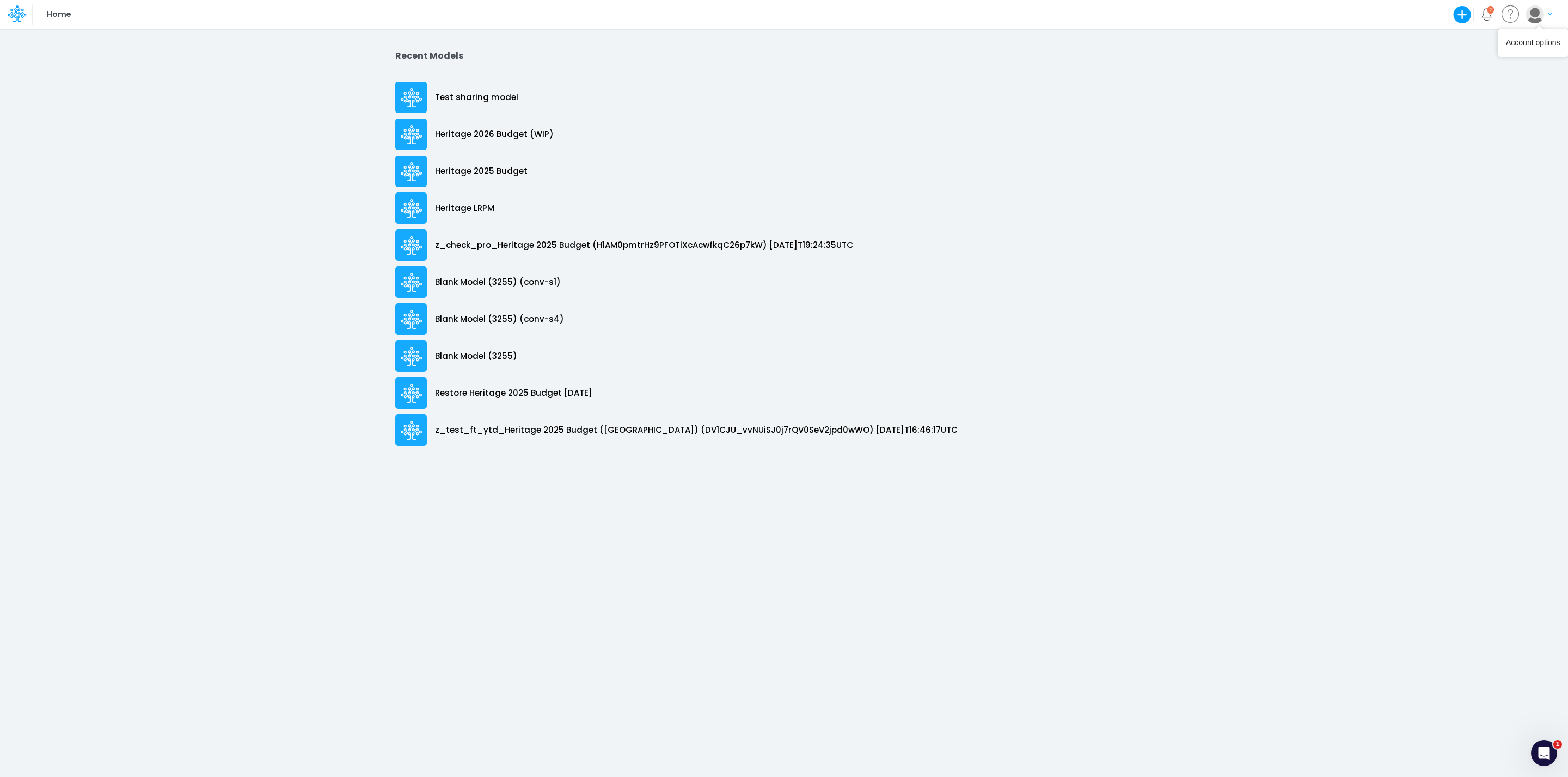
click at [1545, 12] on button "button" at bounding box center [1538, 14] width 28 height 19
click at [1485, 67] on button "Log out" at bounding box center [1494, 64] width 116 height 17
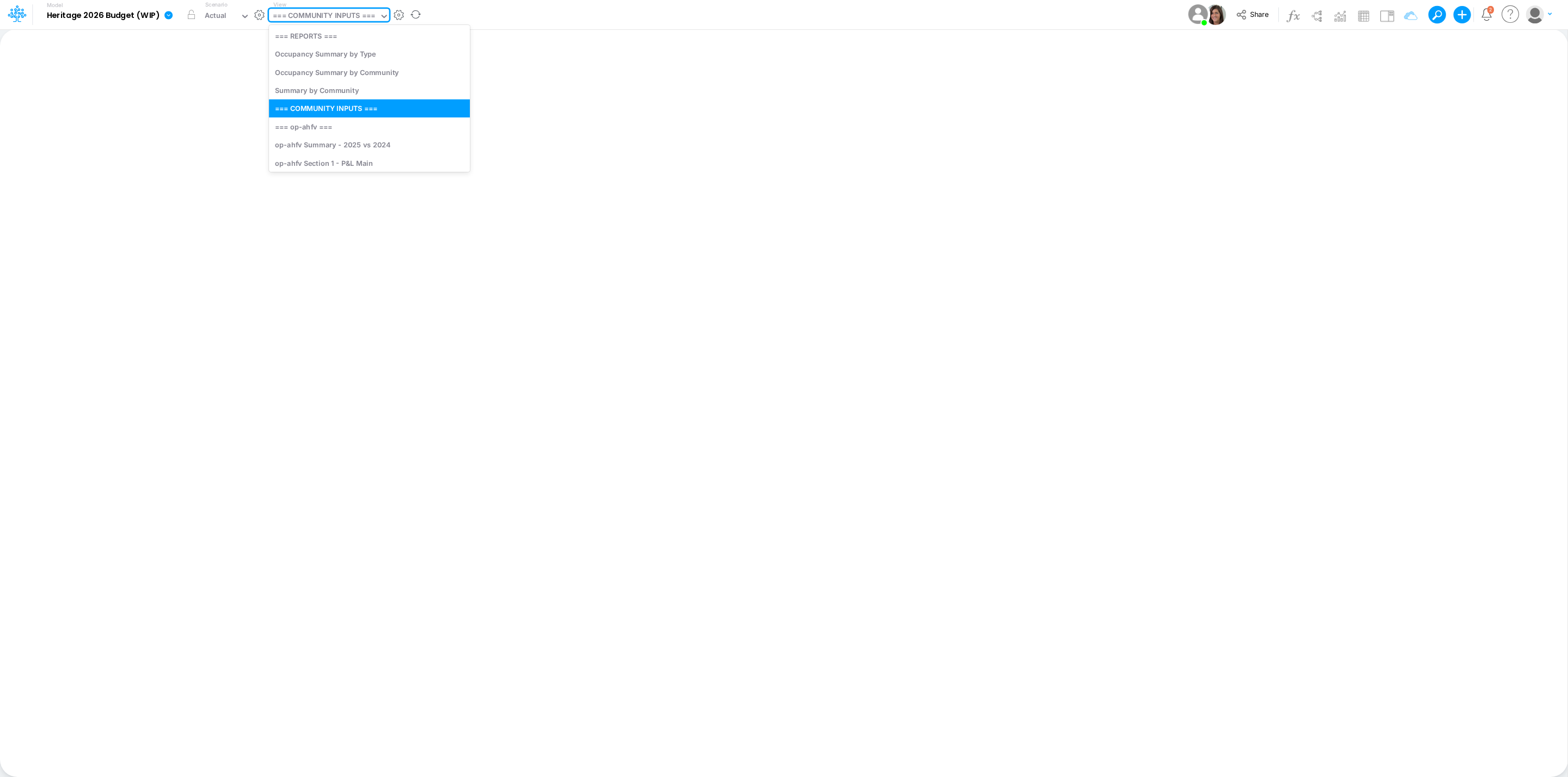
click at [341, 20] on div "=== COMMUNITY INPUTS ===" at bounding box center [323, 16] width 102 height 12
type input "head"
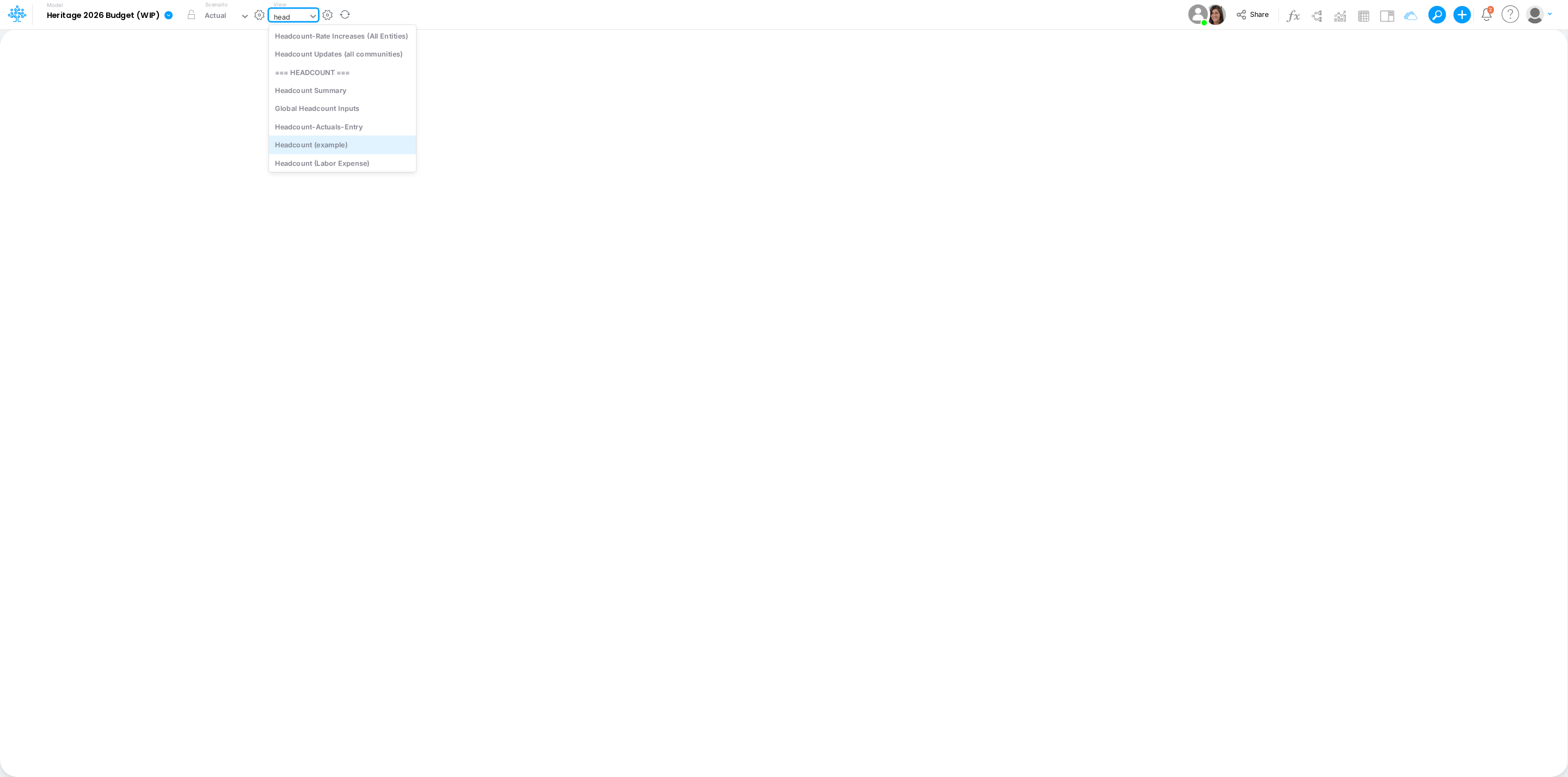
scroll to position [43, 0]
click at [378, 160] on div "Headcount (template)" at bounding box center [342, 160] width 147 height 18
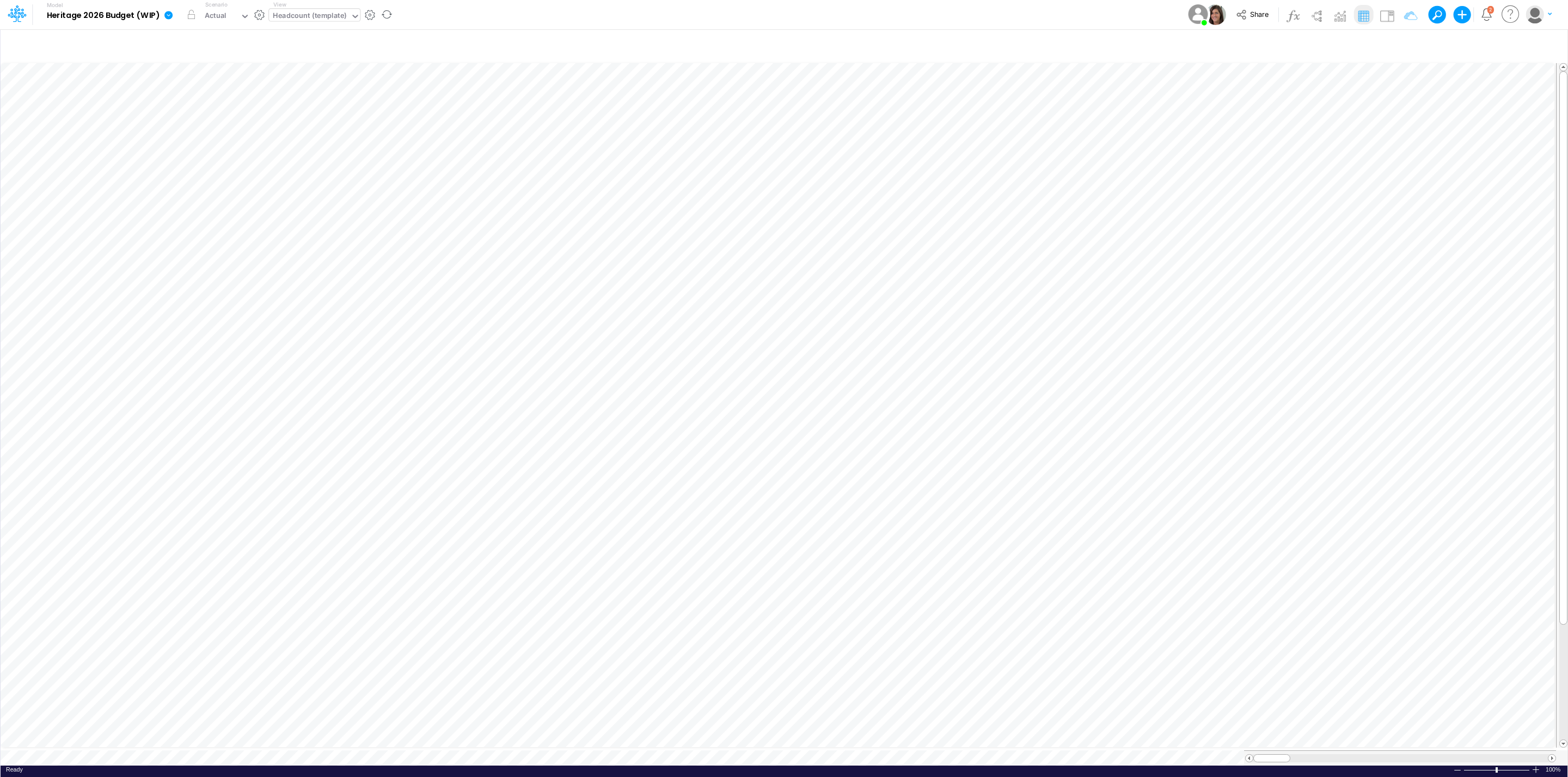
scroll to position [0, 1]
click at [1386, 18] on img at bounding box center [1386, 15] width 17 height 17
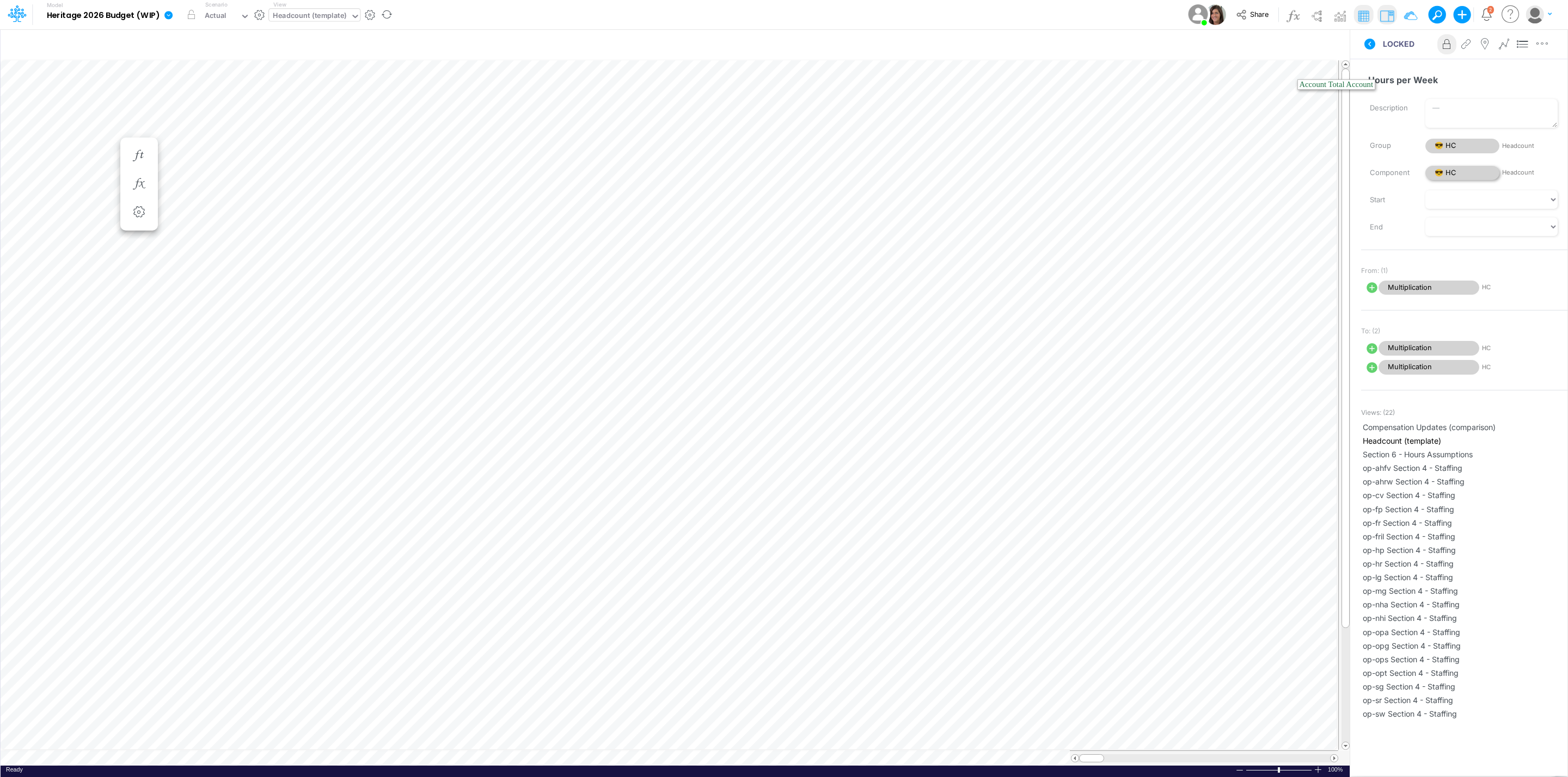
click at [1462, 169] on span "😎 HC" at bounding box center [1462, 172] width 74 height 14
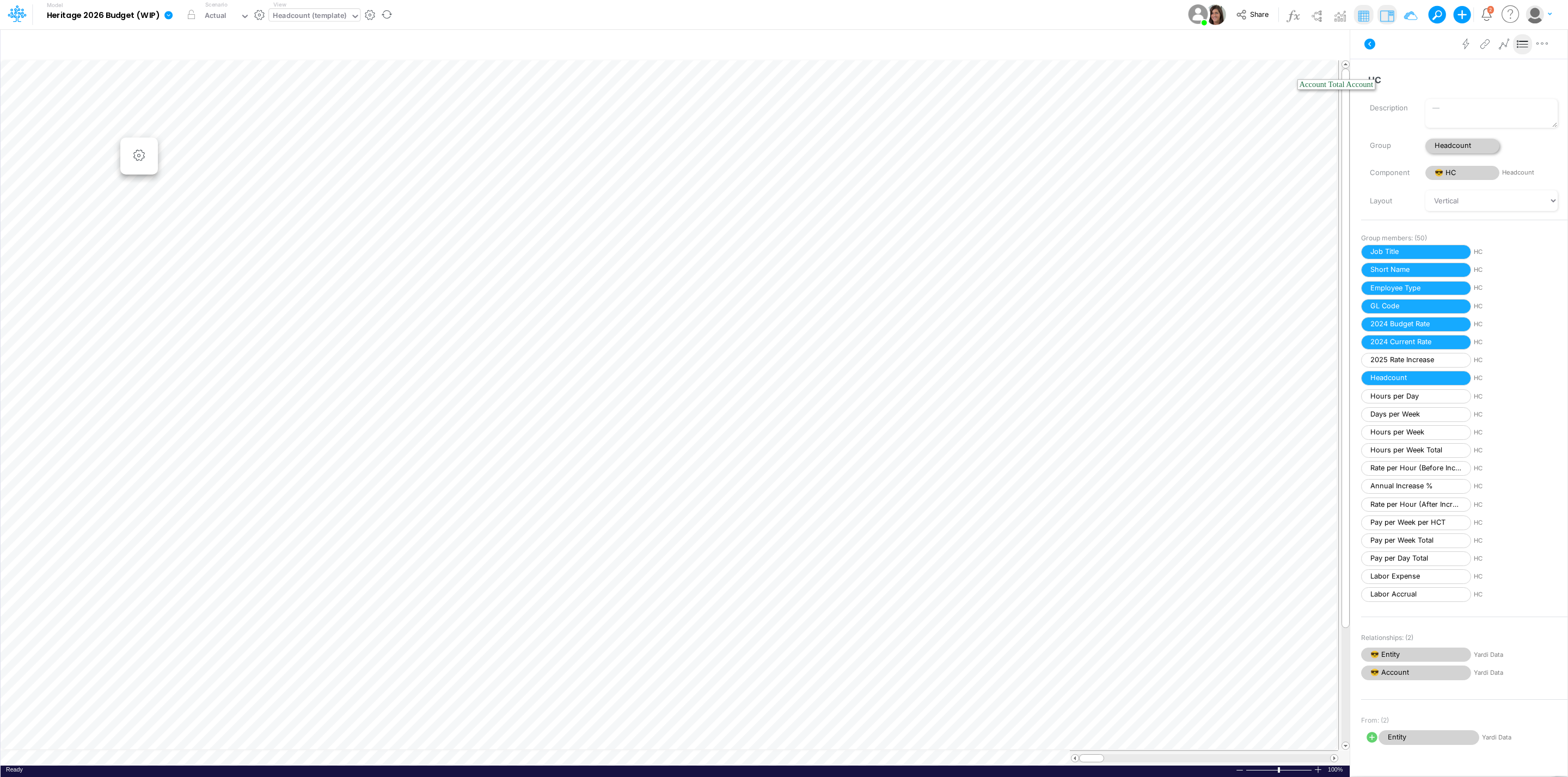
click at [1469, 144] on span "Headcount" at bounding box center [1462, 146] width 74 height 14
select select "Horizontal"
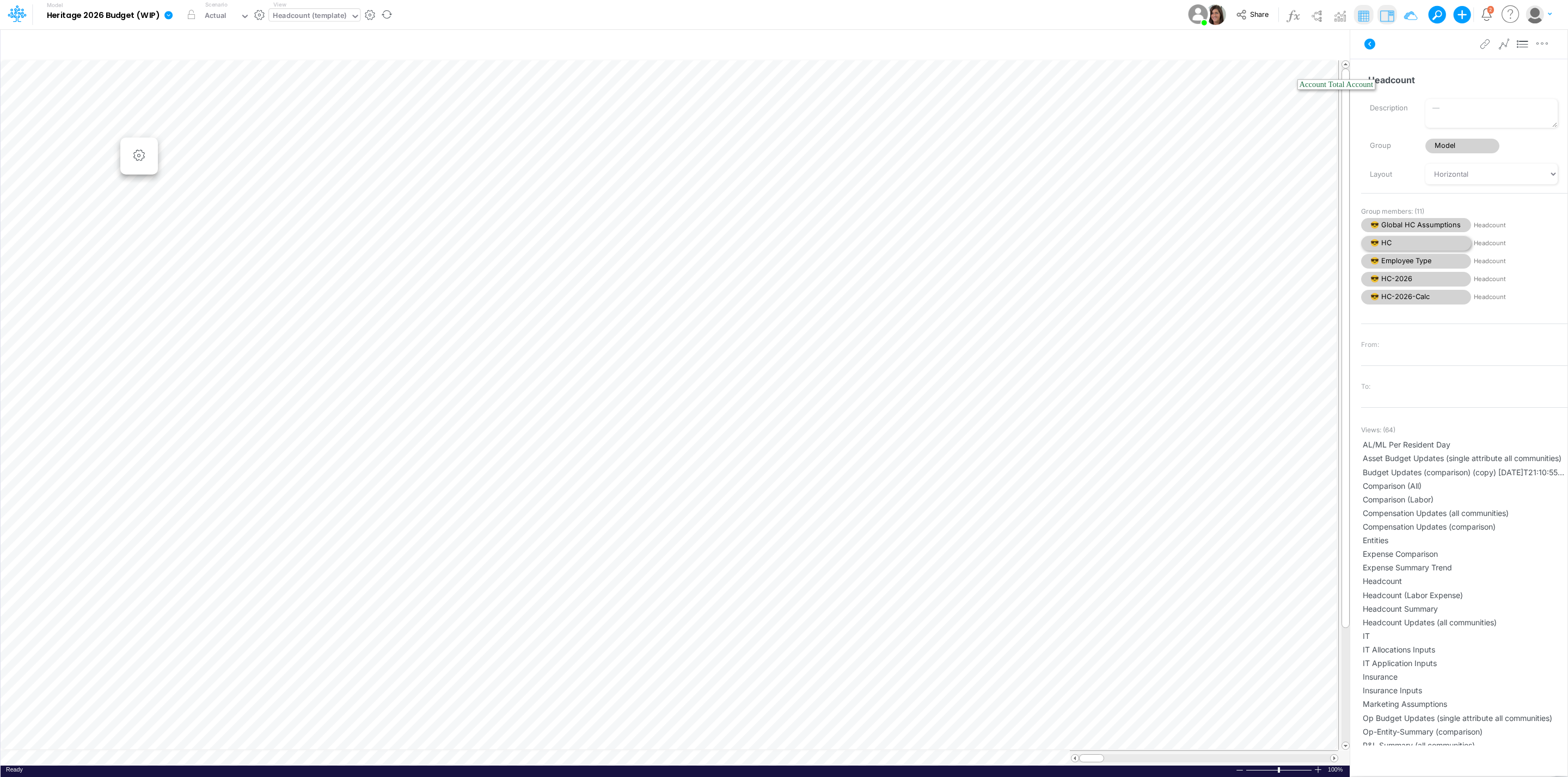
click at [1404, 247] on span "😎 HC" at bounding box center [1415, 243] width 110 height 14
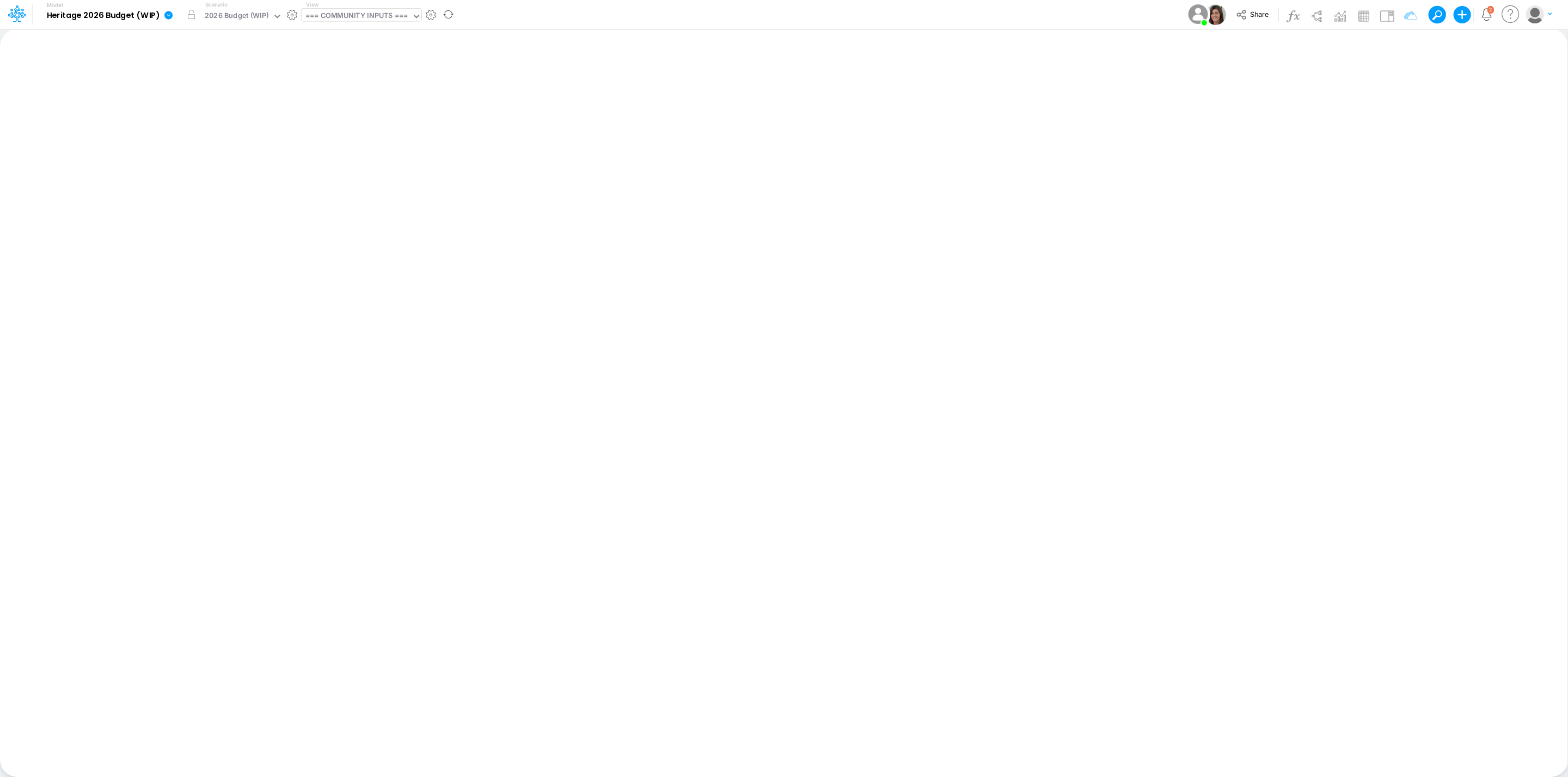
click at [360, 14] on div "=== COMMUNITY INPUTS ===" at bounding box center [356, 16] width 102 height 12
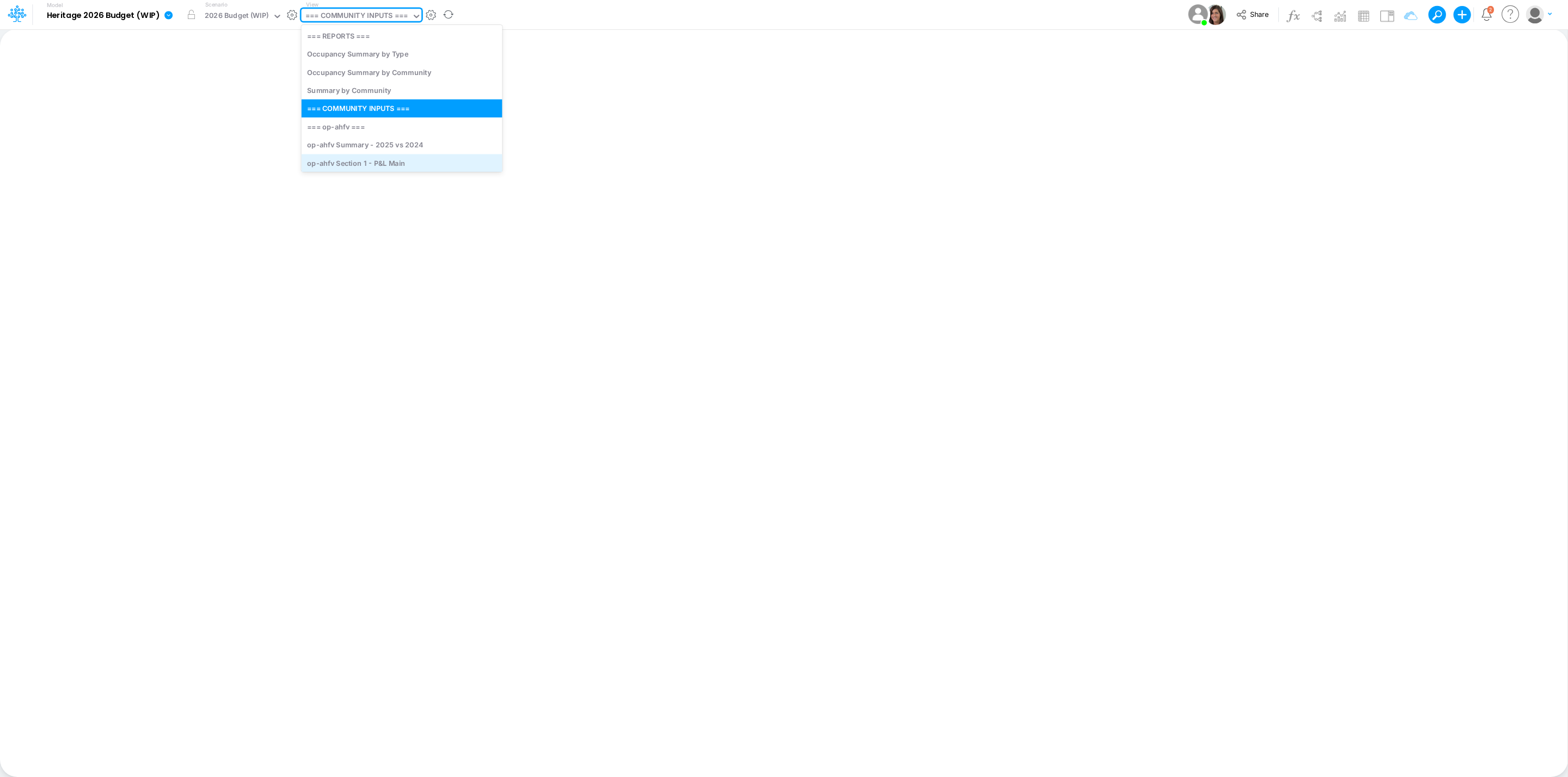
click at [438, 161] on div "op-ahfv Section 1 - P&L Main" at bounding box center [402, 163] width 201 height 18
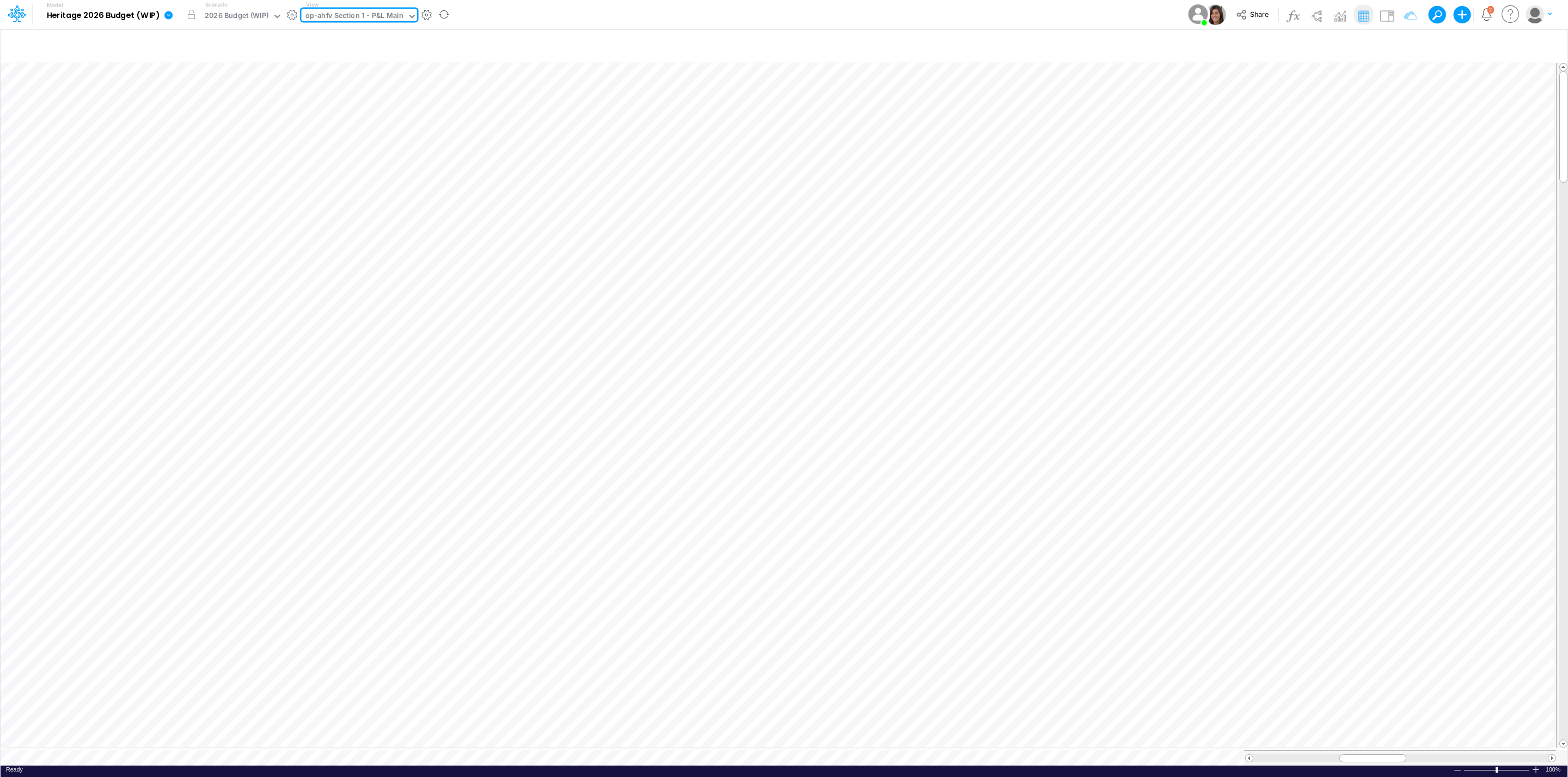
click at [342, 10] on div "op-ahfv Section 1 - P&L Main" at bounding box center [354, 16] width 98 height 12
type input "head"
click at [403, 161] on div "Headcount (template)" at bounding box center [375, 160] width 147 height 18
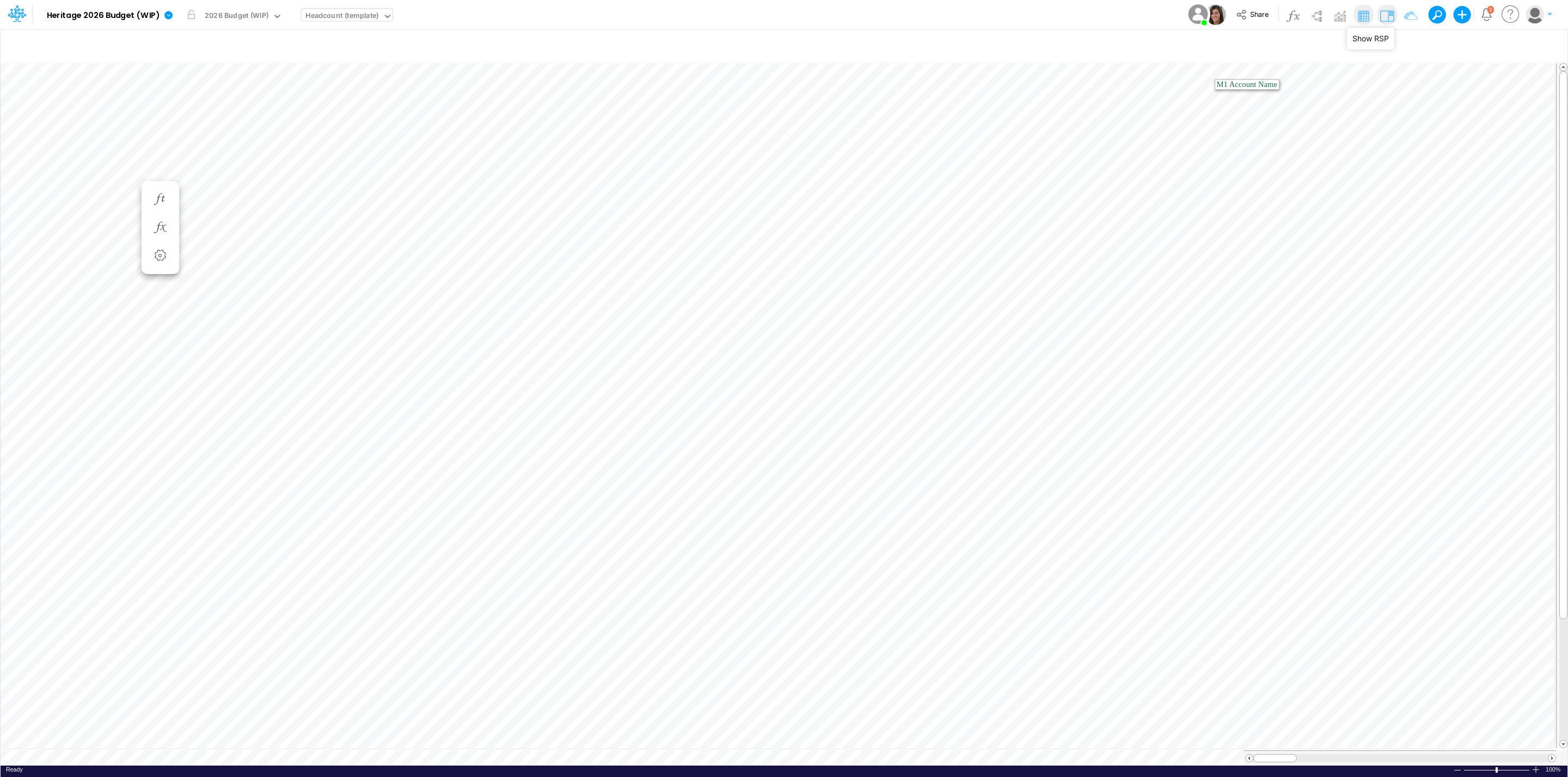
click at [1389, 11] on img at bounding box center [1386, 15] width 17 height 17
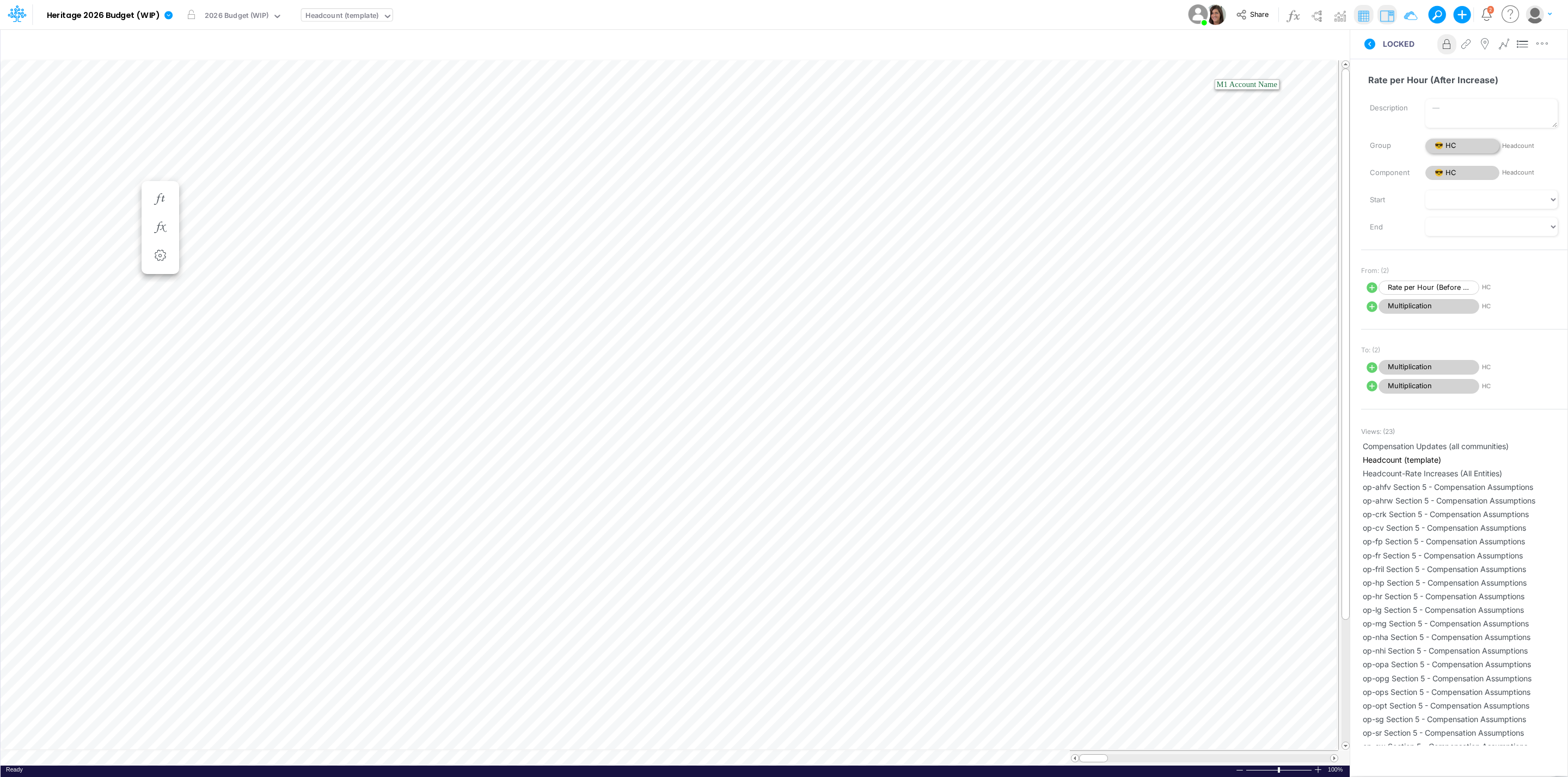
click at [1465, 147] on span "😎 HC" at bounding box center [1462, 146] width 74 height 14
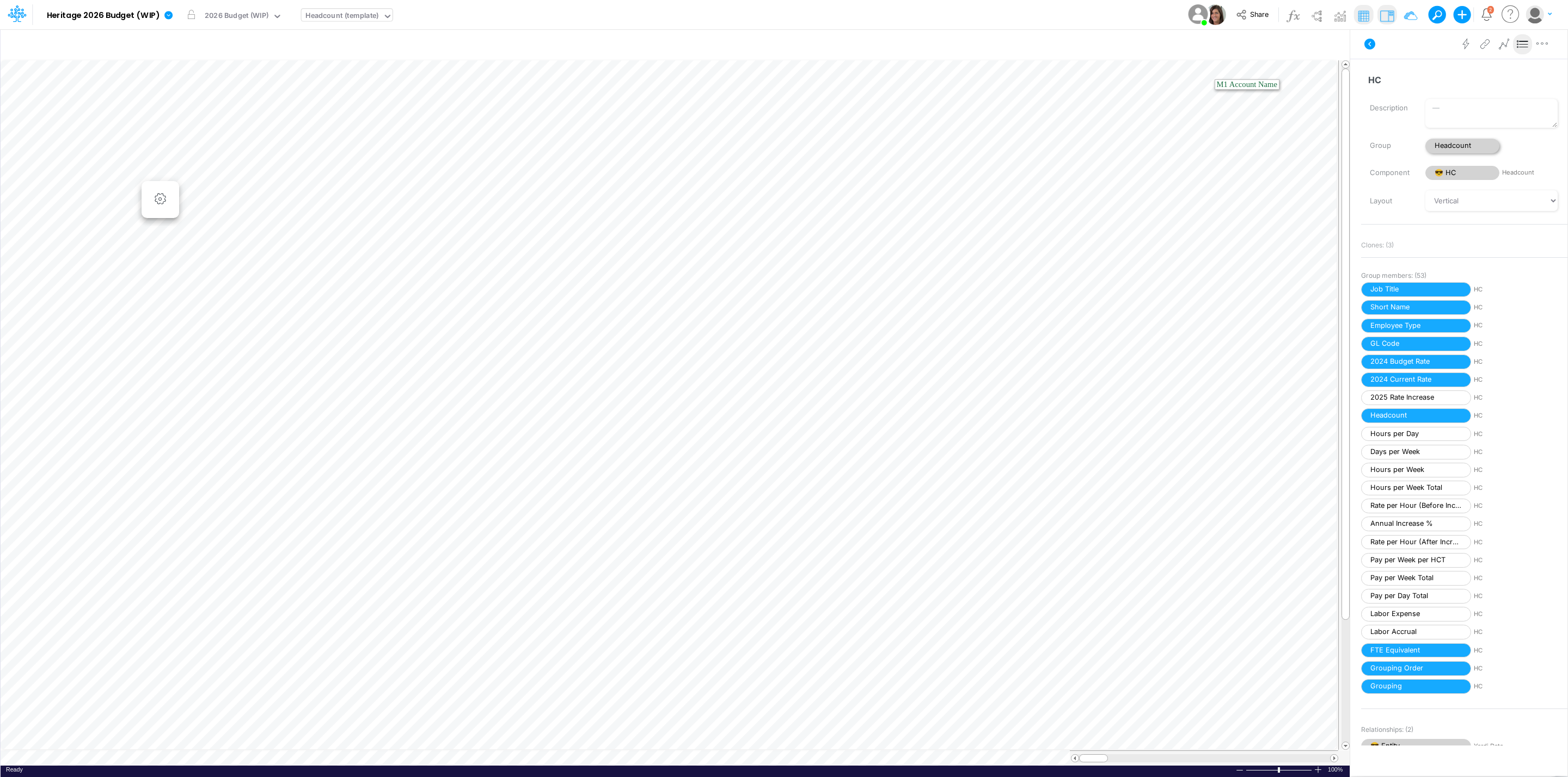
click at [1469, 147] on span "Headcount" at bounding box center [1462, 146] width 74 height 14
select select "Horizontal"
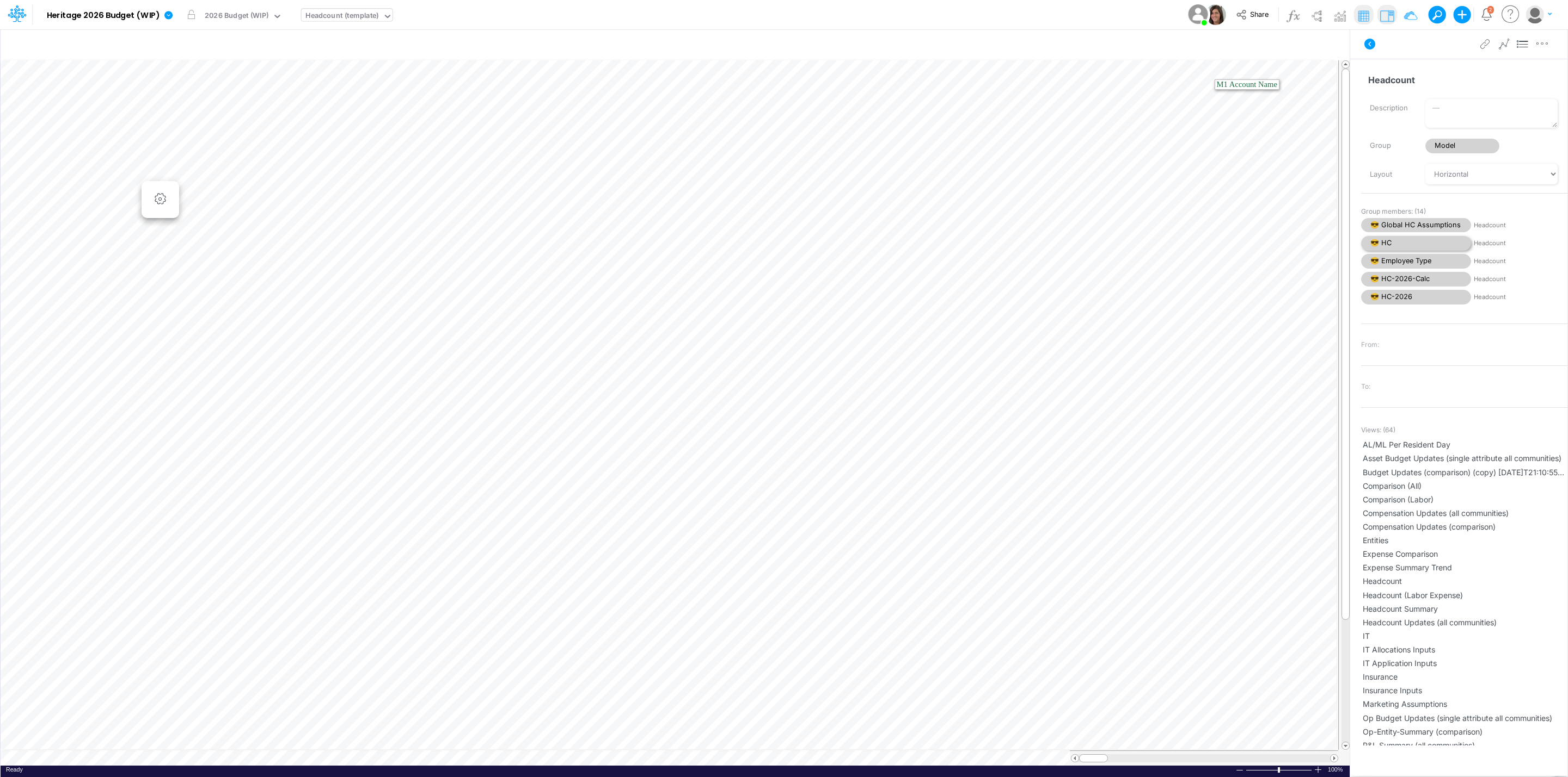
click at [1408, 245] on span "😎 HC" at bounding box center [1415, 243] width 110 height 14
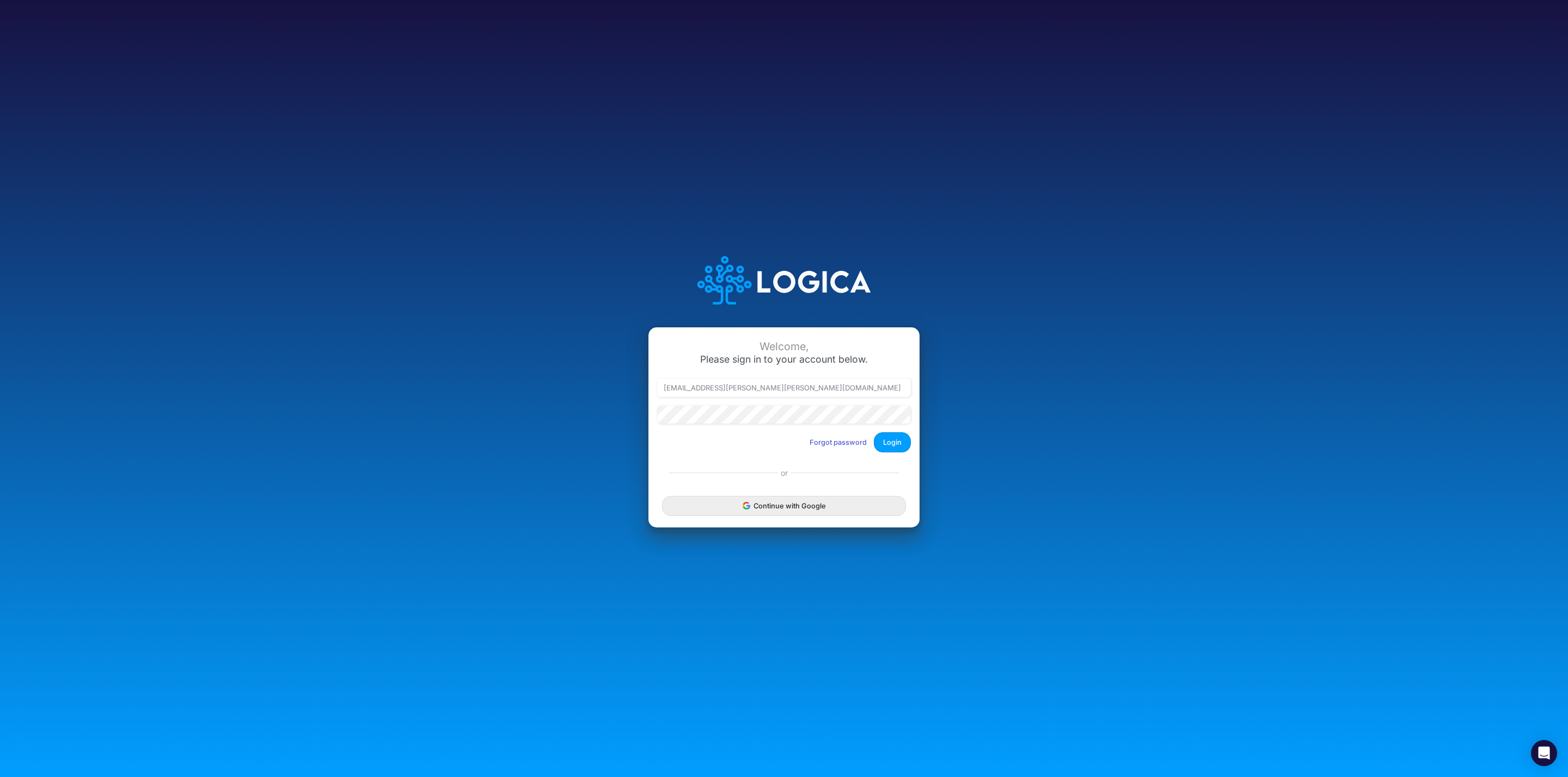
type input "[PERSON_NAME][EMAIL_ADDRESS][DOMAIN_NAME]"
click at [898, 441] on button "Login" at bounding box center [892, 442] width 37 height 20
